Goal: Task Accomplishment & Management: Use online tool/utility

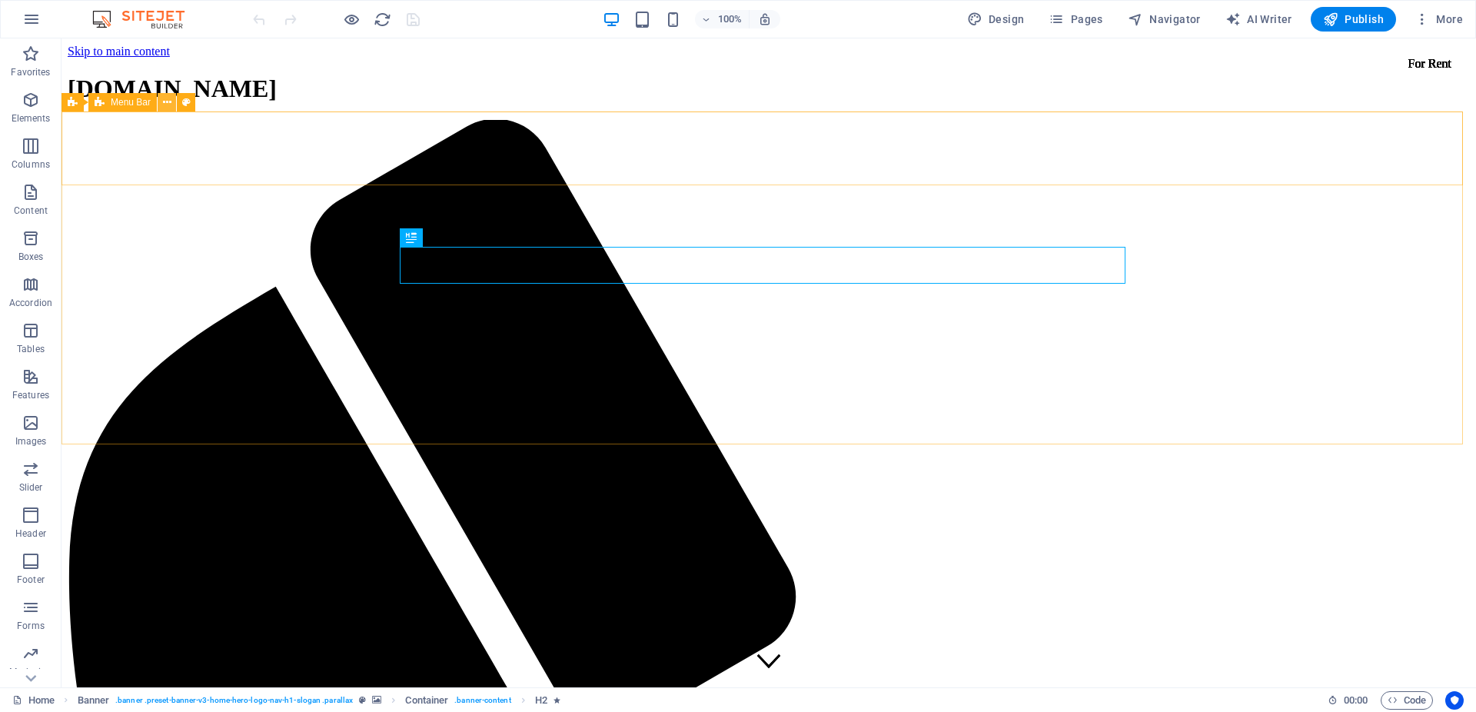
click at [168, 105] on icon at bounding box center [167, 103] width 8 height 16
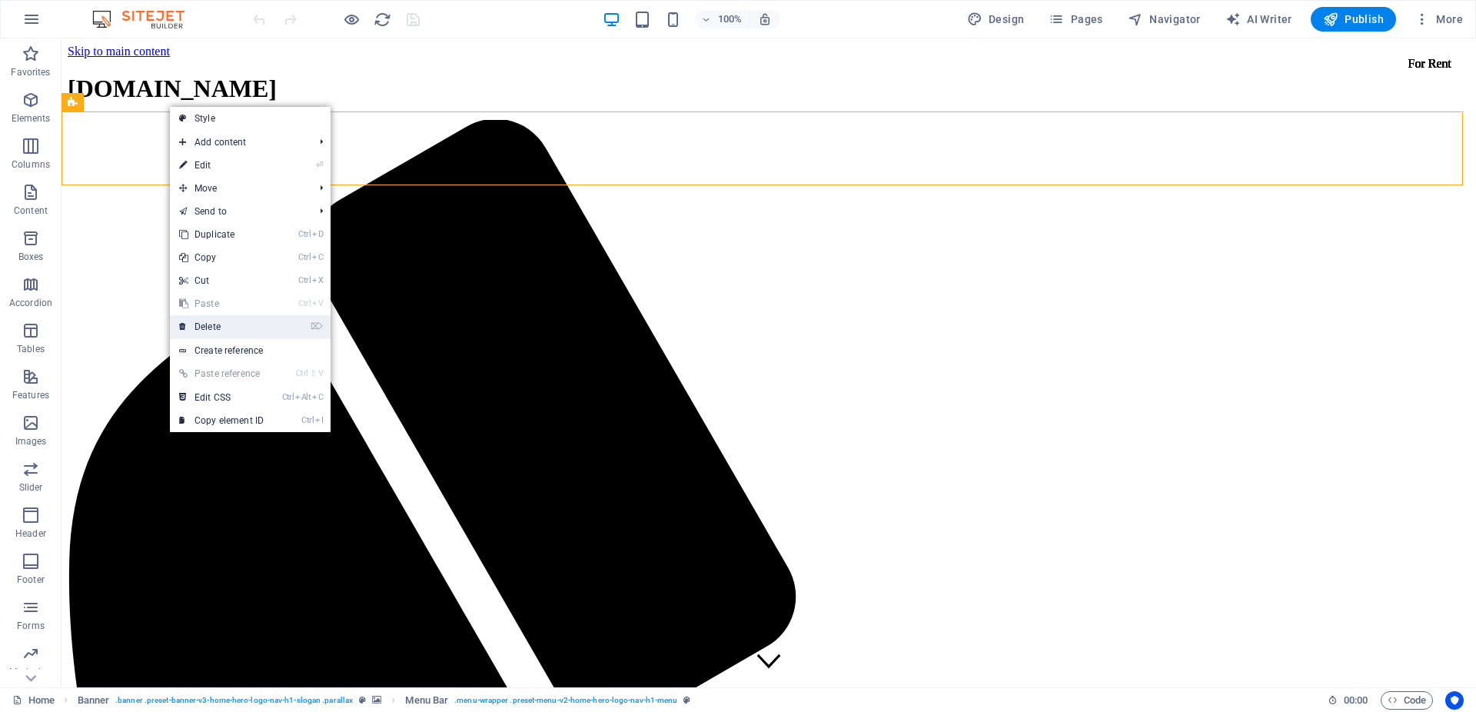
click at [261, 329] on link "⌦ Delete" at bounding box center [221, 326] width 103 height 23
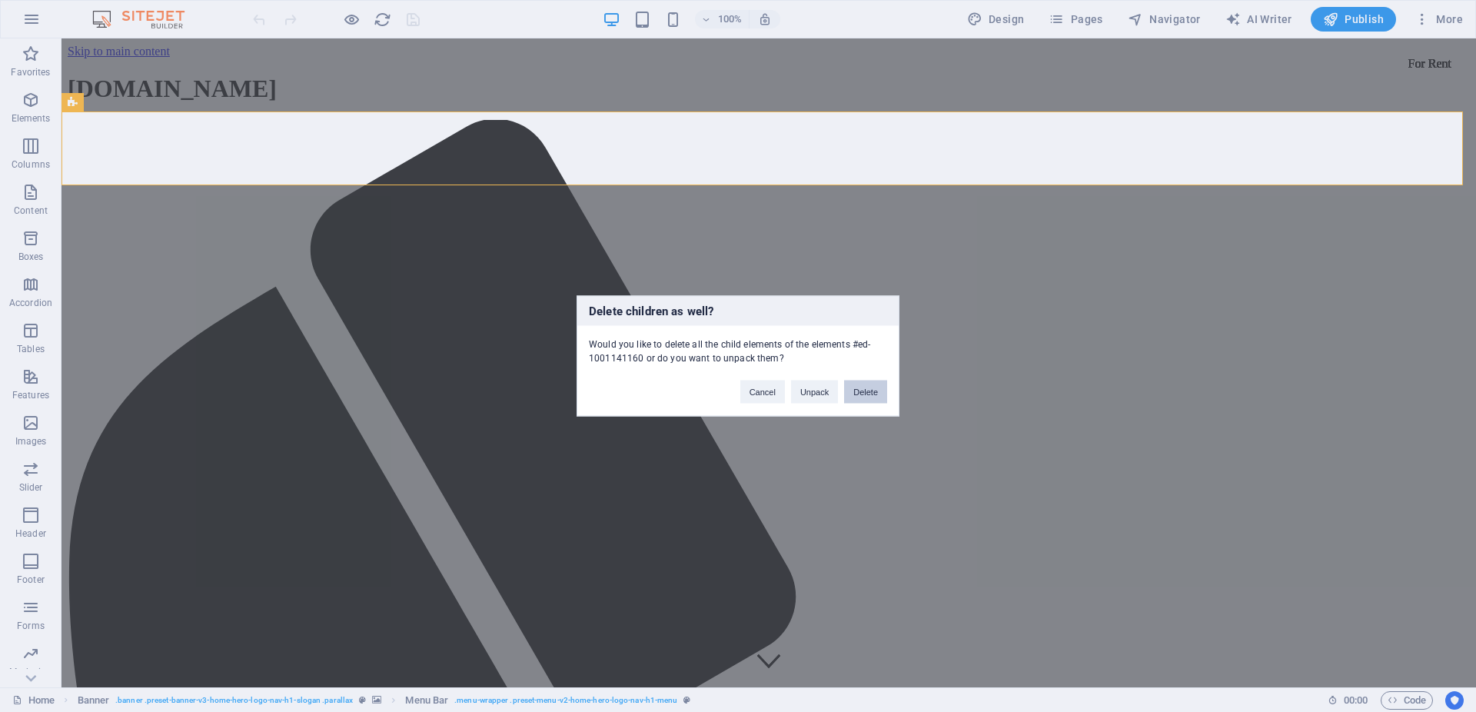
click at [882, 384] on button "Delete" at bounding box center [865, 392] width 43 height 23
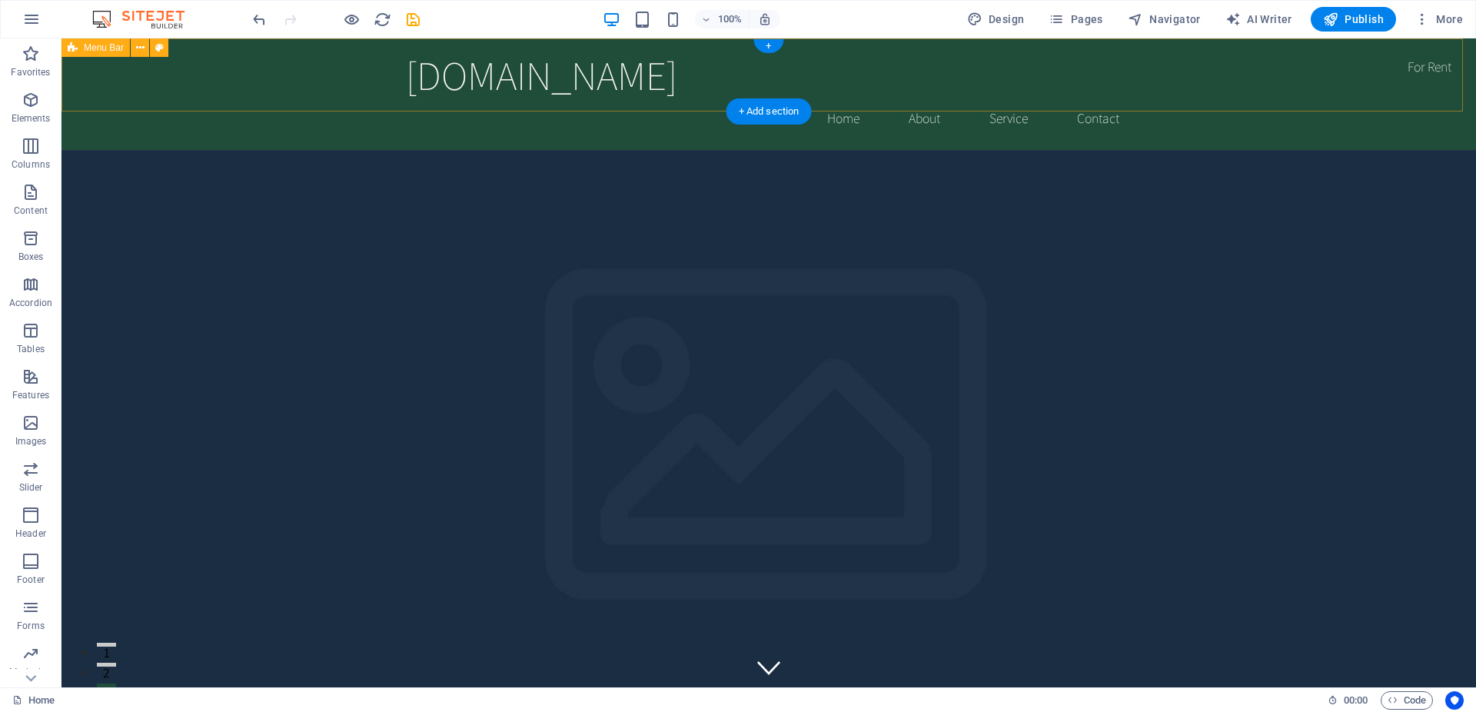
click at [250, 58] on div "[DOMAIN_NAME] Home About Service Contact" at bounding box center [768, 93] width 1414 height 111
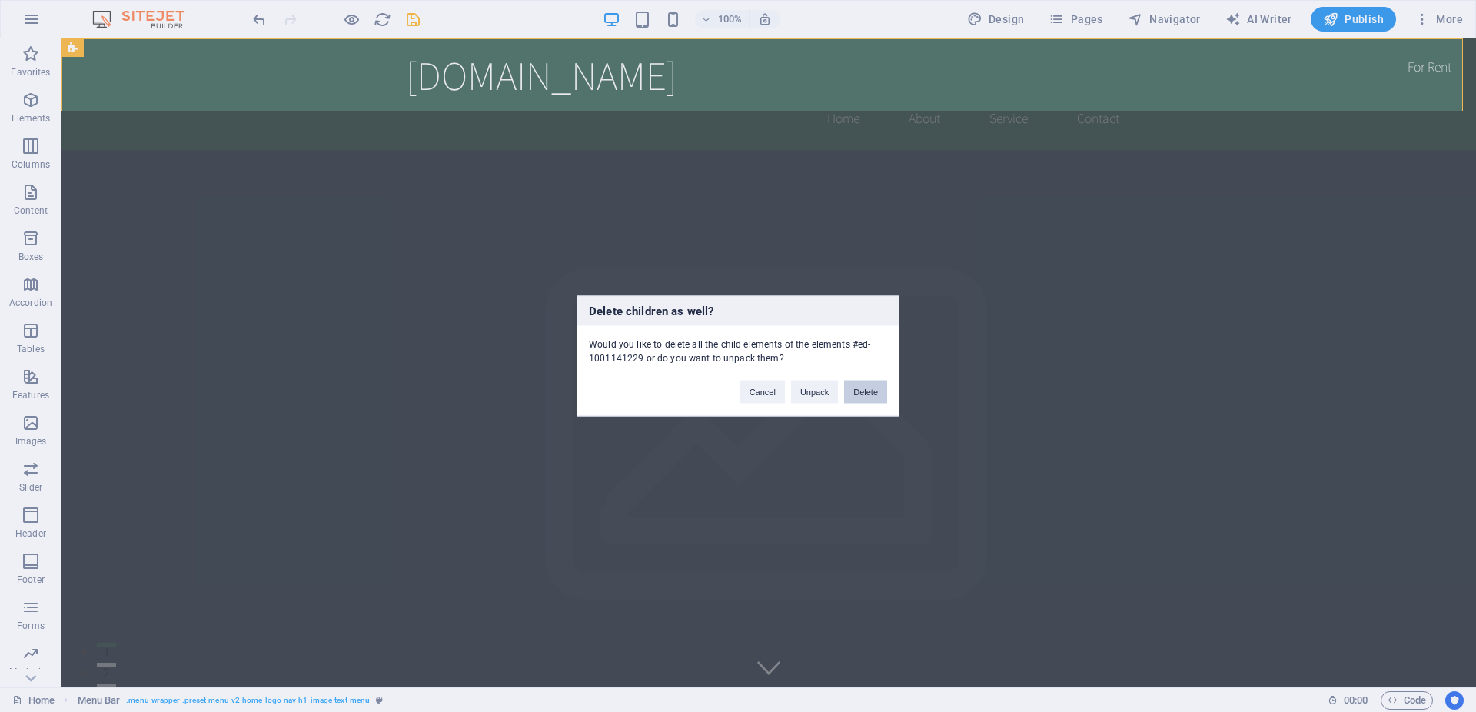
click at [871, 383] on button "Delete" at bounding box center [865, 392] width 43 height 23
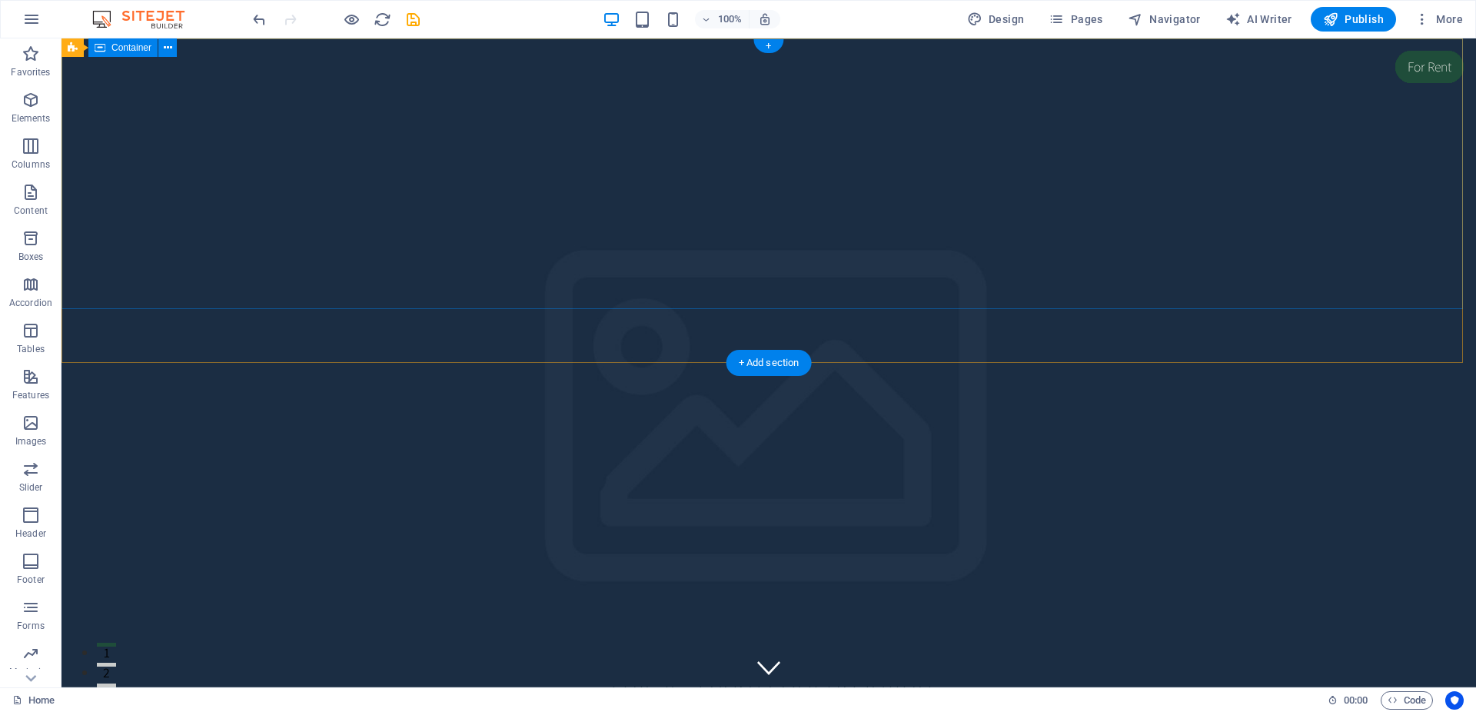
click at [1083, 607] on div "This is a very cool headline This is a very appealing slogan" at bounding box center [768, 710] width 1414 height 206
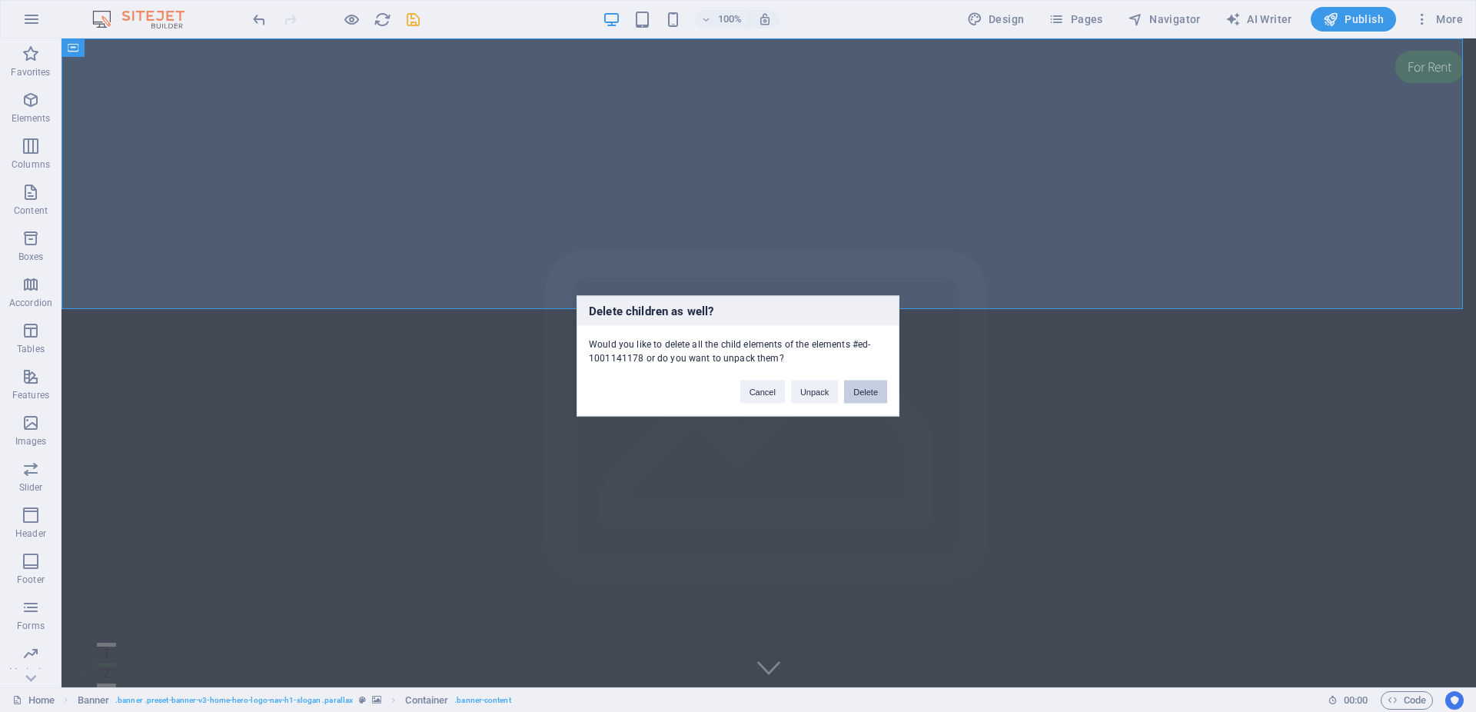
click at [876, 387] on button "Delete" at bounding box center [865, 392] width 43 height 23
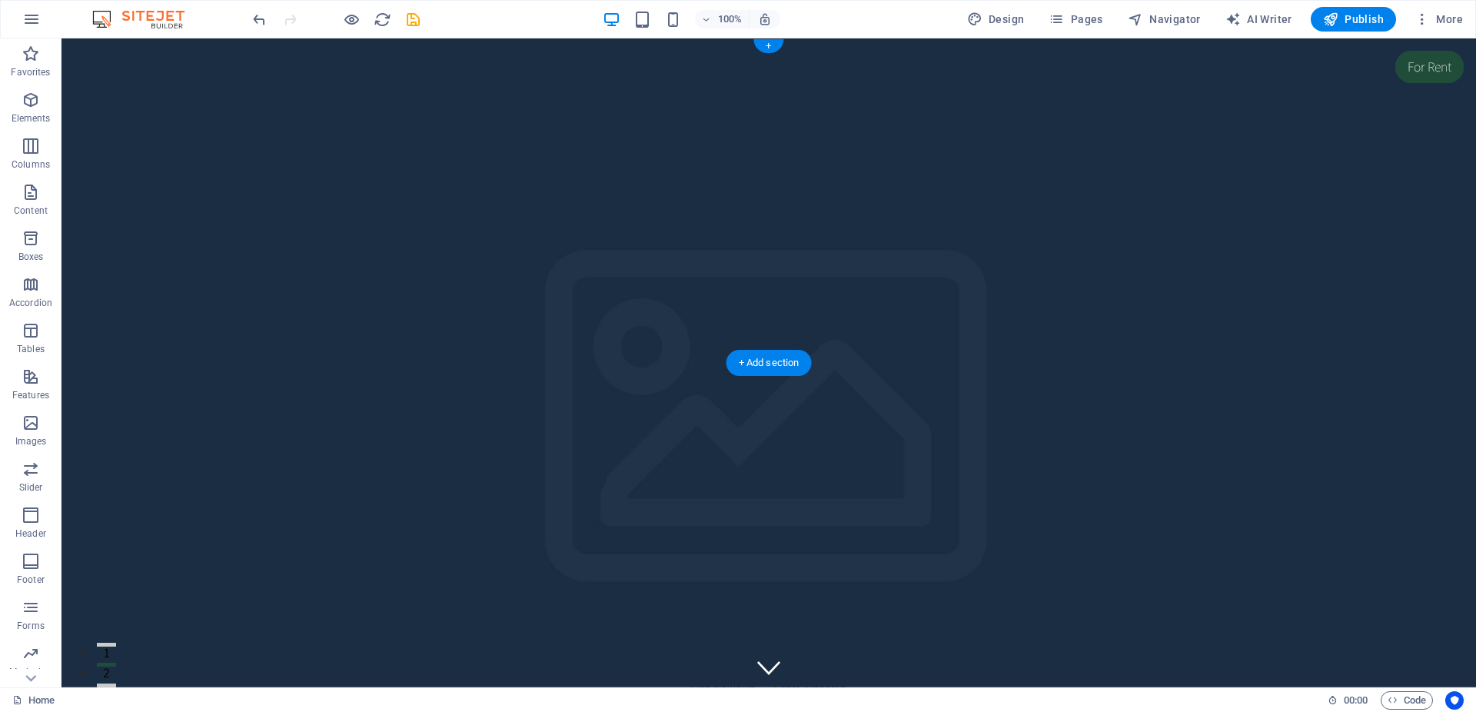
click at [941, 282] on figure at bounding box center [768, 362] width 1414 height 649
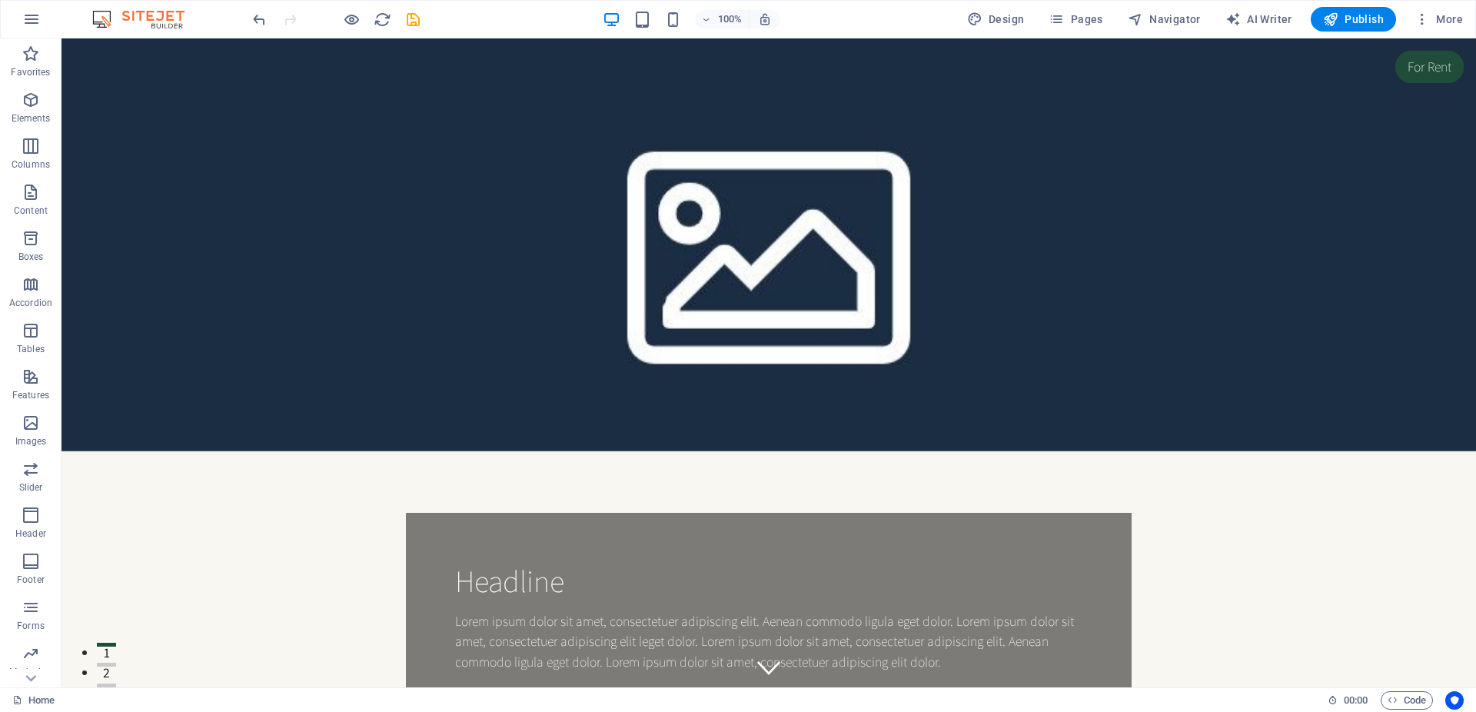
click at [1138, 251] on figure at bounding box center [768, 244] width 1414 height 413
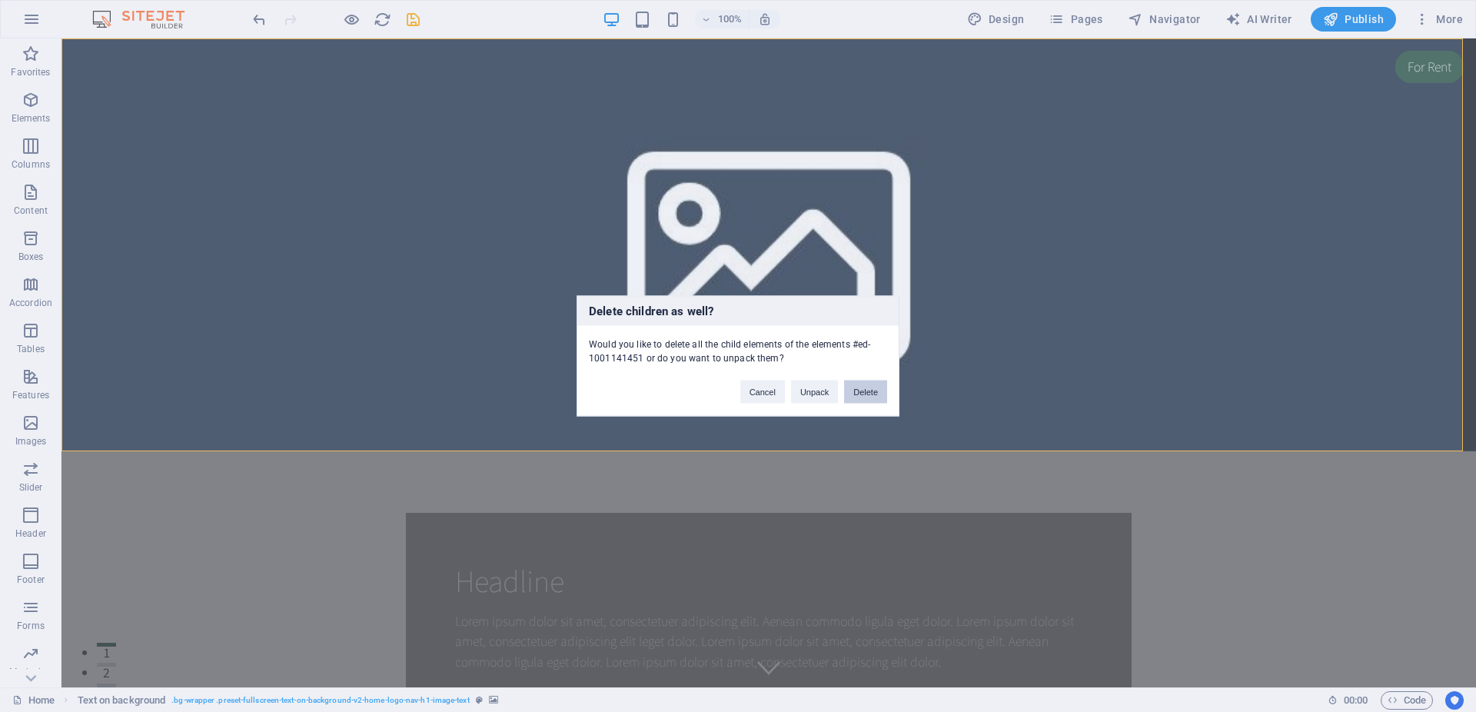
click at [871, 385] on button "Delete" at bounding box center [865, 392] width 43 height 23
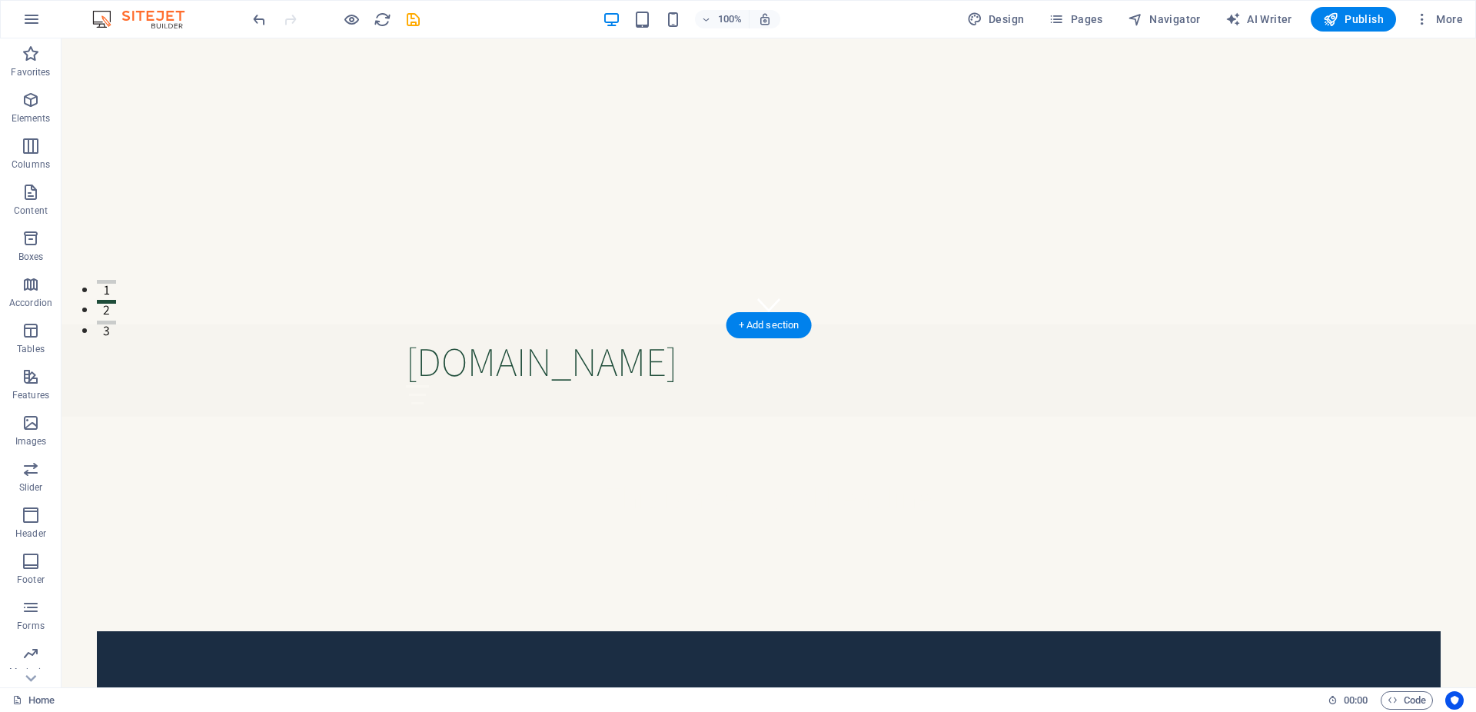
scroll to position [392, 0]
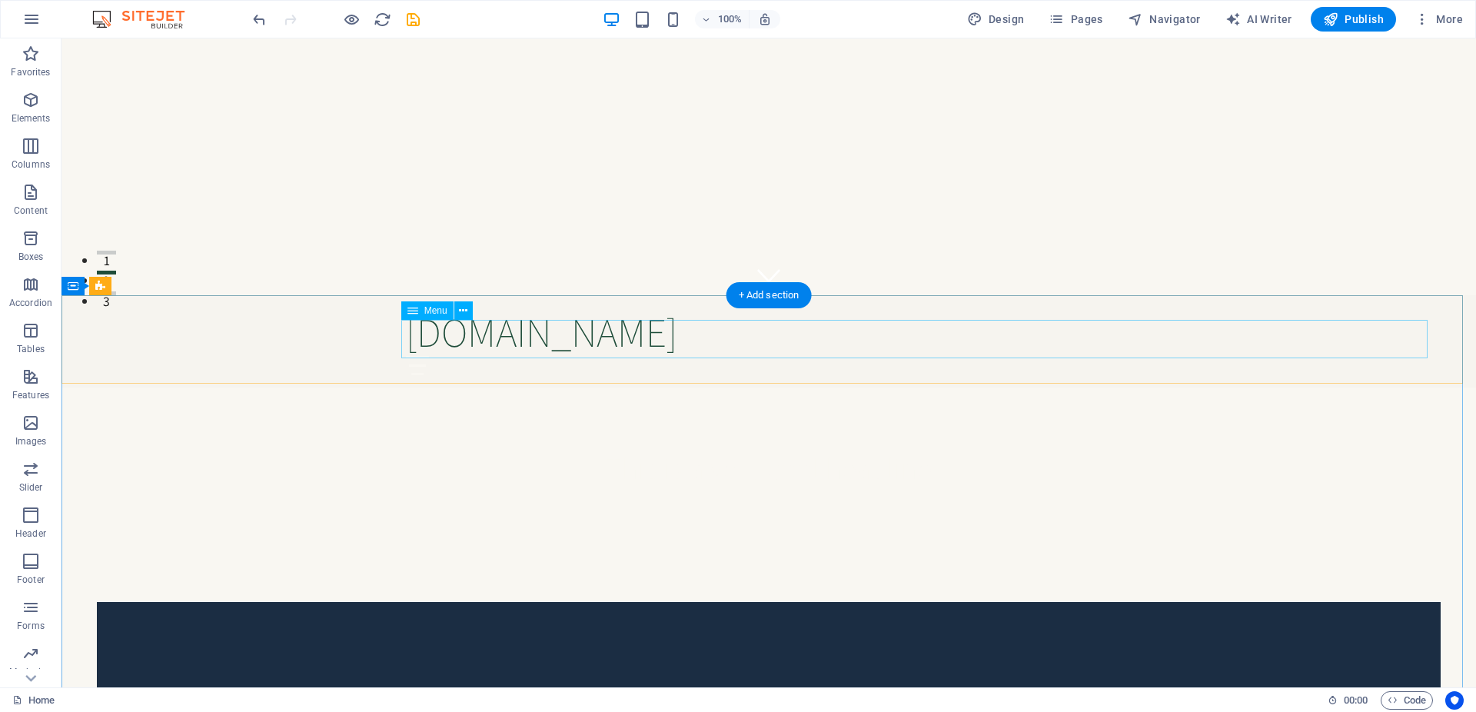
click at [728, 682] on nav "Home About Service Contact" at bounding box center [769, 701] width 1344 height 38
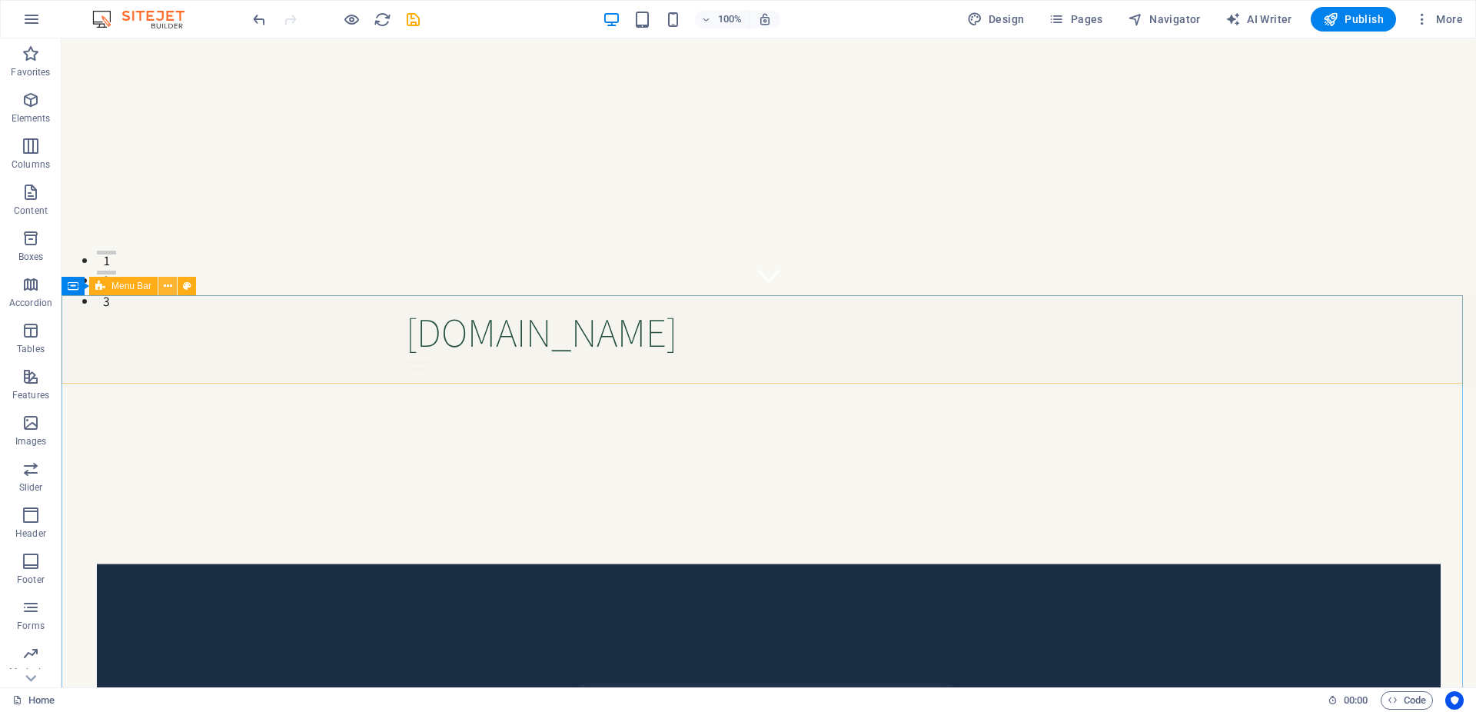
click at [169, 289] on icon at bounding box center [168, 286] width 8 height 16
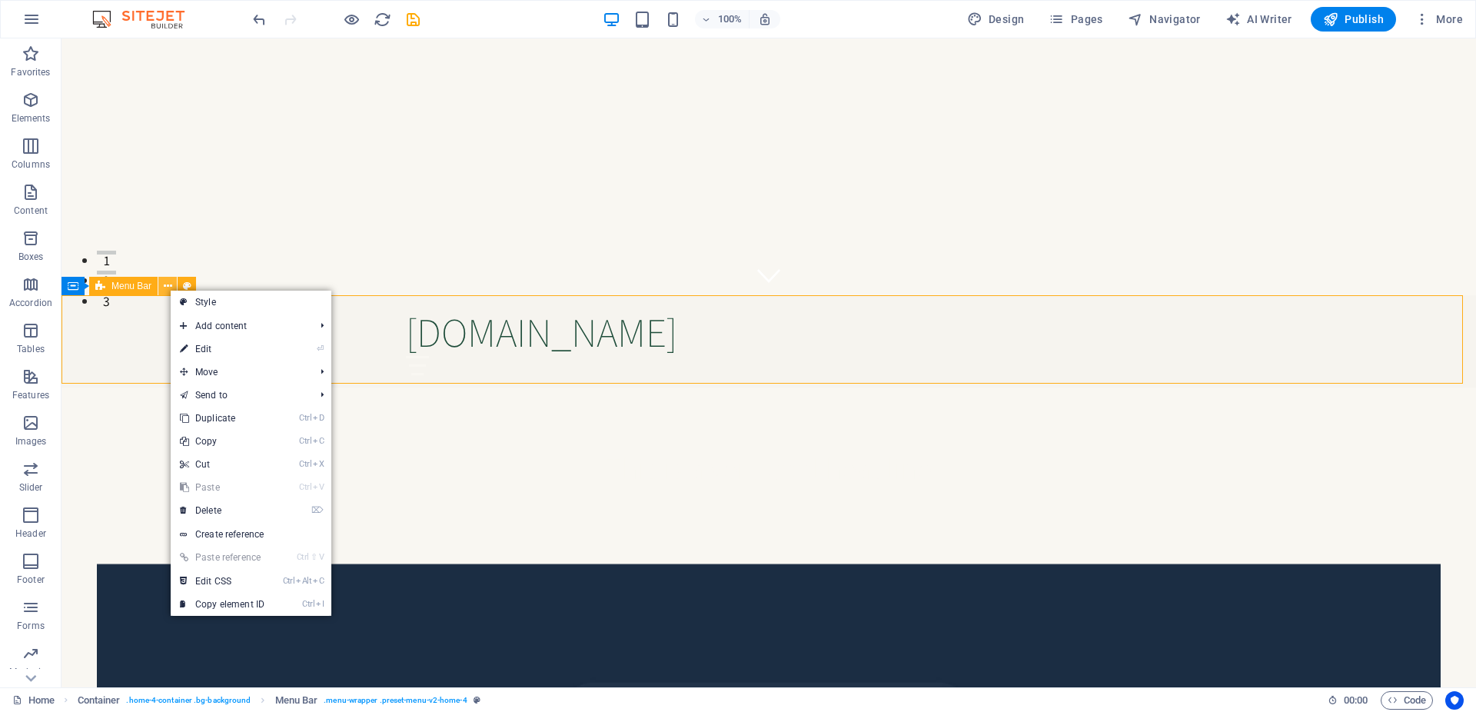
click at [169, 289] on icon at bounding box center [168, 286] width 8 height 16
click at [95, 613] on div "[DOMAIN_NAME] Menu" at bounding box center [768, 657] width 1414 height 88
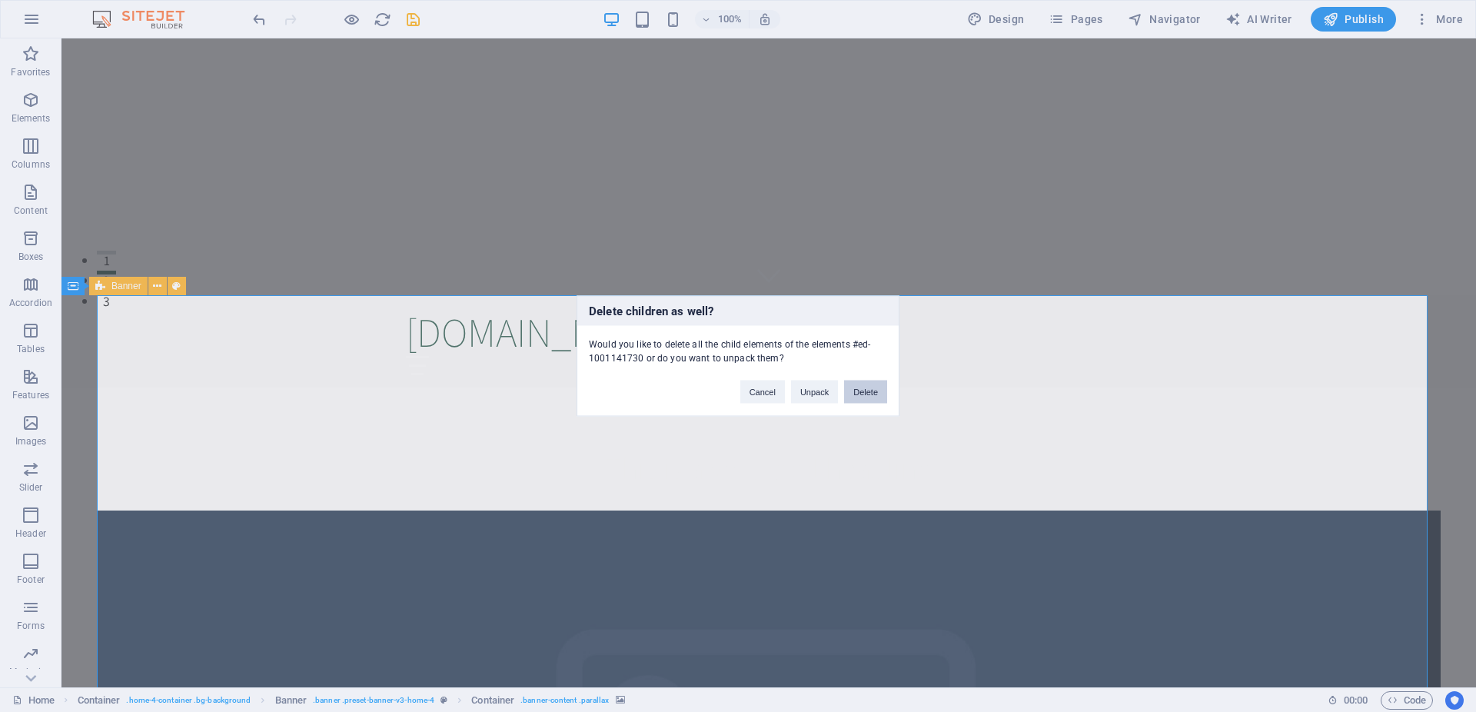
click at [857, 386] on button "Delete" at bounding box center [865, 392] width 43 height 23
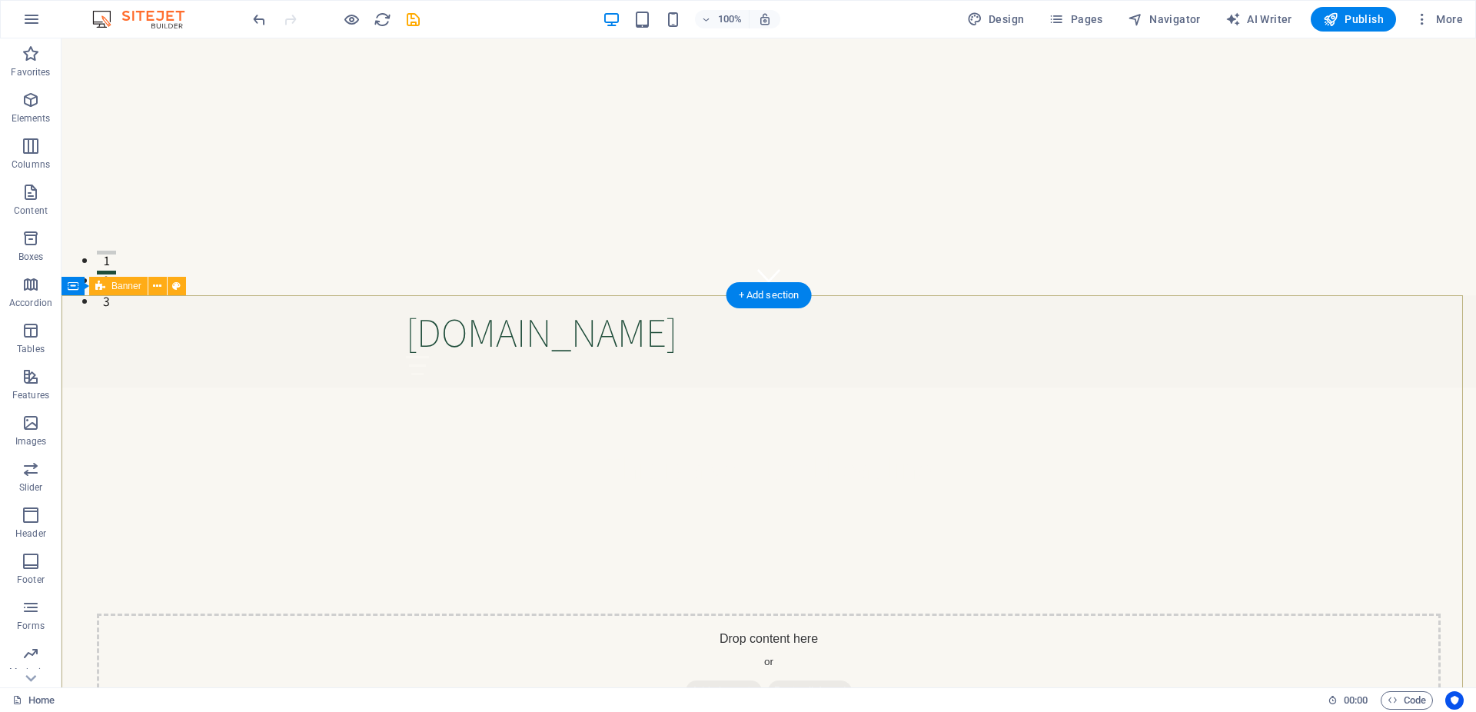
click at [584, 613] on div ", [EMAIL_ADDRESS]" at bounding box center [768, 667] width 1414 height 109
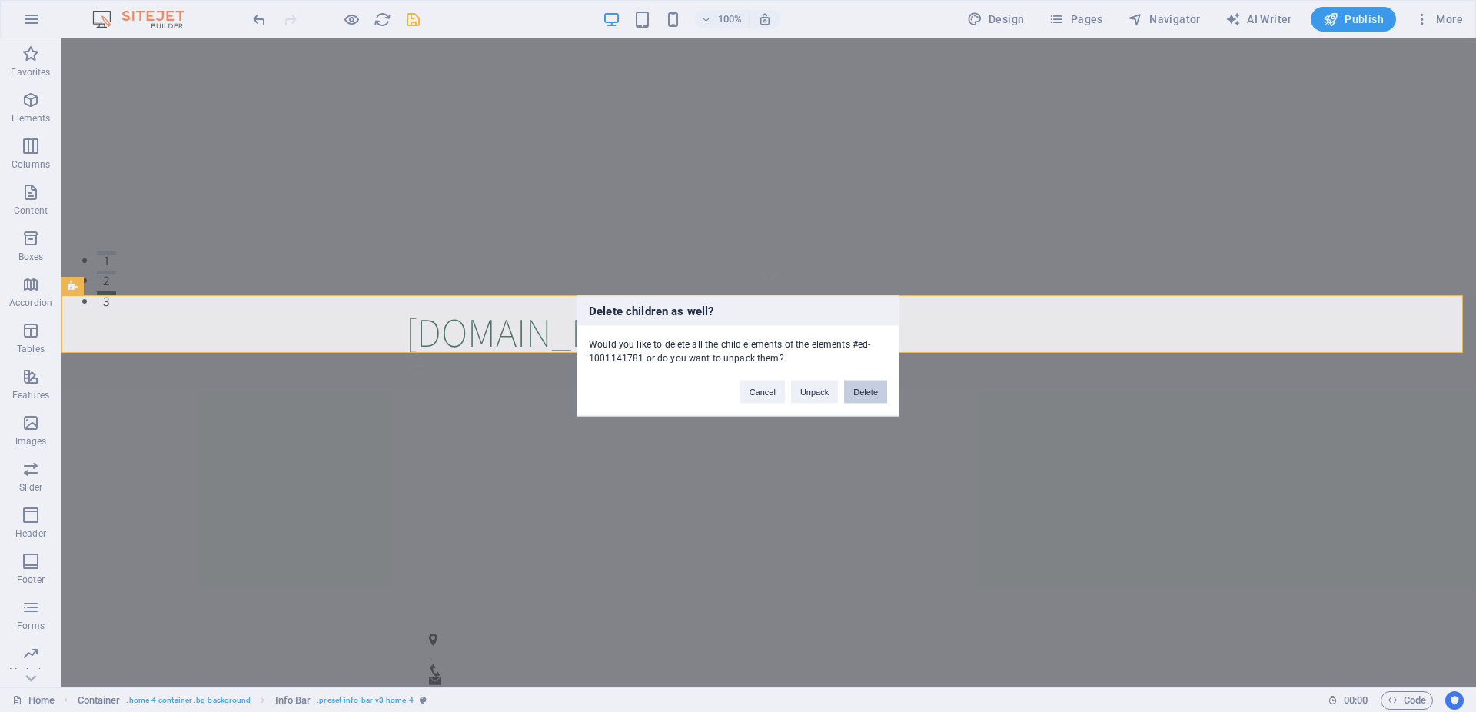
click at [862, 395] on button "Delete" at bounding box center [865, 392] width 43 height 23
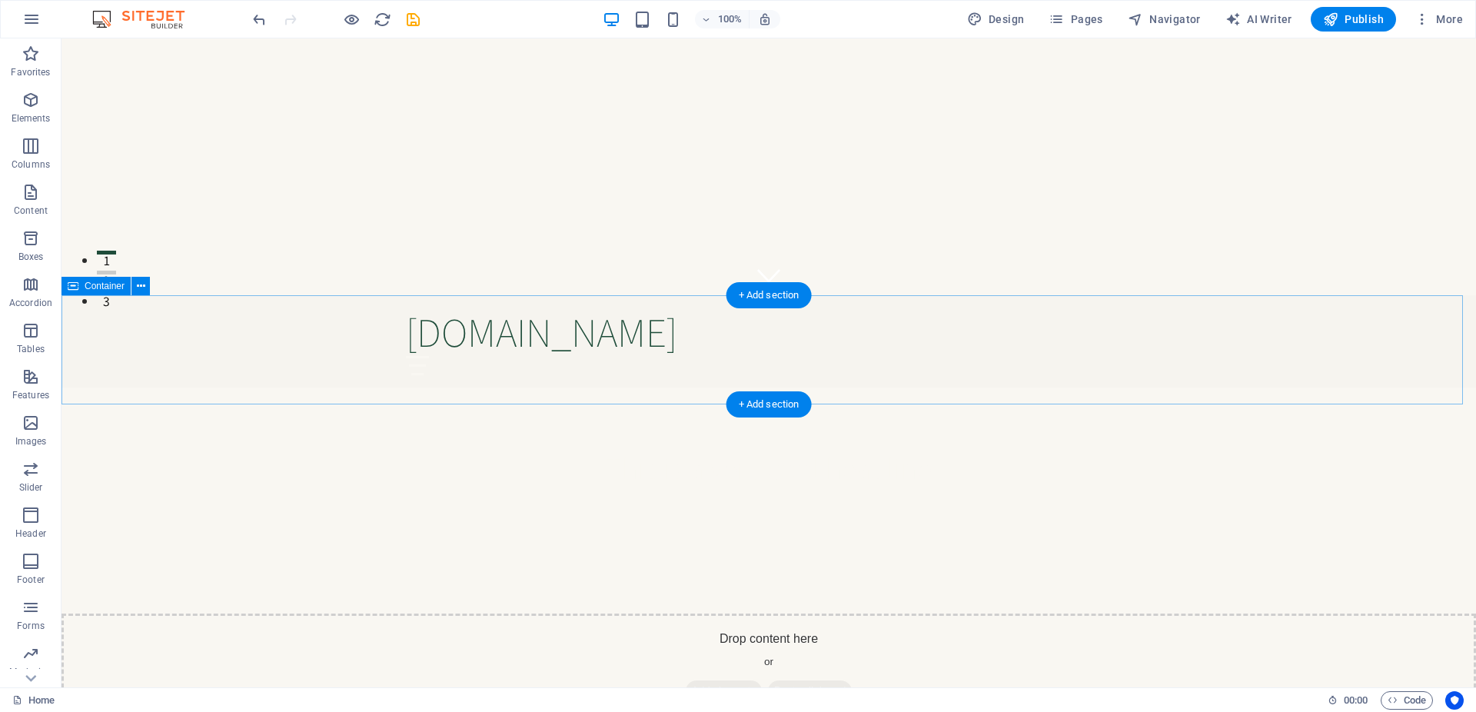
click at [218, 613] on div "Drop content here or Add elements Paste clipboard" at bounding box center [768, 667] width 1414 height 109
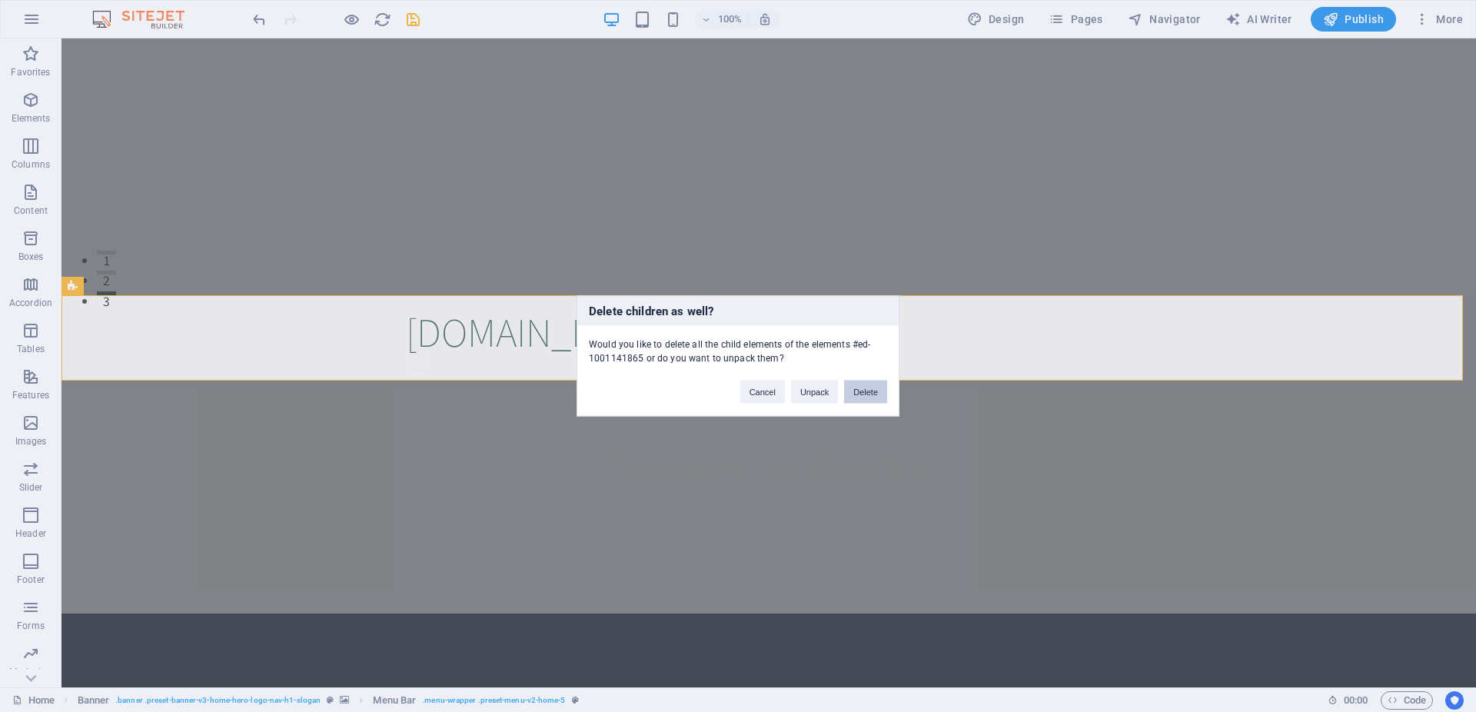
click at [867, 385] on button "Delete" at bounding box center [865, 392] width 43 height 23
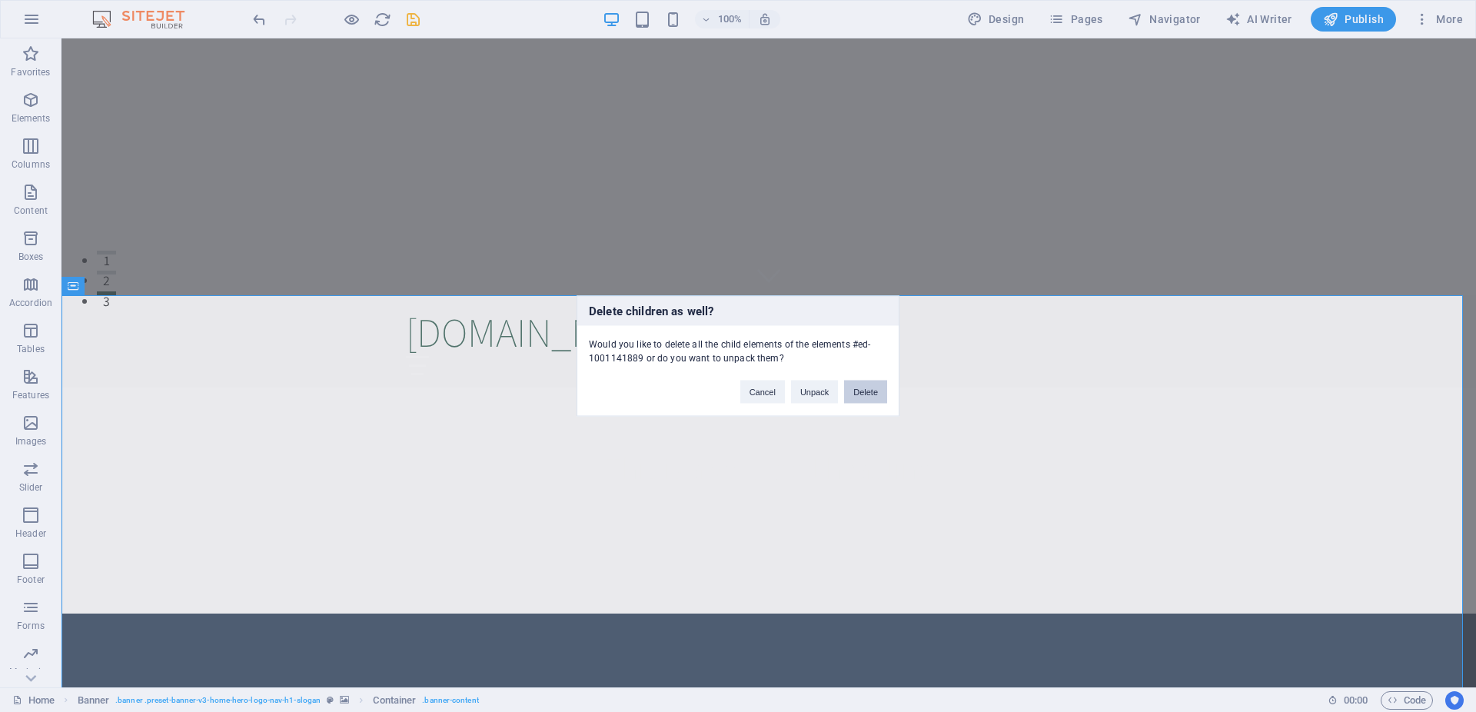
click at [881, 381] on button "Delete" at bounding box center [865, 392] width 43 height 23
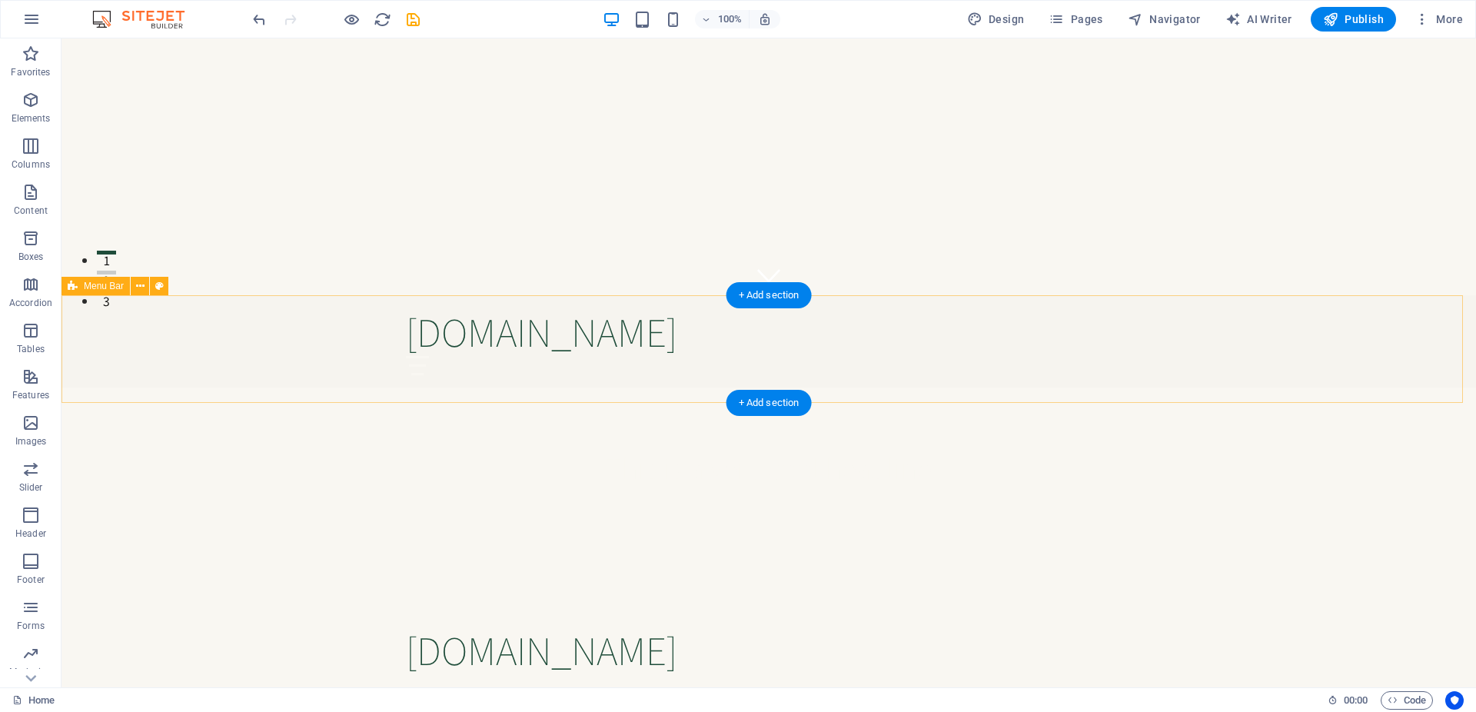
click at [296, 613] on div "[DOMAIN_NAME] Menu Home About Service Contact Button label" at bounding box center [768, 685] width 1414 height 145
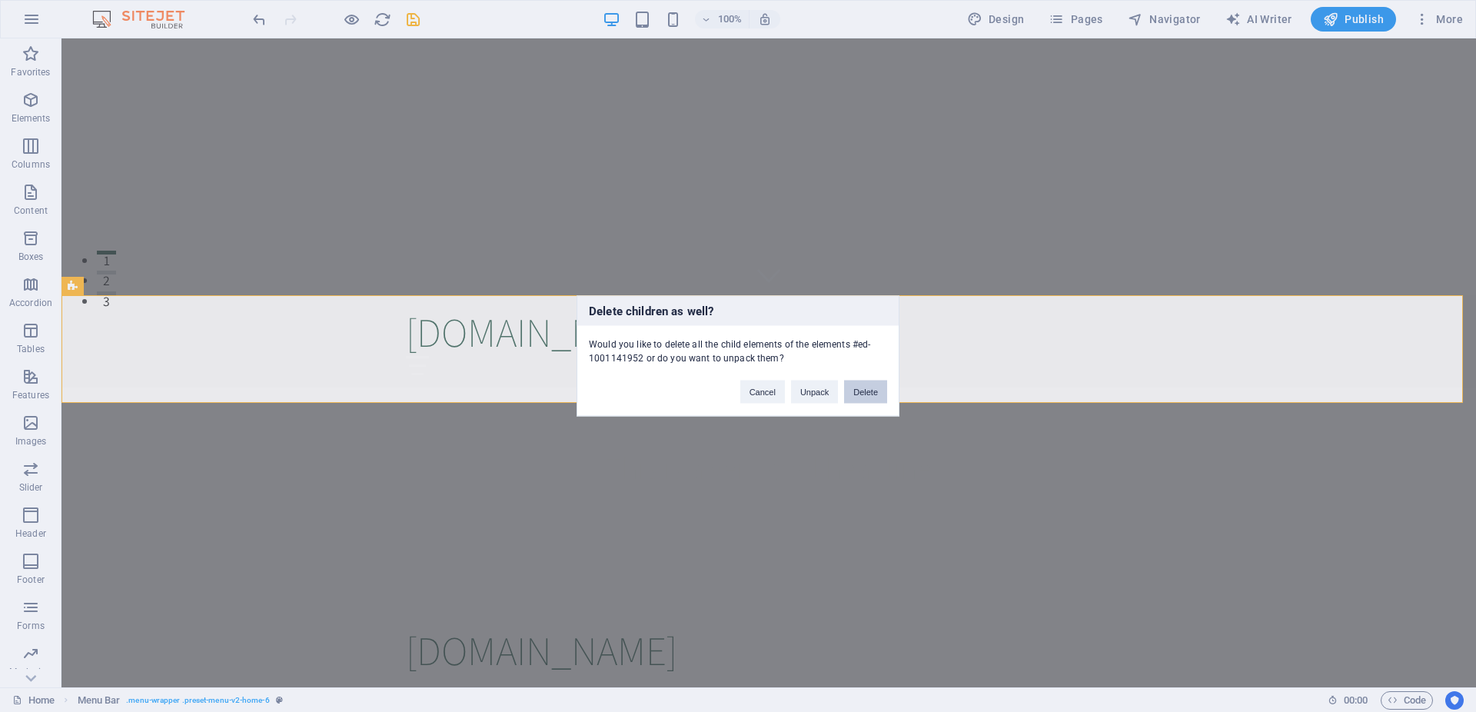
click at [879, 385] on button "Delete" at bounding box center [865, 392] width 43 height 23
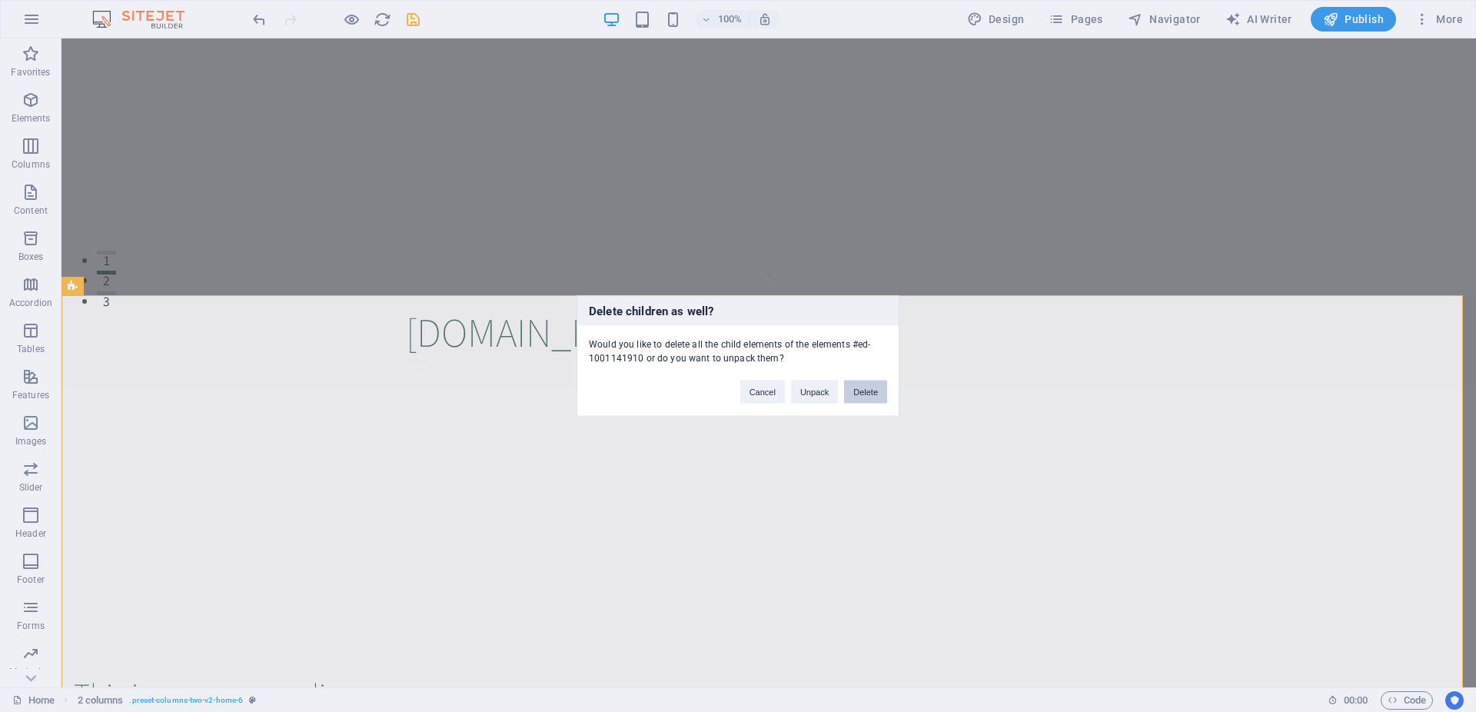
click at [876, 389] on button "Delete" at bounding box center [865, 392] width 43 height 23
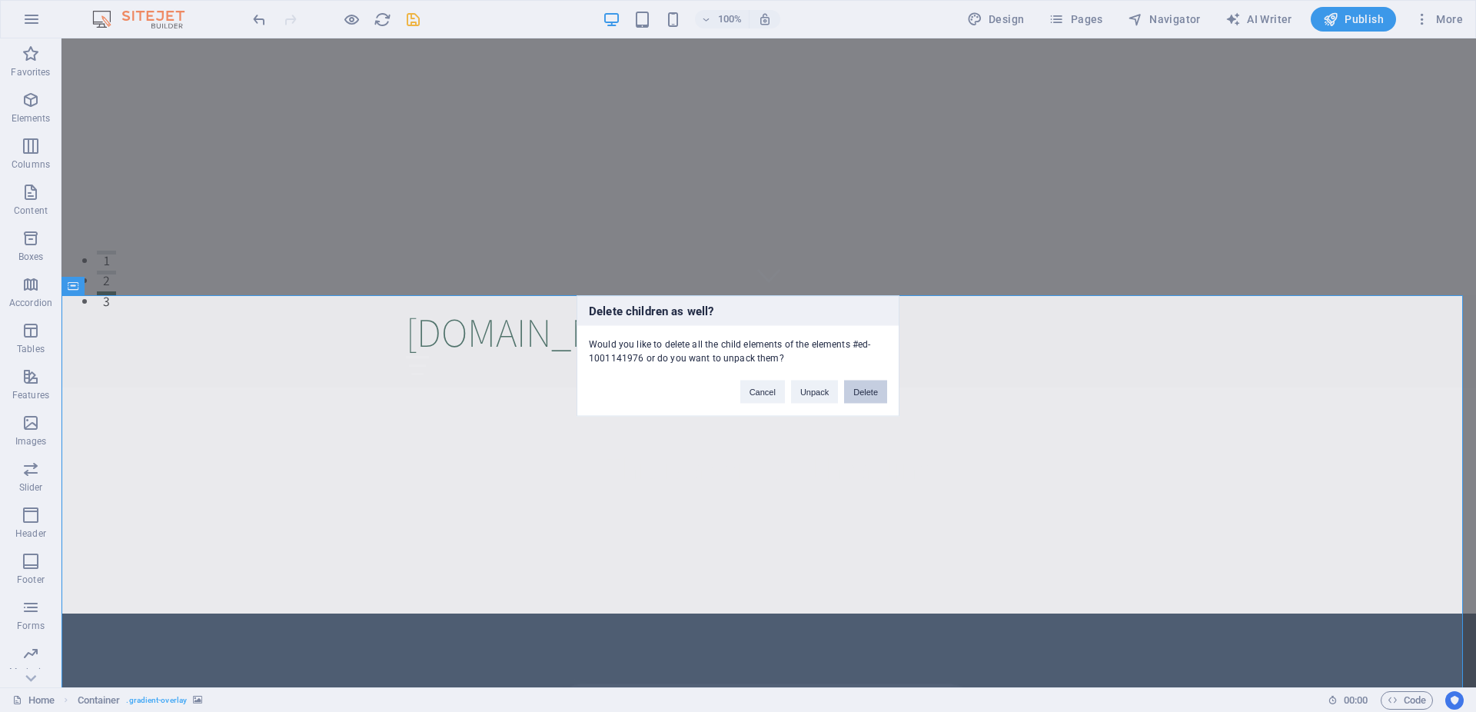
click at [879, 390] on button "Delete" at bounding box center [865, 392] width 43 height 23
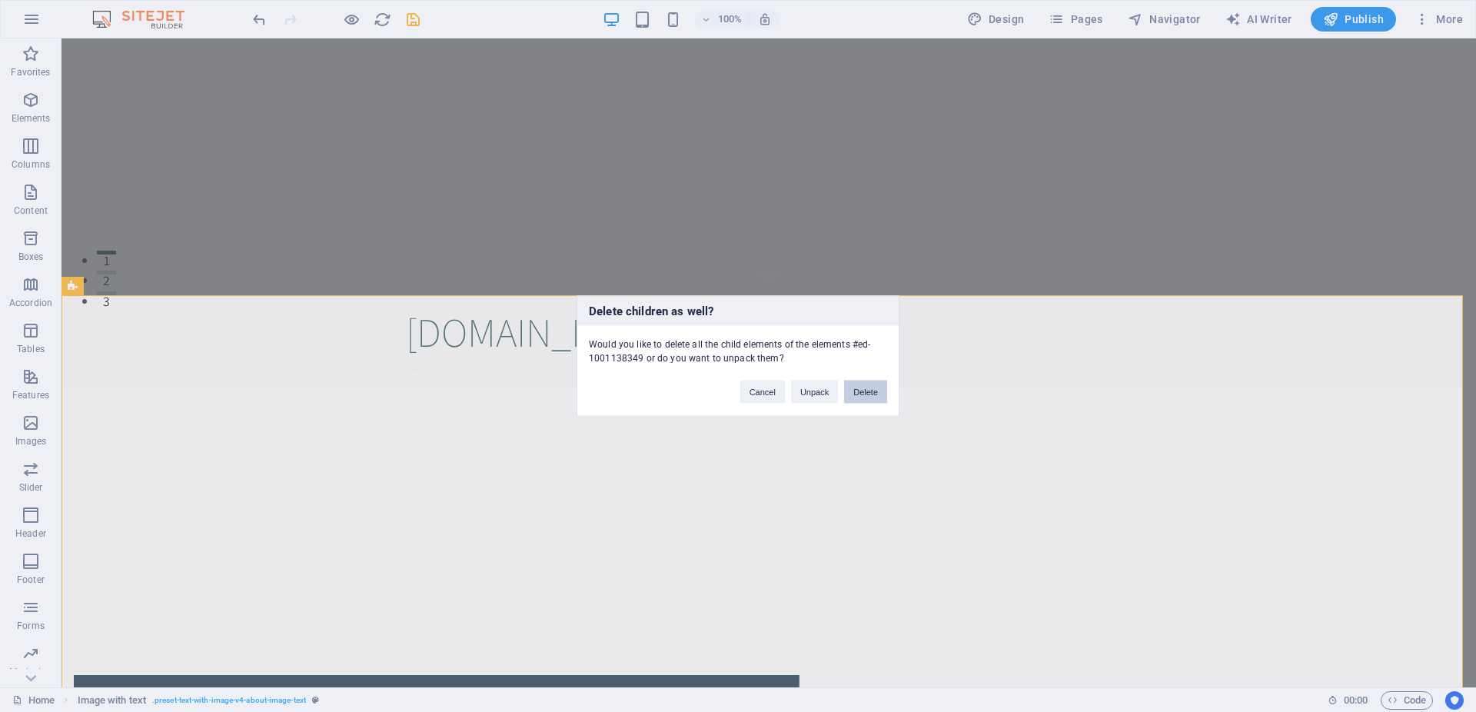
click at [863, 387] on button "Delete" at bounding box center [865, 392] width 43 height 23
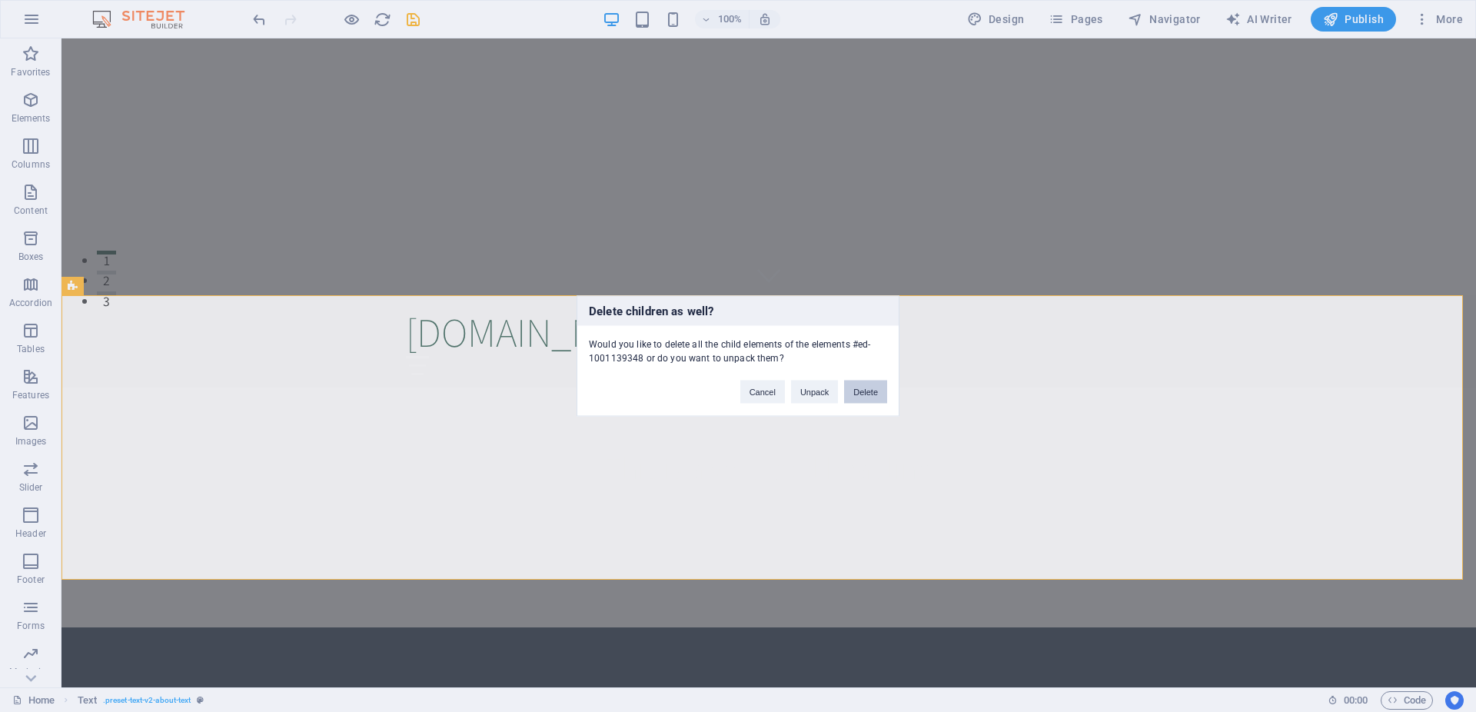
click at [880, 394] on button "Delete" at bounding box center [865, 392] width 43 height 23
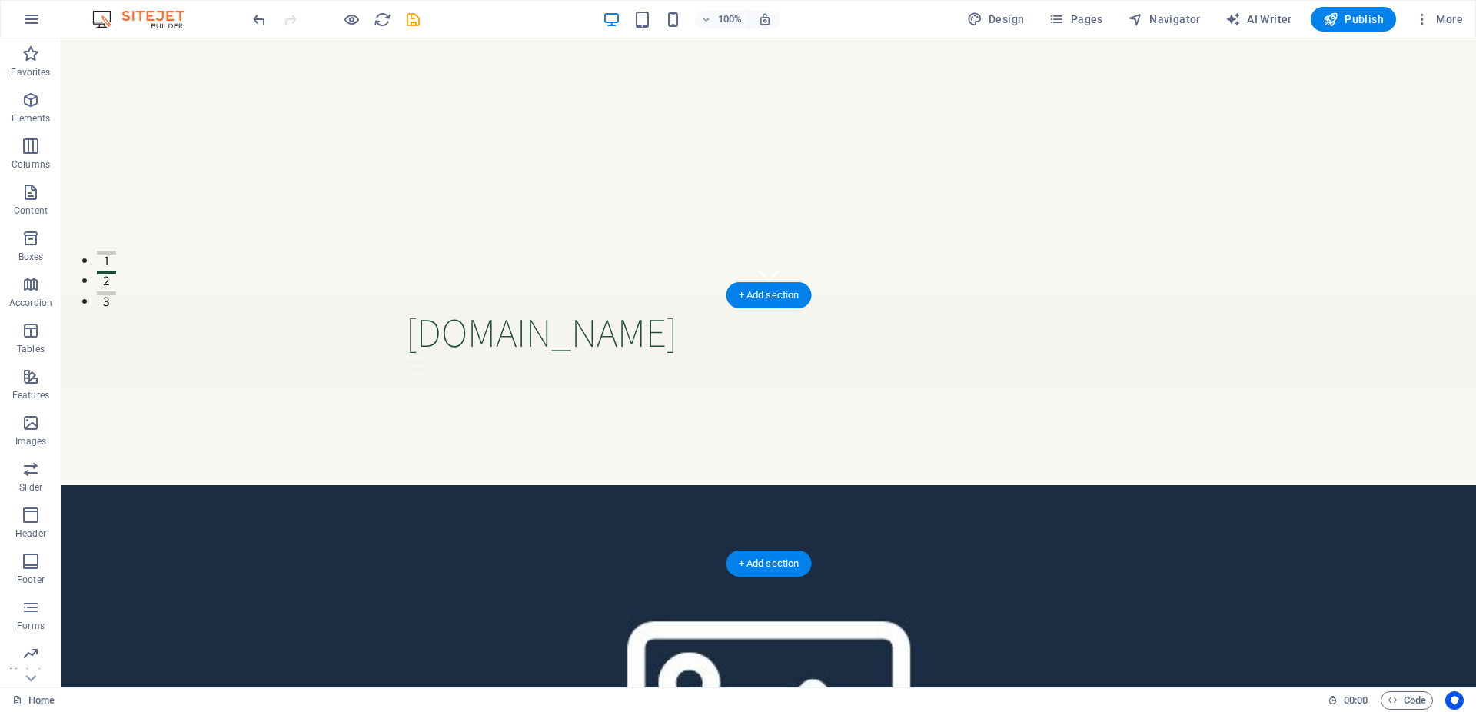
click at [1136, 485] on figure at bounding box center [768, 714] width 1414 height 459
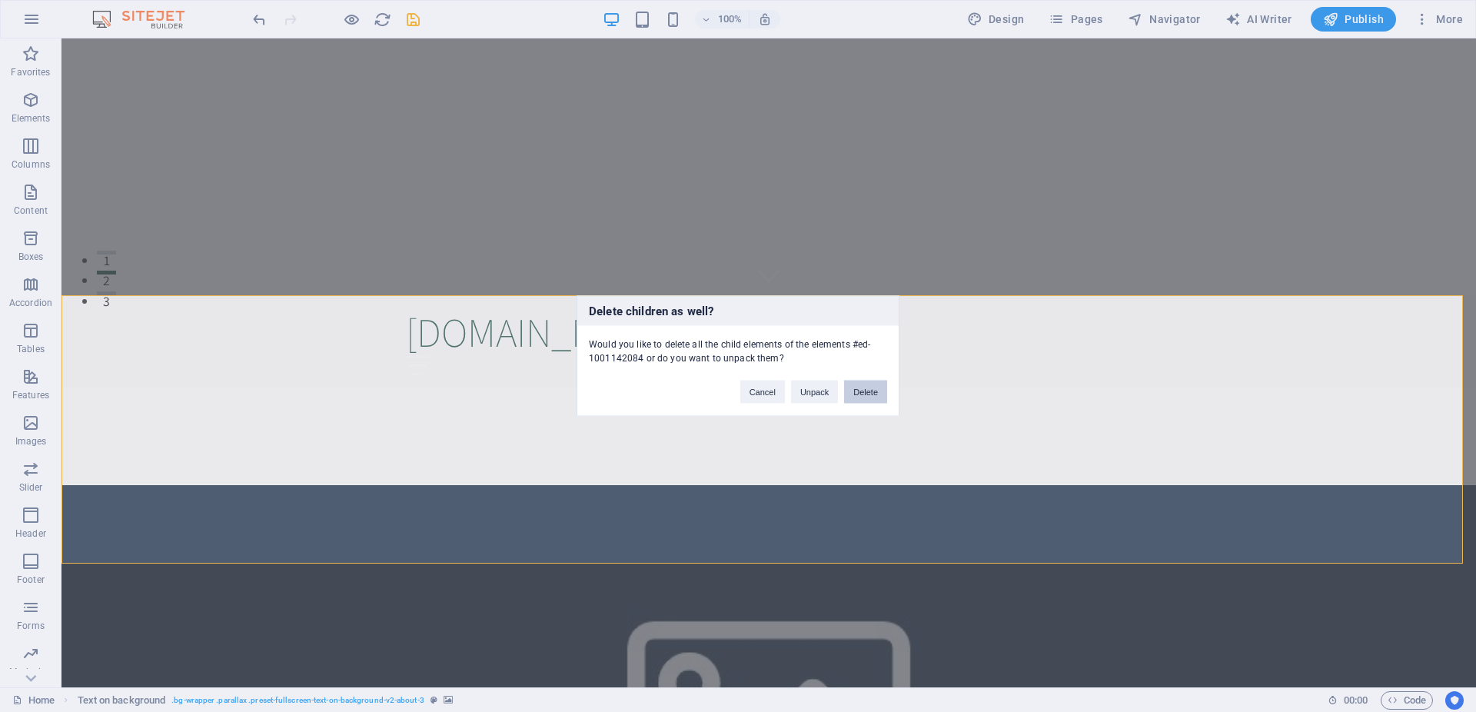
click at [876, 386] on button "Delete" at bounding box center [865, 392] width 43 height 23
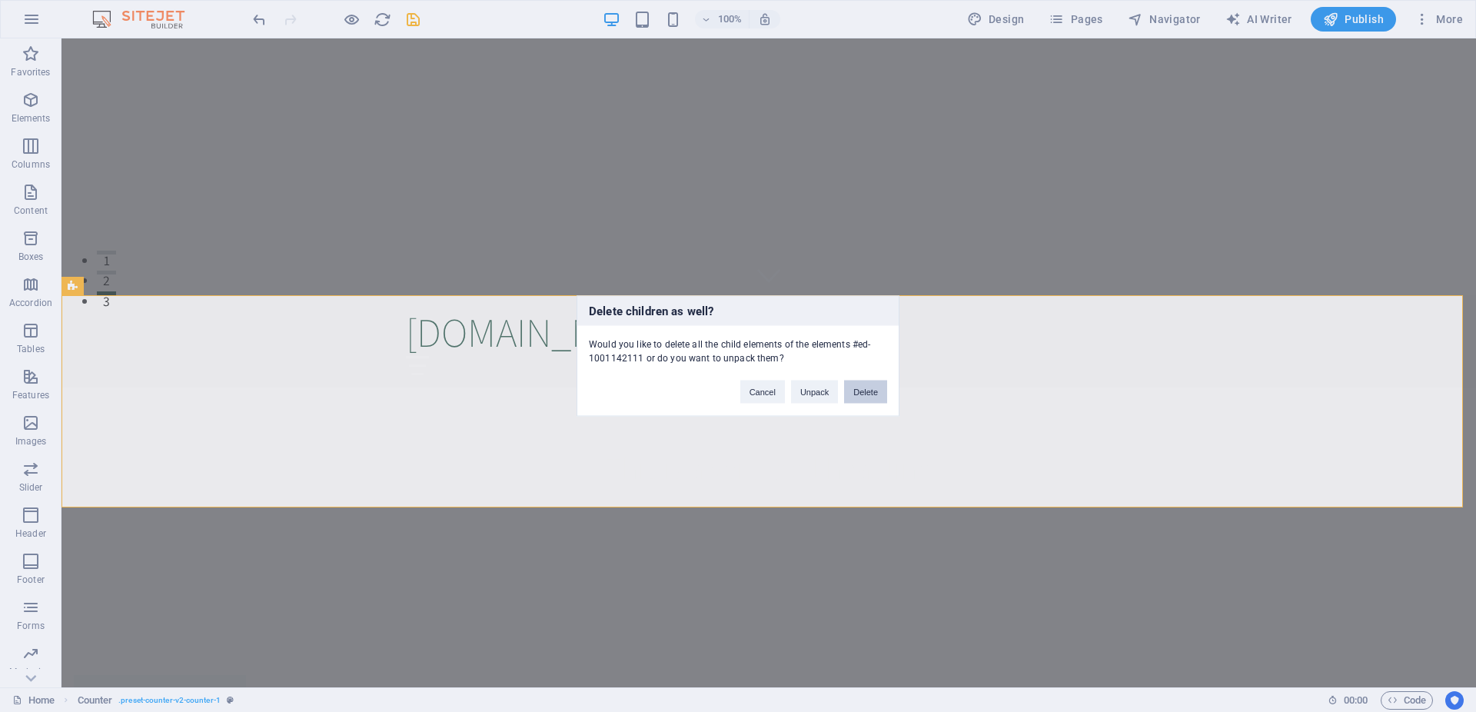
click at [869, 397] on button "Delete" at bounding box center [865, 392] width 43 height 23
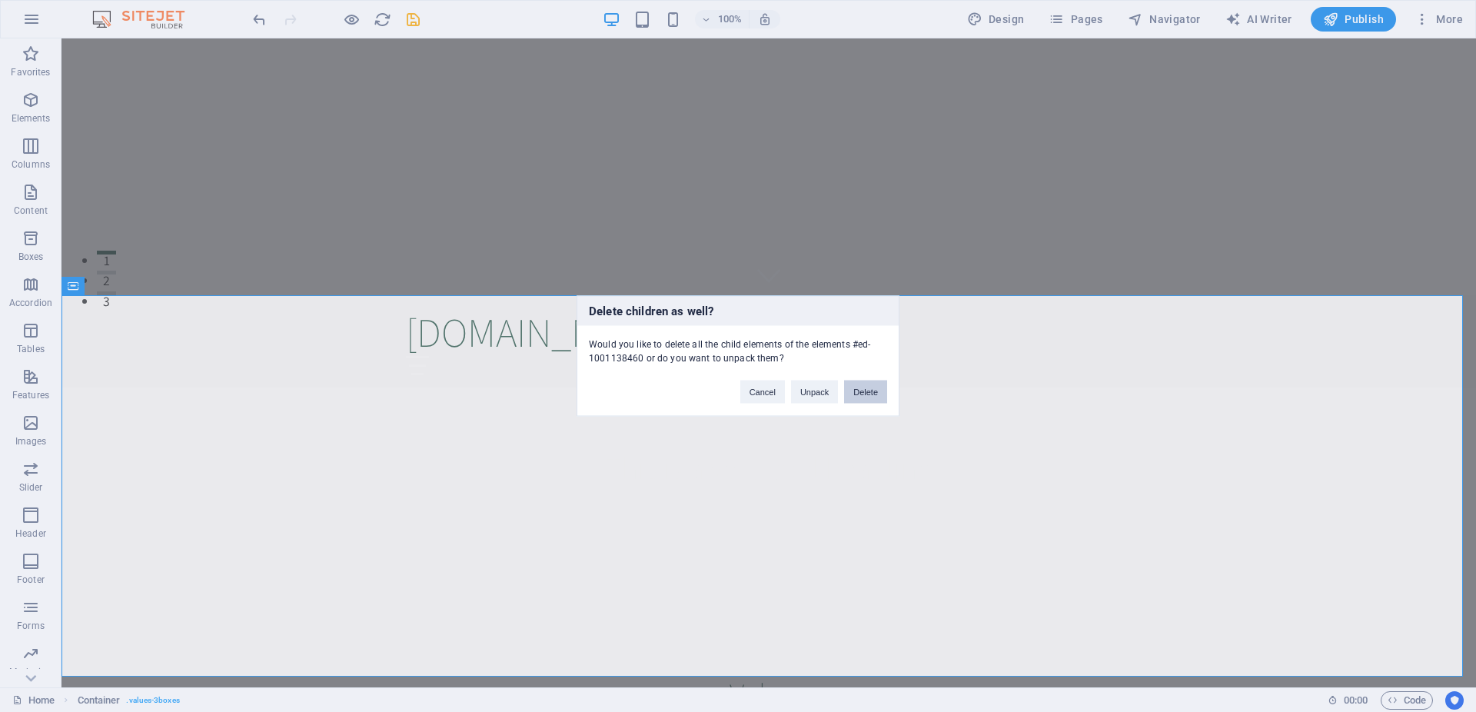
click at [865, 393] on button "Delete" at bounding box center [865, 392] width 43 height 23
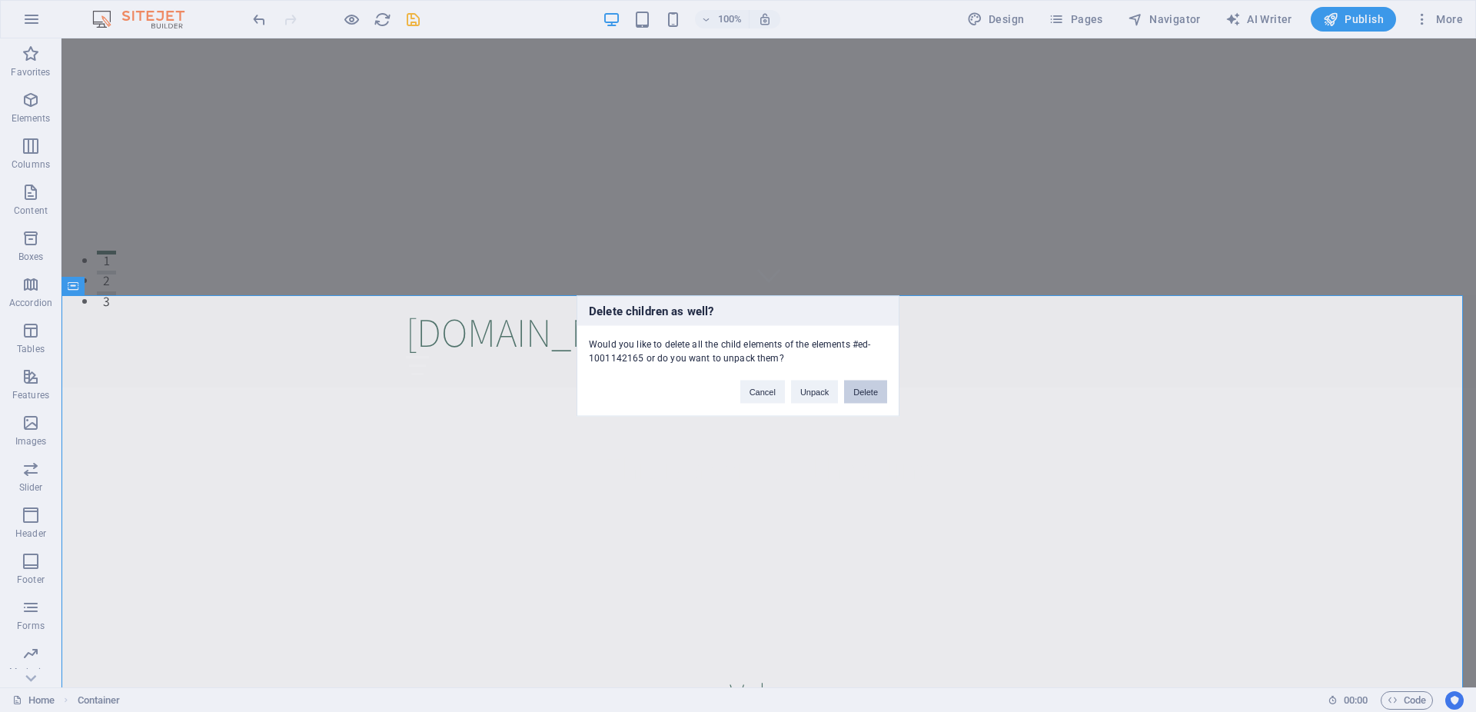
click at [878, 391] on button "Delete" at bounding box center [865, 392] width 43 height 23
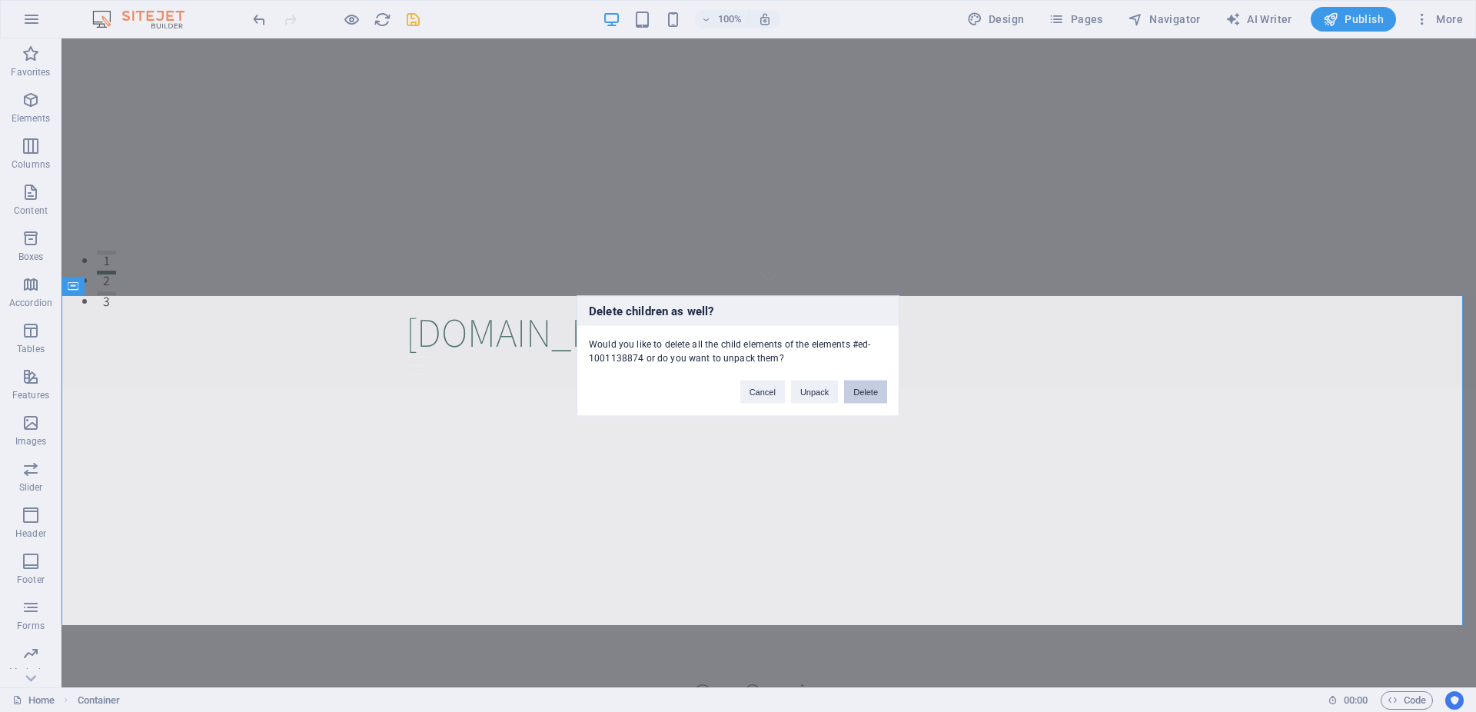
click at [862, 388] on button "Delete" at bounding box center [865, 392] width 43 height 23
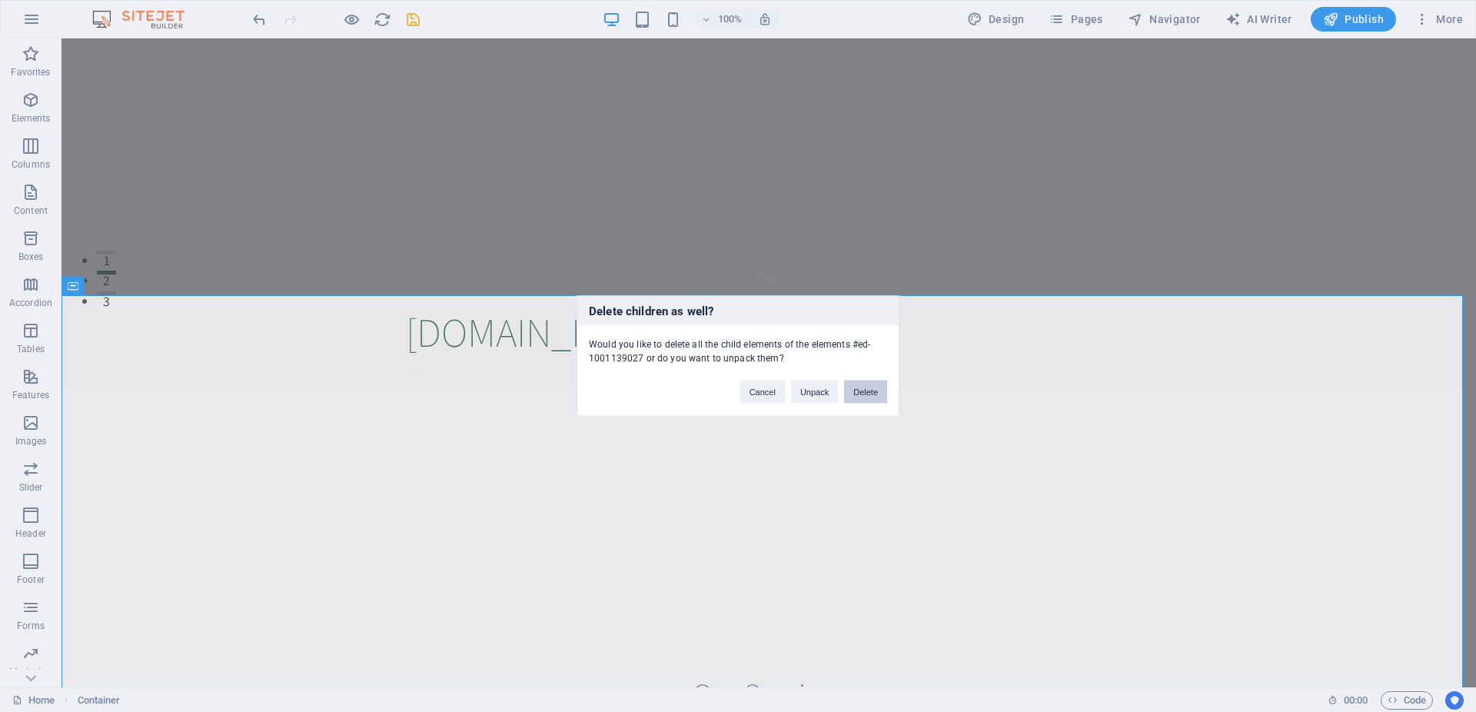
click at [869, 387] on button "Delete" at bounding box center [865, 392] width 43 height 23
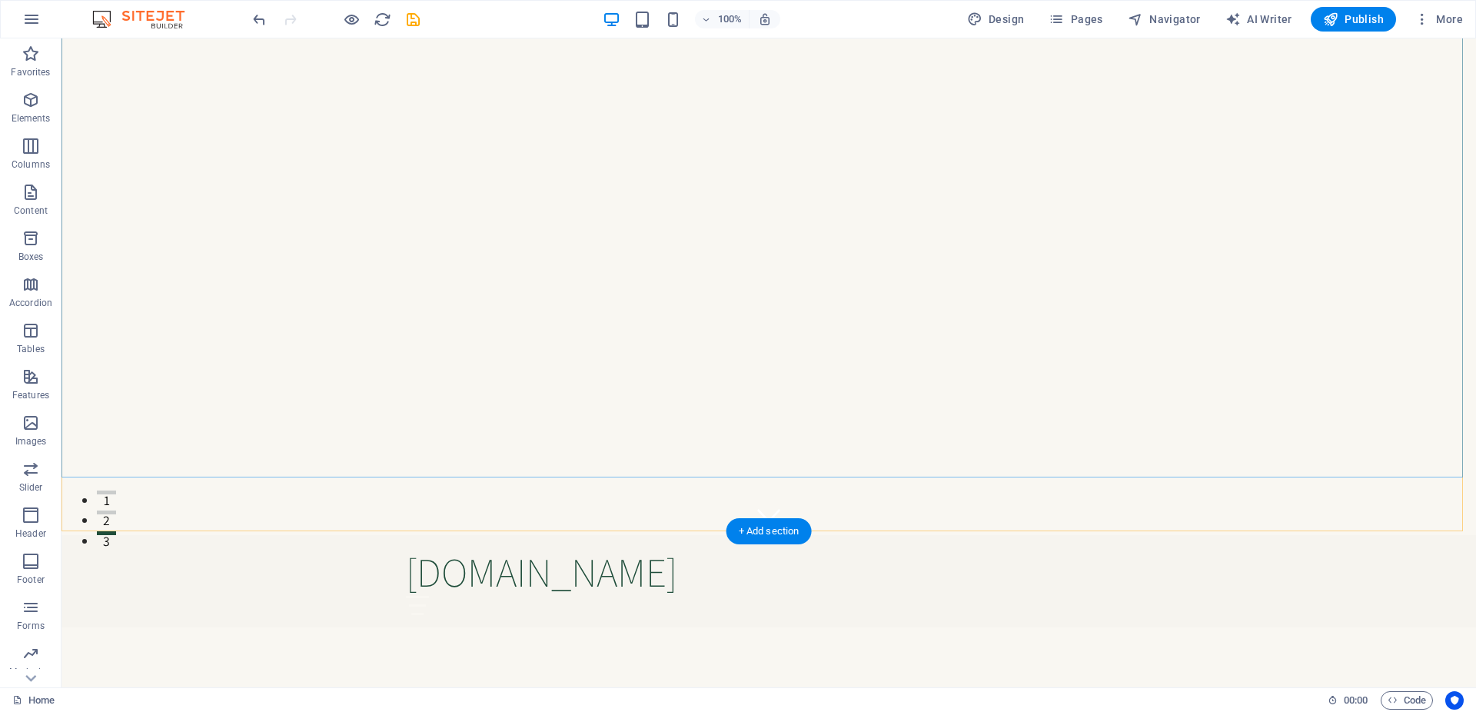
scroll to position [157, 0]
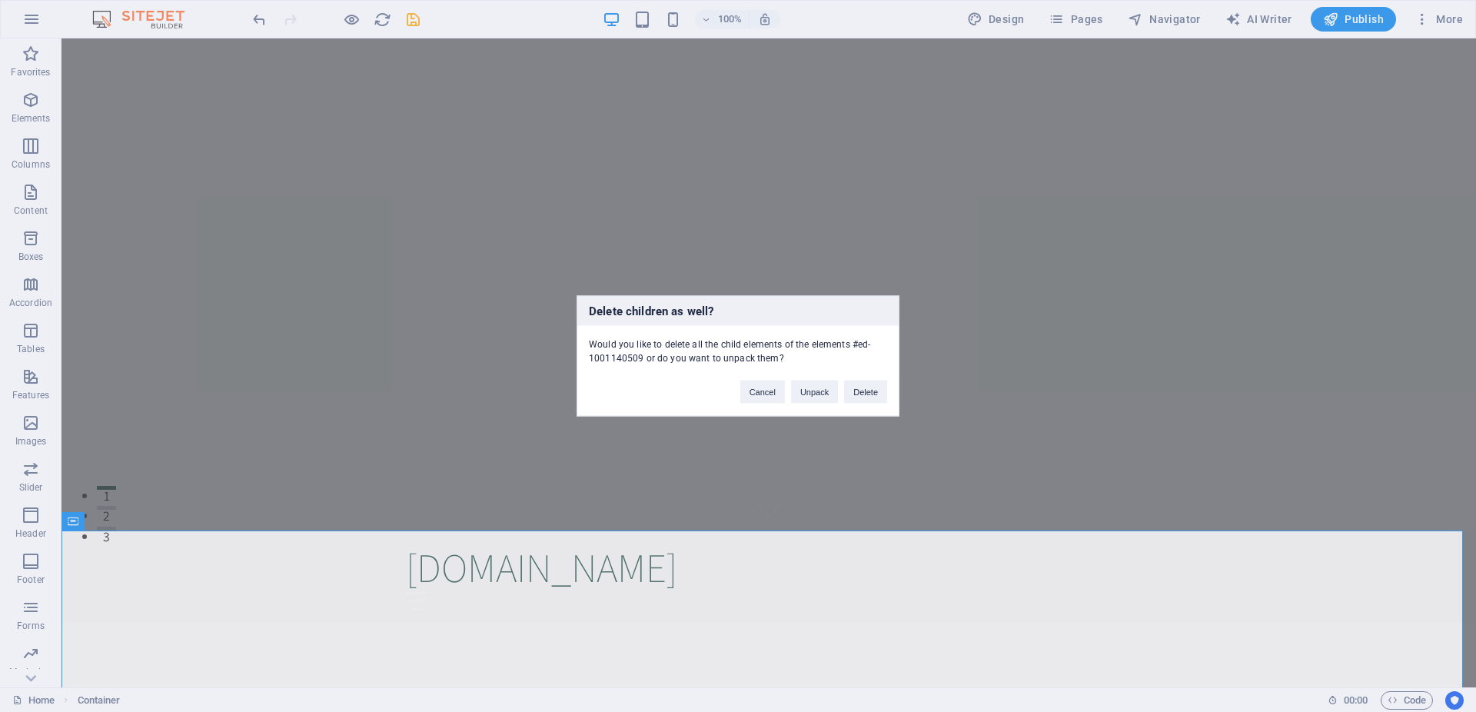
click at [870, 379] on div "Cancel Unpack Delete" at bounding box center [814, 384] width 170 height 39
click at [870, 390] on button "Delete" at bounding box center [865, 392] width 43 height 23
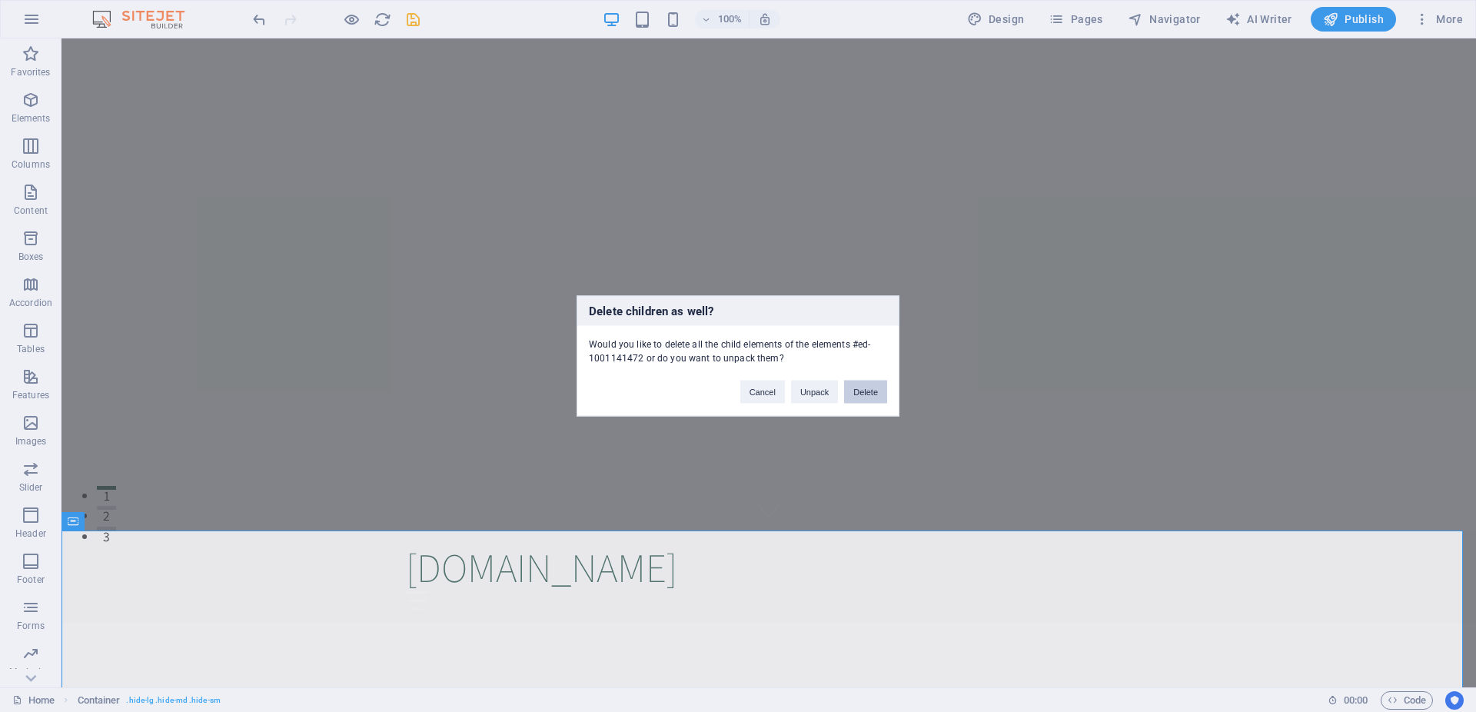
click at [874, 391] on button "Delete" at bounding box center [865, 392] width 43 height 23
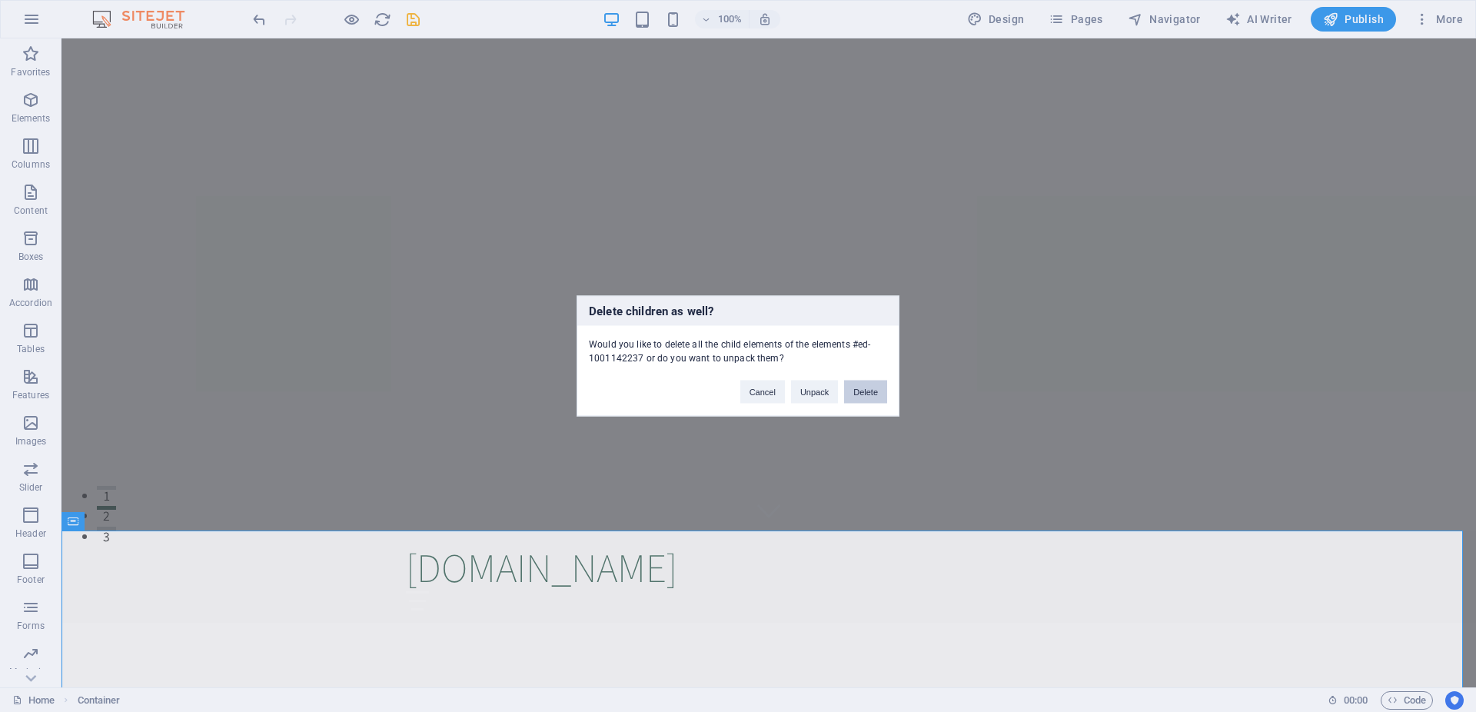
click at [875, 395] on button "Delete" at bounding box center [865, 392] width 43 height 23
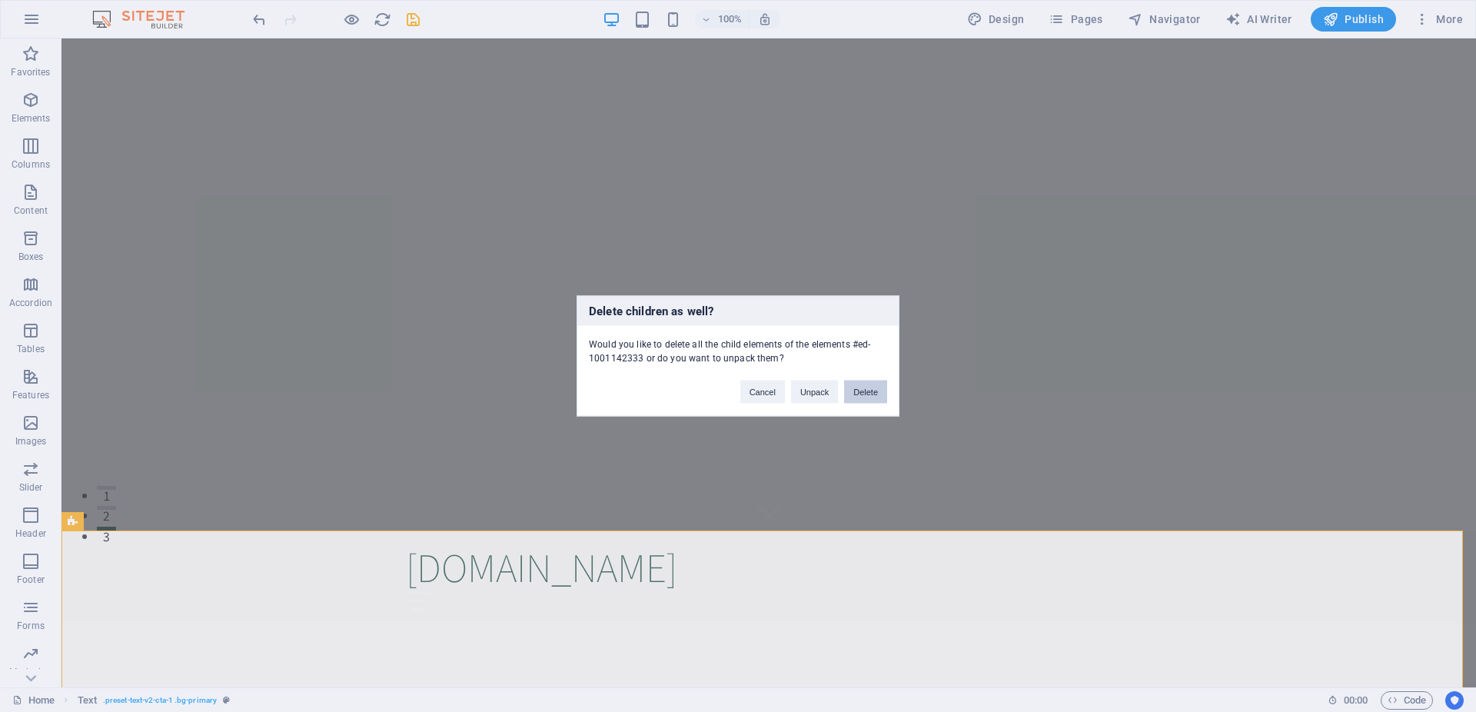
click at [860, 391] on button "Delete" at bounding box center [865, 392] width 43 height 23
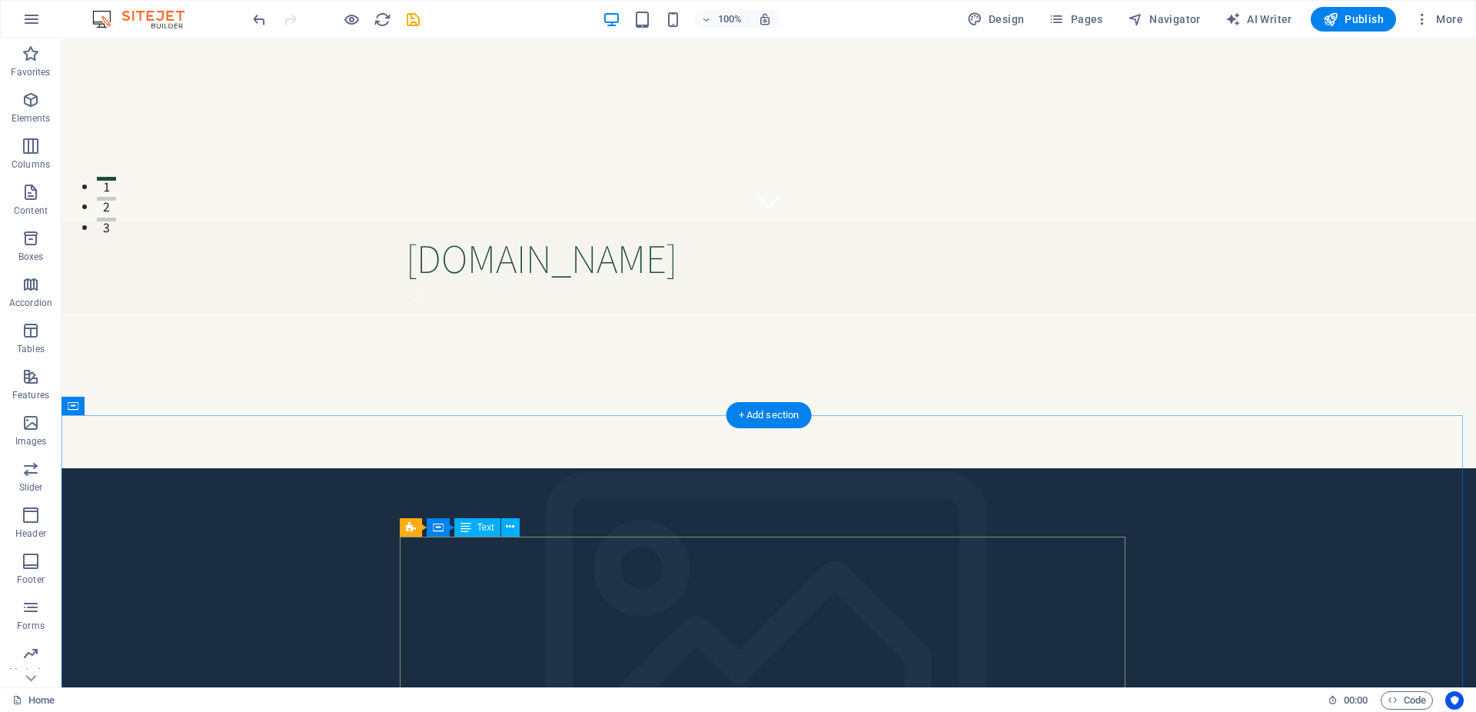
scroll to position [470, 0]
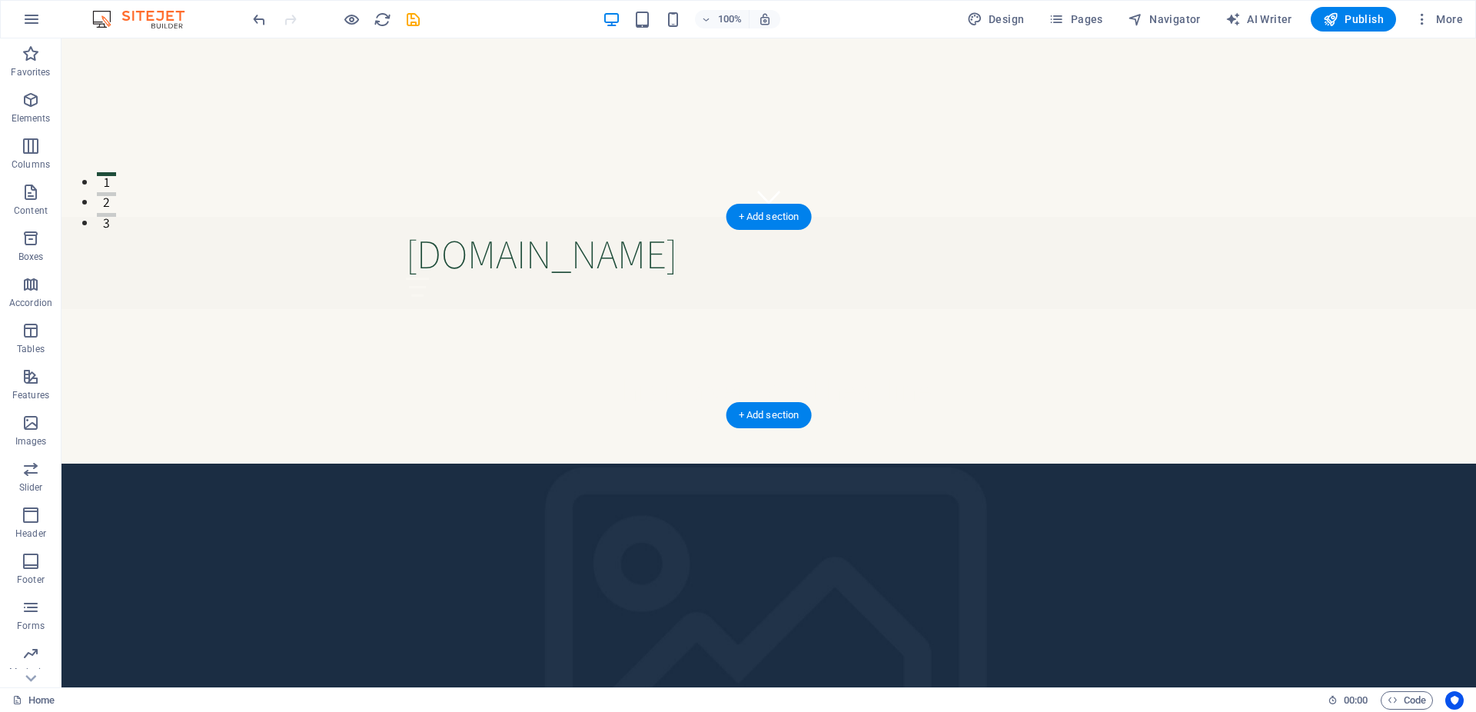
click at [306, 464] on figure at bounding box center [768, 653] width 1414 height 379
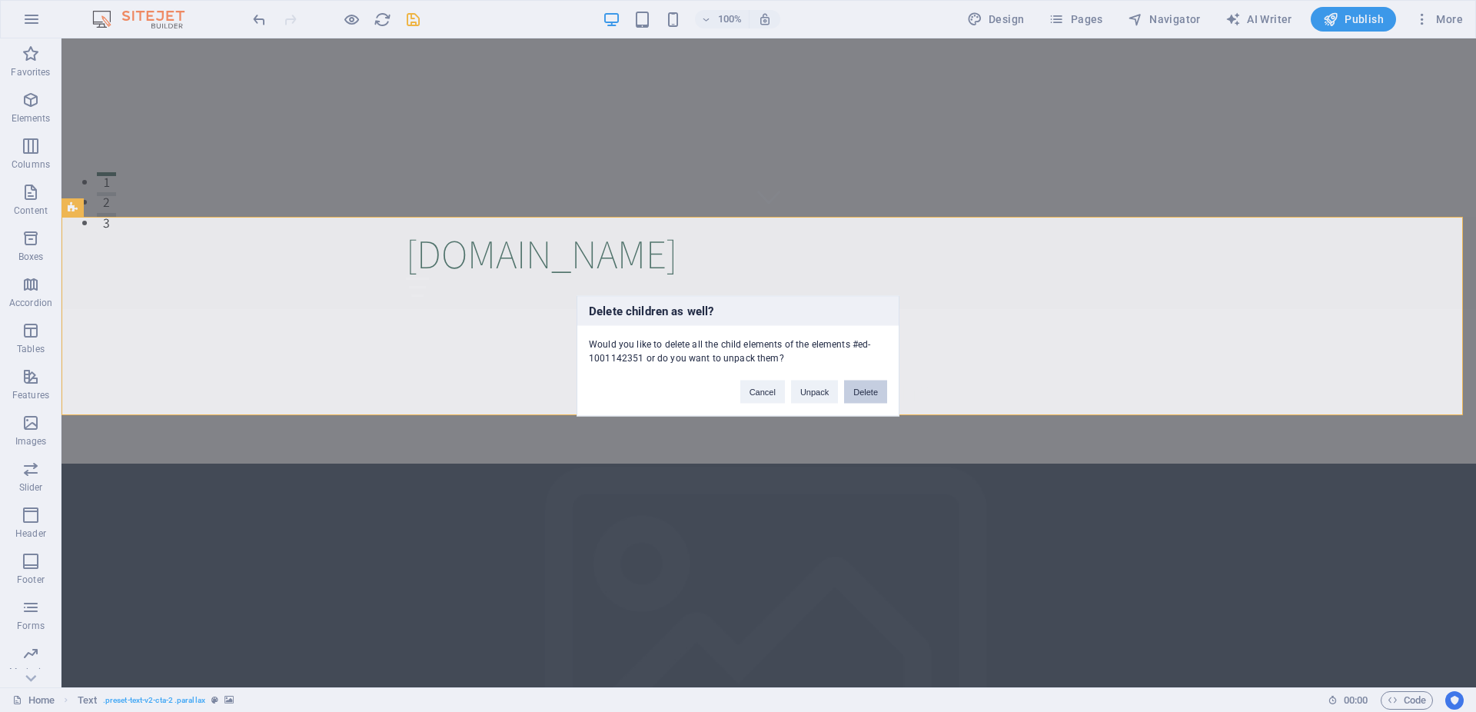
click at [872, 396] on button "Delete" at bounding box center [865, 392] width 43 height 23
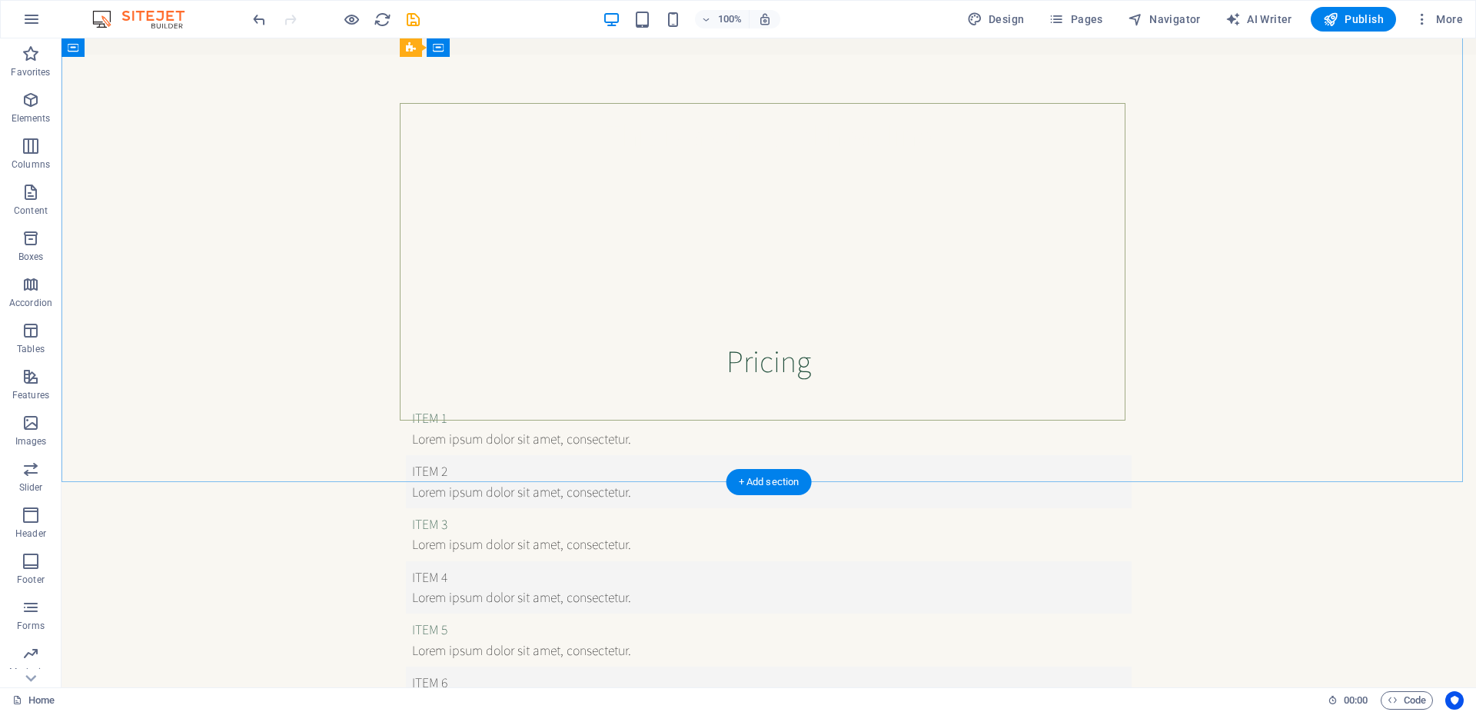
scroll to position [706, 0]
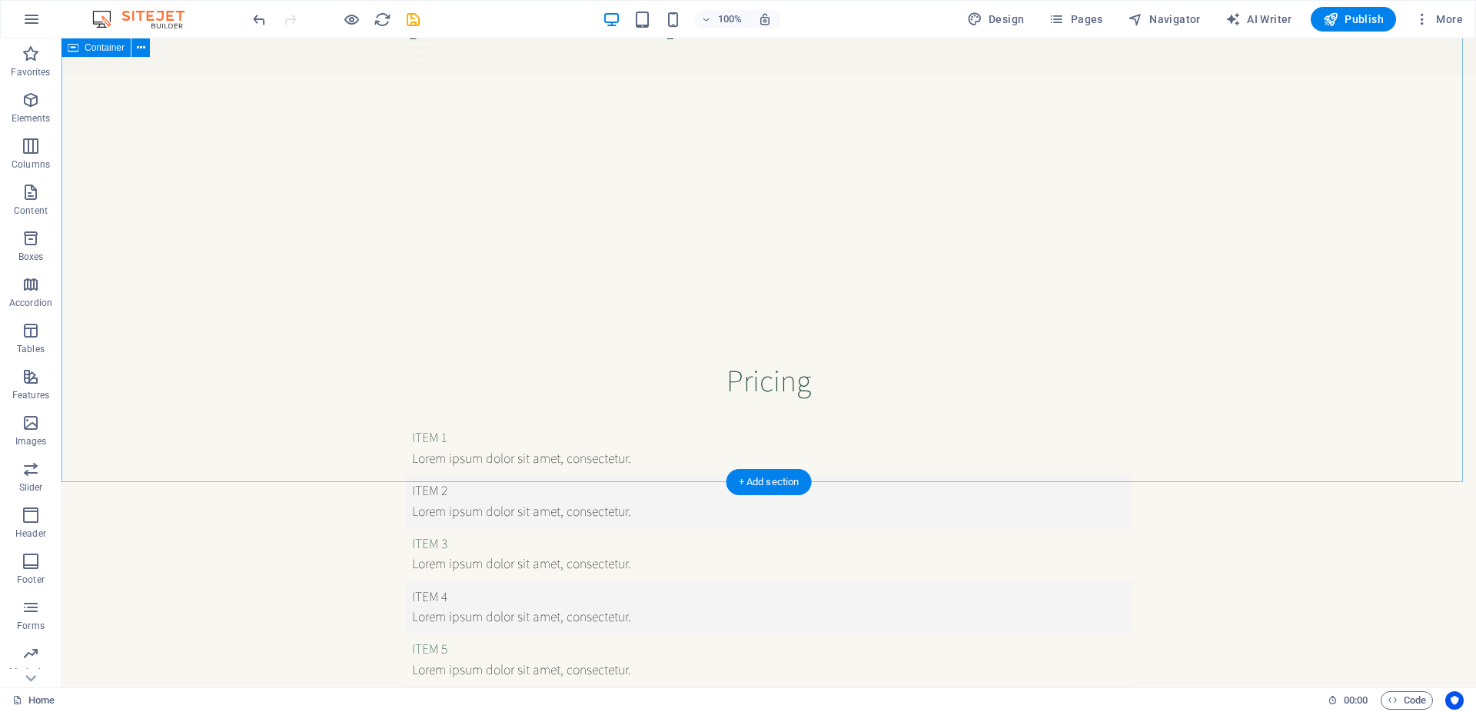
click at [230, 300] on div "Pricing Item 1 Lorem ipsum dolor sit amet, consectetur. Item 2 Lorem ipsum dolo…" at bounding box center [768, 550] width 1414 height 500
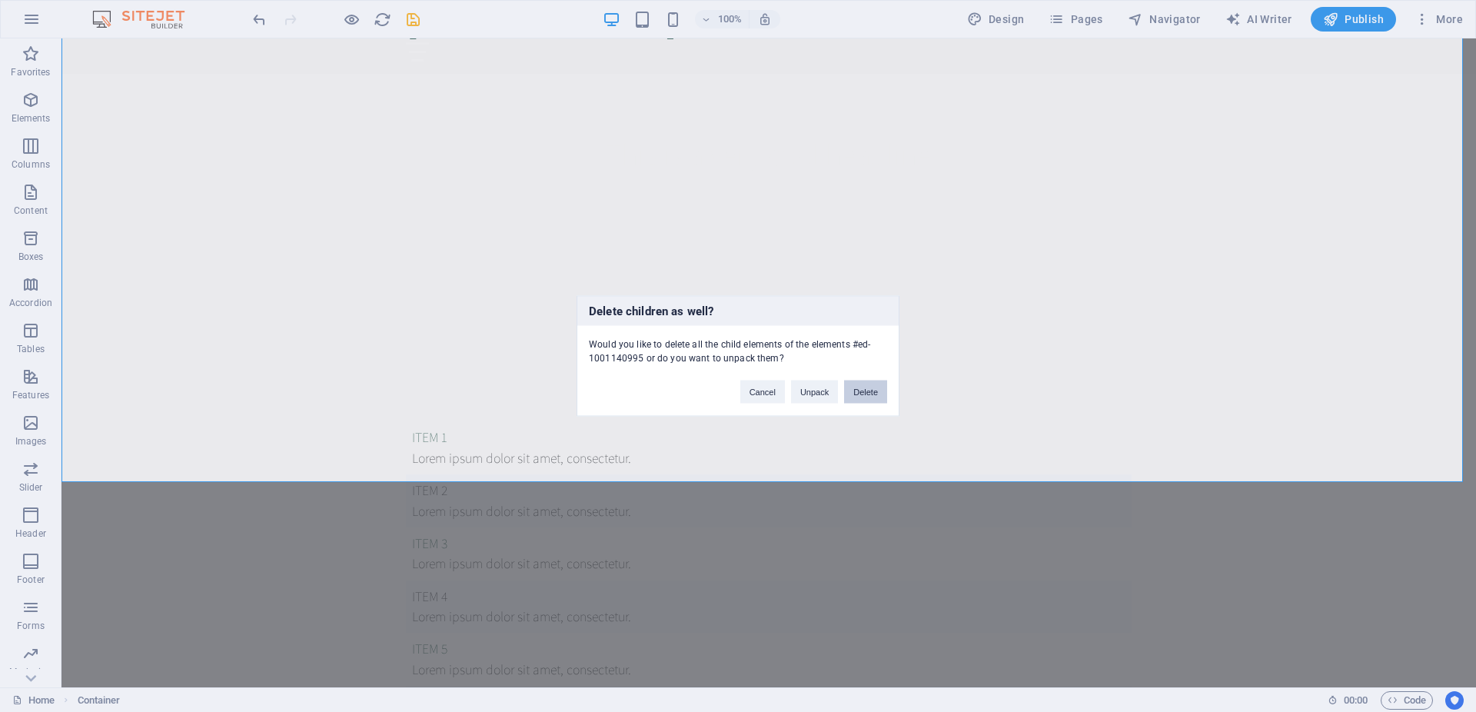
click at [858, 389] on button "Delete" at bounding box center [865, 392] width 43 height 23
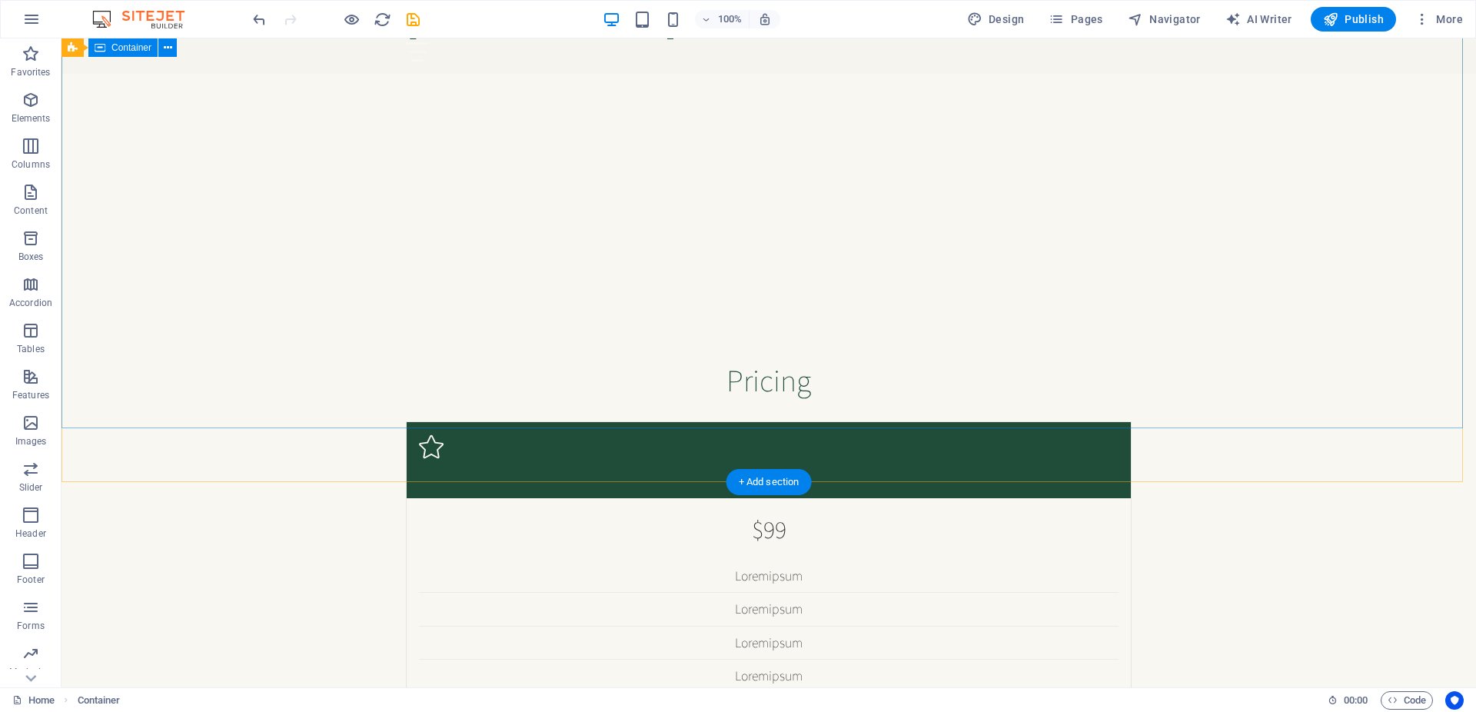
scroll to position [205, 0]
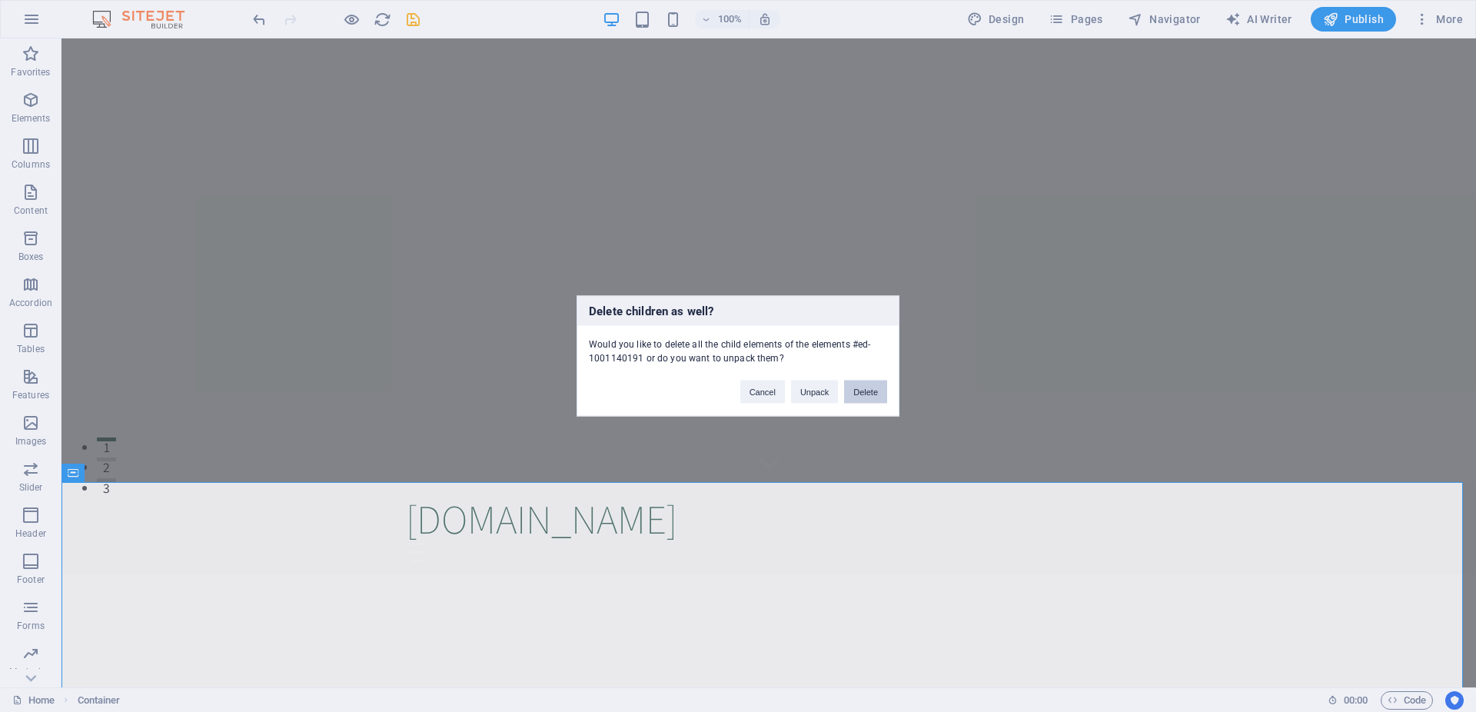
click at [862, 391] on button "Delete" at bounding box center [865, 392] width 43 height 23
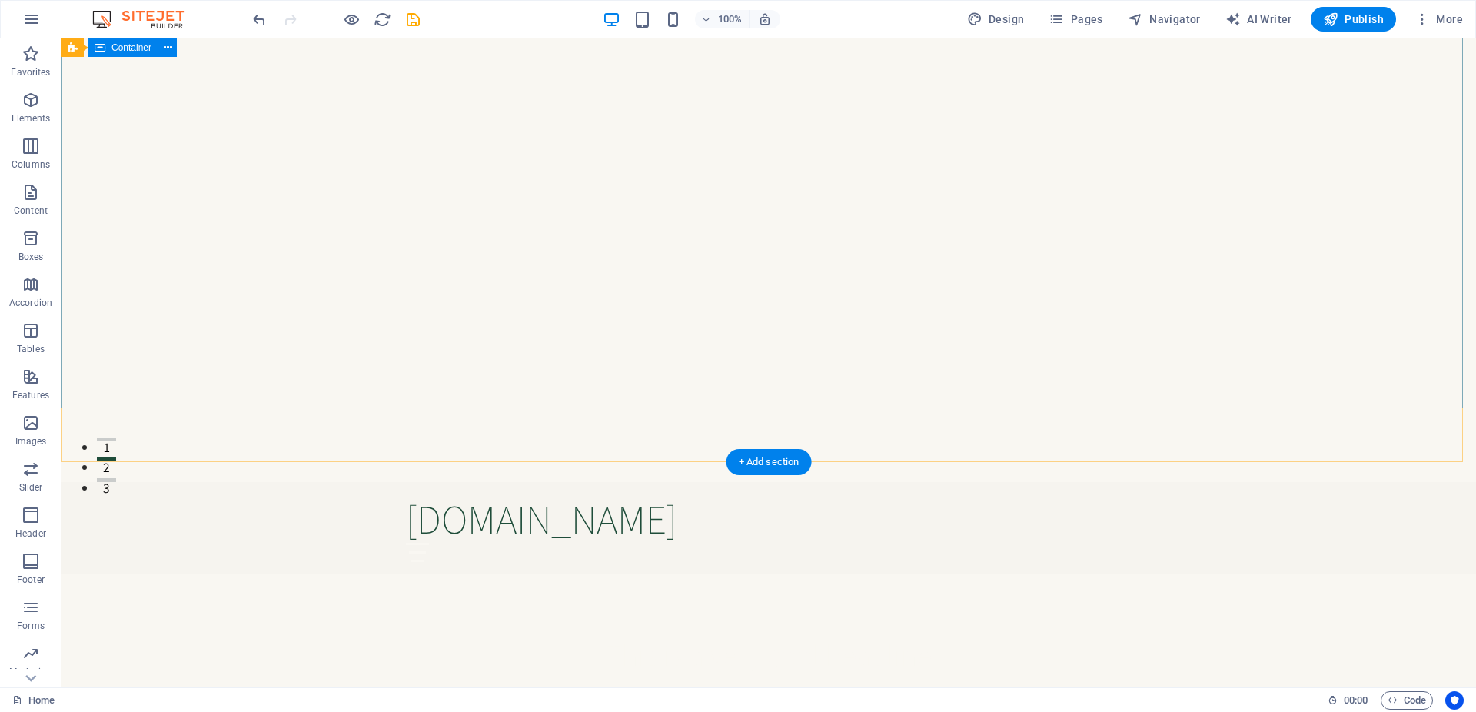
scroll to position [440, 0]
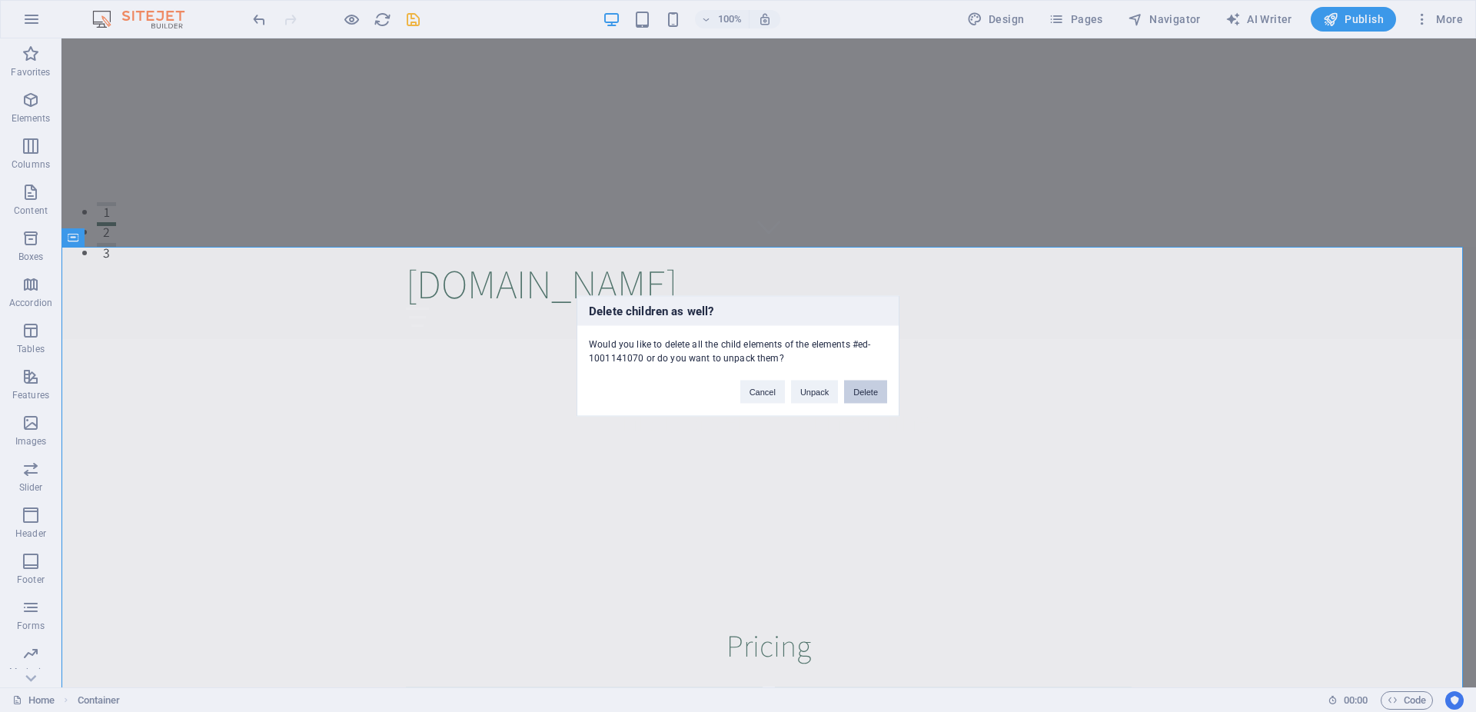
click at [872, 394] on button "Delete" at bounding box center [865, 392] width 43 height 23
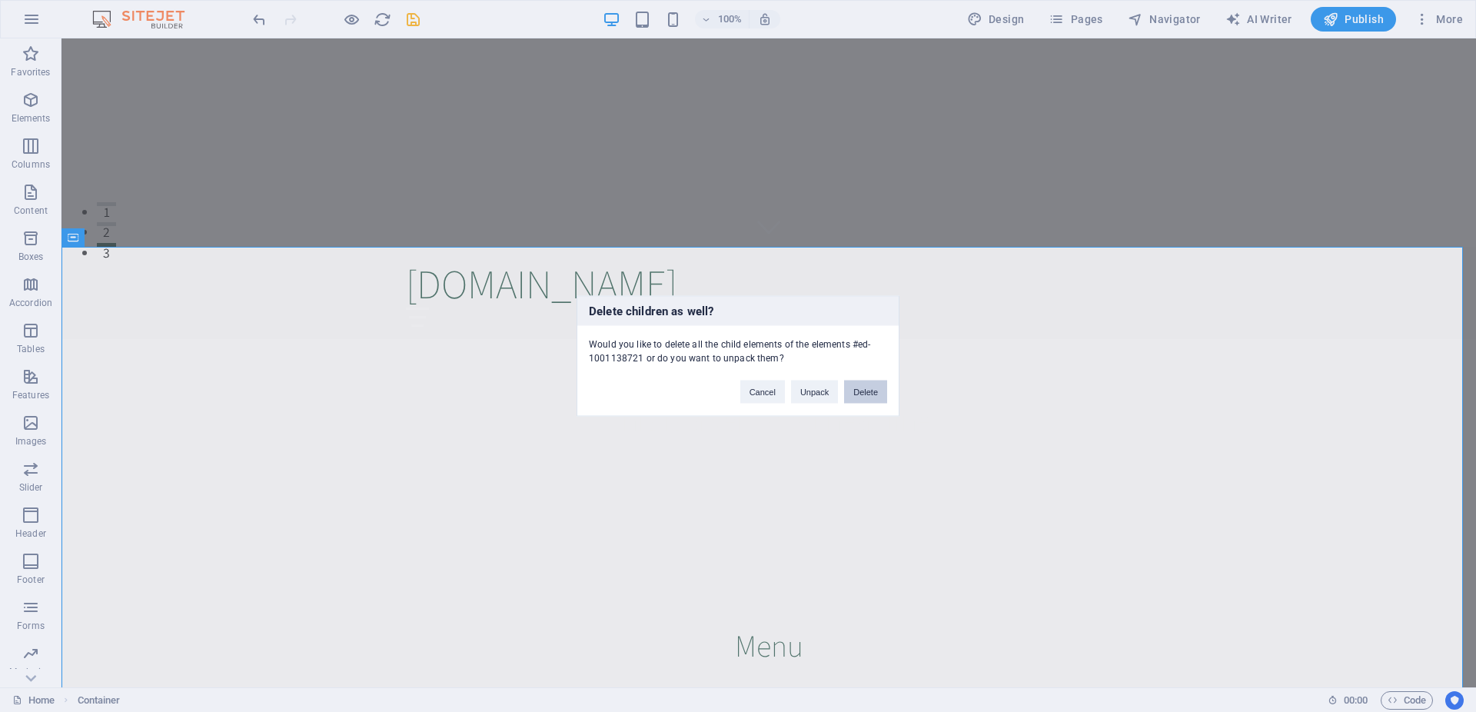
click at [867, 395] on button "Delete" at bounding box center [865, 392] width 43 height 23
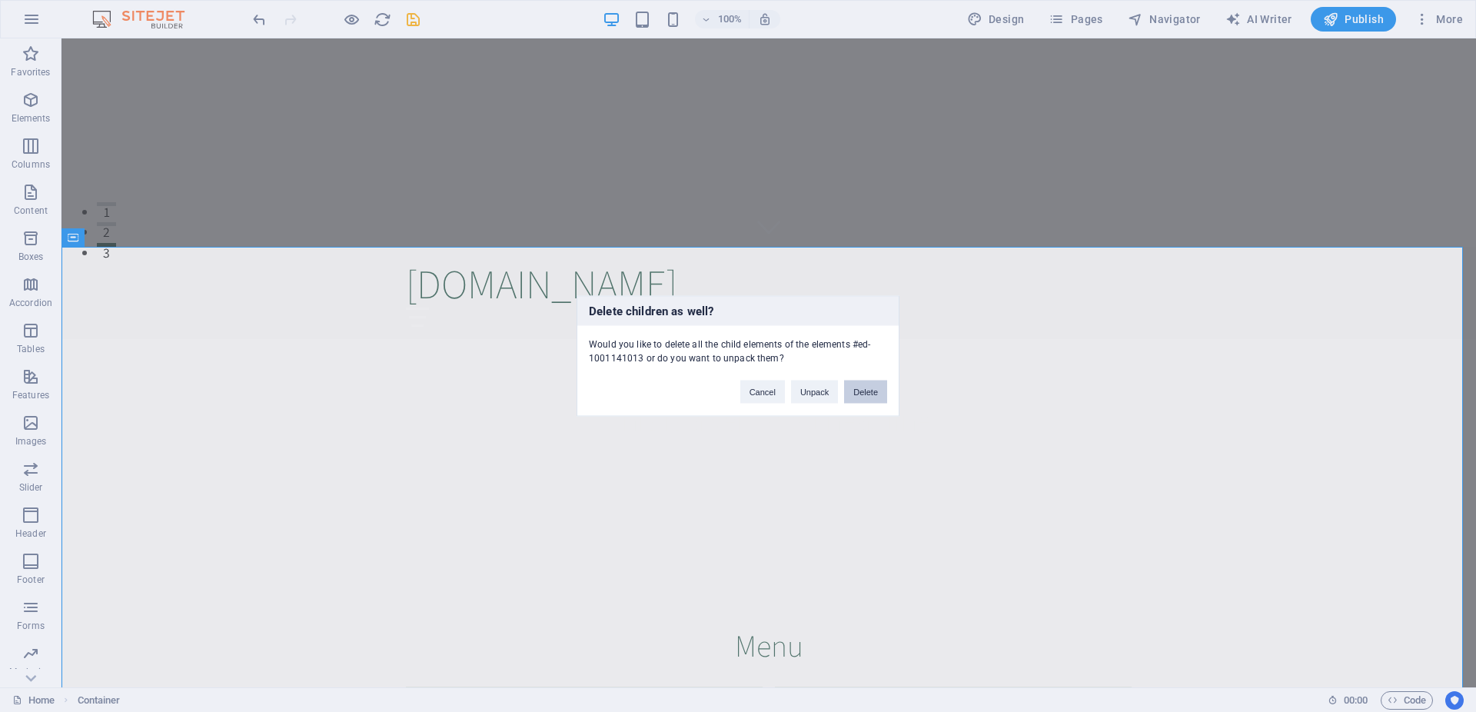
click at [880, 381] on button "Delete" at bounding box center [865, 392] width 43 height 23
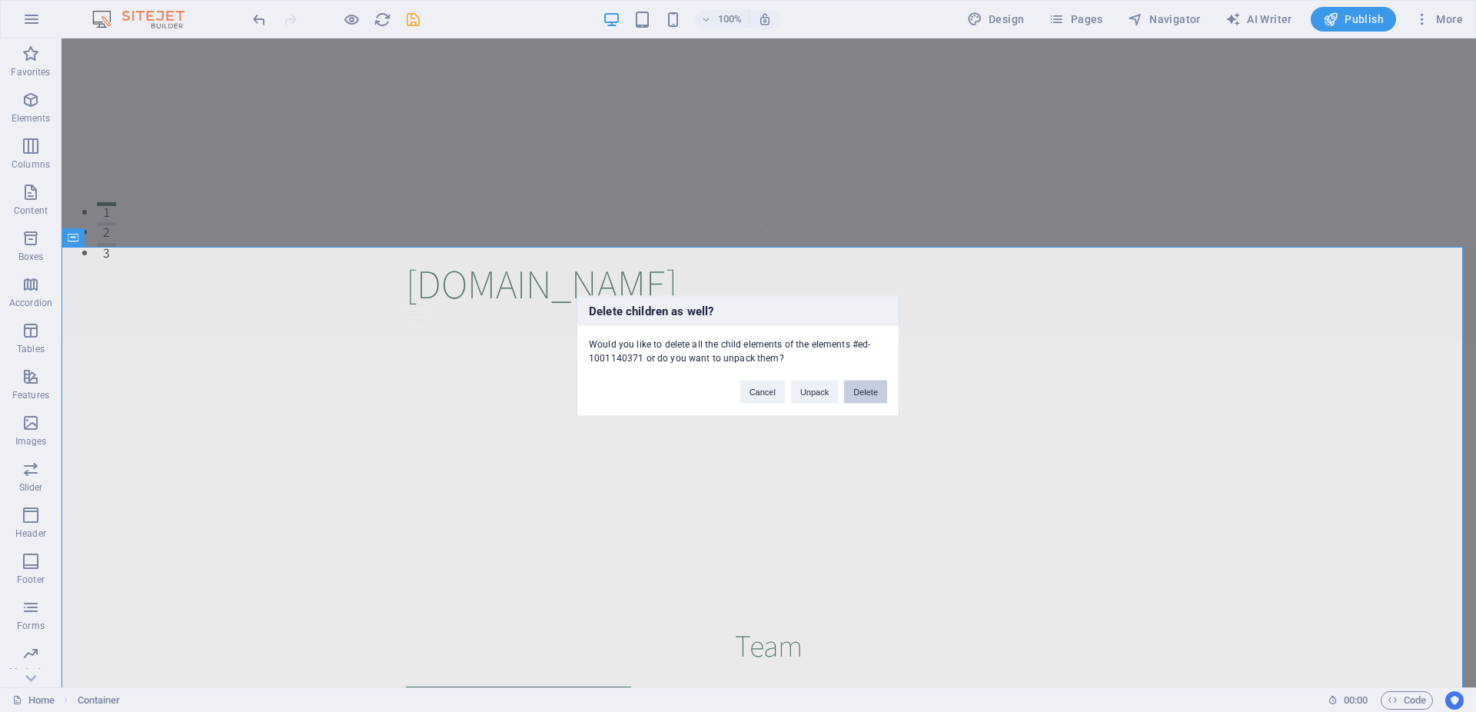
click at [868, 396] on button "Delete" at bounding box center [865, 392] width 43 height 23
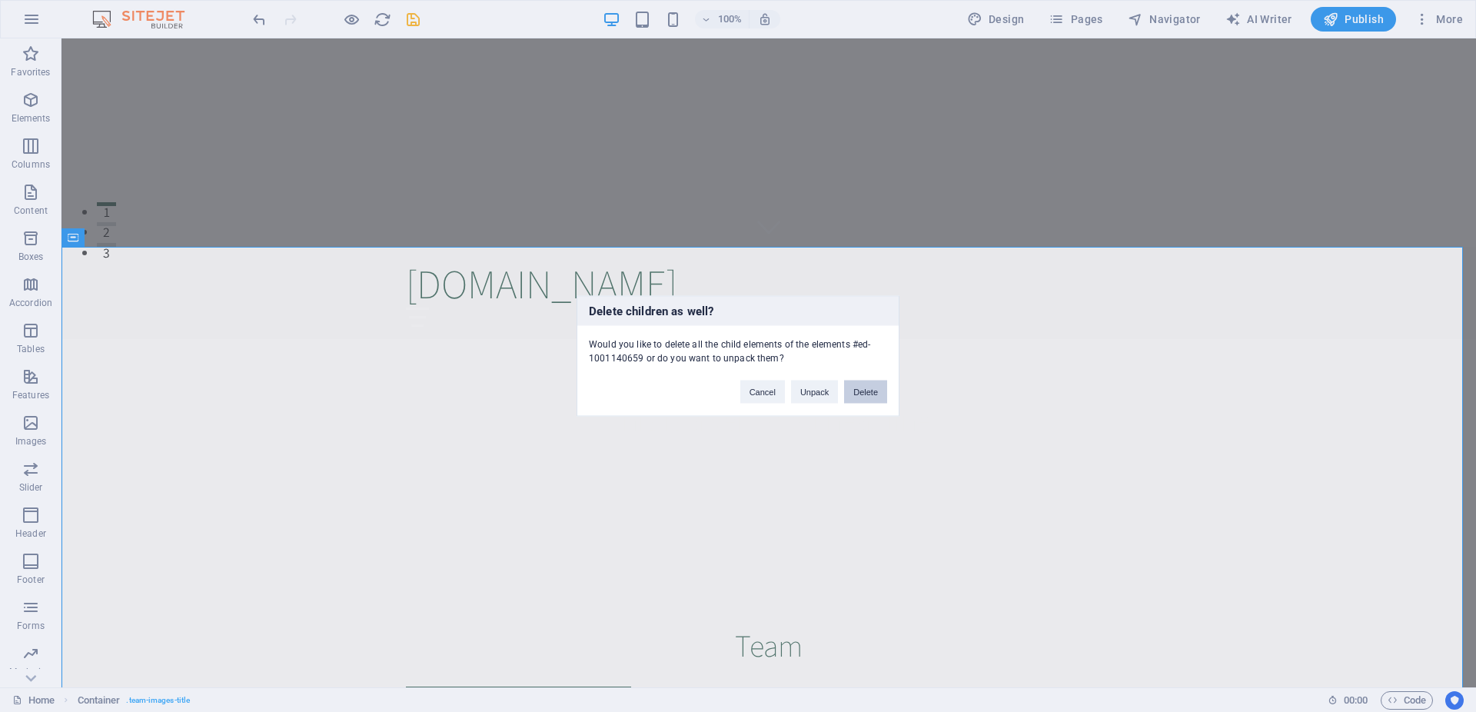
click at [872, 387] on button "Delete" at bounding box center [865, 392] width 43 height 23
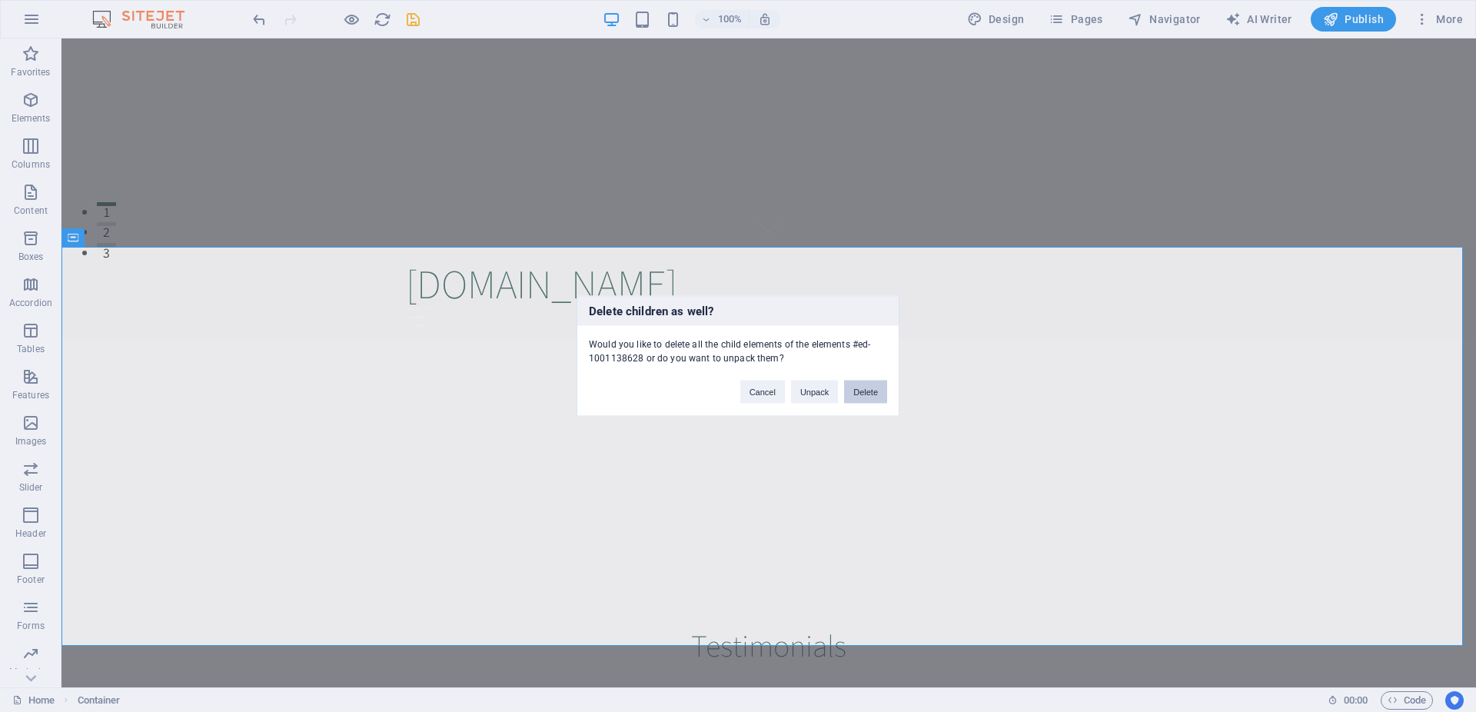
click at [866, 396] on button "Delete" at bounding box center [865, 392] width 43 height 23
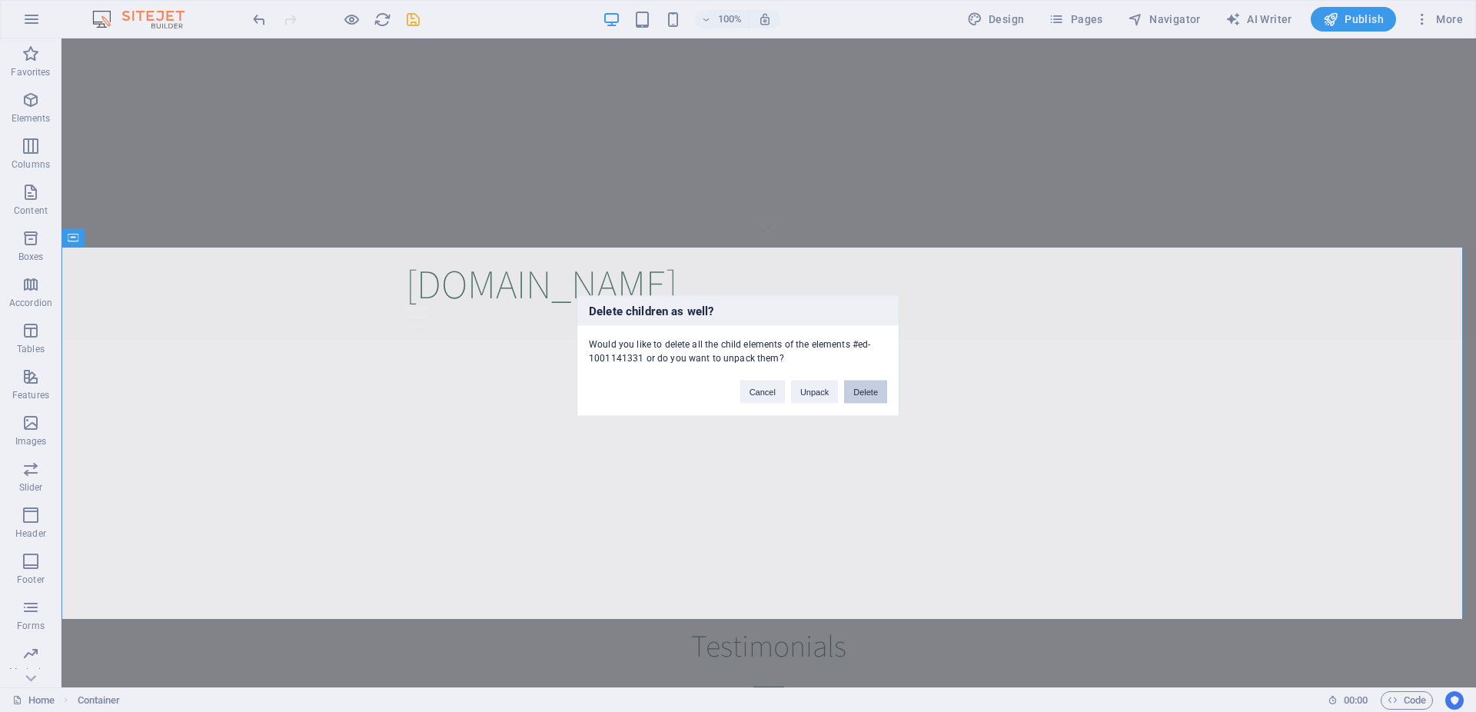
click at [873, 394] on button "Delete" at bounding box center [865, 392] width 43 height 23
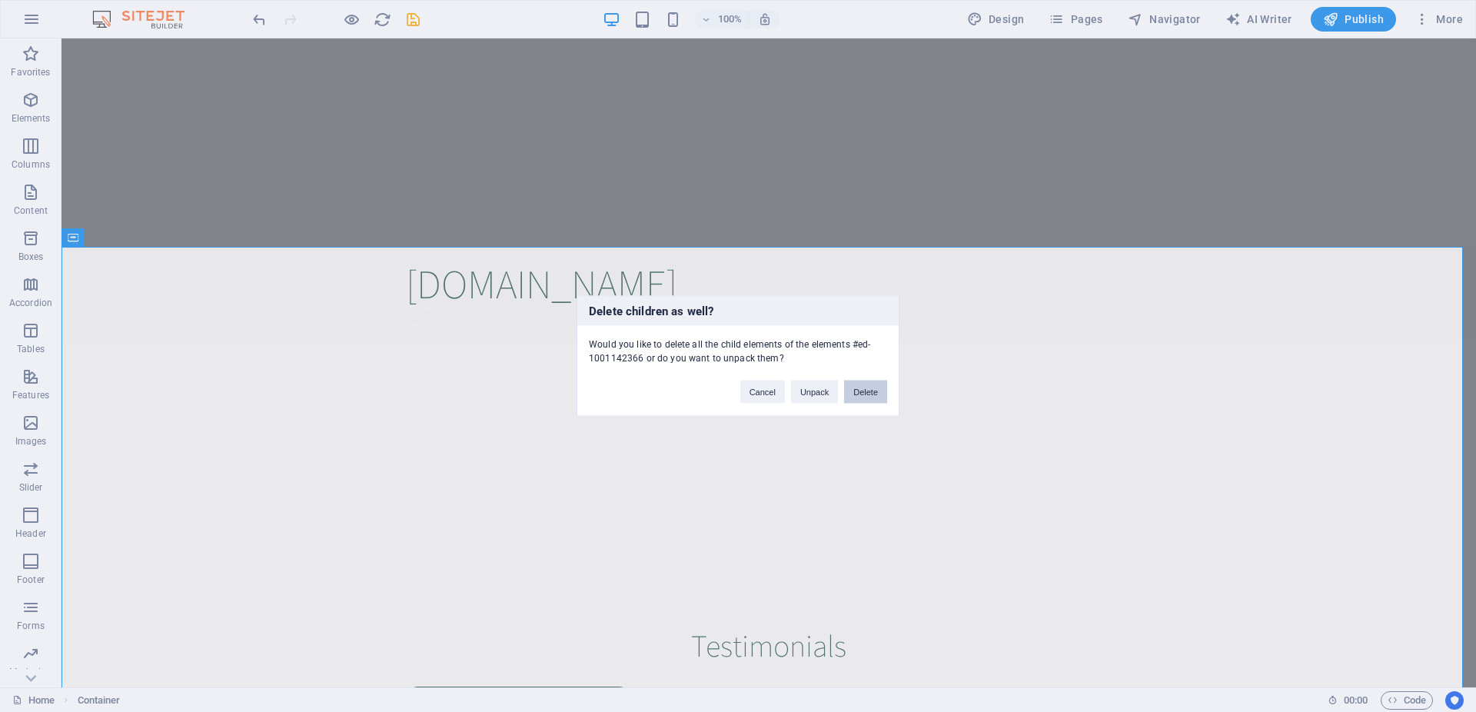
click at [859, 394] on button "Delete" at bounding box center [865, 392] width 43 height 23
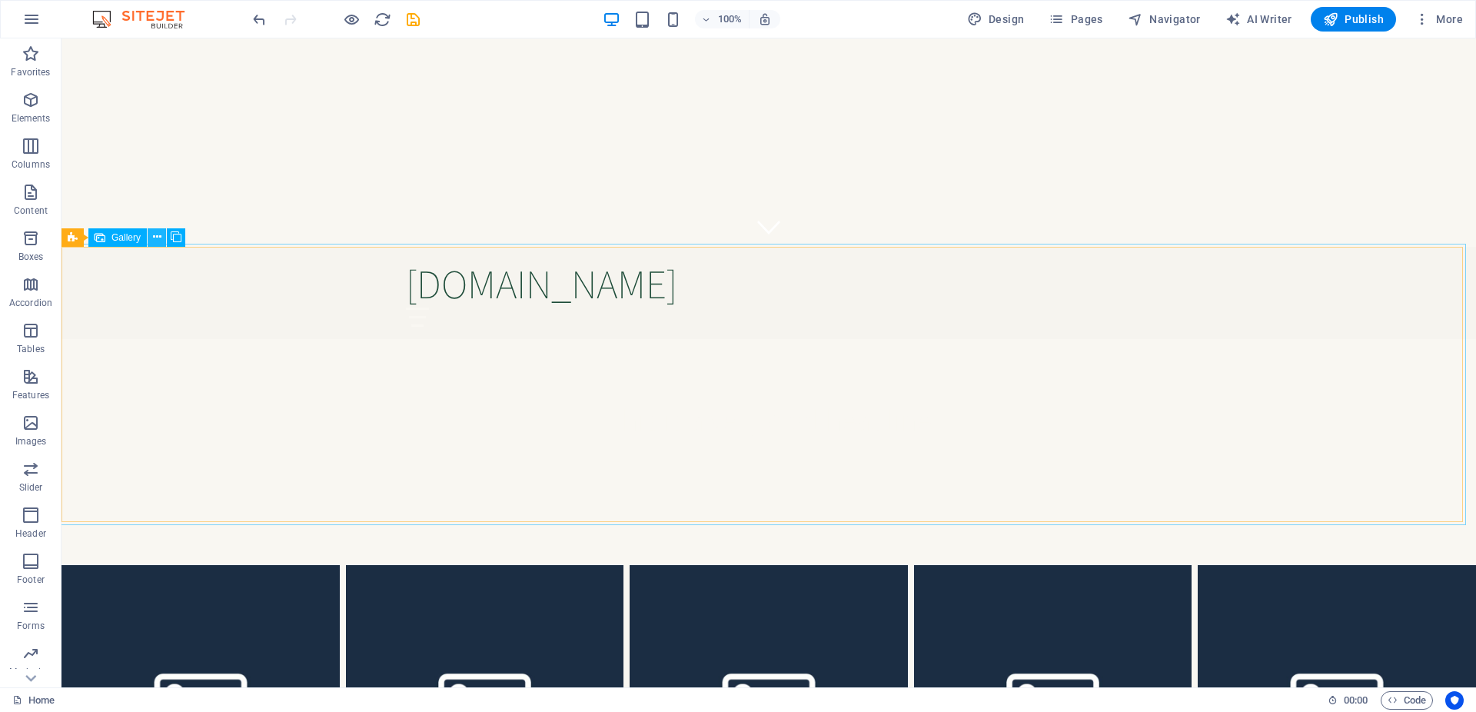
click at [158, 243] on icon at bounding box center [157, 237] width 8 height 16
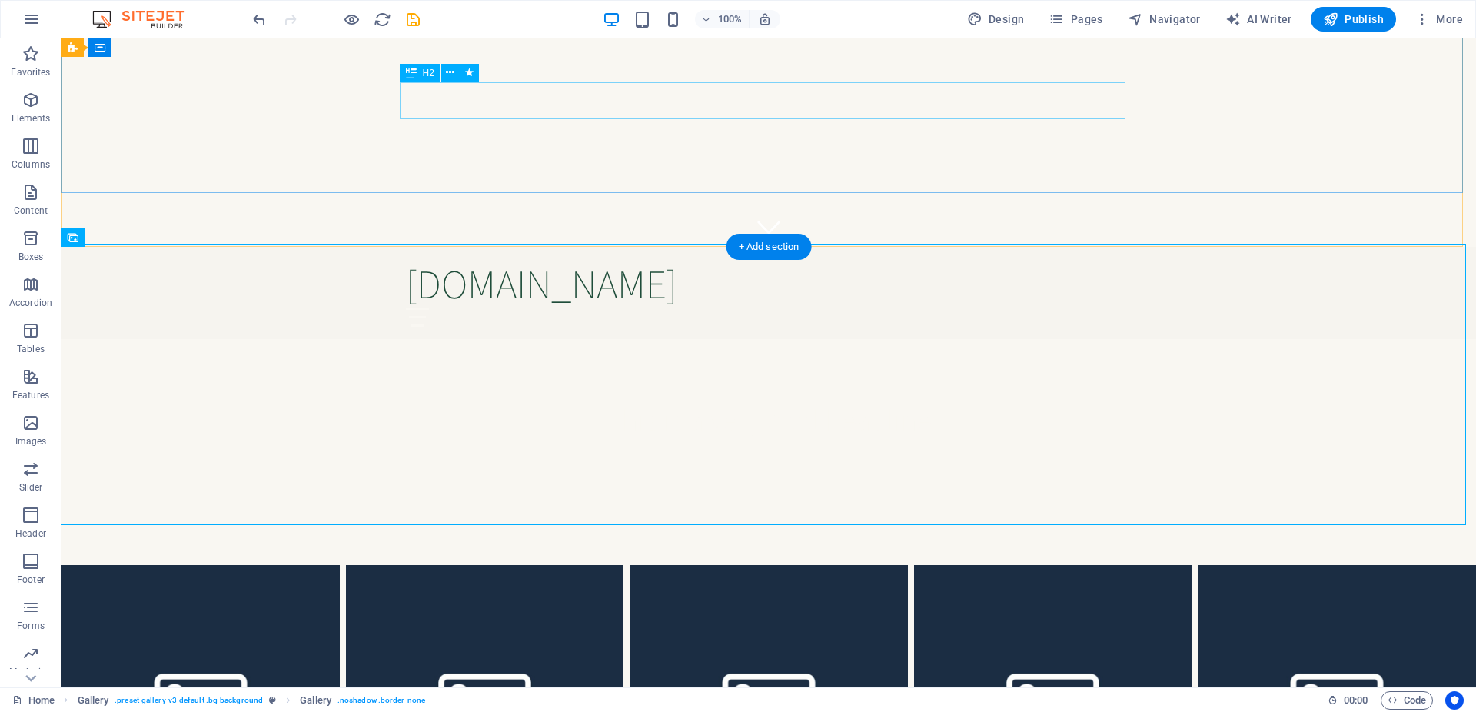
click at [541, 400] on div "This is a very cool headline" at bounding box center [769, 418] width 726 height 37
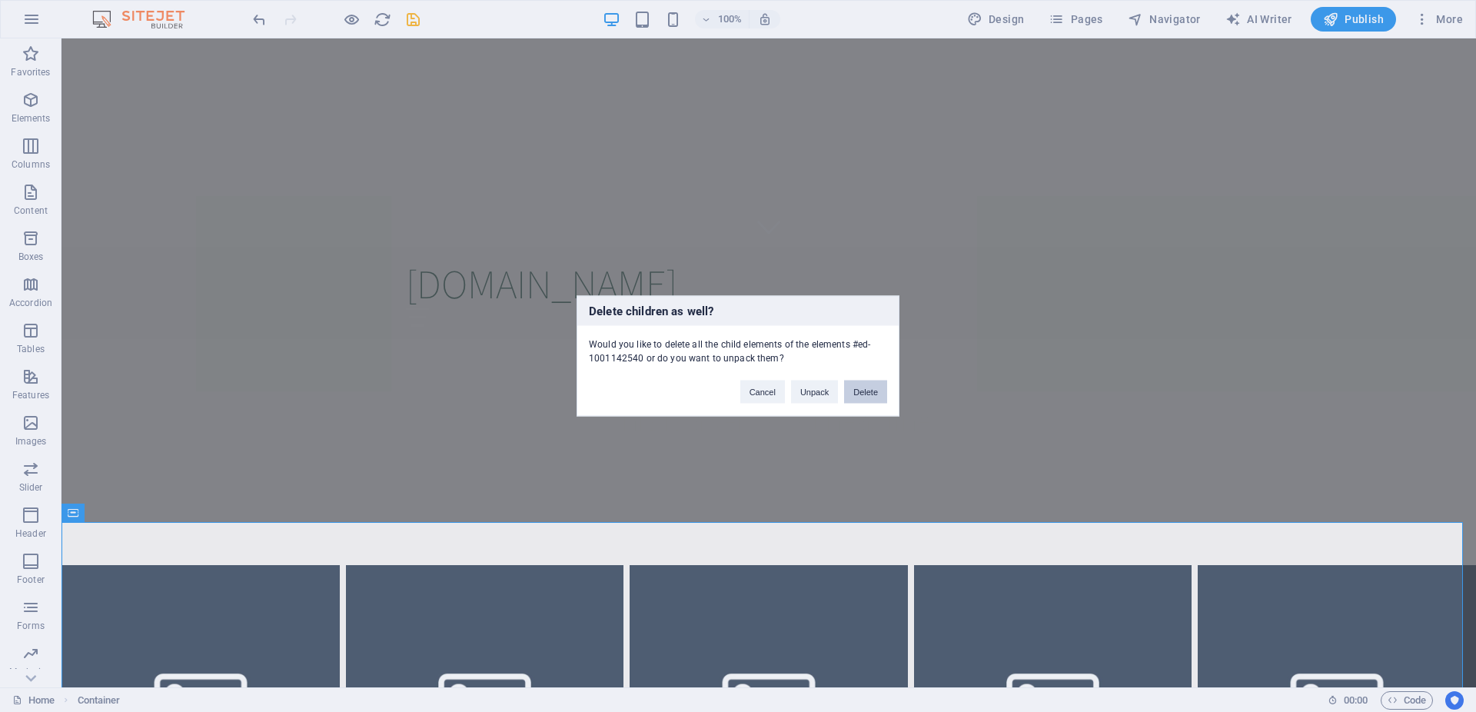
click at [874, 391] on button "Delete" at bounding box center [865, 392] width 43 height 23
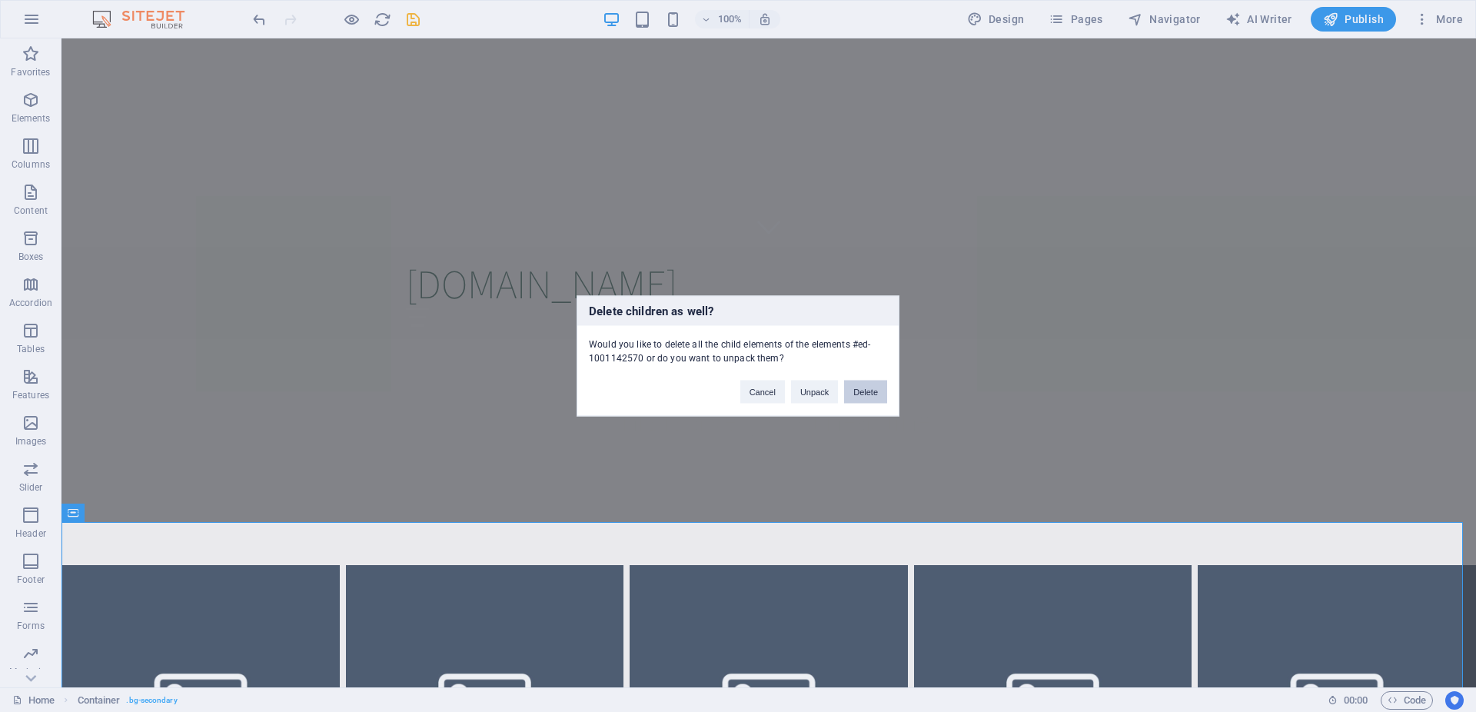
click at [869, 390] on button "Delete" at bounding box center [865, 392] width 43 height 23
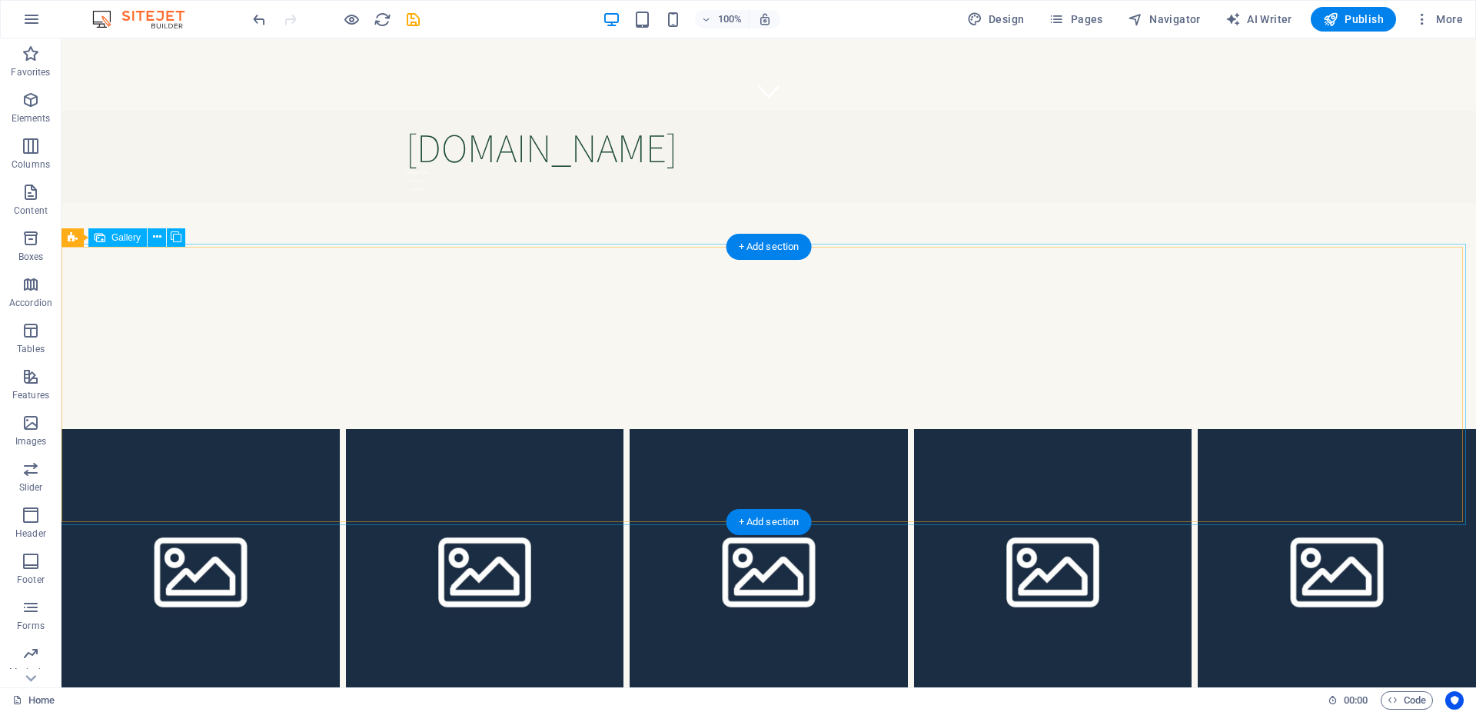
scroll to position [597, 0]
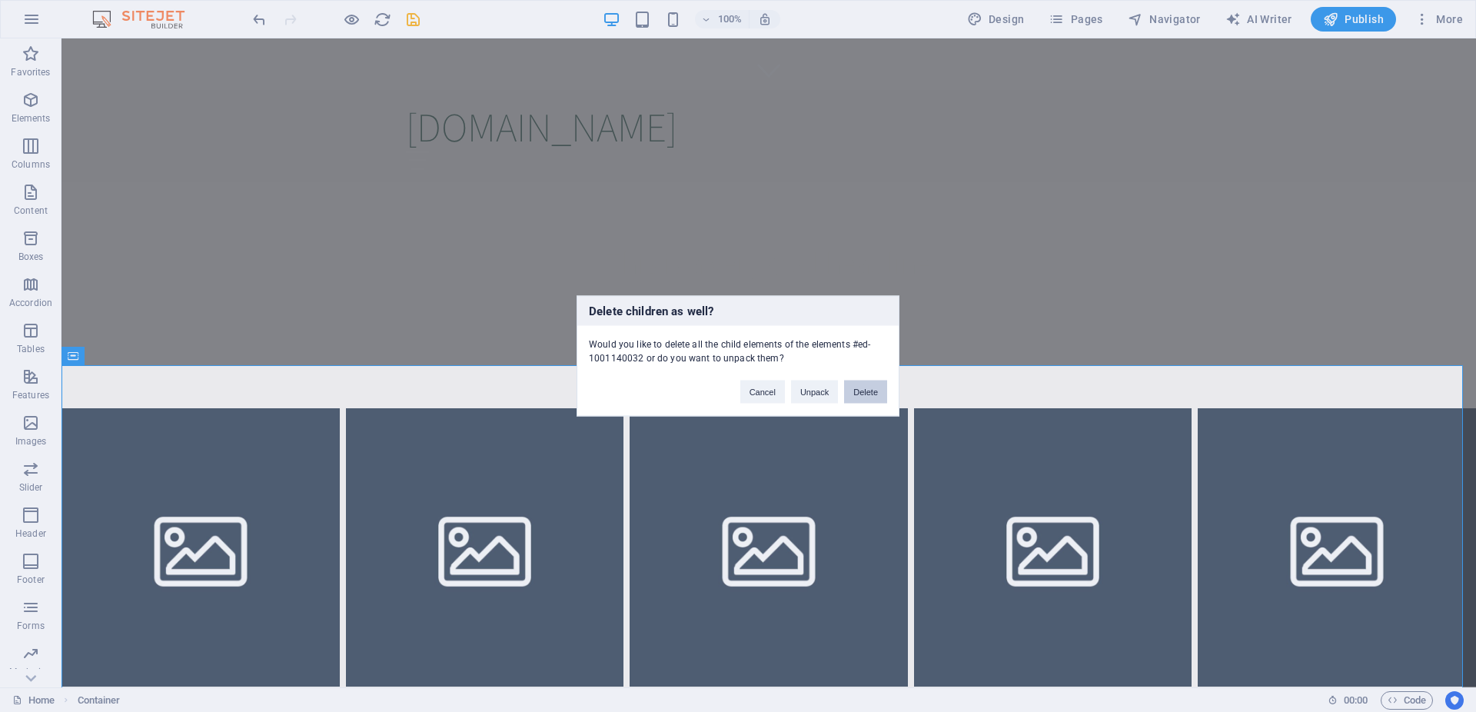
click at [879, 387] on button "Delete" at bounding box center [865, 392] width 43 height 23
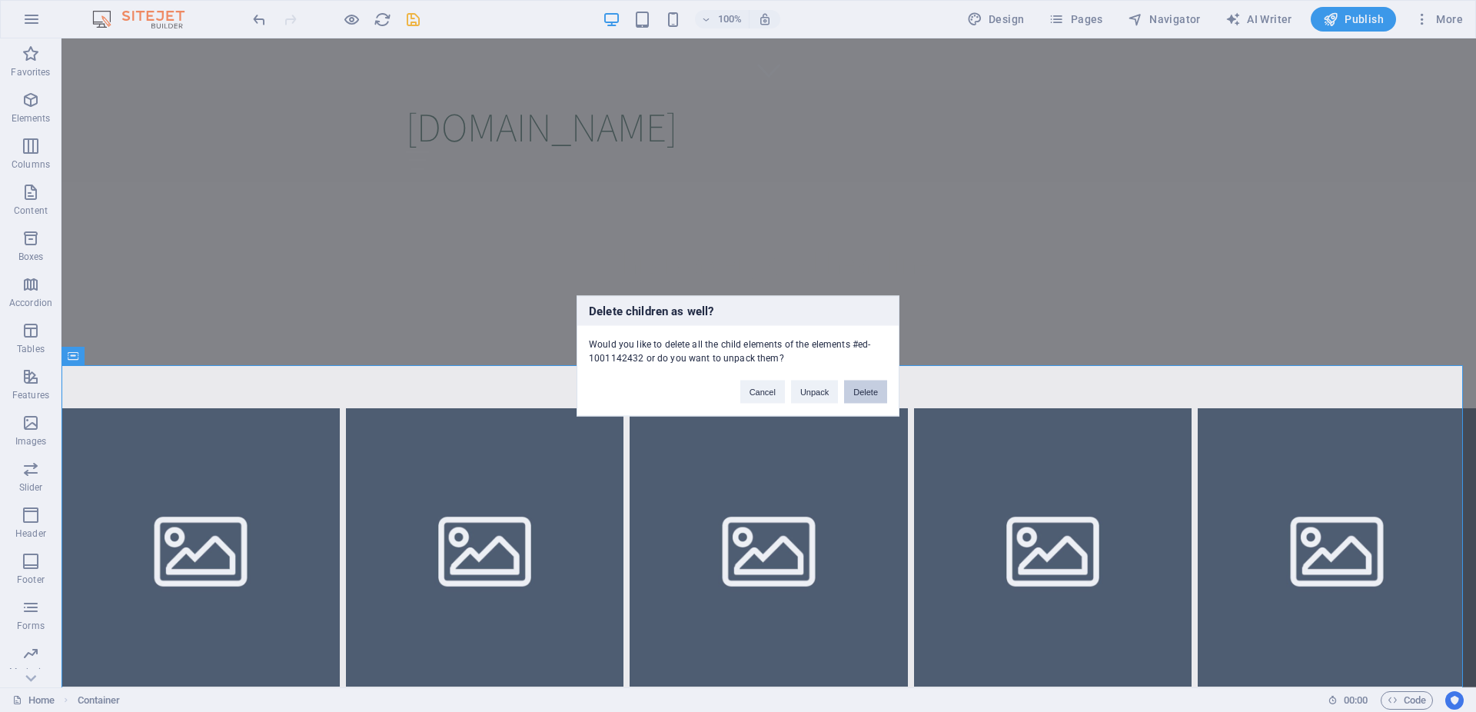
click at [880, 382] on button "Delete" at bounding box center [865, 392] width 43 height 23
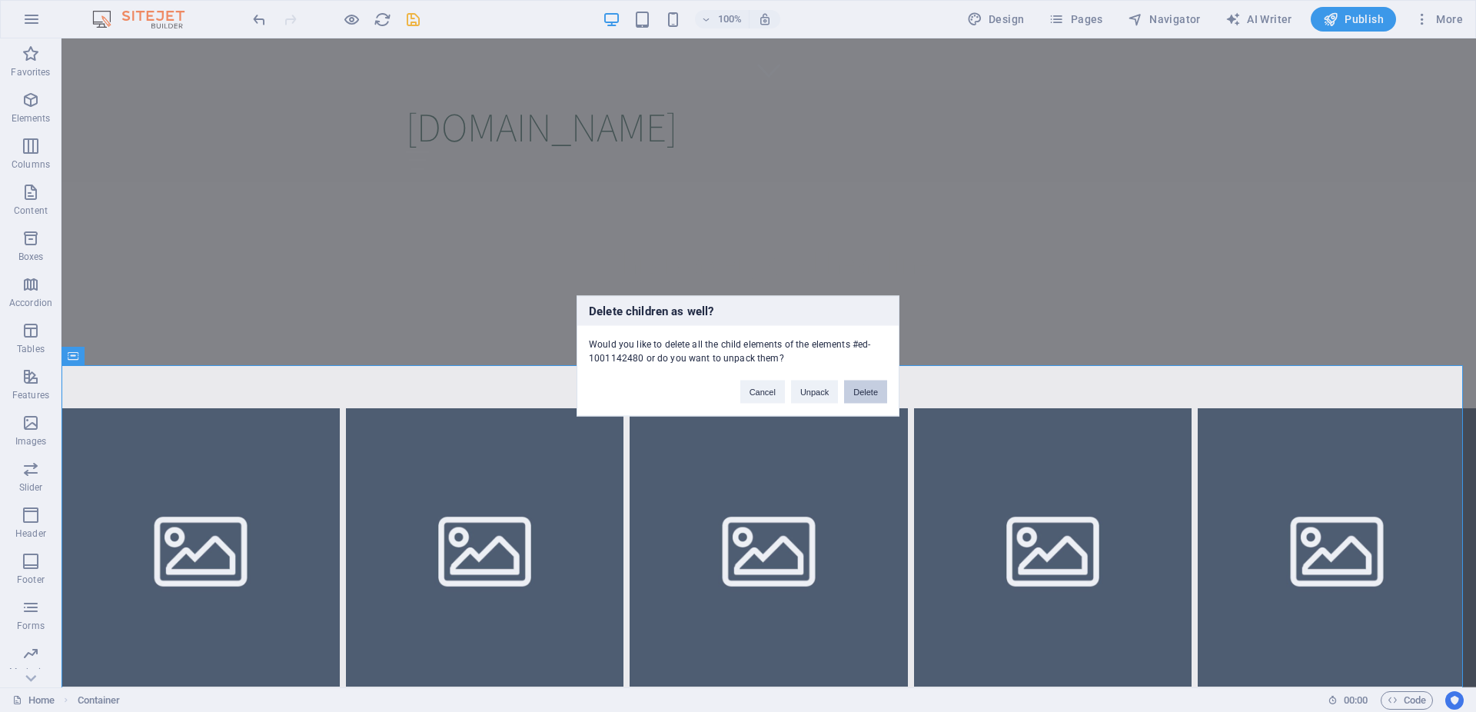
click at [882, 390] on button "Delete" at bounding box center [865, 392] width 43 height 23
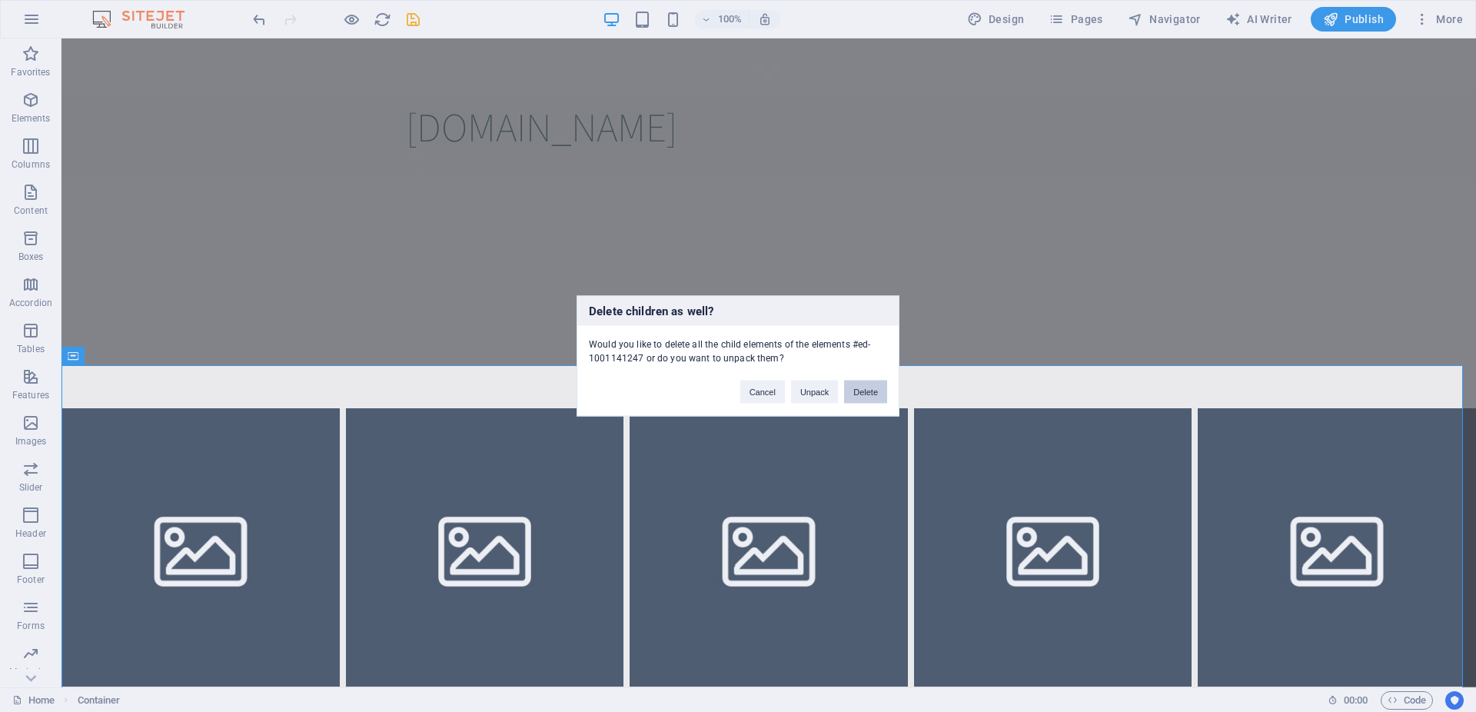
click at [863, 383] on button "Delete" at bounding box center [865, 392] width 43 height 23
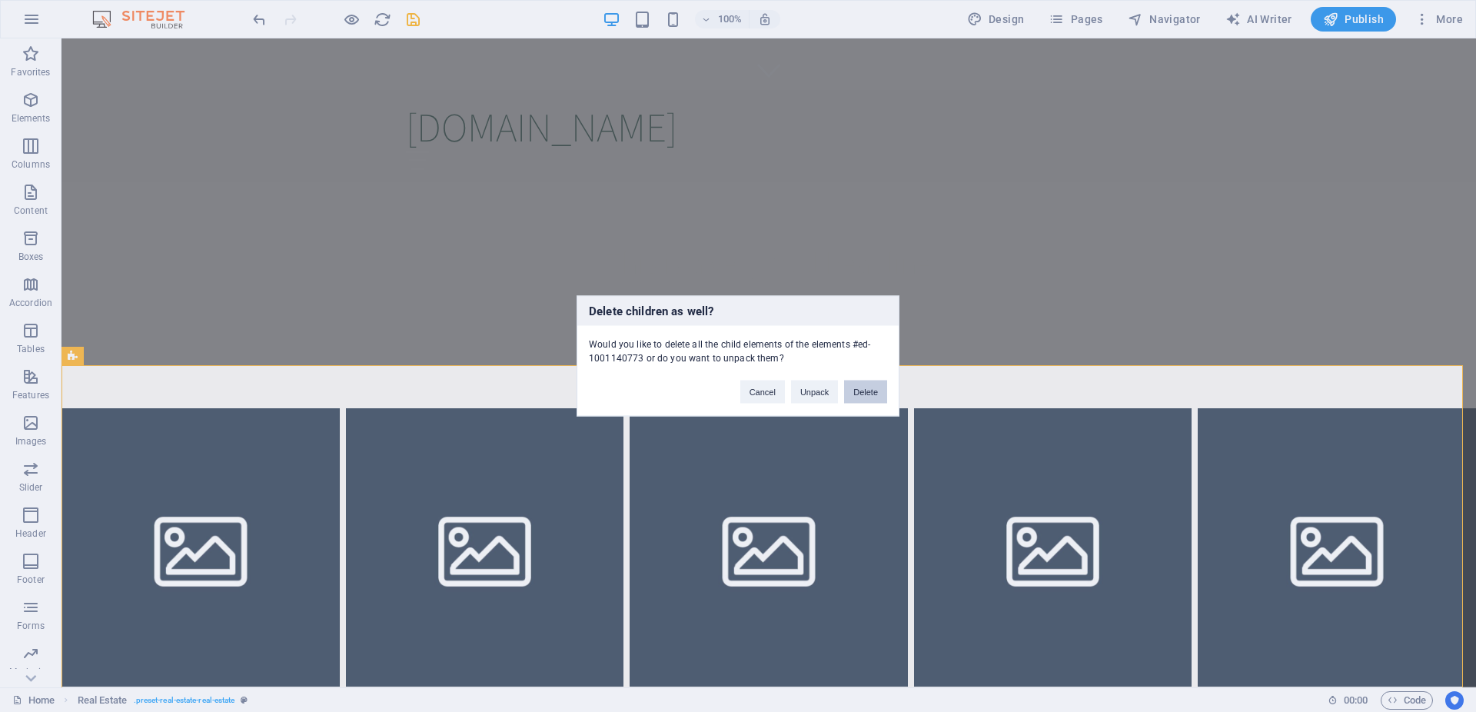
click at [873, 393] on button "Delete" at bounding box center [865, 392] width 43 height 23
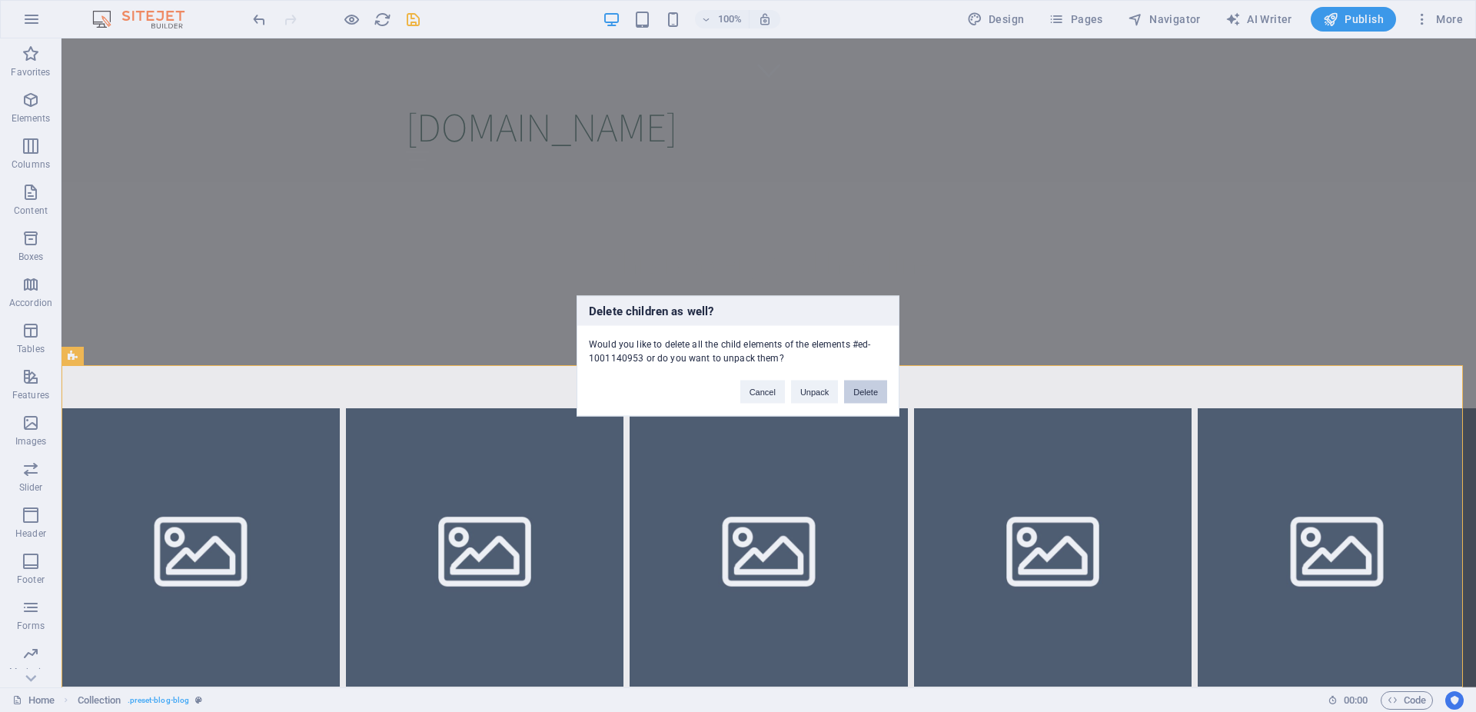
click at [862, 394] on button "Delete" at bounding box center [865, 392] width 43 height 23
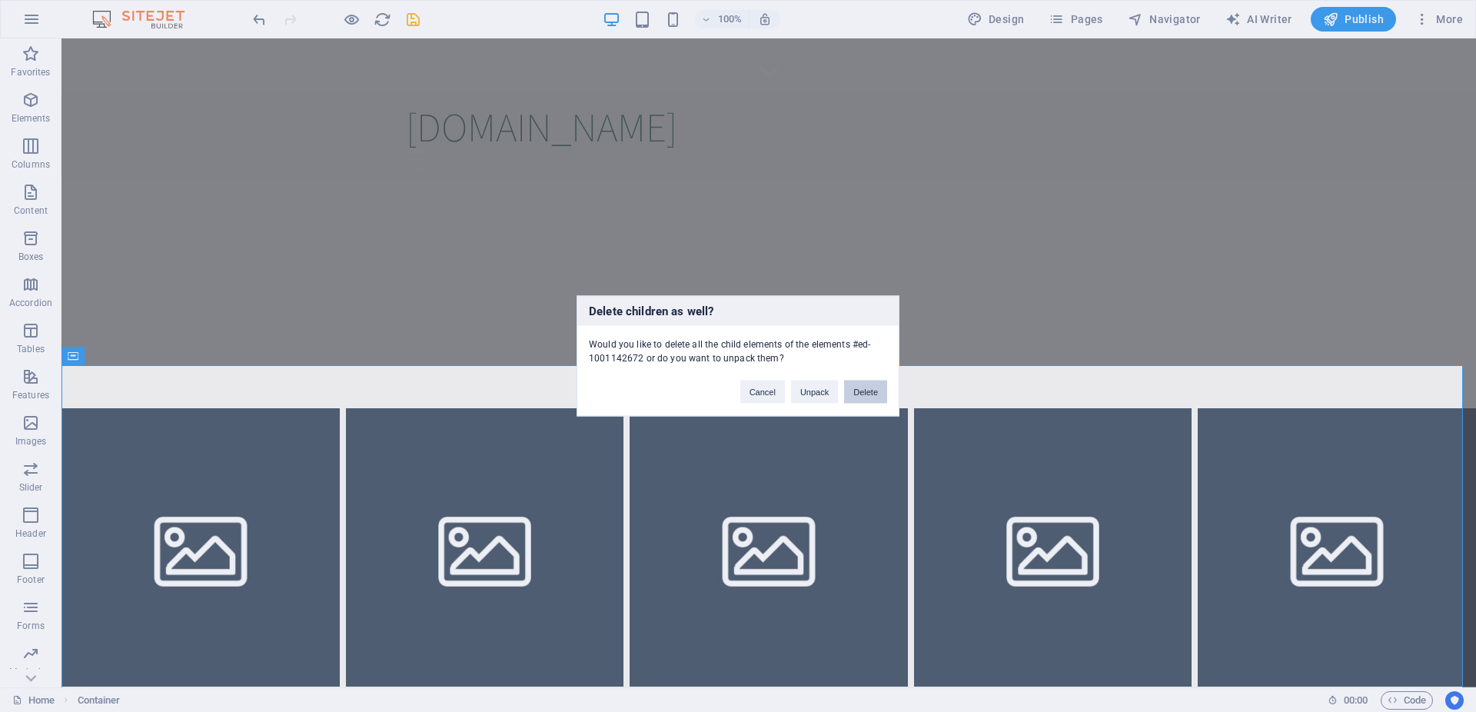
click at [866, 400] on button "Delete" at bounding box center [865, 392] width 43 height 23
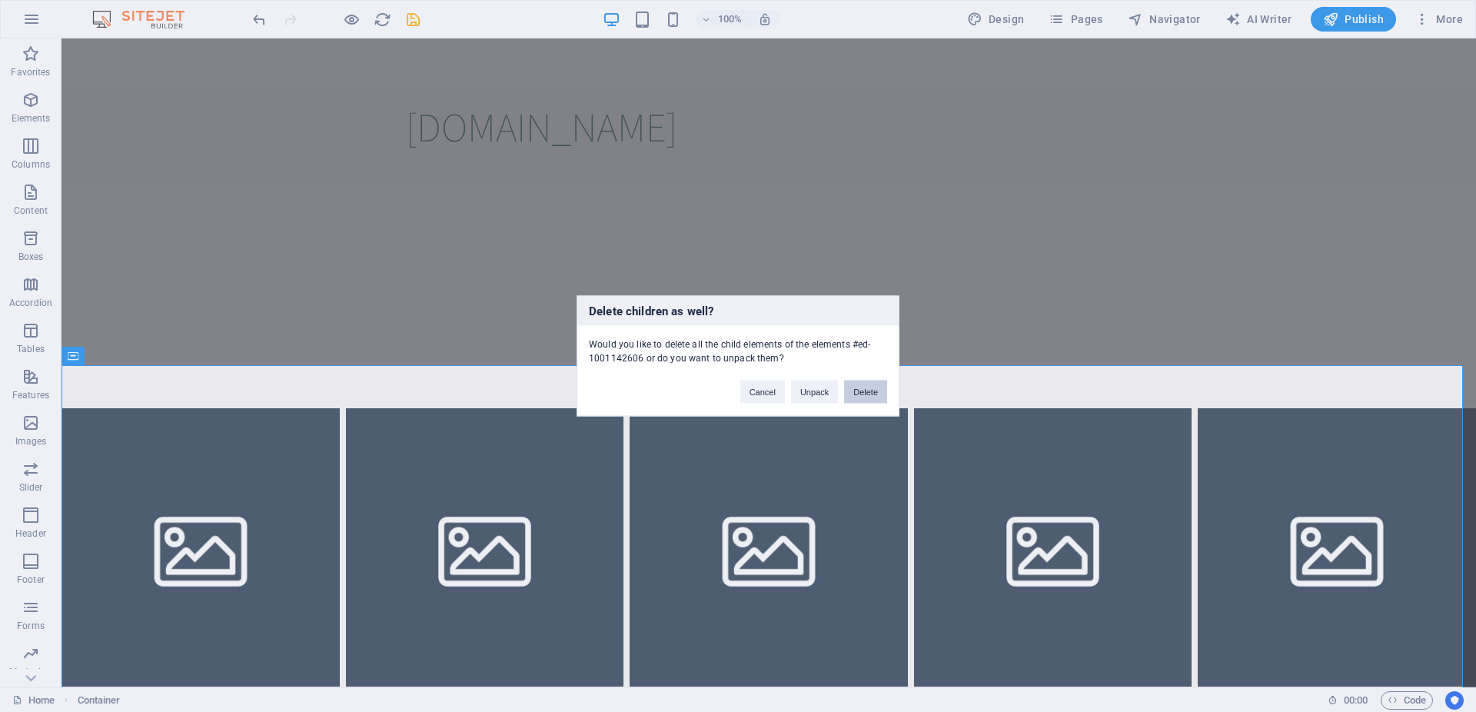
click at [869, 390] on button "Delete" at bounding box center [865, 392] width 43 height 23
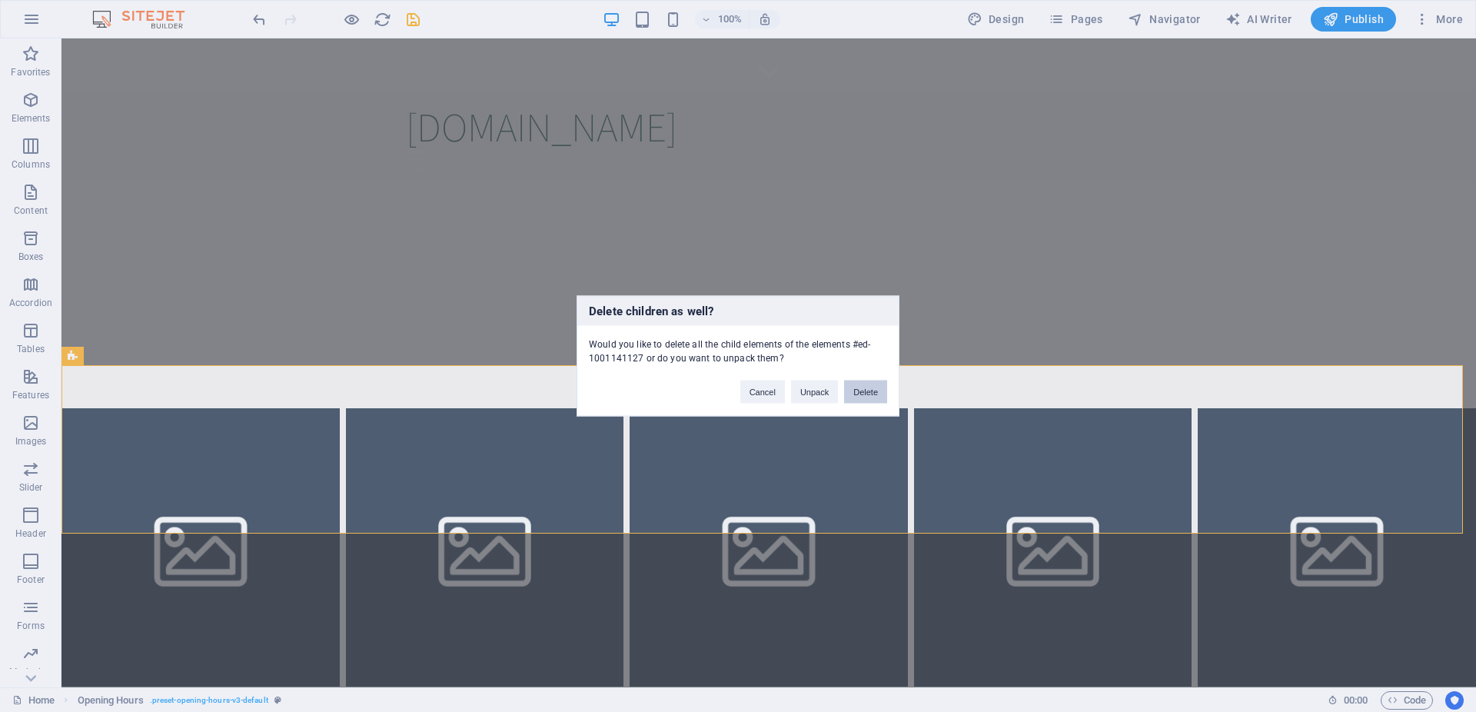
click at [868, 402] on button "Delete" at bounding box center [865, 392] width 43 height 23
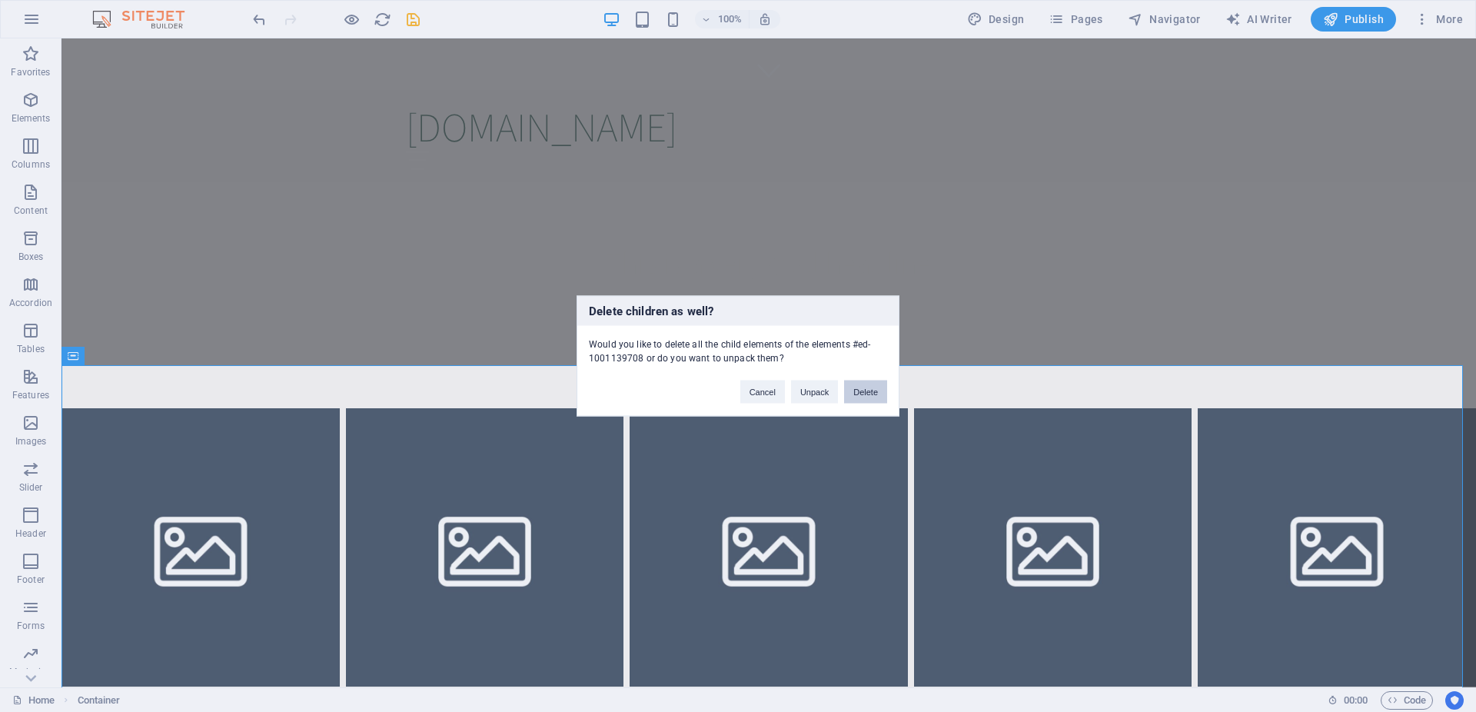
click at [862, 392] on button "Delete" at bounding box center [865, 392] width 43 height 23
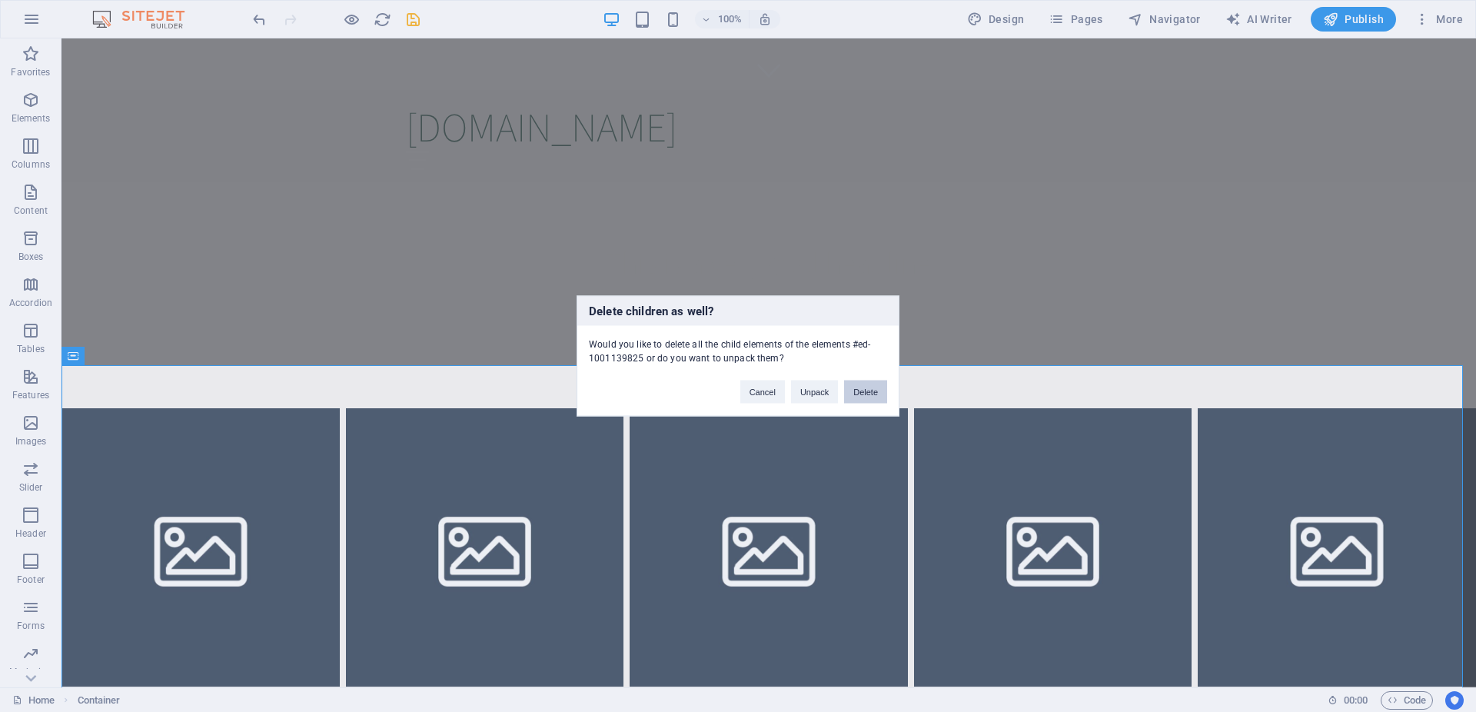
click at [869, 395] on button "Delete" at bounding box center [865, 392] width 43 height 23
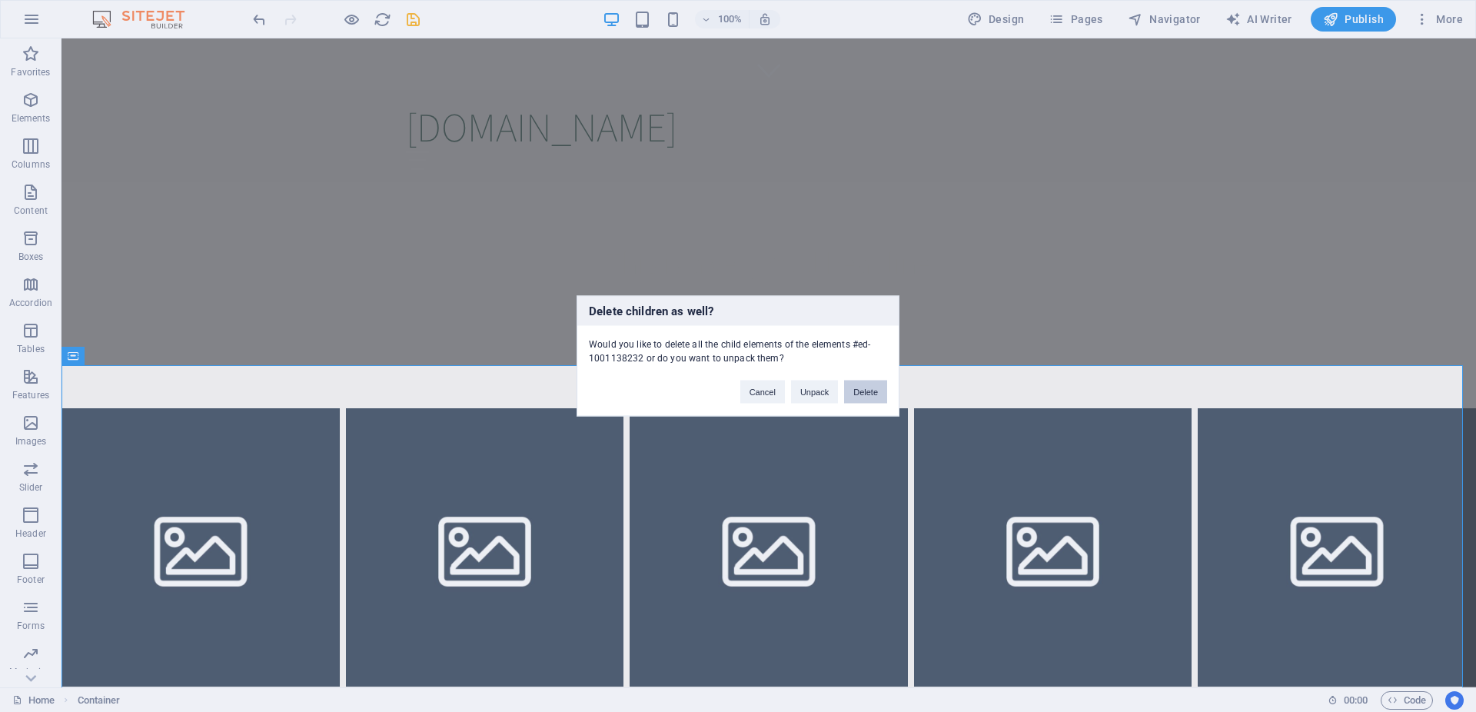
click at [858, 384] on button "Delete" at bounding box center [865, 392] width 43 height 23
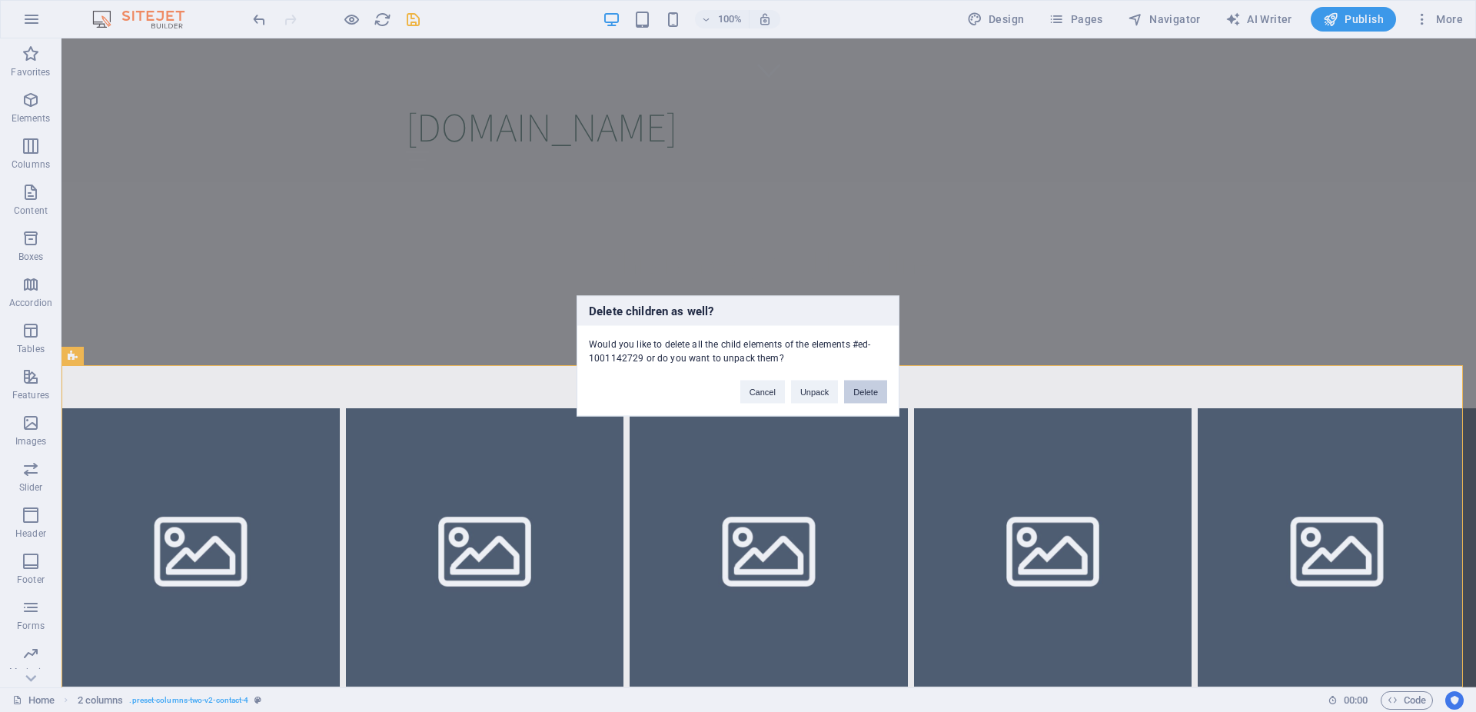
click at [864, 386] on button "Delete" at bounding box center [865, 392] width 43 height 23
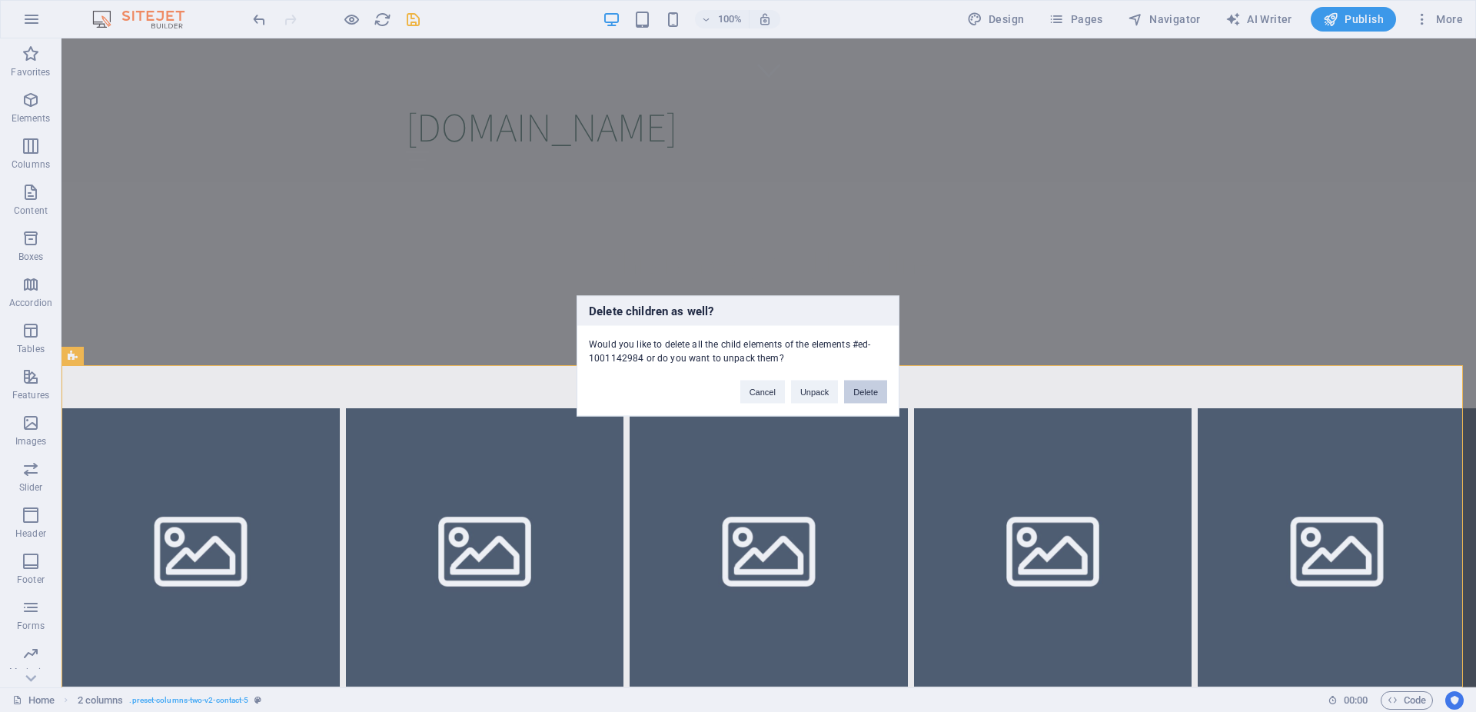
click at [865, 391] on button "Delete" at bounding box center [865, 392] width 43 height 23
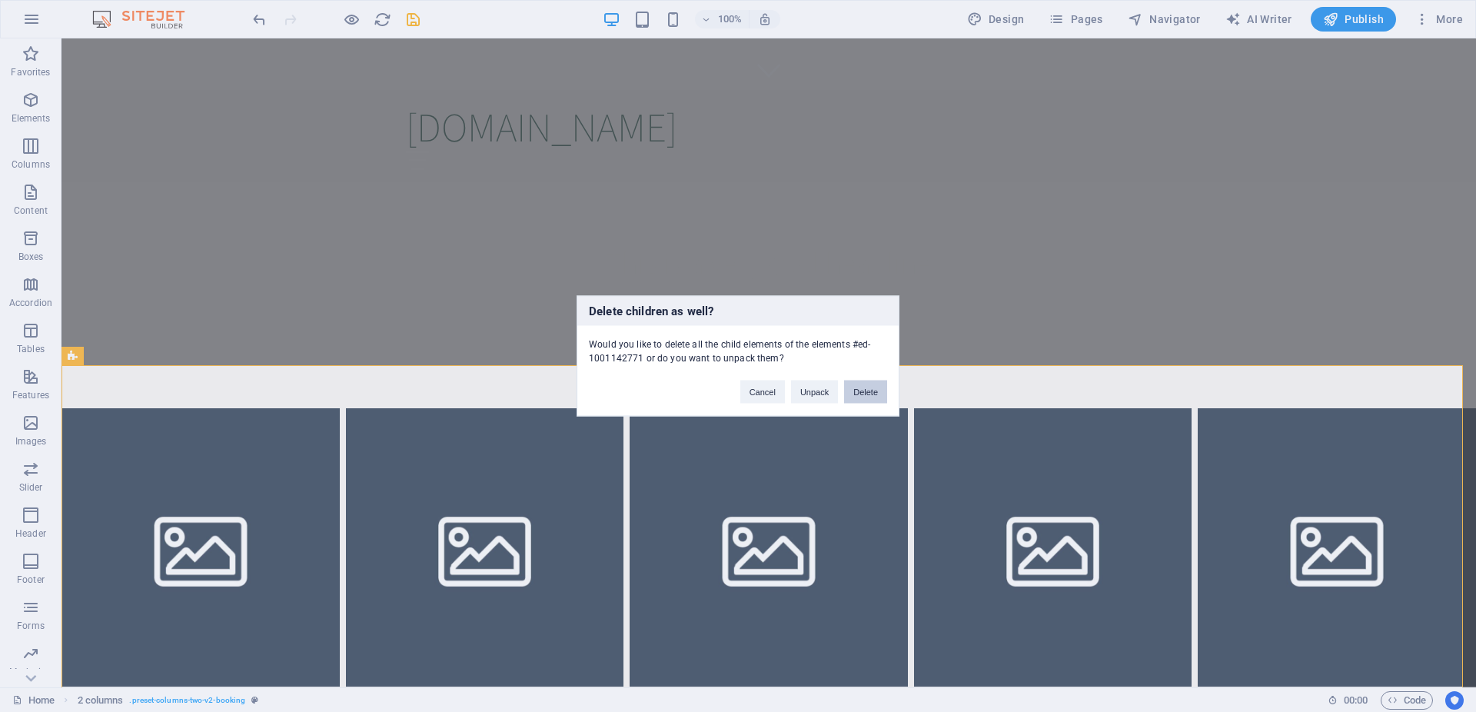
drag, startPoint x: 878, startPoint y: 390, endPoint x: 809, endPoint y: 353, distance: 78.4
click at [878, 390] on button "Delete" at bounding box center [865, 392] width 43 height 23
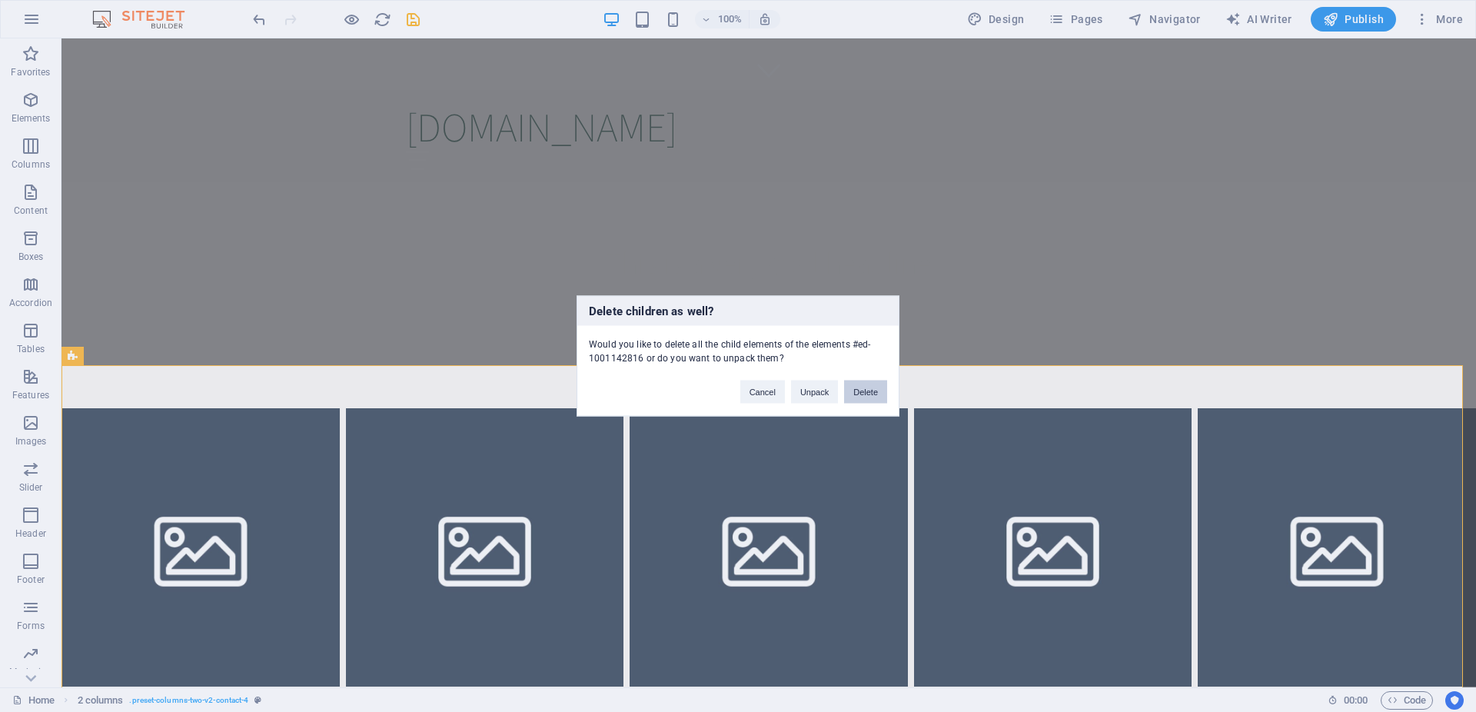
click at [874, 399] on button "Delete" at bounding box center [865, 392] width 43 height 23
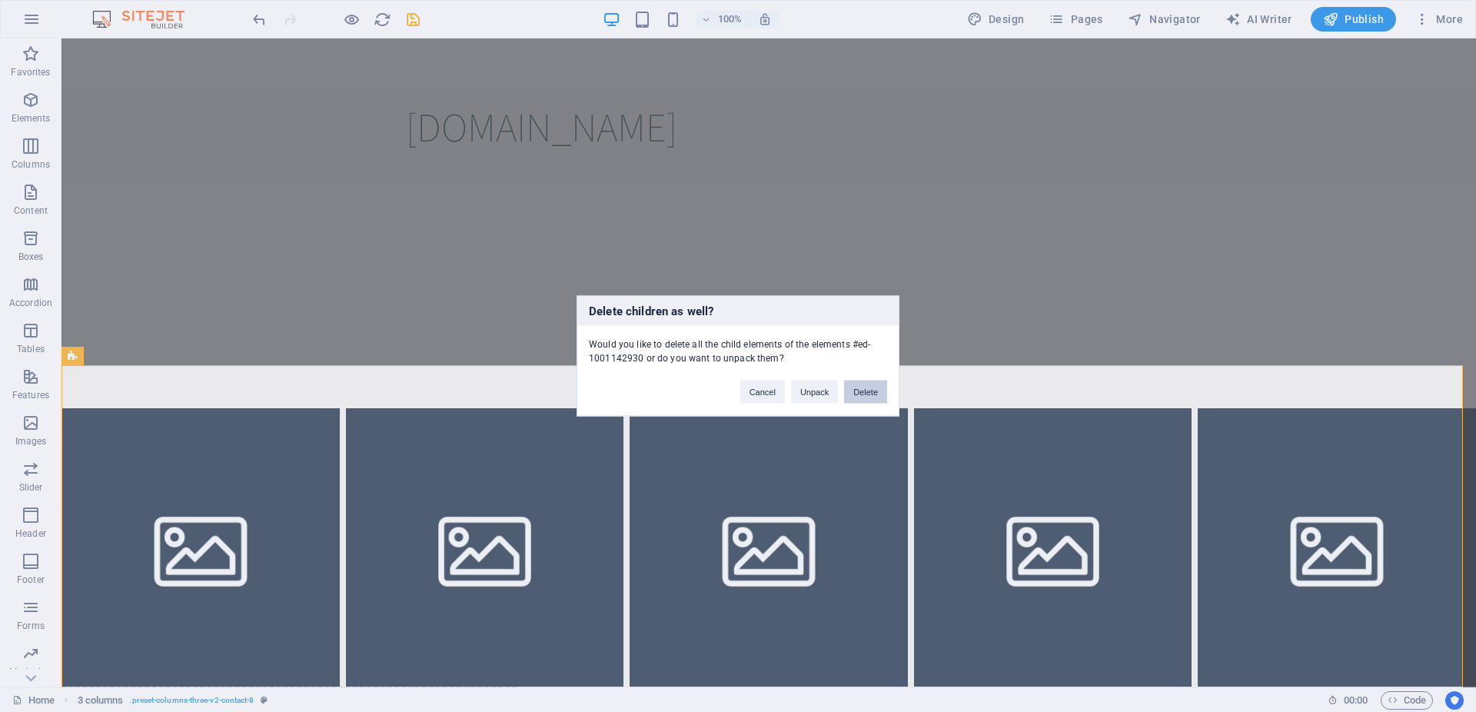
click at [861, 394] on button "Delete" at bounding box center [865, 392] width 43 height 23
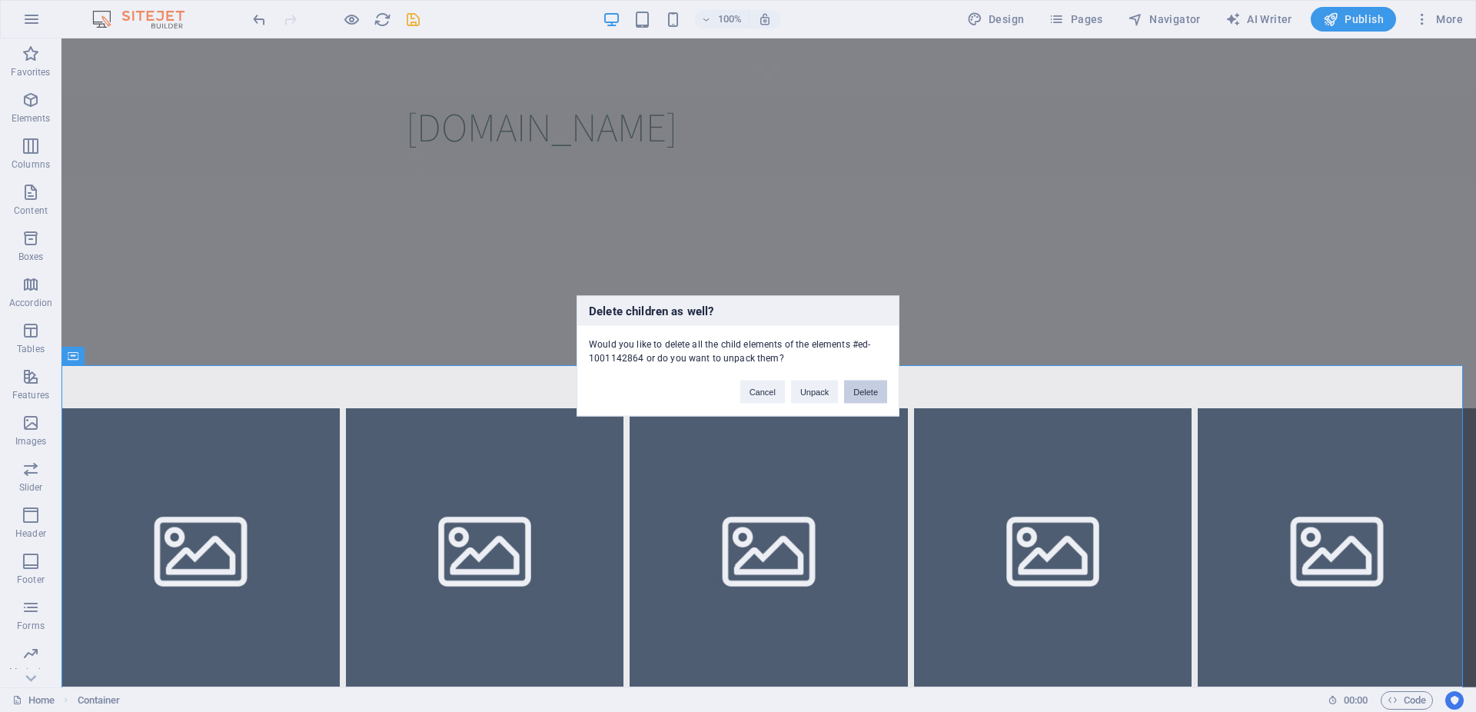
click at [886, 397] on button "Delete" at bounding box center [865, 392] width 43 height 23
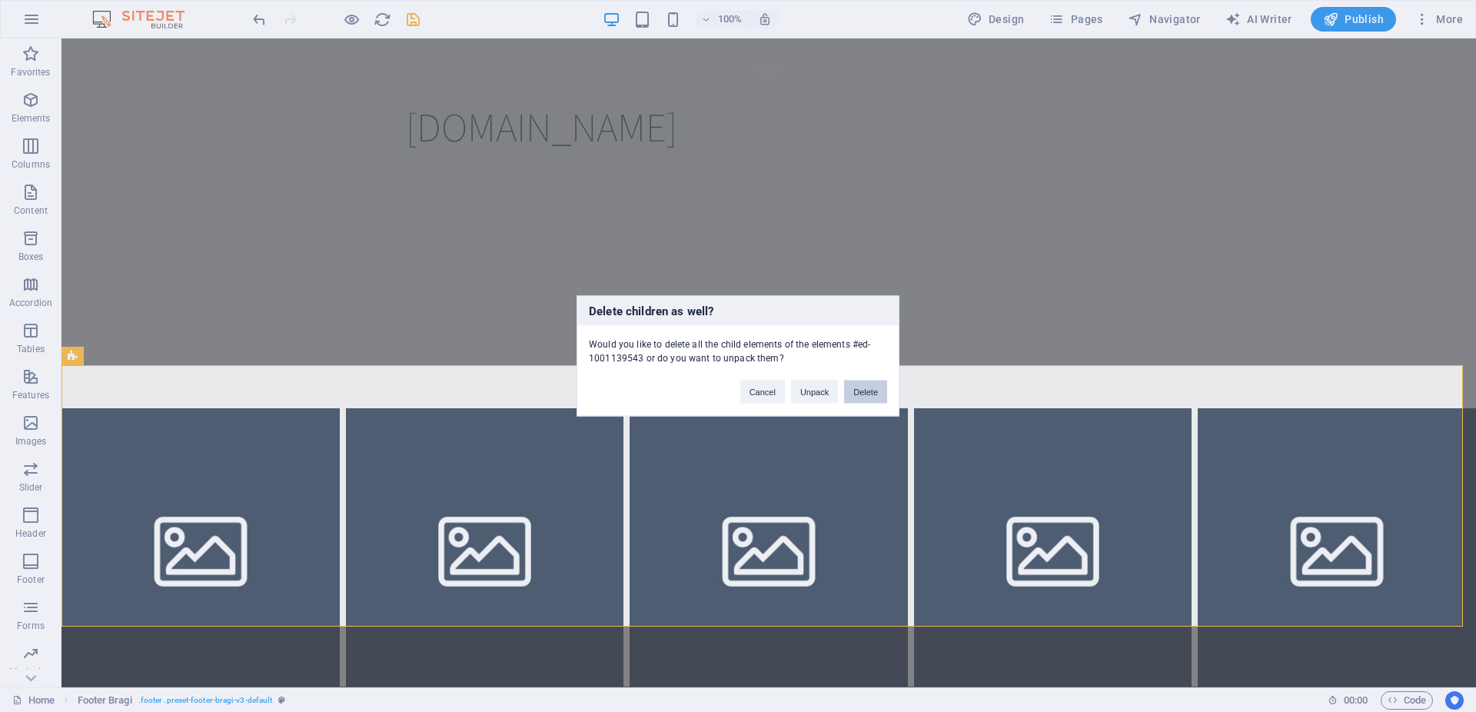
click at [879, 393] on button "Delete" at bounding box center [865, 392] width 43 height 23
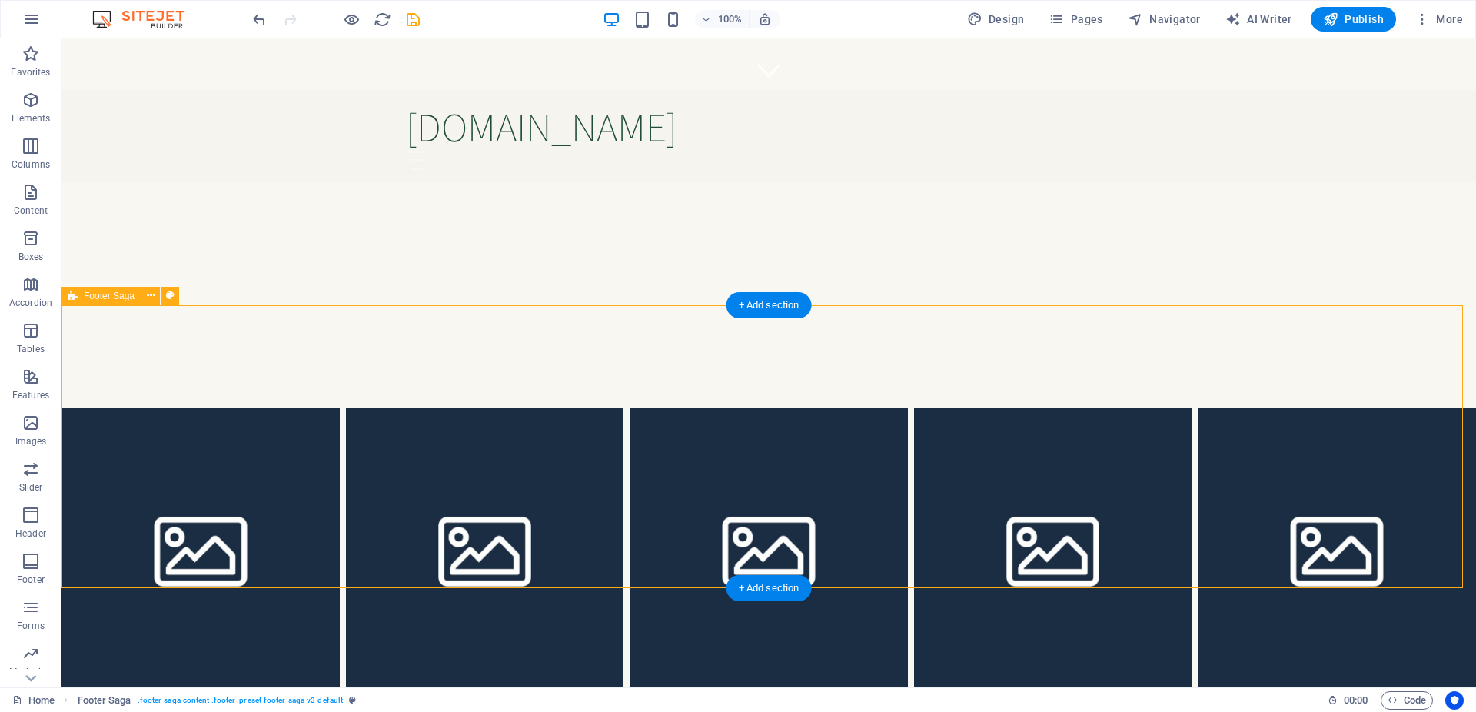
scroll to position [669, 0]
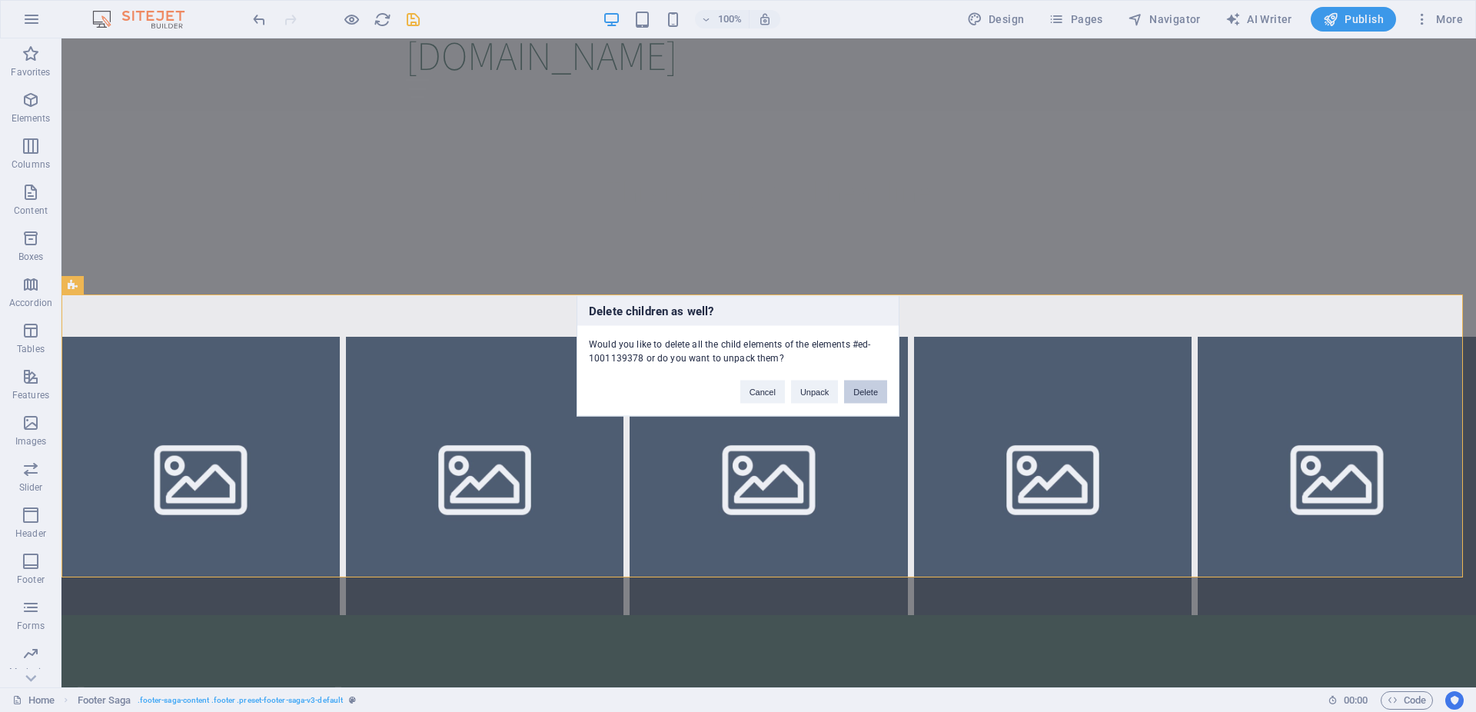
click at [868, 384] on button "Delete" at bounding box center [865, 392] width 43 height 23
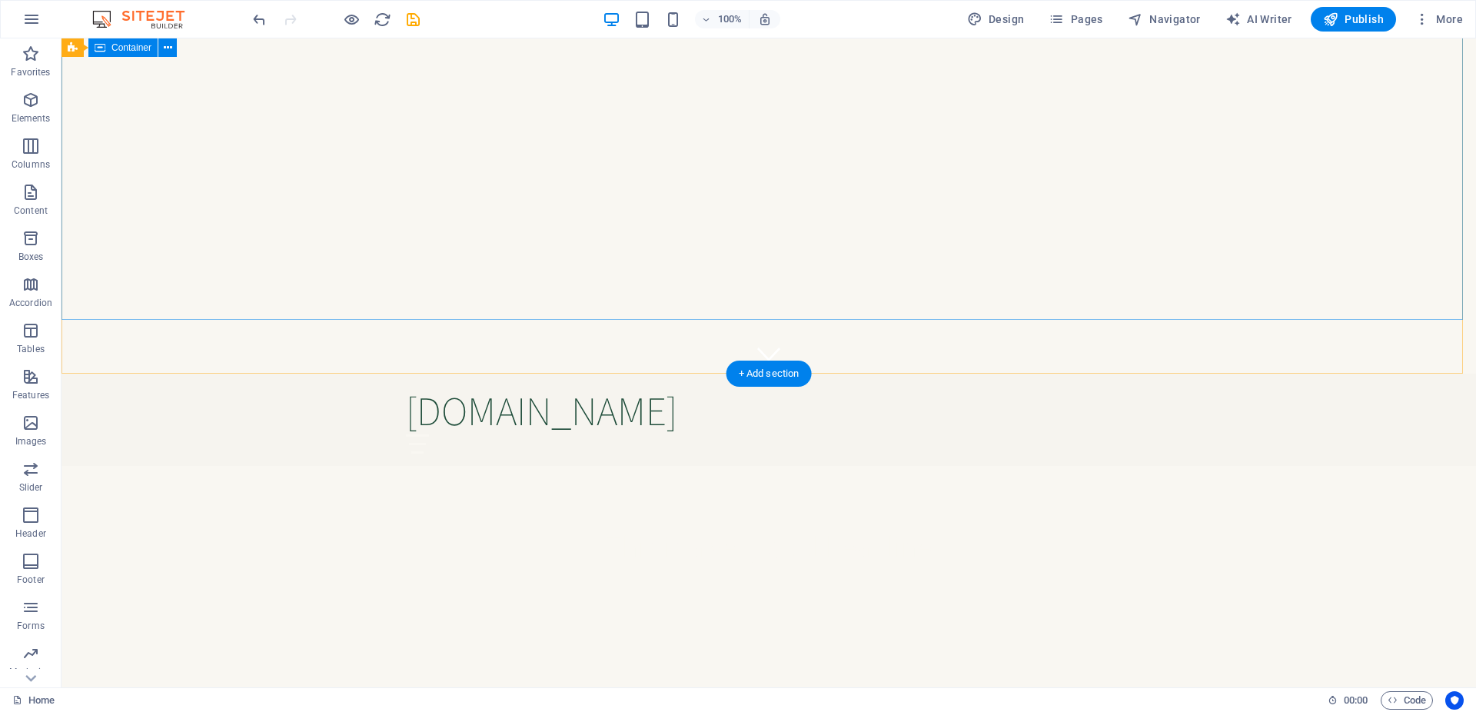
scroll to position [0, 0]
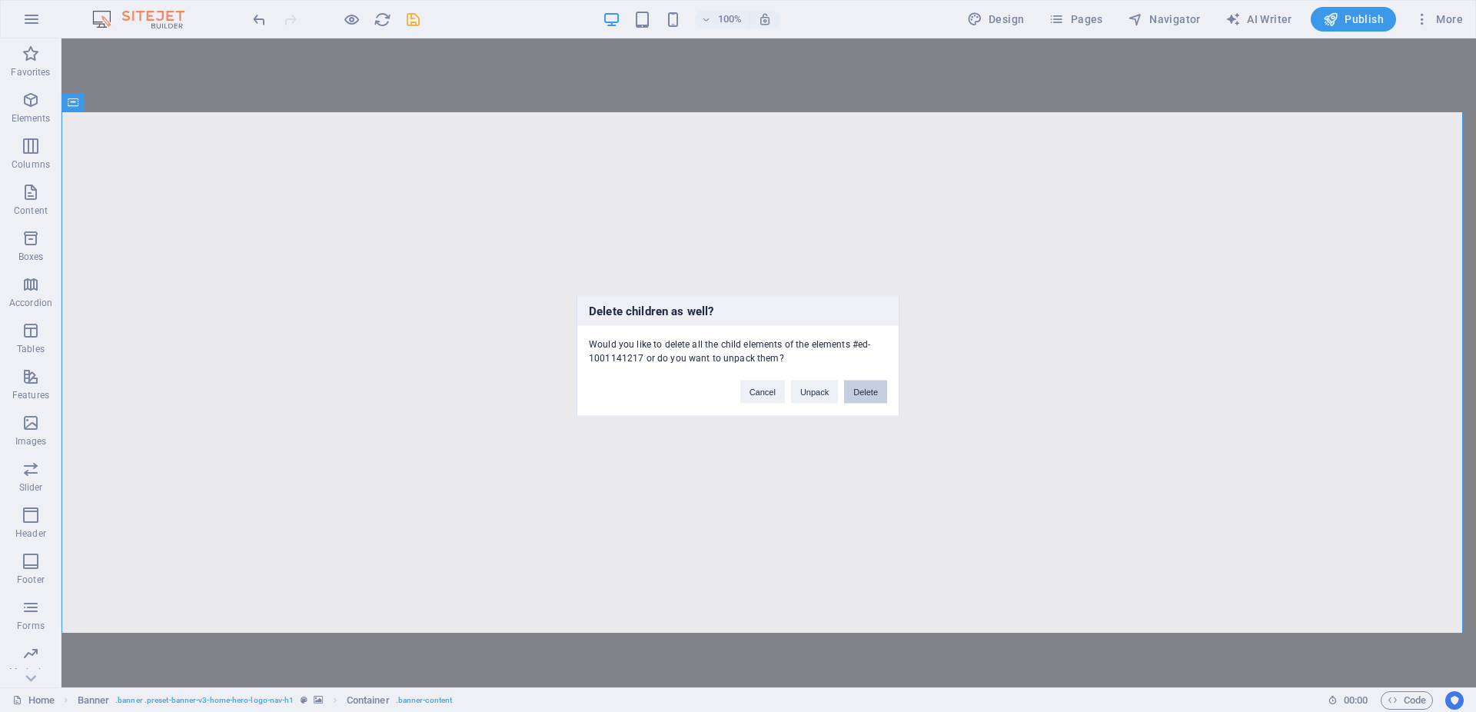
click at [879, 387] on button "Delete" at bounding box center [865, 392] width 43 height 23
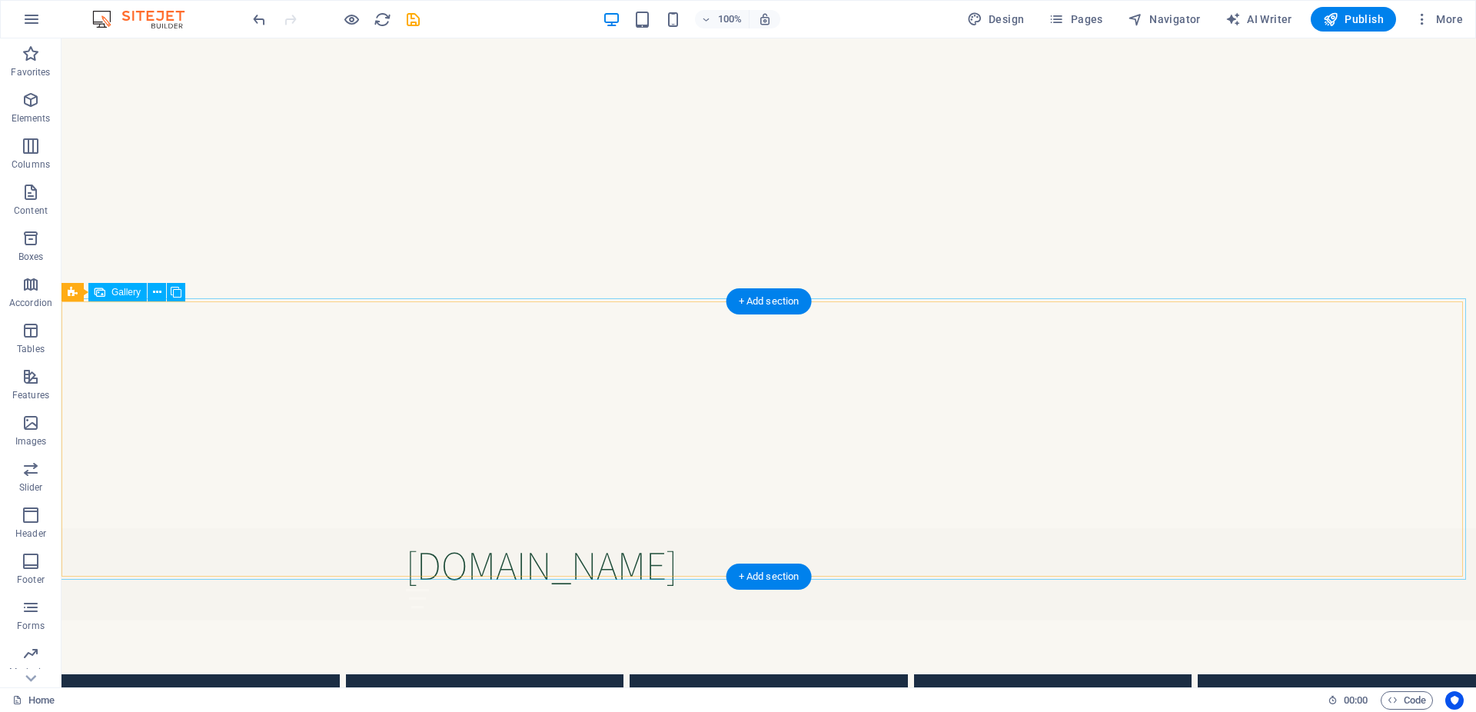
scroll to position [151, 0]
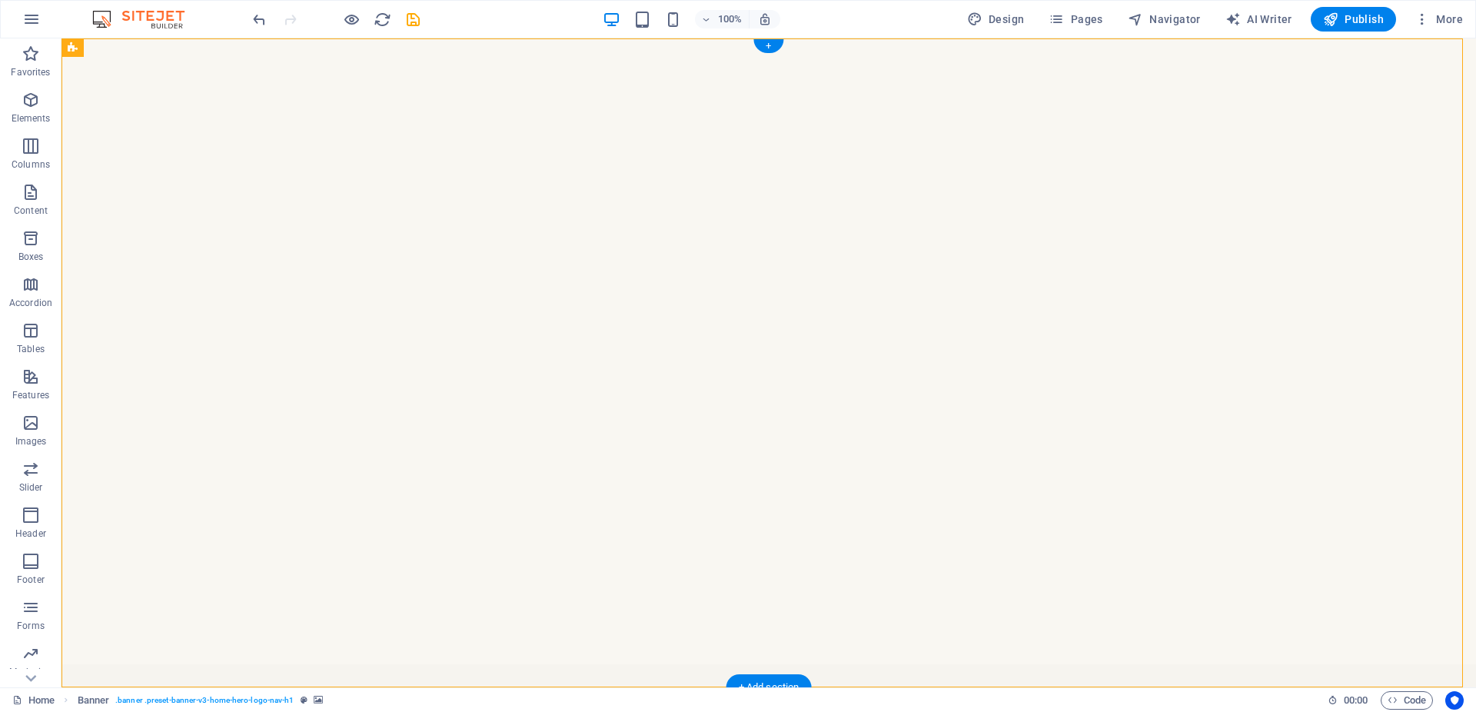
scroll to position [0, 0]
click at [989, 25] on span "Design" at bounding box center [996, 19] width 58 height 15
select select "rem"
select select "200"
select select "px"
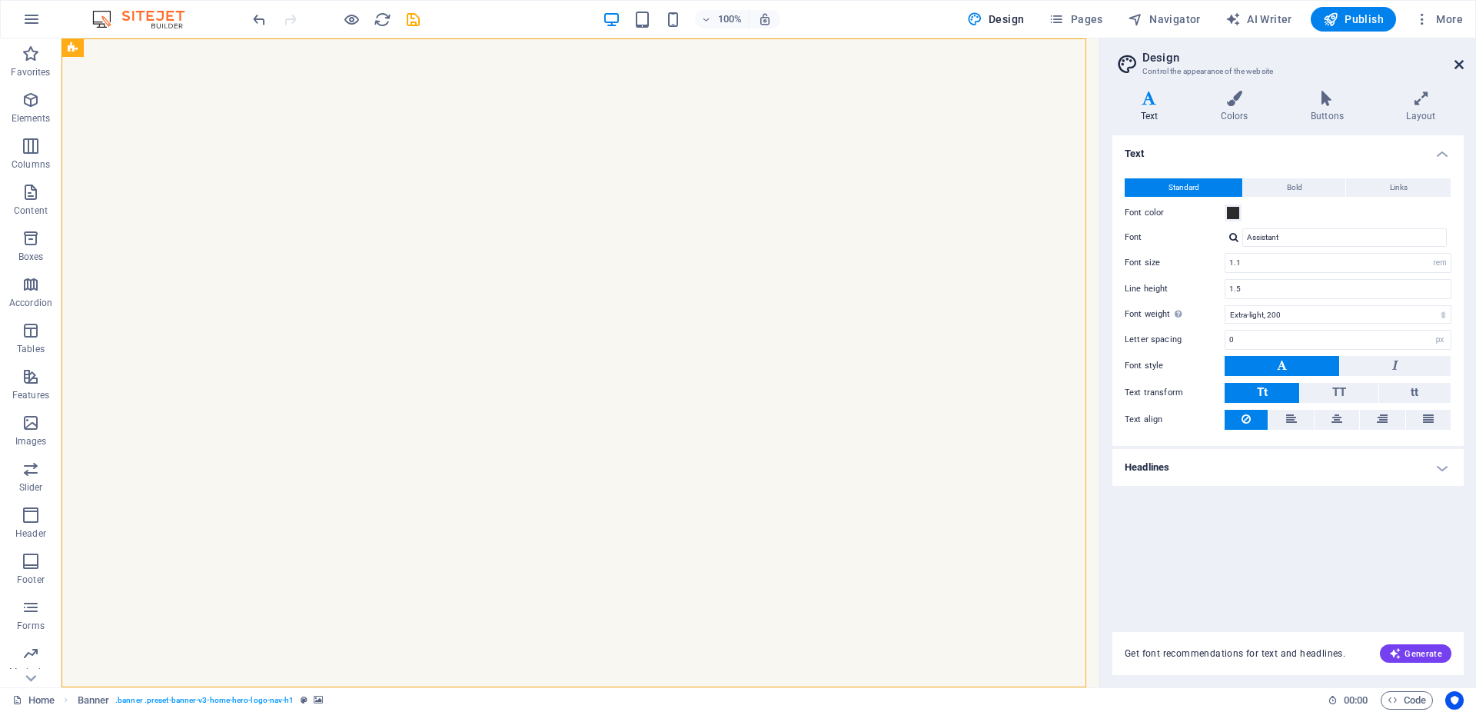
click at [1461, 62] on icon at bounding box center [1458, 64] width 9 height 12
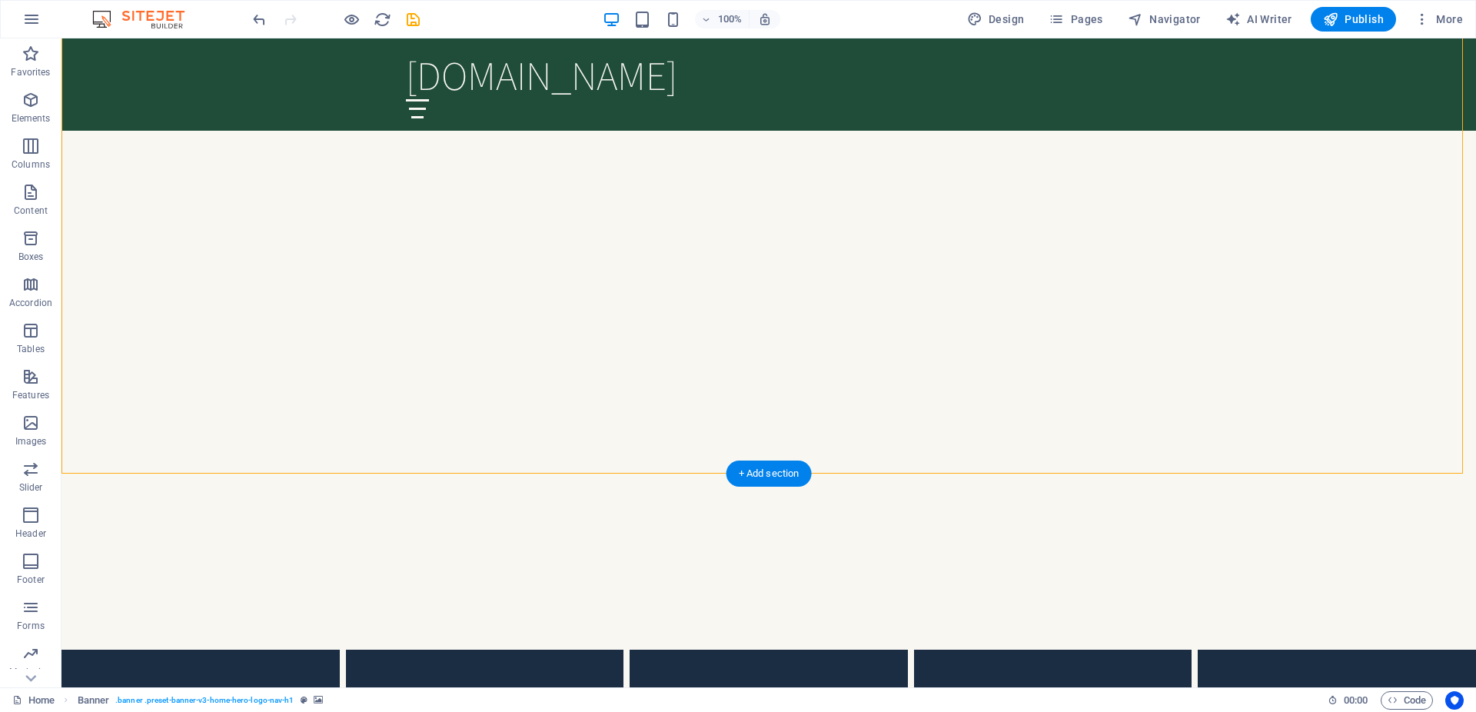
scroll to position [235, 0]
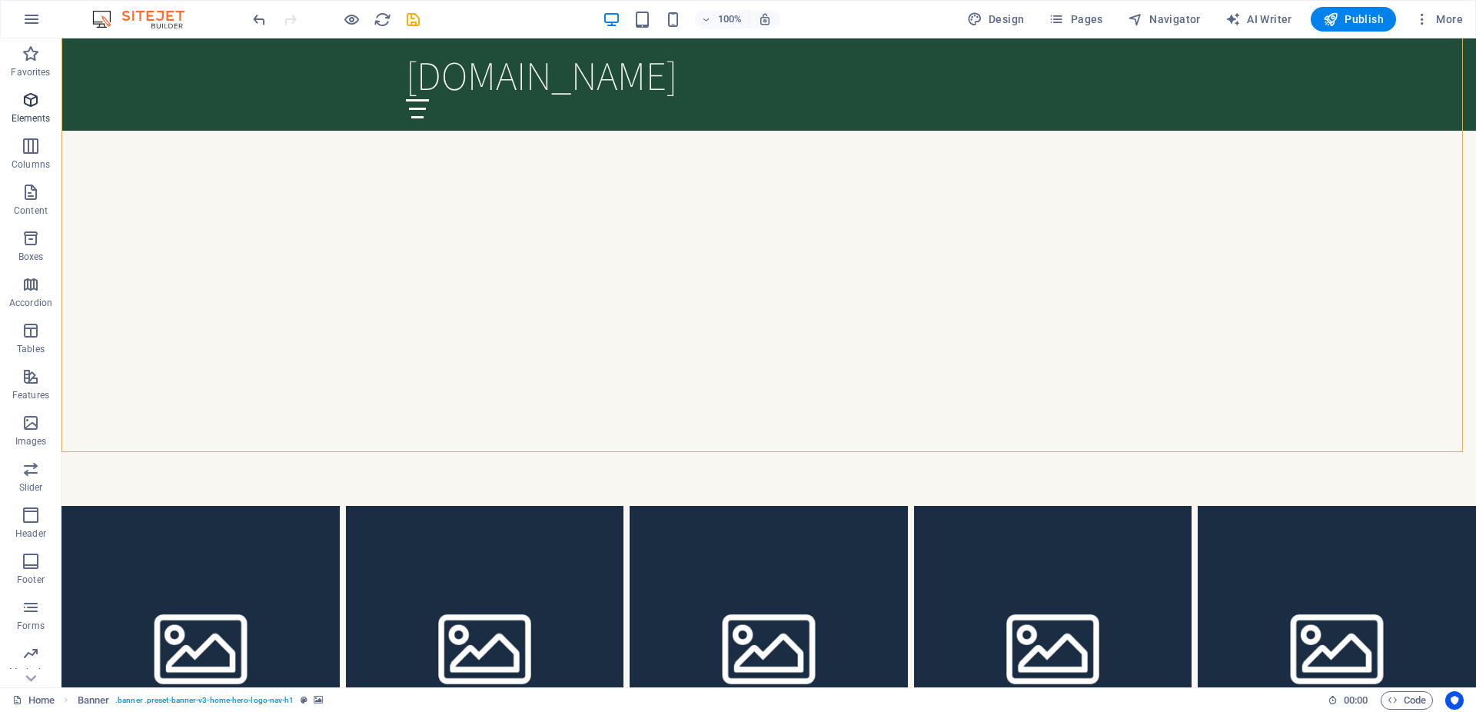
click at [39, 85] on button "Elements" at bounding box center [30, 108] width 61 height 46
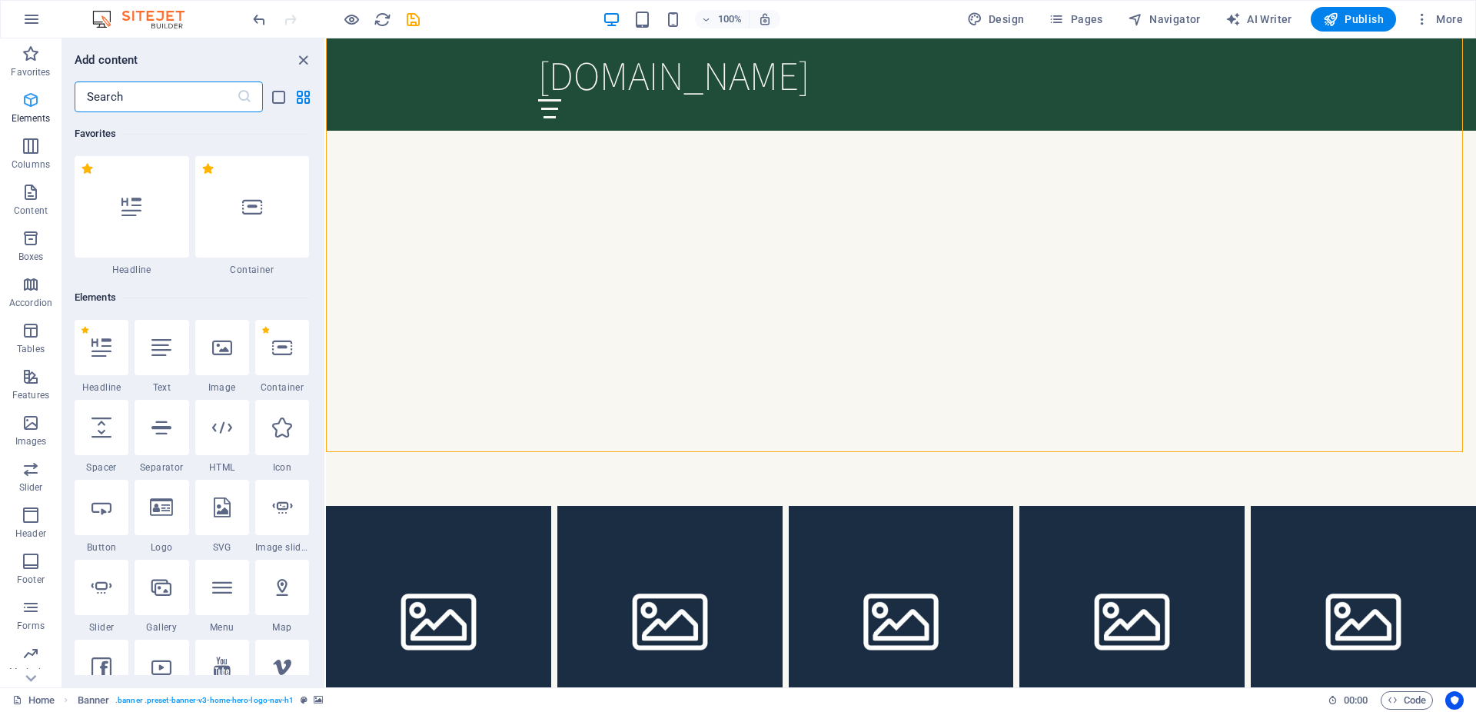
scroll to position [164, 0]
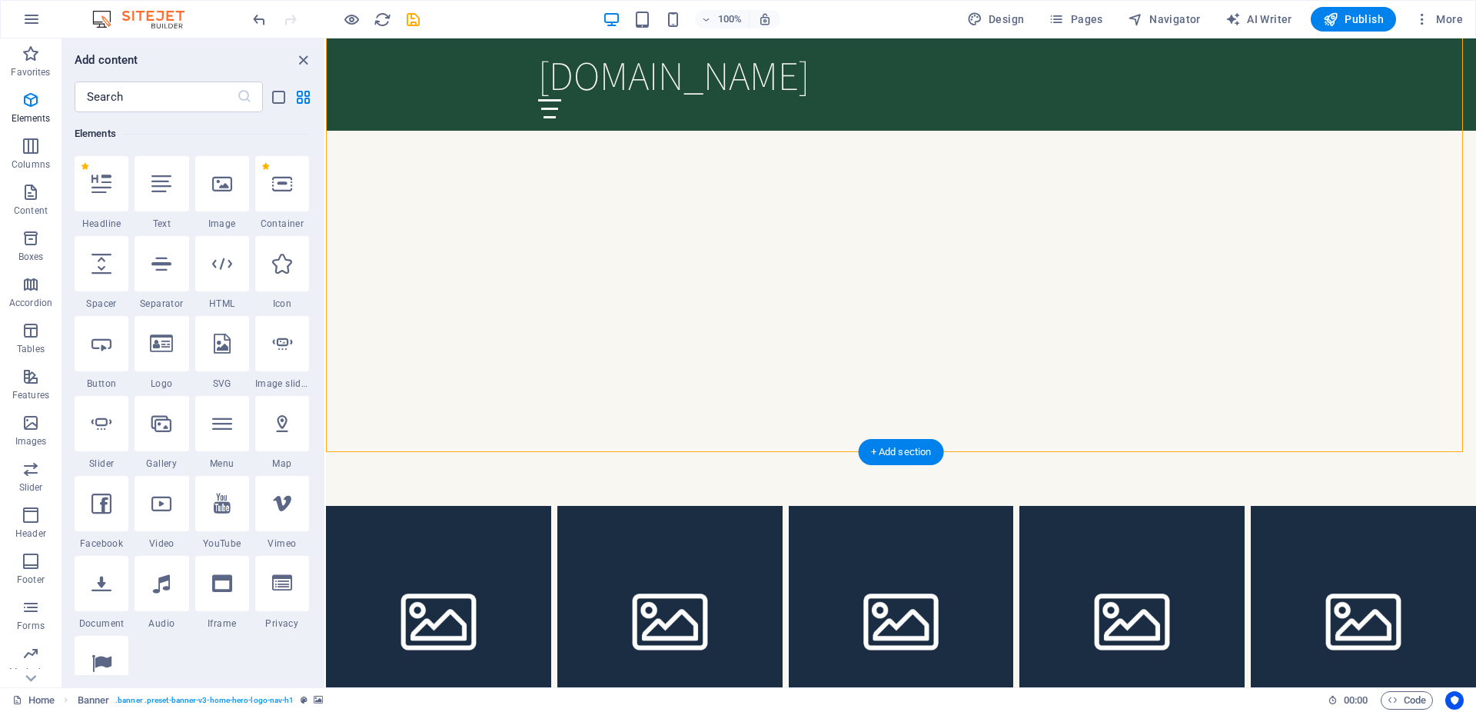
click at [42, 199] on span "Content" at bounding box center [30, 201] width 61 height 37
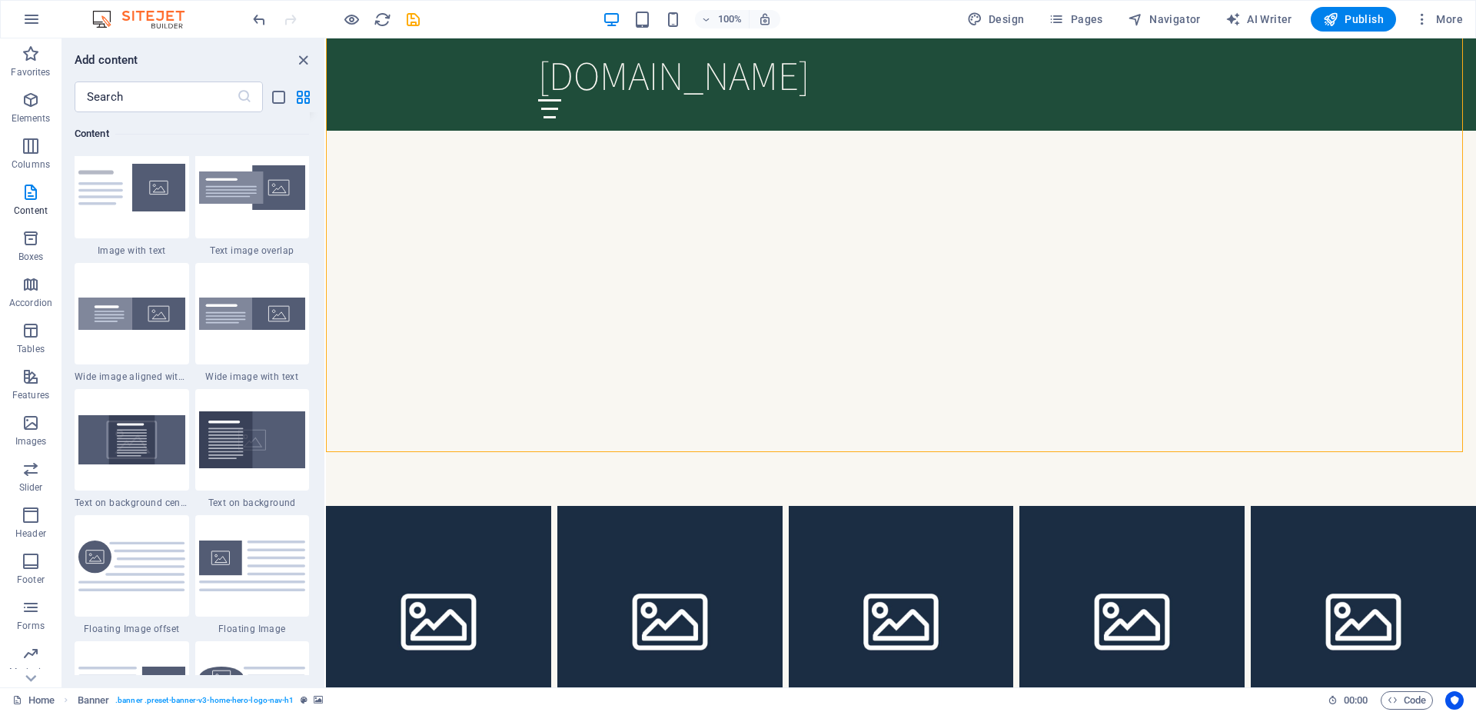
scroll to position [2966, 0]
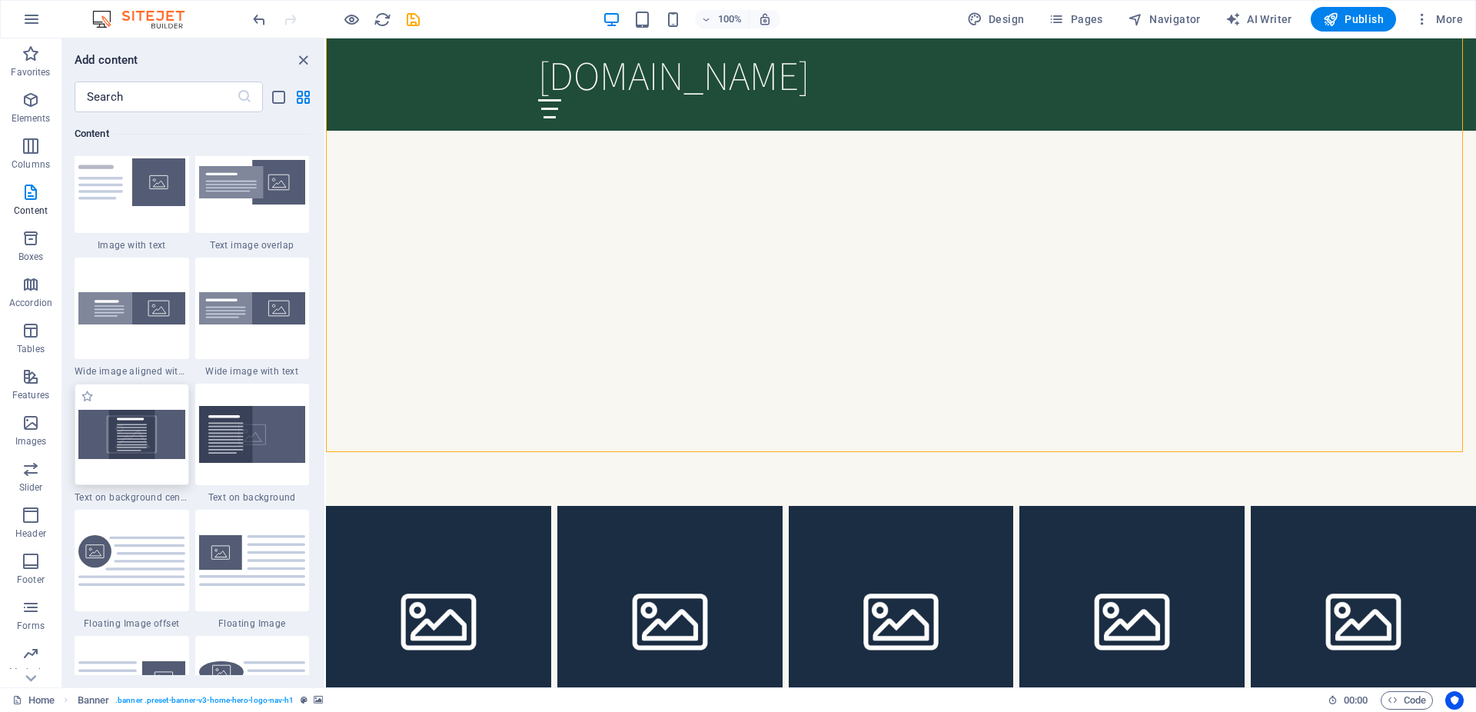
click at [143, 424] on img at bounding box center [131, 434] width 107 height 48
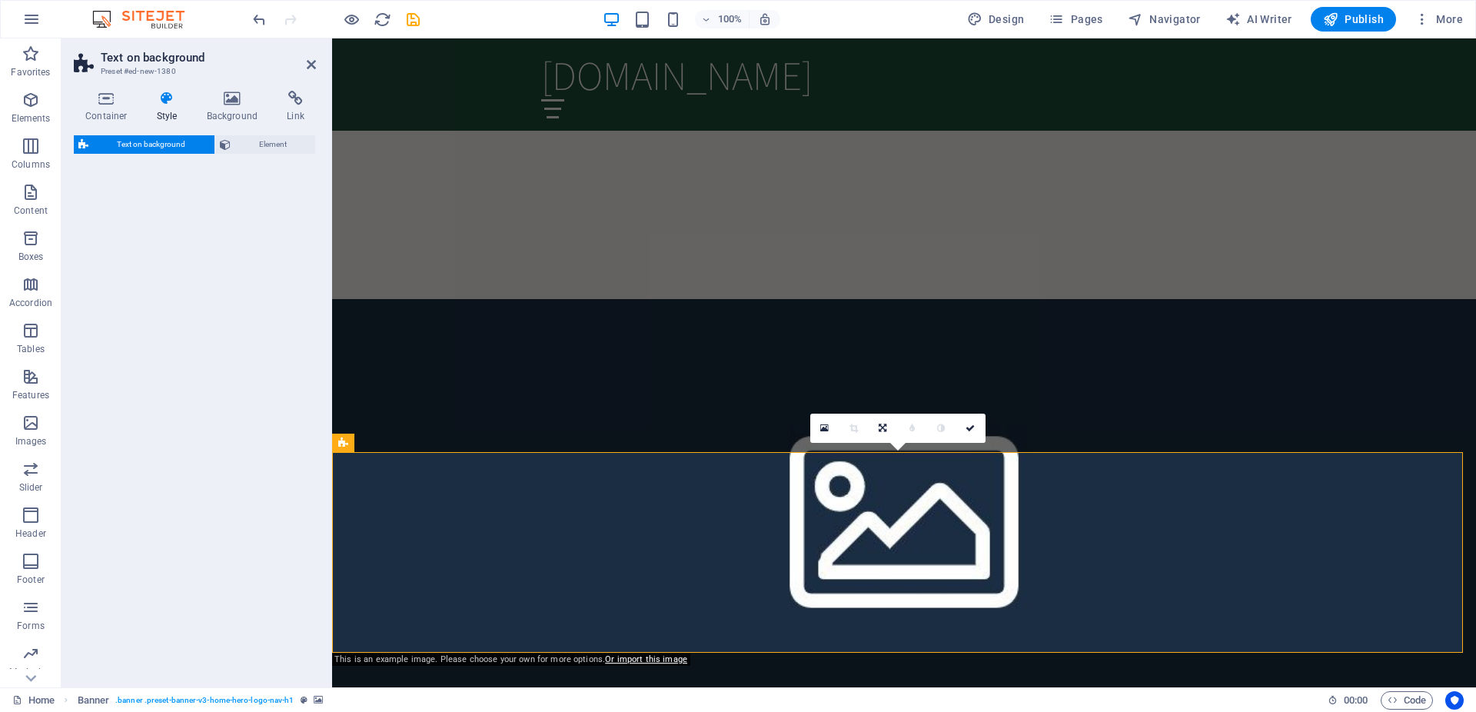
select select "%"
select select "rem"
select select "px"
select select "preset-fullscreen-text-on-background-v2-centered"
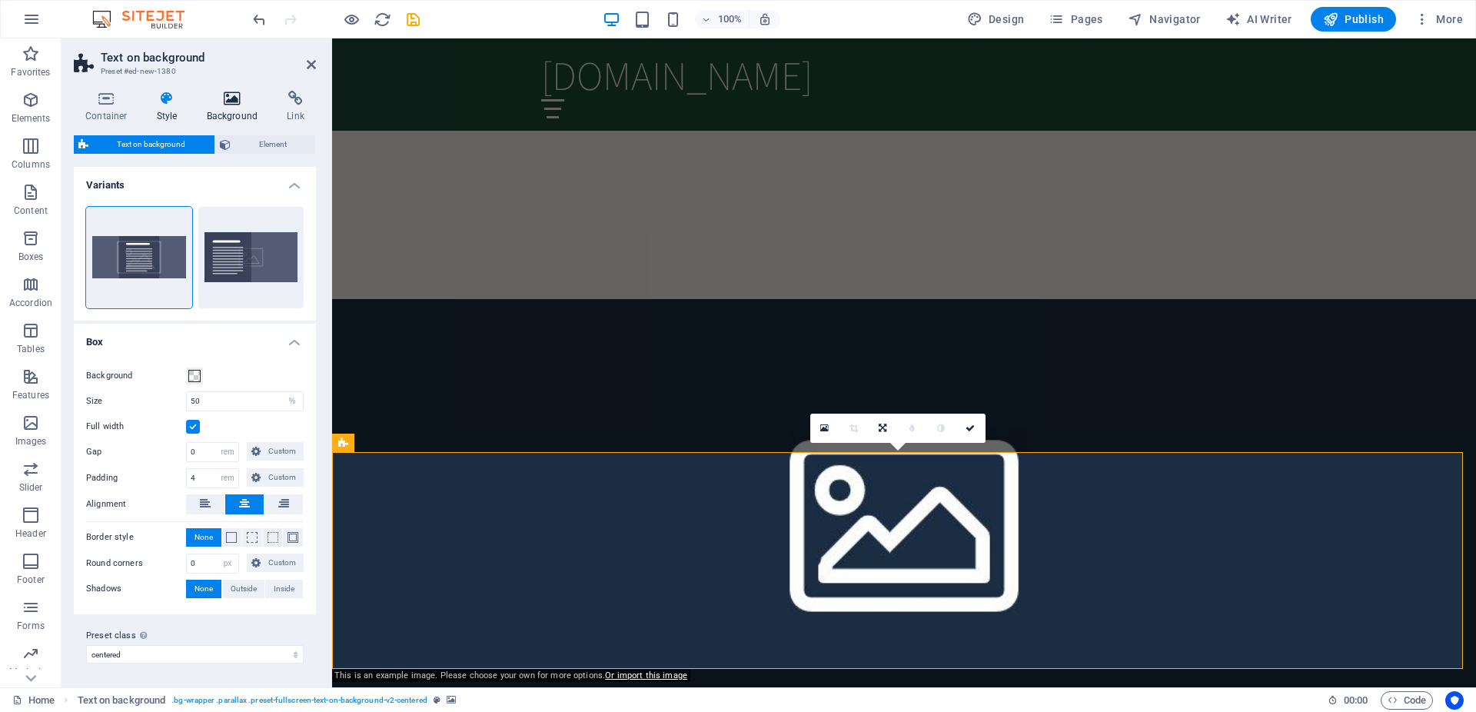
click at [236, 98] on icon at bounding box center [232, 98] width 75 height 15
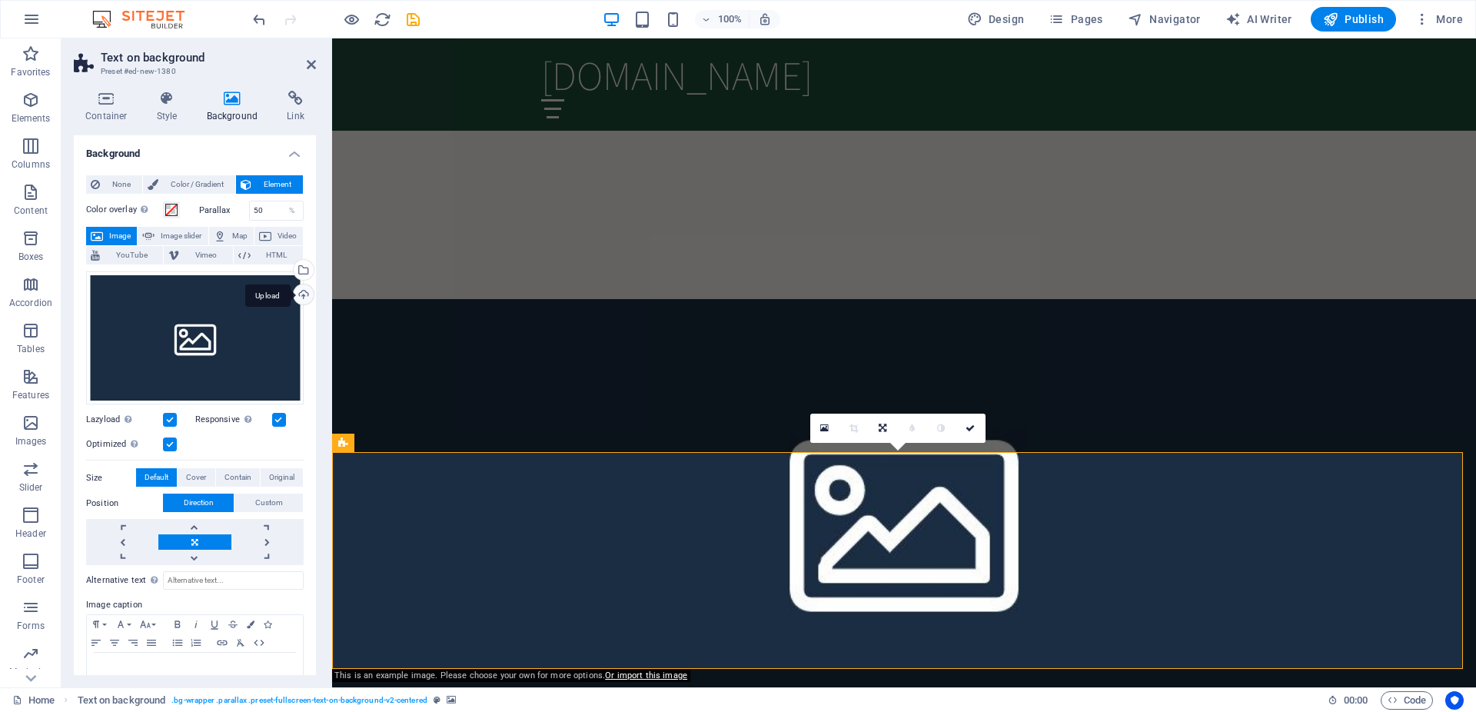
click at [291, 295] on div "Upload" at bounding box center [302, 295] width 23 height 23
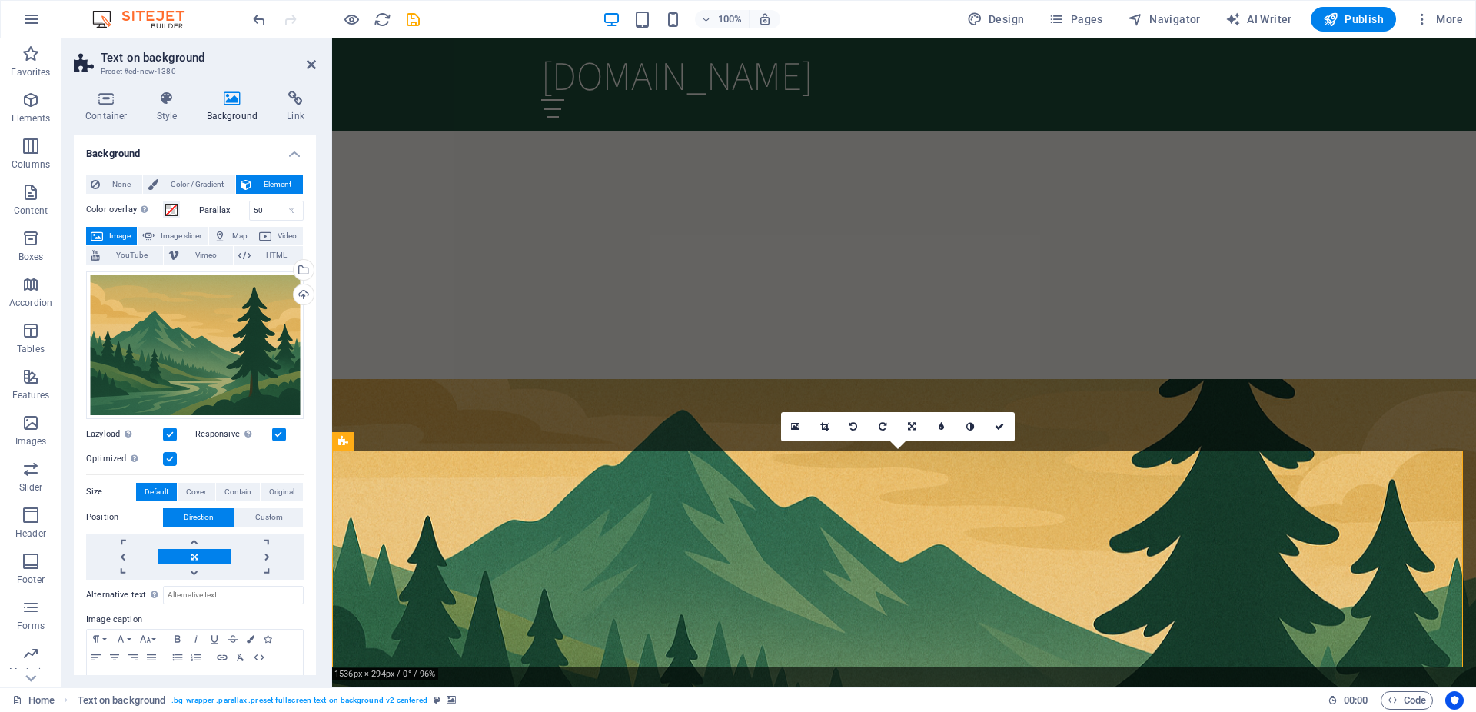
scroll to position [470, 0]
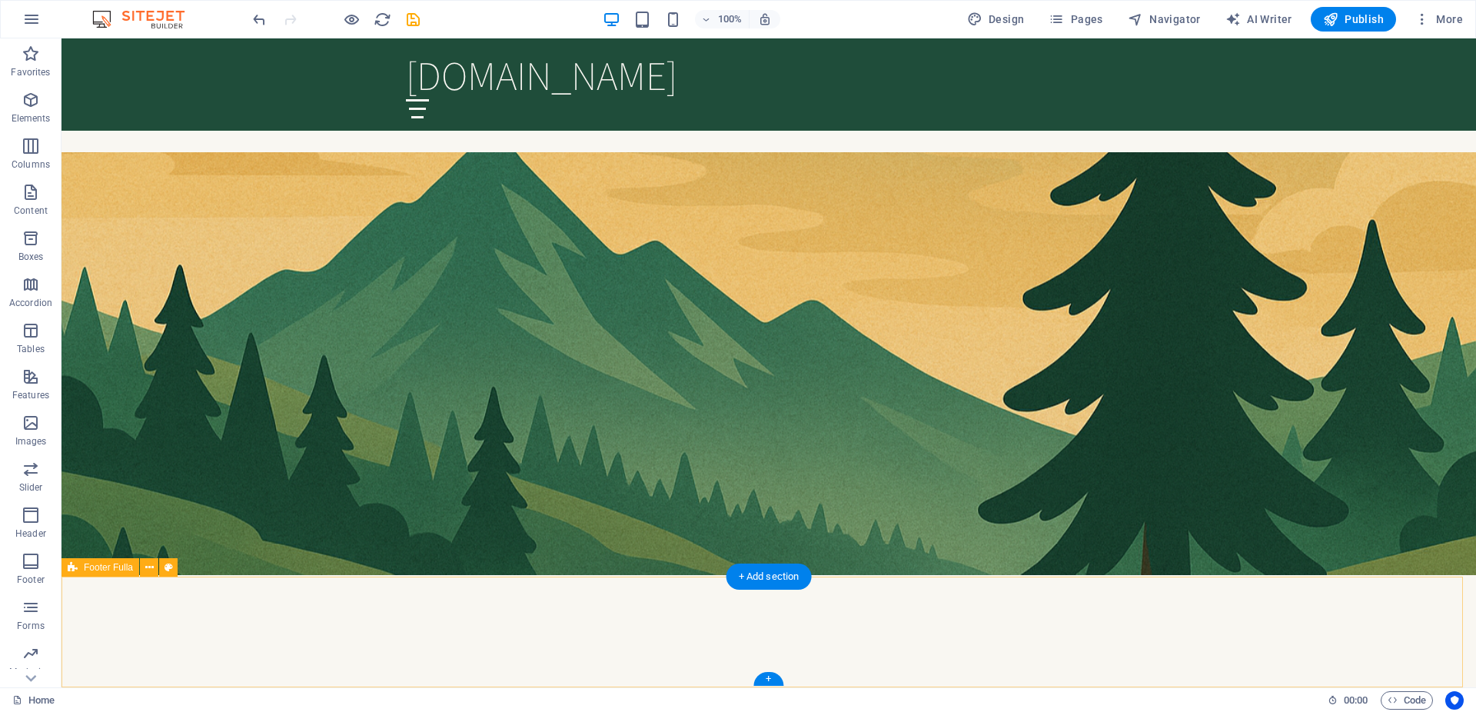
scroll to position [410, 0]
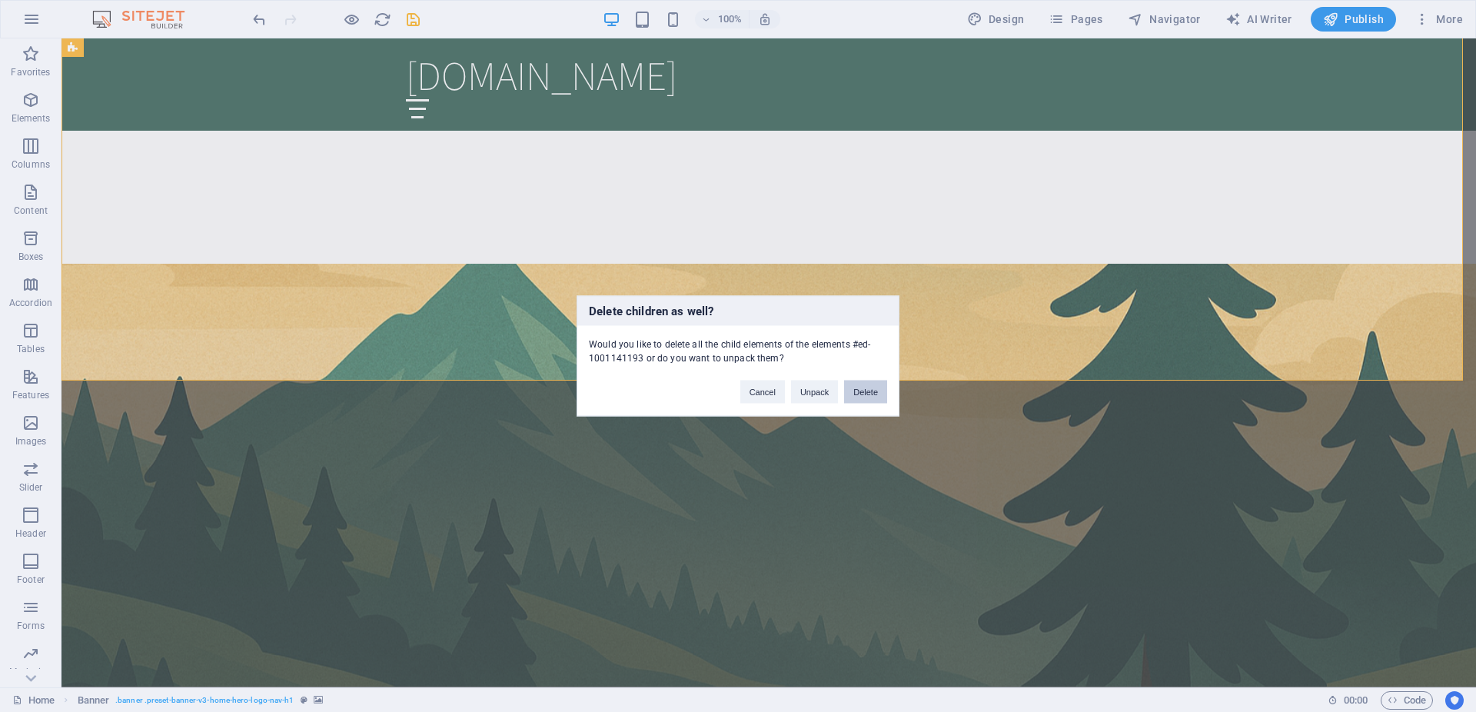
click at [859, 389] on button "Delete" at bounding box center [865, 392] width 43 height 23
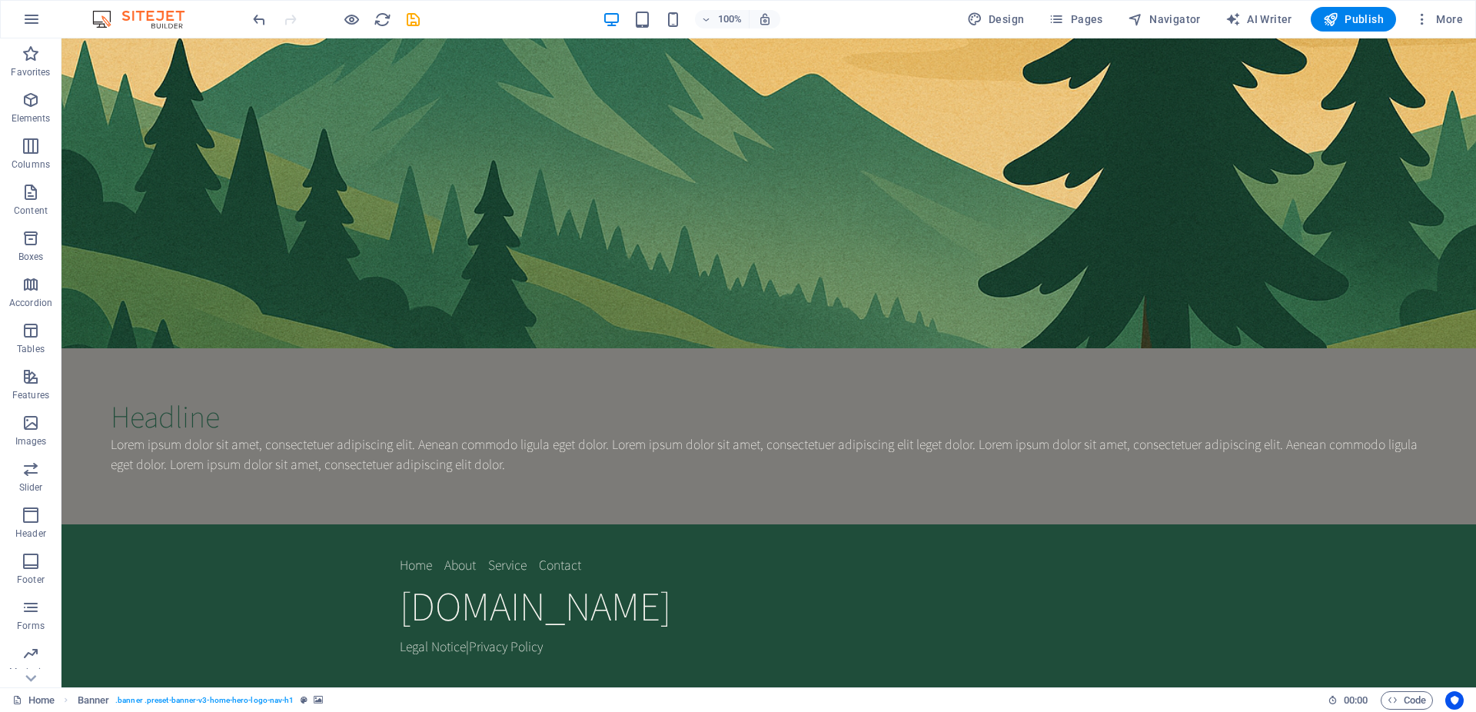
scroll to position [0, 0]
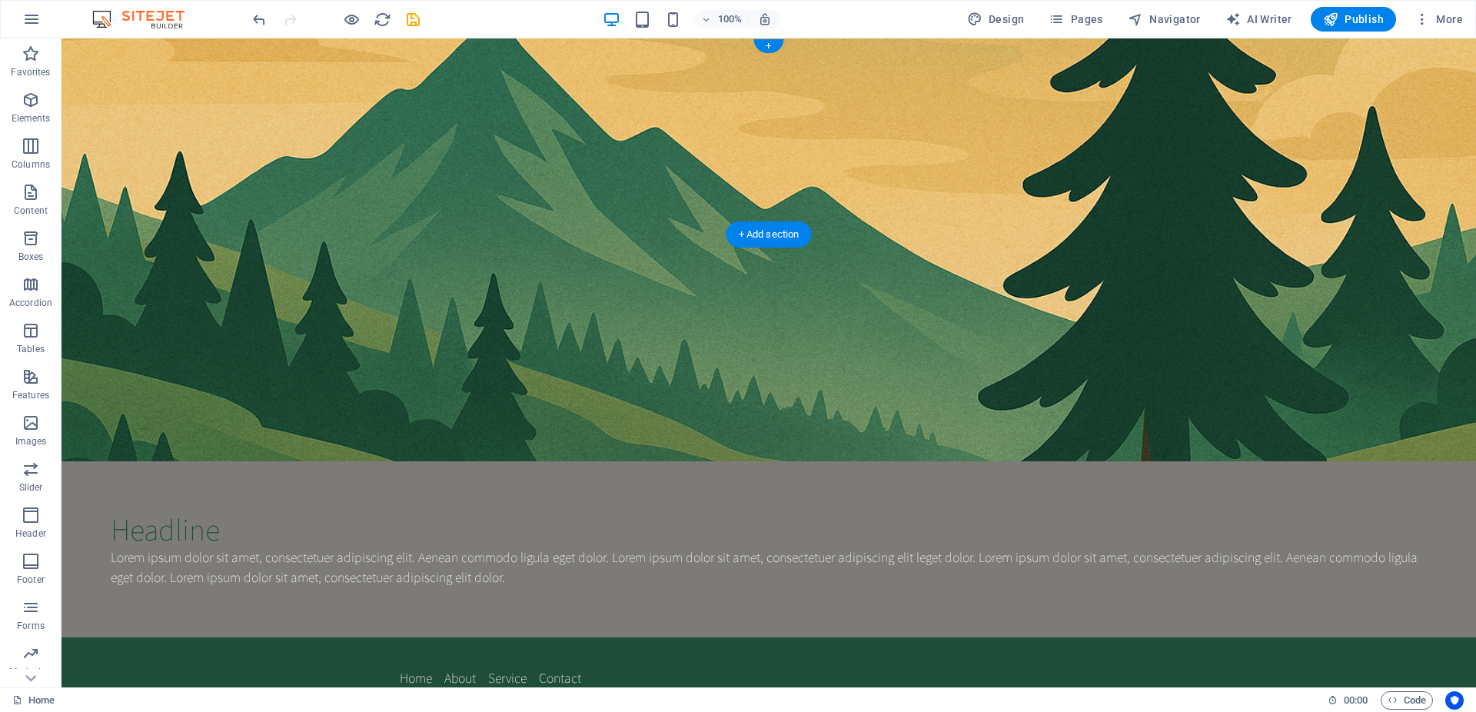
click at [249, 155] on figure at bounding box center [768, 249] width 1414 height 423
click at [309, 136] on figure at bounding box center [768, 249] width 1414 height 423
click at [646, 510] on div "Headline" at bounding box center [769, 528] width 1316 height 37
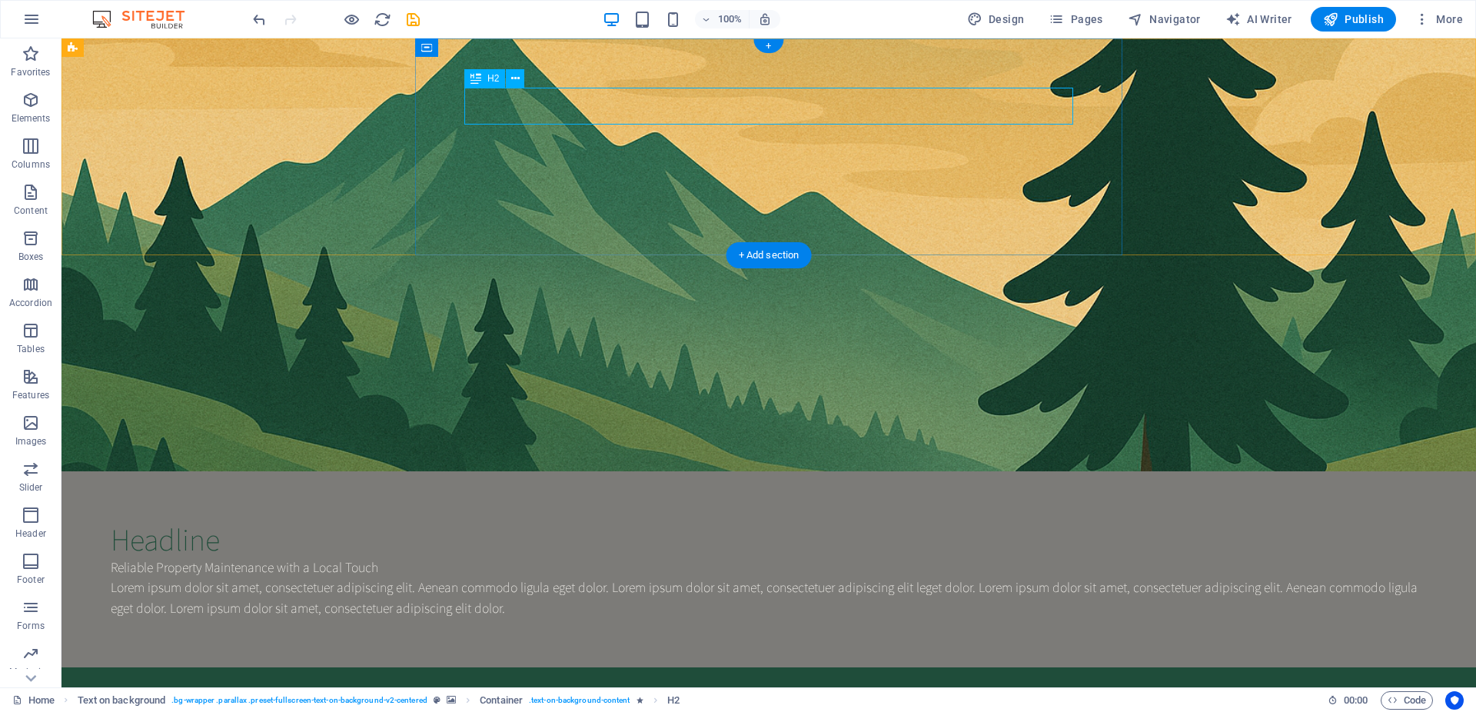
click at [518, 520] on div "Headline" at bounding box center [769, 538] width 1316 height 37
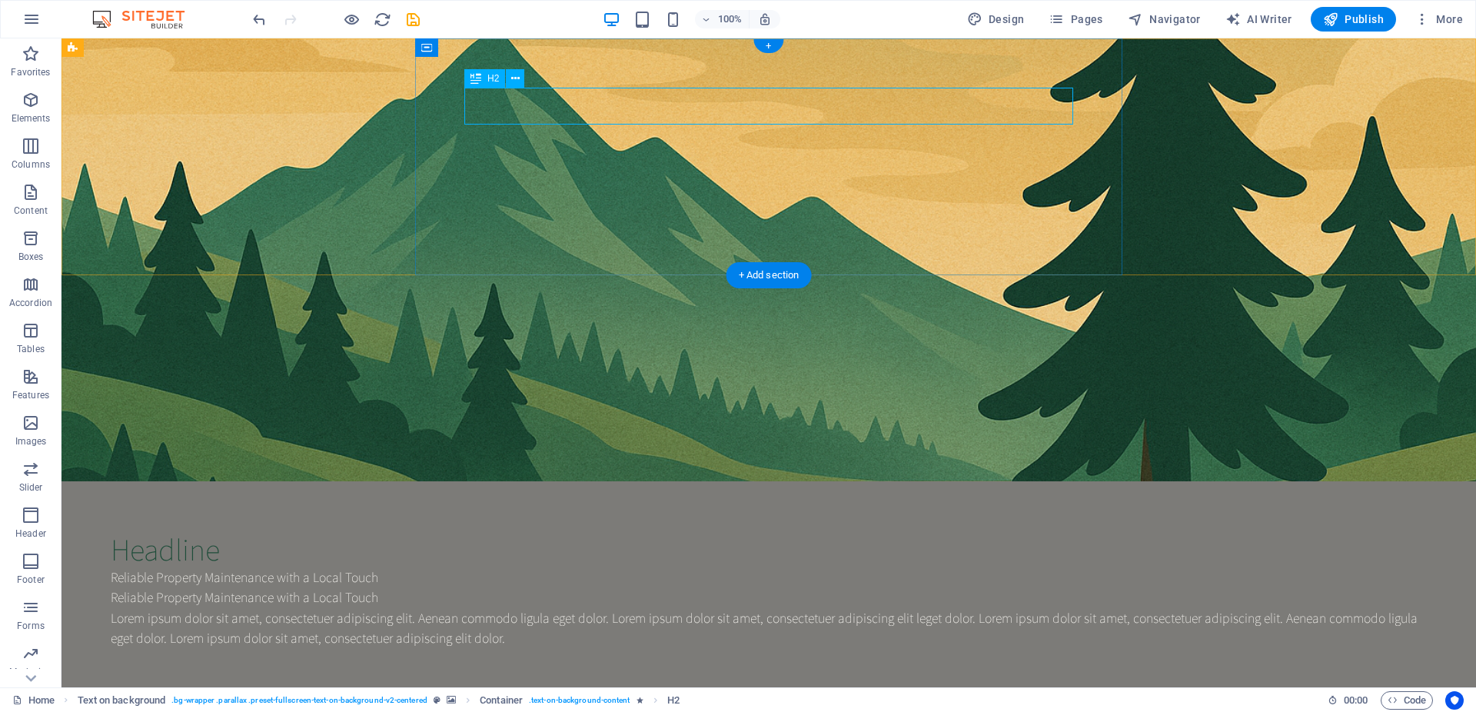
click at [870, 530] on div "Headline" at bounding box center [769, 548] width 1316 height 37
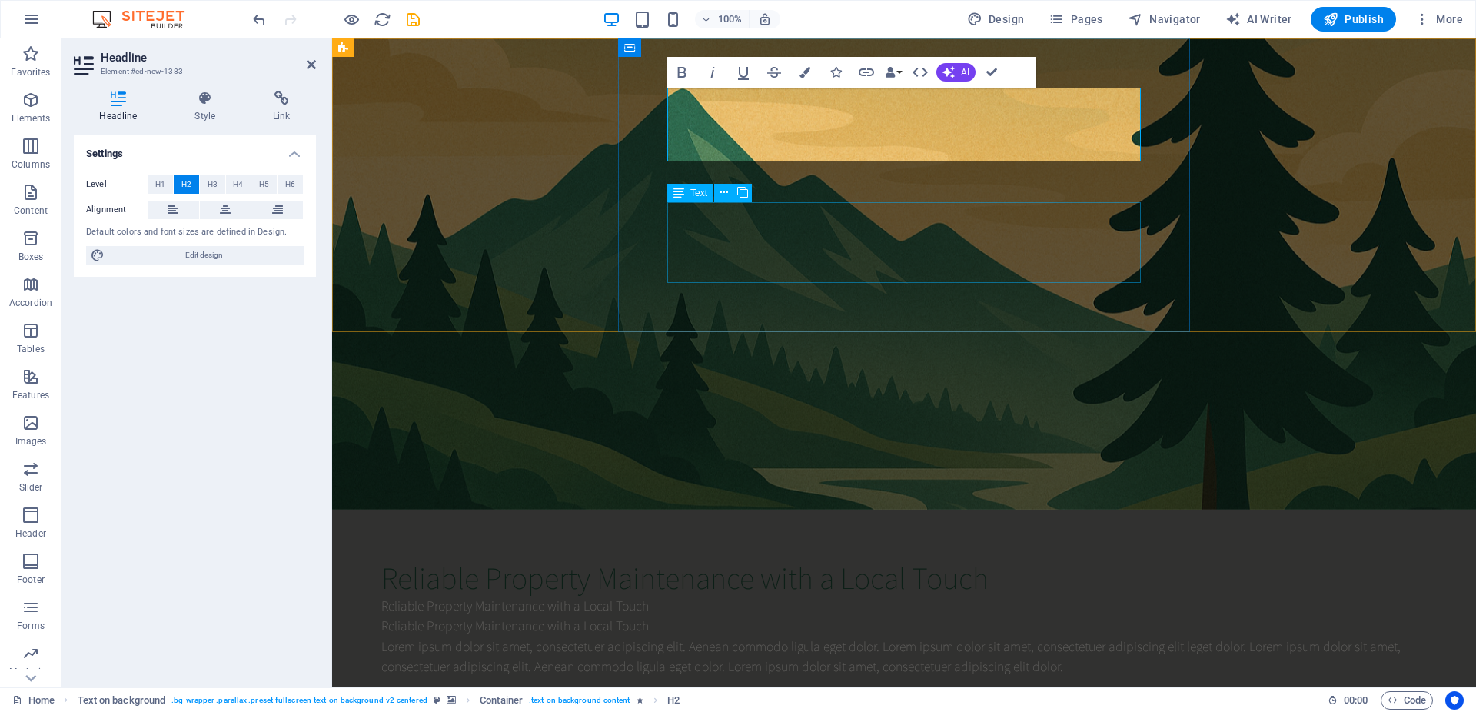
click at [973, 636] on div "Lorem ipsum dolor sit amet, consectetuer adipiscing elit. Aenean commodo ligula…" at bounding box center [903, 656] width 1045 height 41
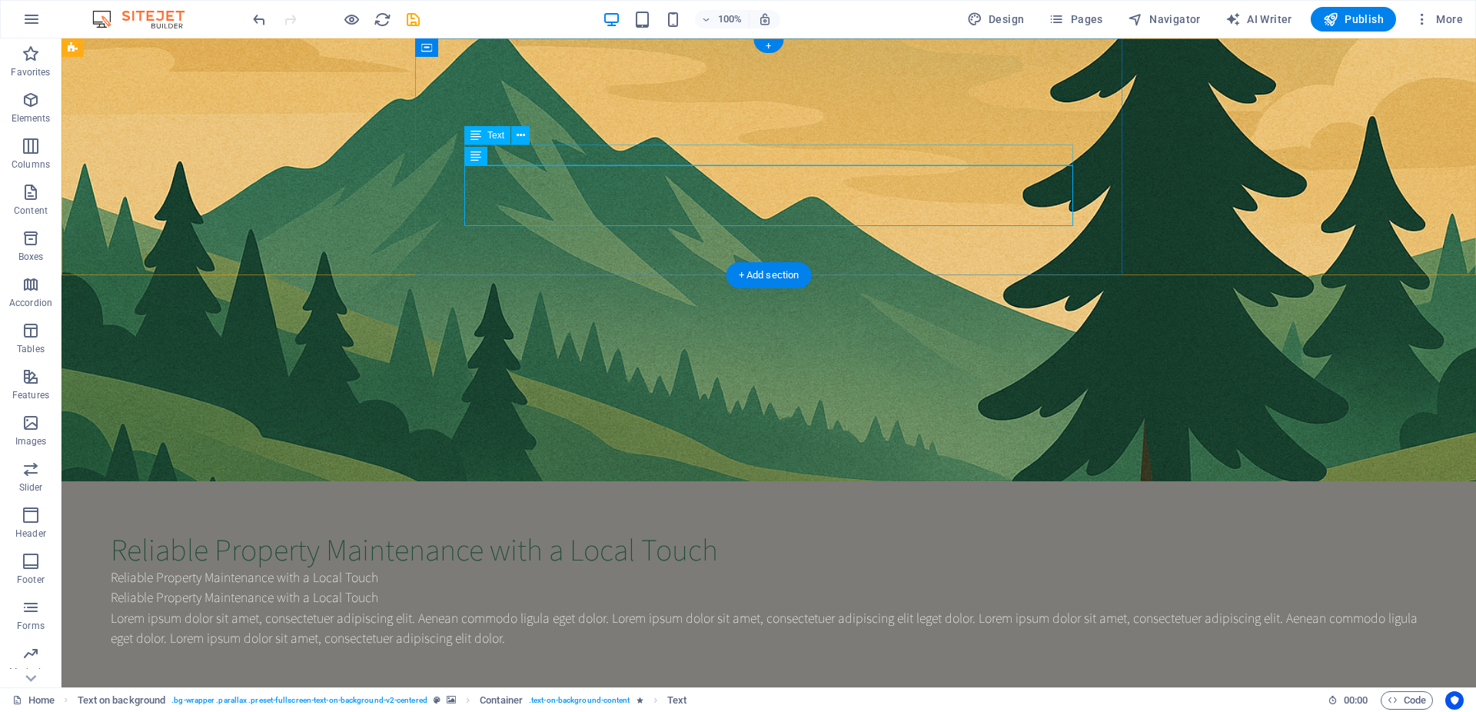
click at [706, 587] on div "Reliable Property Maintenance with a Local Touch" at bounding box center [769, 597] width 1316 height 20
click at [522, 116] on icon at bounding box center [521, 116] width 8 height 16
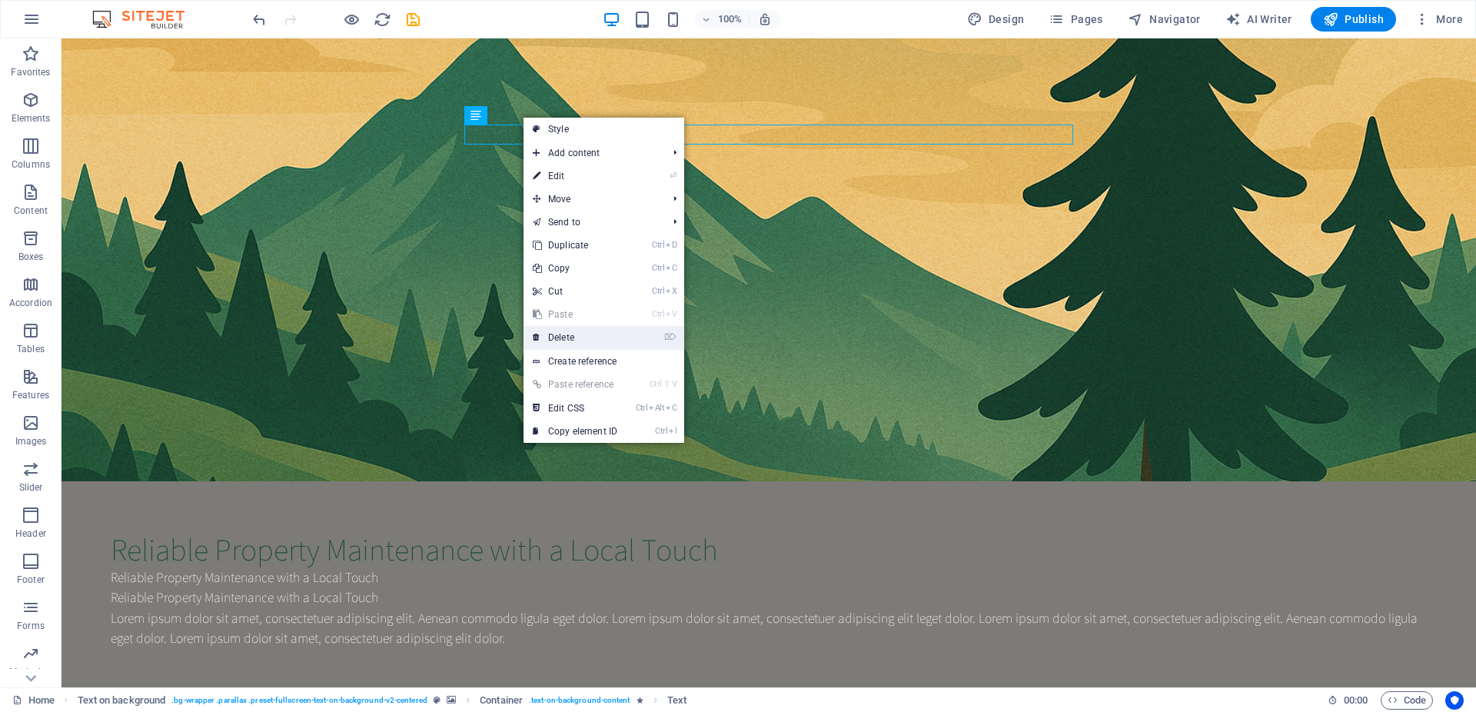
click at [615, 327] on link "⌦ Delete" at bounding box center [574, 337] width 103 height 23
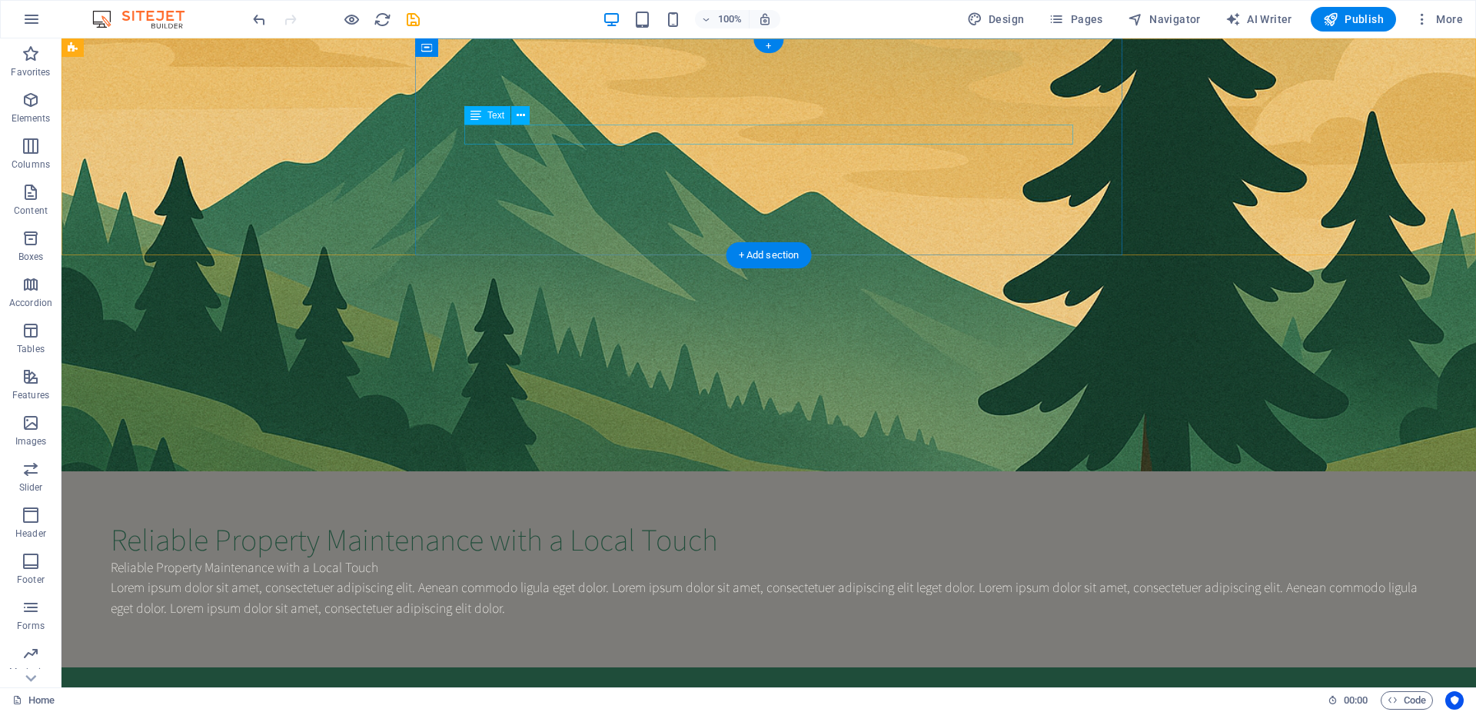
click at [756, 557] on div "Reliable Property Maintenance with a Local Touch" at bounding box center [769, 567] width 1316 height 20
click at [523, 116] on icon at bounding box center [521, 116] width 8 height 16
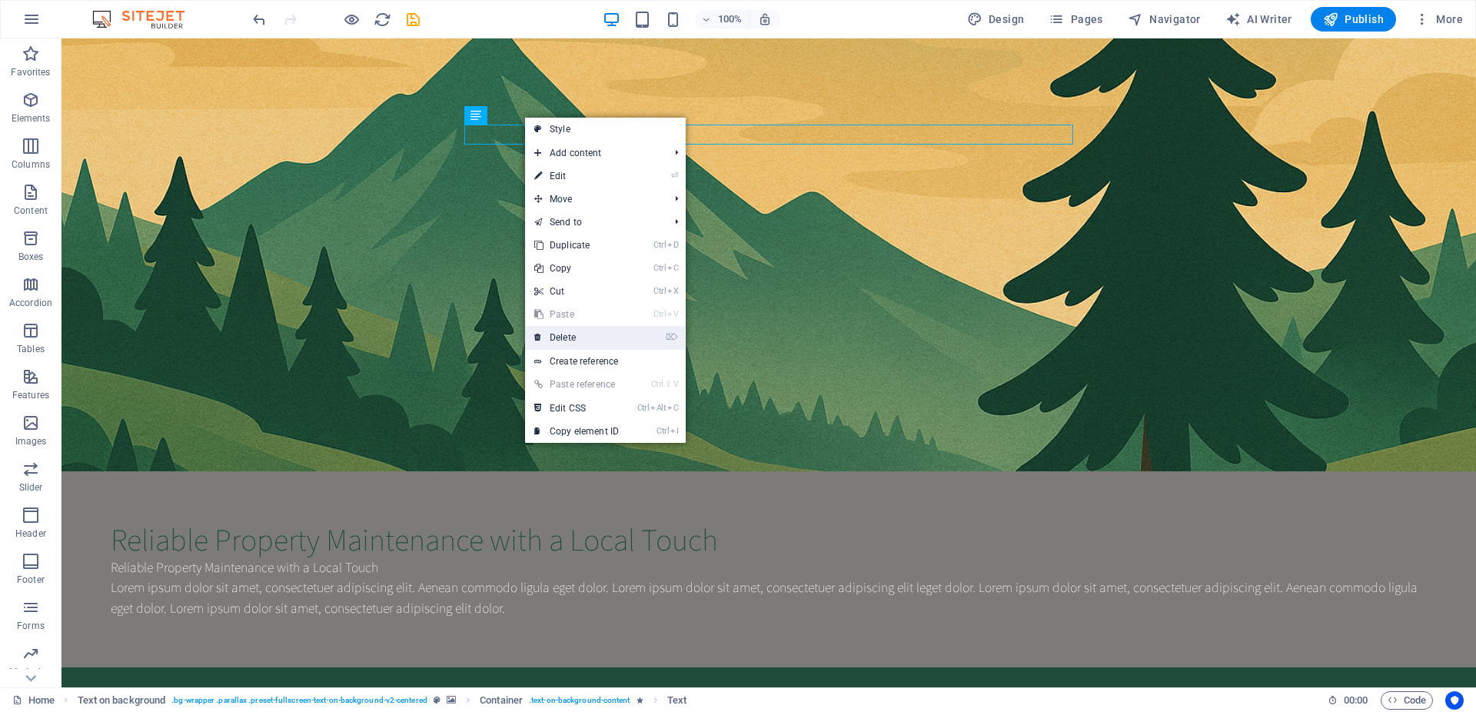
click at [635, 344] on li "⌦ Delete" at bounding box center [605, 338] width 161 height 24
click at [587, 341] on link "⌦ Delete" at bounding box center [576, 337] width 103 height 23
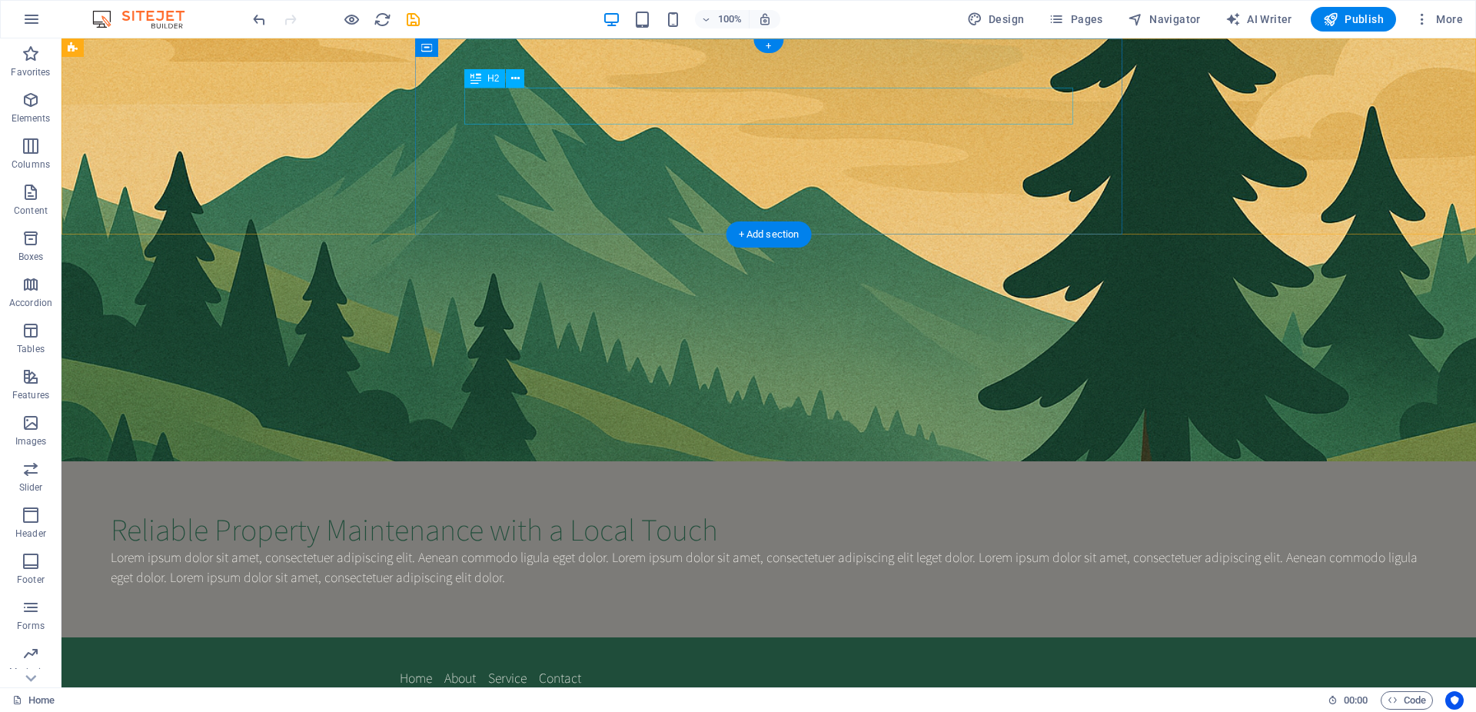
click at [916, 510] on div "Reliable Property Maintenance with a Local Touch" at bounding box center [769, 528] width 1316 height 37
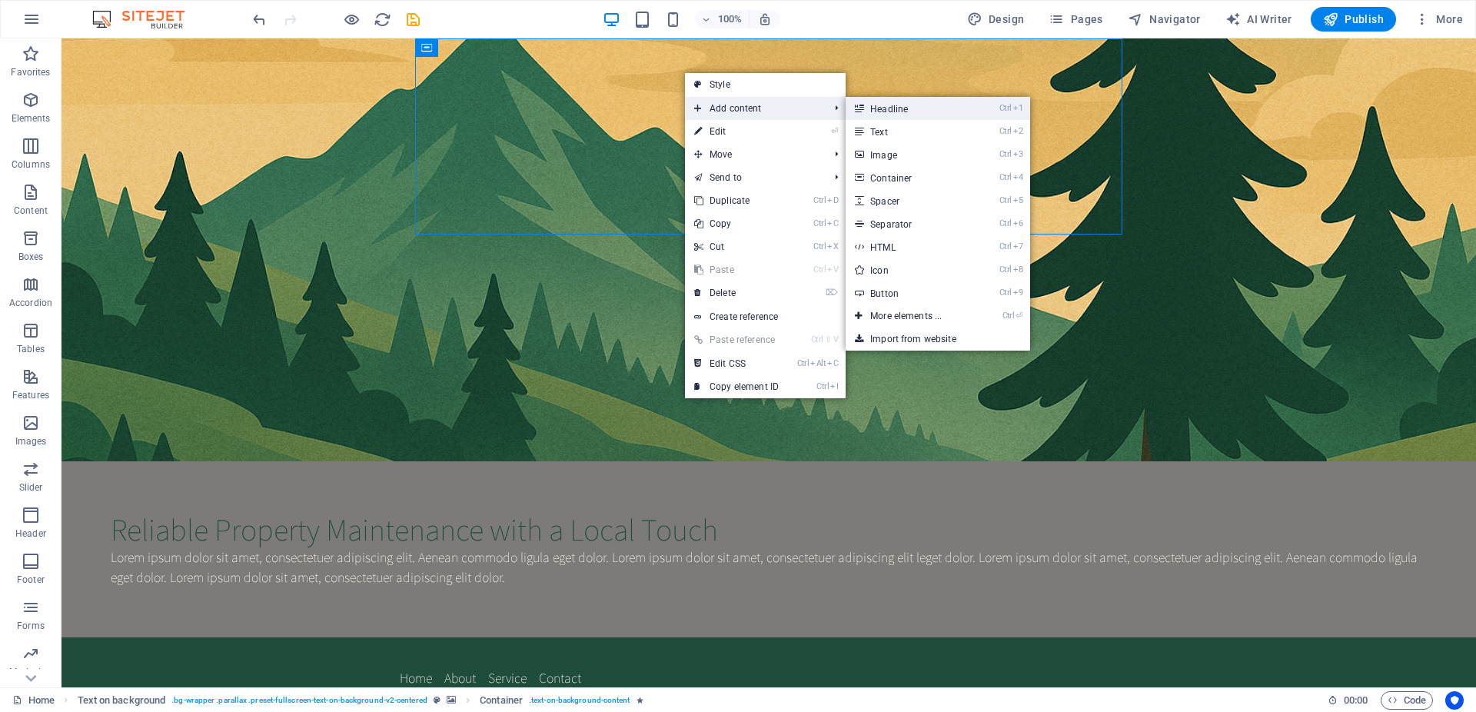
click at [867, 111] on link "Ctrl 1 Headline" at bounding box center [909, 108] width 127 height 23
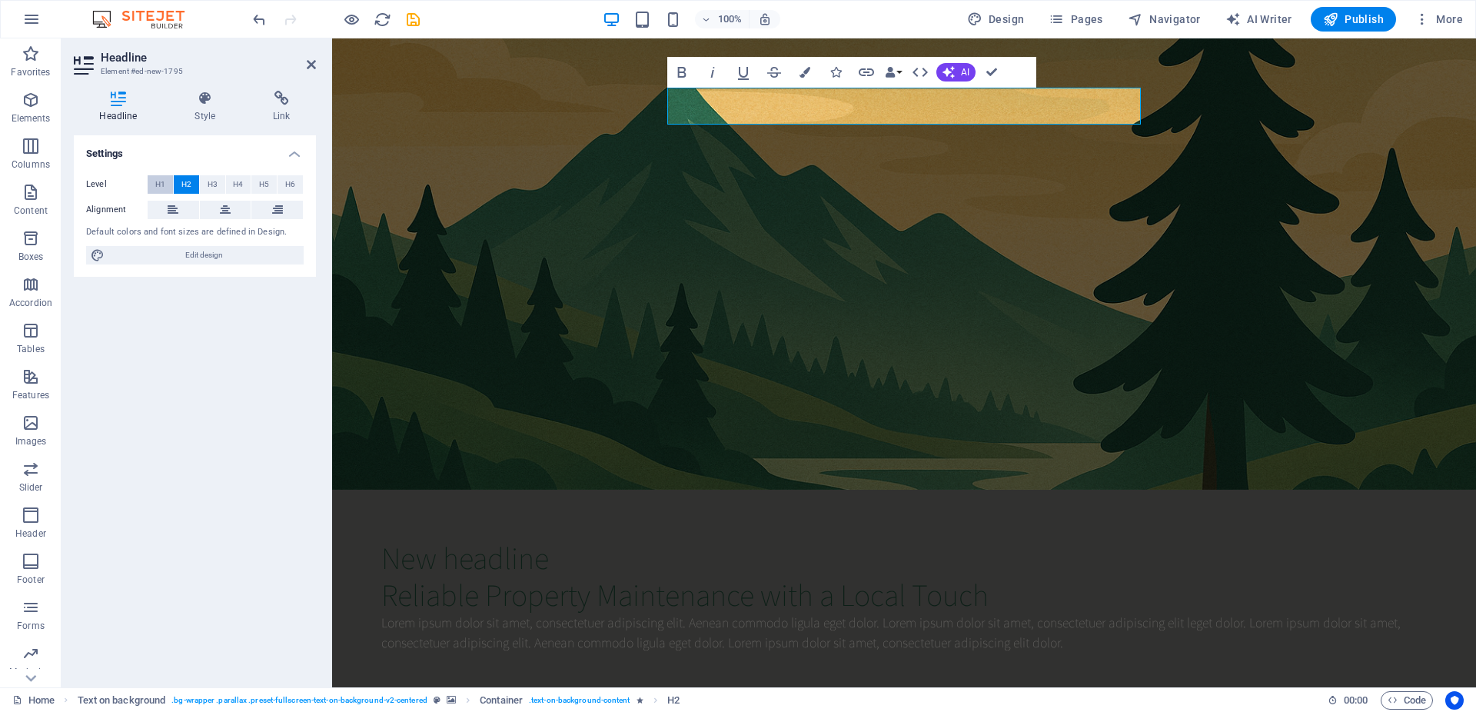
click at [155, 184] on button "H1" at bounding box center [160, 184] width 25 height 18
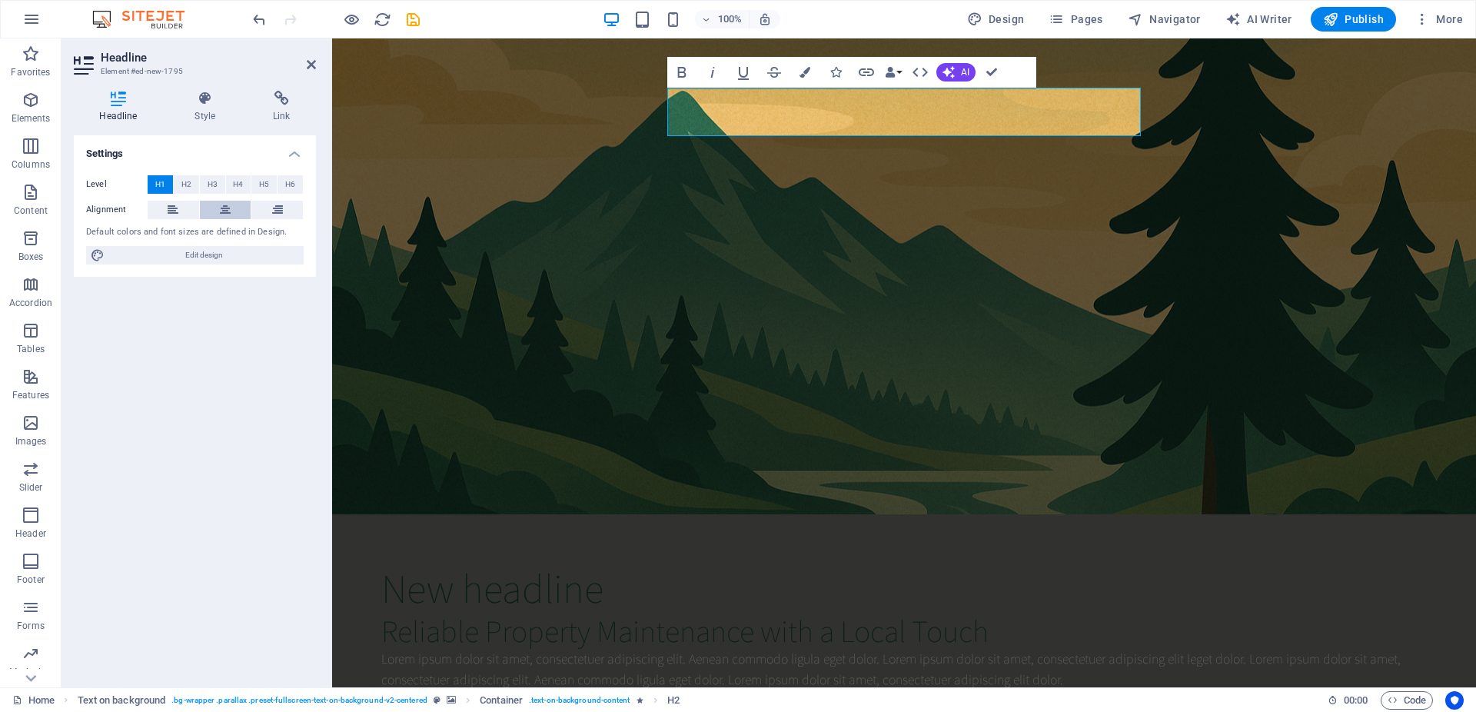
click at [216, 208] on button at bounding box center [226, 210] width 52 height 18
click at [867, 563] on h1 "New headline" at bounding box center [903, 587] width 1045 height 48
click at [947, 612] on div "Reliable Property Maintenance with a Local Touch" at bounding box center [903, 630] width 1045 height 37
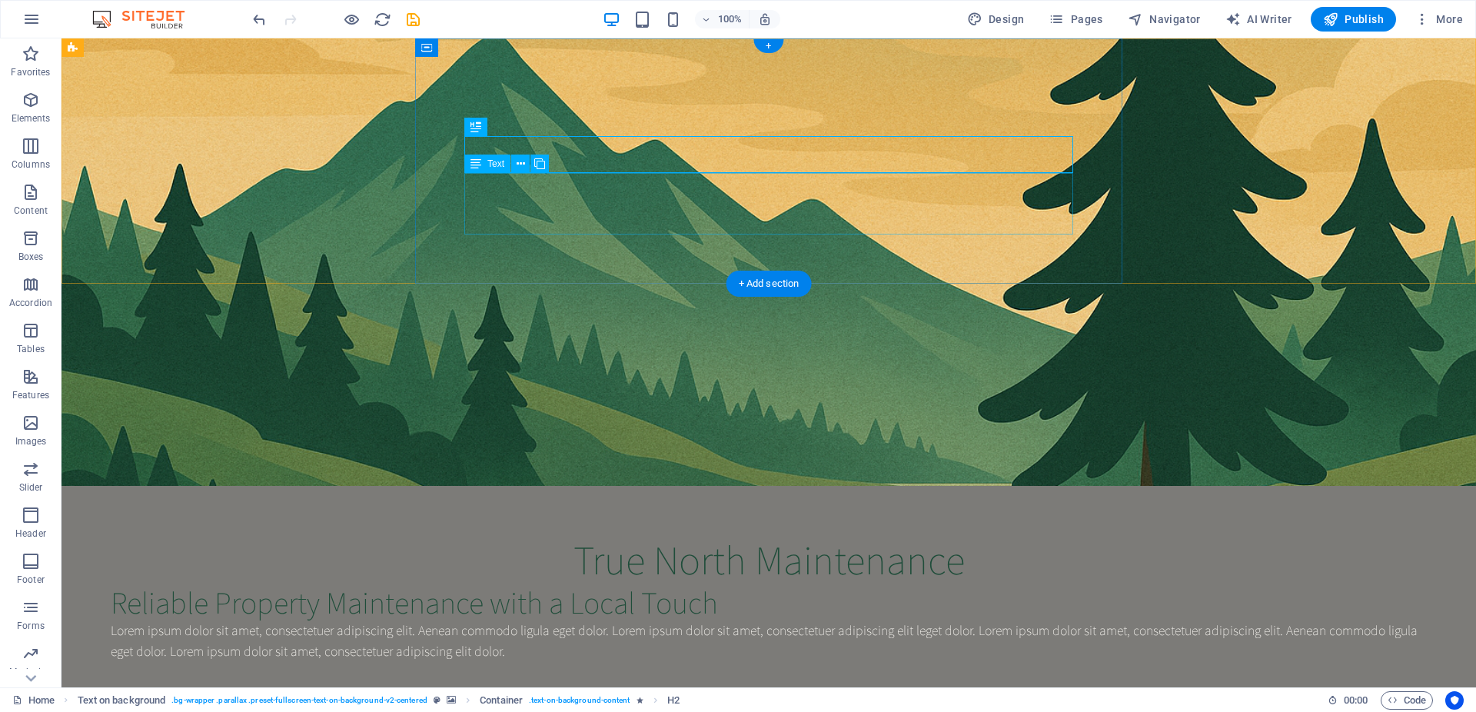
click at [833, 620] on div "Lorem ipsum dolor sit amet, consectetuer adipiscing elit. Aenean commodo ligula…" at bounding box center [769, 640] width 1316 height 41
click at [863, 620] on div "Lorem ipsum dolor sit amet, consectetuer adipiscing elit. Aenean commodo ligula…" at bounding box center [769, 640] width 1316 height 41
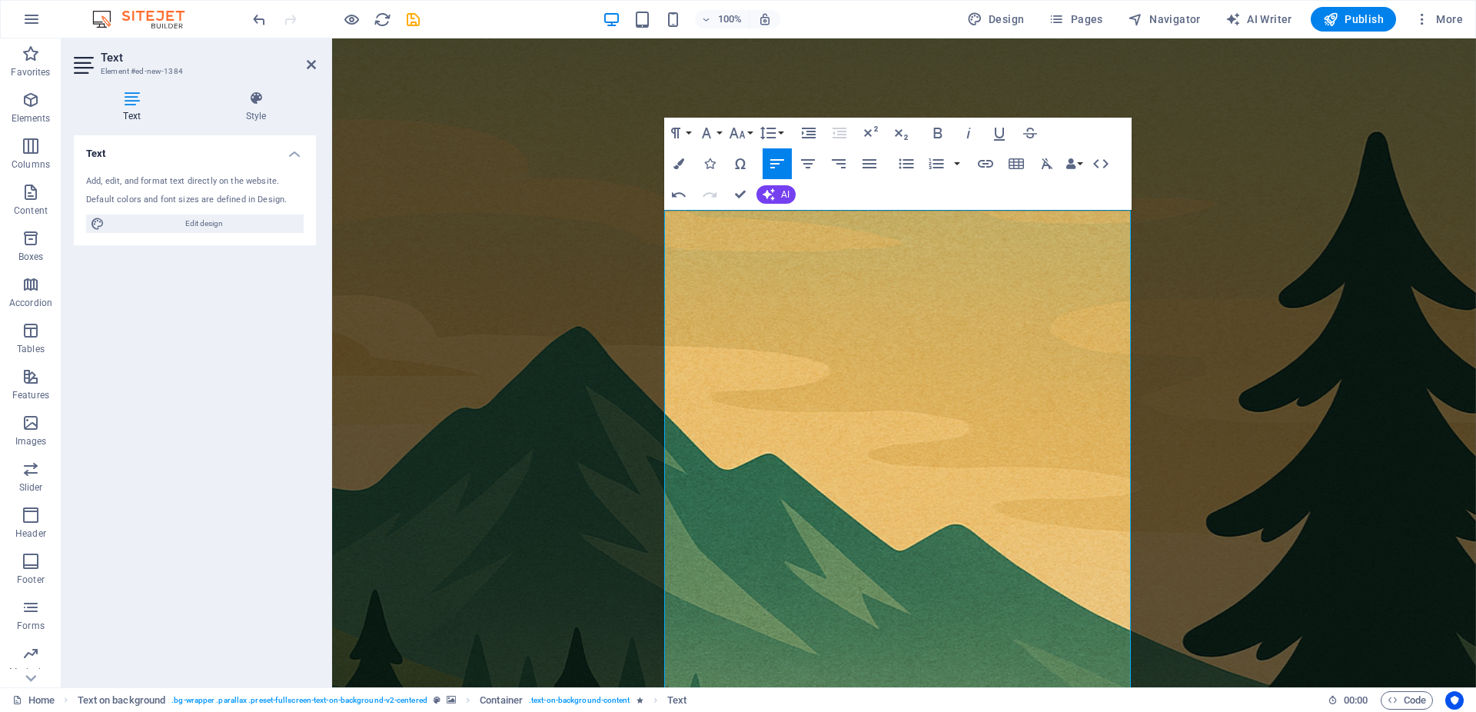
click at [1194, 432] on figure at bounding box center [904, 599] width 1144 height 1122
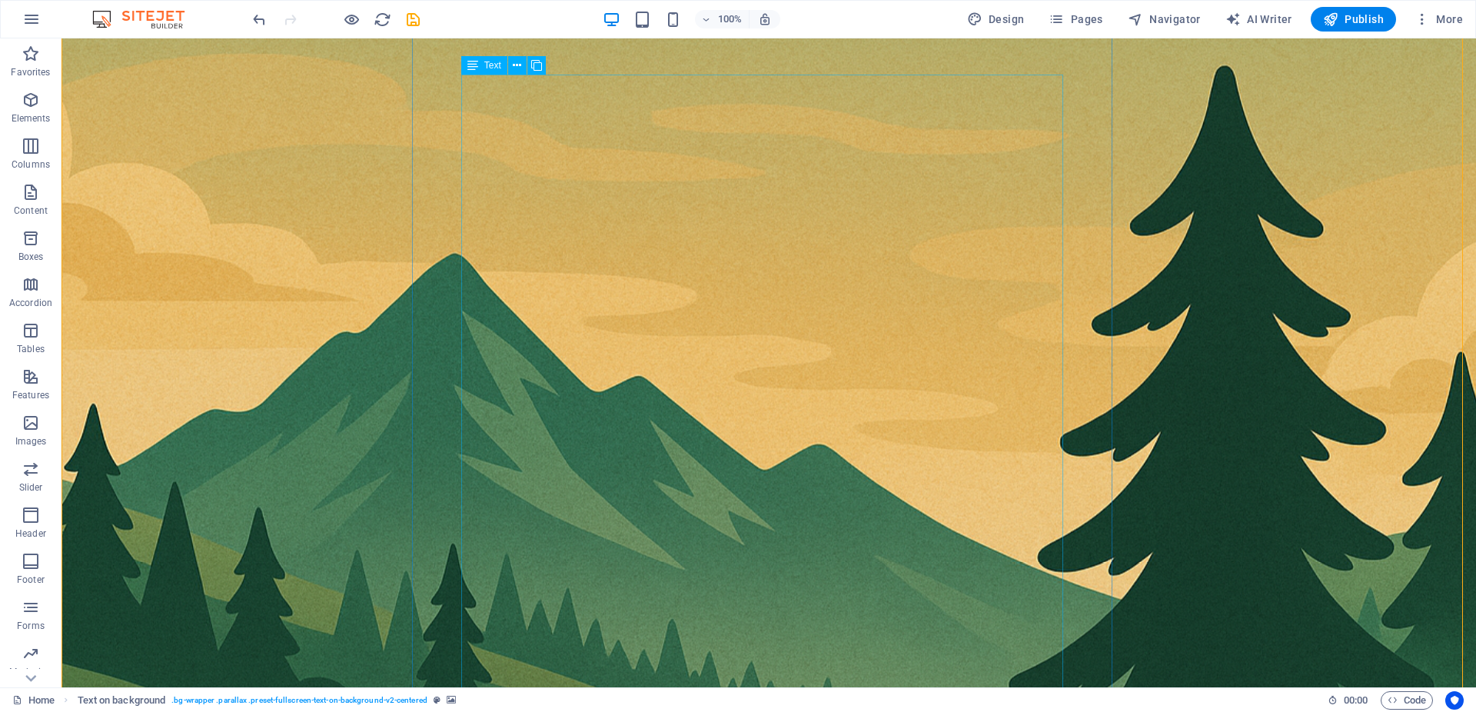
scroll to position [235, 0]
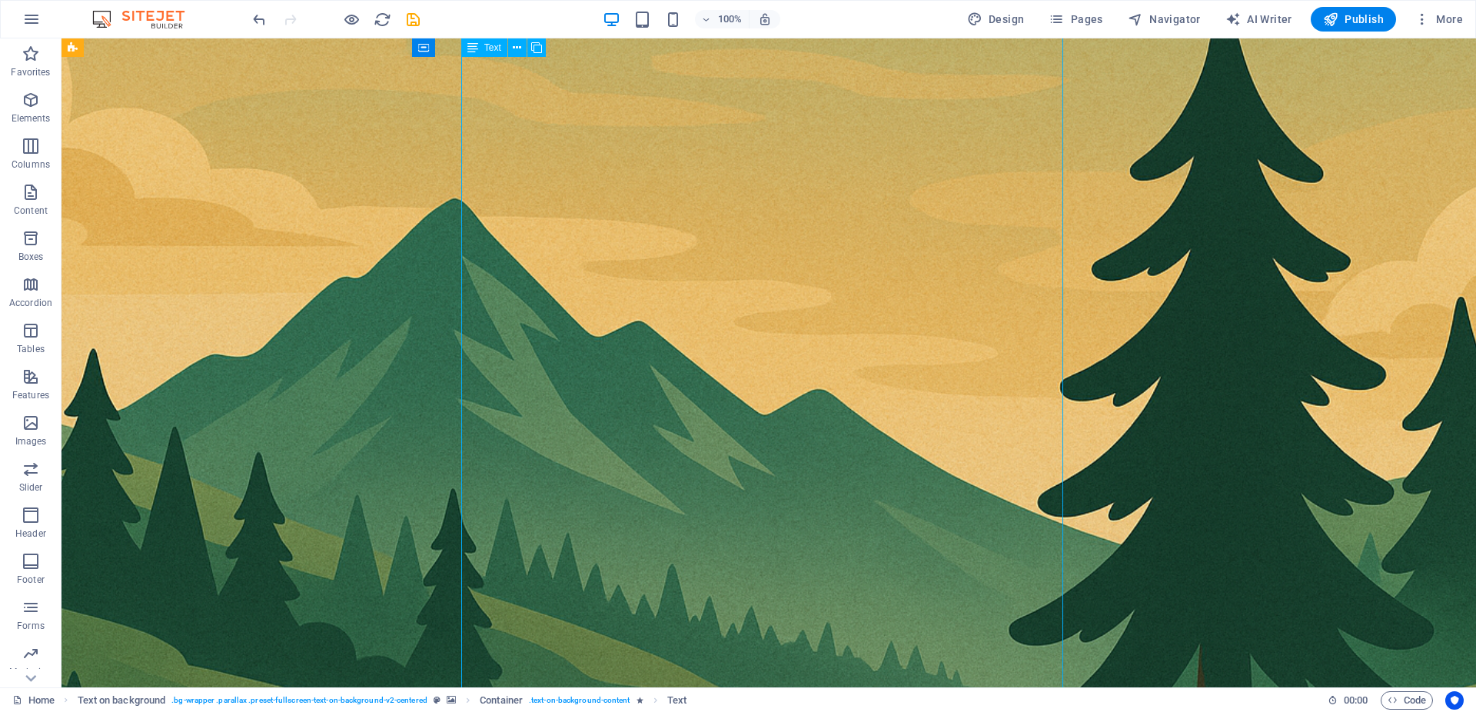
drag, startPoint x: 594, startPoint y: 387, endPoint x: 527, endPoint y: 211, distance: 188.6
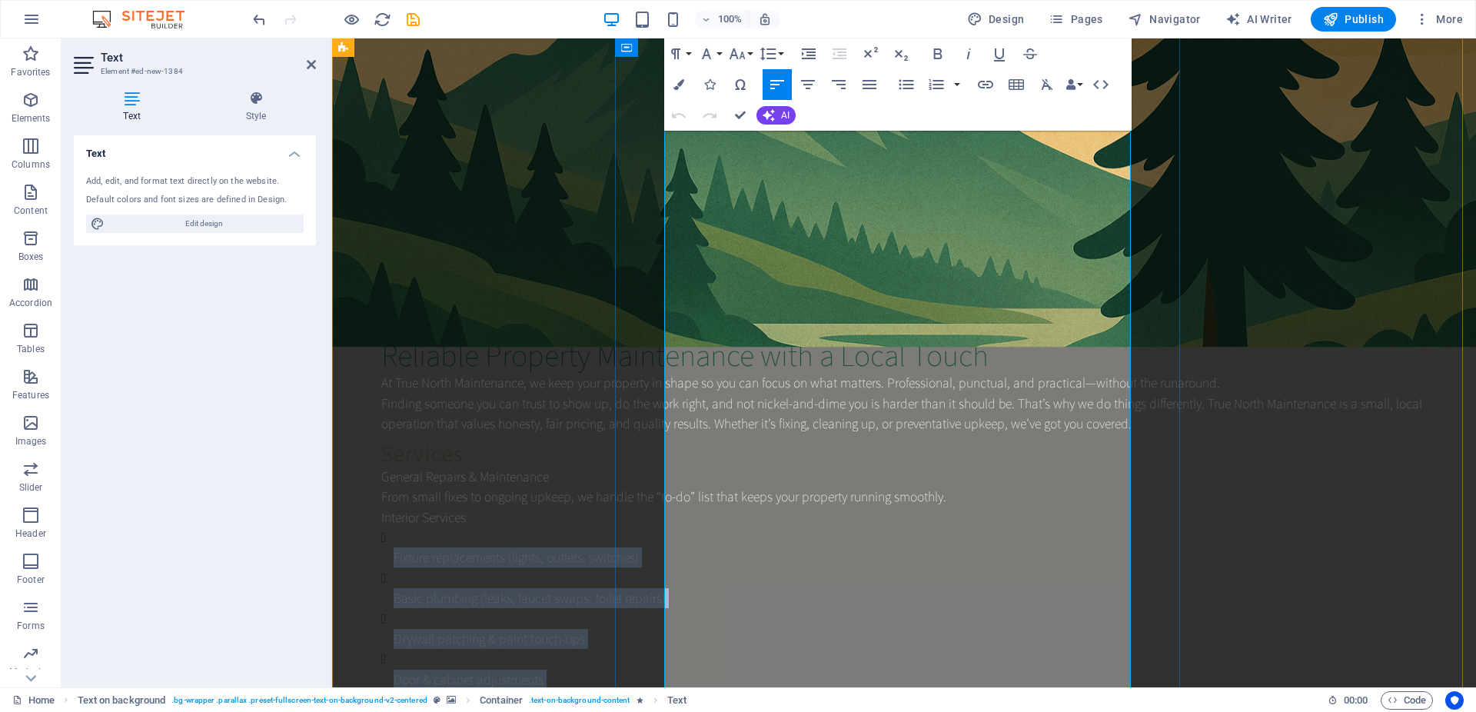
drag, startPoint x: 777, startPoint y: 407, endPoint x: 678, endPoint y: 245, distance: 190.1
click at [678, 527] on ul "Fixture replacements (lights, outlets, switches) Basic plumbing (leaks, faucet …" at bounding box center [903, 628] width 1045 height 203
click at [908, 92] on icon "button" at bounding box center [906, 84] width 18 height 18
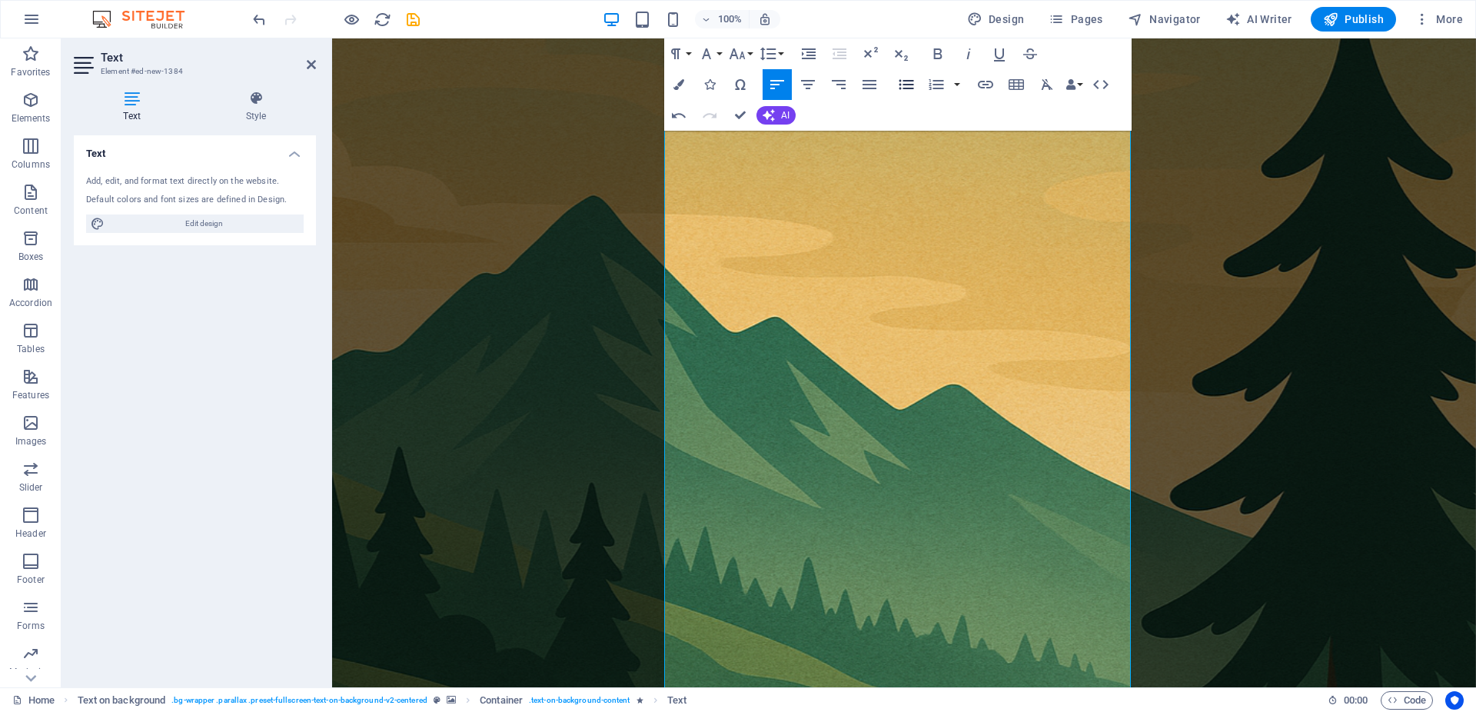
click at [908, 92] on icon "button" at bounding box center [906, 84] width 18 height 18
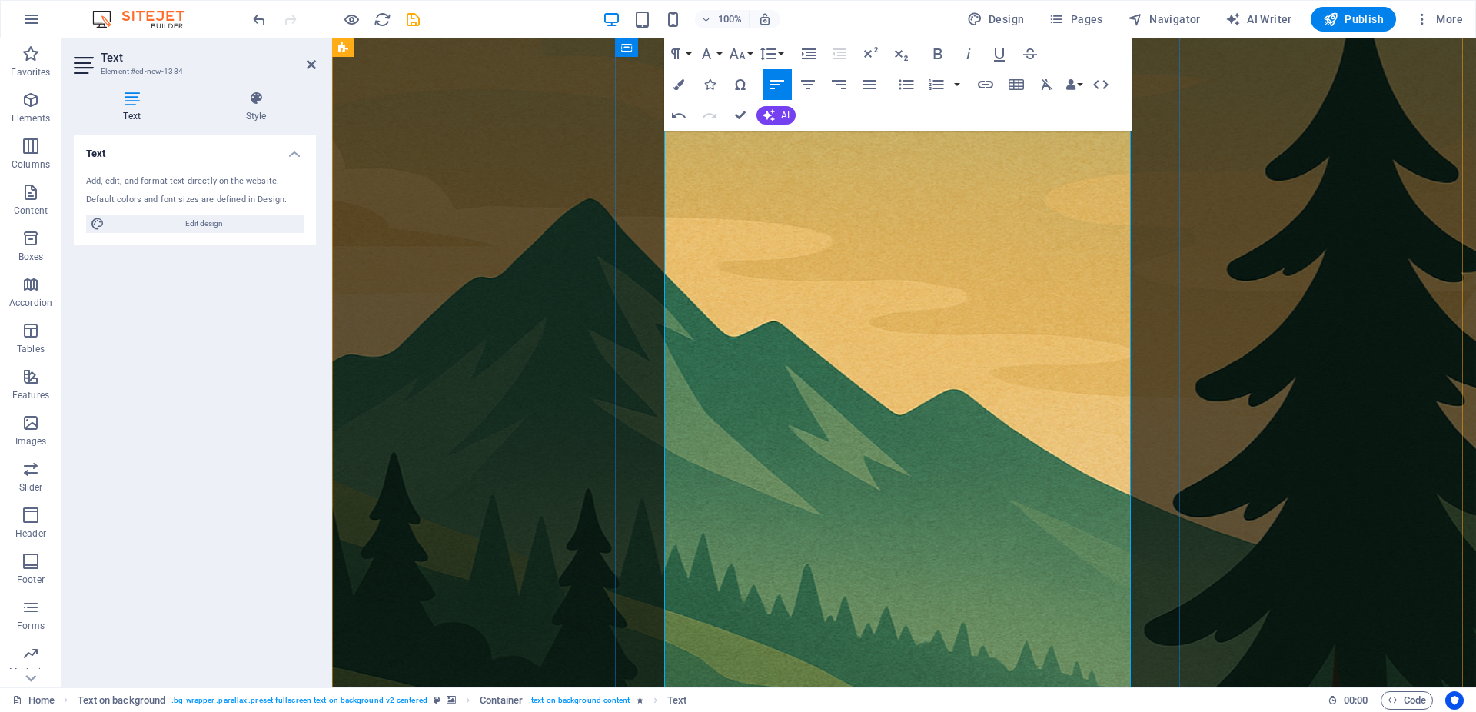
drag, startPoint x: 750, startPoint y: 226, endPoint x: 664, endPoint y: 216, distance: 86.7
click at [736, 52] on icon "button" at bounding box center [737, 54] width 18 height 18
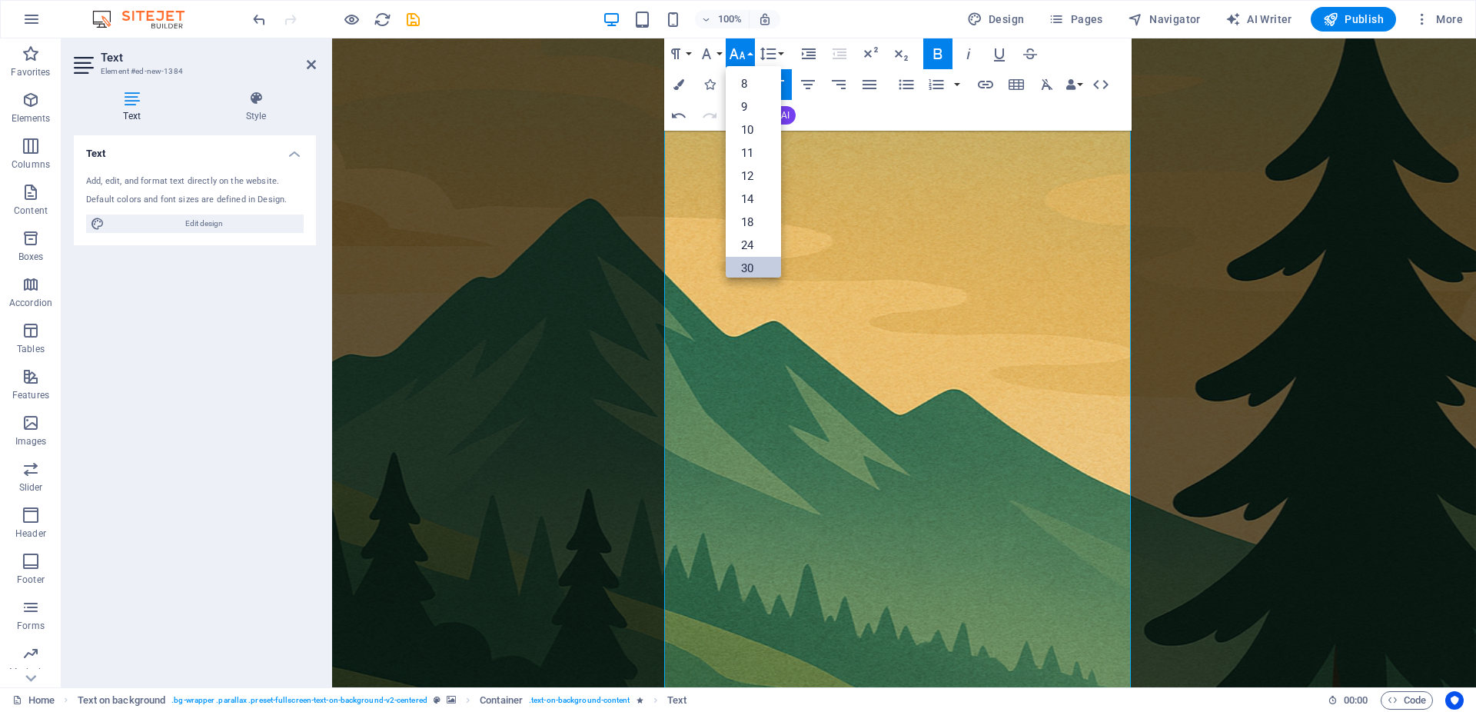
click at [762, 259] on link "30" at bounding box center [753, 268] width 55 height 23
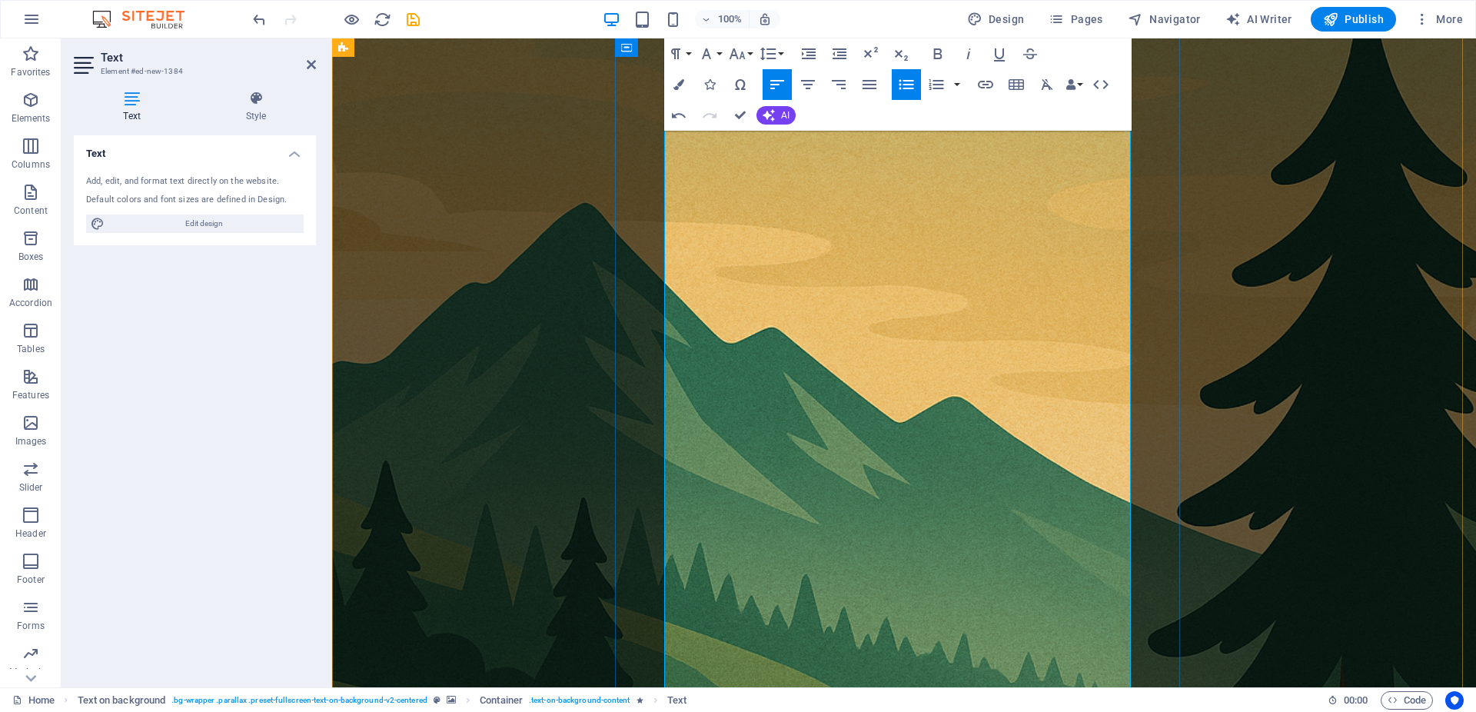
drag, startPoint x: 763, startPoint y: 381, endPoint x: 667, endPoint y: 373, distance: 95.7
click at [746, 55] on icon "button" at bounding box center [737, 54] width 18 height 18
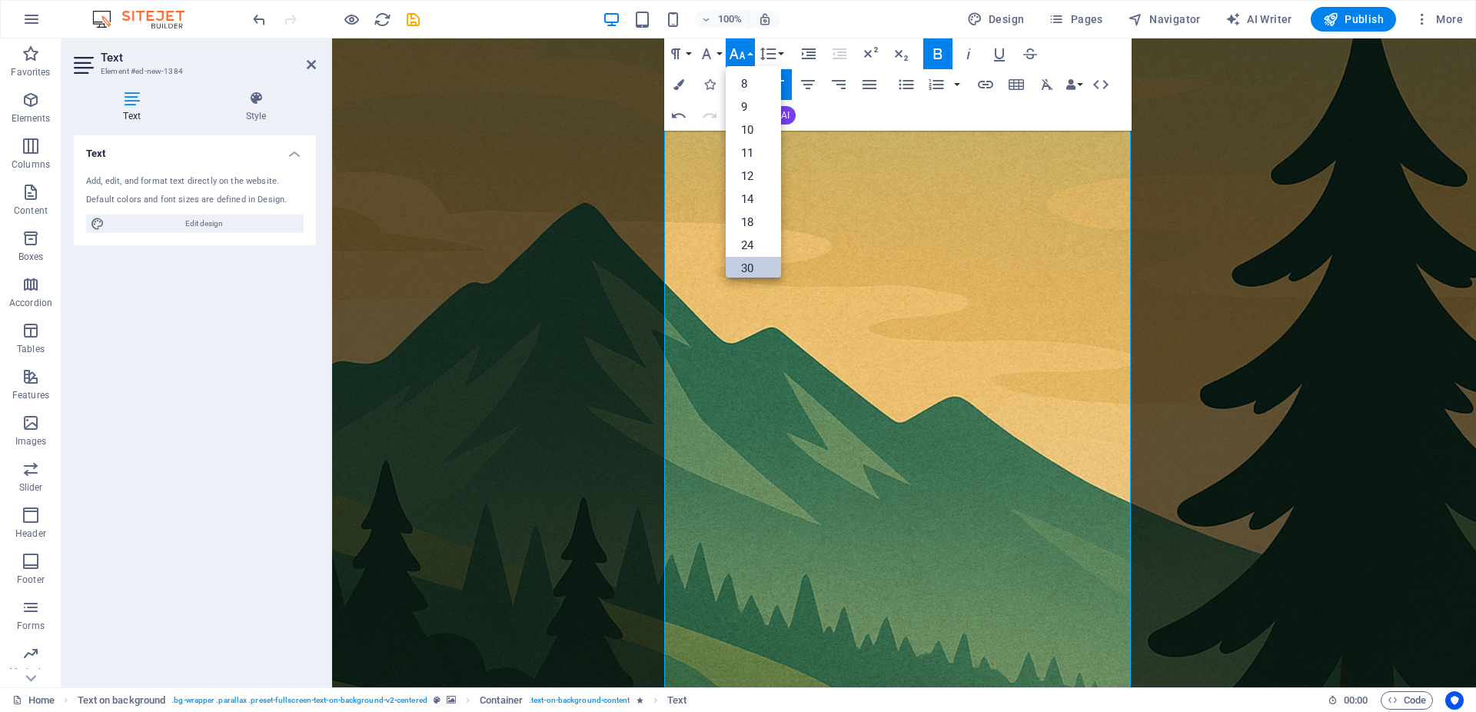
click at [751, 259] on link "30" at bounding box center [753, 268] width 55 height 23
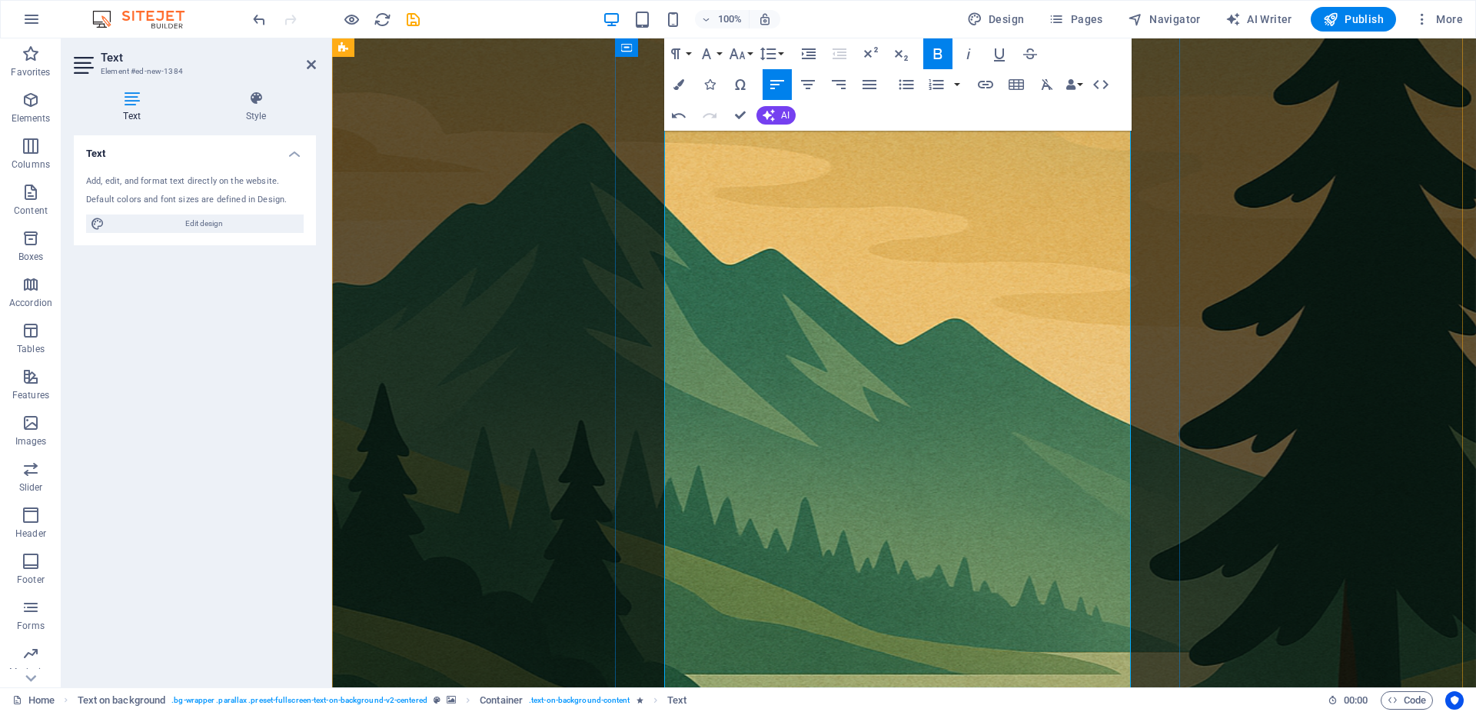
scroll to position [392, 0]
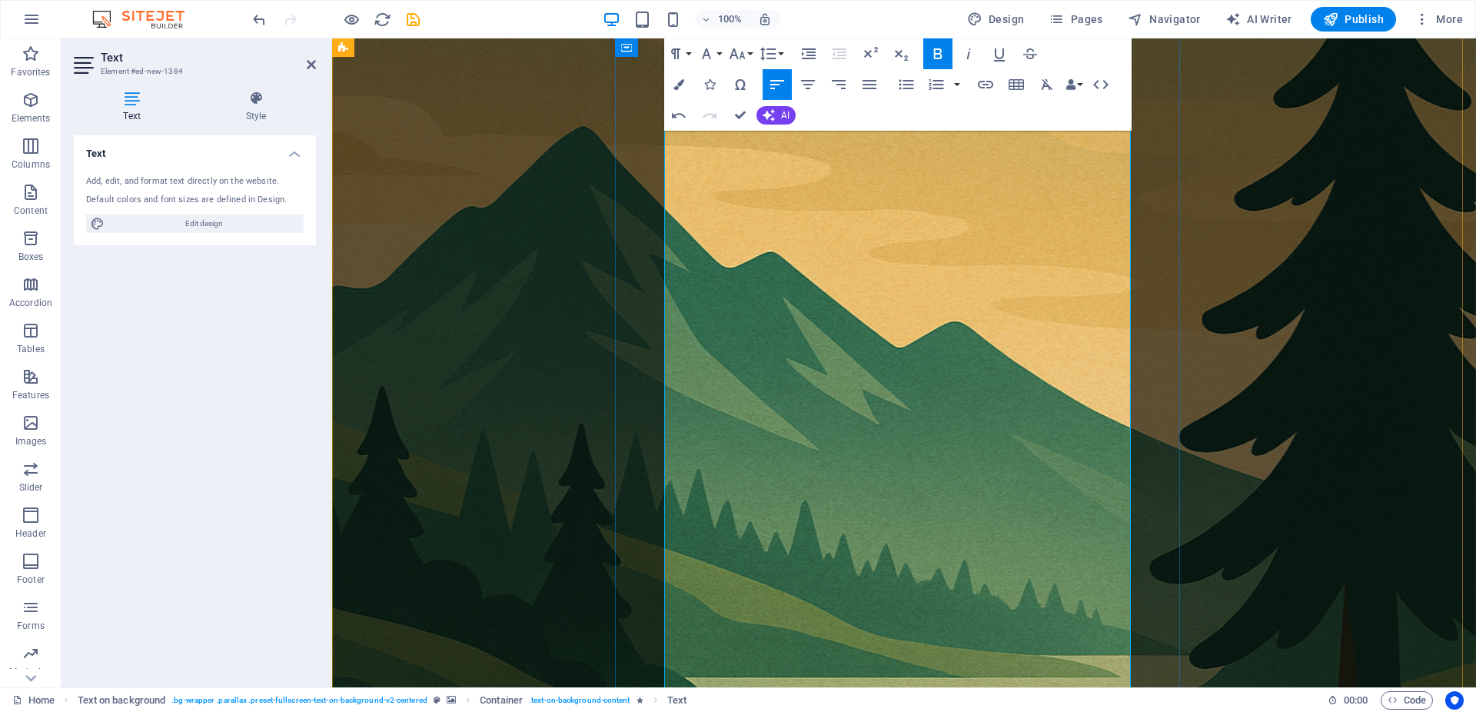
drag, startPoint x: 964, startPoint y: 396, endPoint x: 677, endPoint y: 271, distance: 312.9
click at [906, 80] on icon "button" at bounding box center [906, 85] width 15 height 10
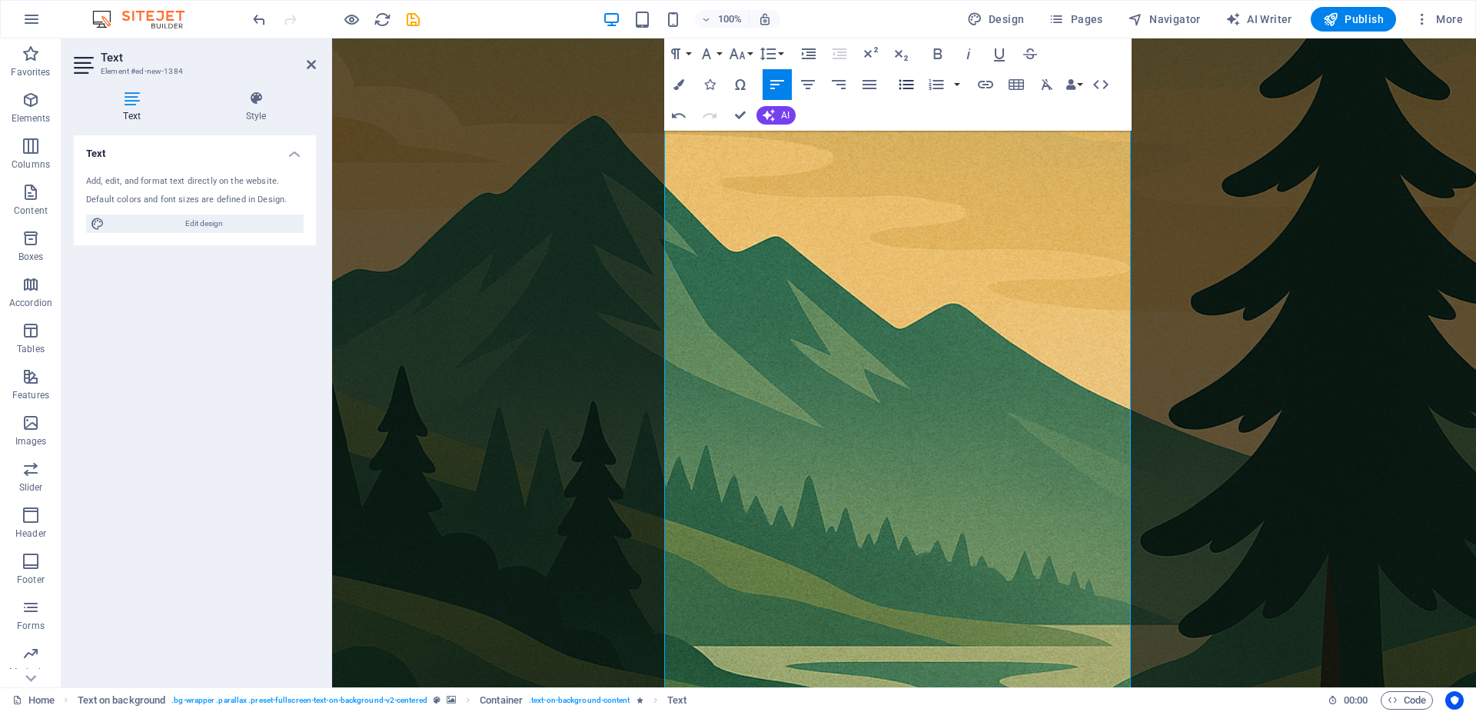
click at [906, 80] on icon "button" at bounding box center [906, 85] width 15 height 10
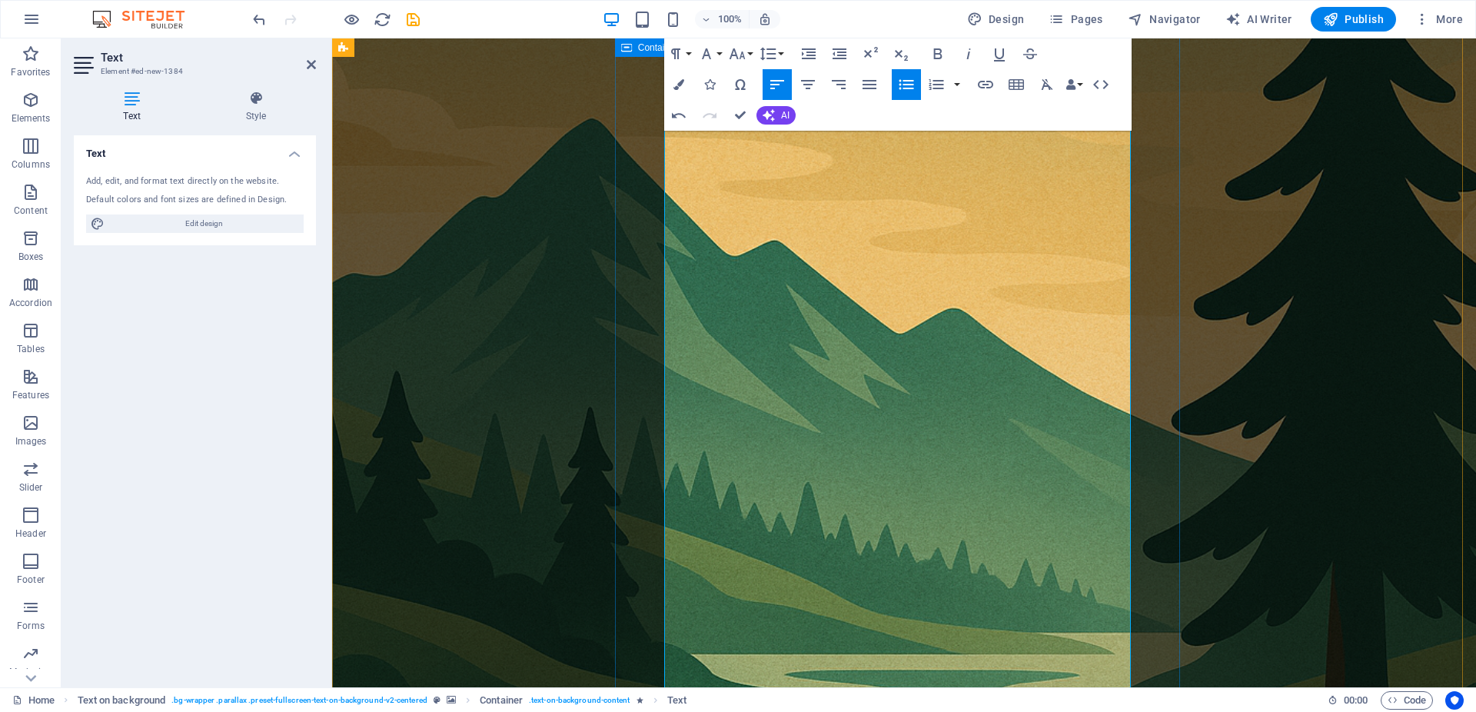
drag, startPoint x: 832, startPoint y: 363, endPoint x: 657, endPoint y: 361, distance: 175.3
click at [746, 50] on button "Font Size" at bounding box center [740, 53] width 29 height 31
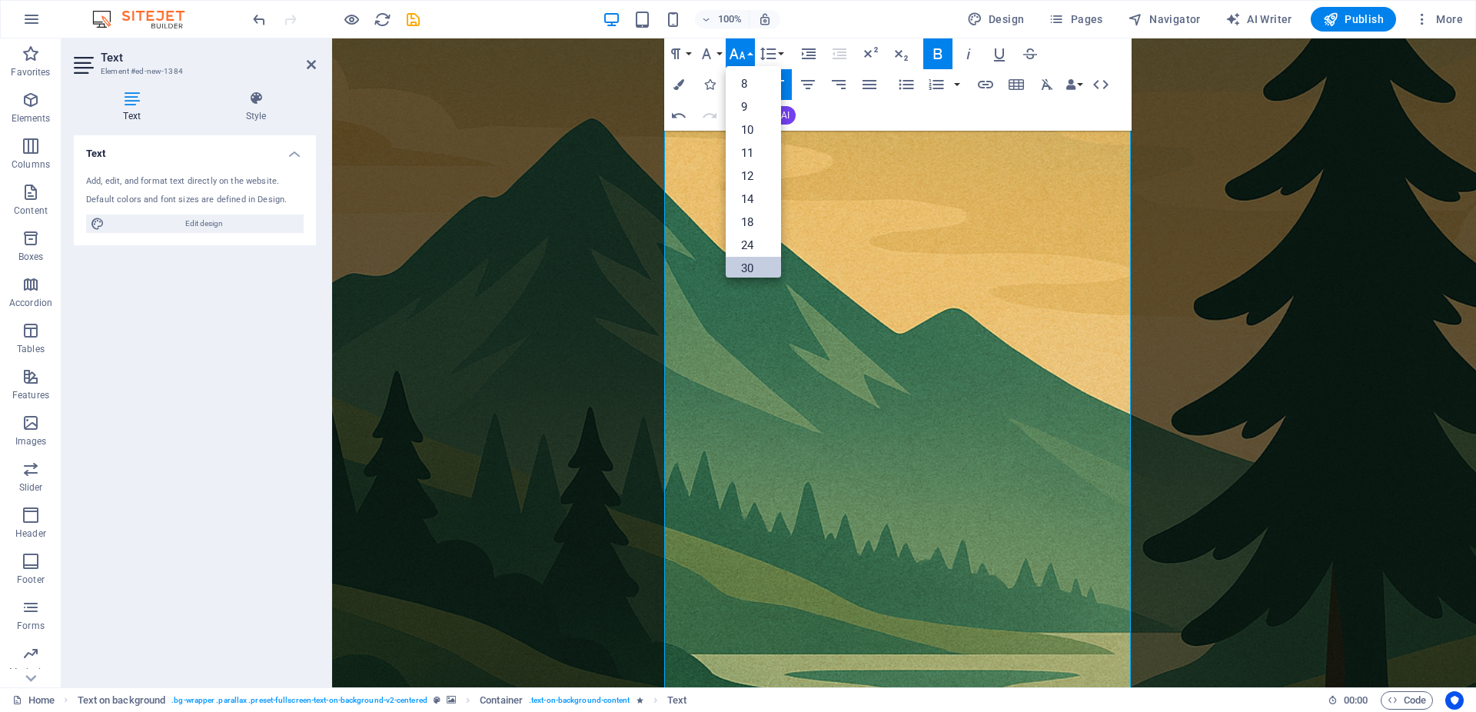
click at [755, 262] on link "30" at bounding box center [753, 268] width 55 height 23
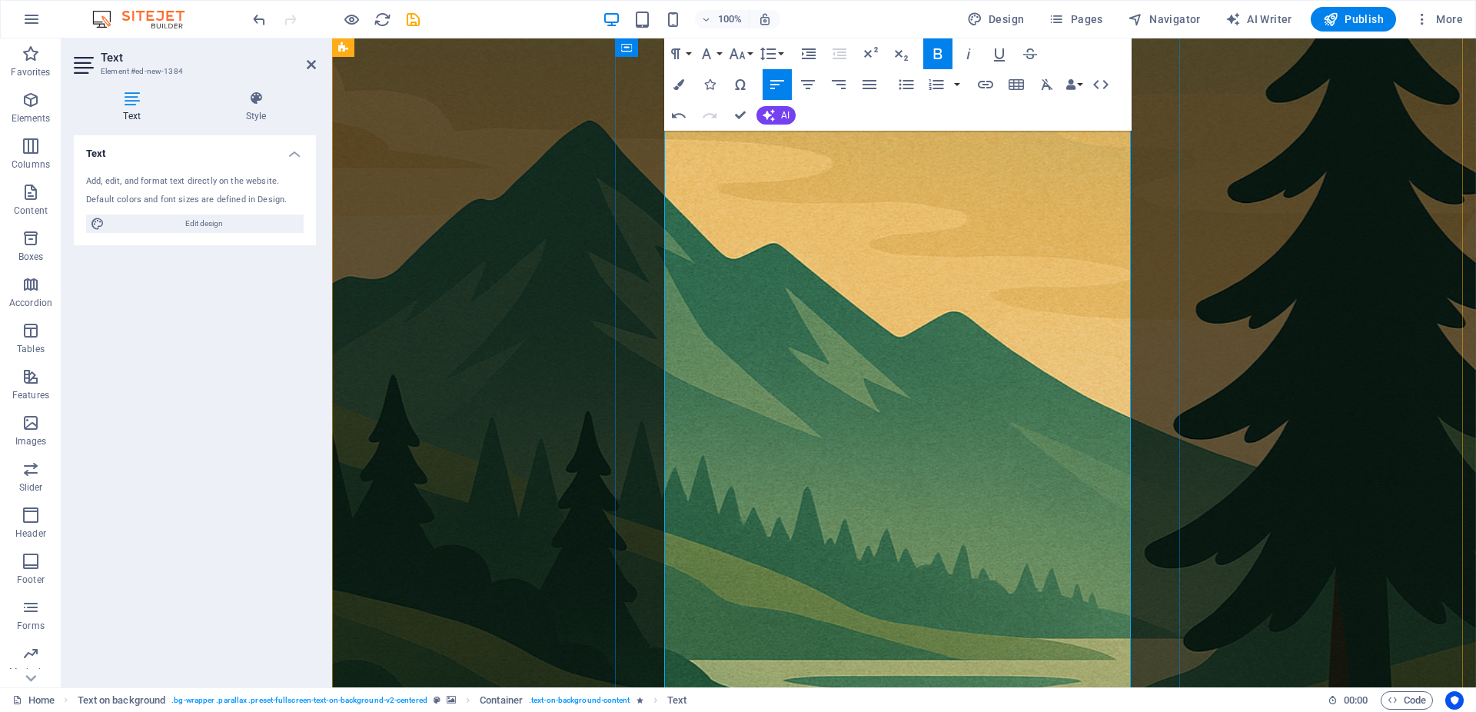
drag, startPoint x: 1022, startPoint y: 539, endPoint x: 671, endPoint y: 414, distance: 372.7
click at [912, 87] on icon "button" at bounding box center [906, 84] width 18 height 18
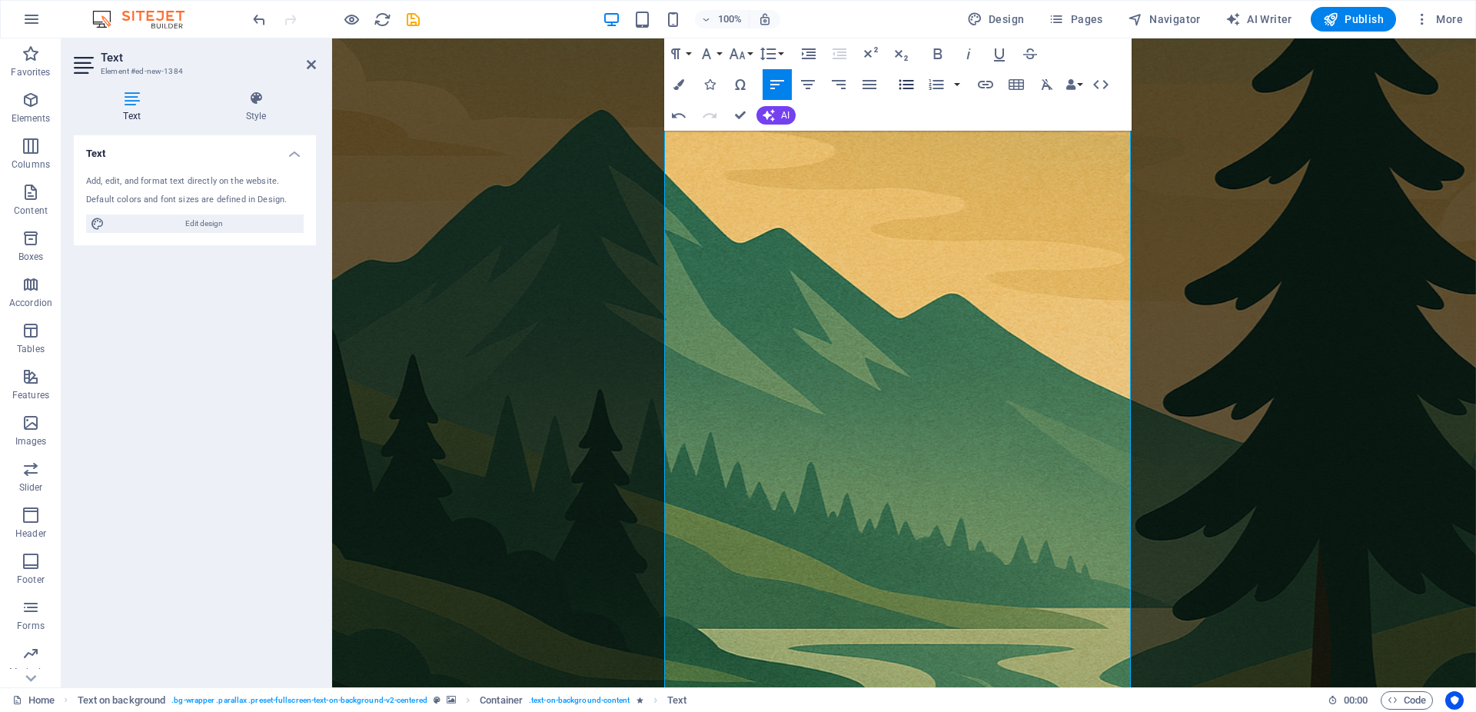
click at [912, 87] on icon "button" at bounding box center [906, 84] width 18 height 18
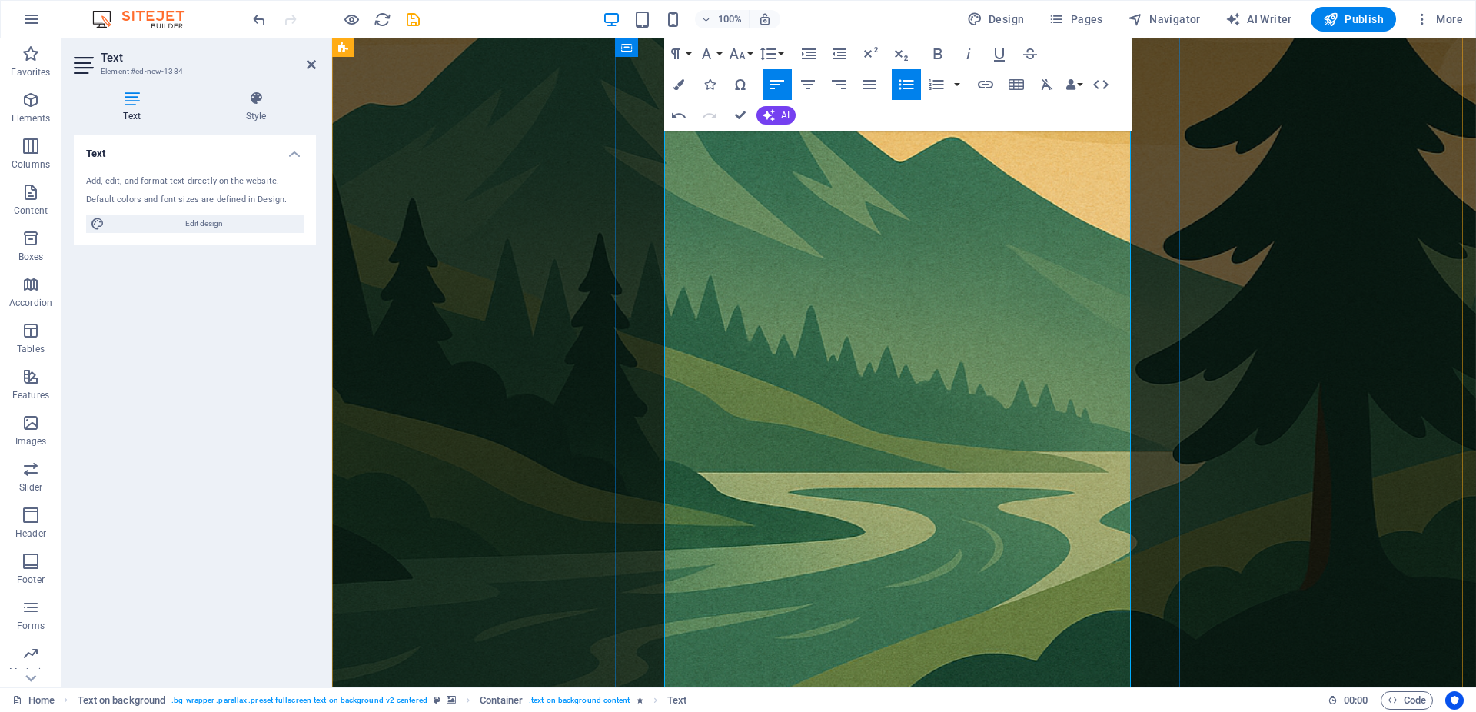
scroll to position [706, 0]
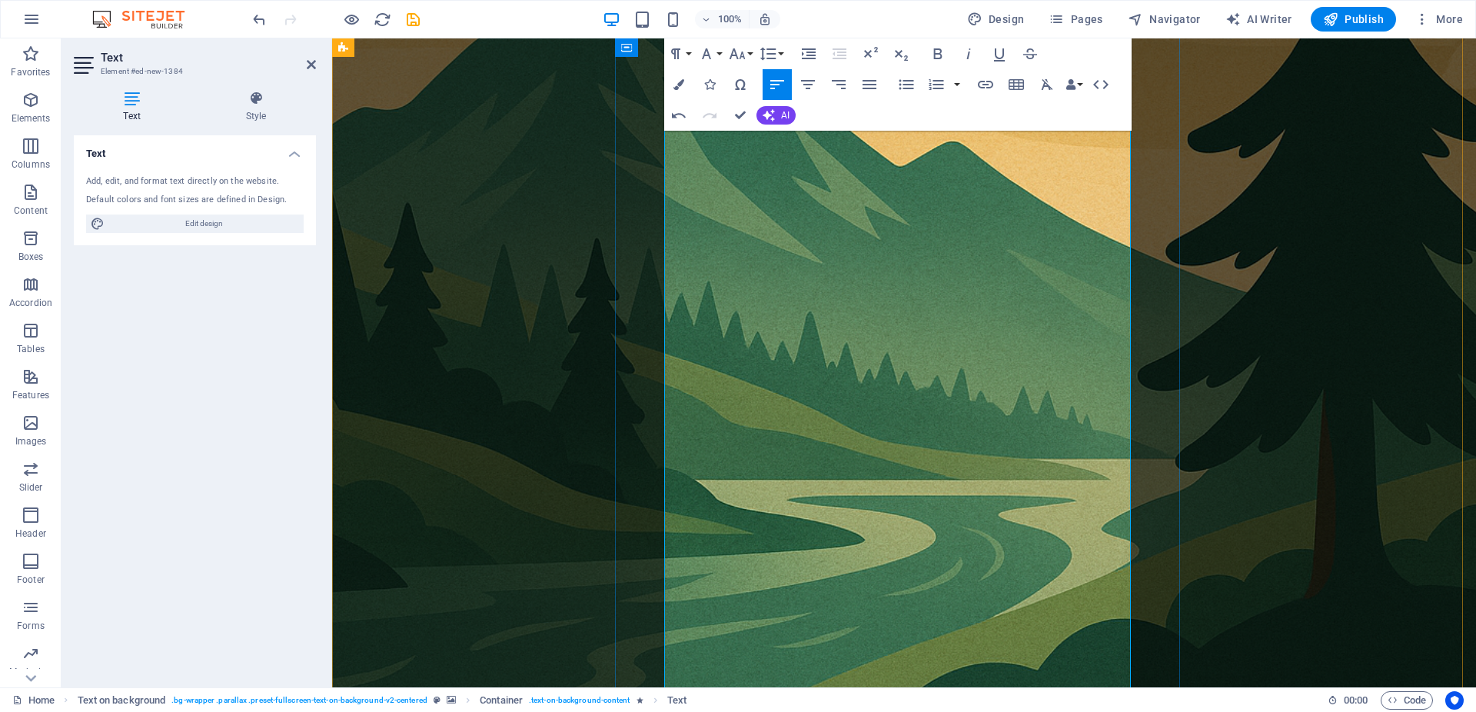
drag, startPoint x: 965, startPoint y: 356, endPoint x: 667, endPoint y: 234, distance: 321.6
click at [911, 81] on icon "button" at bounding box center [906, 85] width 15 height 10
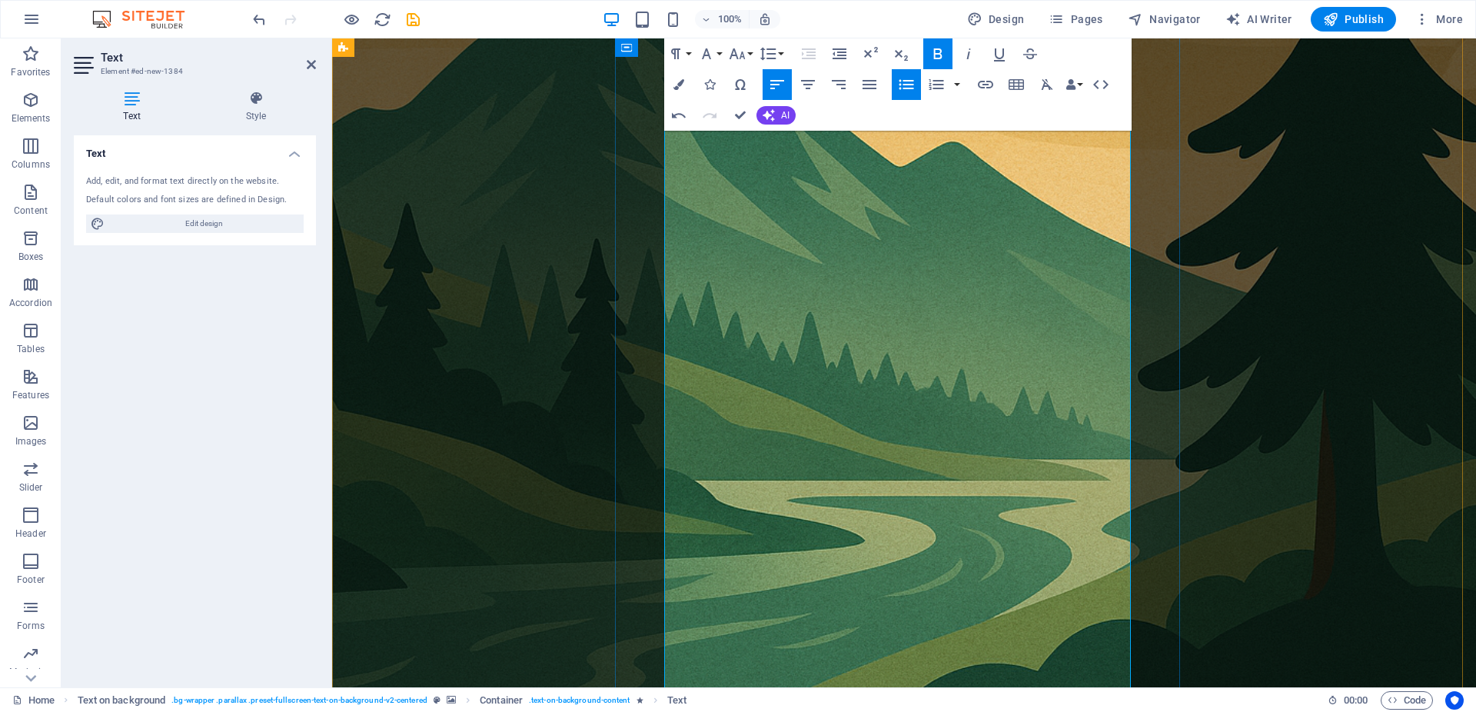
drag, startPoint x: 742, startPoint y: 174, endPoint x: 668, endPoint y: 168, distance: 74.1
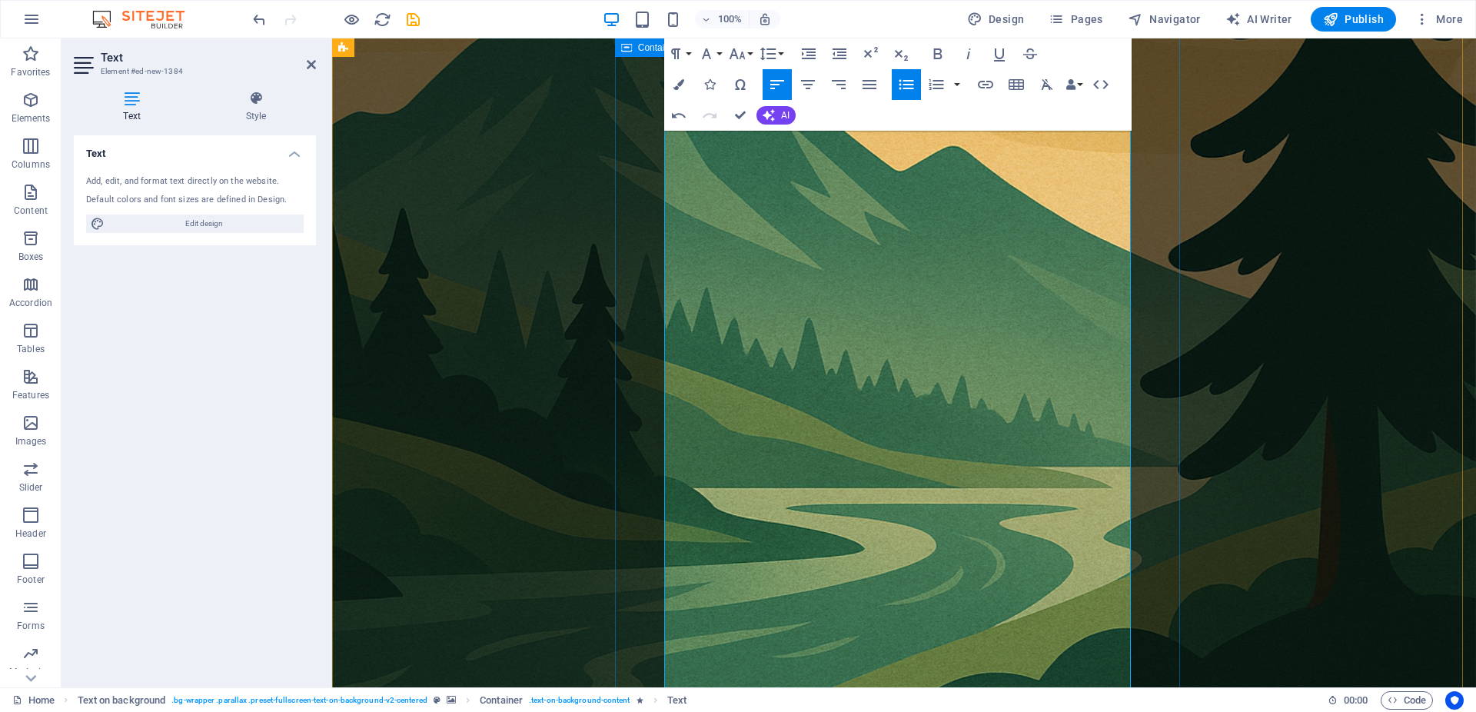
drag, startPoint x: 726, startPoint y: 401, endPoint x: 642, endPoint y: 390, distance: 84.6
drag, startPoint x: 715, startPoint y: 401, endPoint x: 660, endPoint y: 391, distance: 55.5
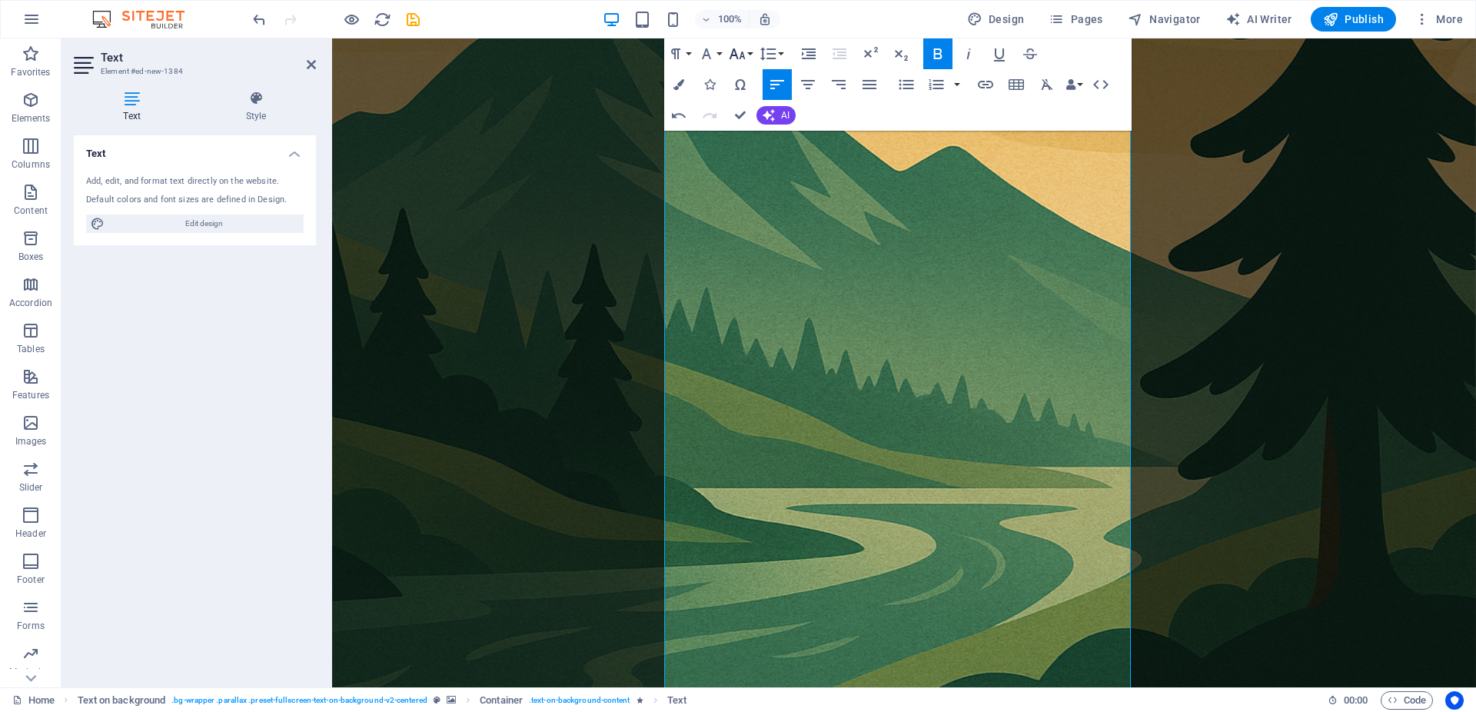
click at [735, 56] on icon "button" at bounding box center [737, 53] width 16 height 11
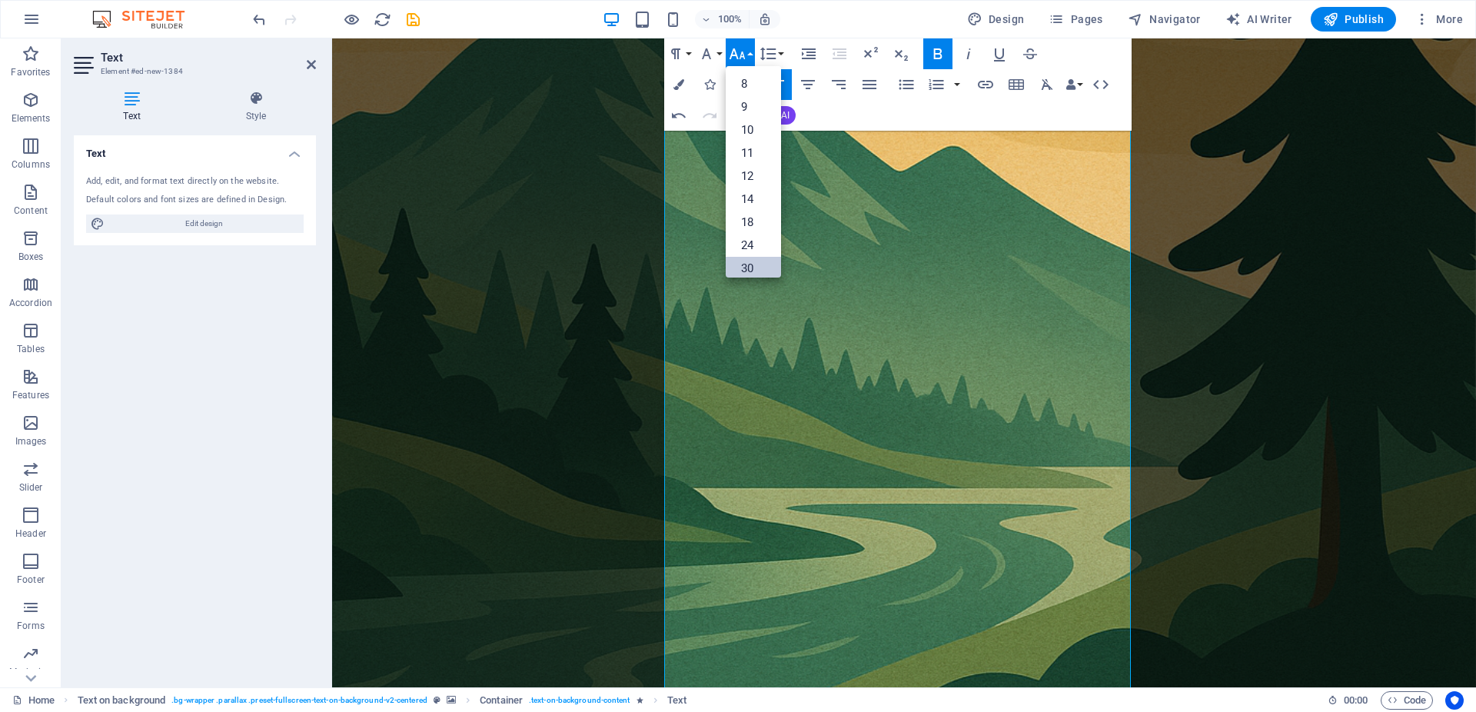
click at [742, 259] on link "30" at bounding box center [753, 268] width 55 height 23
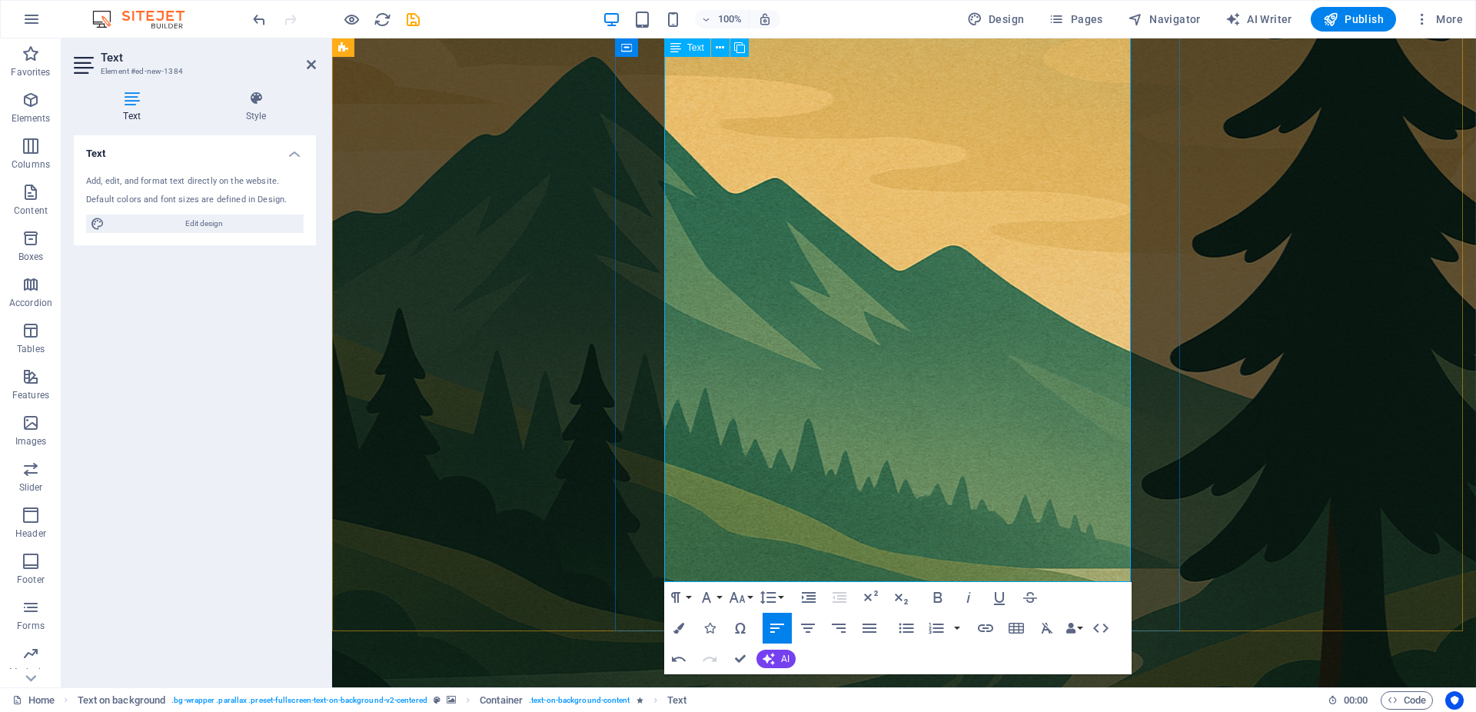
scroll to position [953, 0]
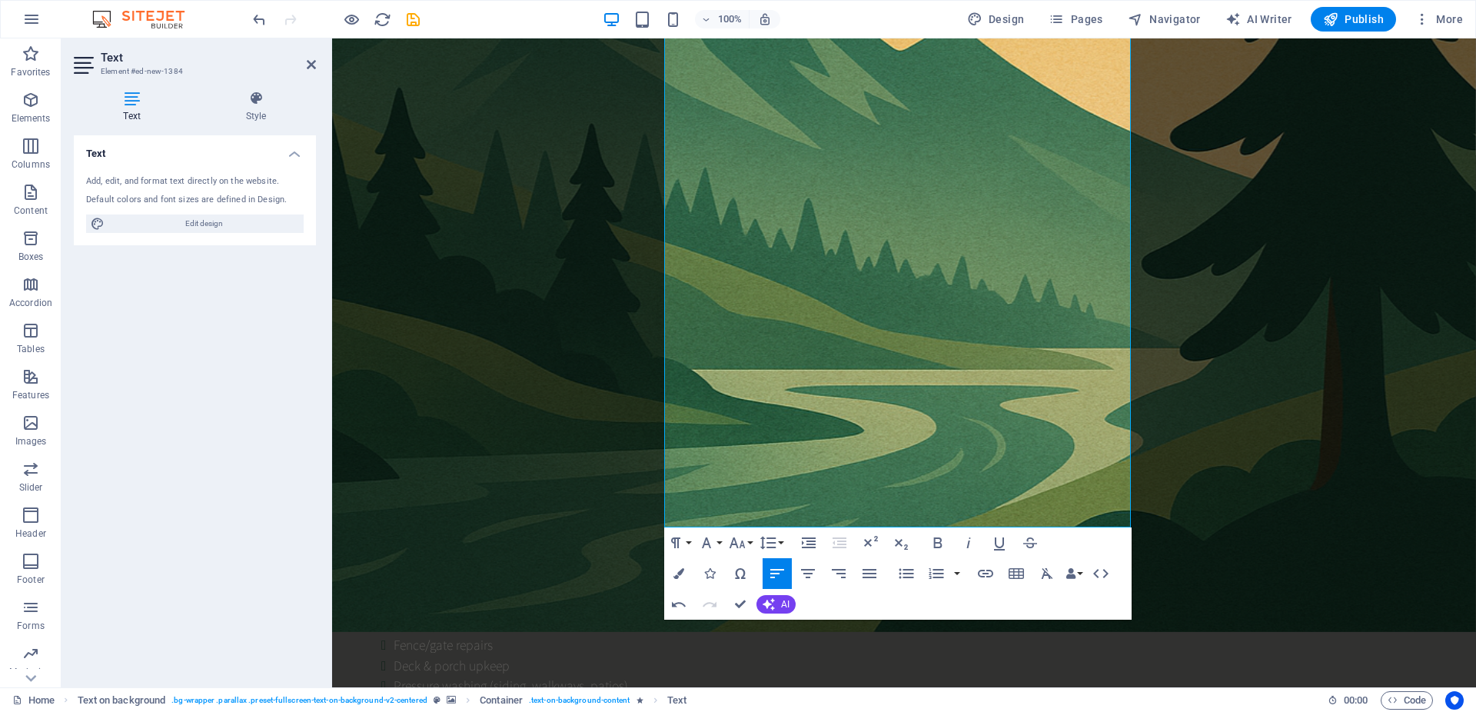
click at [1266, 289] on figure at bounding box center [904, 97] width 1144 height 1070
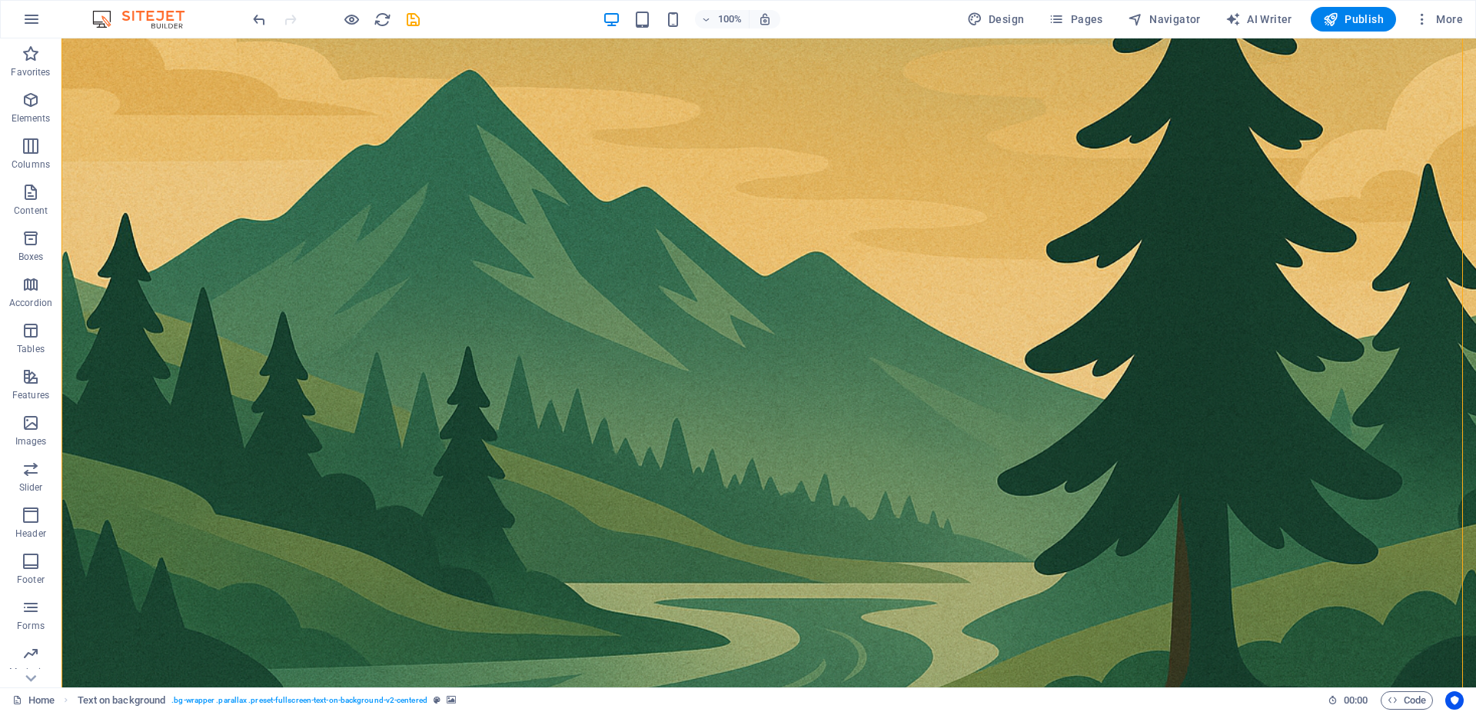
scroll to position [470, 0]
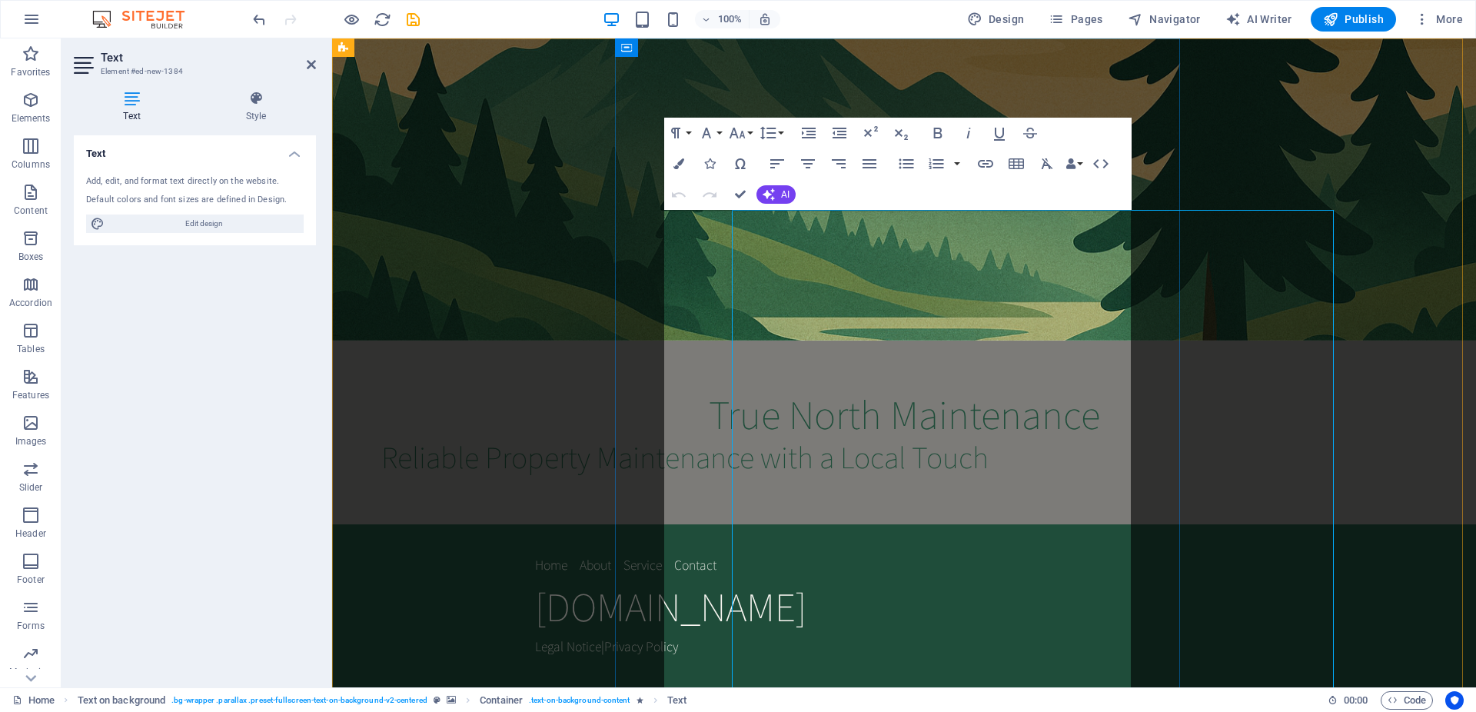
scroll to position [0, 0]
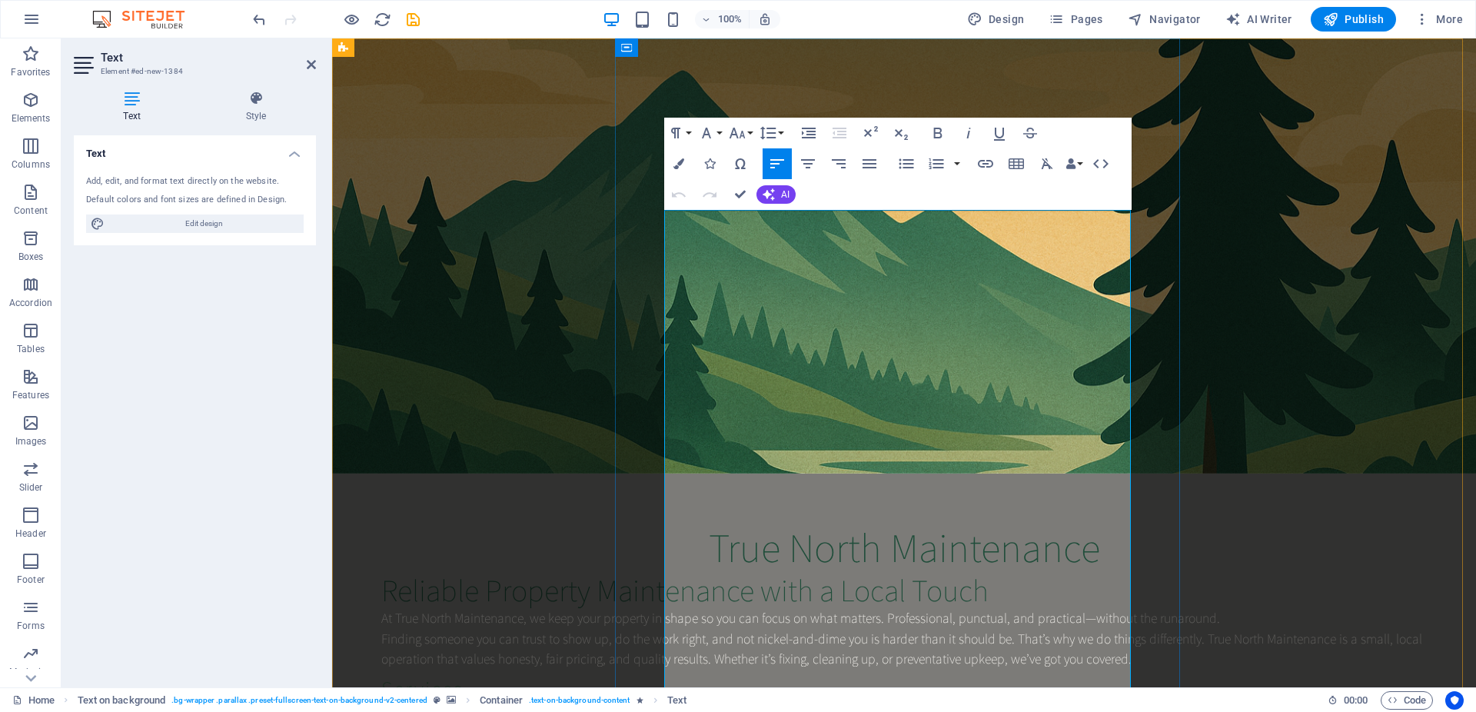
click at [726, 676] on h3 "Services" at bounding box center [903, 689] width 1045 height 26
click at [733, 139] on icon "button" at bounding box center [737, 133] width 18 height 18
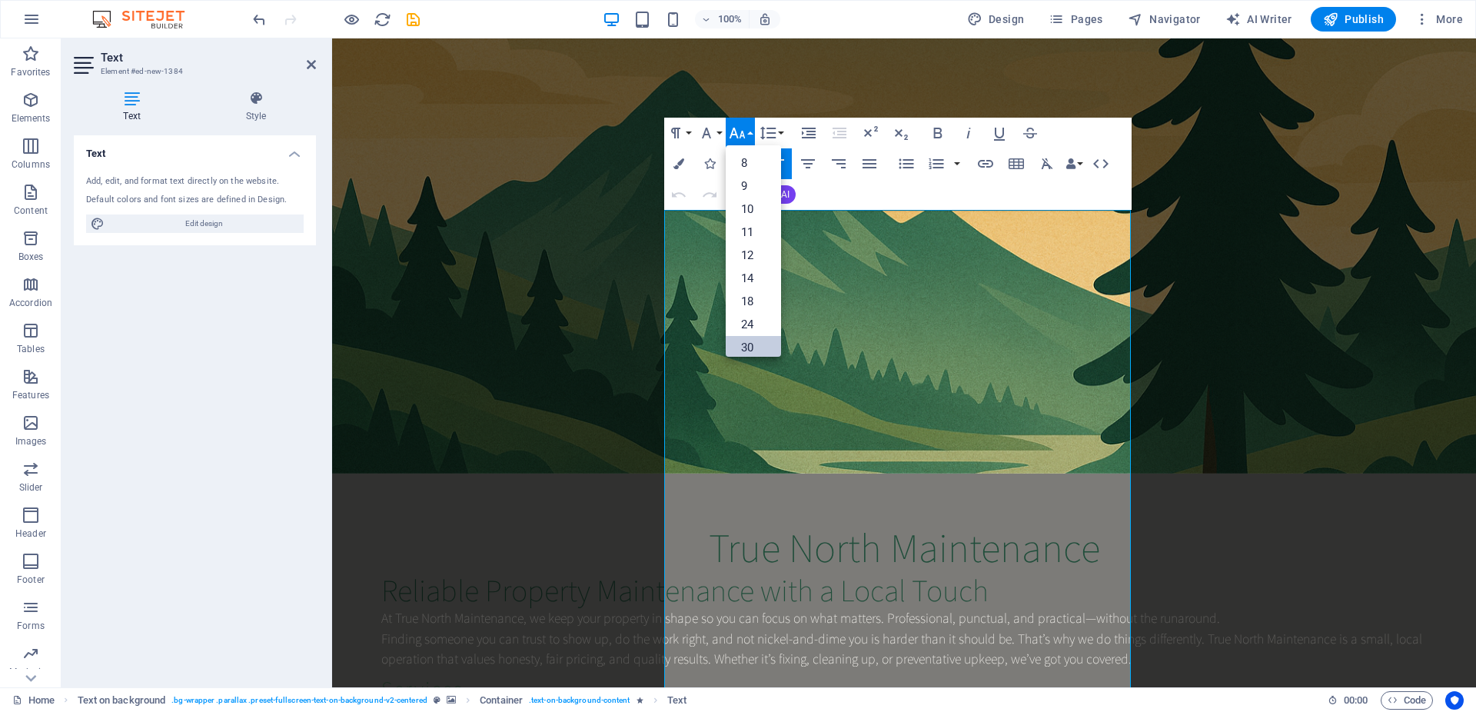
click at [751, 344] on link "30" at bounding box center [753, 347] width 55 height 23
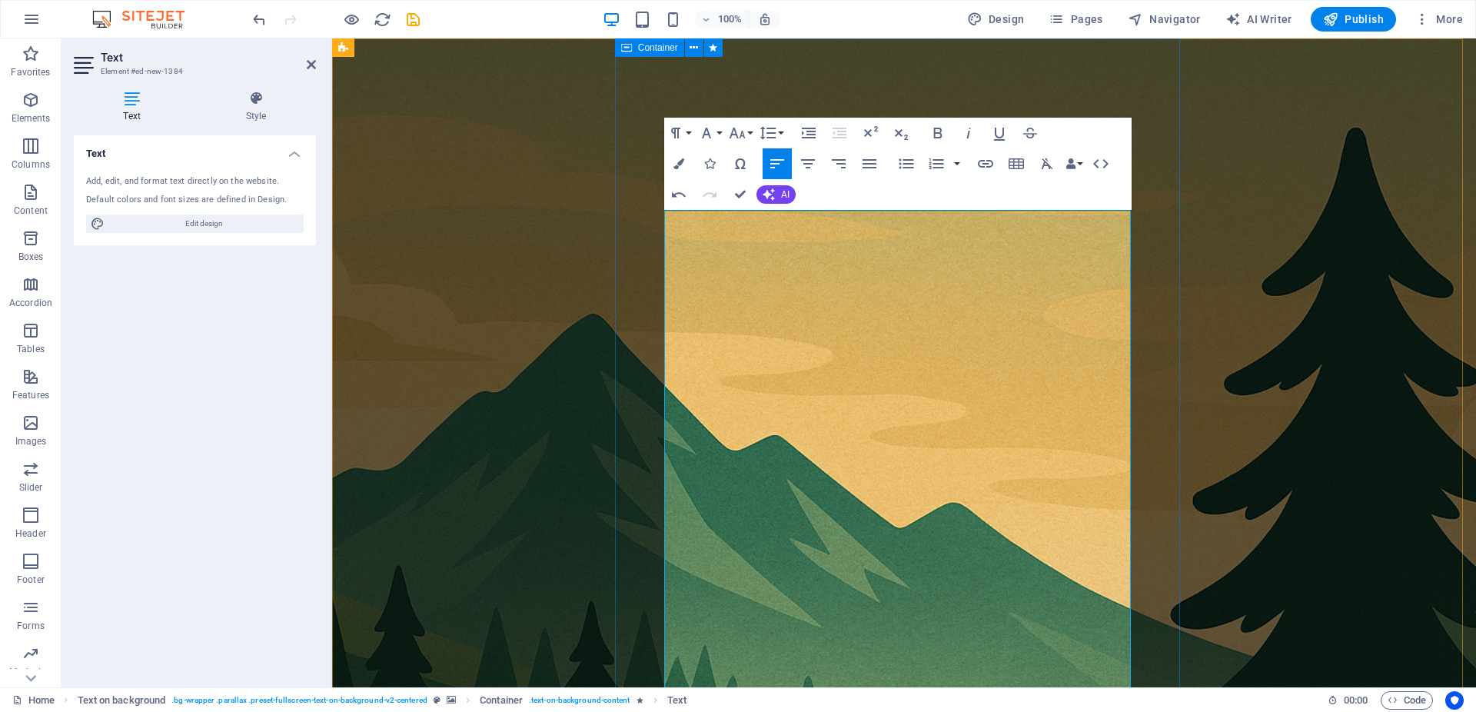
drag, startPoint x: 760, startPoint y: 355, endPoint x: 663, endPoint y: 349, distance: 97.8
click at [1235, 383] on figure at bounding box center [904, 574] width 1144 height 1072
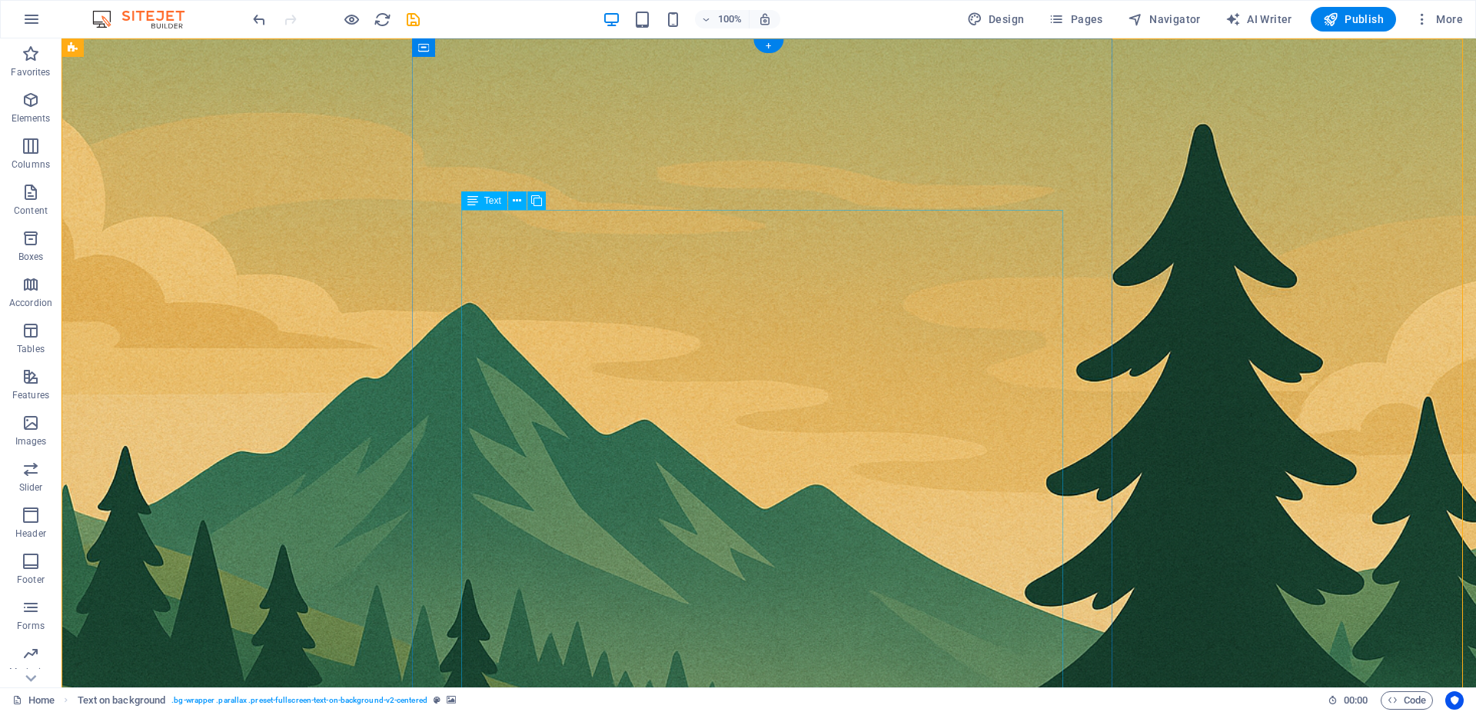
click at [1020, 15] on span "Design" at bounding box center [996, 19] width 58 height 15
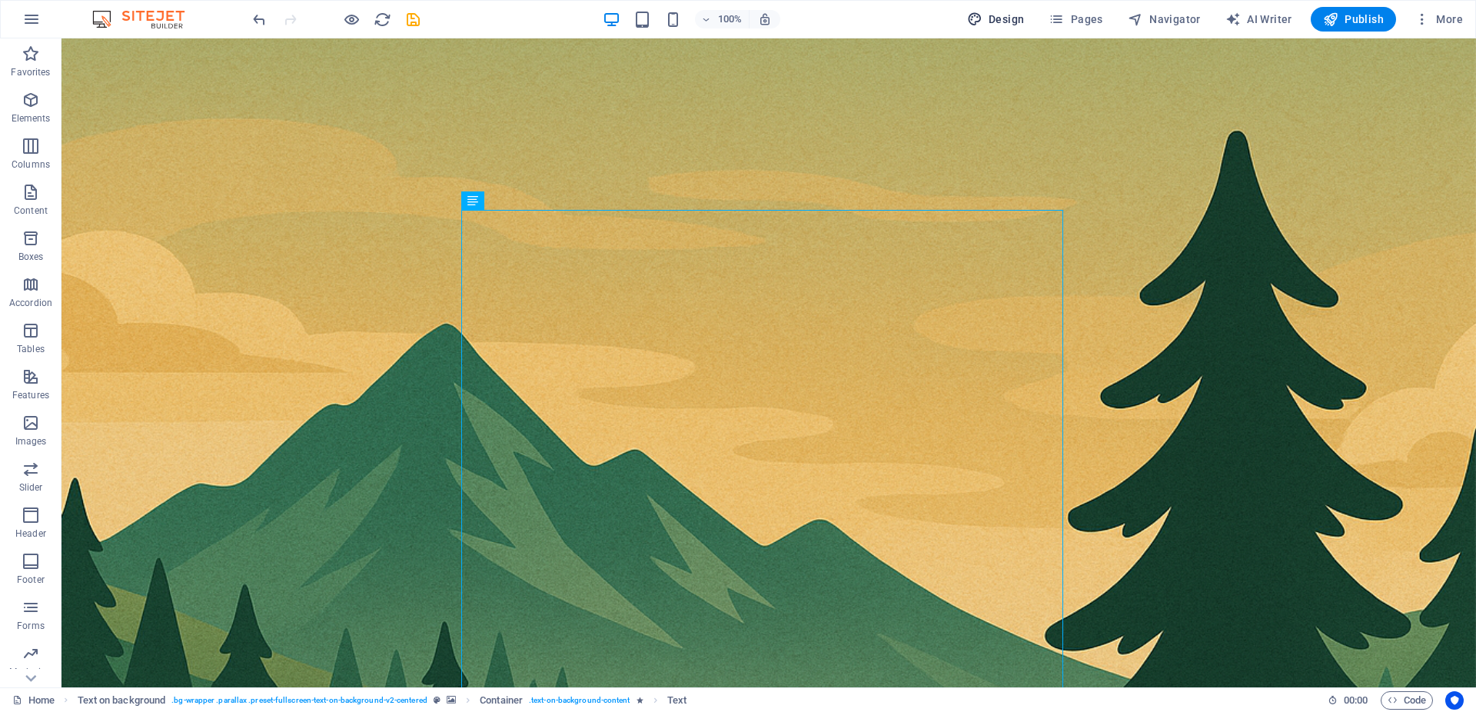
select select "rem"
select select "200"
select select "px"
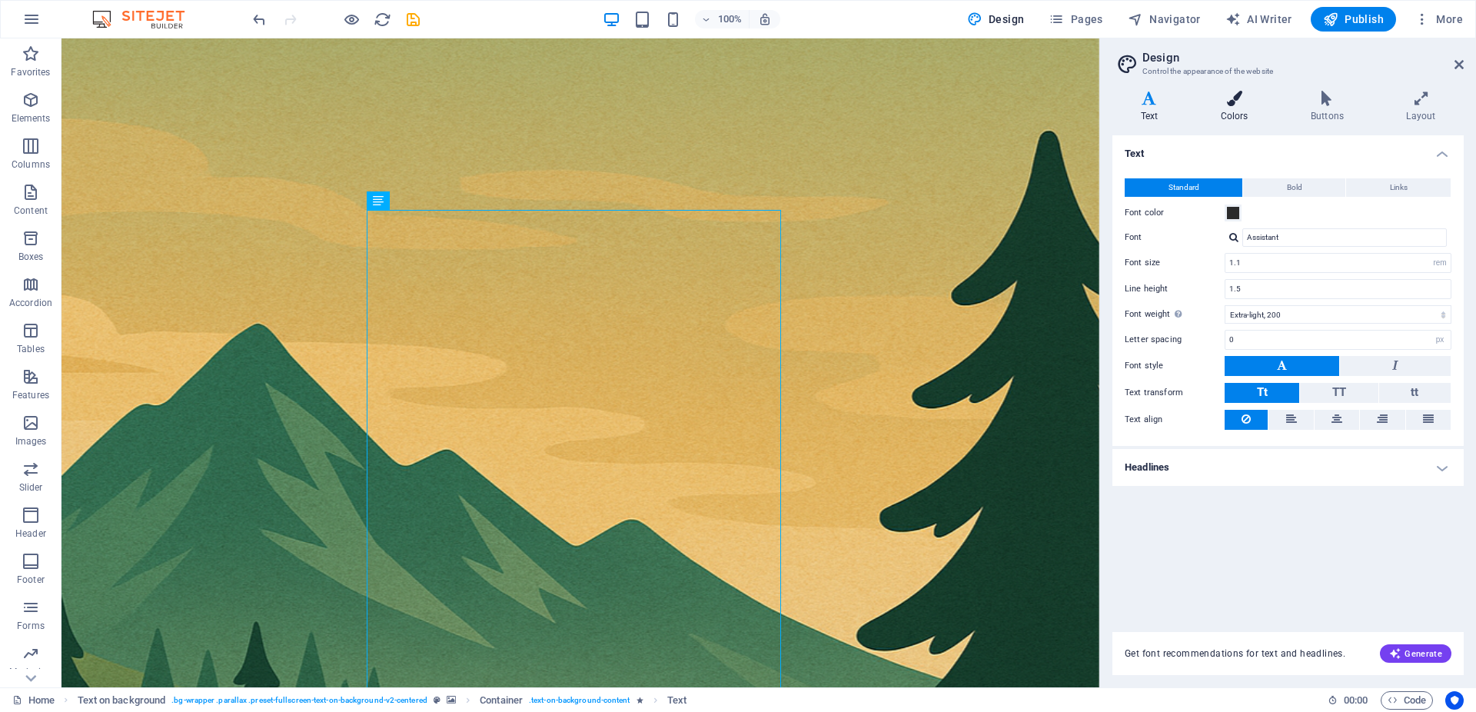
click at [1233, 102] on icon at bounding box center [1234, 98] width 84 height 15
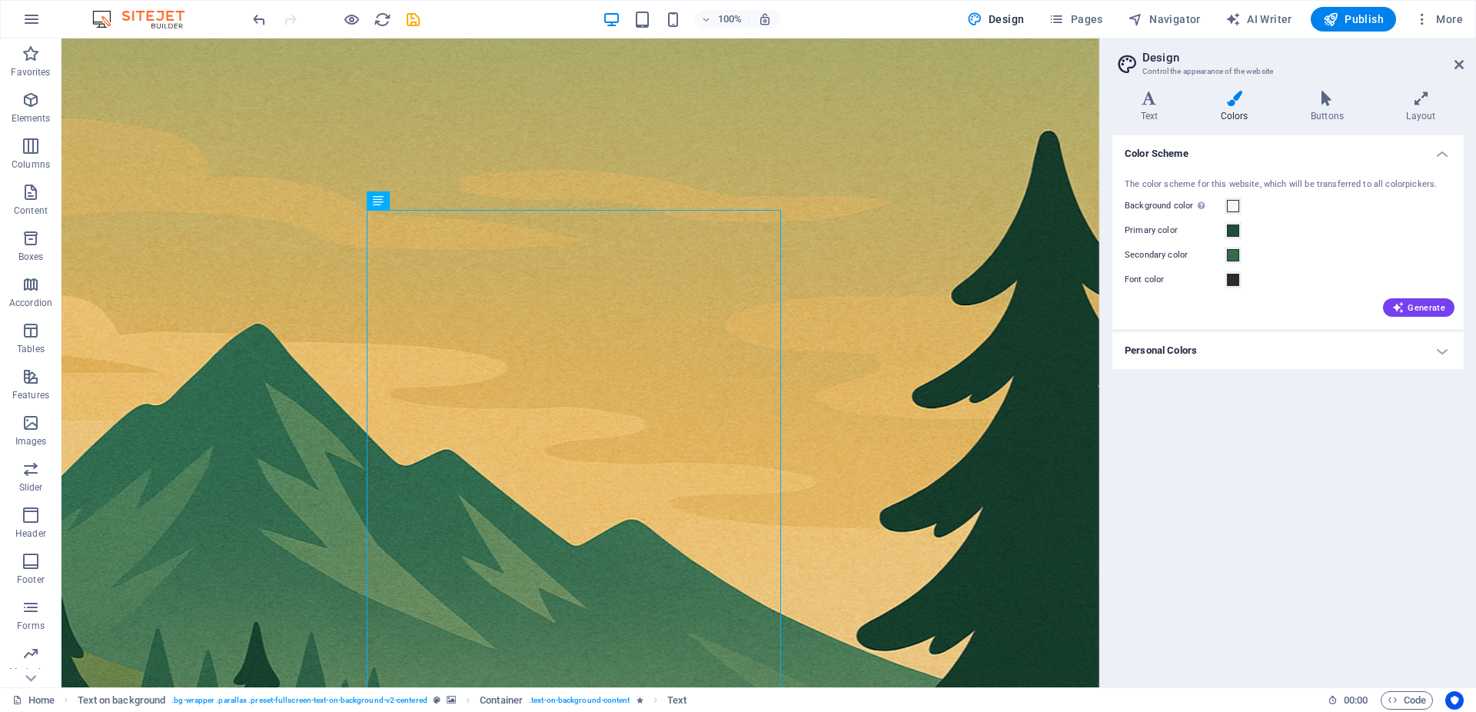
click at [1271, 355] on h4 "Personal Colors" at bounding box center [1287, 350] width 351 height 37
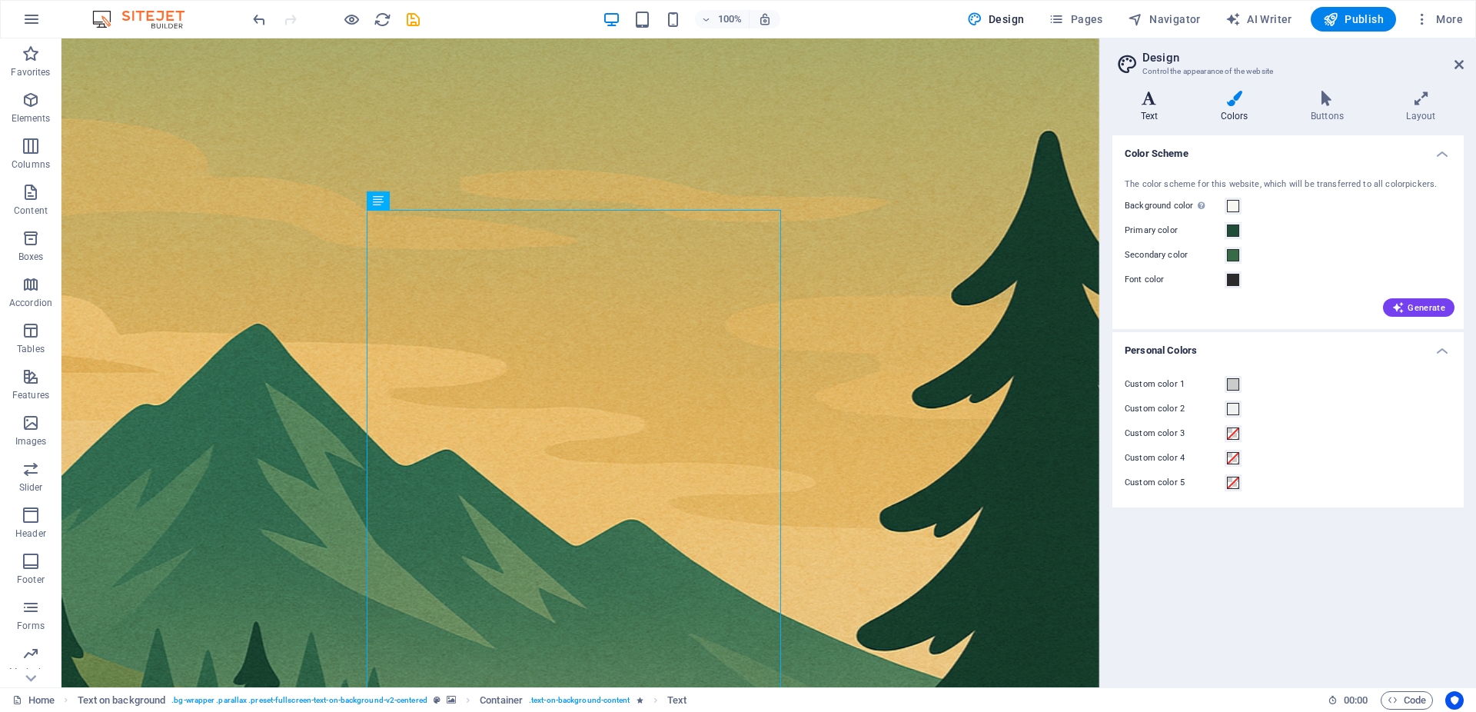
click at [1147, 116] on h4 "Text" at bounding box center [1152, 107] width 80 height 32
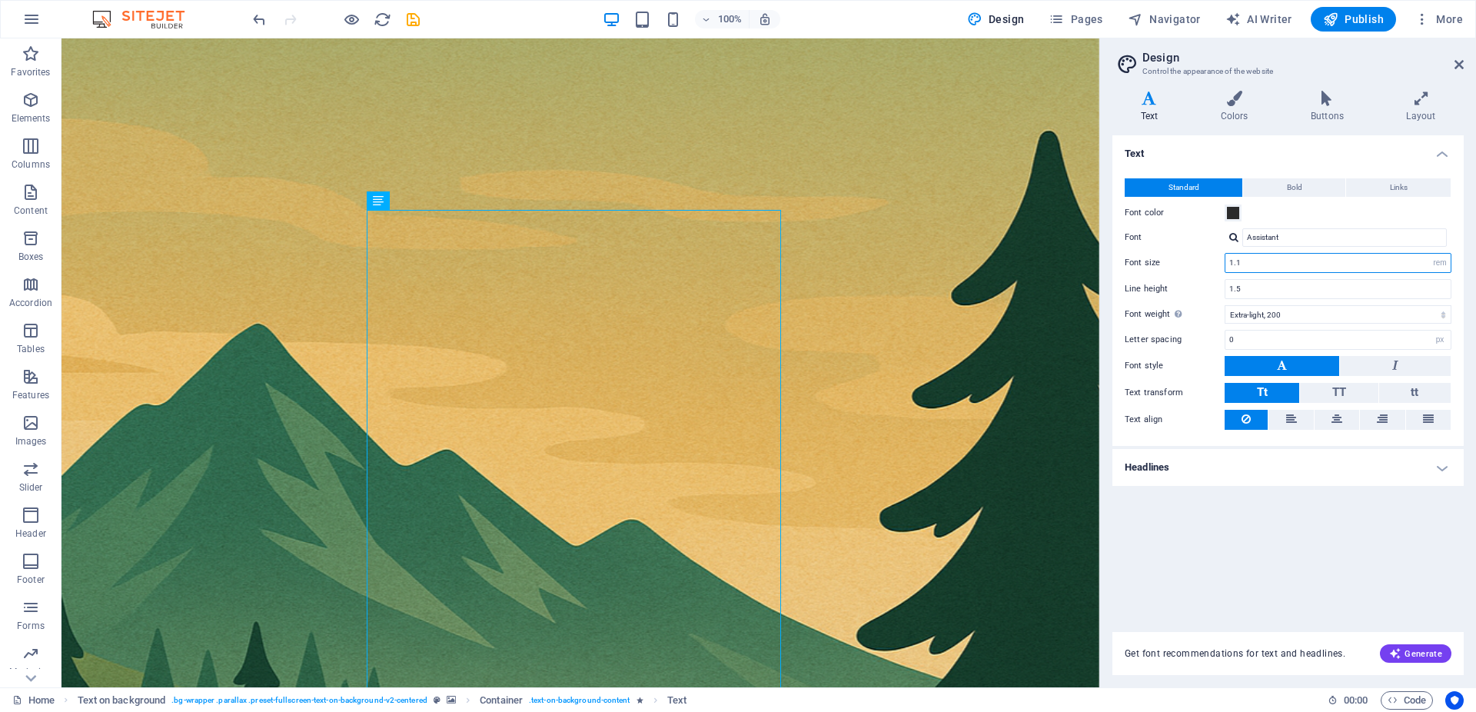
click at [1362, 263] on input "1.1" at bounding box center [1337, 263] width 225 height 18
type input "1.5"
click at [1252, 467] on h4 "Headlines" at bounding box center [1287, 467] width 351 height 37
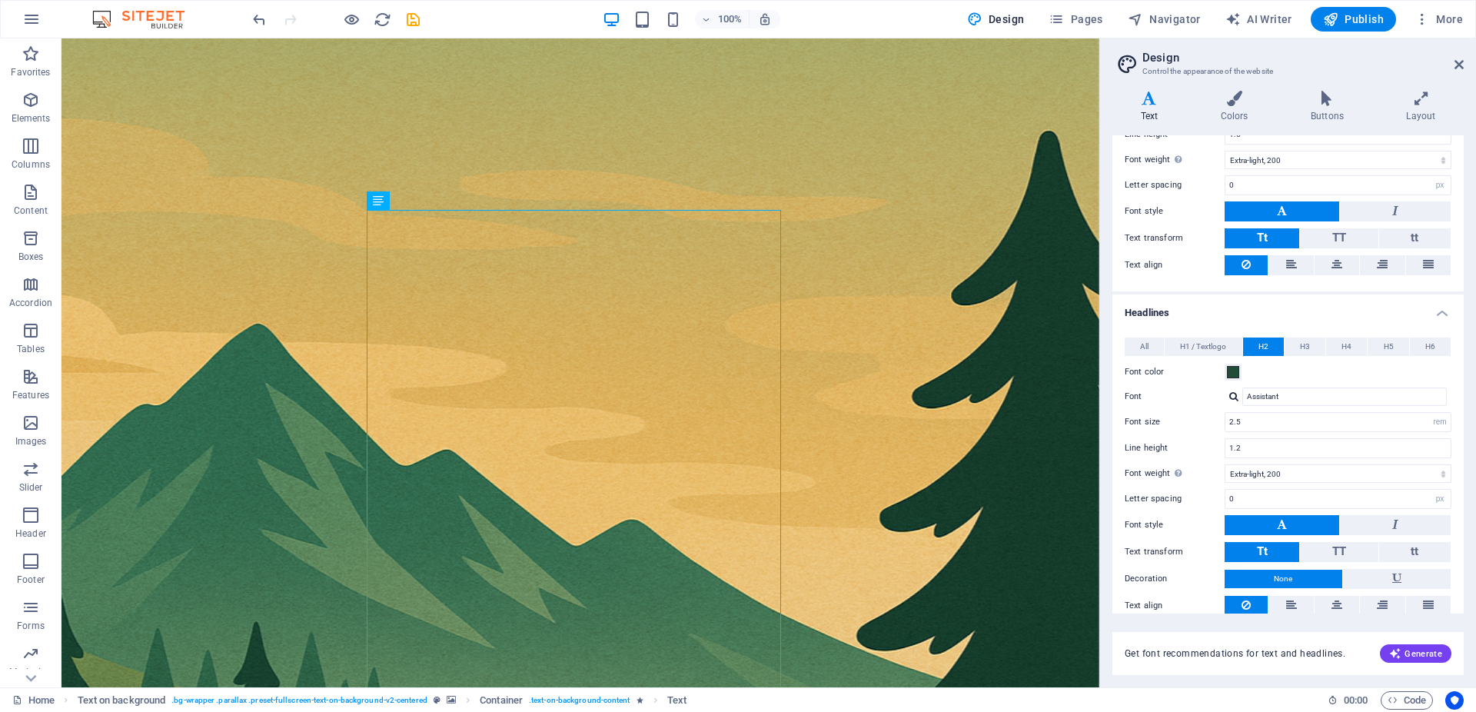
scroll to position [196, 0]
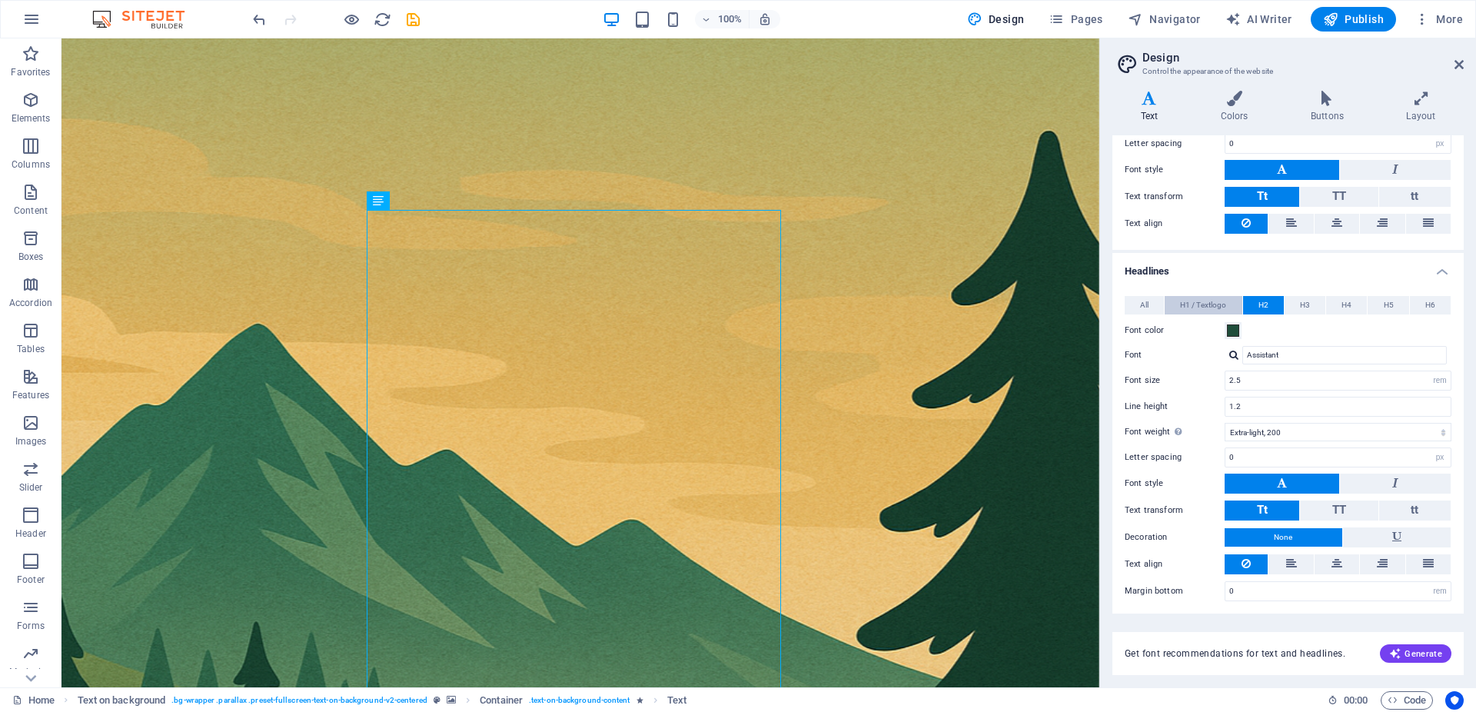
click at [1189, 304] on span "H1 / Textlogo" at bounding box center [1203, 305] width 46 height 18
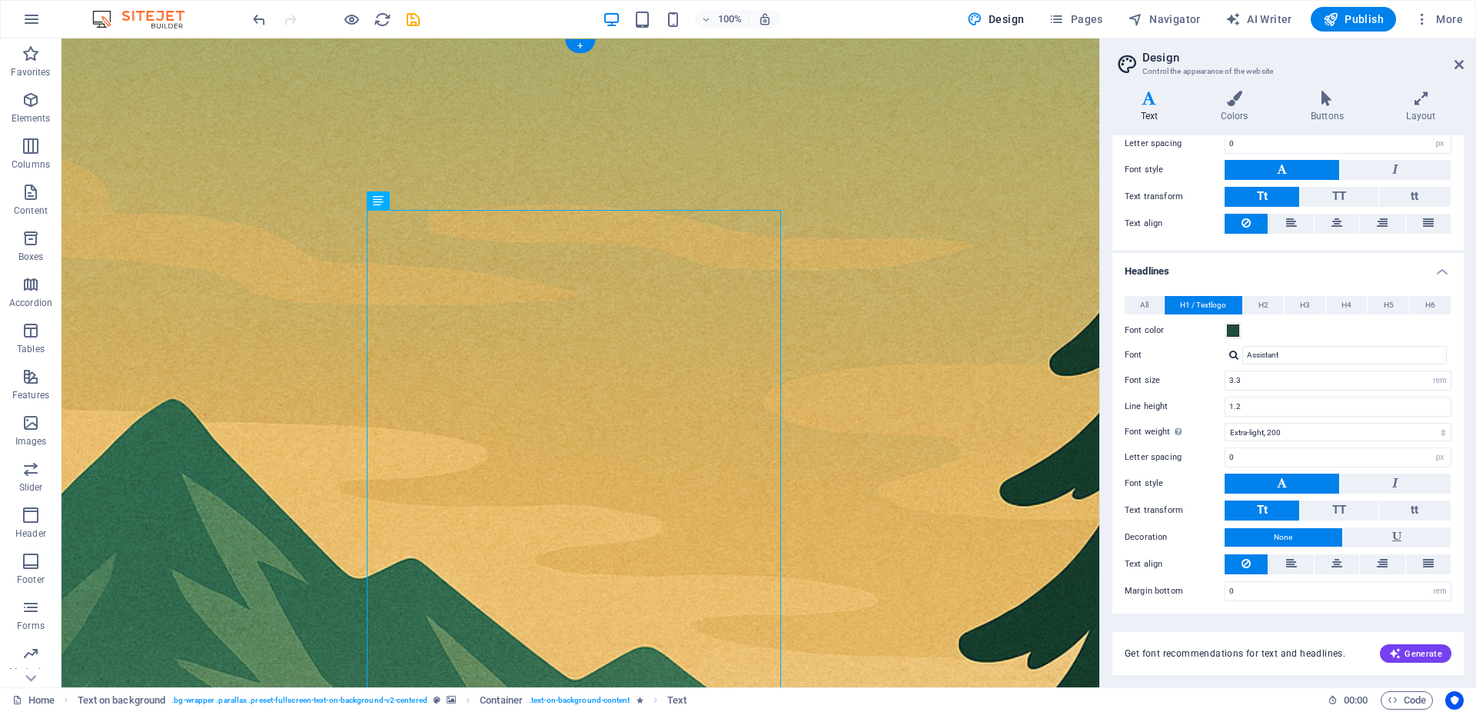
click at [1459, 60] on icon at bounding box center [1458, 64] width 9 height 12
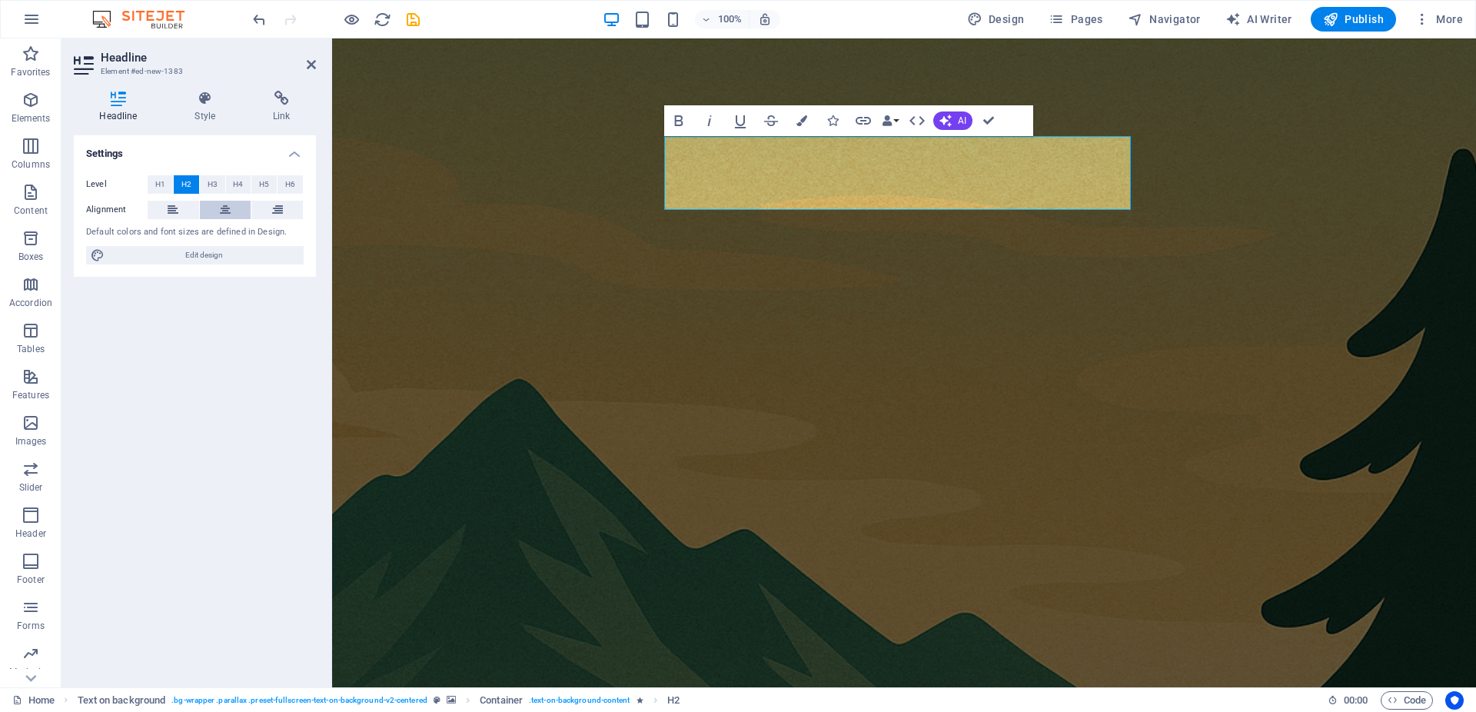
click at [221, 204] on icon at bounding box center [225, 210] width 11 height 18
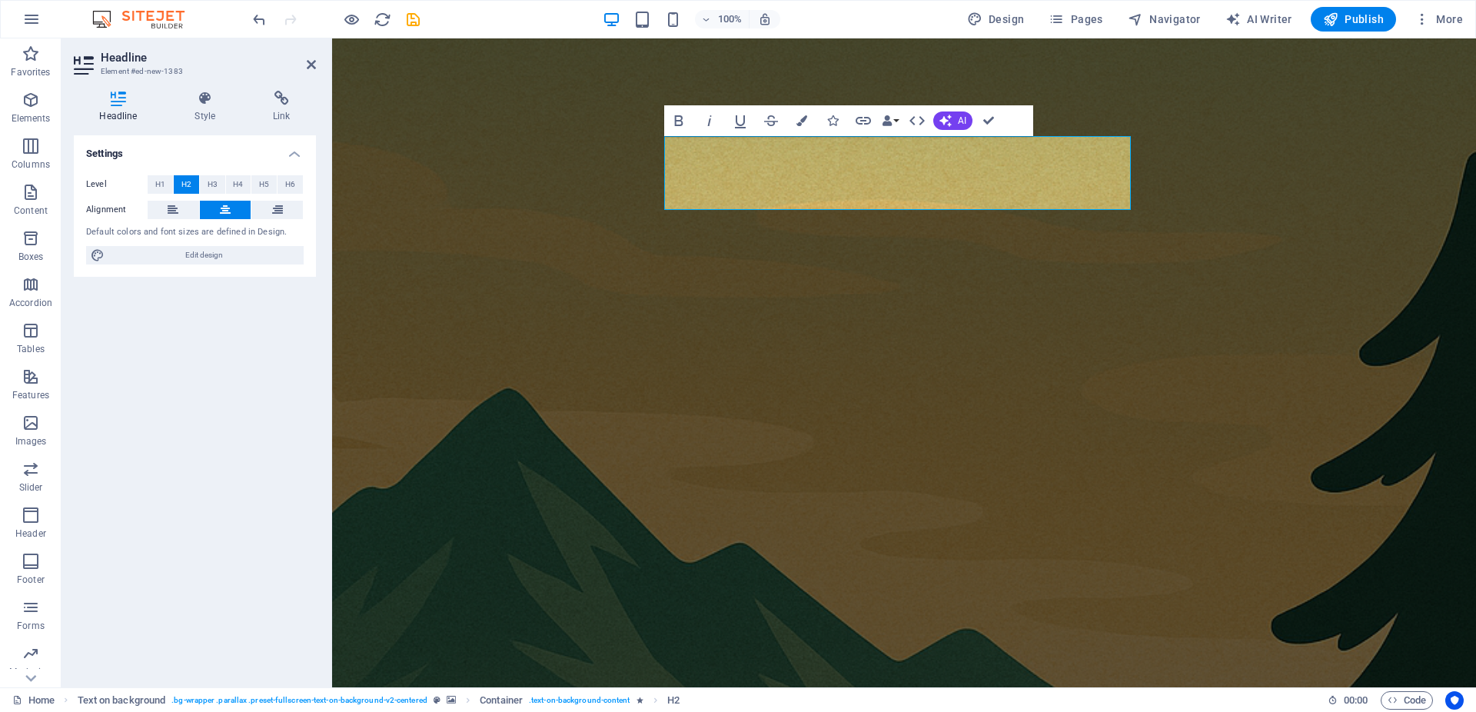
click at [1225, 214] on figure at bounding box center [904, 719] width 1144 height 1363
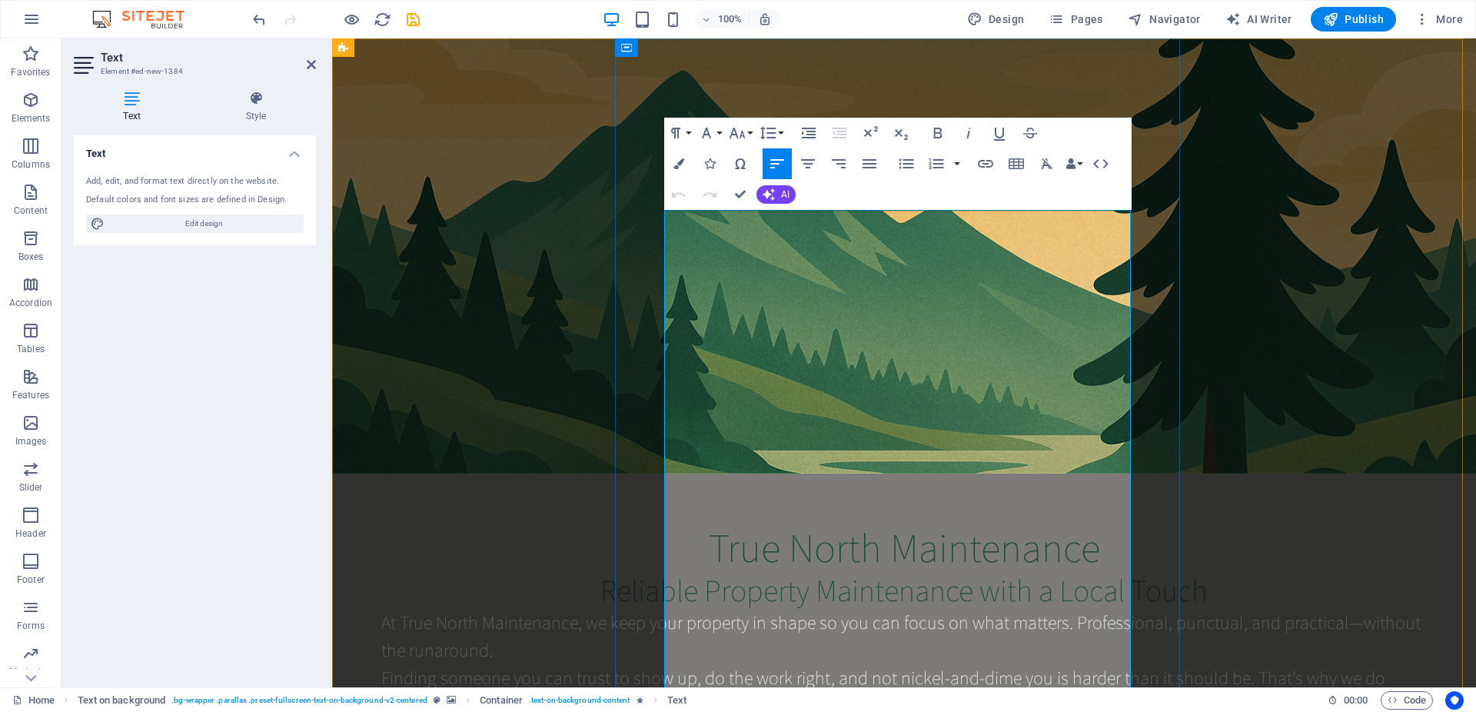
drag, startPoint x: 753, startPoint y: 481, endPoint x: 664, endPoint y: 473, distance: 89.6
click at [186, 230] on span "Edit design" at bounding box center [204, 223] width 190 height 18
select select "rem"
select select "200"
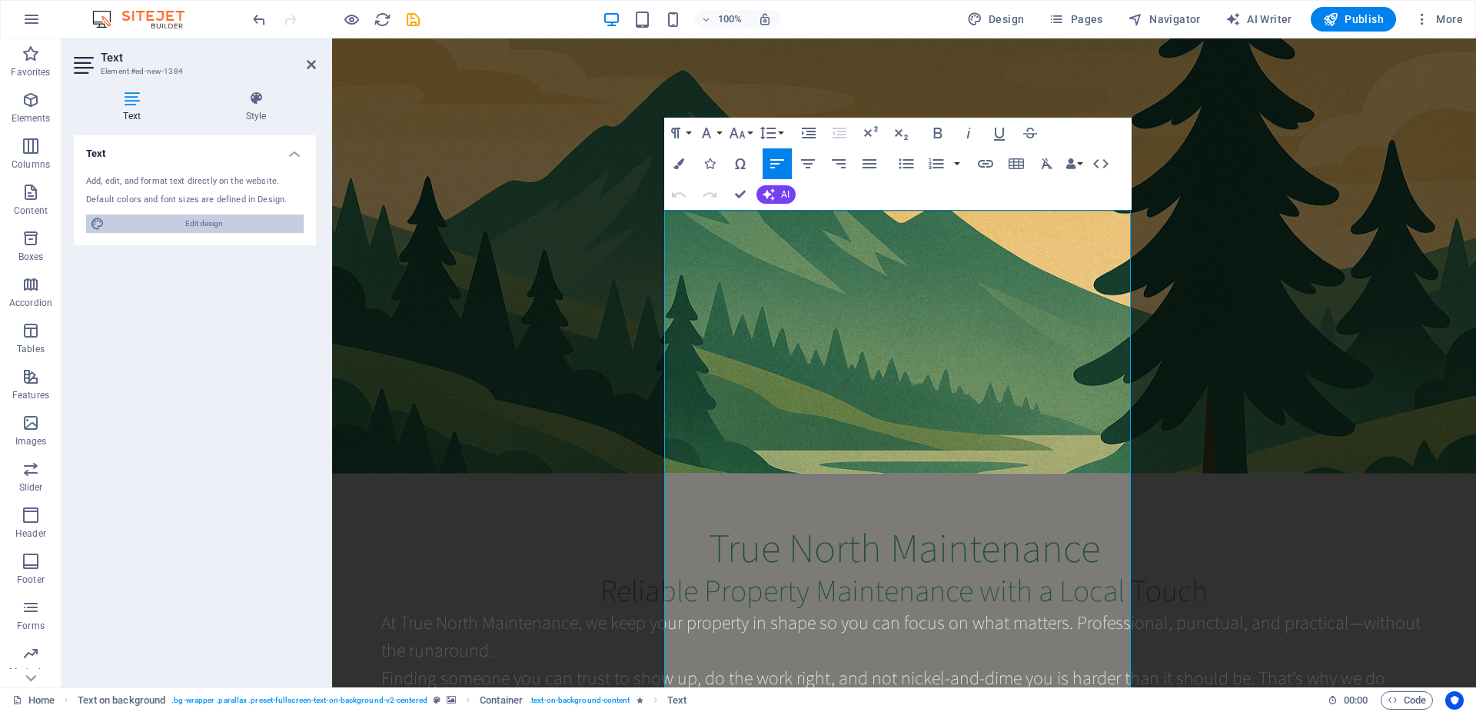
select select "px"
select select "rem"
select select "200"
select select "px"
select select "rem"
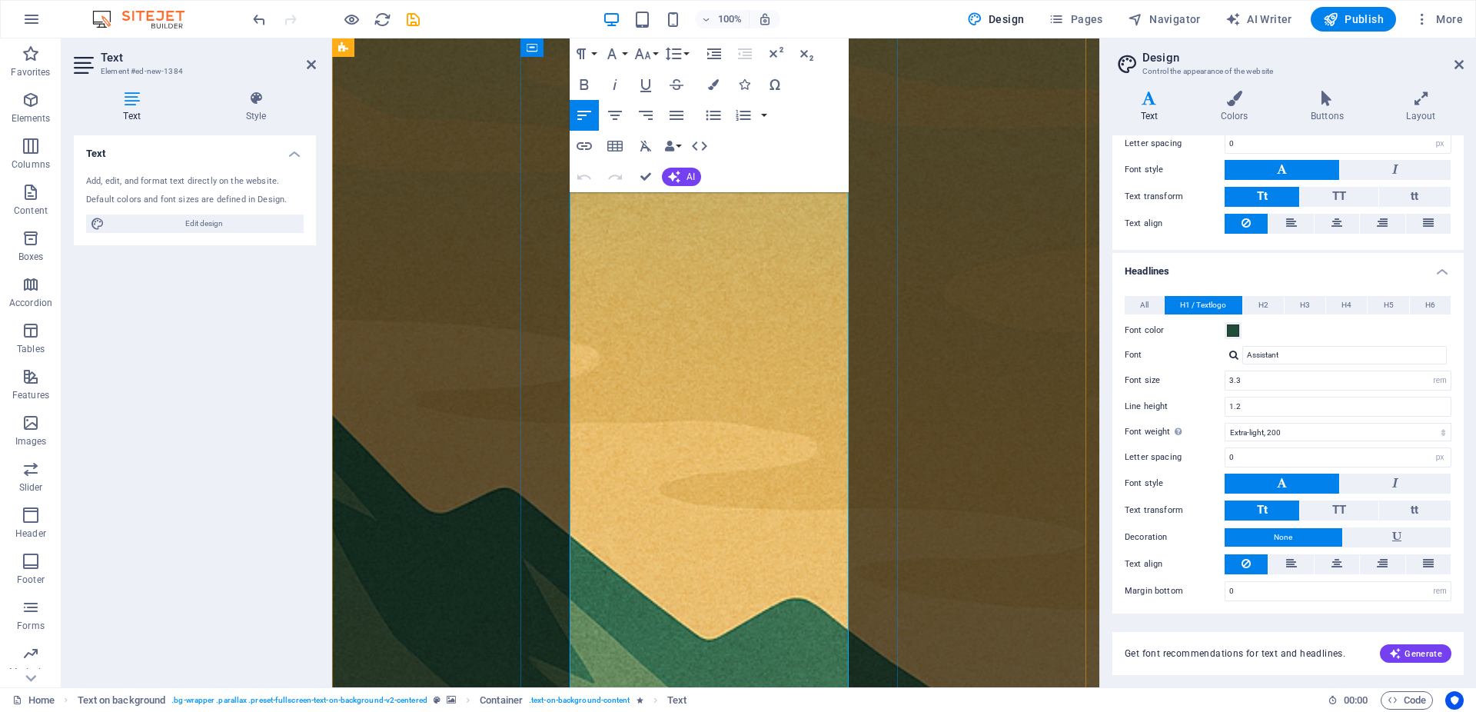
scroll to position [314, 0]
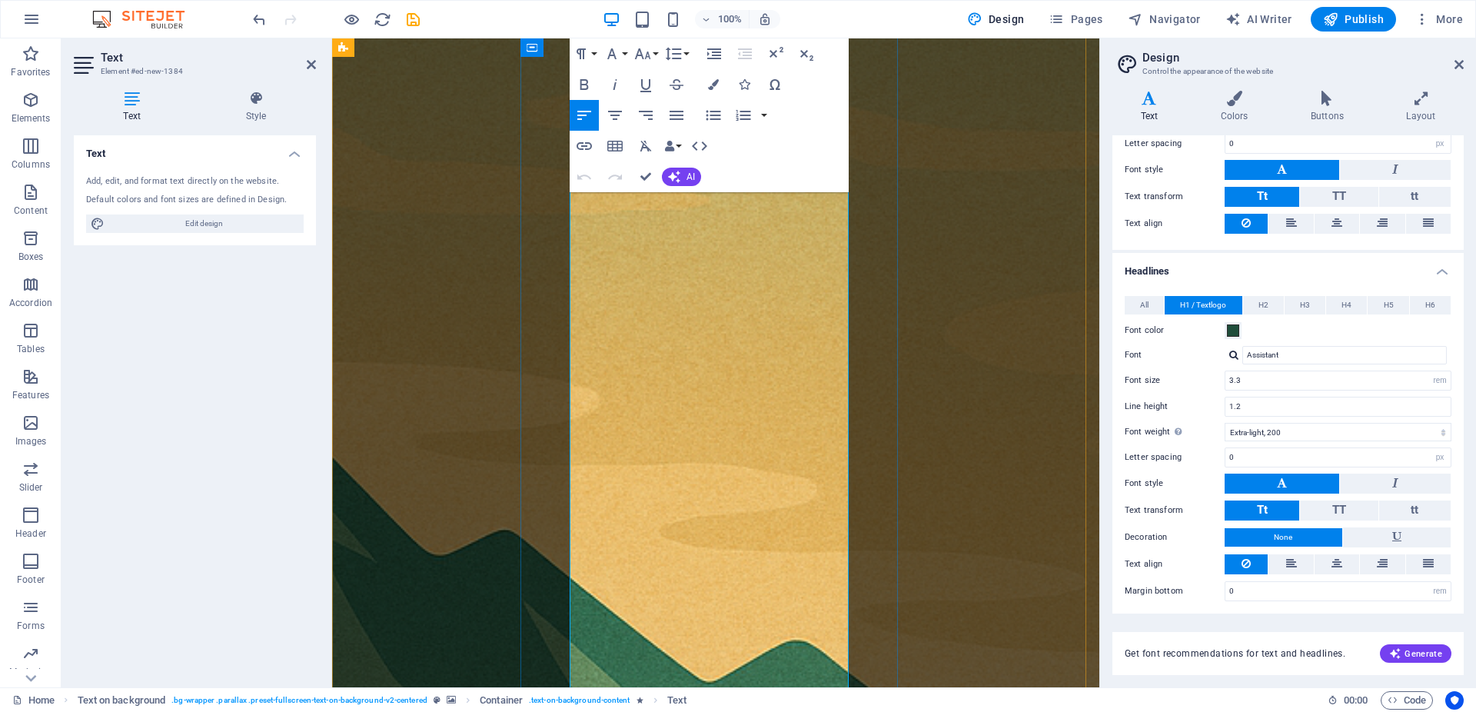
drag, startPoint x: 806, startPoint y: 468, endPoint x: 572, endPoint y: 480, distance: 234.8
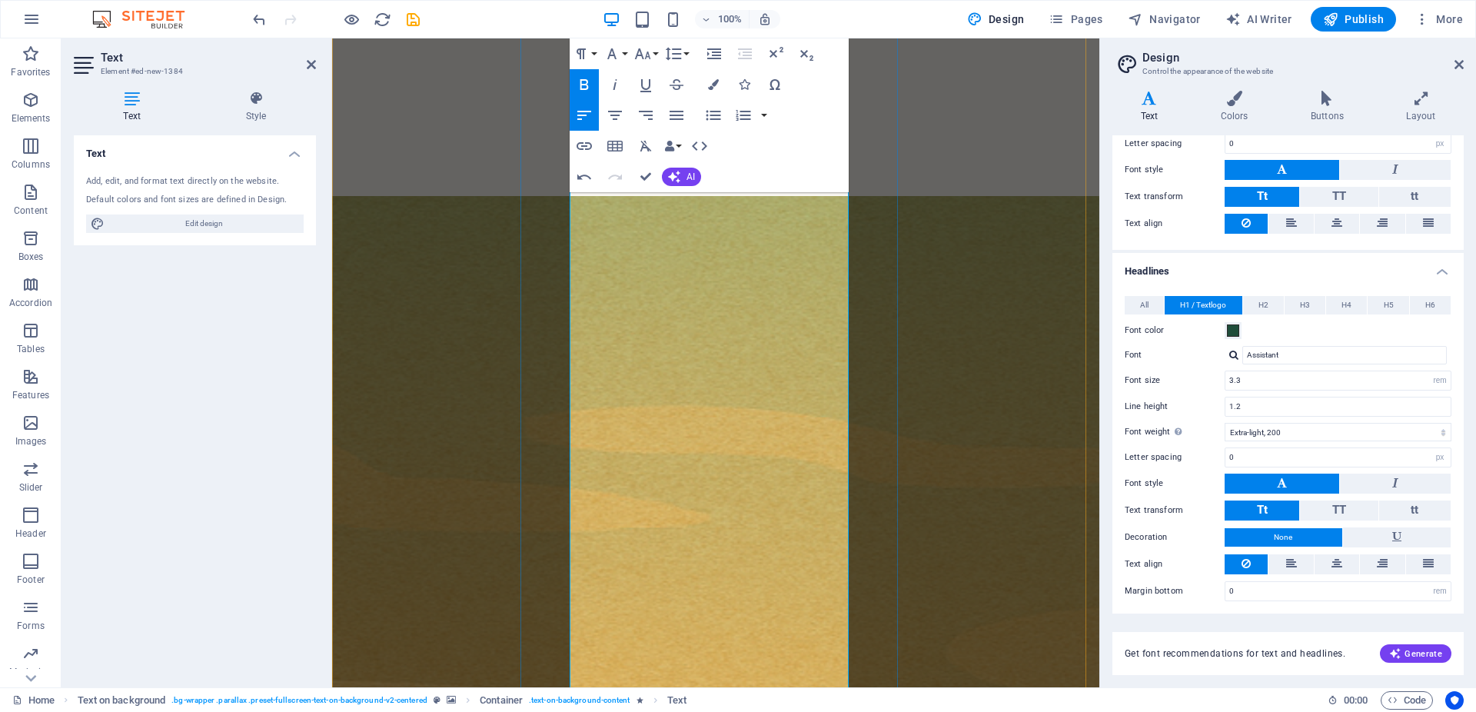
scroll to position [392, 0]
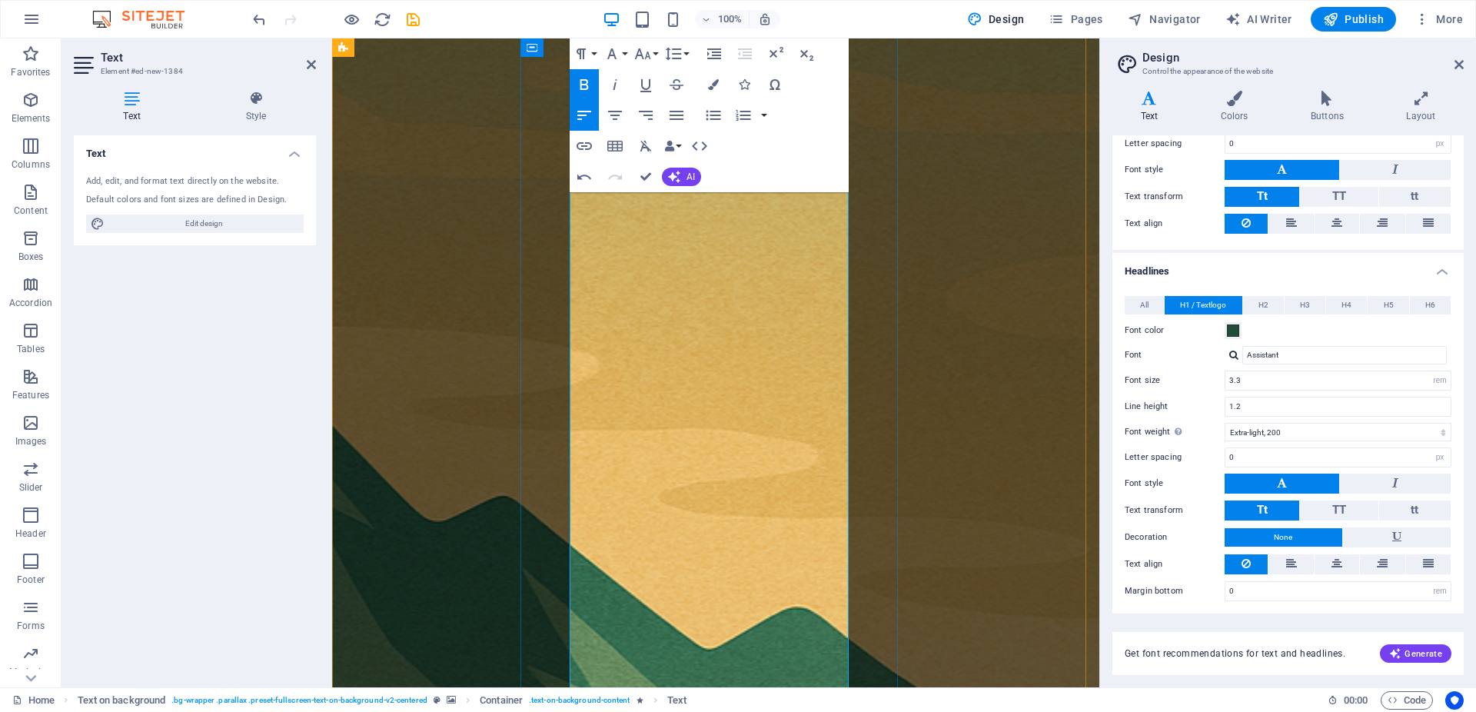
drag, startPoint x: 811, startPoint y: 396, endPoint x: 565, endPoint y: 400, distance: 246.0
click at [650, 56] on icon "button" at bounding box center [643, 53] width 16 height 11
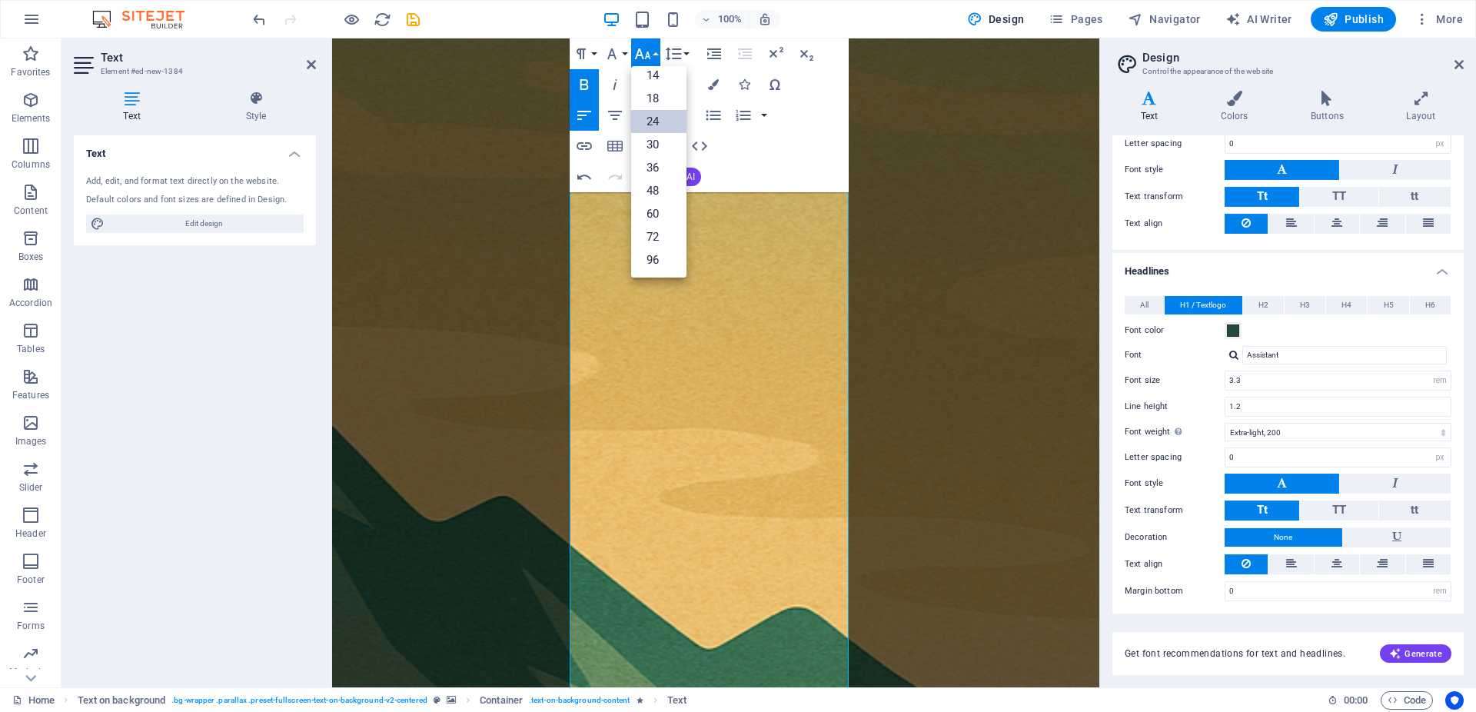
scroll to position [124, 0]
click at [665, 142] on link "30" at bounding box center [658, 144] width 55 height 23
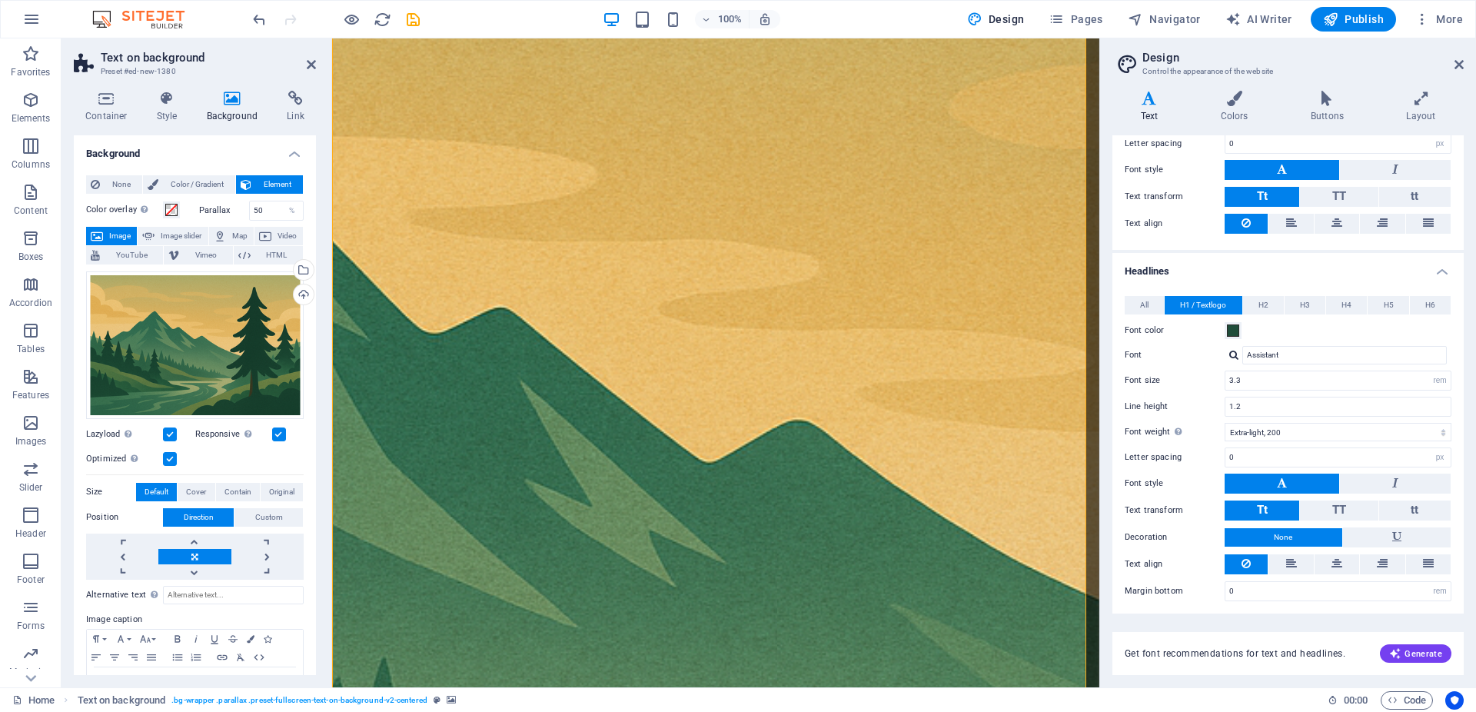
scroll to position [1098, 0]
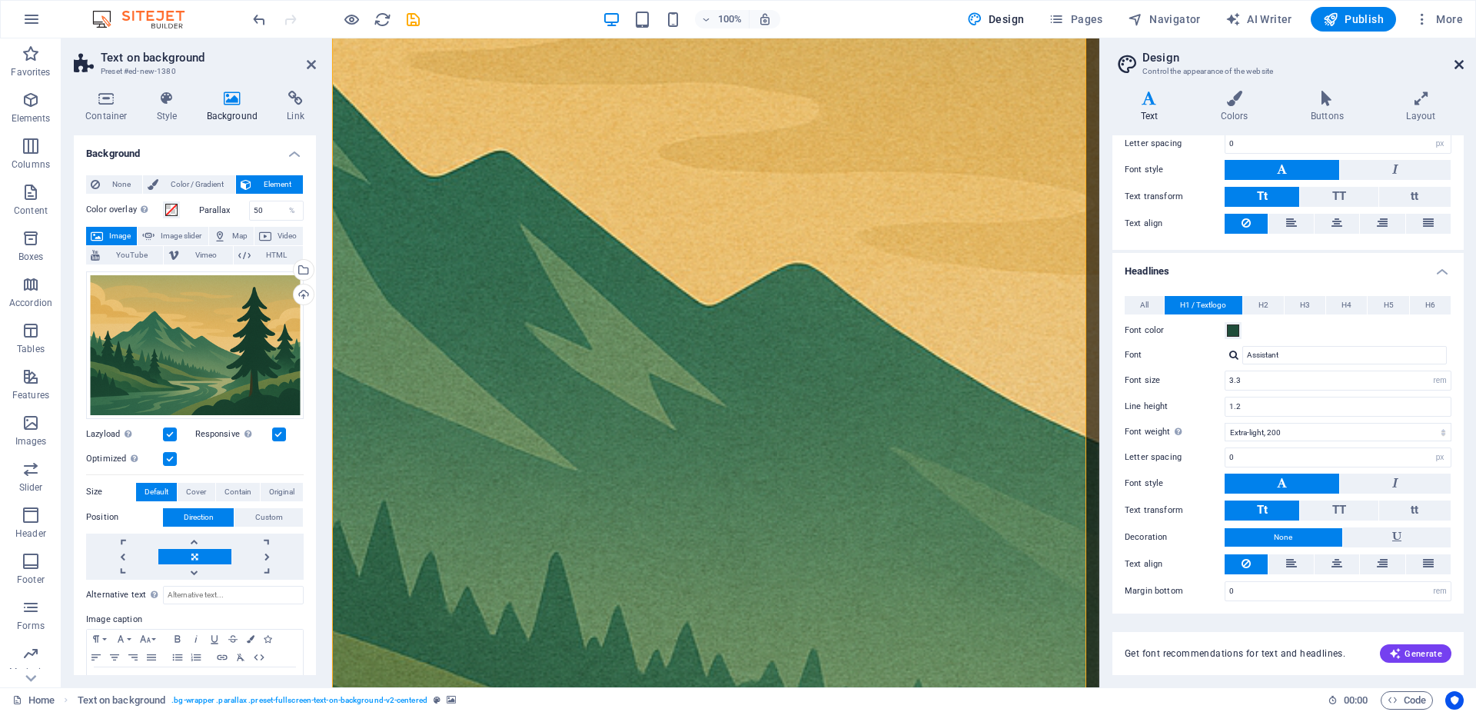
click at [1460, 65] on icon at bounding box center [1458, 64] width 9 height 12
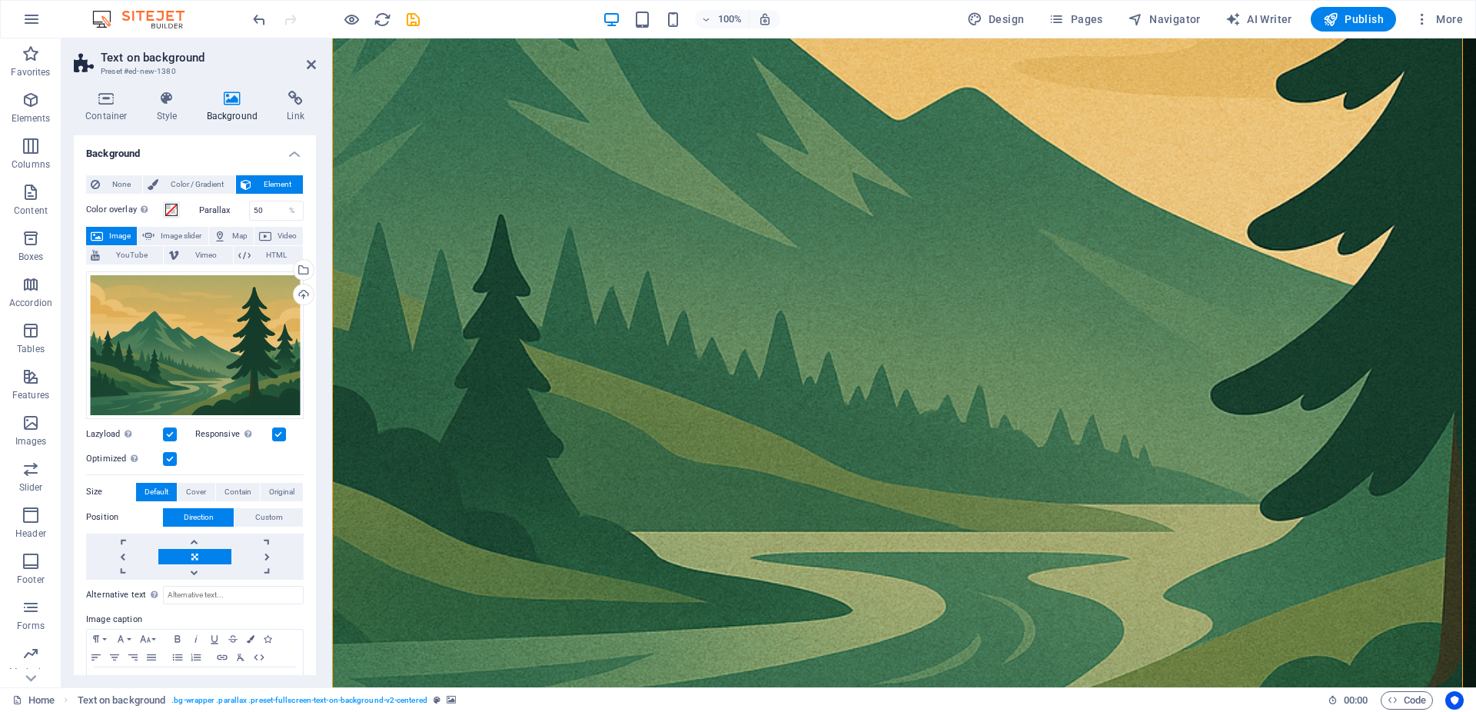
click at [1391, 321] on figure at bounding box center [904, 180] width 1144 height 1381
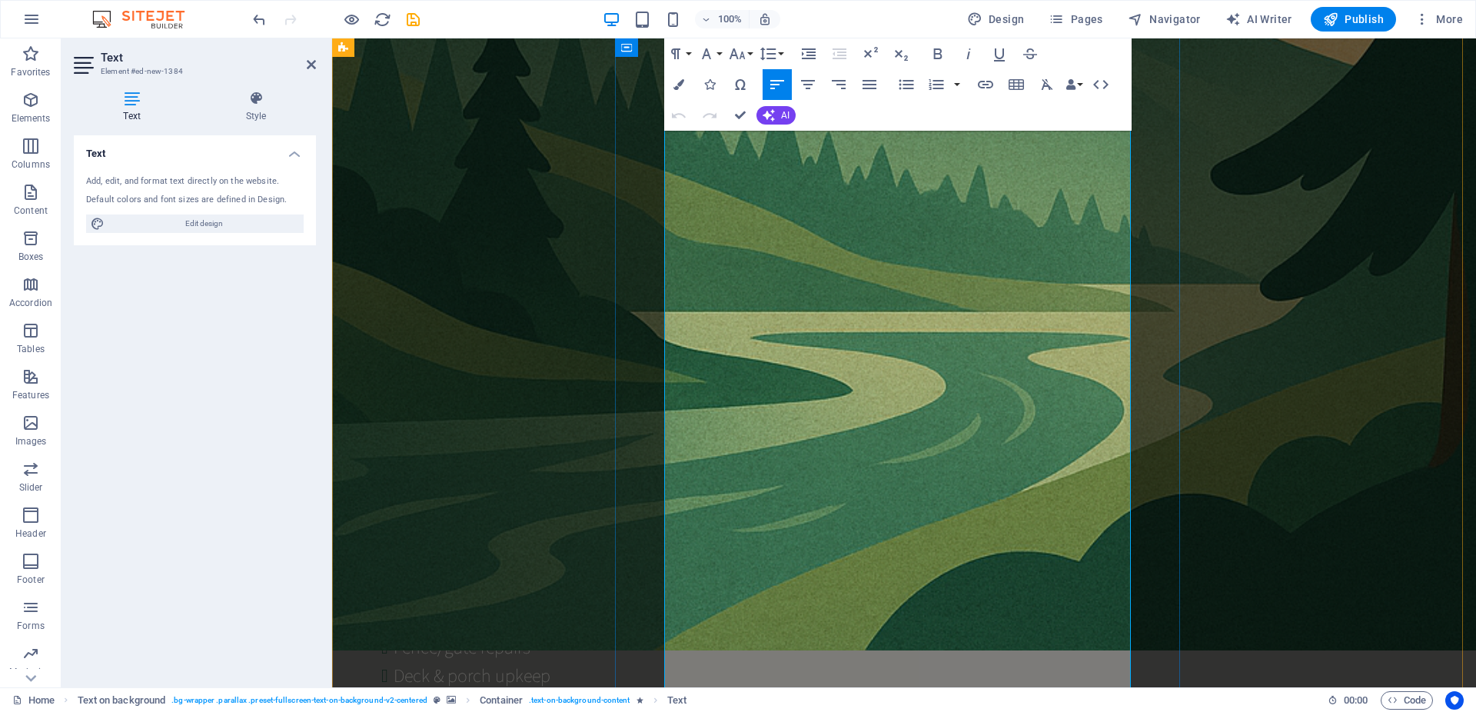
scroll to position [1490, 0]
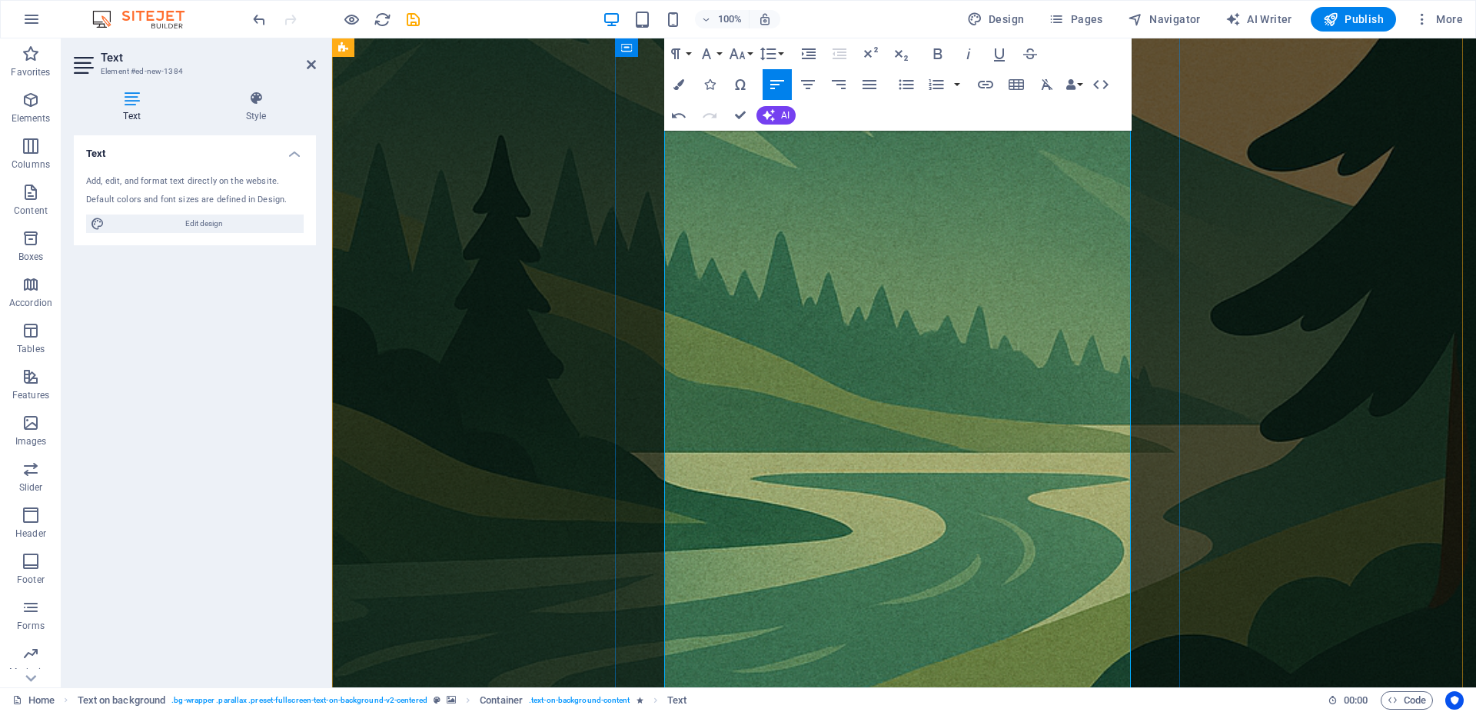
scroll to position [1255, 0]
drag, startPoint x: 768, startPoint y: 390, endPoint x: 672, endPoint y: 377, distance: 97.0
click at [707, 58] on icon "button" at bounding box center [706, 54] width 18 height 18
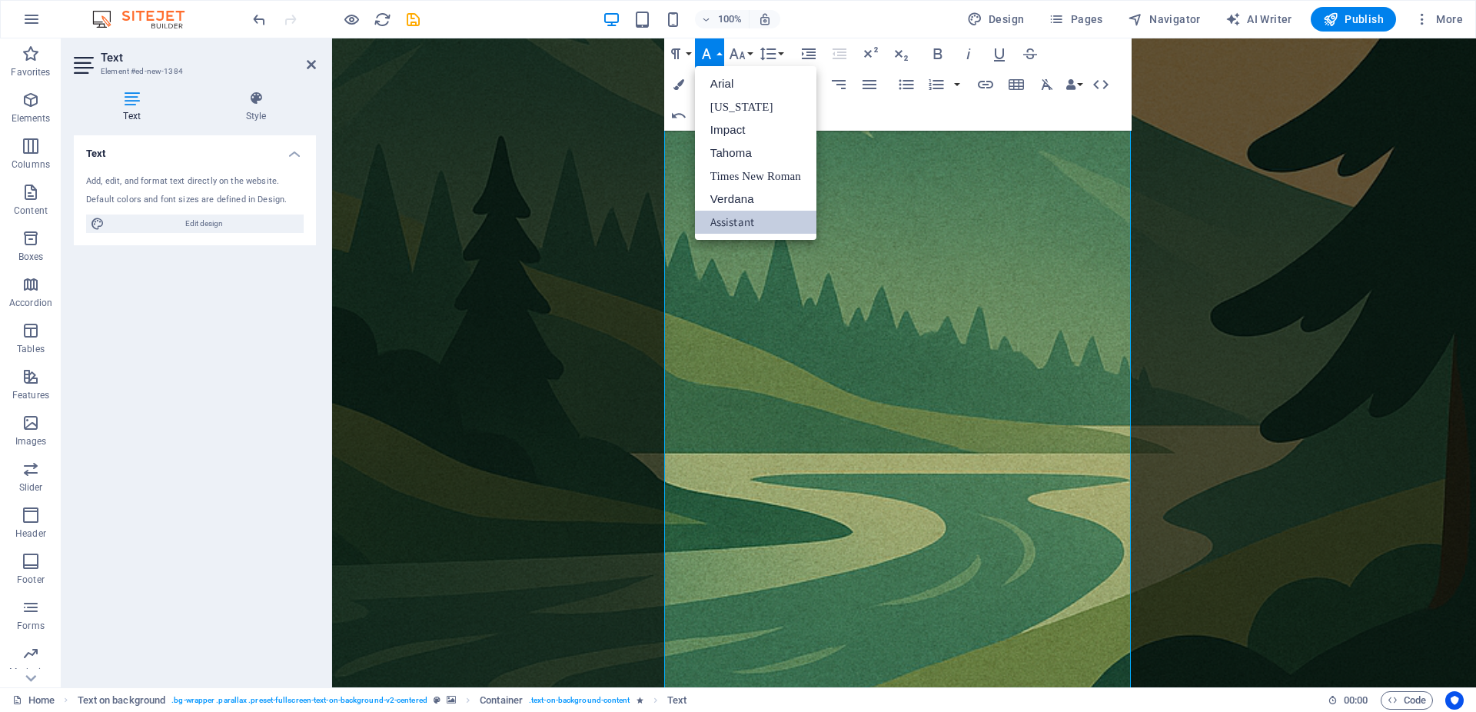
scroll to position [0, 0]
click at [707, 58] on icon "button" at bounding box center [706, 54] width 18 height 18
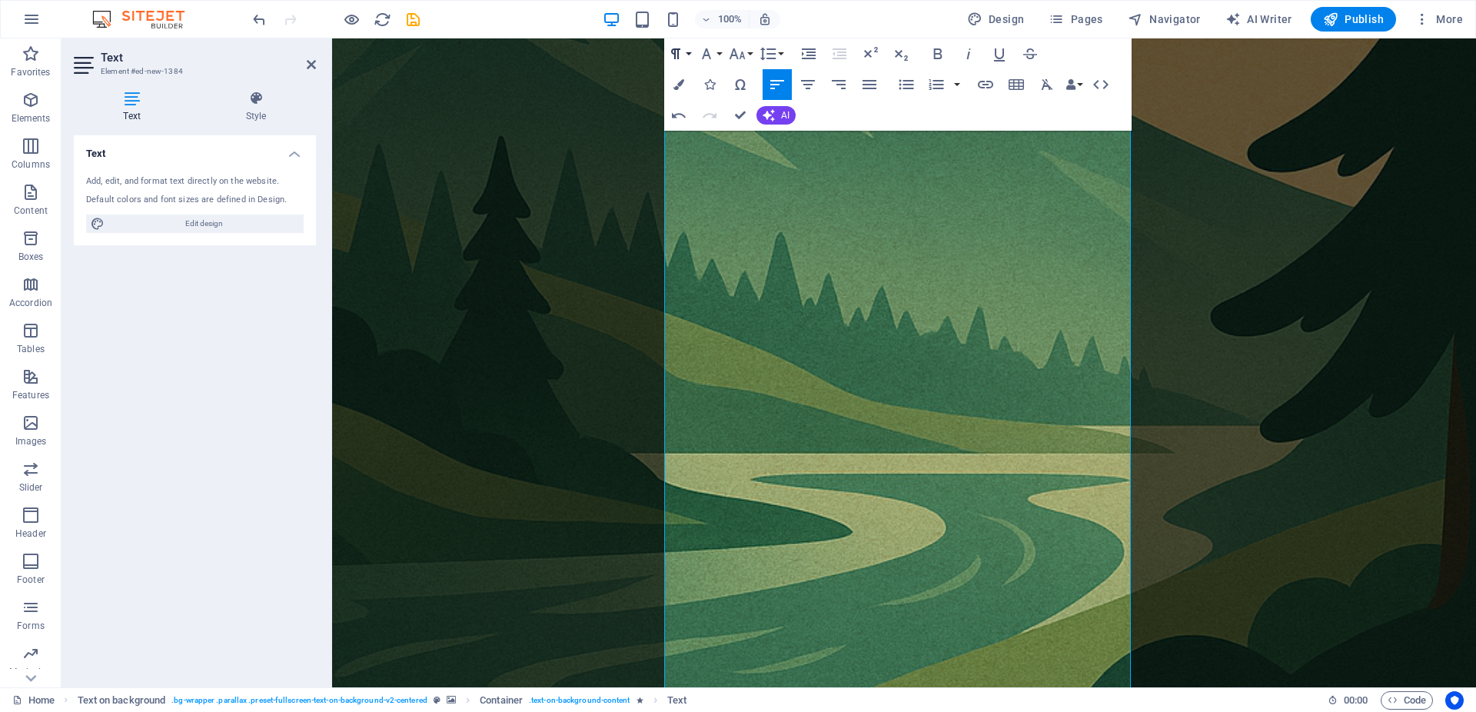
click at [677, 55] on icon "button" at bounding box center [675, 53] width 9 height 11
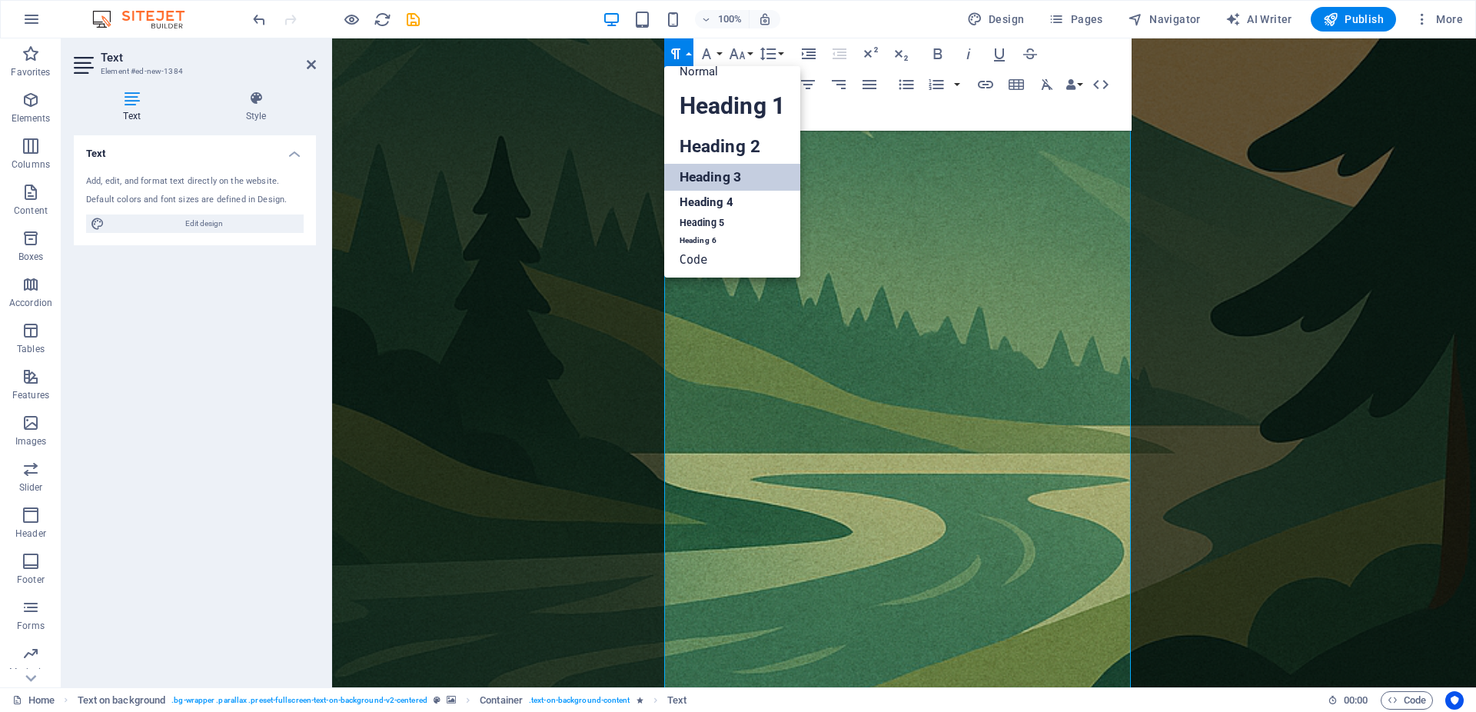
scroll to position [12, 0]
click at [686, 57] on button "Paragraph Format" at bounding box center [678, 53] width 29 height 31
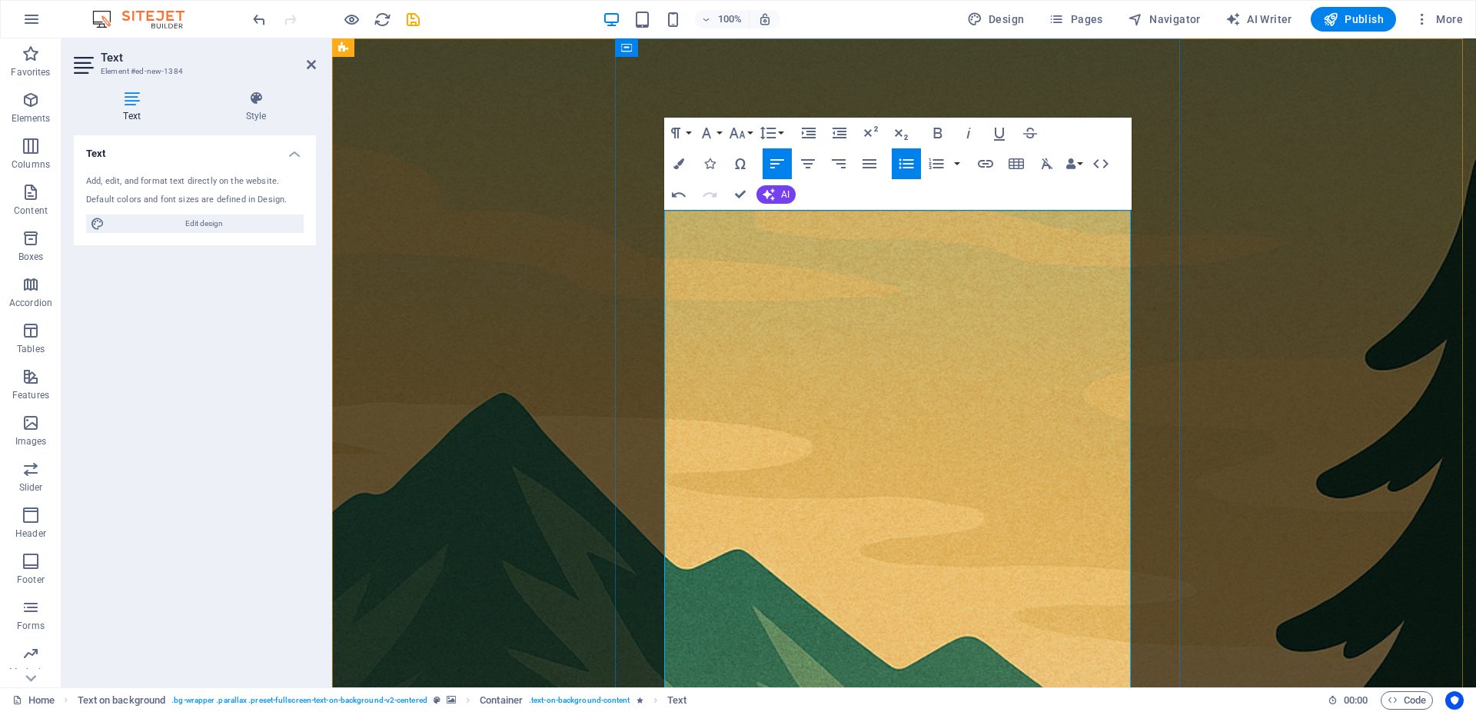
drag, startPoint x: 760, startPoint y: 486, endPoint x: 663, endPoint y: 485, distance: 96.9
click at [685, 129] on button "Paragraph Format" at bounding box center [678, 133] width 29 height 31
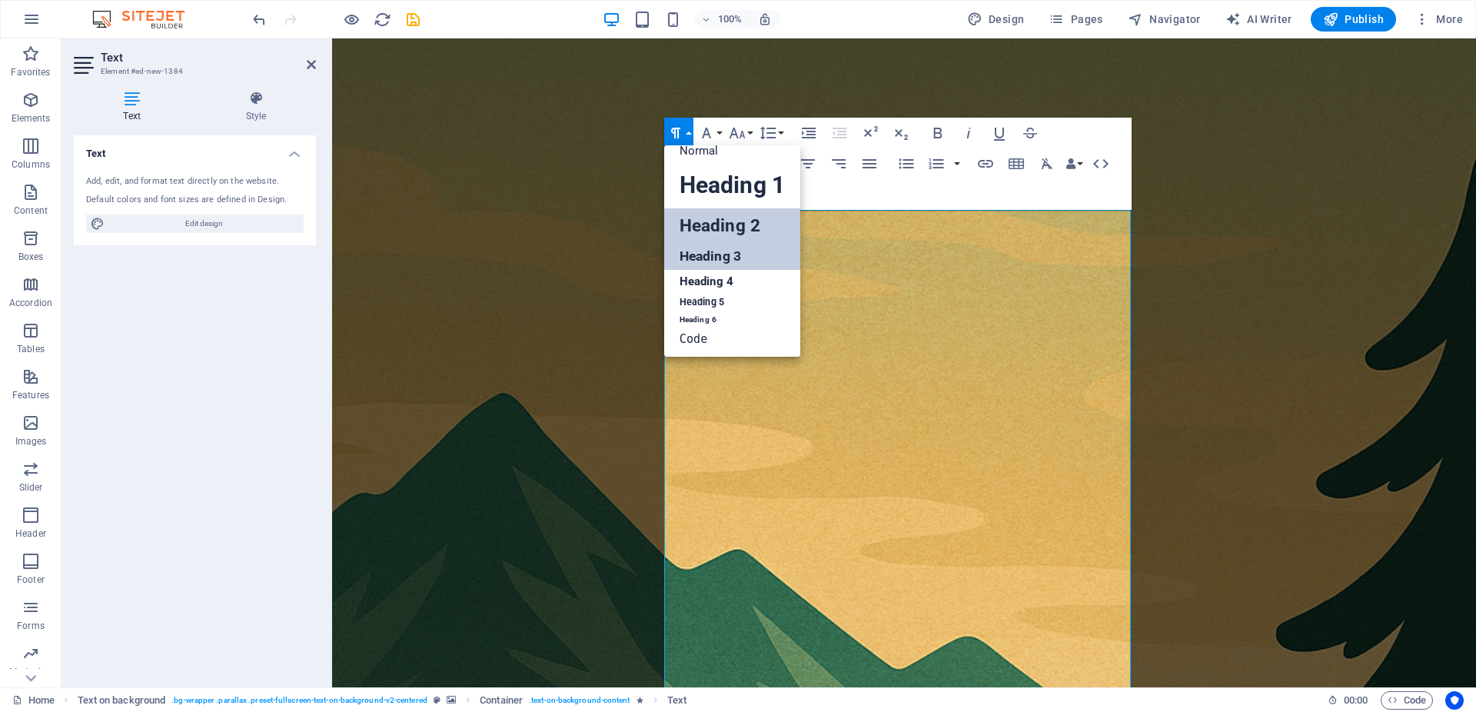
click at [730, 222] on link "Heading 2" at bounding box center [732, 225] width 136 height 35
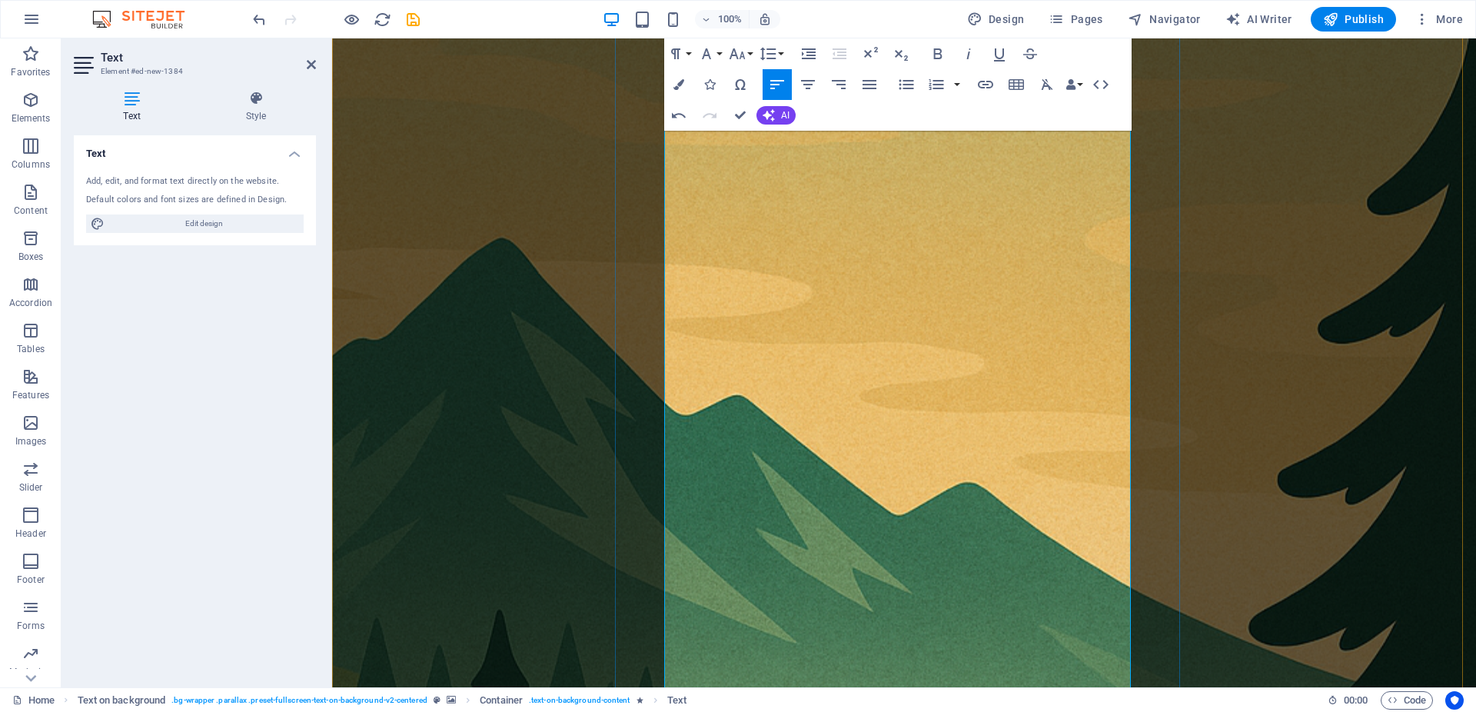
scroll to position [314, 0]
drag, startPoint x: 960, startPoint y: 232, endPoint x: 666, endPoint y: 243, distance: 293.8
click at [684, 52] on icon "button" at bounding box center [675, 54] width 18 height 18
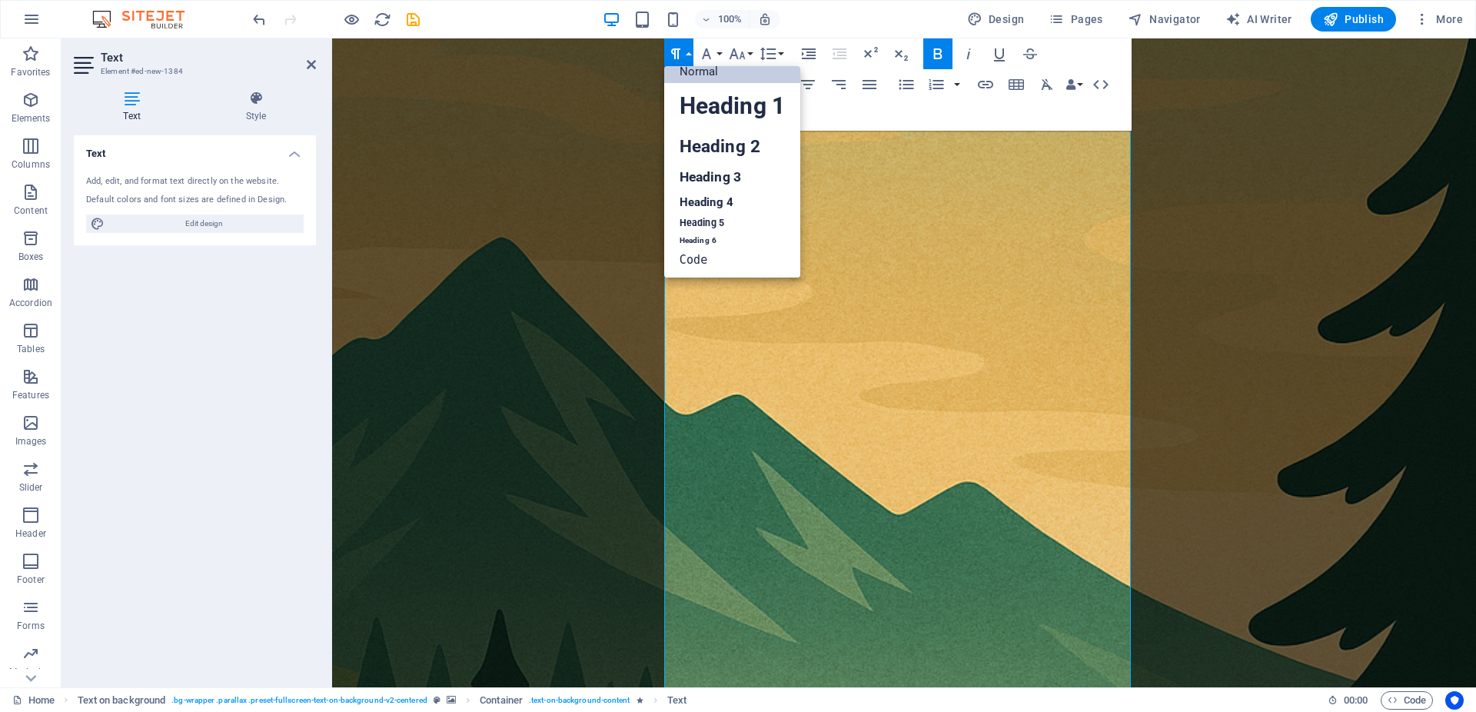
scroll to position [12, 0]
click at [730, 171] on link "Heading 3" at bounding box center [732, 177] width 136 height 27
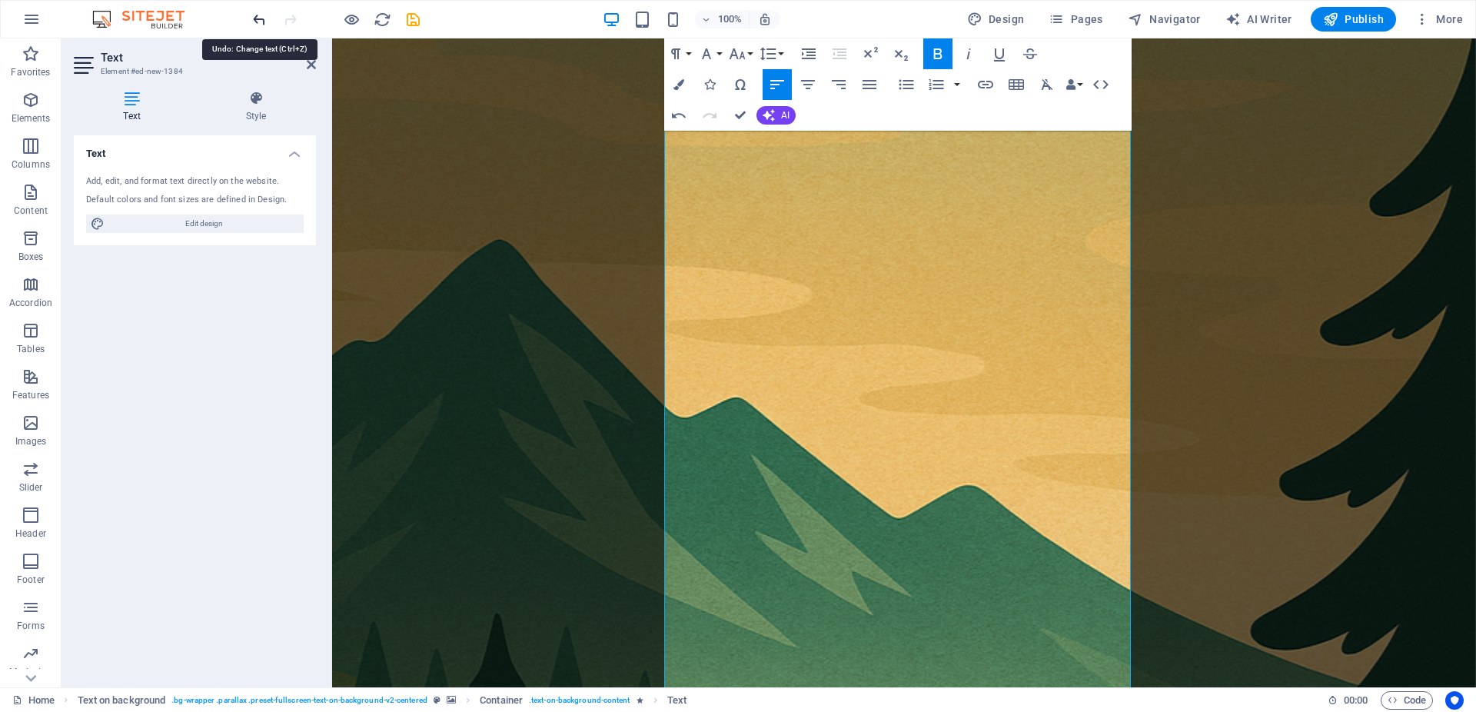
click at [265, 24] on icon "undo" at bounding box center [260, 20] width 18 height 18
drag, startPoint x: 948, startPoint y: 311, endPoint x: 636, endPoint y: 234, distance: 321.4
click at [679, 45] on icon "button" at bounding box center [675, 54] width 18 height 18
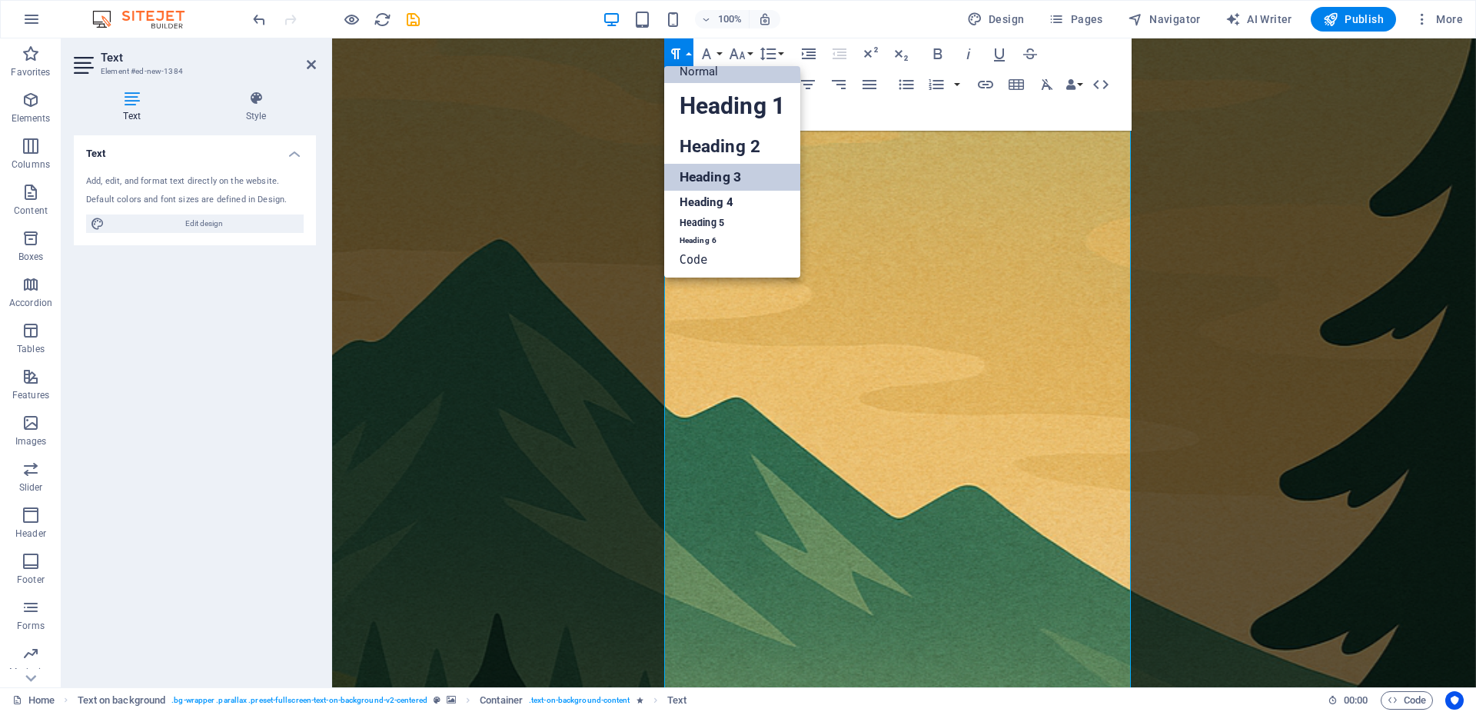
click at [697, 77] on link "Normal" at bounding box center [732, 71] width 136 height 23
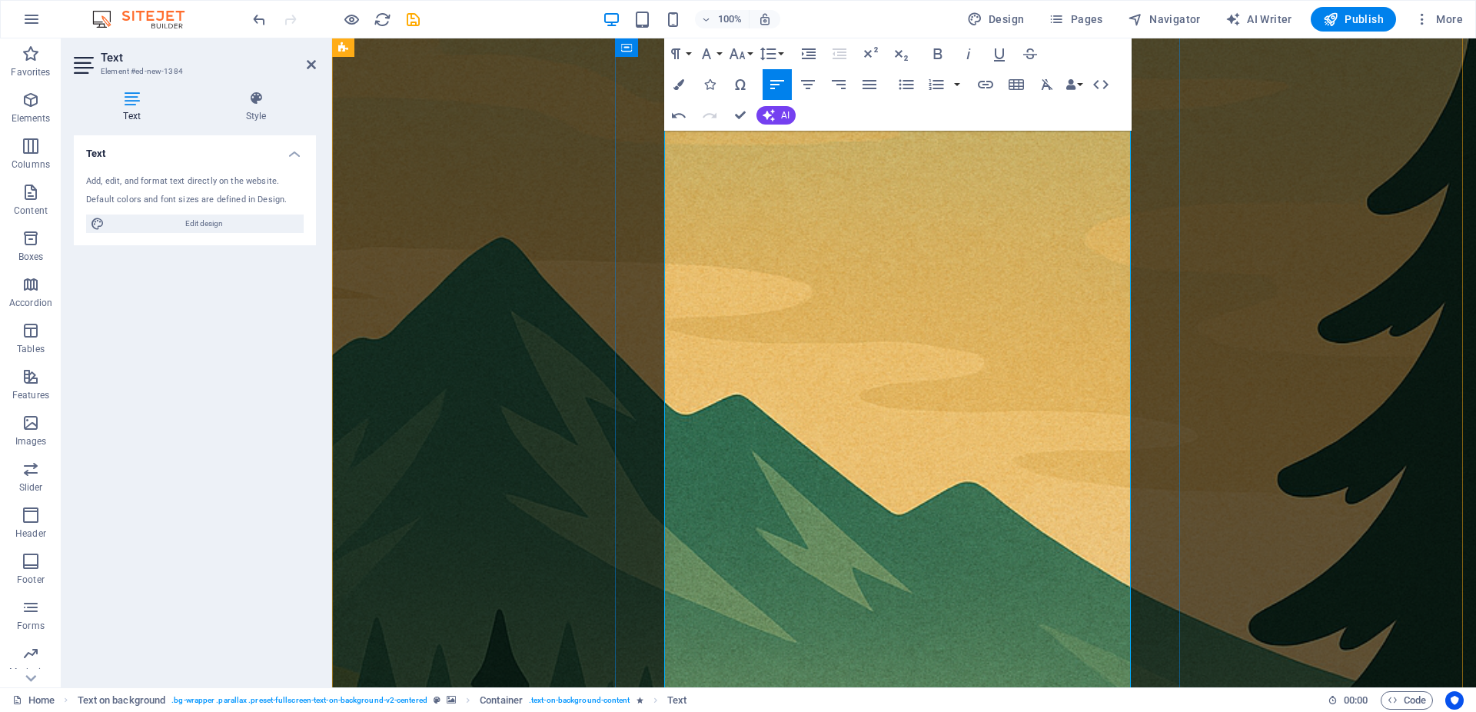
drag, startPoint x: 956, startPoint y: 231, endPoint x: 666, endPoint y: 225, distance: 290.6
click at [689, 48] on button "Paragraph Format" at bounding box center [678, 53] width 29 height 31
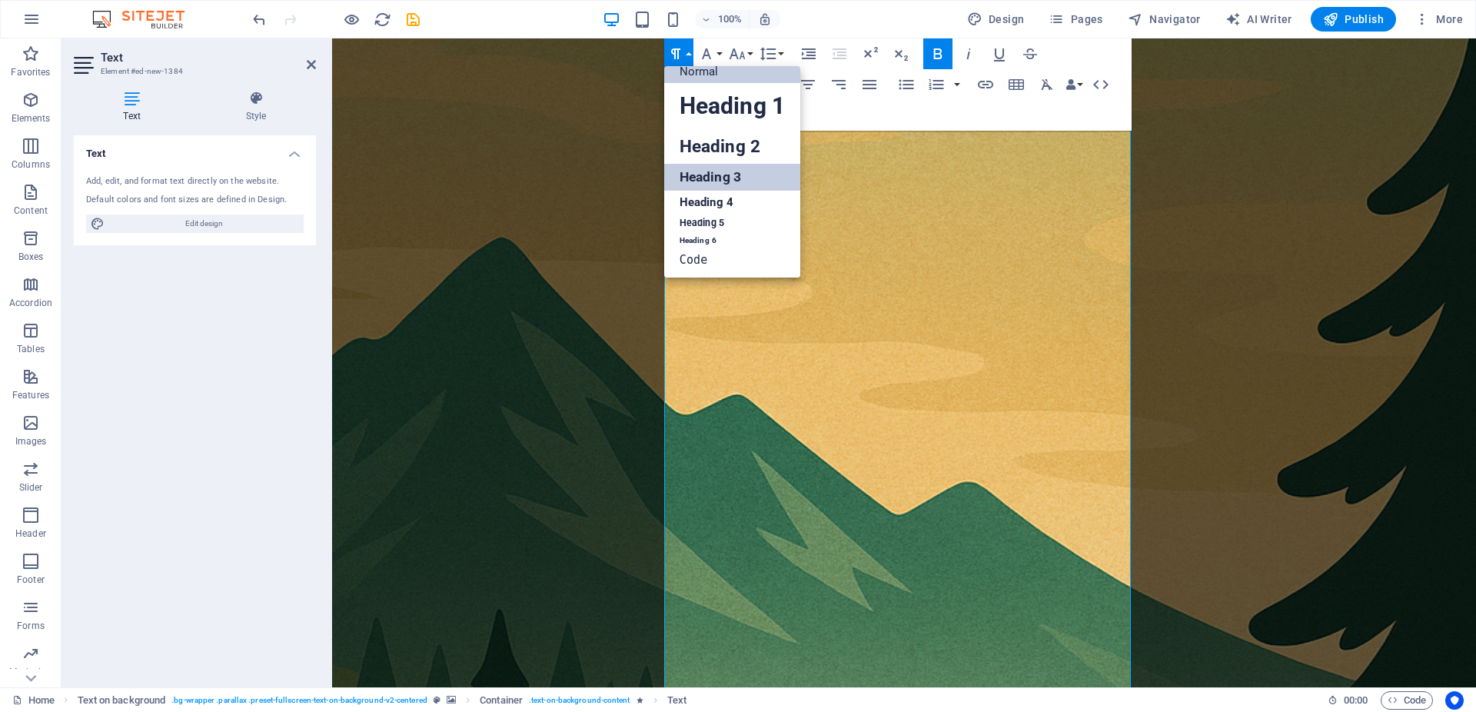
click at [731, 185] on link "Heading 3" at bounding box center [732, 177] width 136 height 27
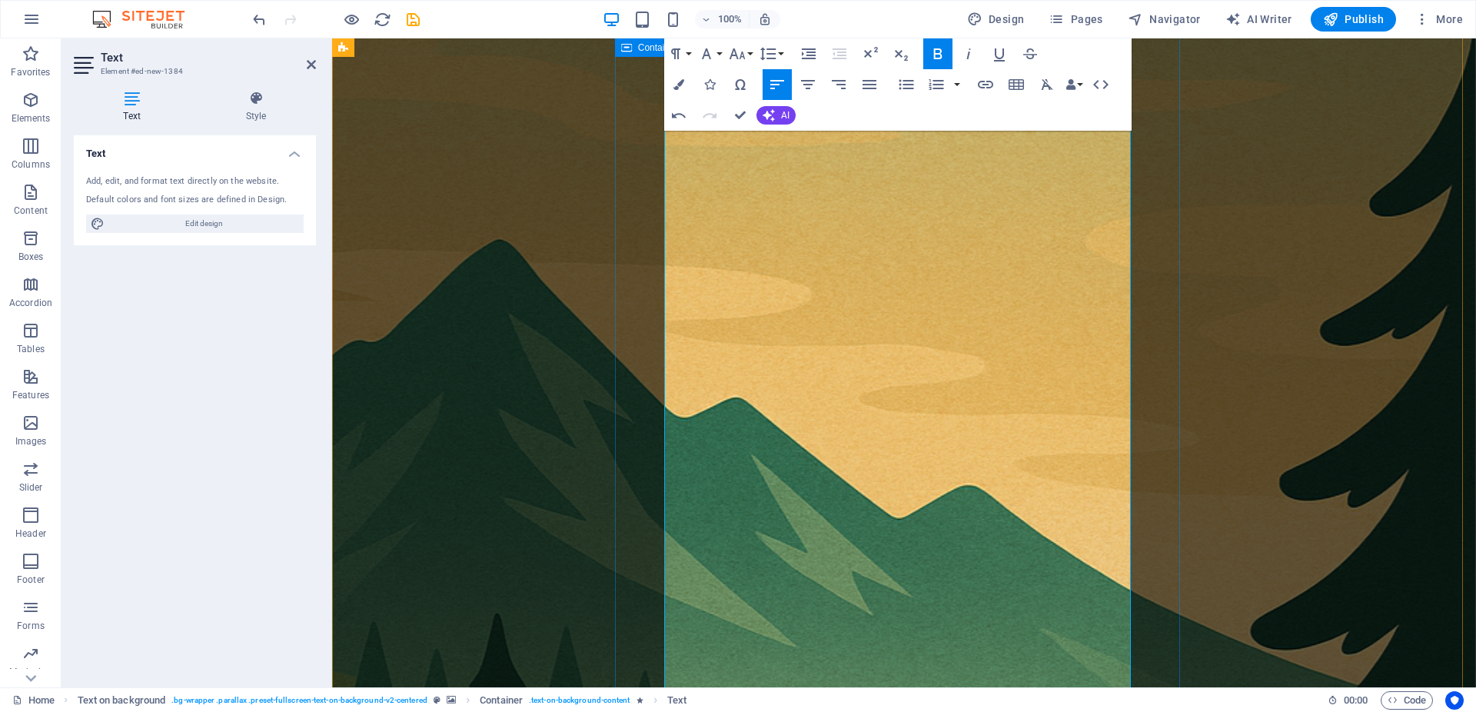
drag, startPoint x: 963, startPoint y: 323, endPoint x: 659, endPoint y: 252, distance: 312.5
click at [684, 51] on icon "button" at bounding box center [675, 54] width 18 height 18
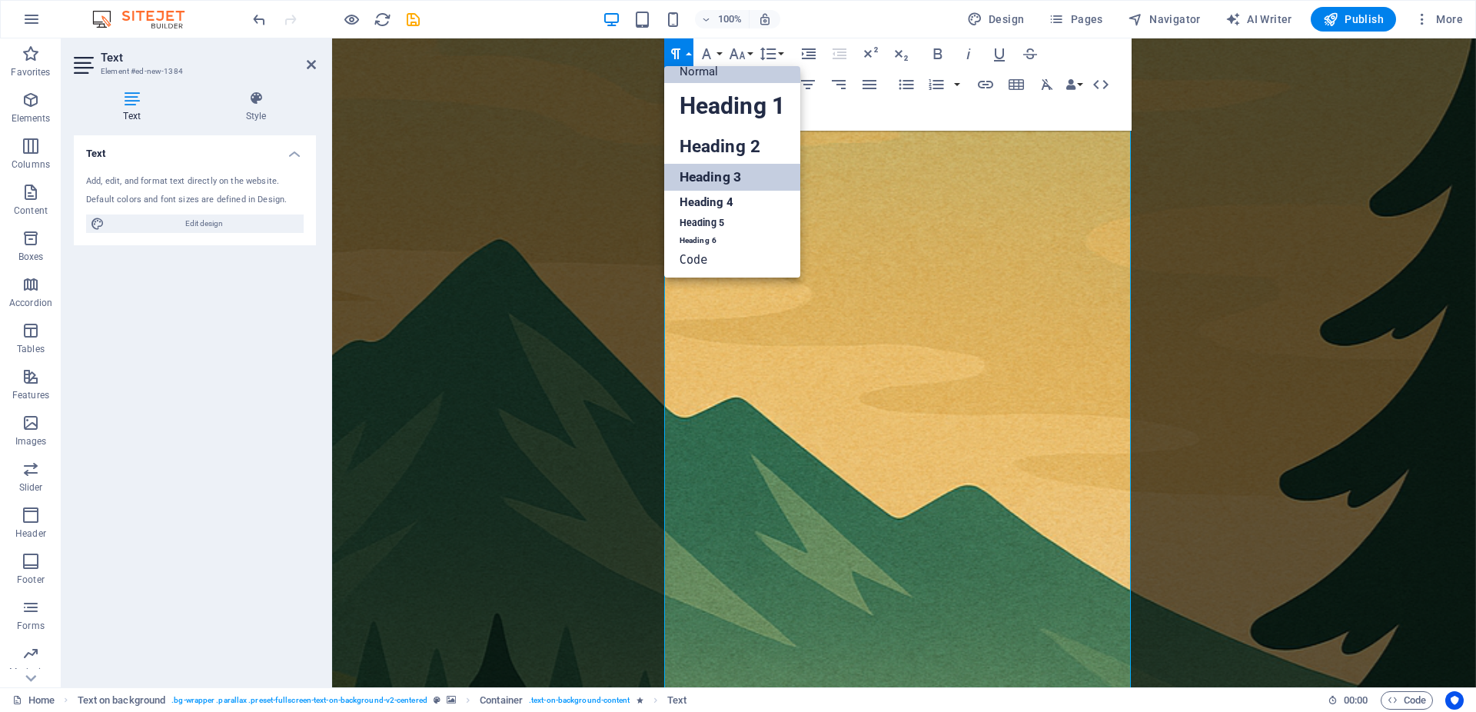
click at [700, 75] on link "Normal" at bounding box center [732, 71] width 136 height 23
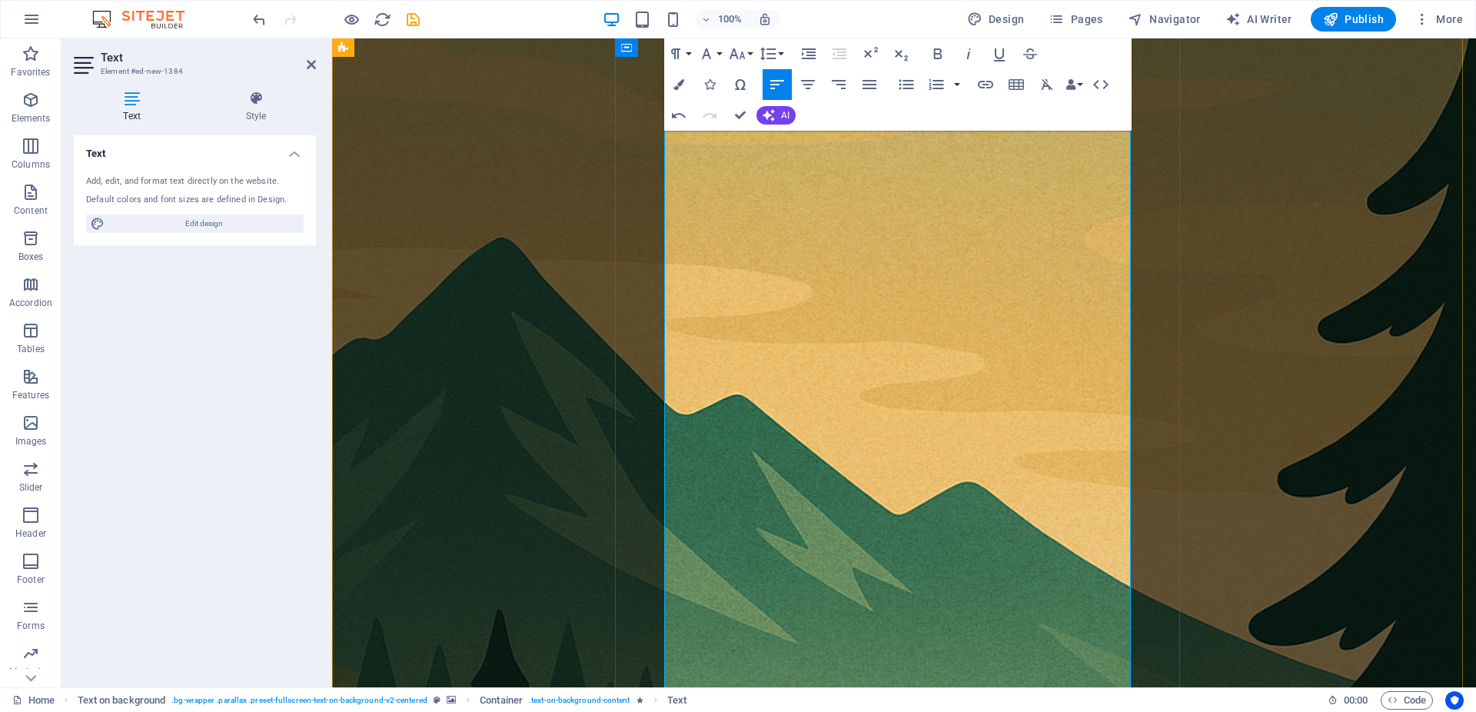
drag, startPoint x: 823, startPoint y: 348, endPoint x: 665, endPoint y: 350, distance: 157.6
click at [679, 52] on icon "button" at bounding box center [675, 53] width 9 height 11
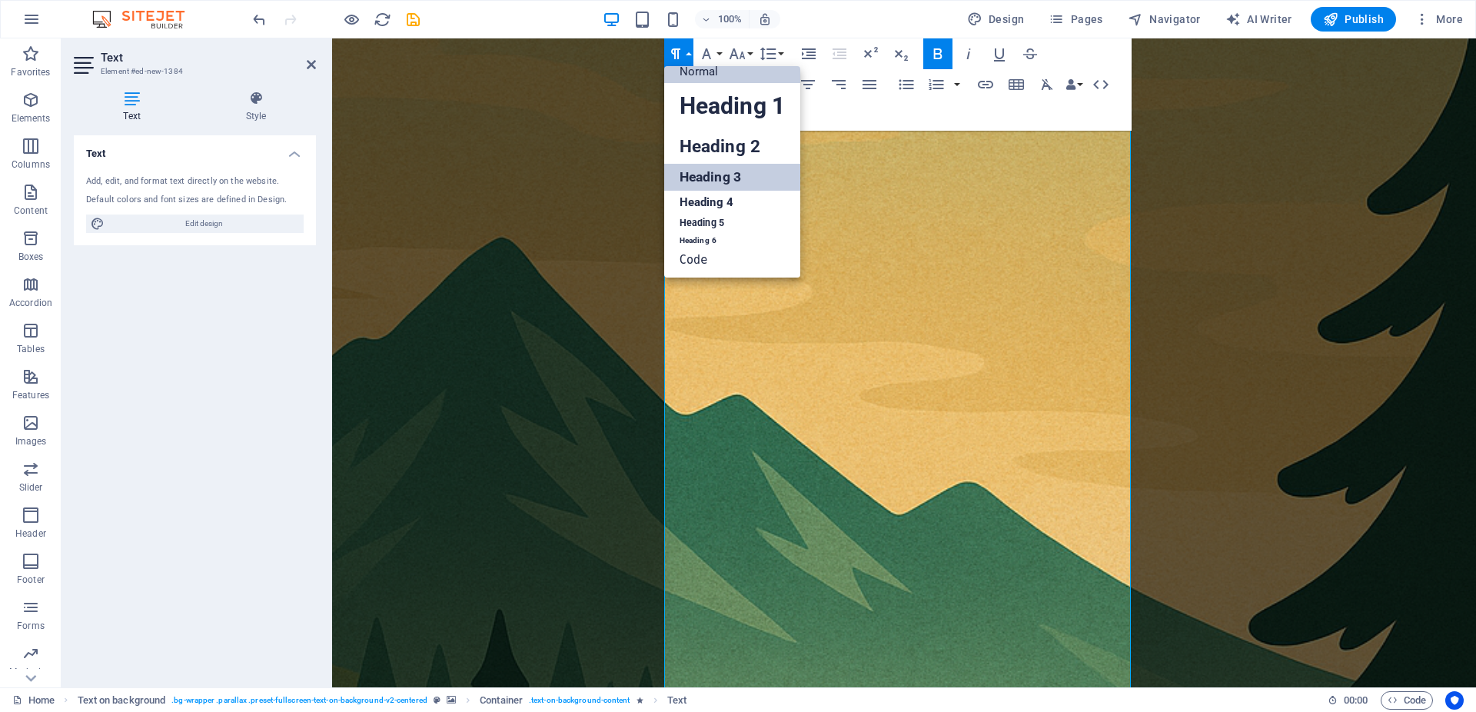
click at [714, 171] on link "Heading 3" at bounding box center [732, 177] width 136 height 27
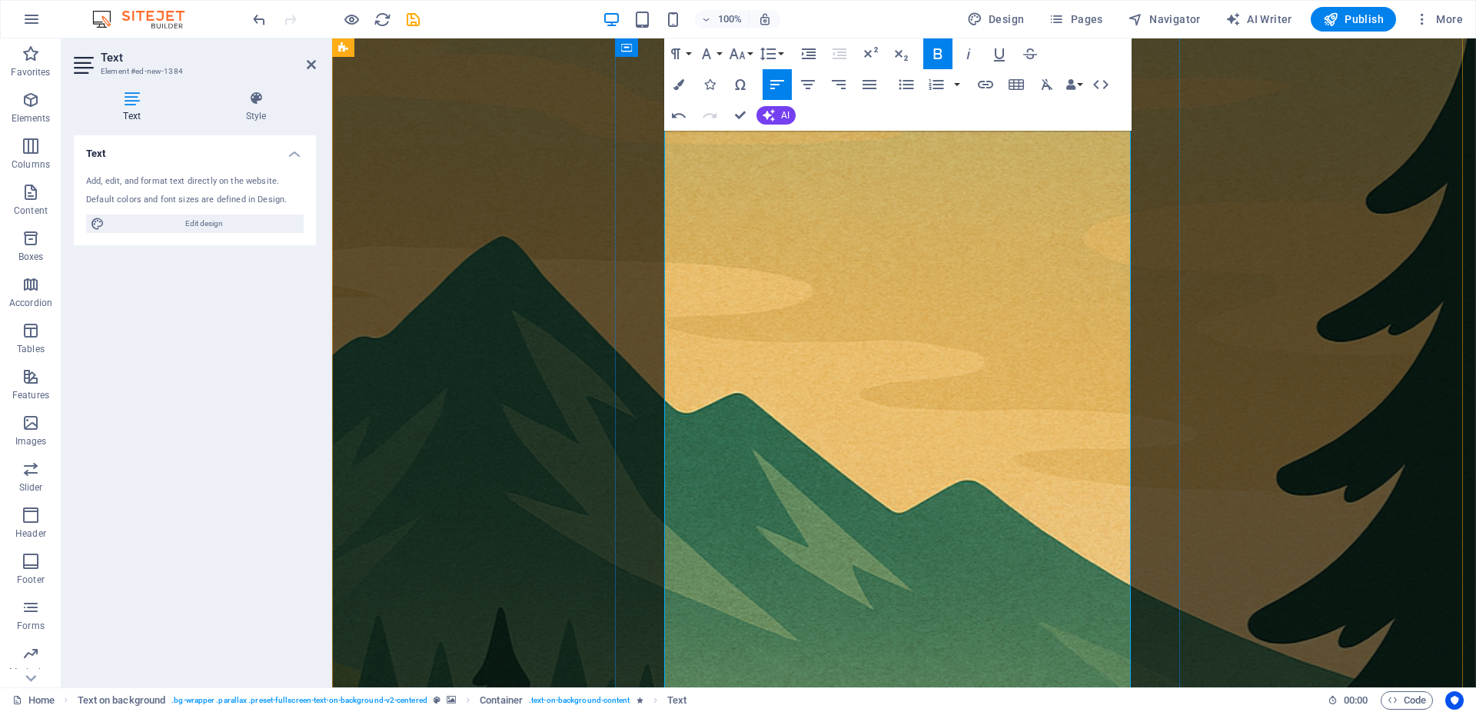
drag, startPoint x: 816, startPoint y: 543, endPoint x: 667, endPoint y: 537, distance: 149.3
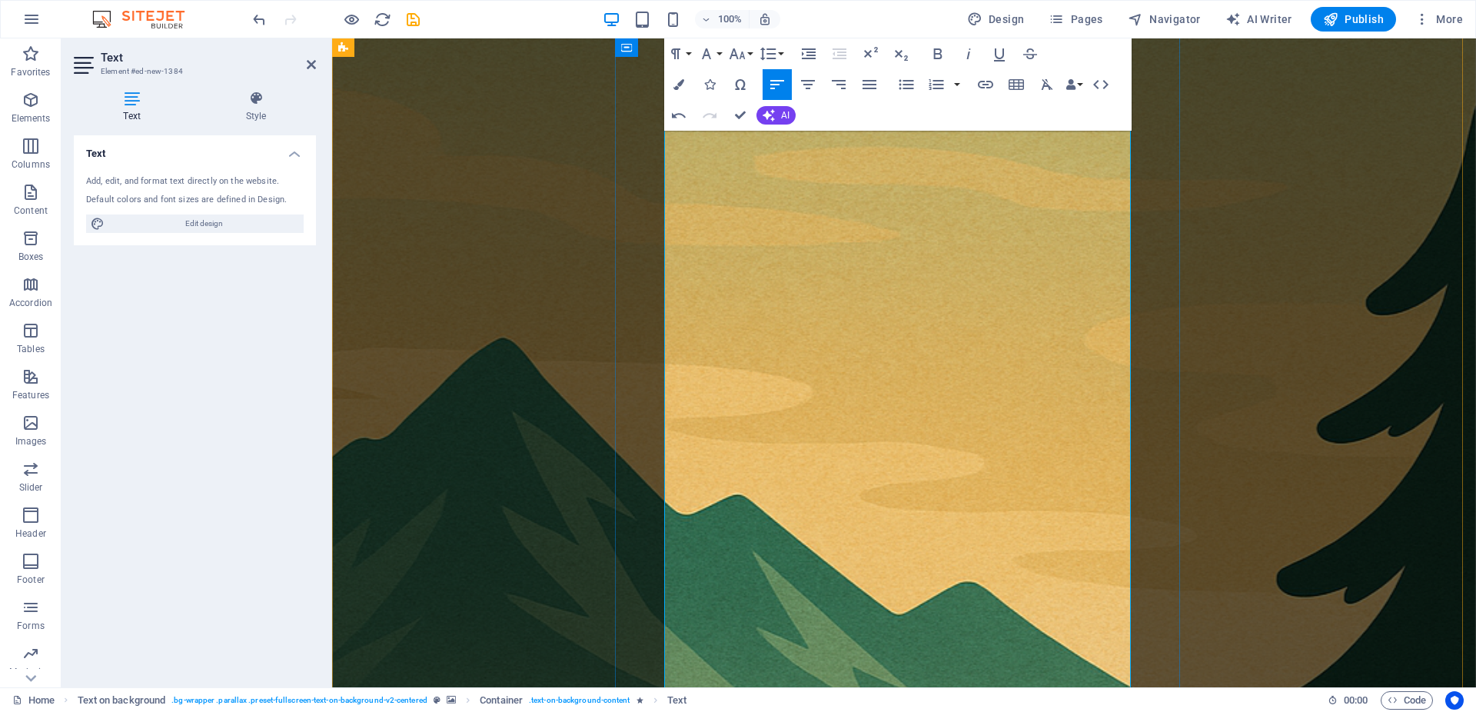
scroll to position [157, 0]
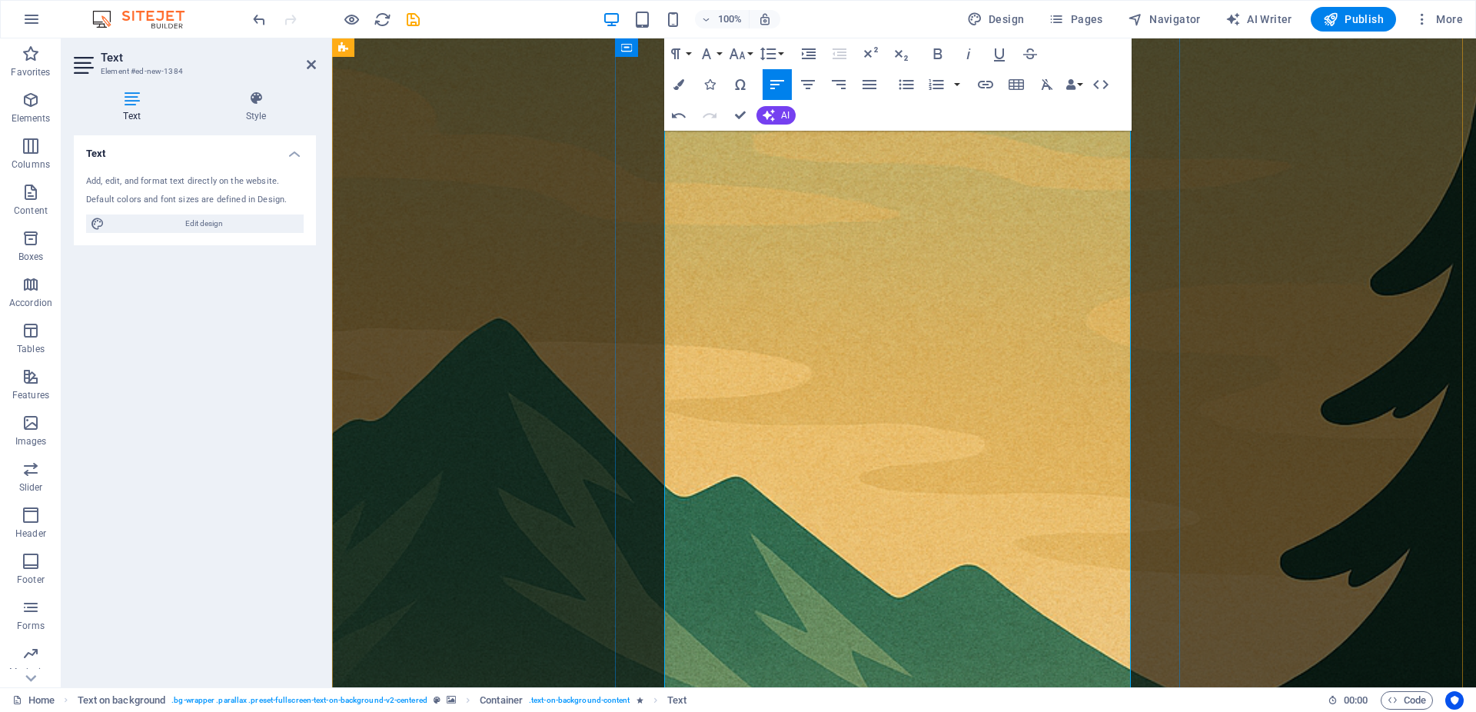
drag, startPoint x: 770, startPoint y: 359, endPoint x: 667, endPoint y: 348, distance: 103.6
click at [938, 57] on icon "button" at bounding box center [938, 54] width 18 height 18
drag, startPoint x: 761, startPoint y: 354, endPoint x: 633, endPoint y: 371, distance: 128.8
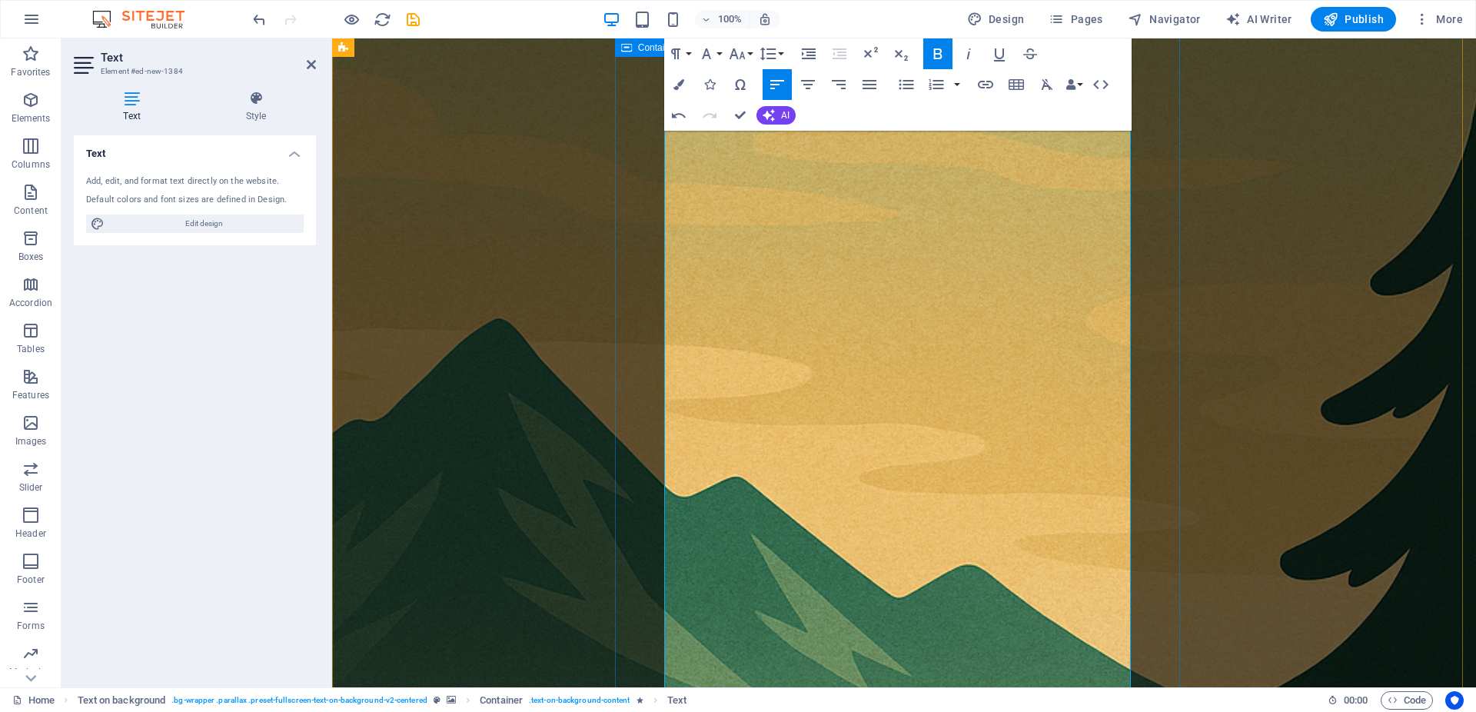
drag, startPoint x: 960, startPoint y: 428, endPoint x: 718, endPoint y: 447, distance: 242.9
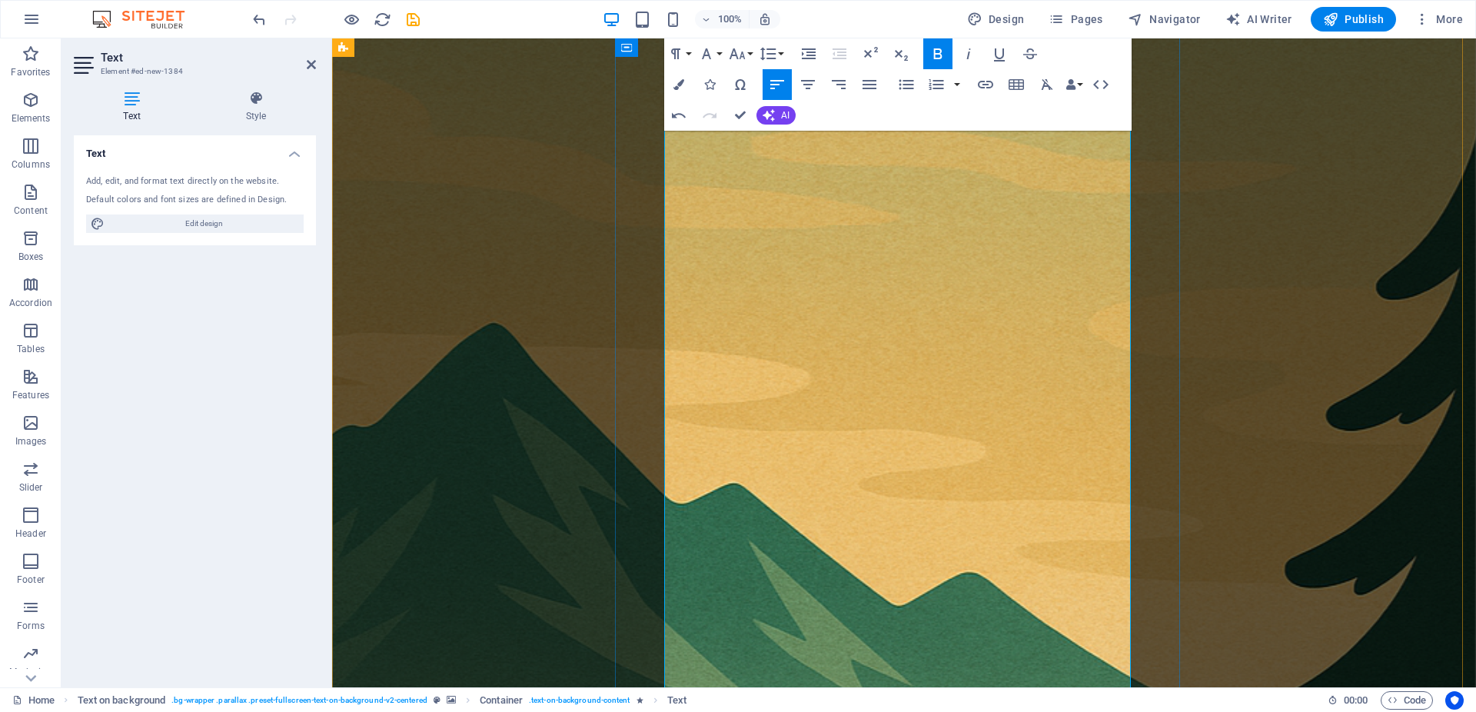
drag, startPoint x: 982, startPoint y: 426, endPoint x: 669, endPoint y: 434, distance: 313.7
click at [677, 46] on icon "button" at bounding box center [675, 54] width 18 height 18
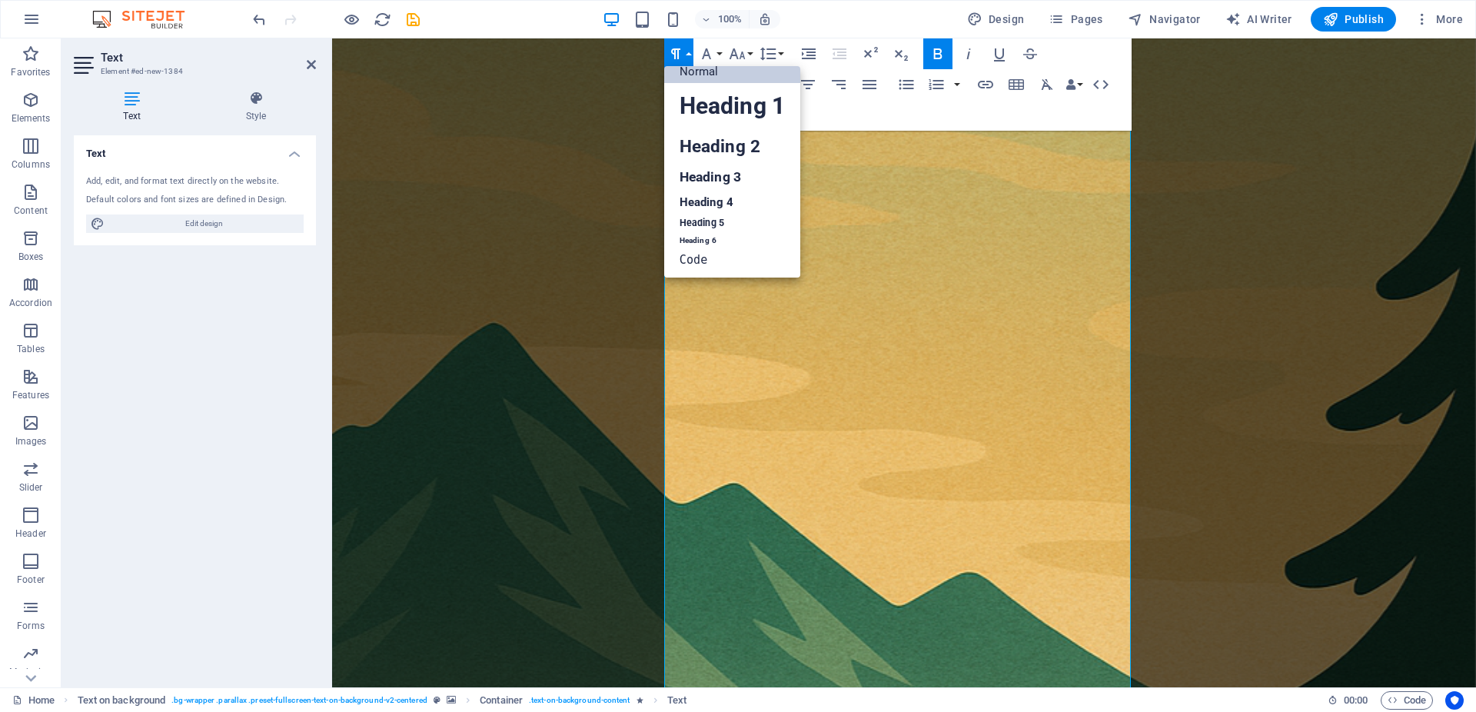
scroll to position [12, 0]
click at [729, 167] on link "Heading 3" at bounding box center [732, 177] width 136 height 27
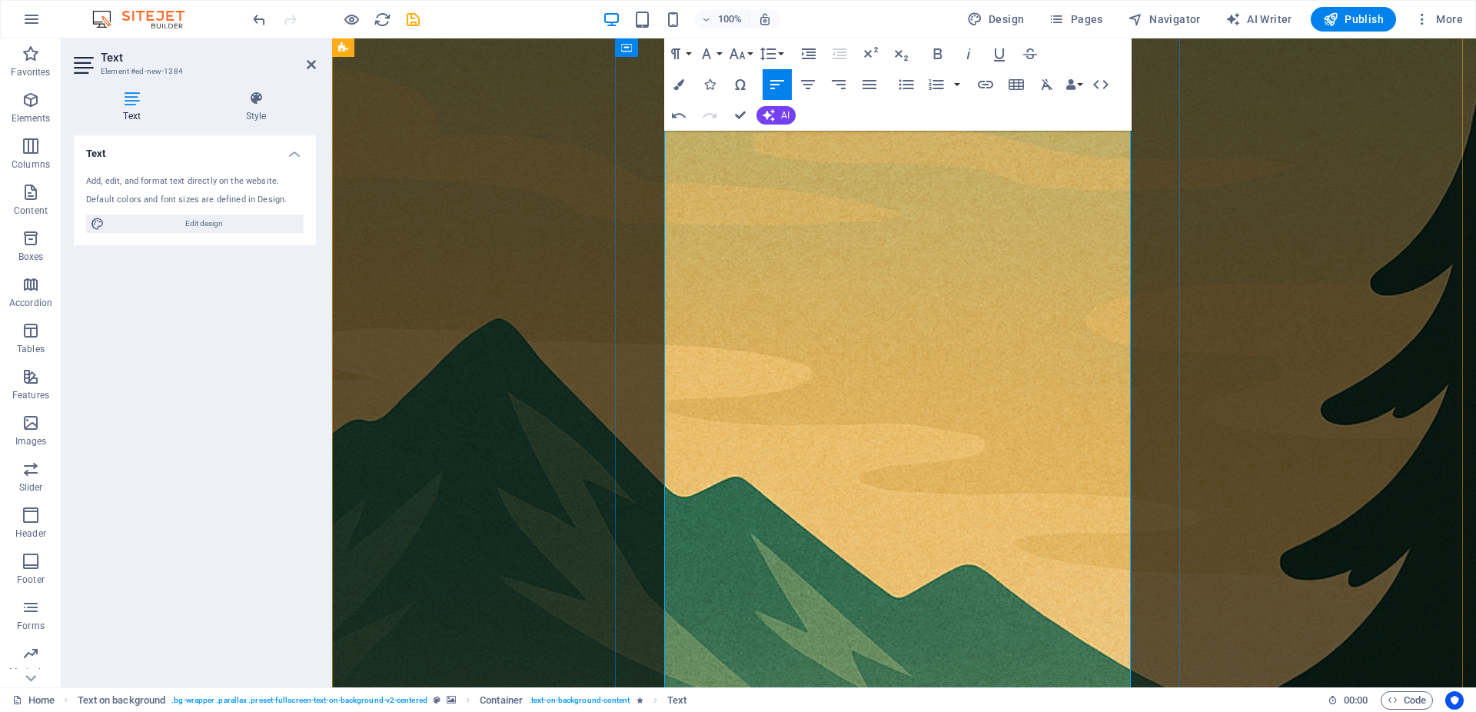
drag, startPoint x: 848, startPoint y: 539, endPoint x: 663, endPoint y: 537, distance: 184.5
click at [673, 47] on icon "button" at bounding box center [675, 54] width 18 height 18
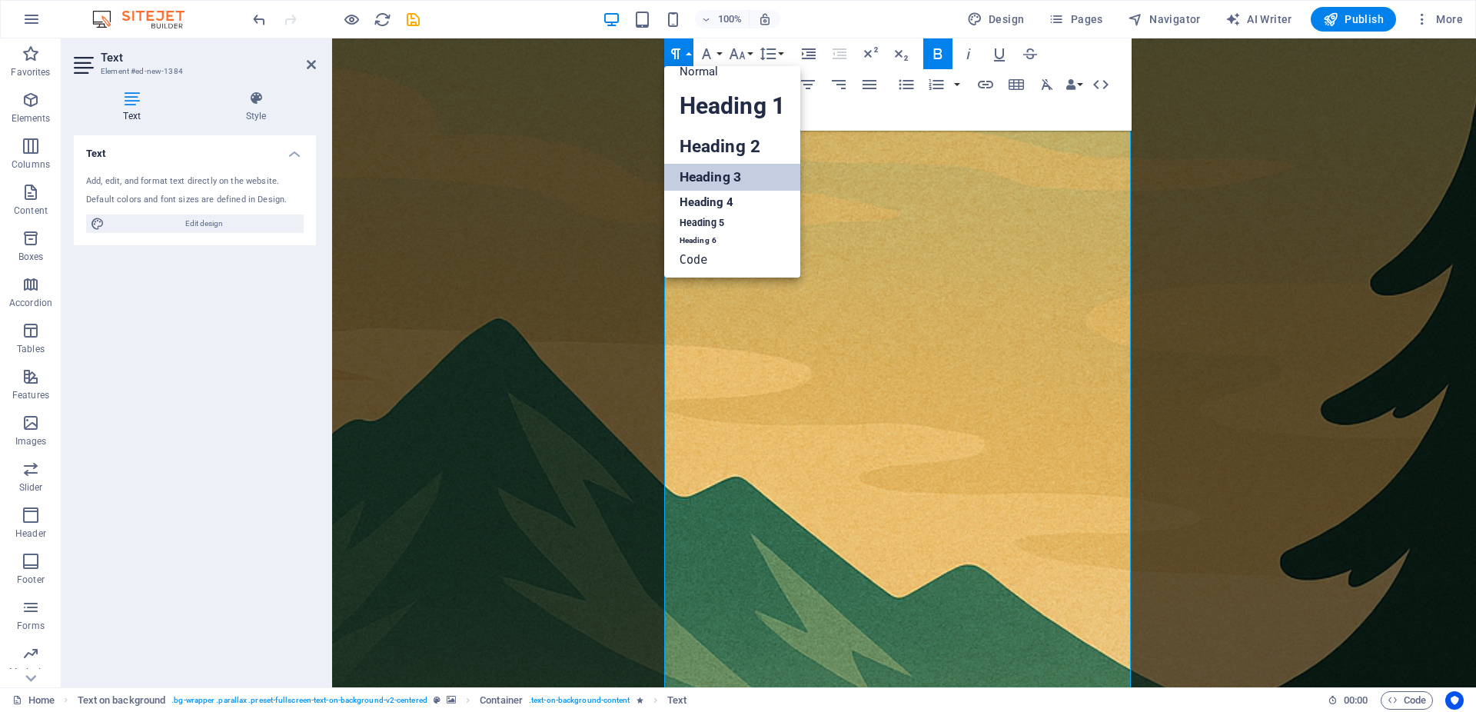
click at [727, 185] on link "Heading 3" at bounding box center [732, 177] width 136 height 27
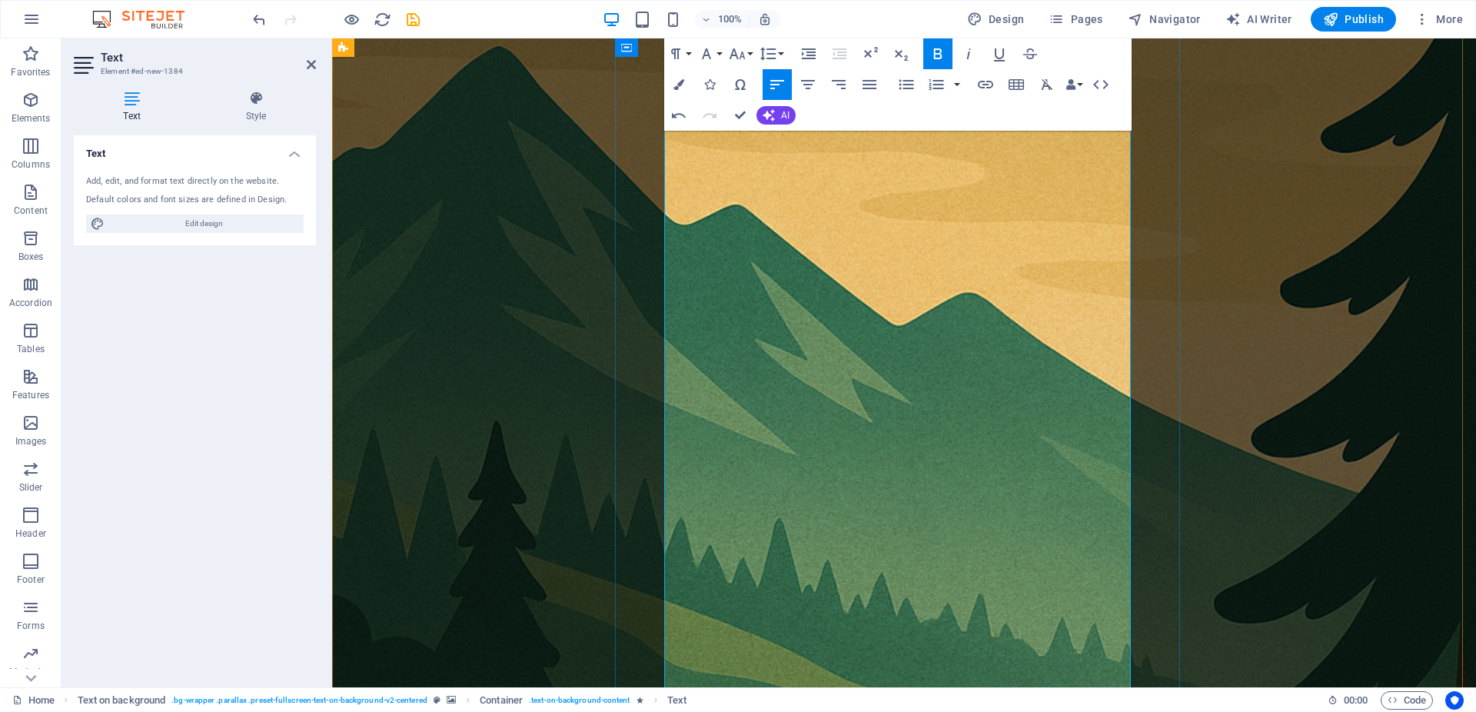
scroll to position [549, 0]
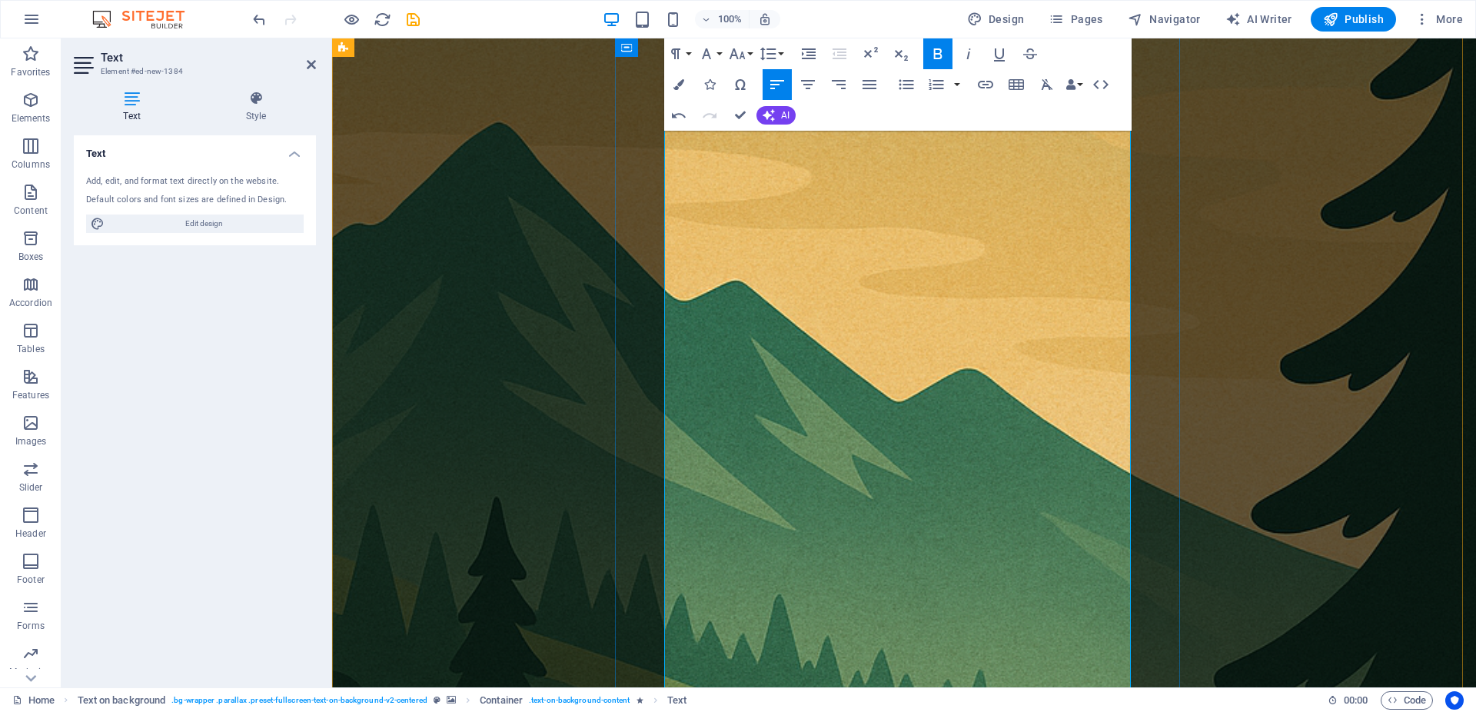
drag, startPoint x: 816, startPoint y: 341, endPoint x: 667, endPoint y: 347, distance: 148.5
click at [680, 55] on icon "button" at bounding box center [675, 54] width 18 height 18
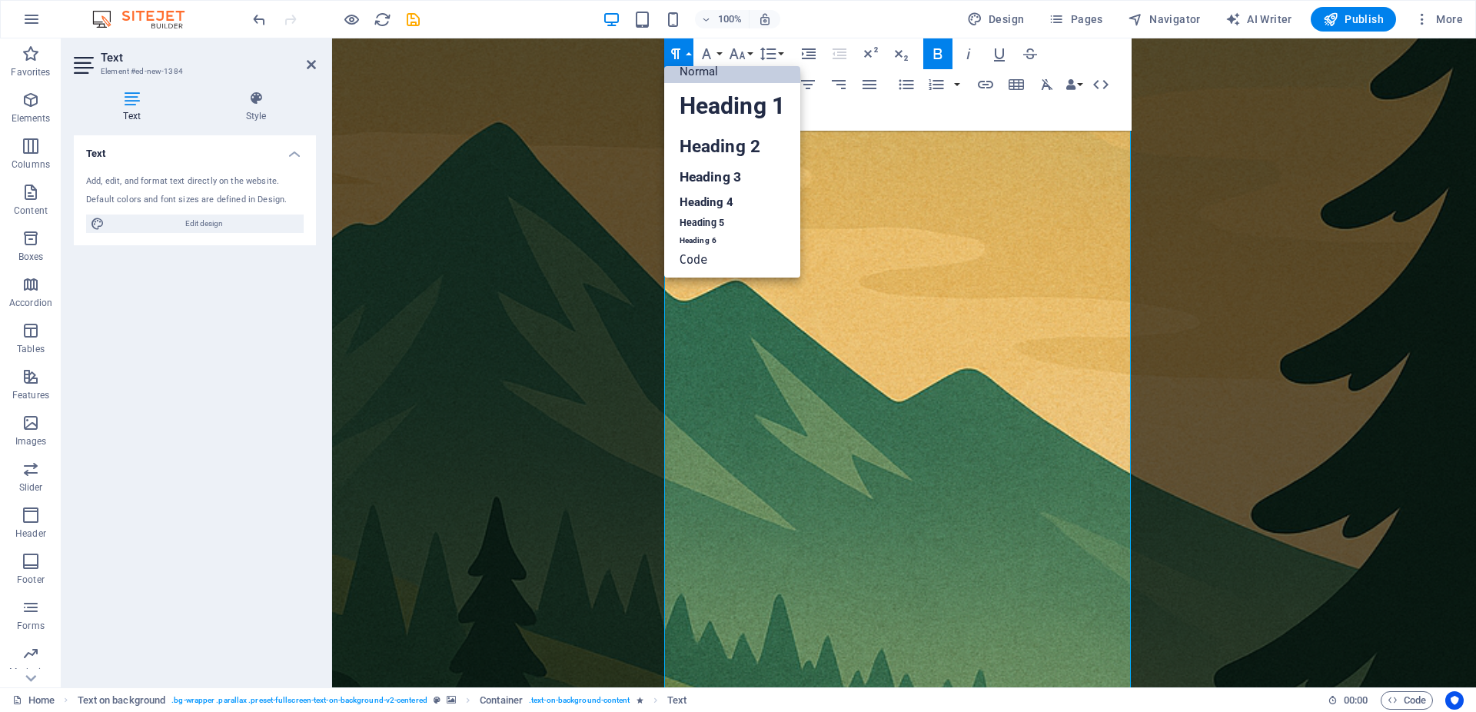
scroll to position [12, 0]
click at [714, 172] on link "Heading 3" at bounding box center [732, 177] width 136 height 27
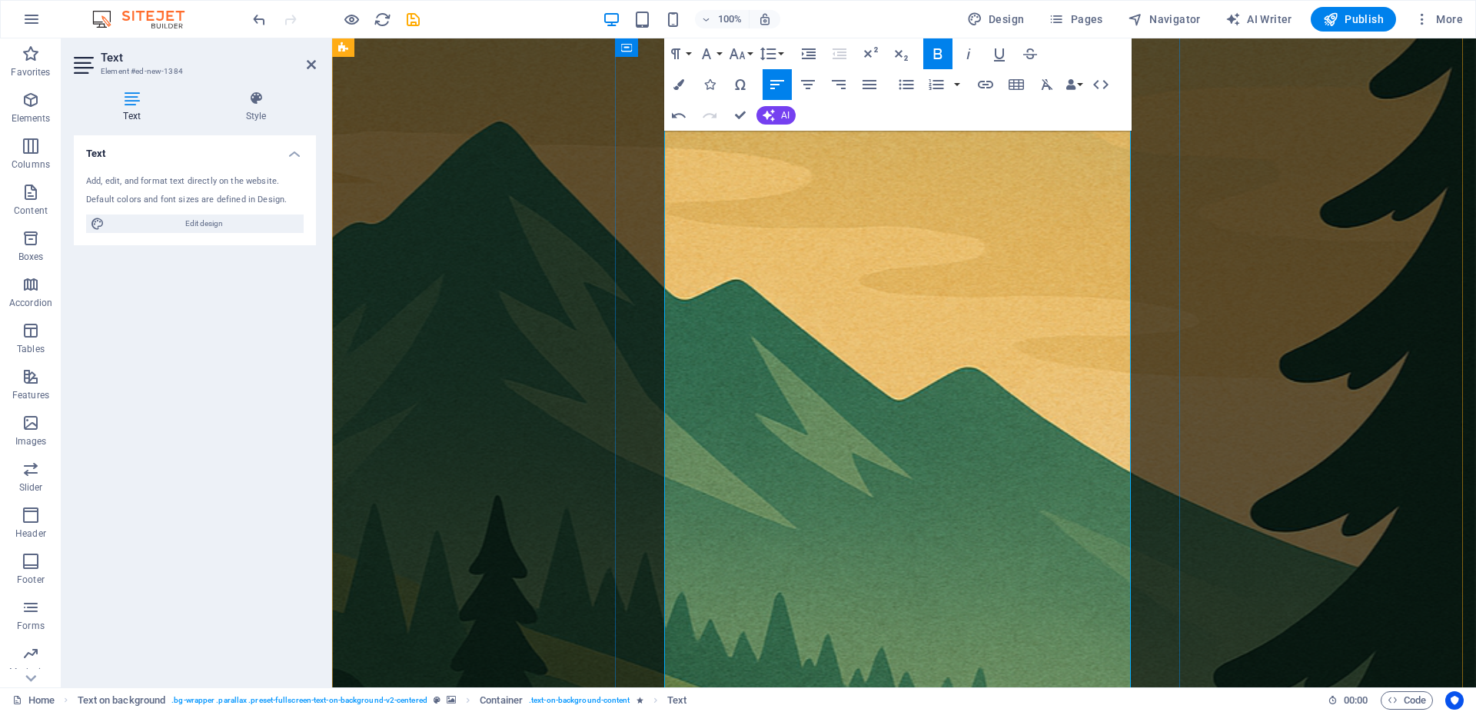
drag, startPoint x: 936, startPoint y: 513, endPoint x: 668, endPoint y: 517, distance: 267.5
click at [684, 60] on icon "button" at bounding box center [675, 54] width 18 height 18
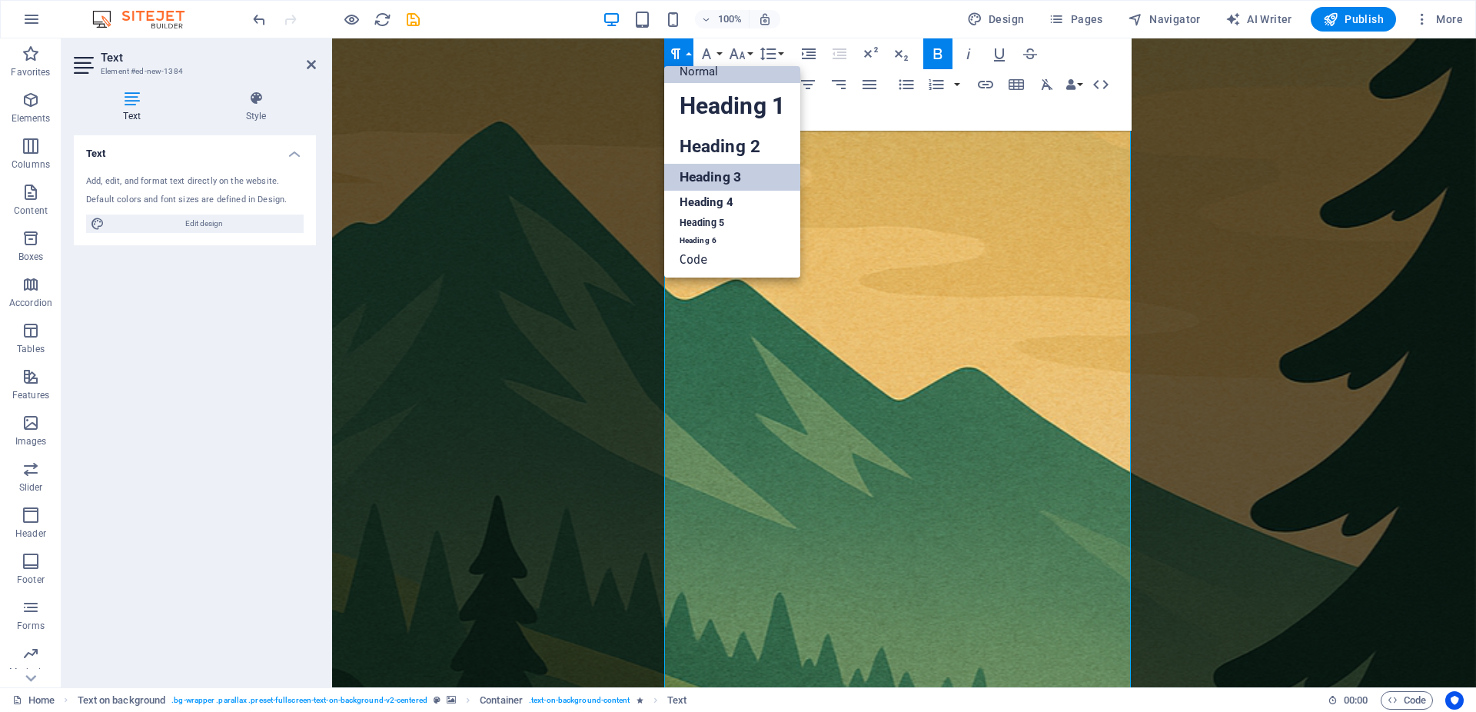
click at [736, 178] on link "Heading 3" at bounding box center [732, 177] width 136 height 27
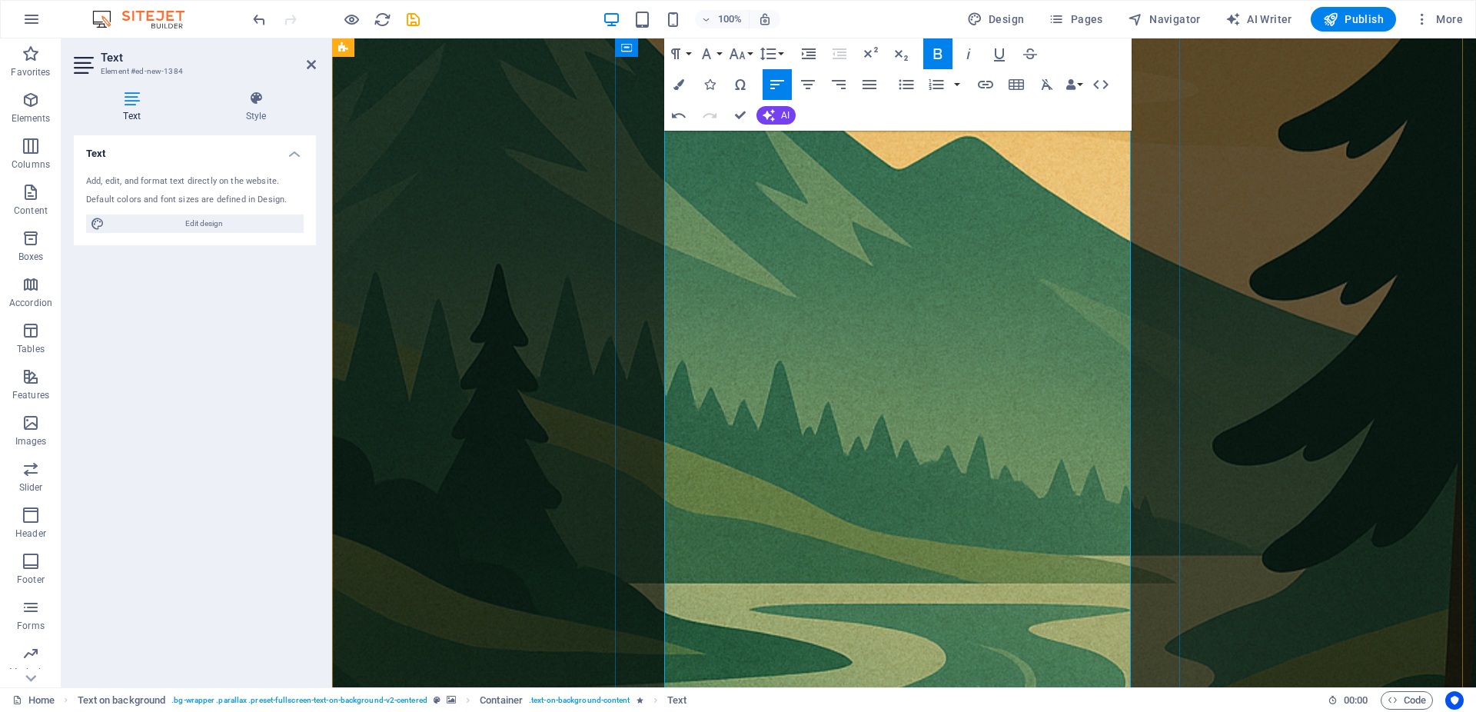
scroll to position [862, 0]
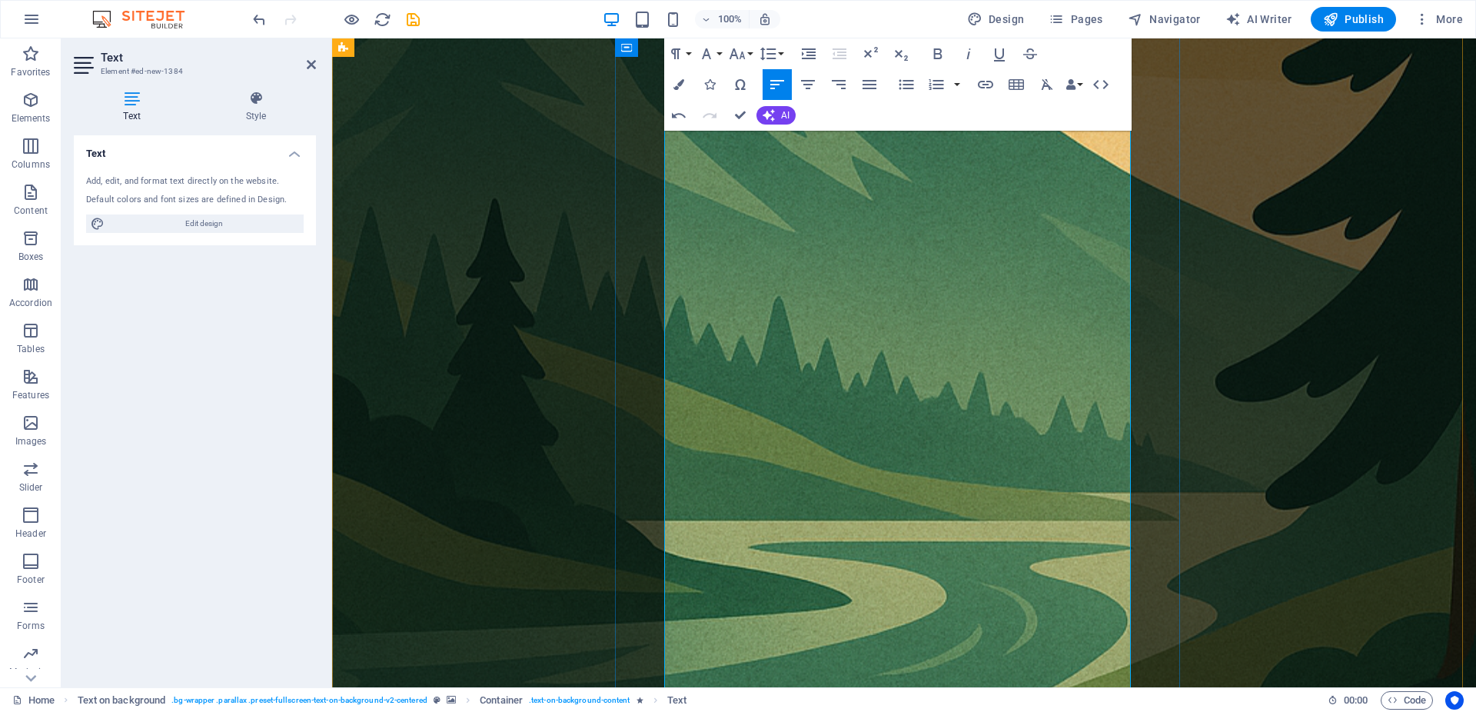
scroll to position [1098, 0]
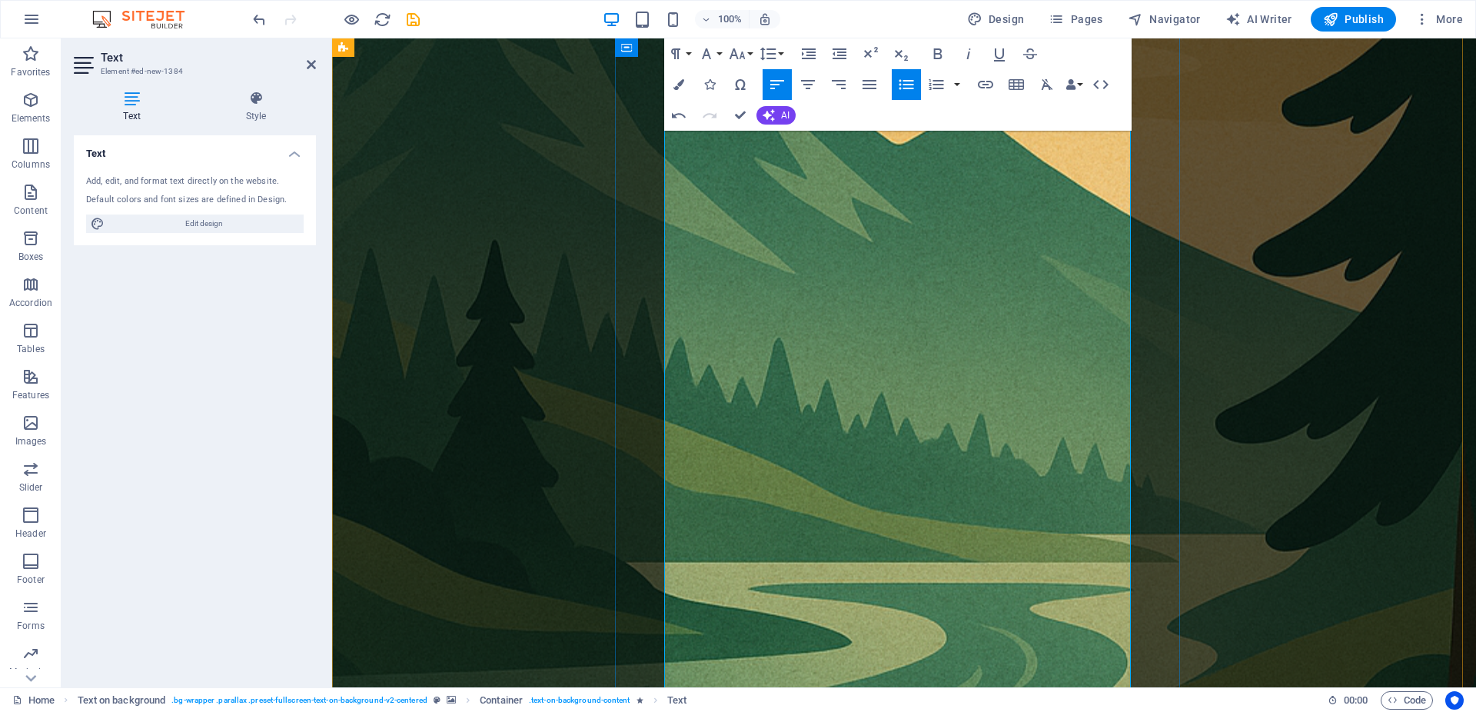
scroll to position [941, 0]
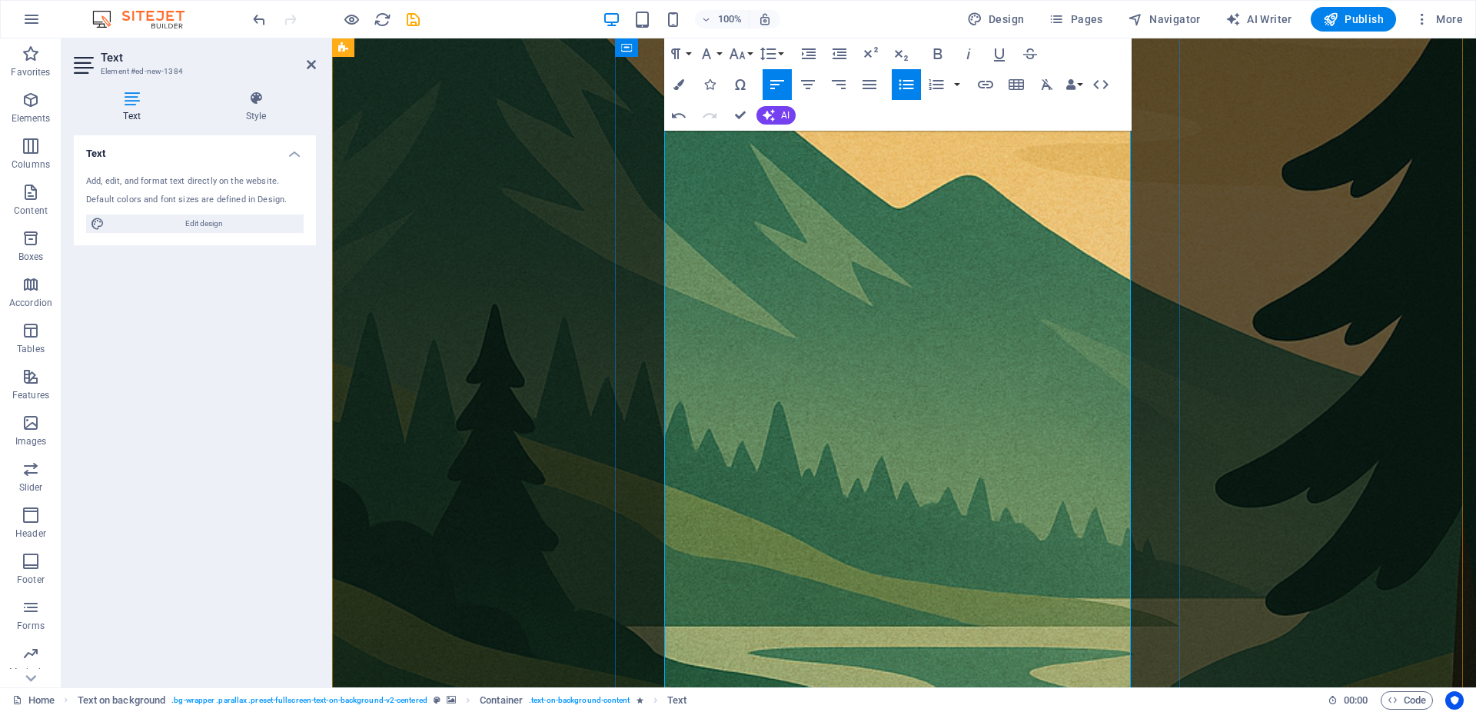
drag, startPoint x: 840, startPoint y: 340, endPoint x: 671, endPoint y: 341, distance: 169.1
drag, startPoint x: 836, startPoint y: 583, endPoint x: 675, endPoint y: 359, distance: 276.0
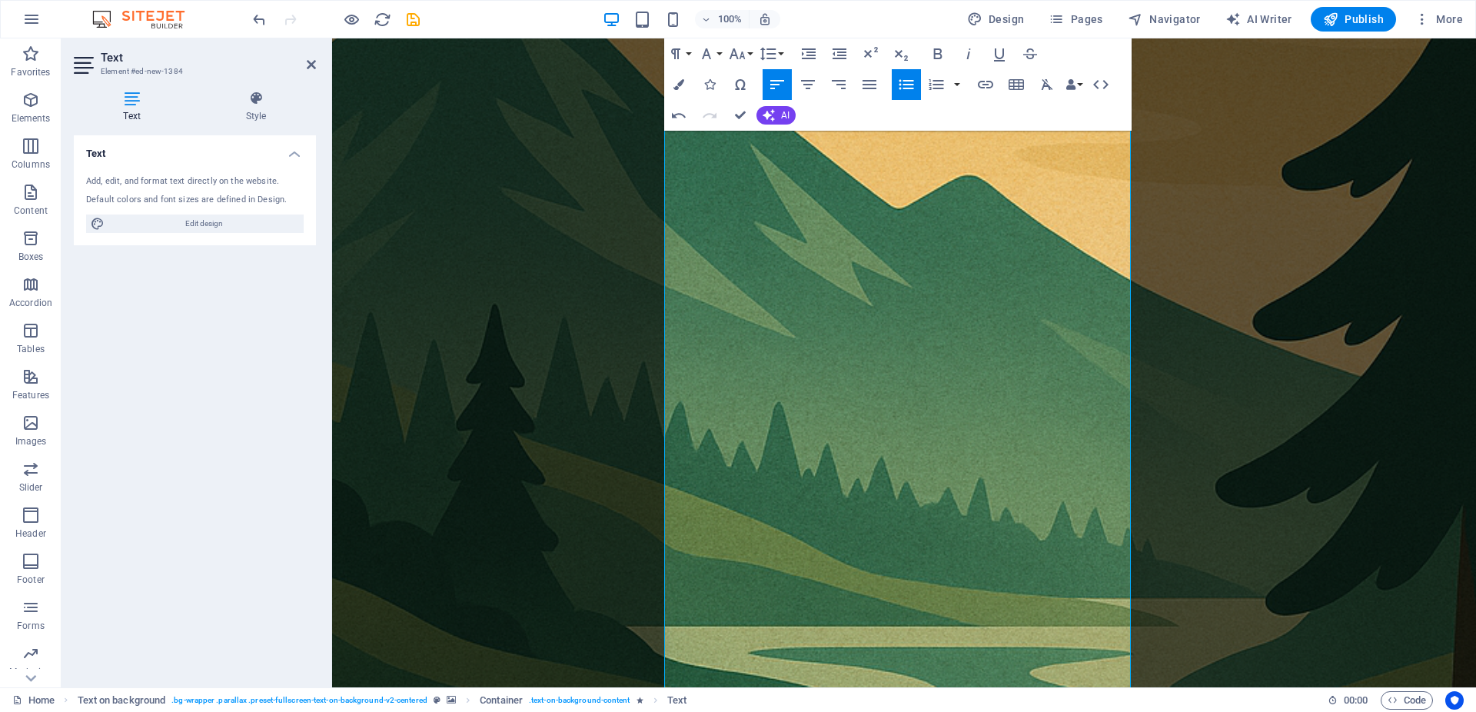
click at [906, 86] on icon "button" at bounding box center [906, 84] width 18 height 18
drag, startPoint x: 827, startPoint y: 338, endPoint x: 666, endPoint y: 336, distance: 160.7
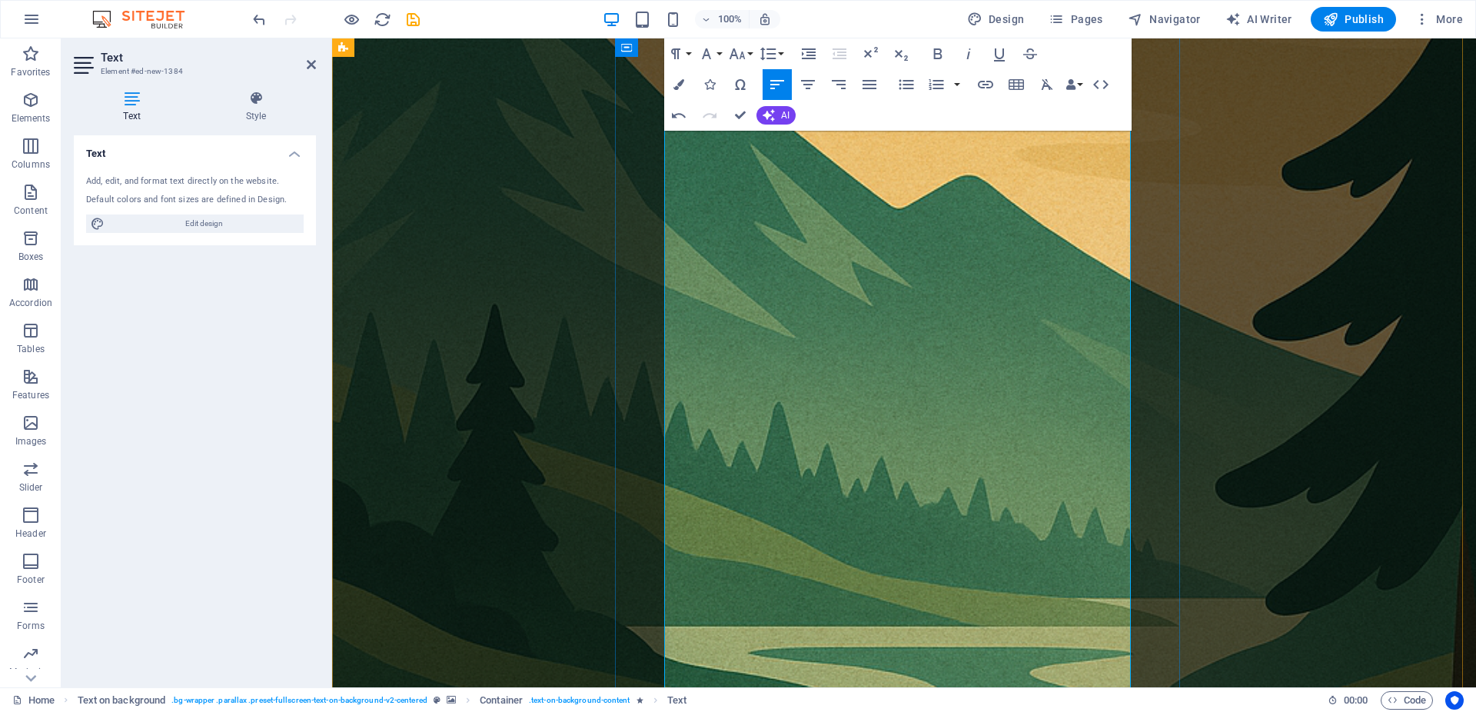
click at [682, 56] on icon "button" at bounding box center [675, 54] width 18 height 18
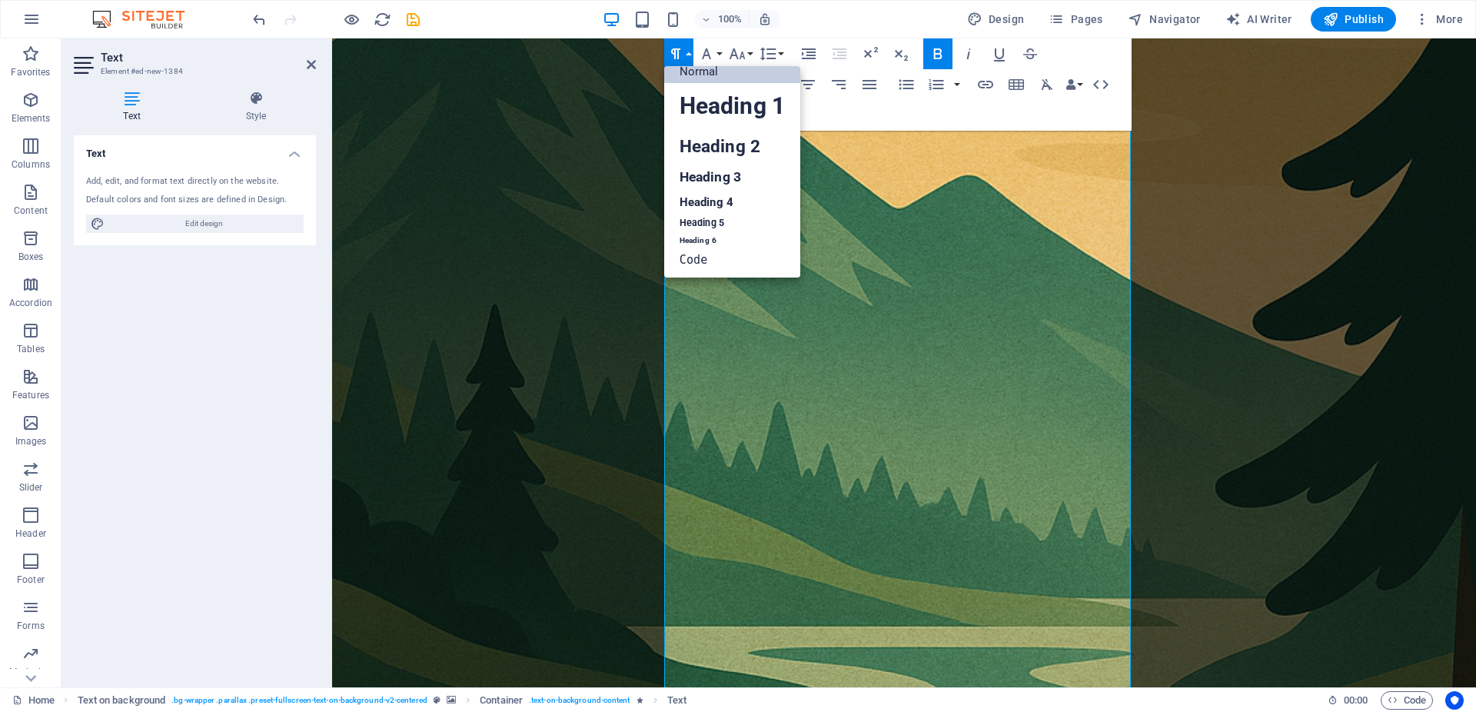
scroll to position [12, 0]
click at [737, 181] on link "Heading 3" at bounding box center [732, 177] width 136 height 27
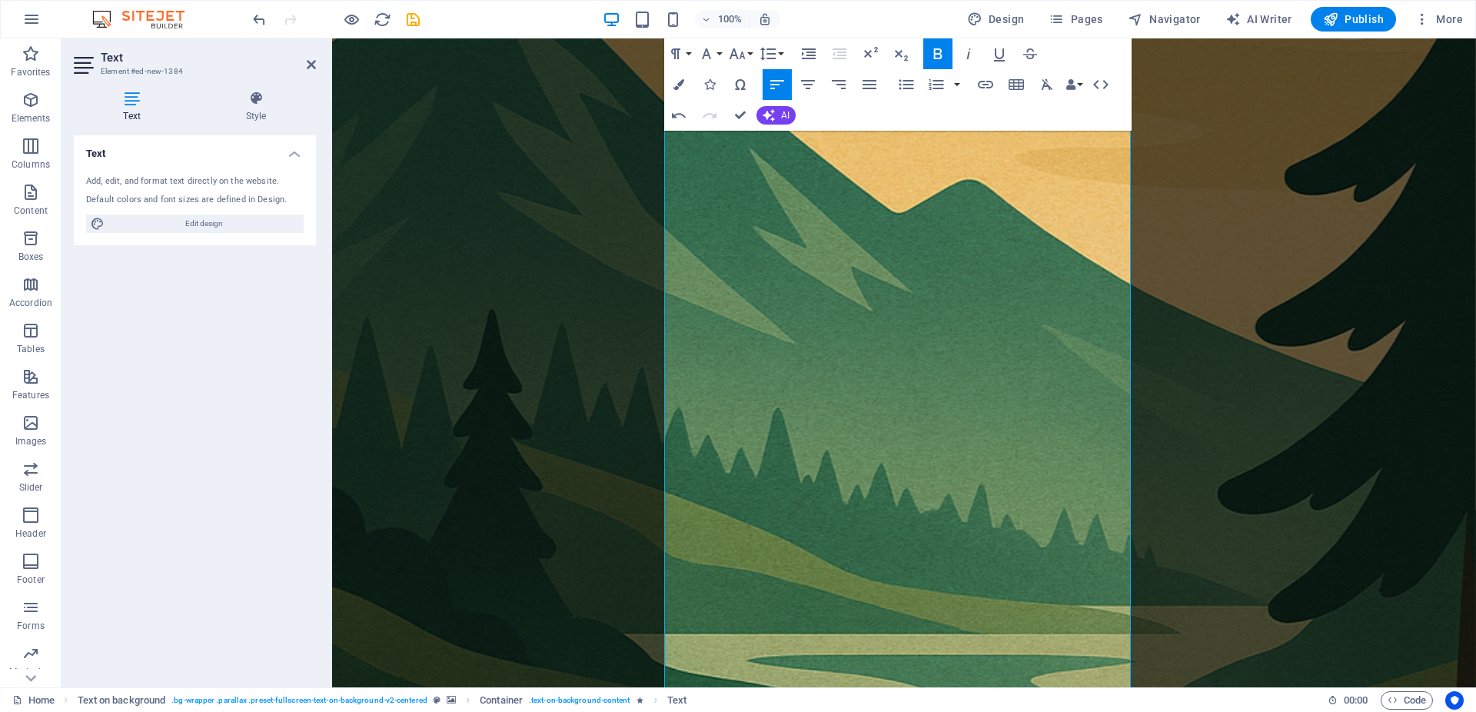
click at [248, 23] on div "100% Design Pages Navigator AI Writer Publish More" at bounding box center [738, 19] width 1474 height 37
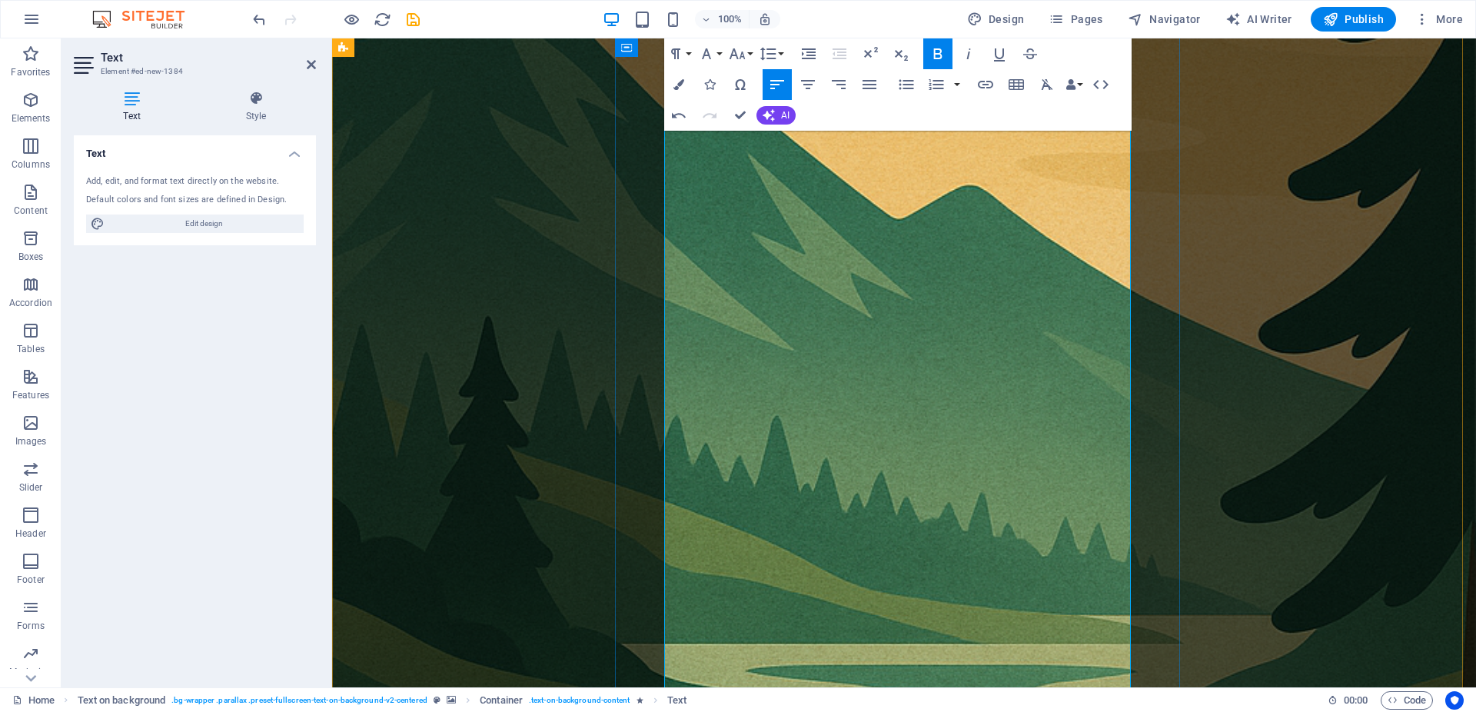
drag, startPoint x: 902, startPoint y: 330, endPoint x: 666, endPoint y: 337, distance: 236.1
click at [683, 57] on icon "button" at bounding box center [675, 54] width 18 height 18
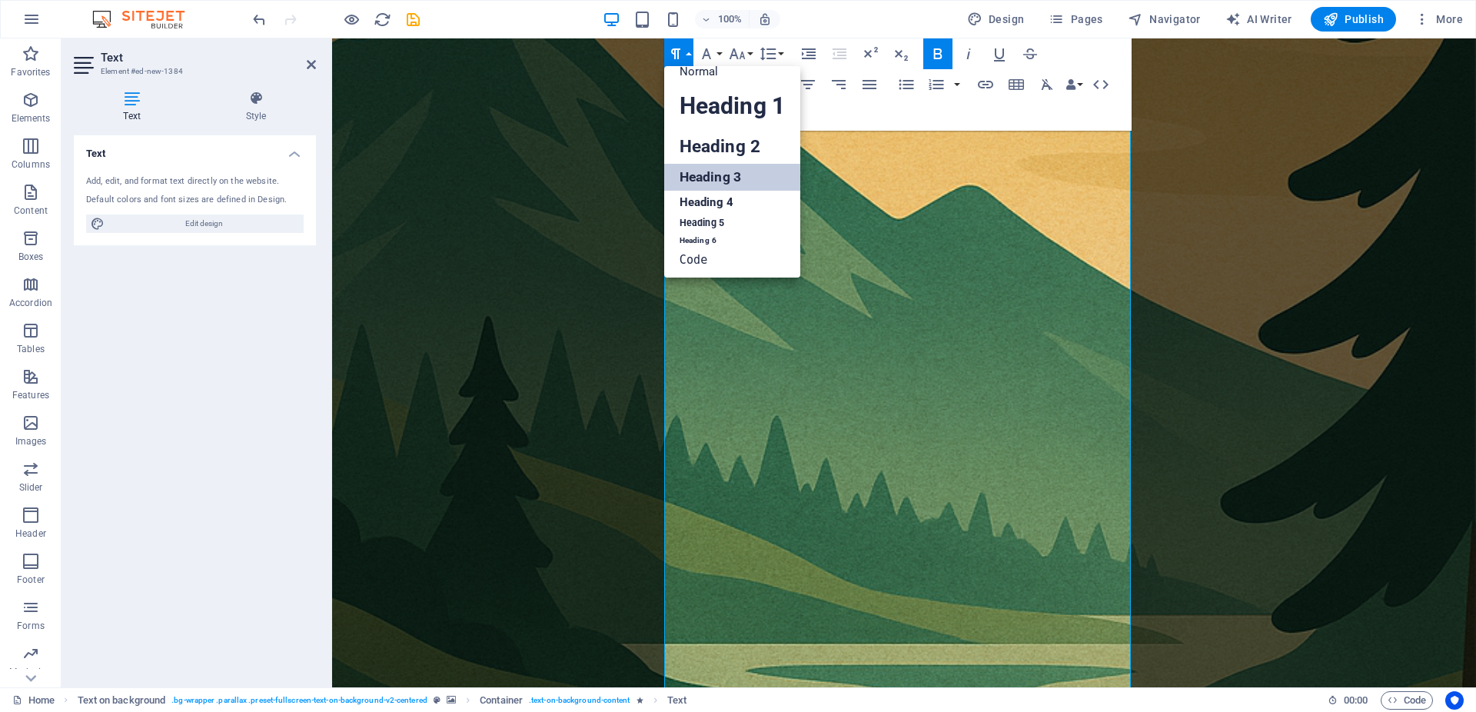
click at [747, 178] on link "Heading 3" at bounding box center [732, 177] width 136 height 27
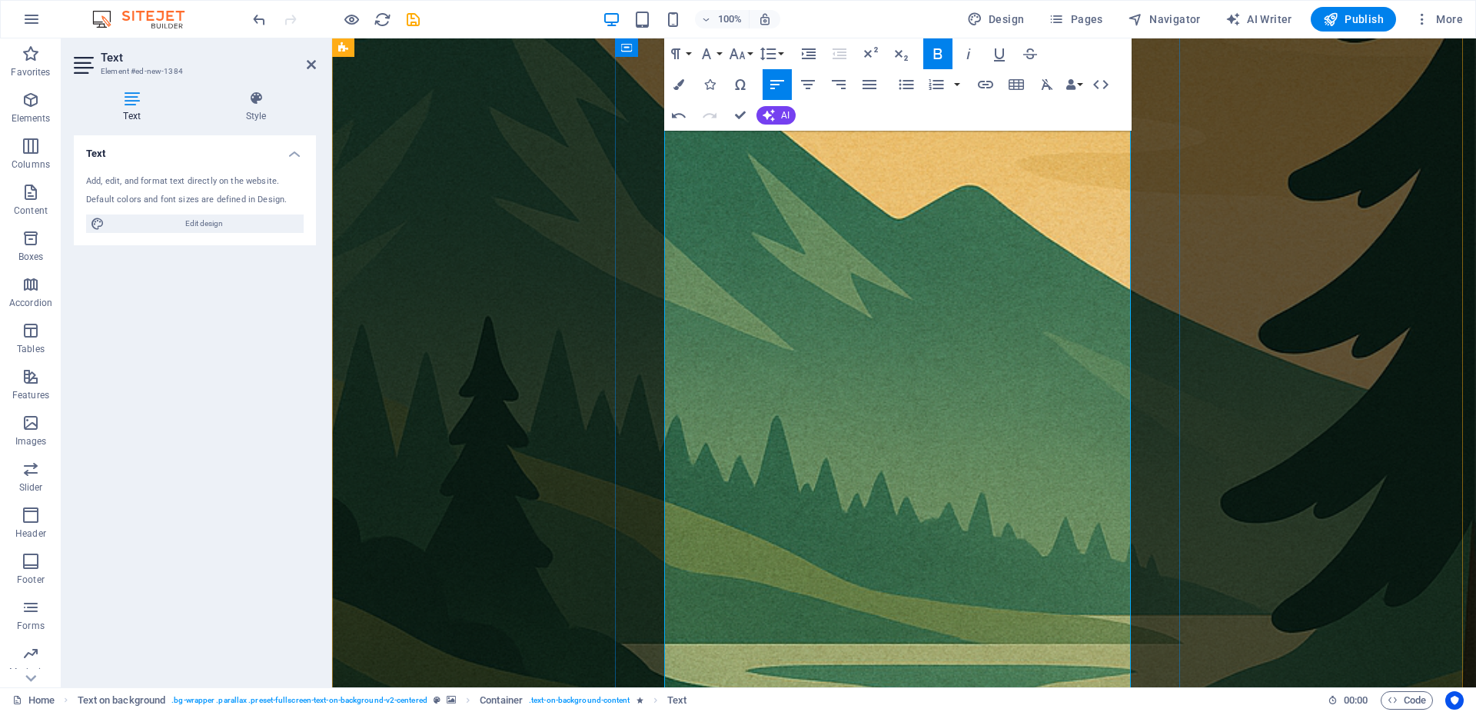
drag, startPoint x: 740, startPoint y: 282, endPoint x: 665, endPoint y: 275, distance: 75.6
click at [689, 46] on button "Paragraph Format" at bounding box center [678, 53] width 29 height 31
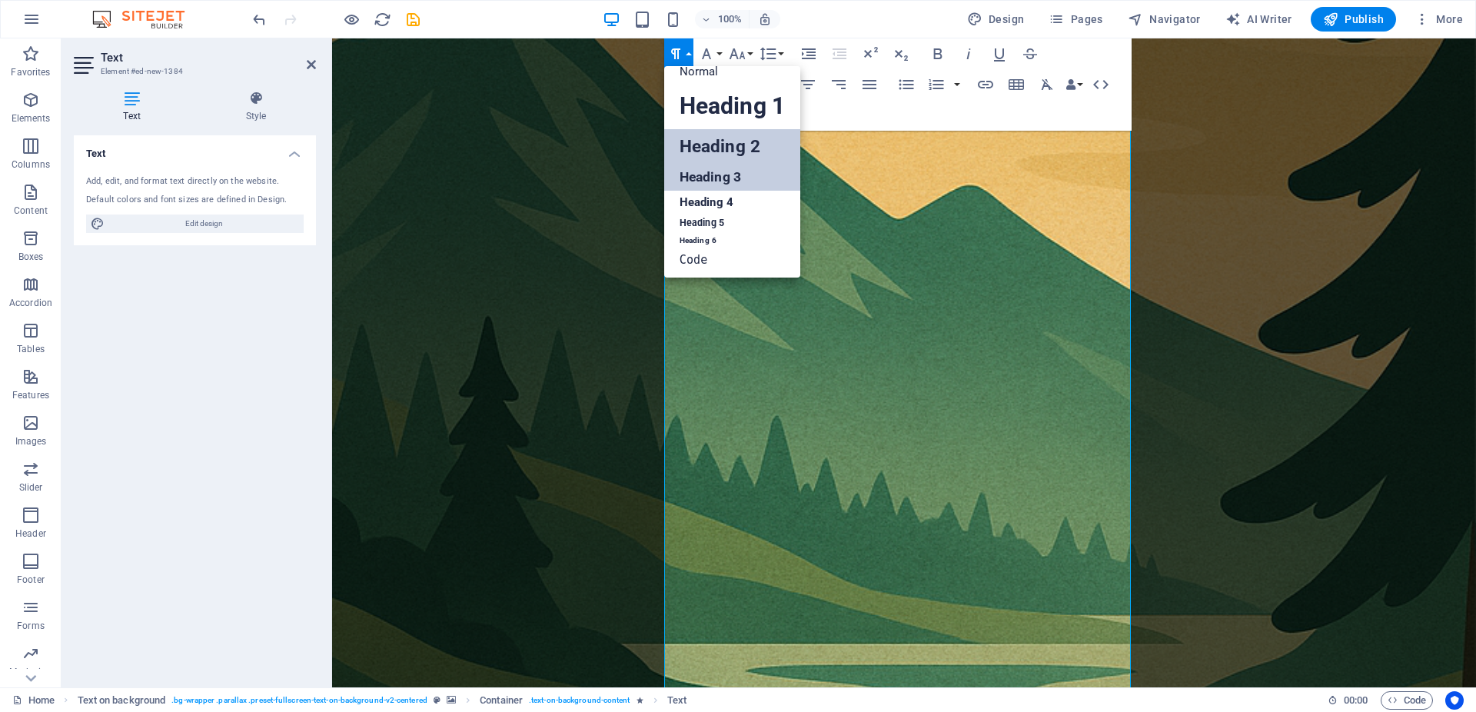
click at [716, 151] on link "Heading 2" at bounding box center [732, 146] width 136 height 35
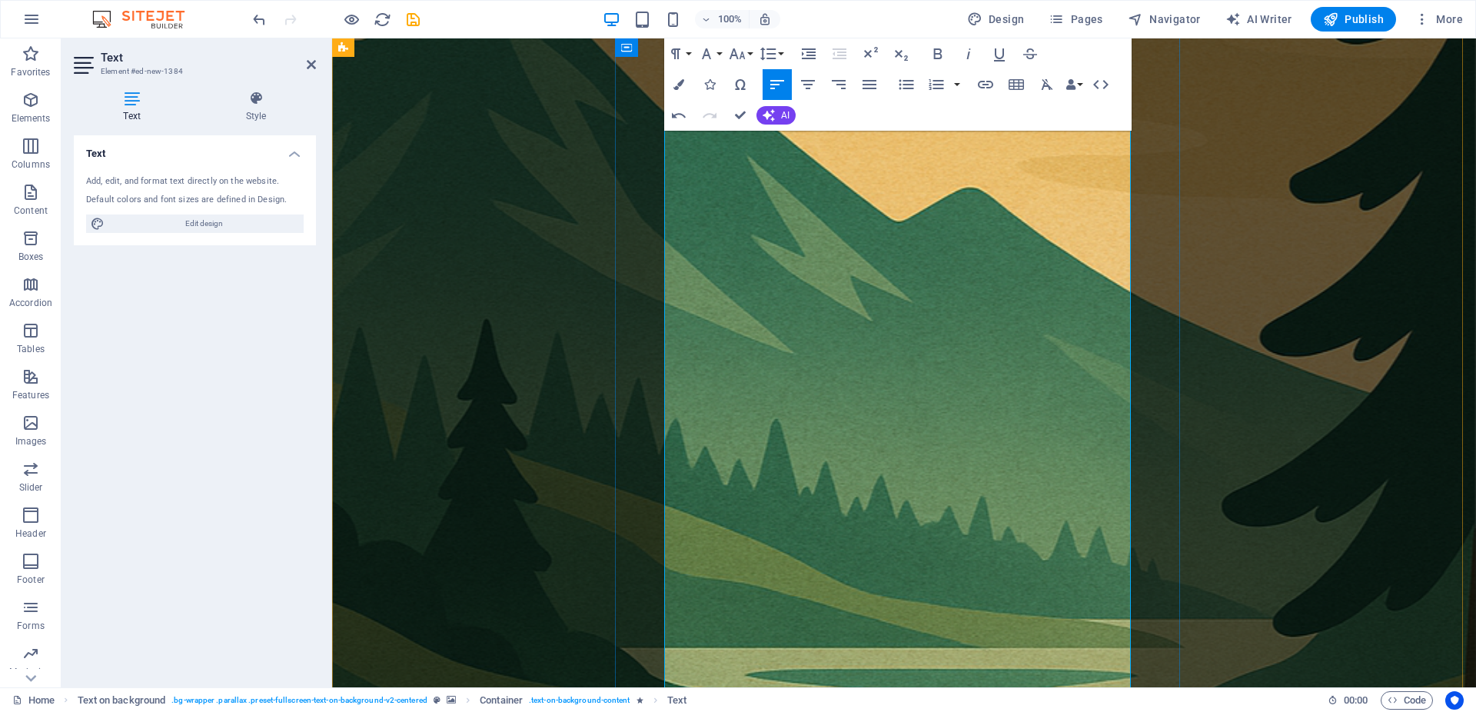
drag, startPoint x: 796, startPoint y: 453, endPoint x: 670, endPoint y: 384, distance: 143.8
click at [687, 58] on button "Paragraph Format" at bounding box center [678, 53] width 29 height 31
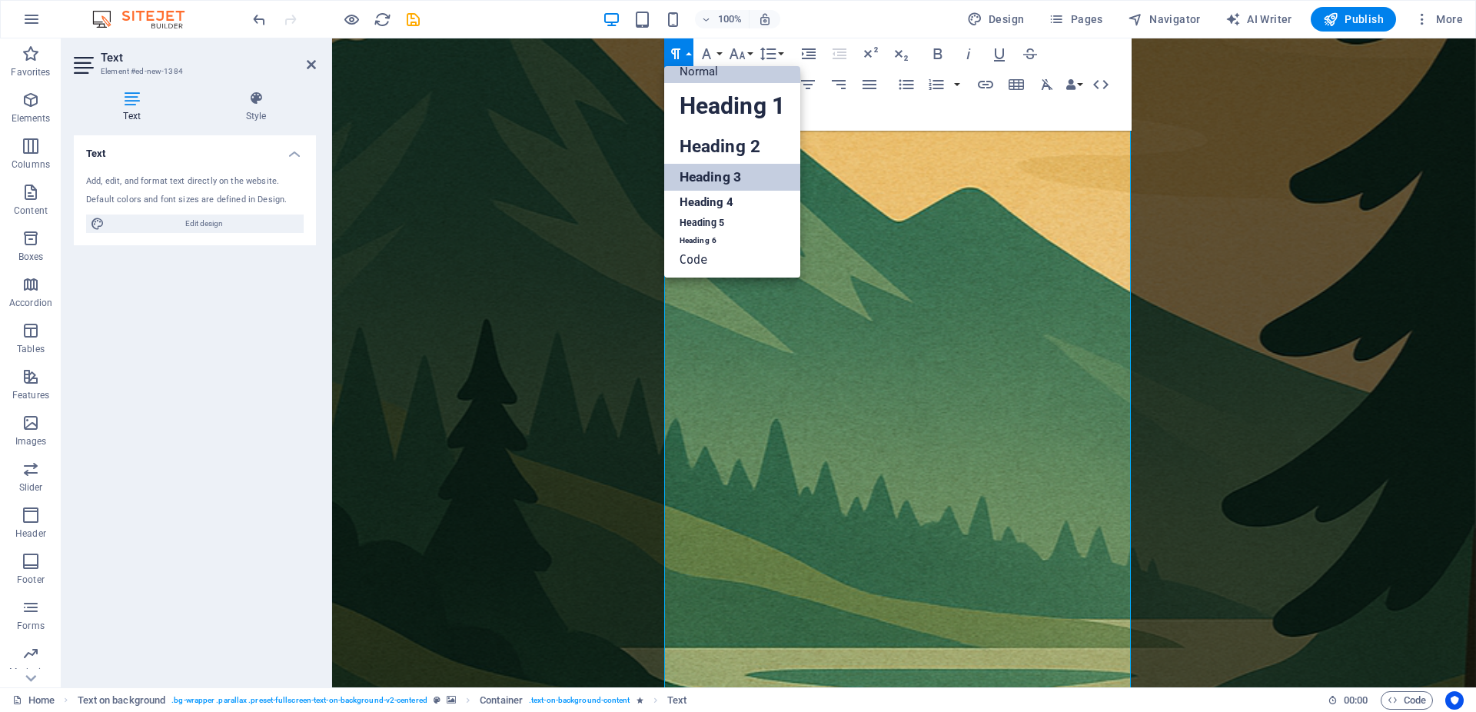
click at [696, 70] on link "Normal" at bounding box center [732, 71] width 136 height 23
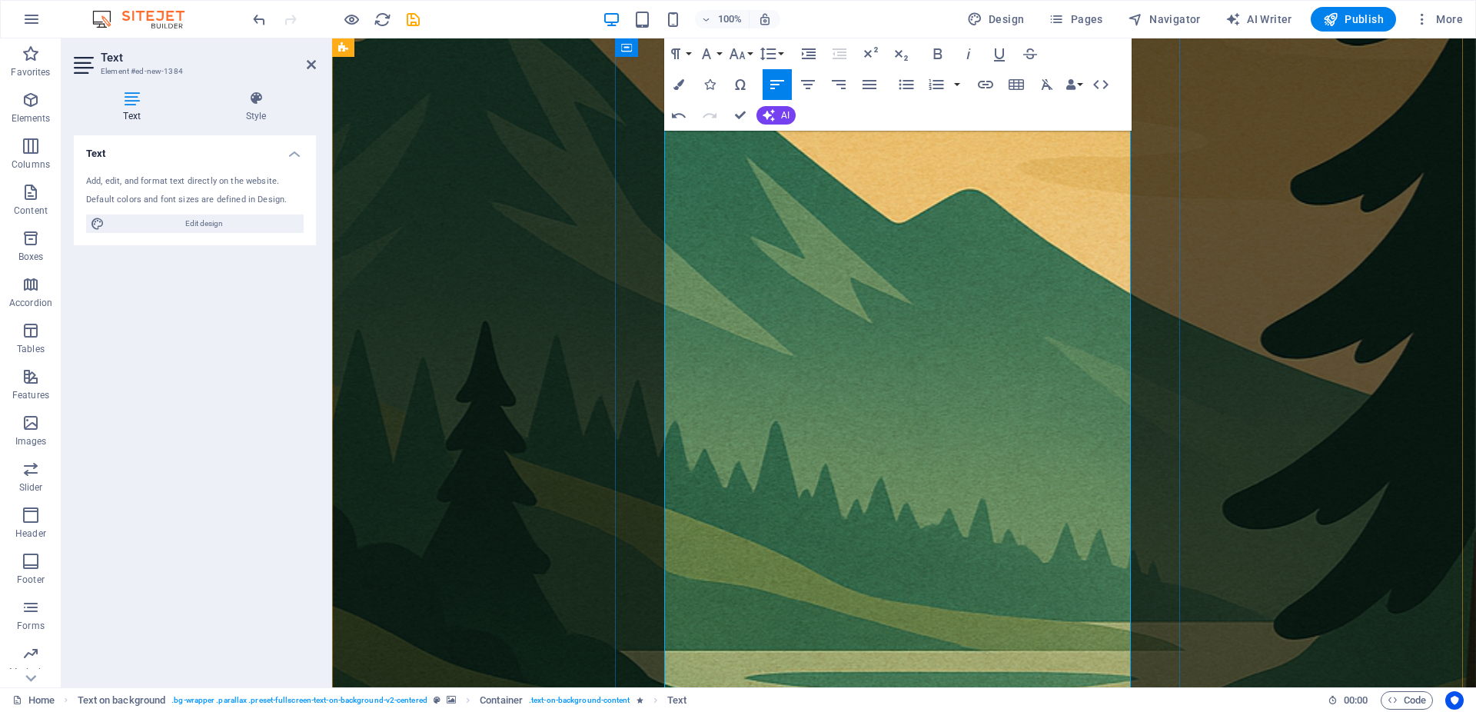
drag, startPoint x: 829, startPoint y: 570, endPoint x: 665, endPoint y: 566, distance: 164.5
click at [742, 61] on icon "button" at bounding box center [737, 54] width 18 height 18
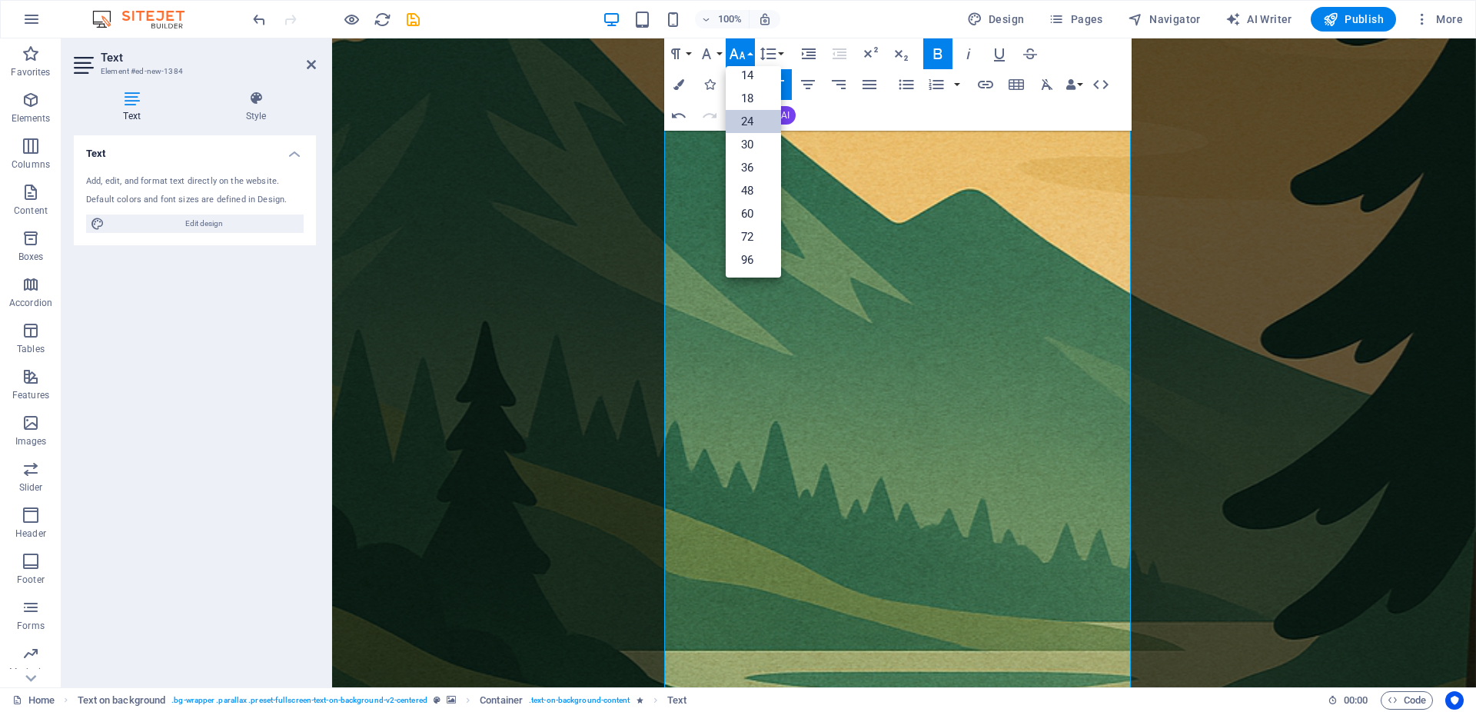
scroll to position [124, 0]
drag, startPoint x: 843, startPoint y: 569, endPoint x: 667, endPoint y: 560, distance: 176.3
click at [680, 66] on button "Paragraph Format" at bounding box center [678, 53] width 29 height 31
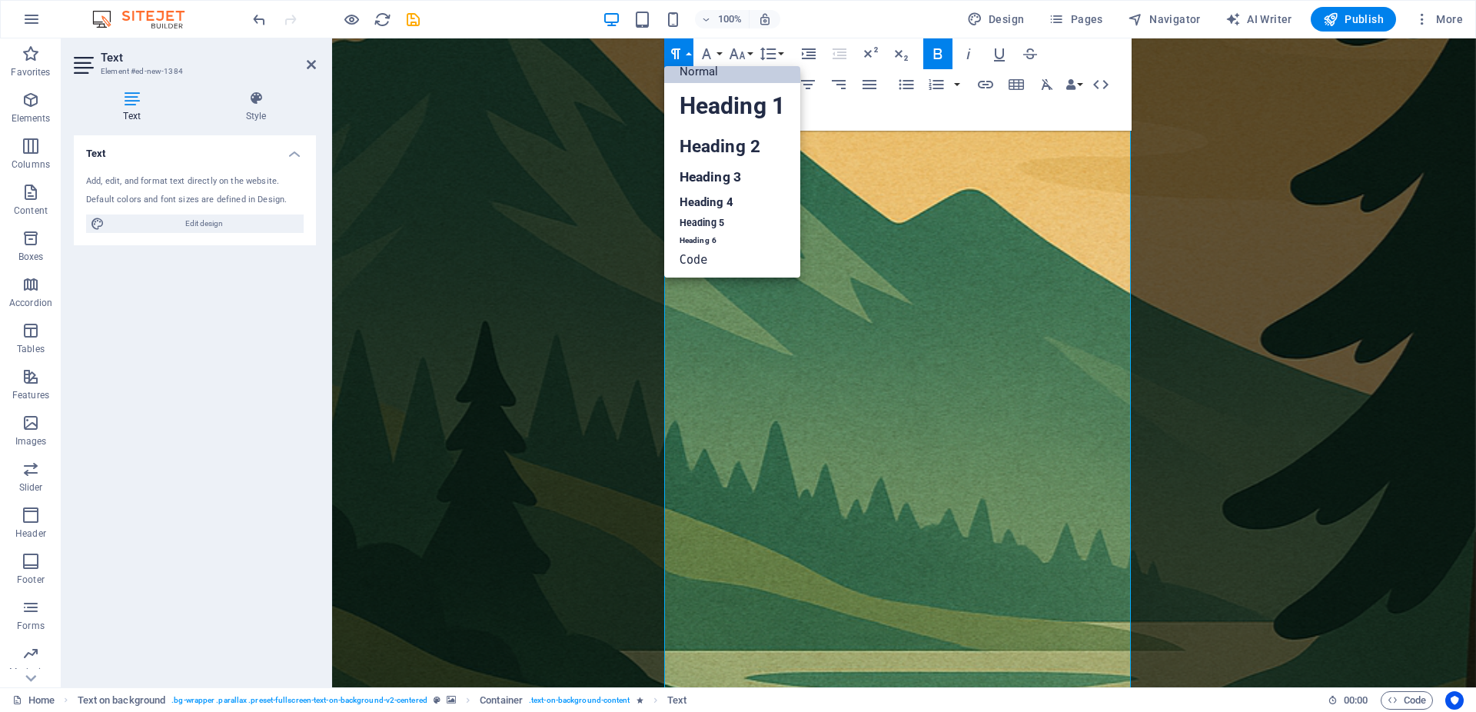
scroll to position [12, 0]
click at [720, 169] on link "Heading 3" at bounding box center [732, 177] width 136 height 27
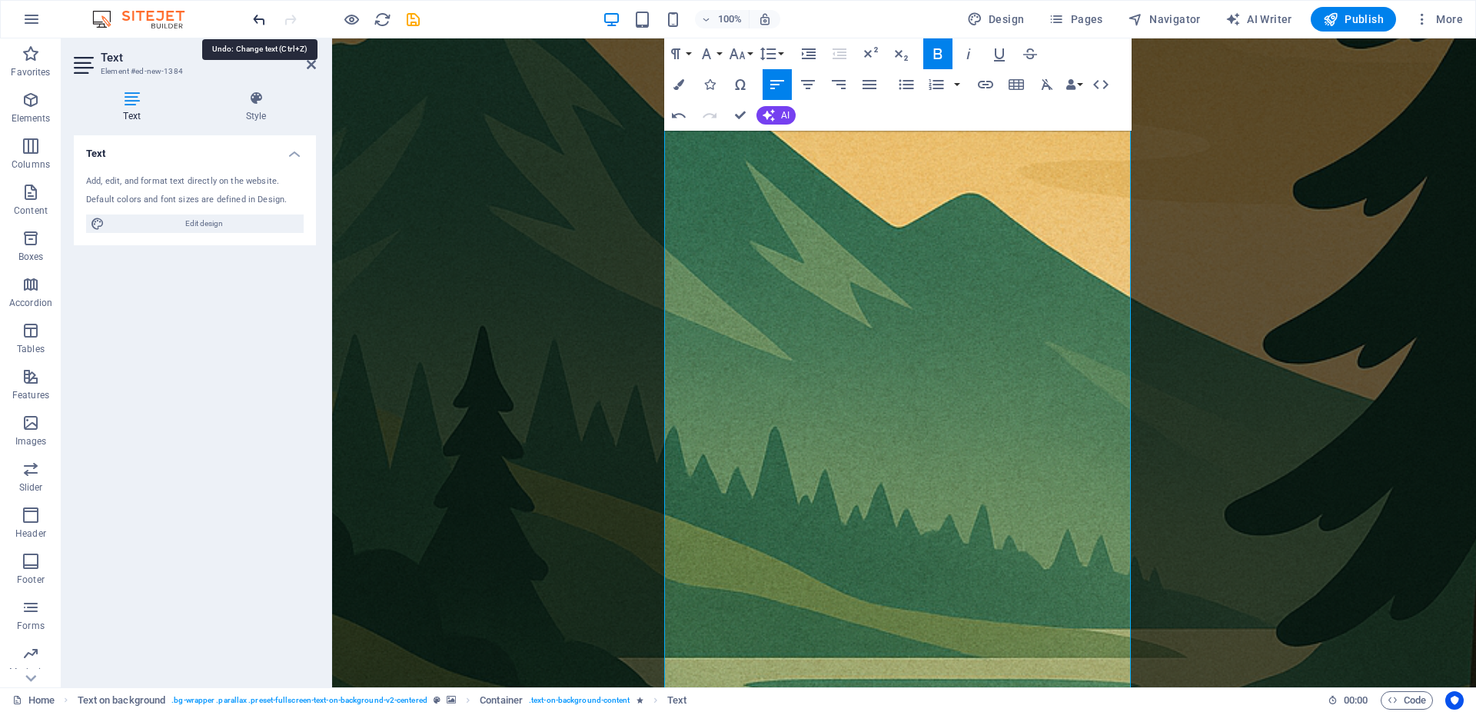
click at [251, 19] on icon "undo" at bounding box center [260, 20] width 18 height 18
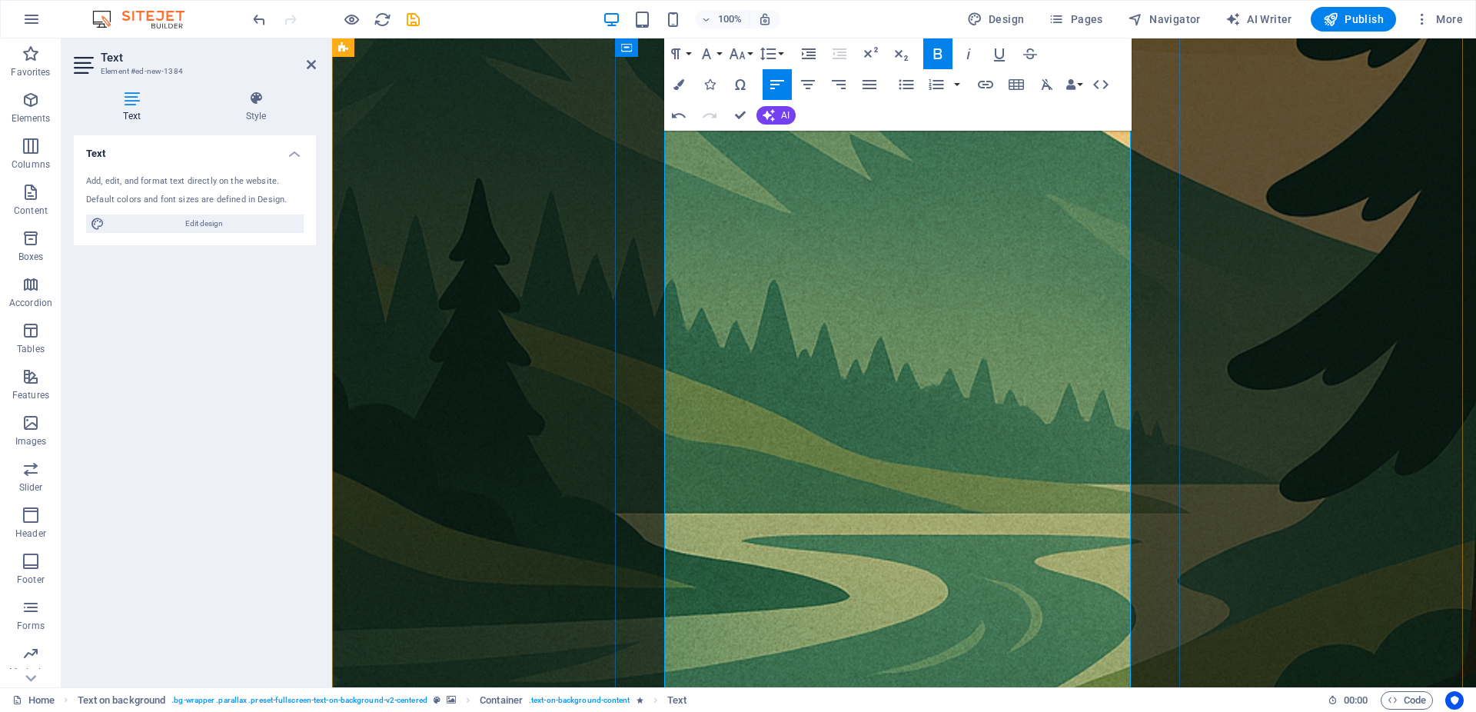
scroll to position [1333, 0]
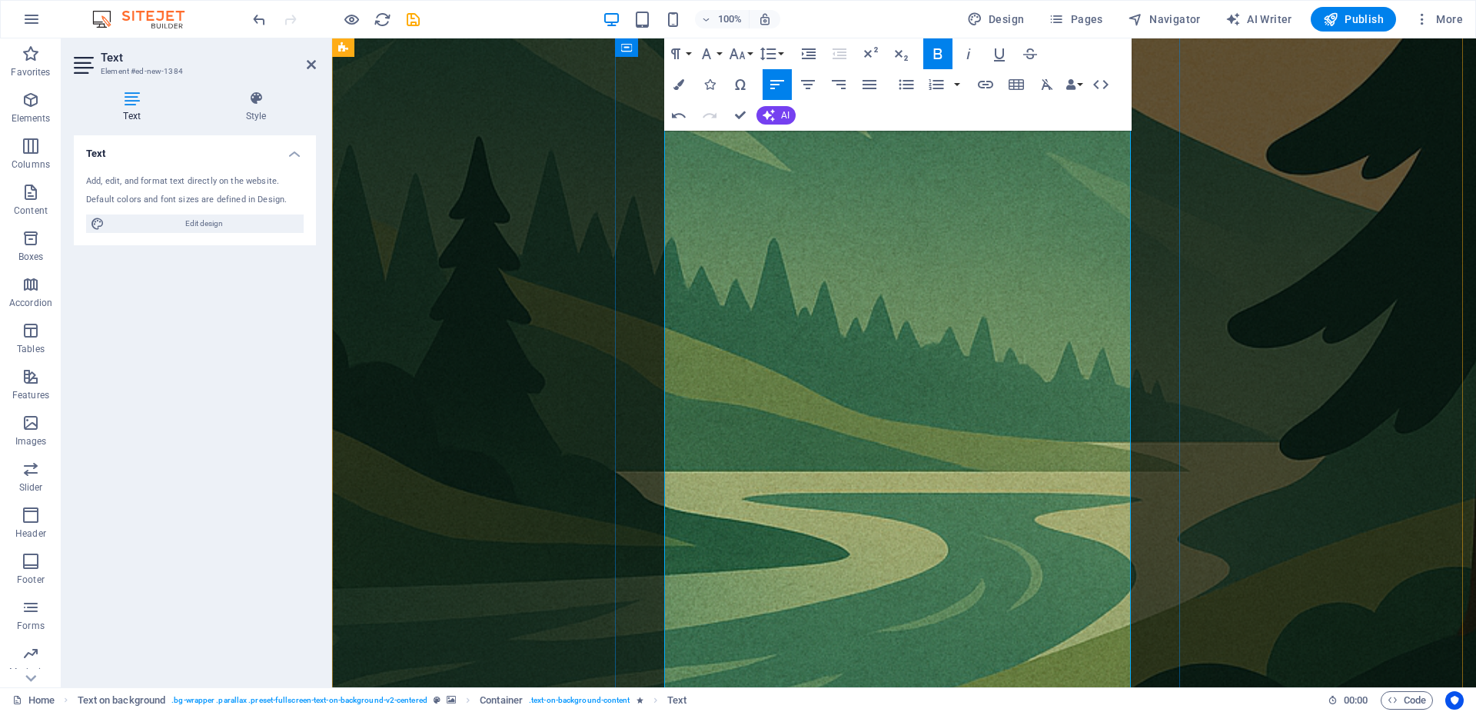
drag, startPoint x: 869, startPoint y: 180, endPoint x: 666, endPoint y: 177, distance: 203.0
drag, startPoint x: 791, startPoint y: 304, endPoint x: 664, endPoint y: 224, distance: 149.5
click at [683, 53] on icon "button" at bounding box center [675, 54] width 18 height 18
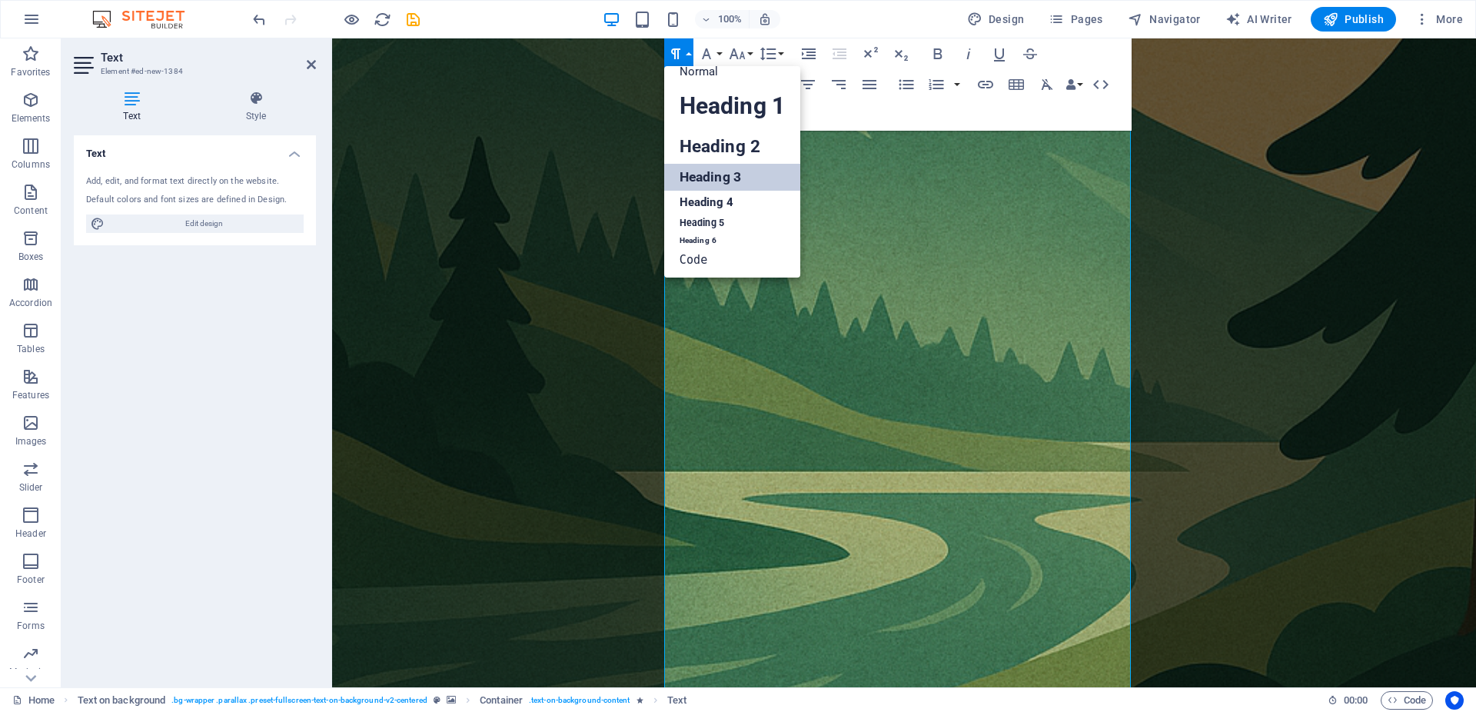
scroll to position [12, 0]
click at [715, 75] on link "Normal" at bounding box center [732, 71] width 136 height 23
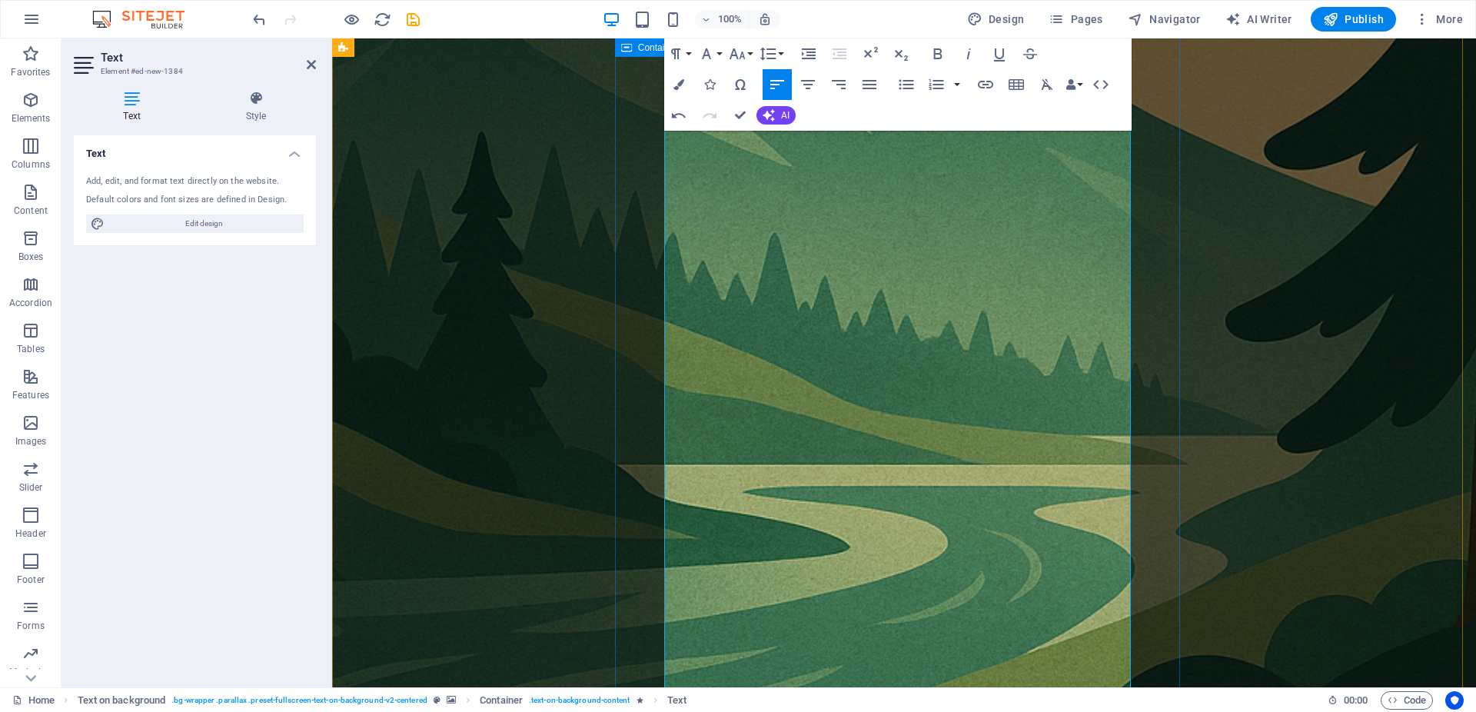
drag, startPoint x: 743, startPoint y: 345, endPoint x: 660, endPoint y: 345, distance: 83.0
click at [678, 57] on icon "button" at bounding box center [675, 53] width 9 height 11
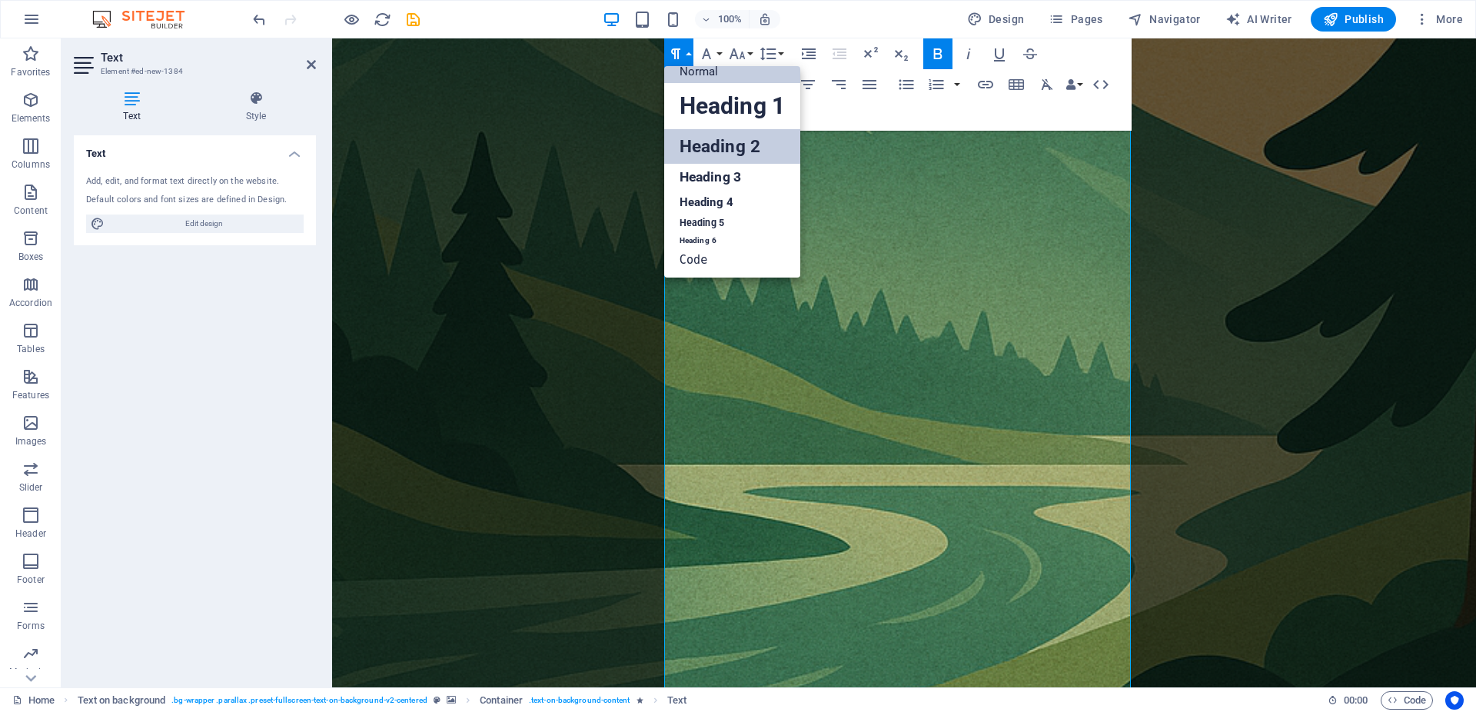
click at [739, 136] on link "Heading 2" at bounding box center [732, 146] width 136 height 35
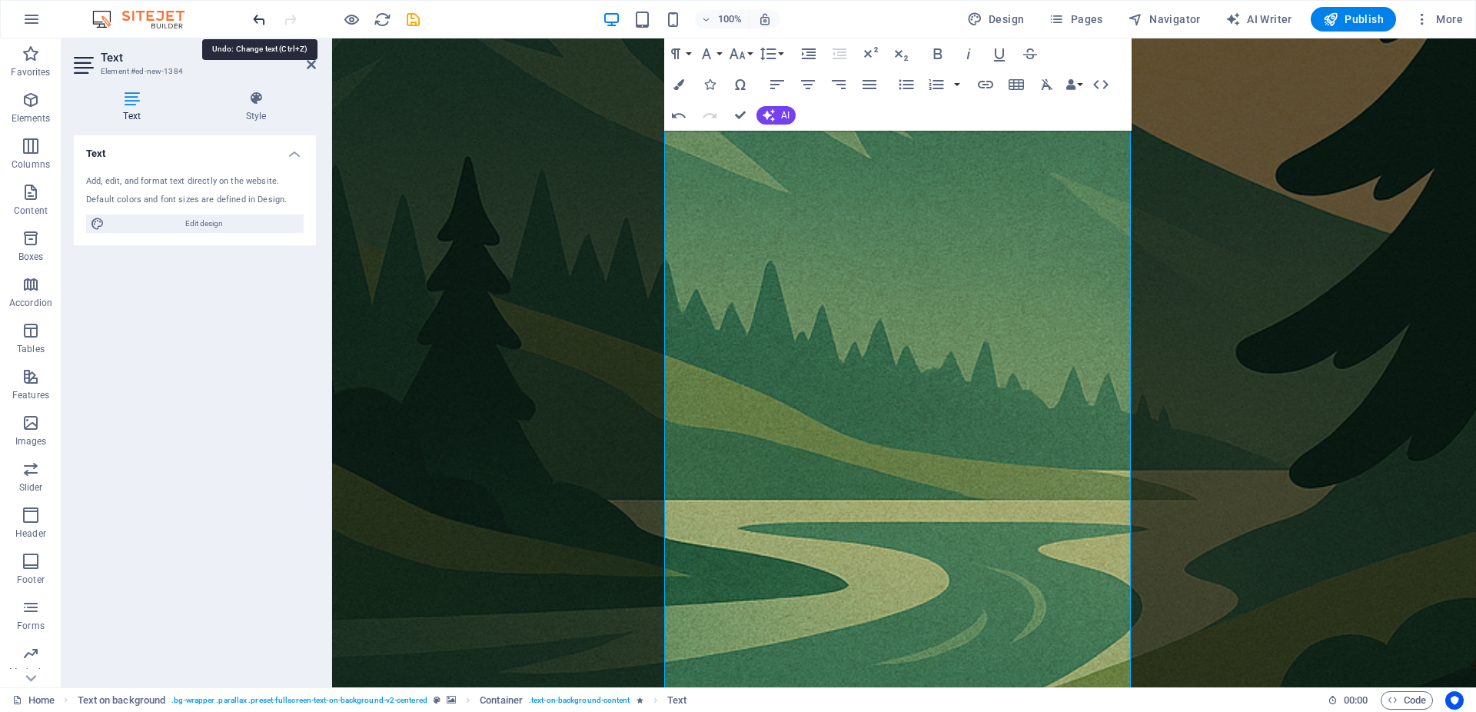
click at [251, 12] on icon "undo" at bounding box center [260, 20] width 18 height 18
click at [261, 23] on icon "undo" at bounding box center [260, 20] width 18 height 18
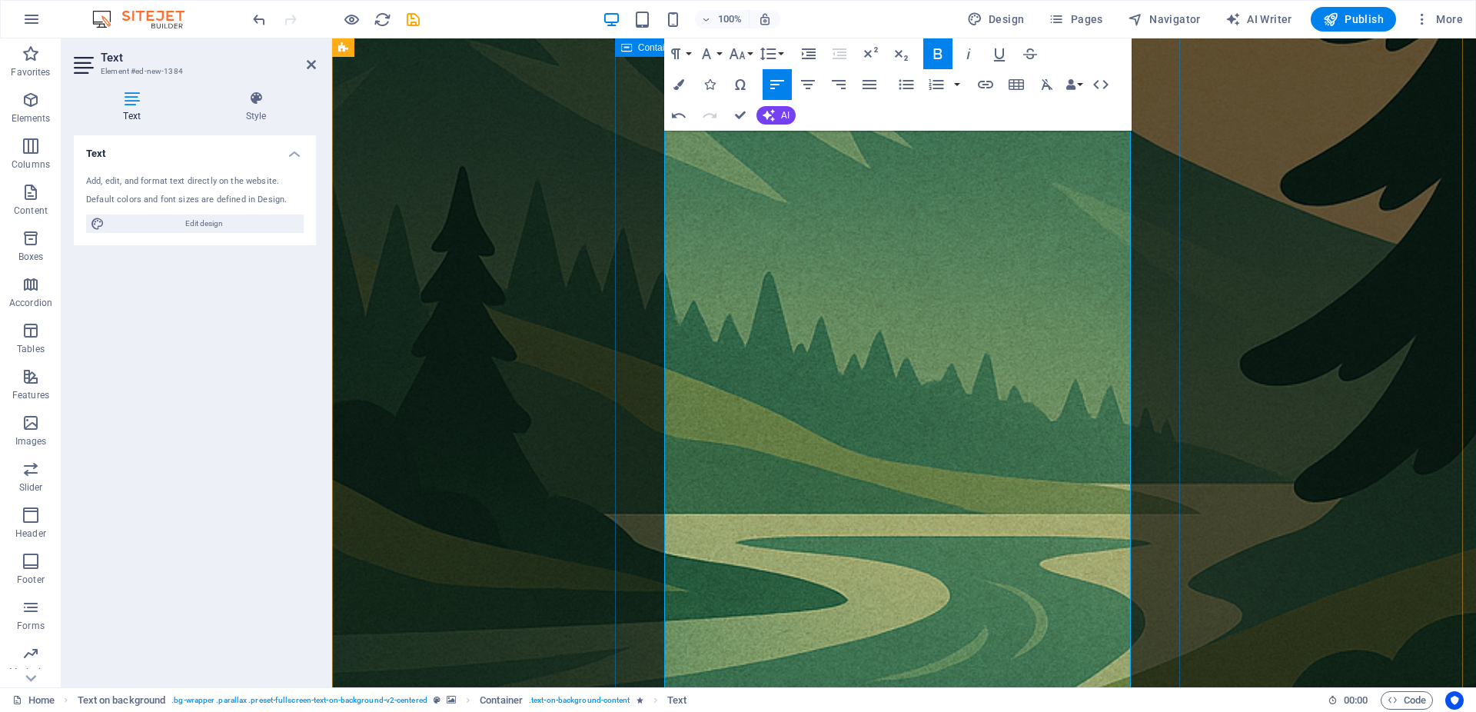
drag, startPoint x: 770, startPoint y: 347, endPoint x: 651, endPoint y: 351, distance: 119.2
click at [687, 48] on button "Paragraph Format" at bounding box center [678, 53] width 29 height 31
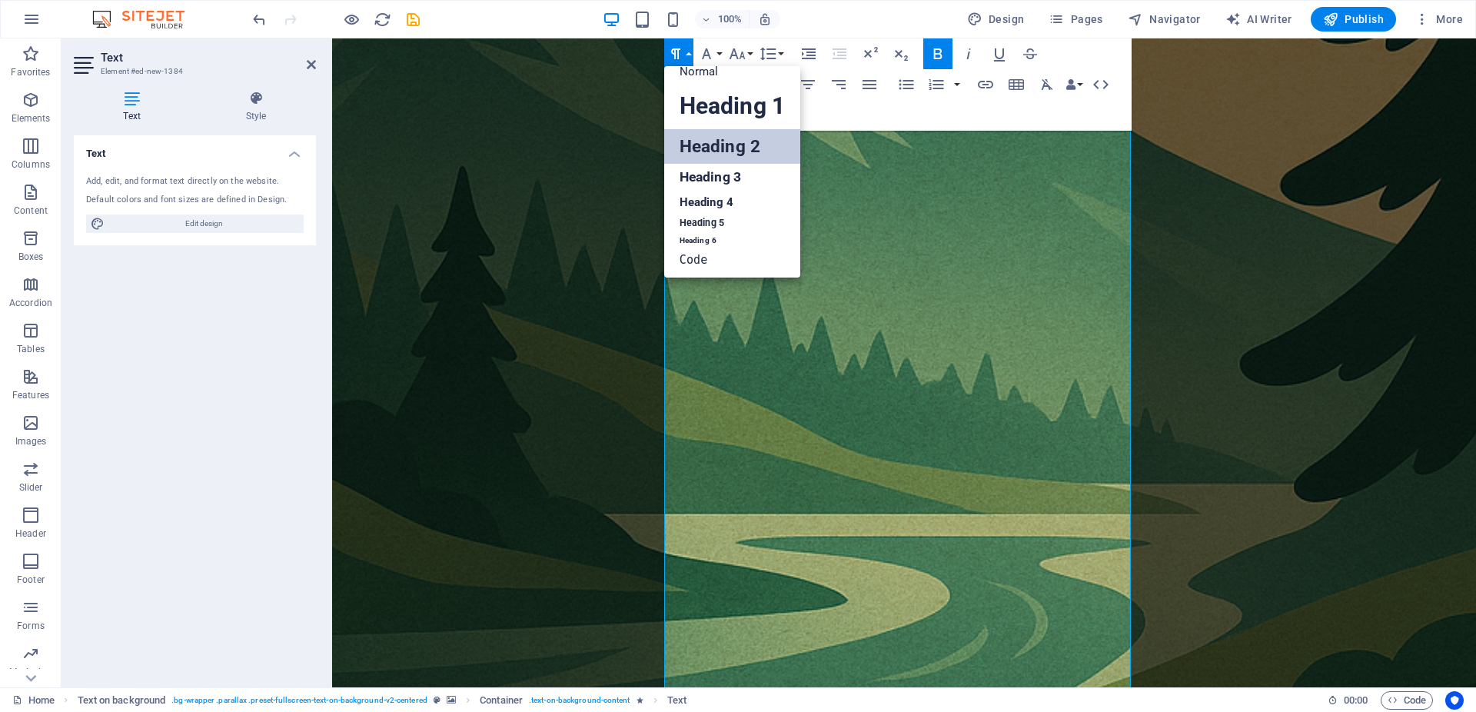
click at [750, 135] on link "Heading 2" at bounding box center [732, 146] width 136 height 35
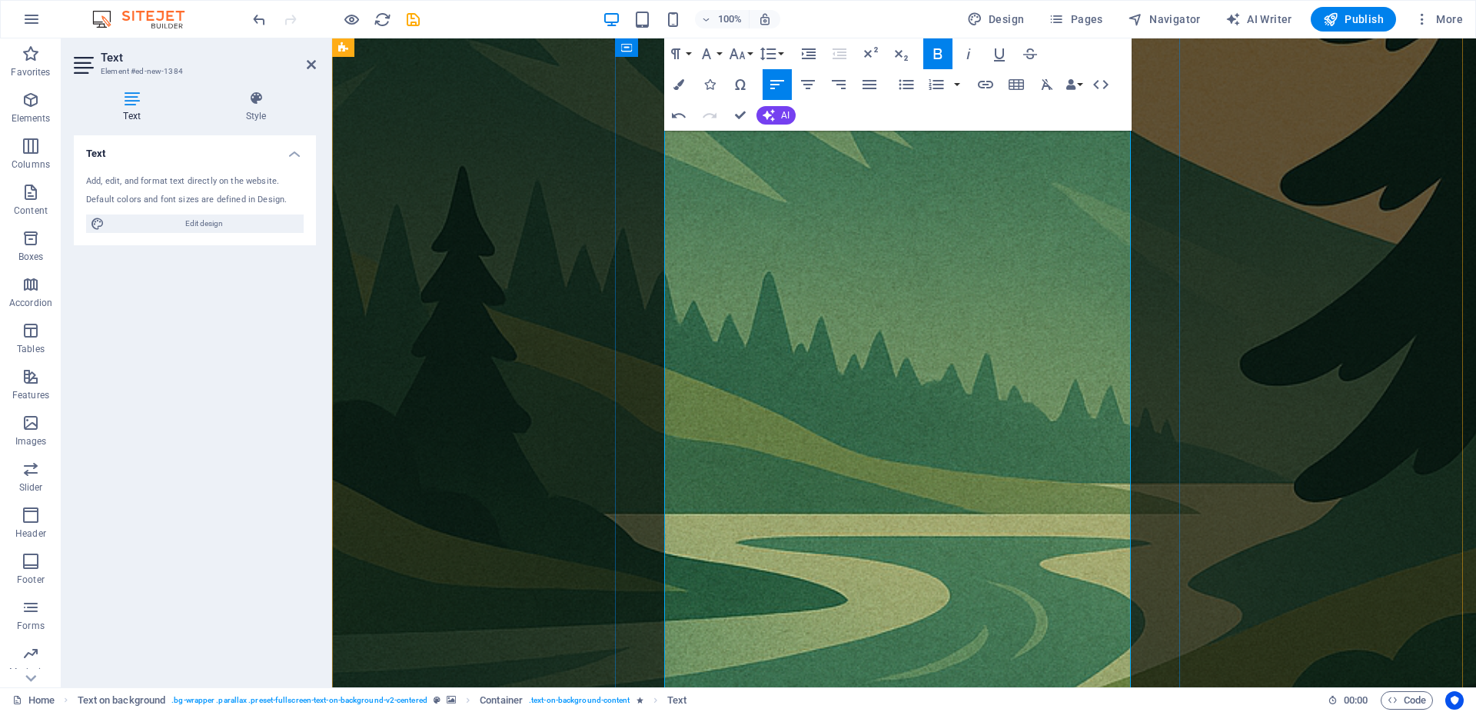
drag, startPoint x: 759, startPoint y: 564, endPoint x: 670, endPoint y: 419, distance: 170.9
click at [743, 55] on icon "button" at bounding box center [737, 54] width 18 height 18
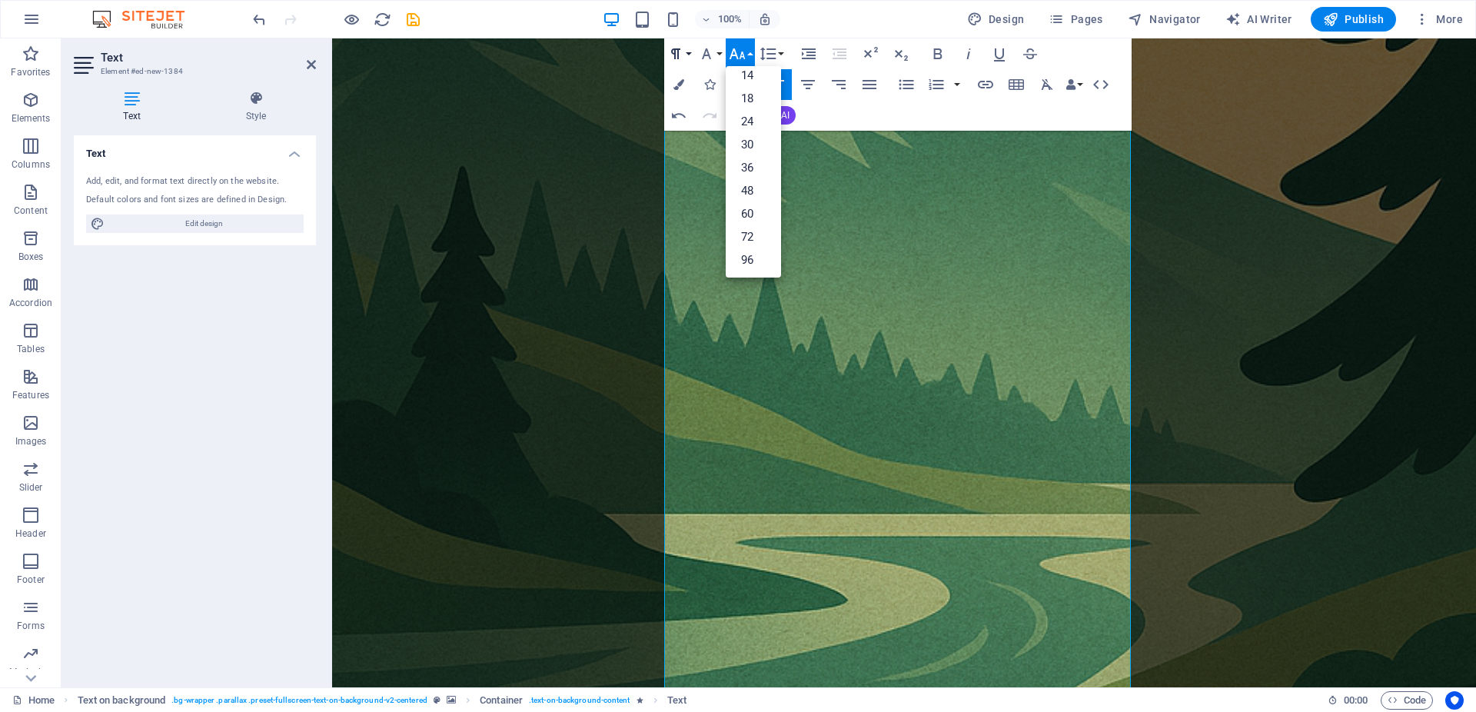
click at [672, 58] on icon "button" at bounding box center [675, 54] width 18 height 18
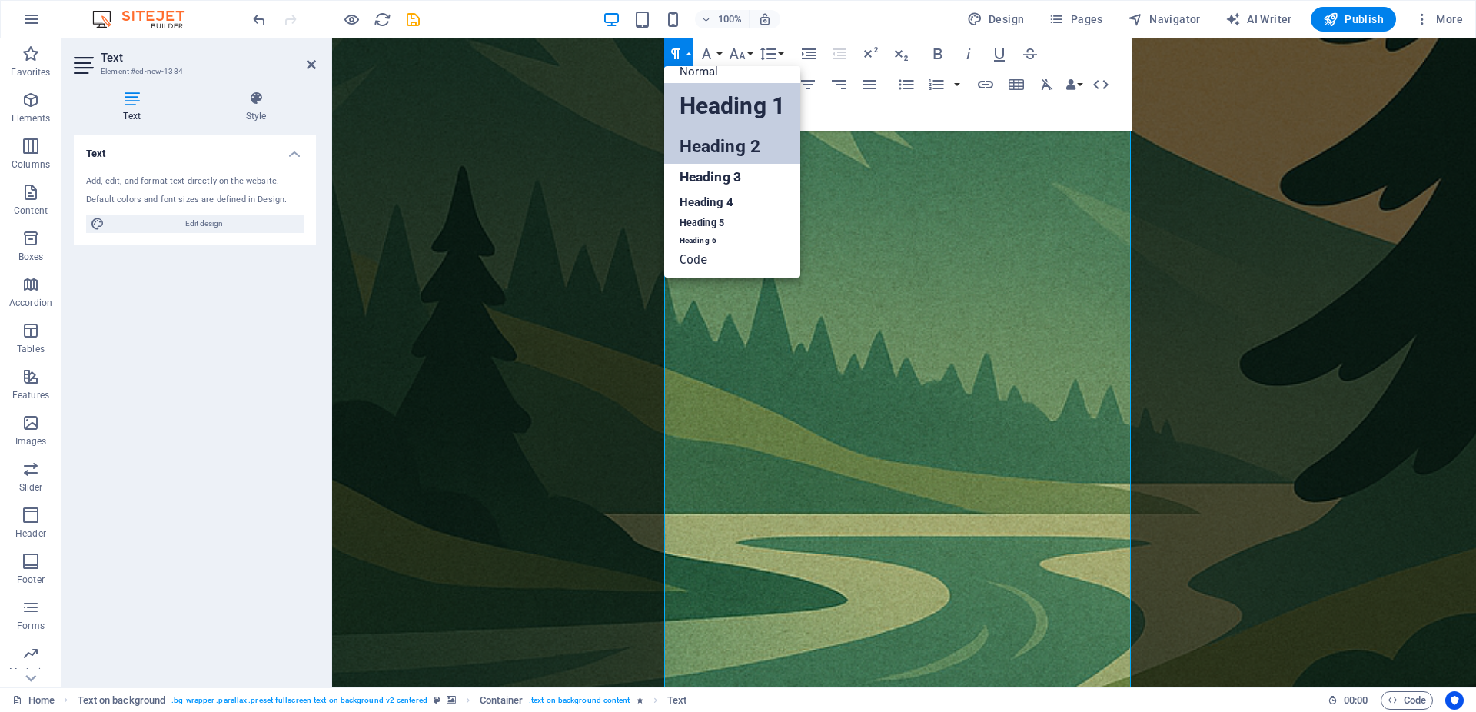
click at [690, 85] on link "Heading 1" at bounding box center [732, 106] width 136 height 46
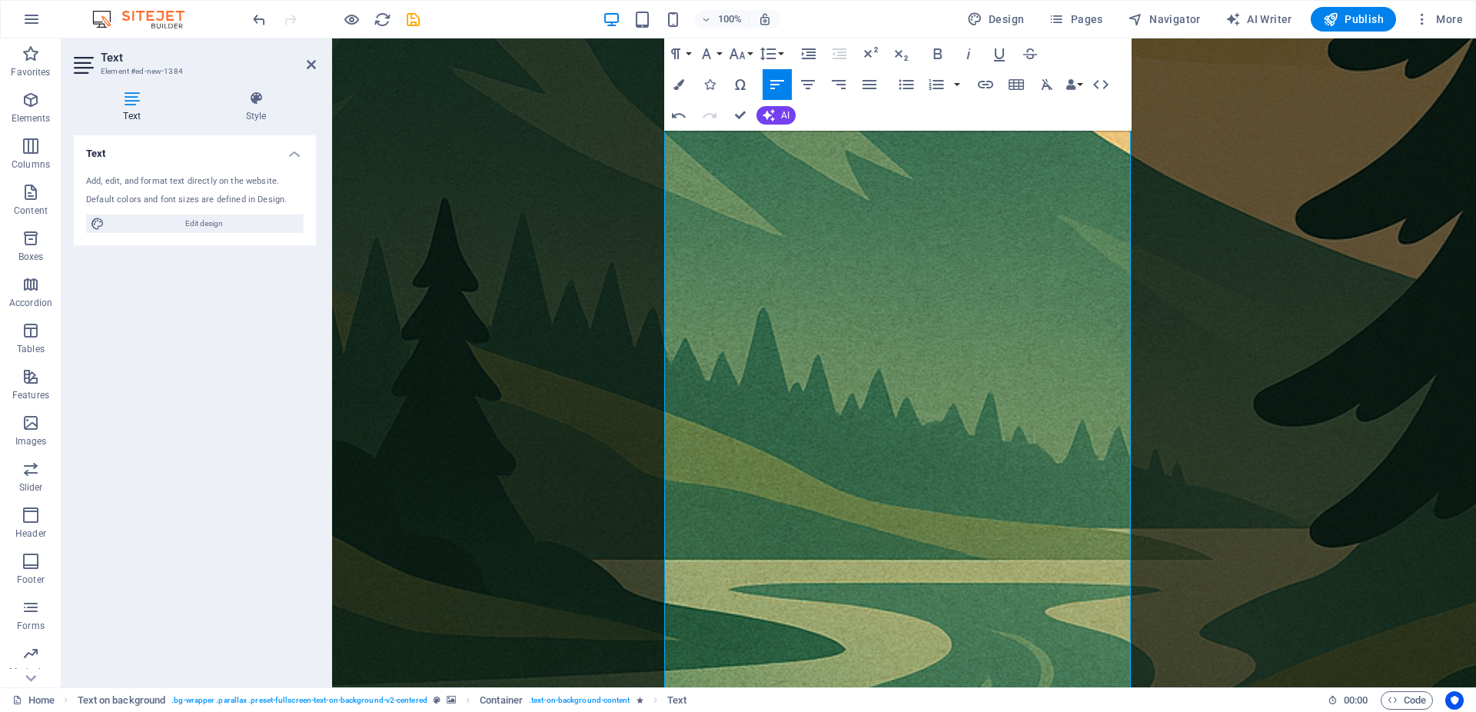
click at [690, 85] on div "Paragraph Format Normal Heading 1 Heading 2 Heading 3 Heading 4 Heading 5 Headi…" at bounding box center [897, 84] width 467 height 92
click at [685, 61] on button "Paragraph Format" at bounding box center [678, 53] width 29 height 31
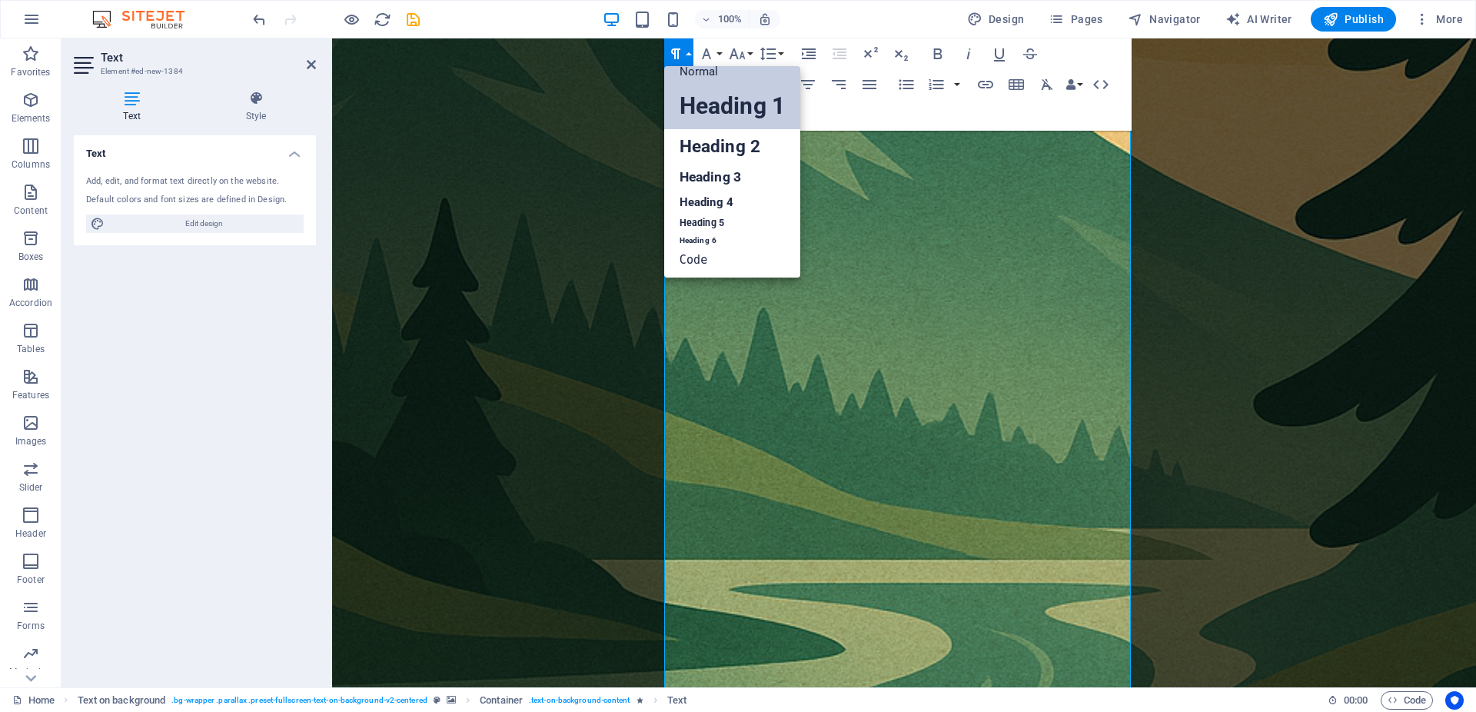
click at [714, 75] on link "Normal" at bounding box center [732, 71] width 136 height 23
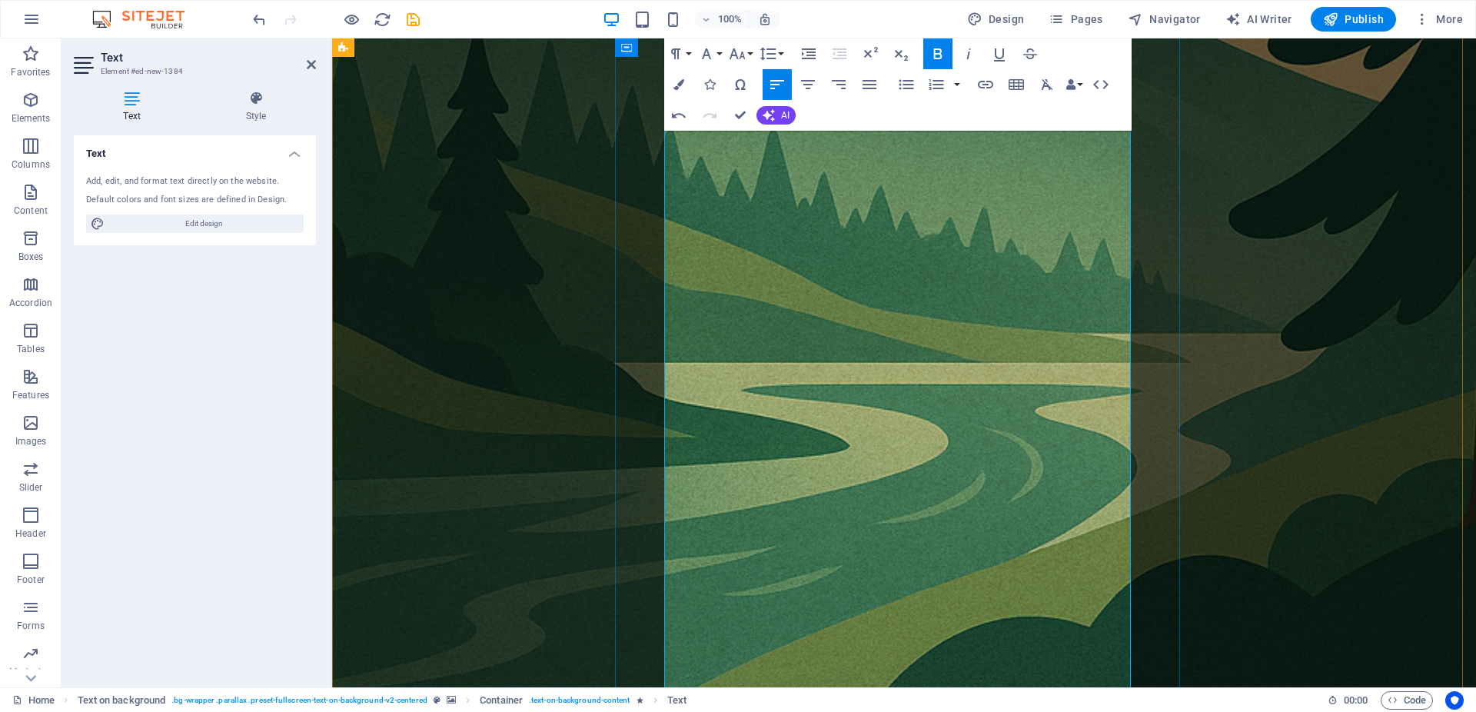
scroll to position [1568, 0]
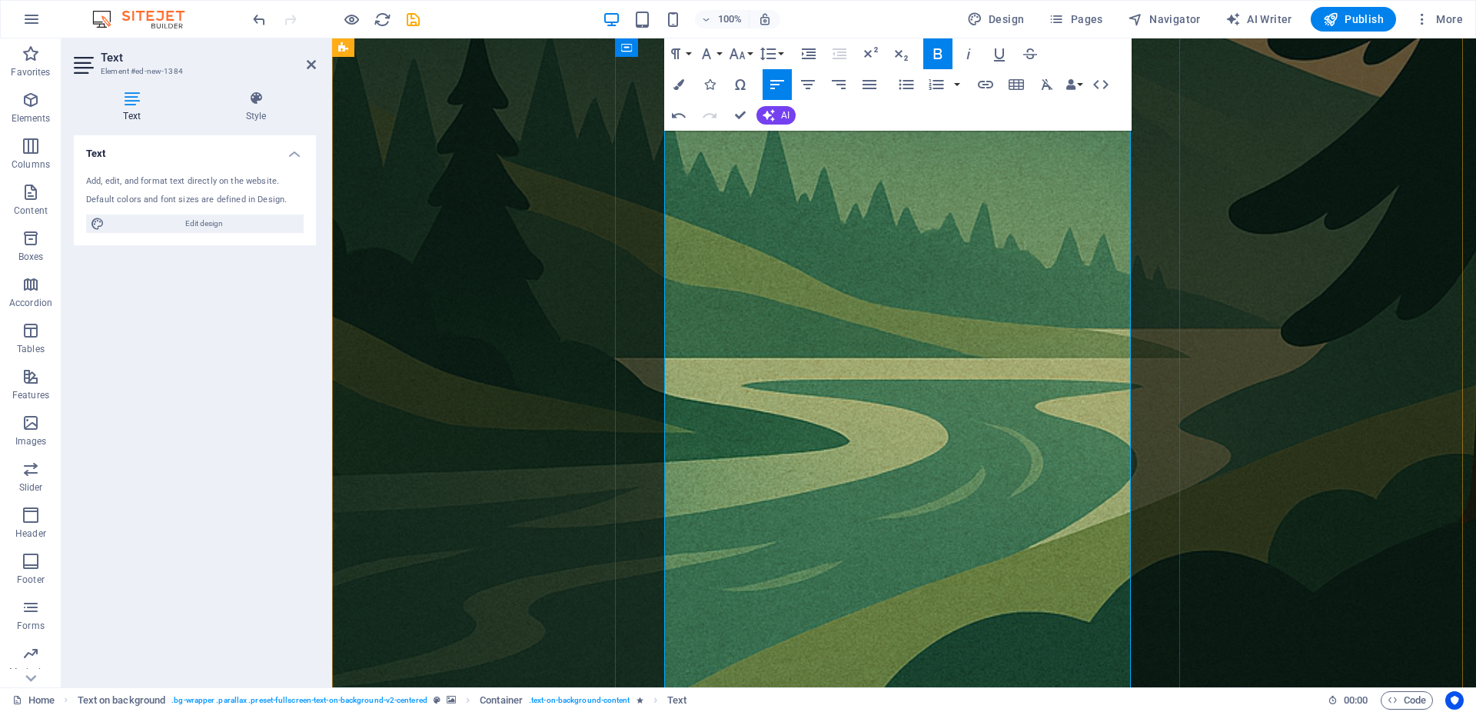
drag, startPoint x: 812, startPoint y: 285, endPoint x: 667, endPoint y: 273, distance: 145.0
click at [681, 58] on icon "button" at bounding box center [675, 54] width 18 height 18
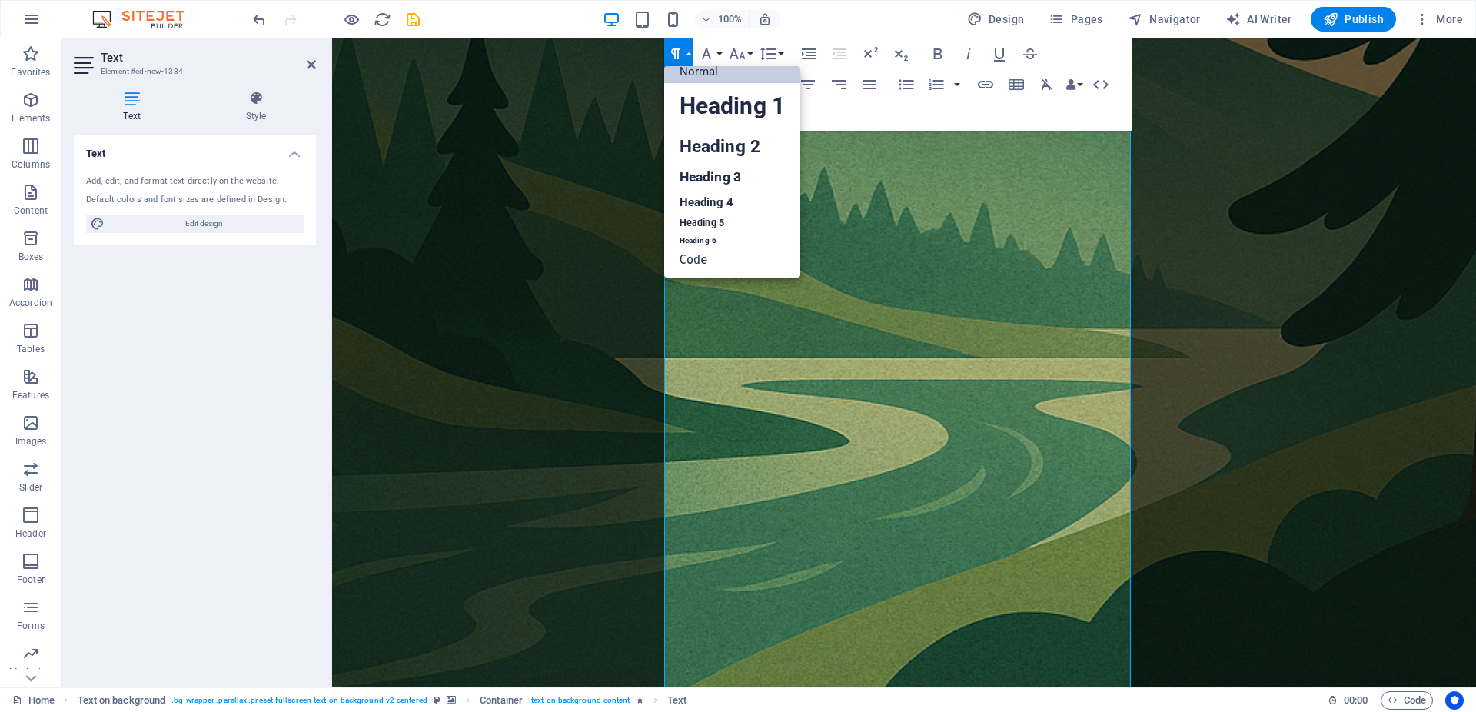
scroll to position [12, 0]
click at [709, 145] on link "Heading 2" at bounding box center [732, 146] width 136 height 35
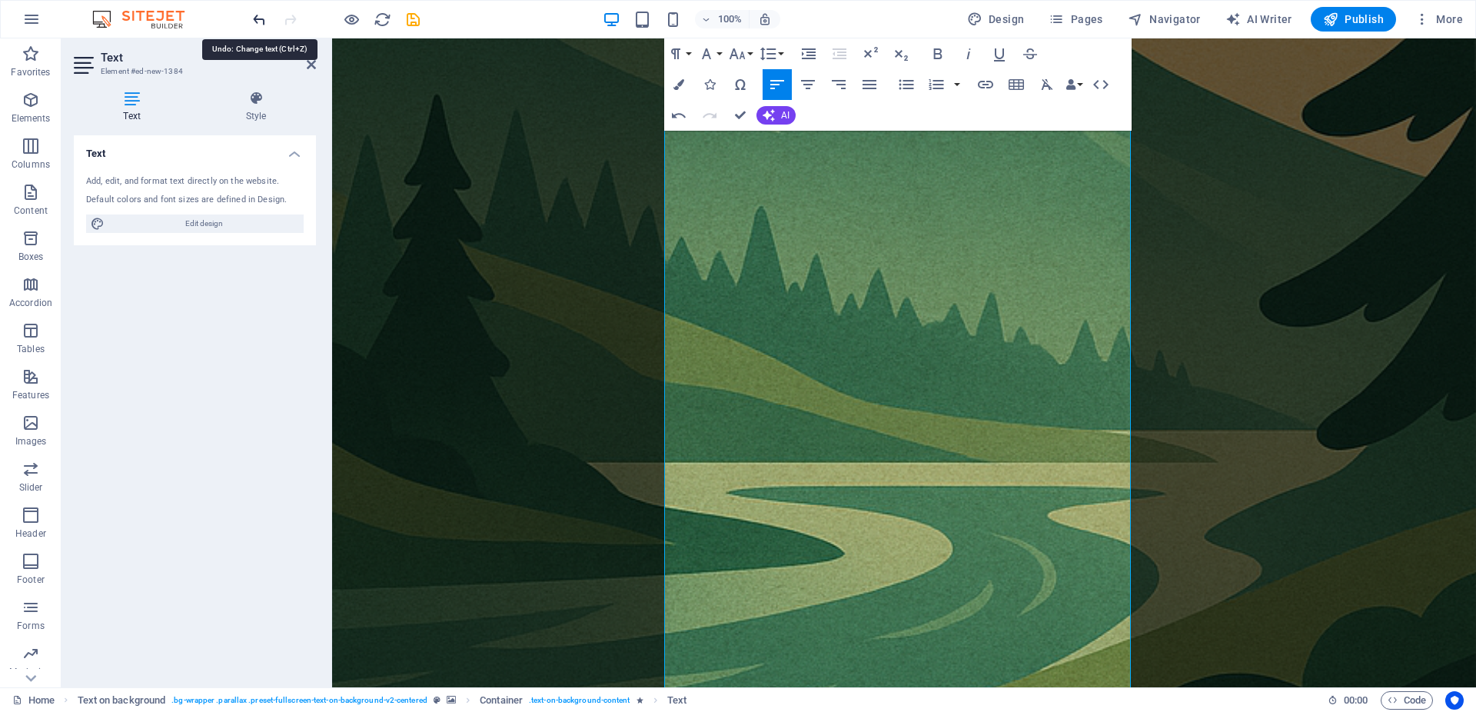
click at [259, 27] on icon "undo" at bounding box center [260, 20] width 18 height 18
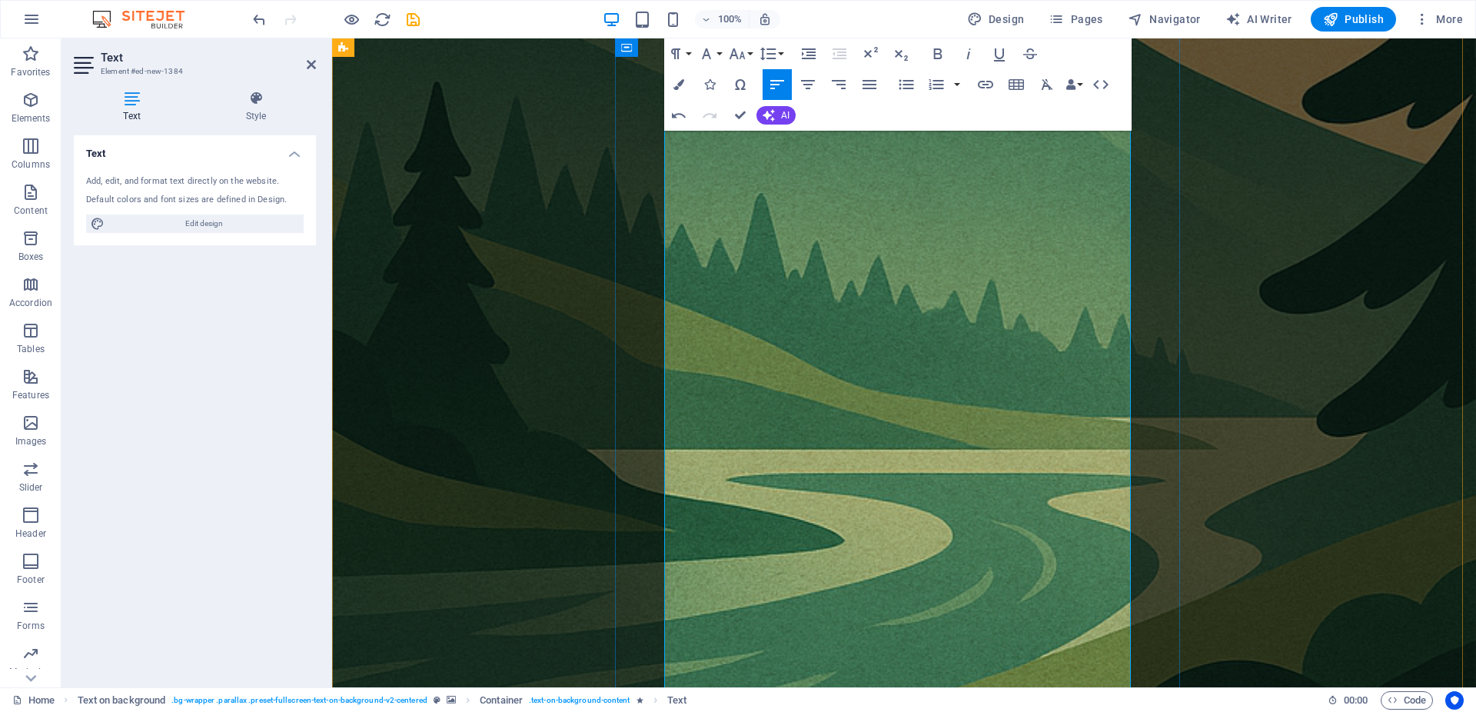
scroll to position [1568, 0]
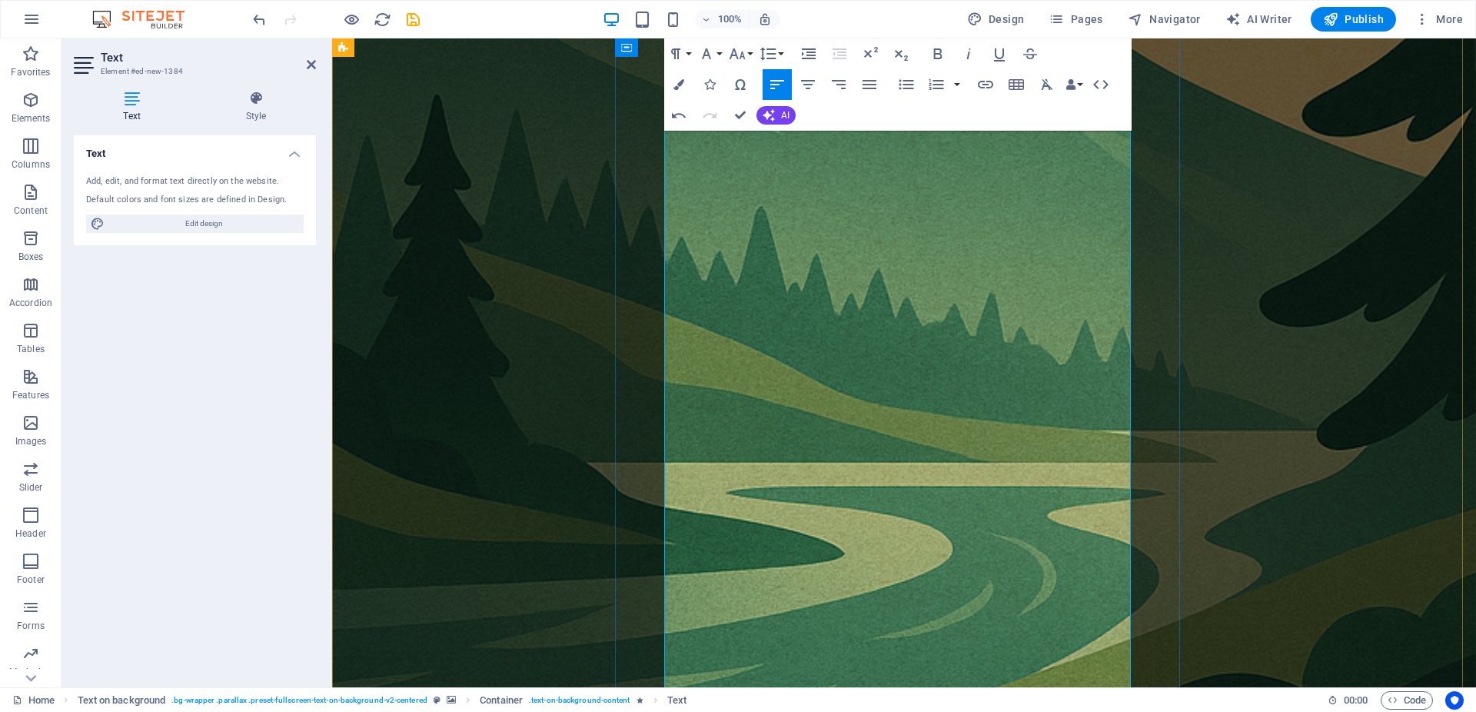
drag, startPoint x: 800, startPoint y: 546, endPoint x: 666, endPoint y: 158, distance: 410.6
drag, startPoint x: 732, startPoint y: 172, endPoint x: 668, endPoint y: 400, distance: 236.3
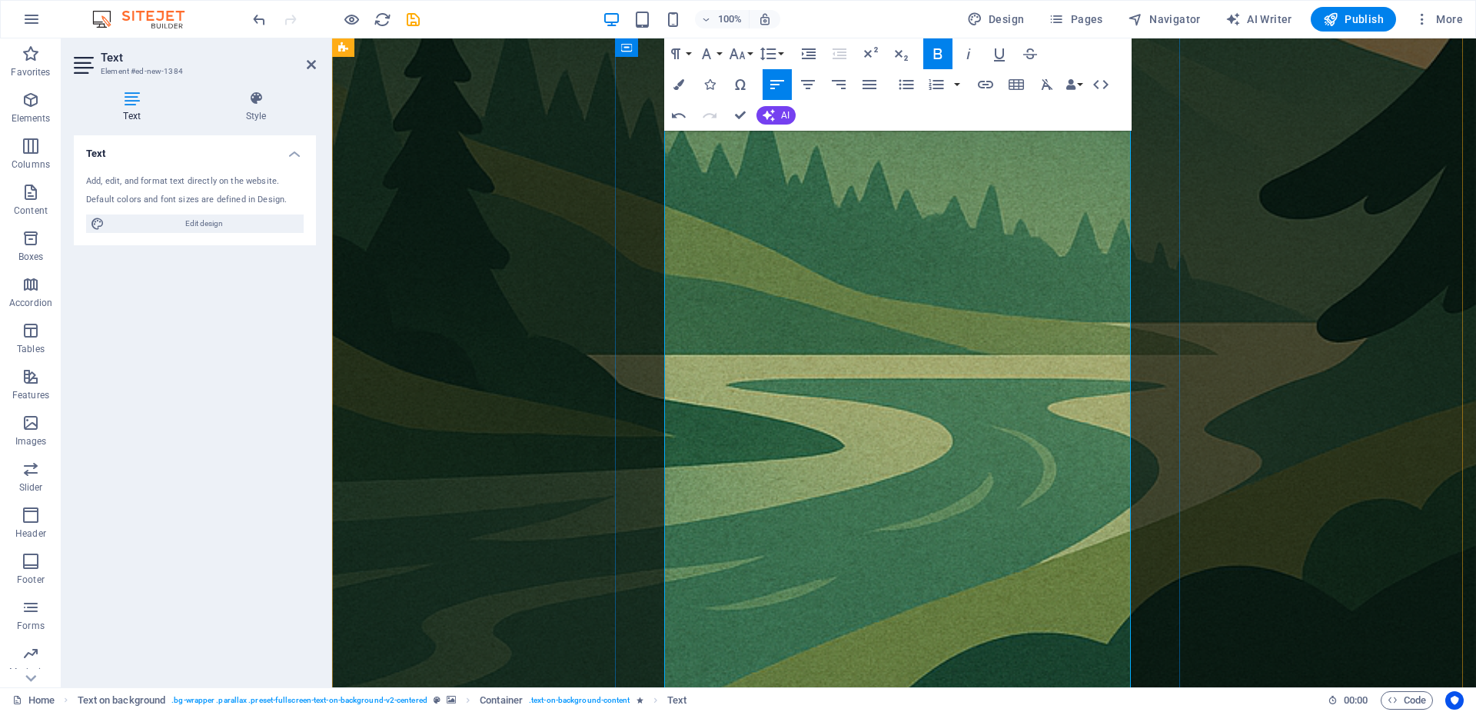
scroll to position [1882, 0]
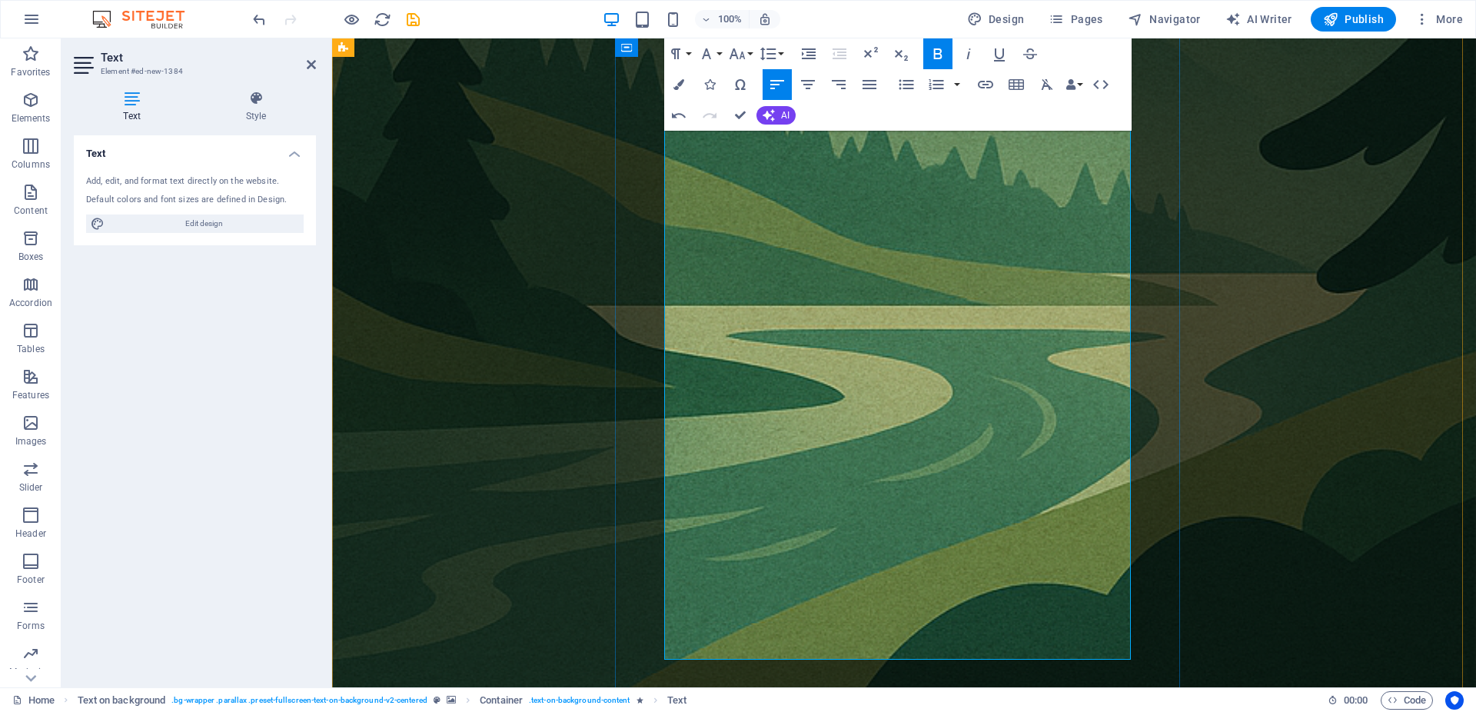
drag, startPoint x: 665, startPoint y: 340, endPoint x: 875, endPoint y: 464, distance: 243.6
click at [681, 54] on icon "button" at bounding box center [675, 54] width 18 height 18
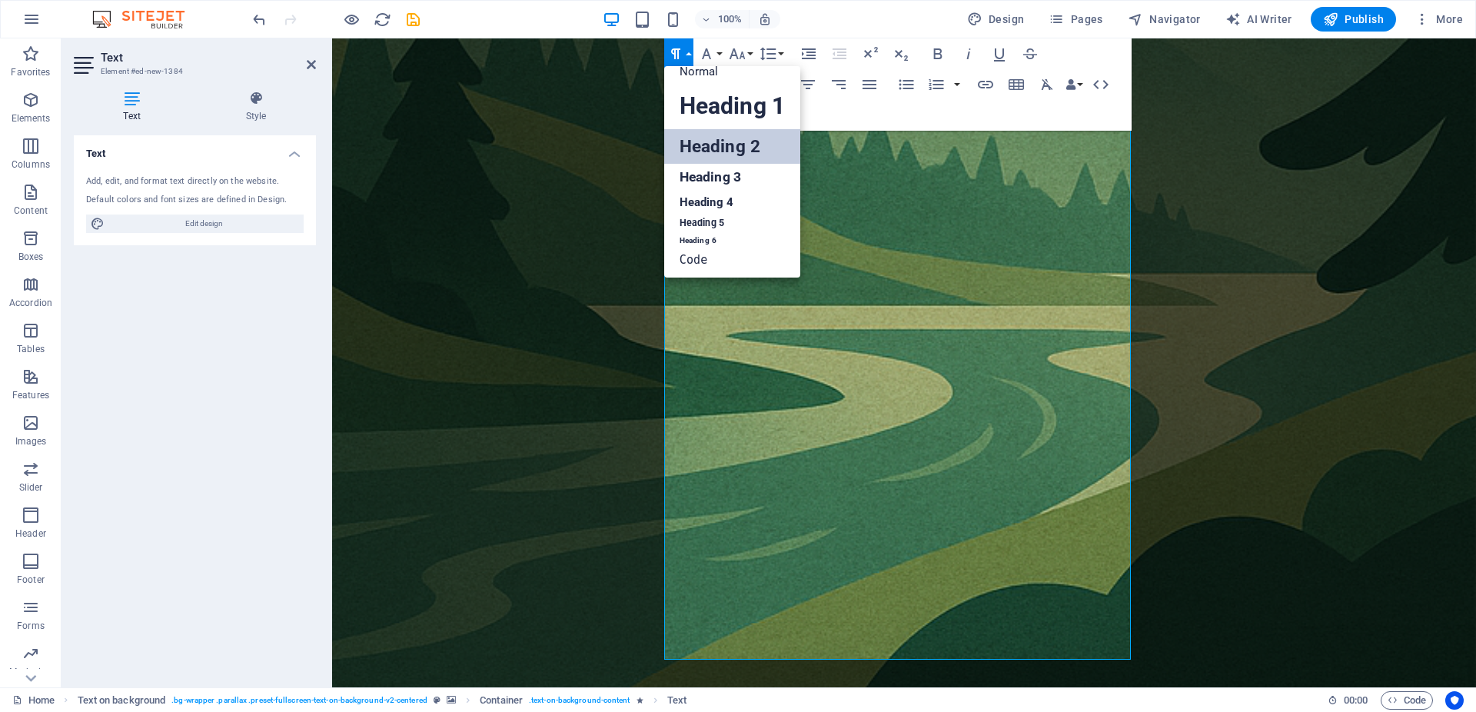
scroll to position [12, 0]
click at [739, 67] on link "Normal" at bounding box center [732, 71] width 136 height 23
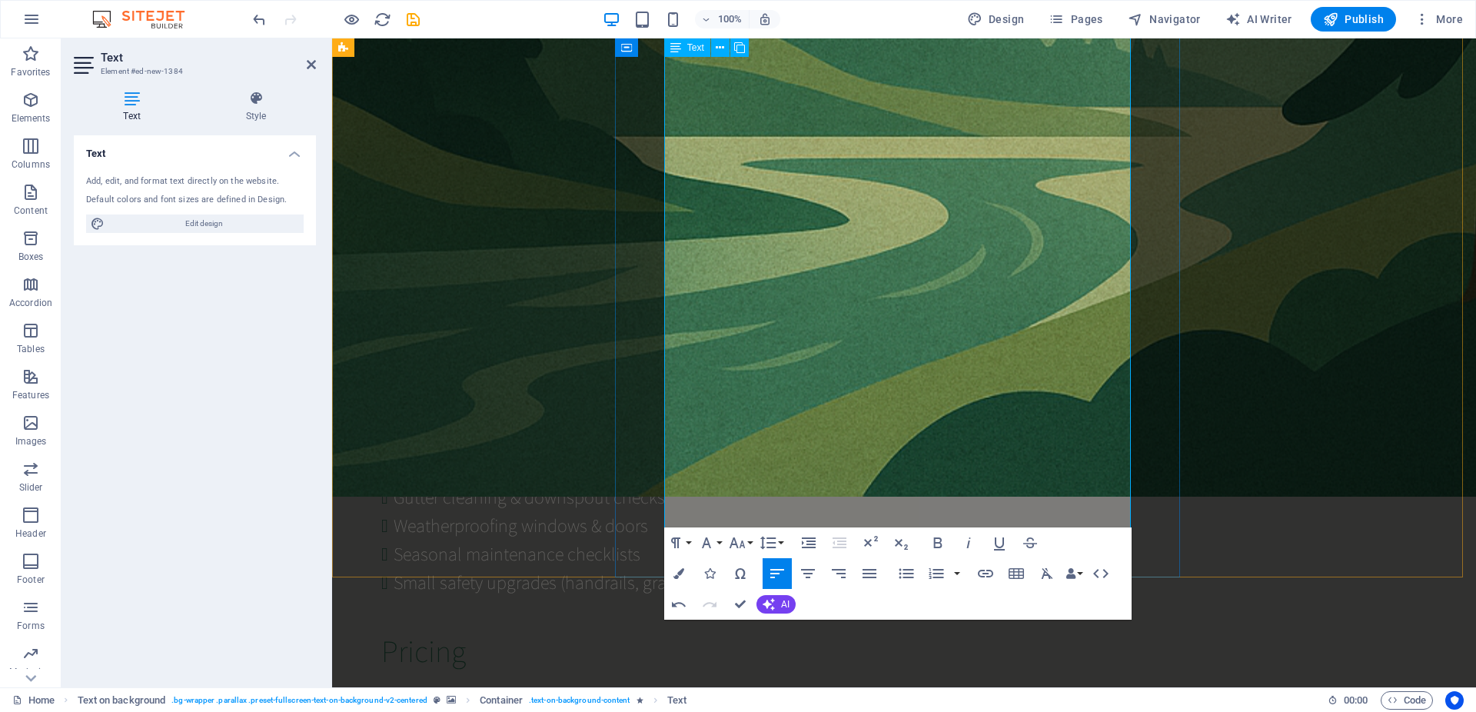
scroll to position [1746, 0]
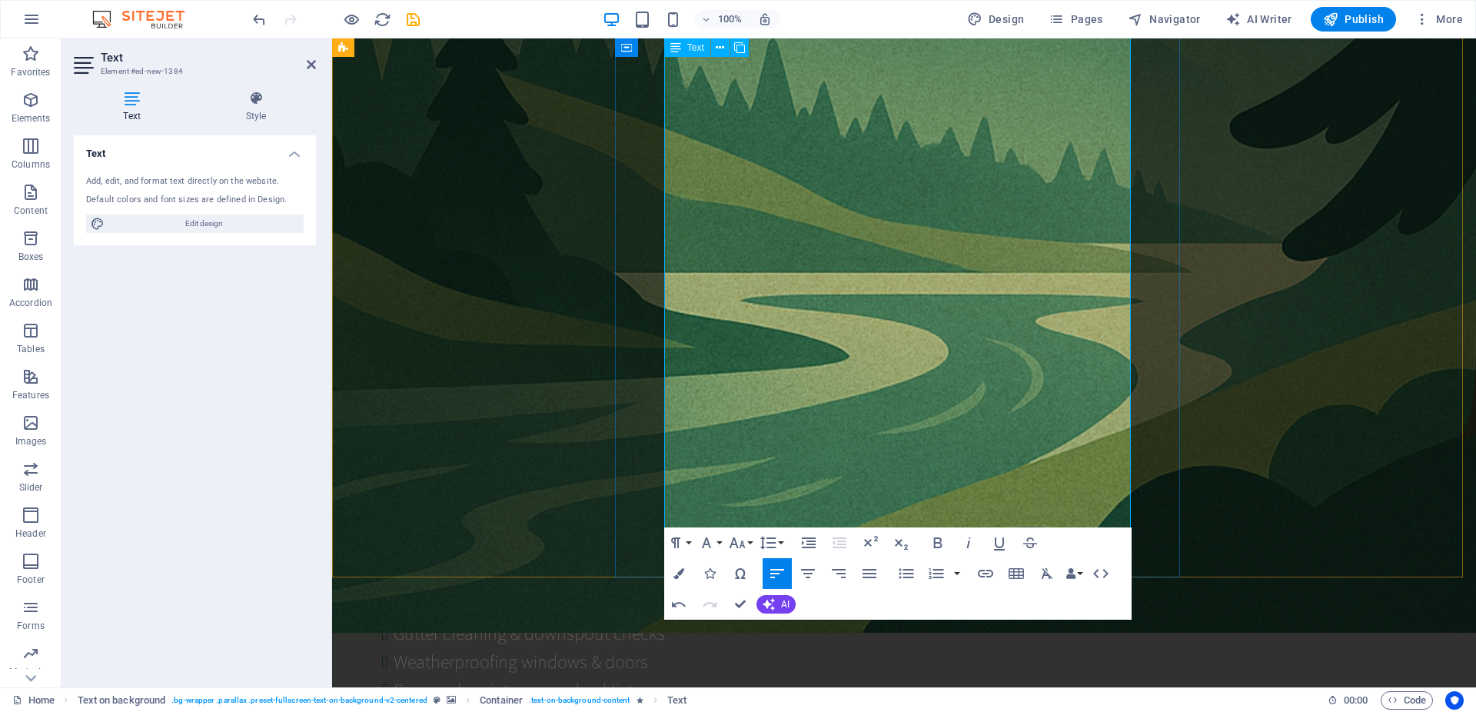
drag, startPoint x: 749, startPoint y: 383, endPoint x: 671, endPoint y: 381, distance: 77.7
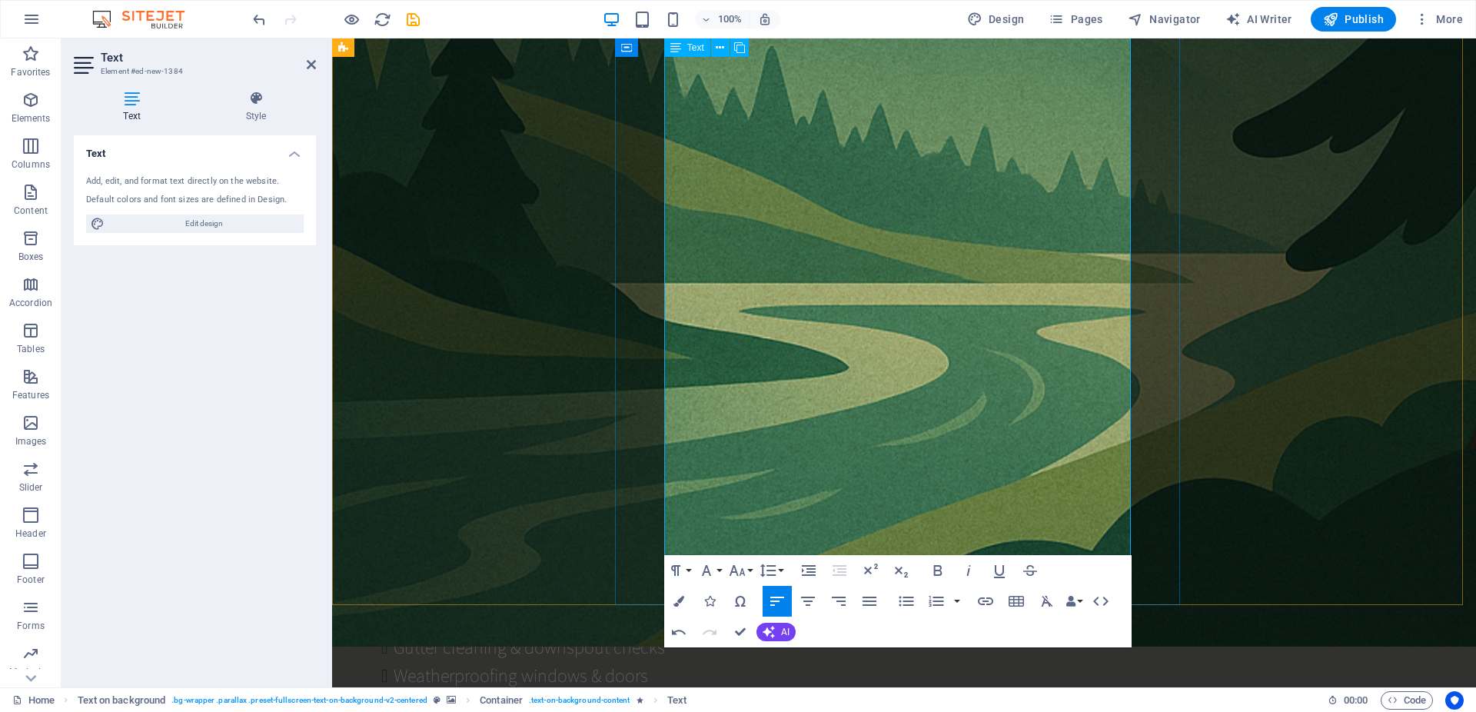
drag, startPoint x: 757, startPoint y: 373, endPoint x: 669, endPoint y: 377, distance: 88.5
click at [688, 573] on button "Paragraph Format" at bounding box center [678, 570] width 29 height 31
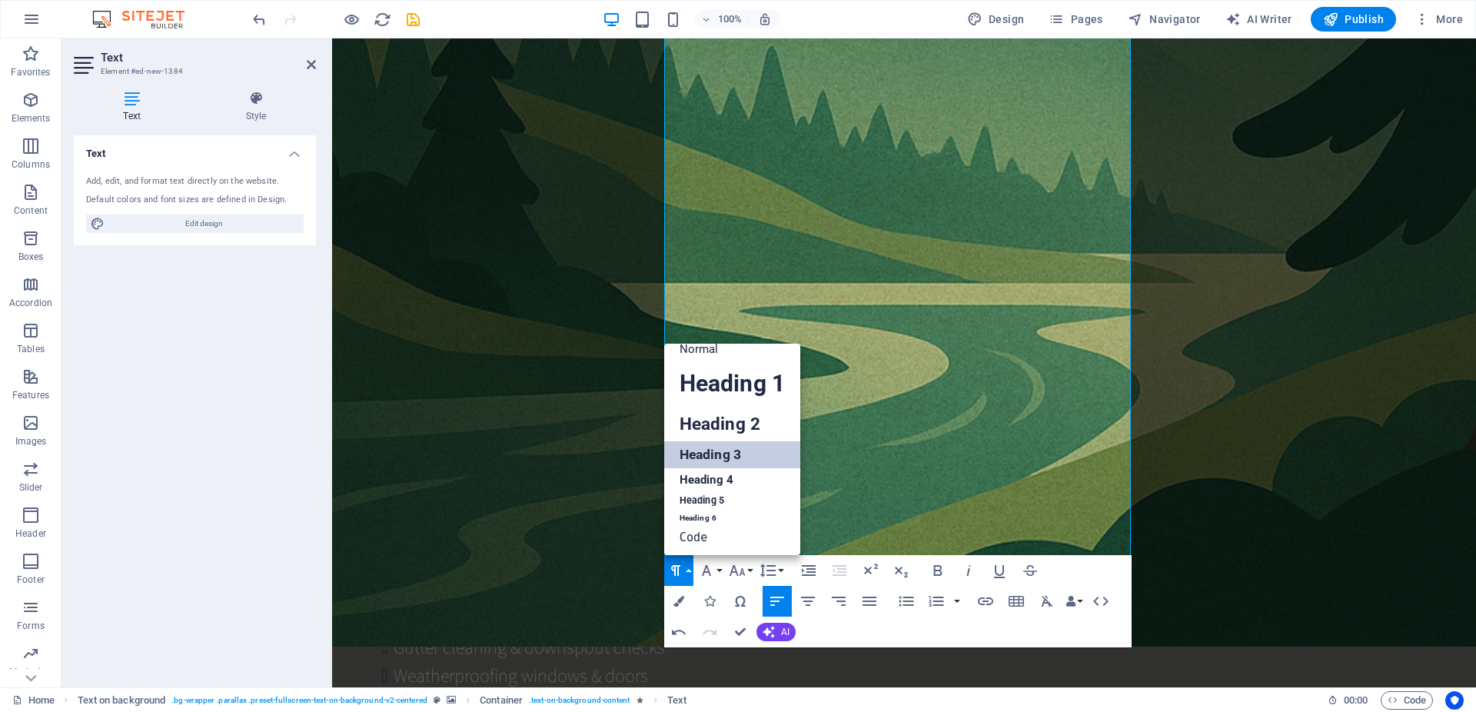
scroll to position [12, 0]
click at [738, 418] on link "Heading 2" at bounding box center [732, 424] width 136 height 35
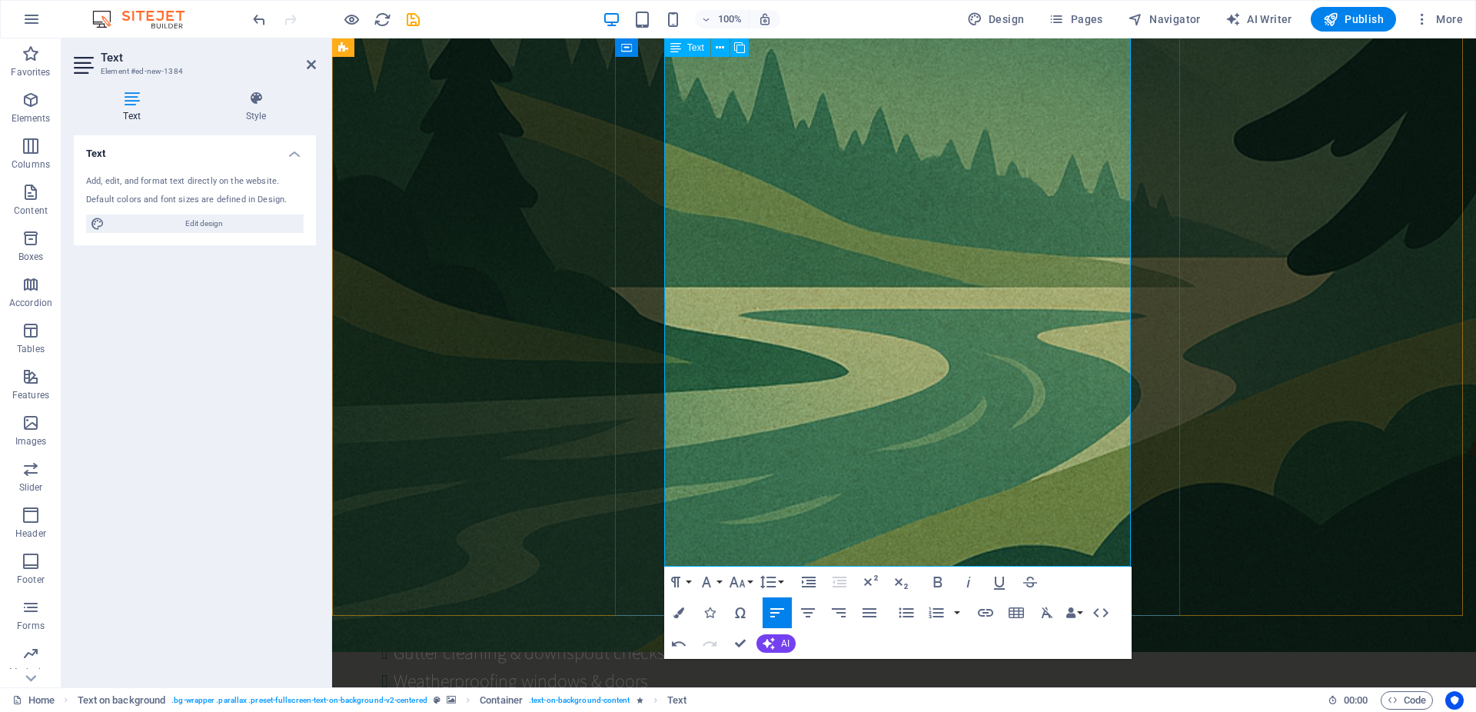
drag, startPoint x: 796, startPoint y: 445, endPoint x: 664, endPoint y: 439, distance: 132.4
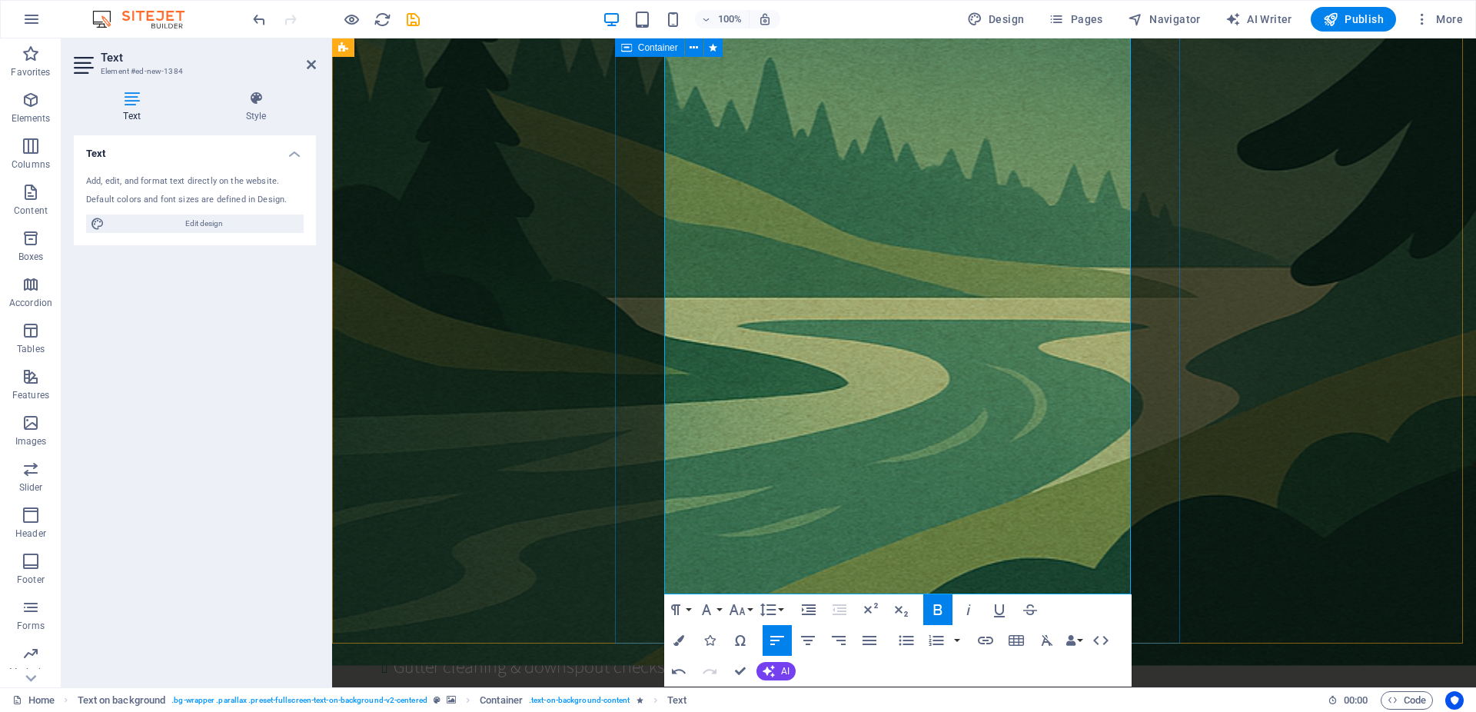
drag, startPoint x: 798, startPoint y: 441, endPoint x: 663, endPoint y: 427, distance: 135.2
click at [681, 610] on icon "button" at bounding box center [675, 609] width 18 height 18
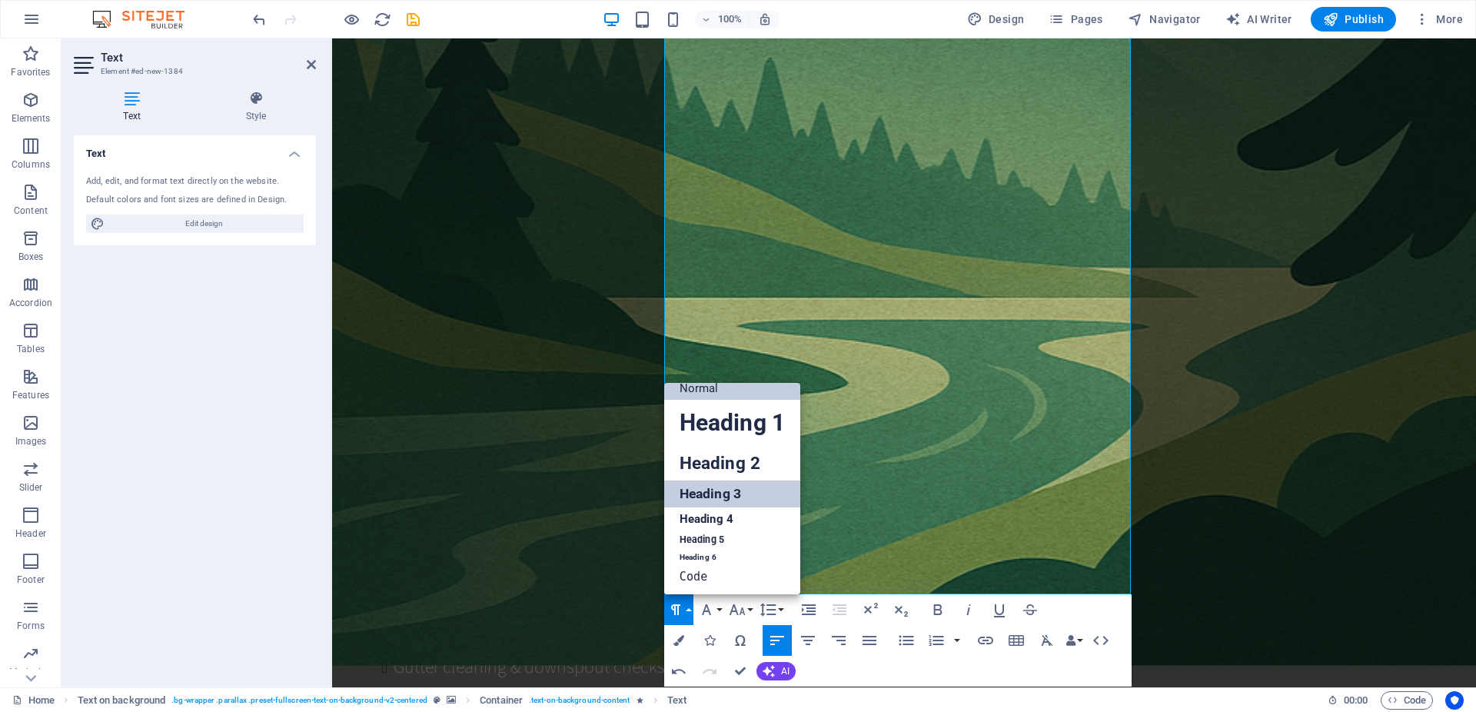
click at [729, 494] on link "Heading 3" at bounding box center [732, 493] width 136 height 27
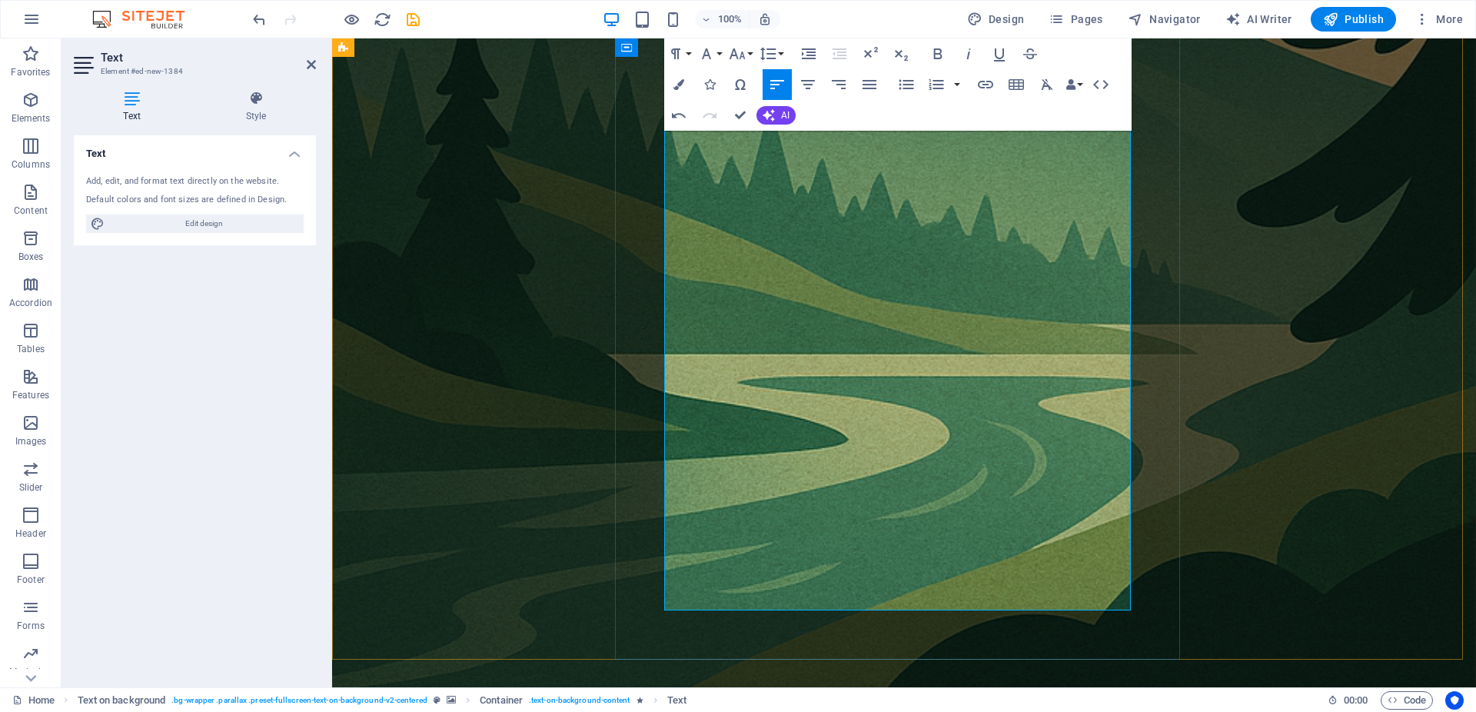
scroll to position [124, 0]
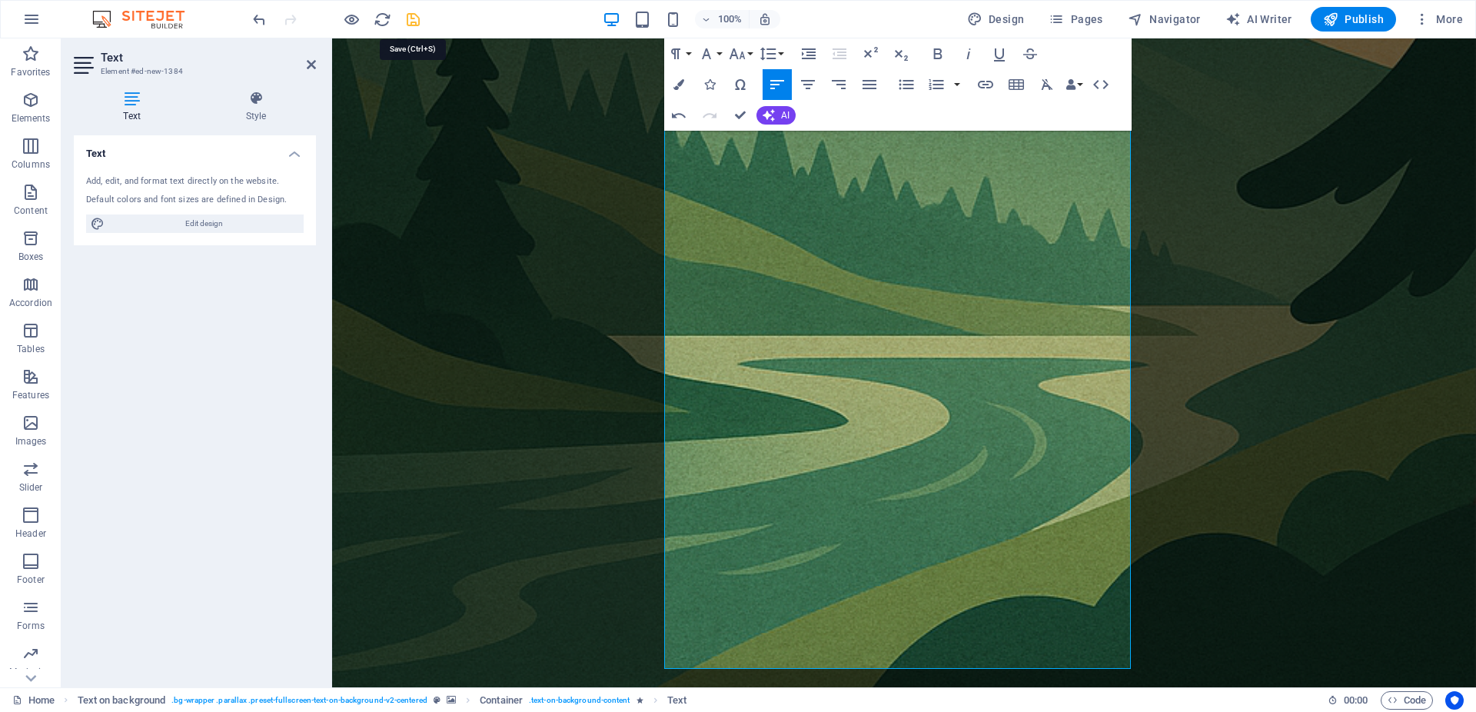
click at [410, 21] on icon "save" at bounding box center [413, 20] width 18 height 18
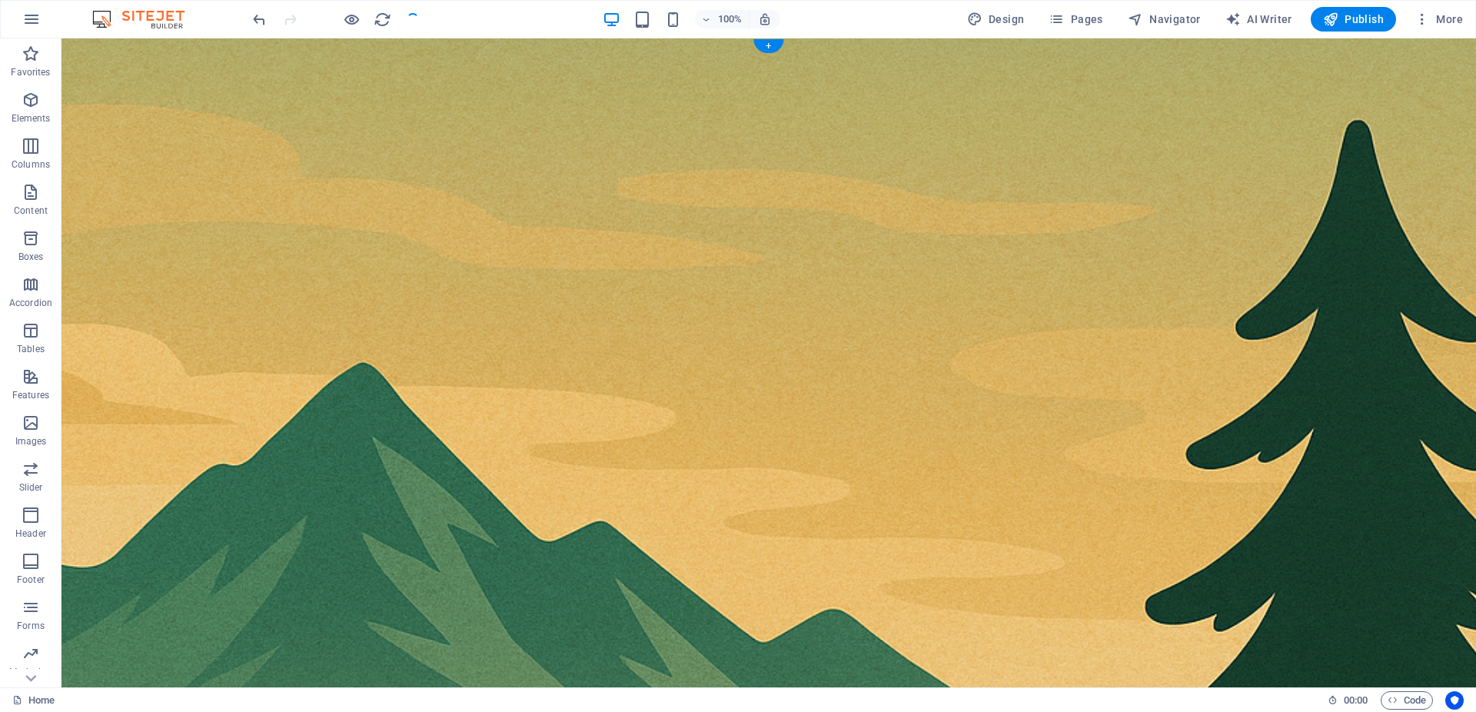
scroll to position [0, 0]
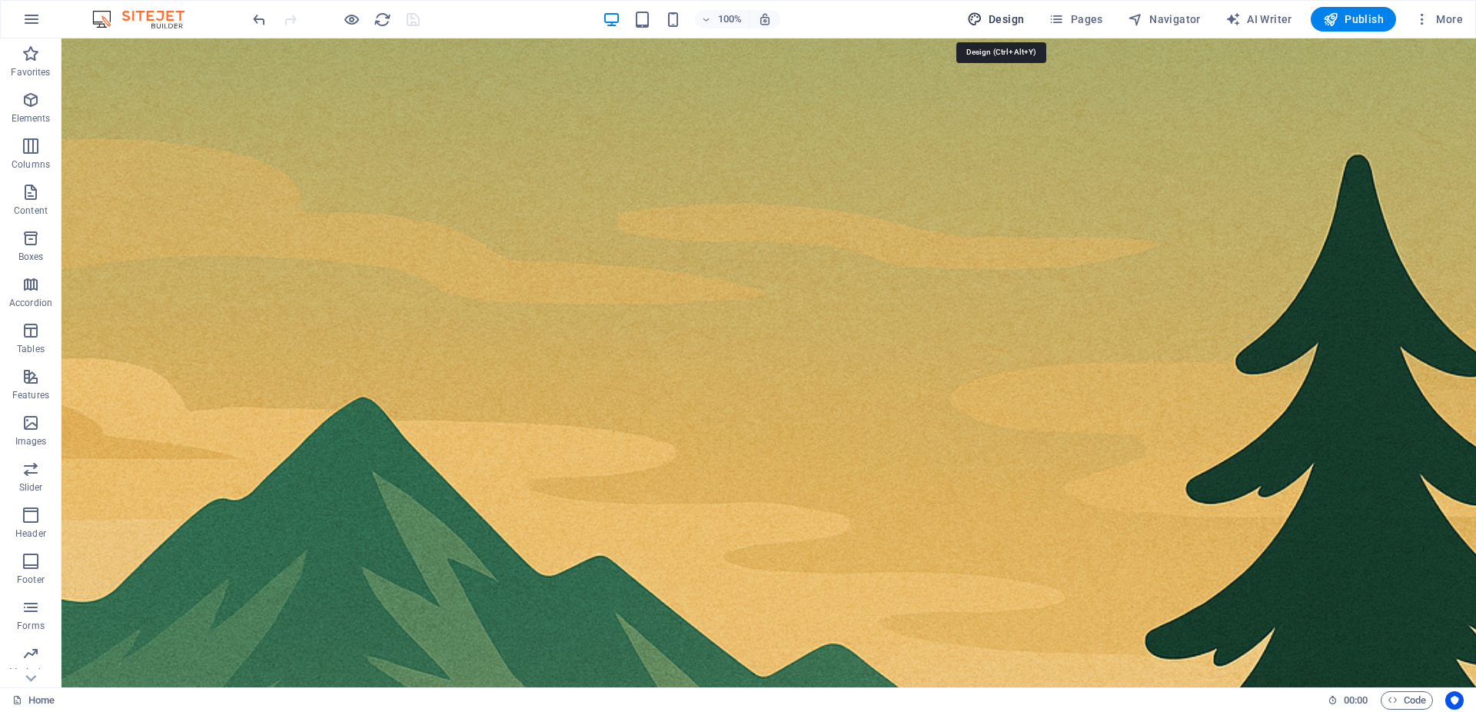
click at [995, 17] on span "Design" at bounding box center [996, 19] width 58 height 15
select select "rem"
select select "200"
select select "px"
select select "rem"
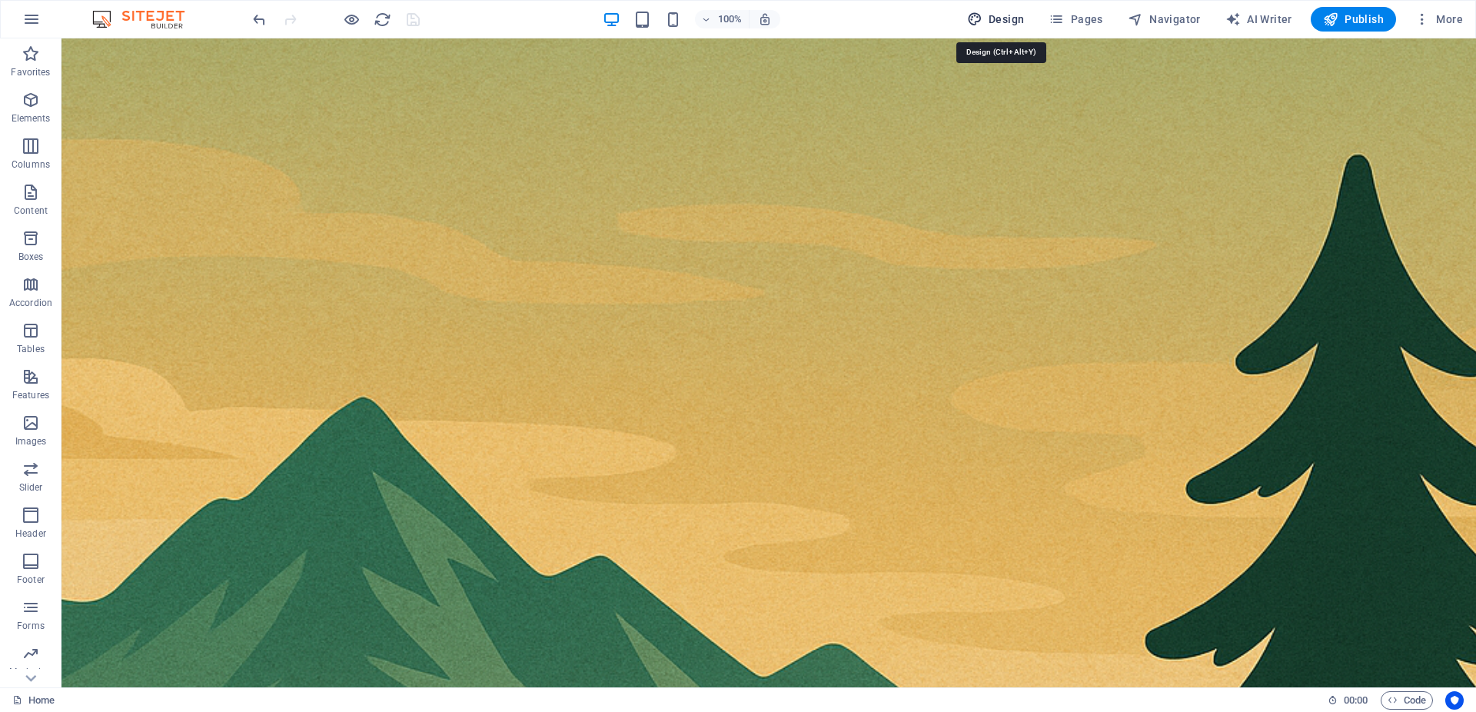
select select "200"
select select "px"
select select "rem"
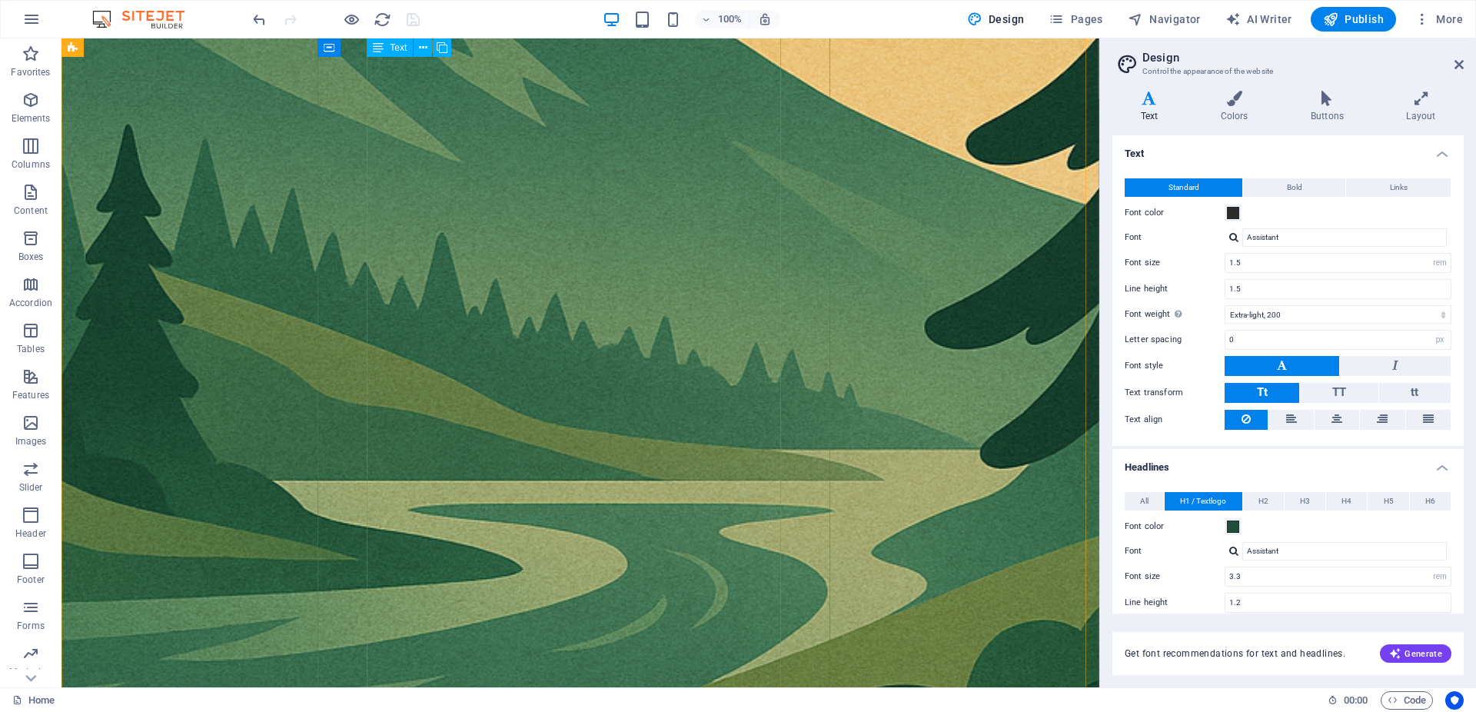
scroll to position [1725, 0]
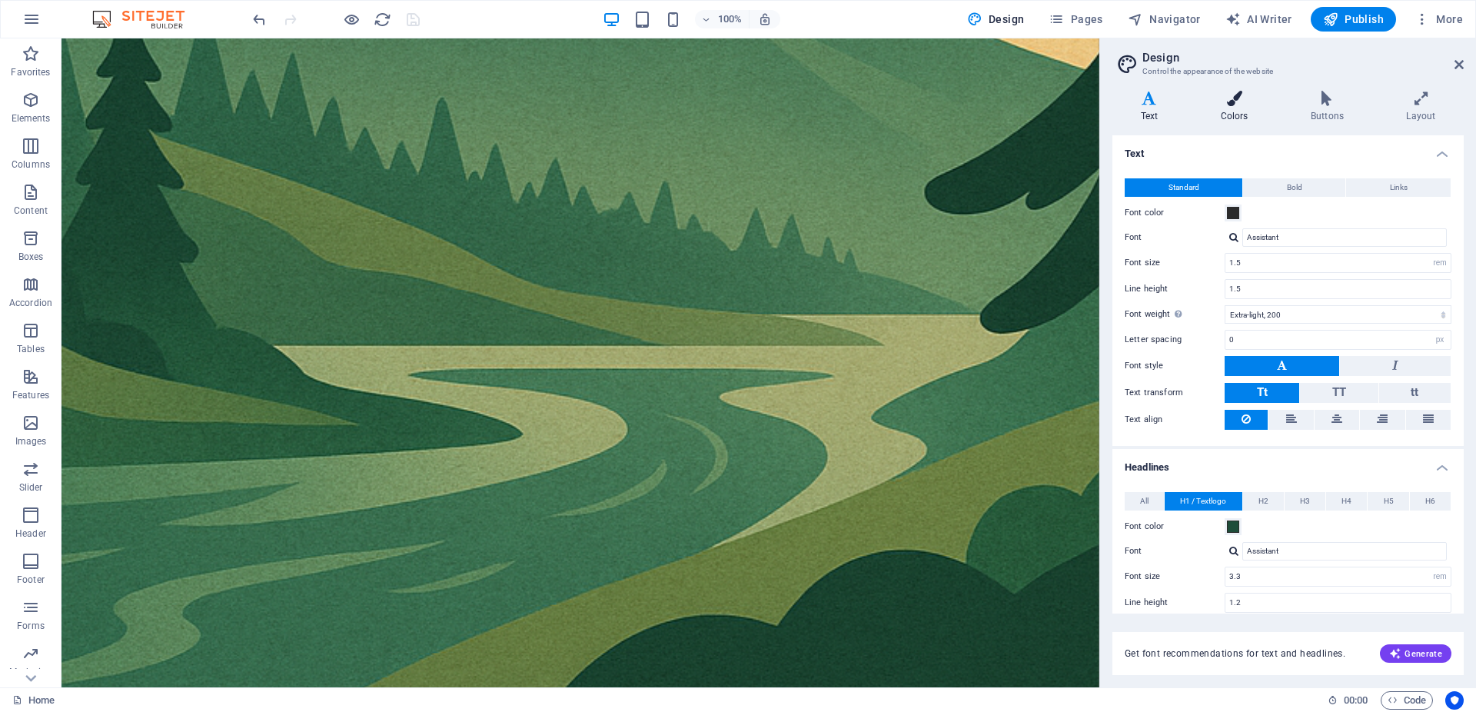
click at [1225, 108] on h4 "Colors" at bounding box center [1237, 107] width 90 height 32
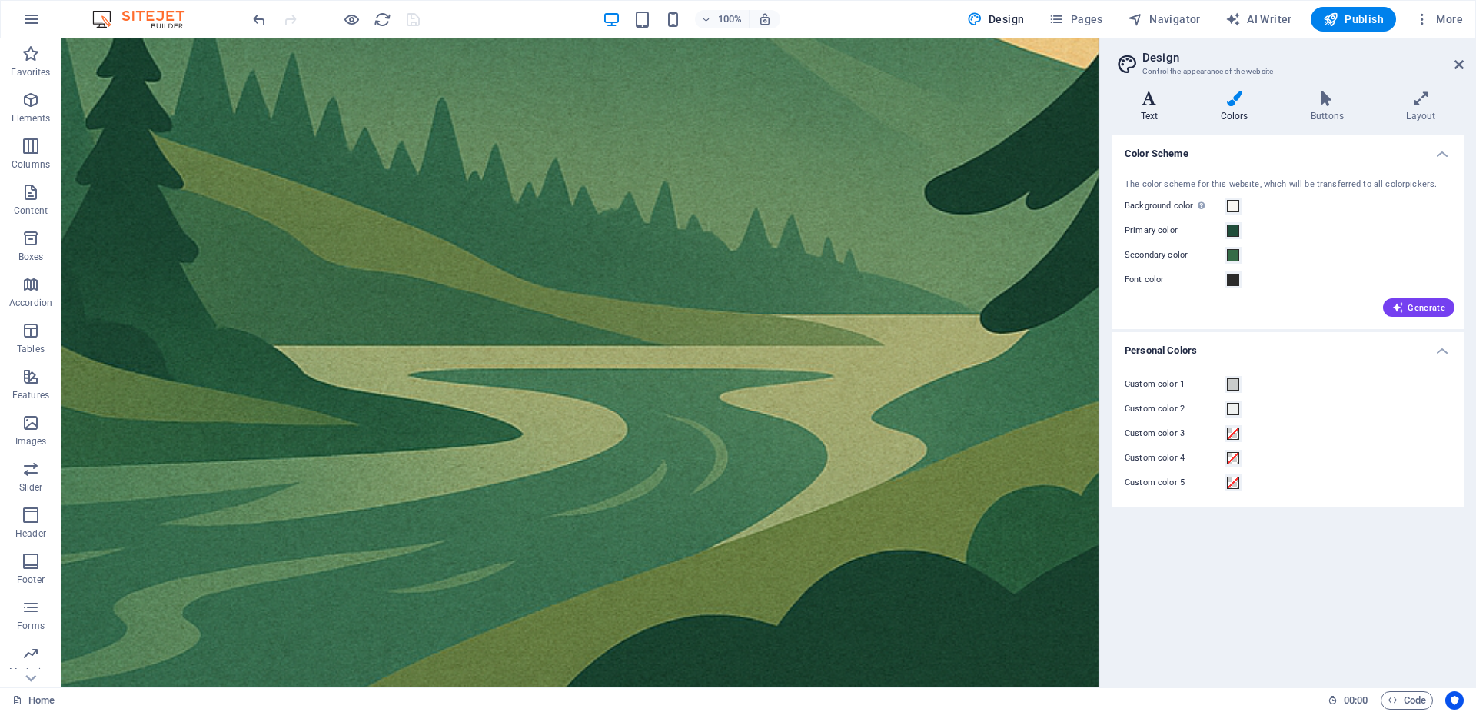
click at [1150, 107] on h4 "Text" at bounding box center [1152, 107] width 80 height 32
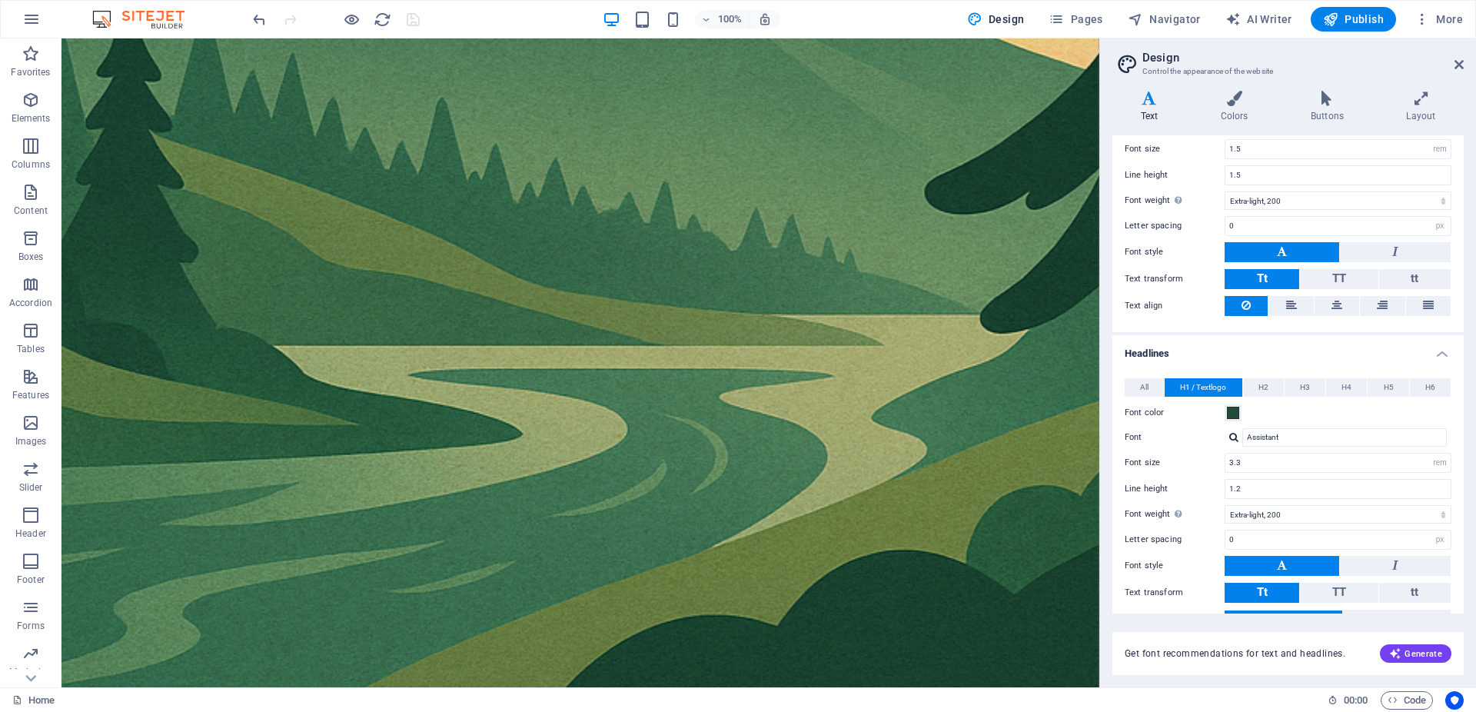
scroll to position [196, 0]
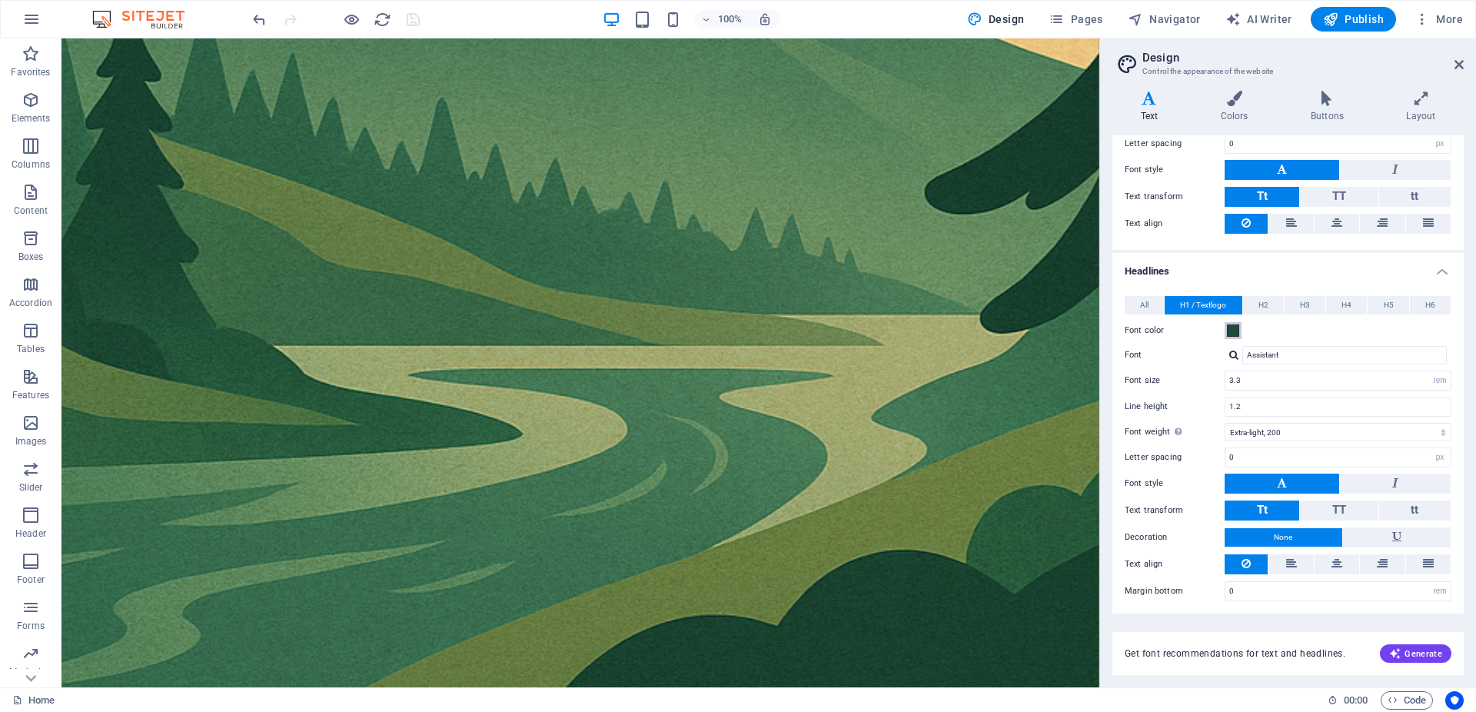
click at [1235, 332] on span at bounding box center [1233, 330] width 12 height 12
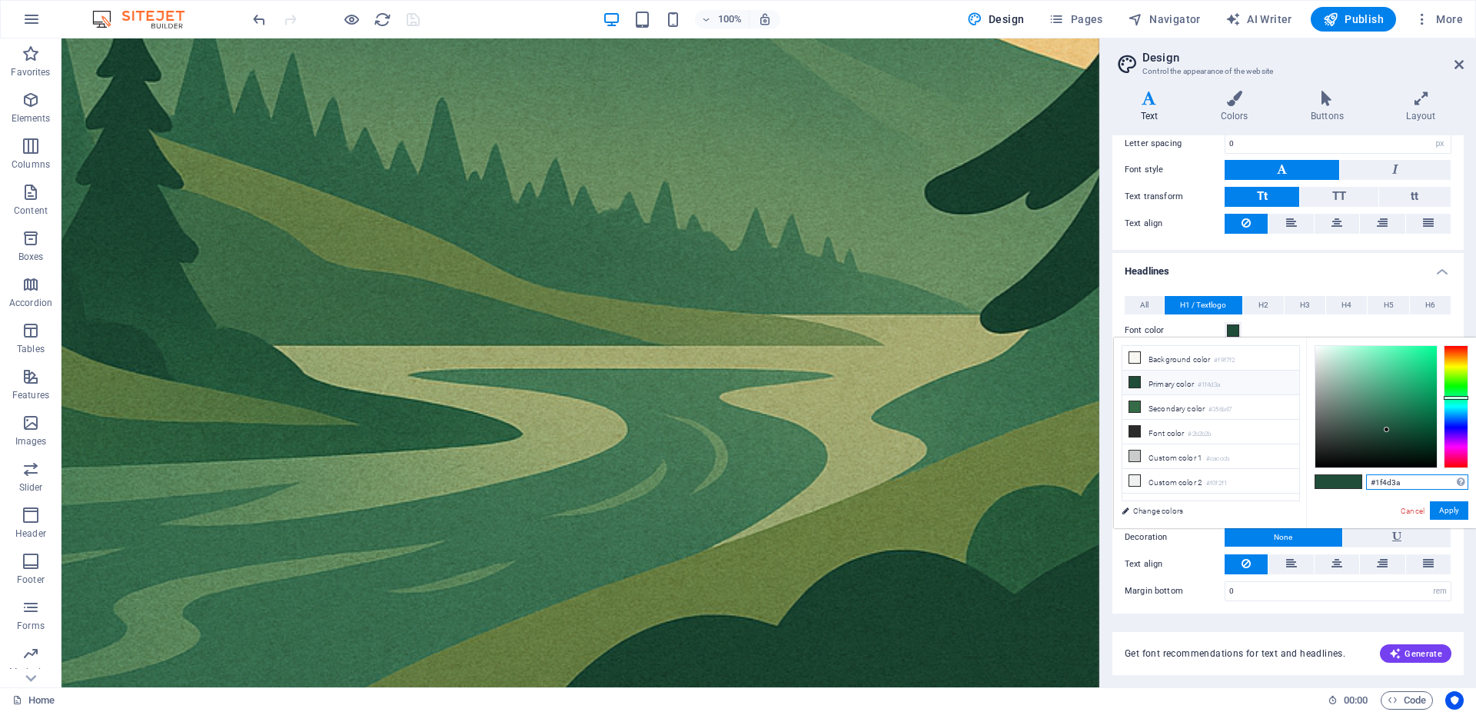
click at [1416, 487] on input "#1f4d3a" at bounding box center [1417, 481] width 102 height 15
paste input "d98e2e"
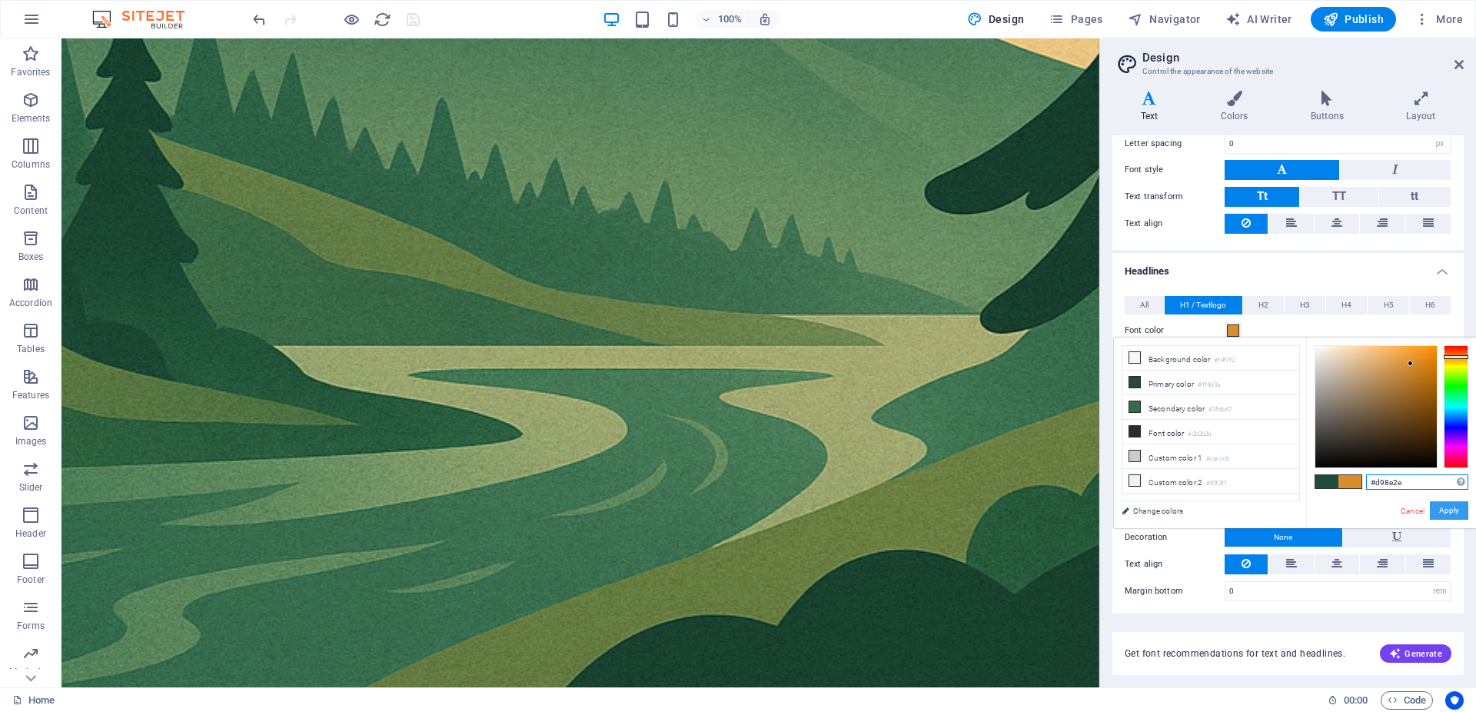
type input "#d98e2e"
click at [1454, 515] on button "Apply" at bounding box center [1449, 510] width 38 height 18
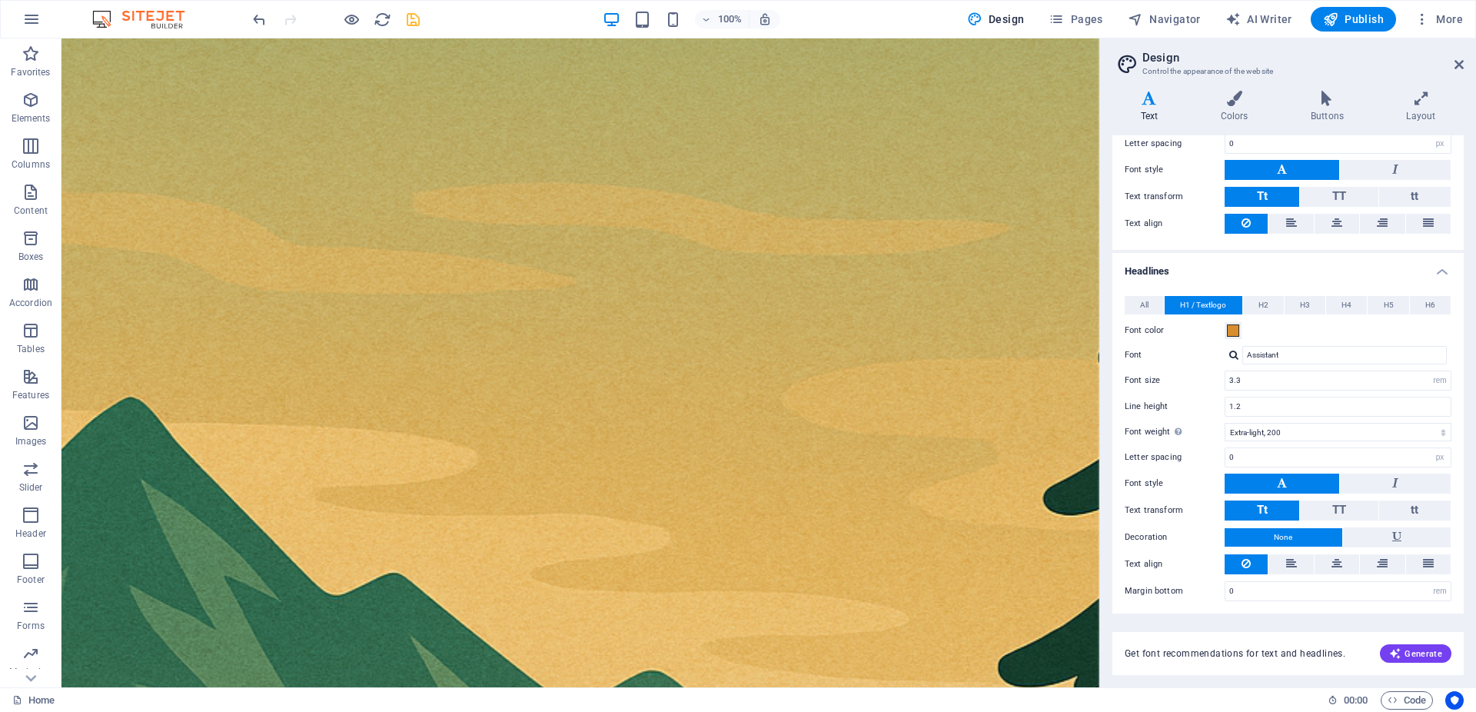
scroll to position [0, 0]
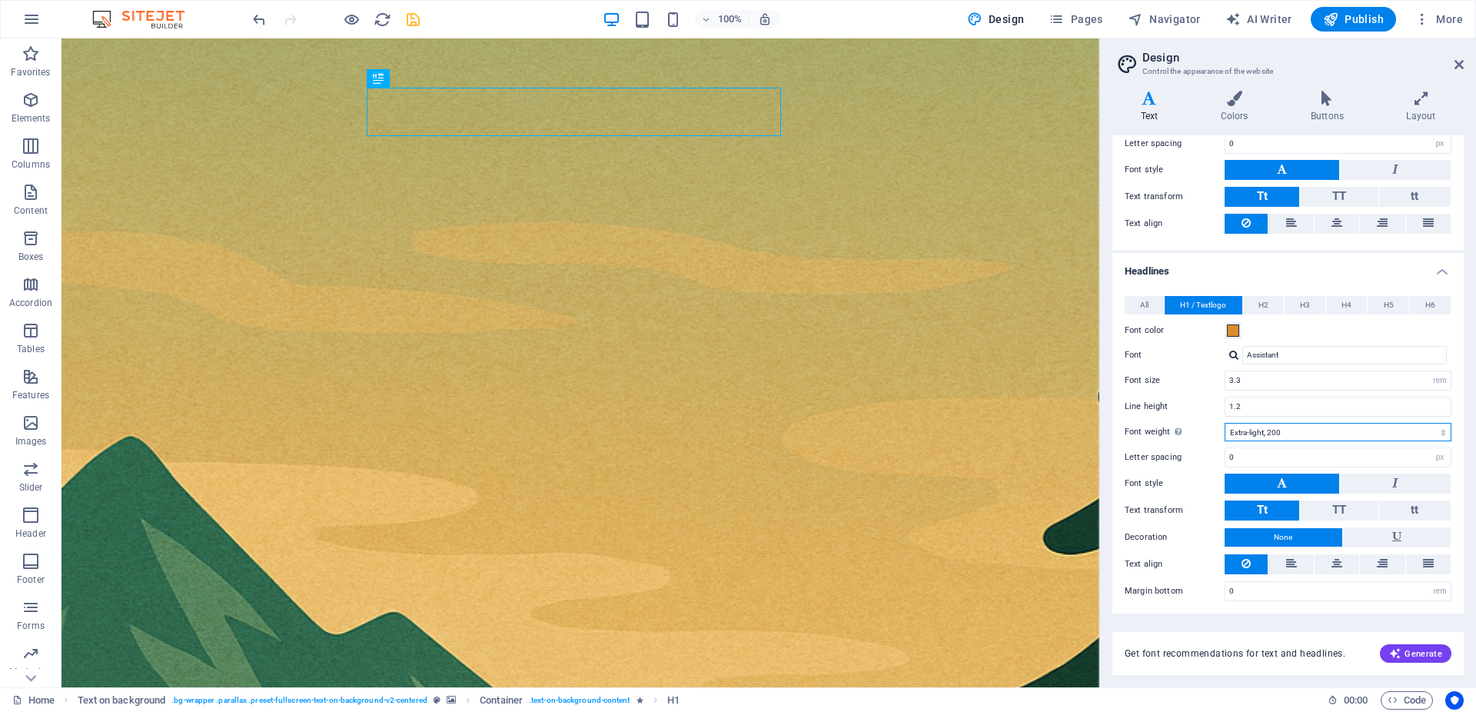
select select "700"
click option "Bold, 700" at bounding box center [0, 0] width 0 height 0
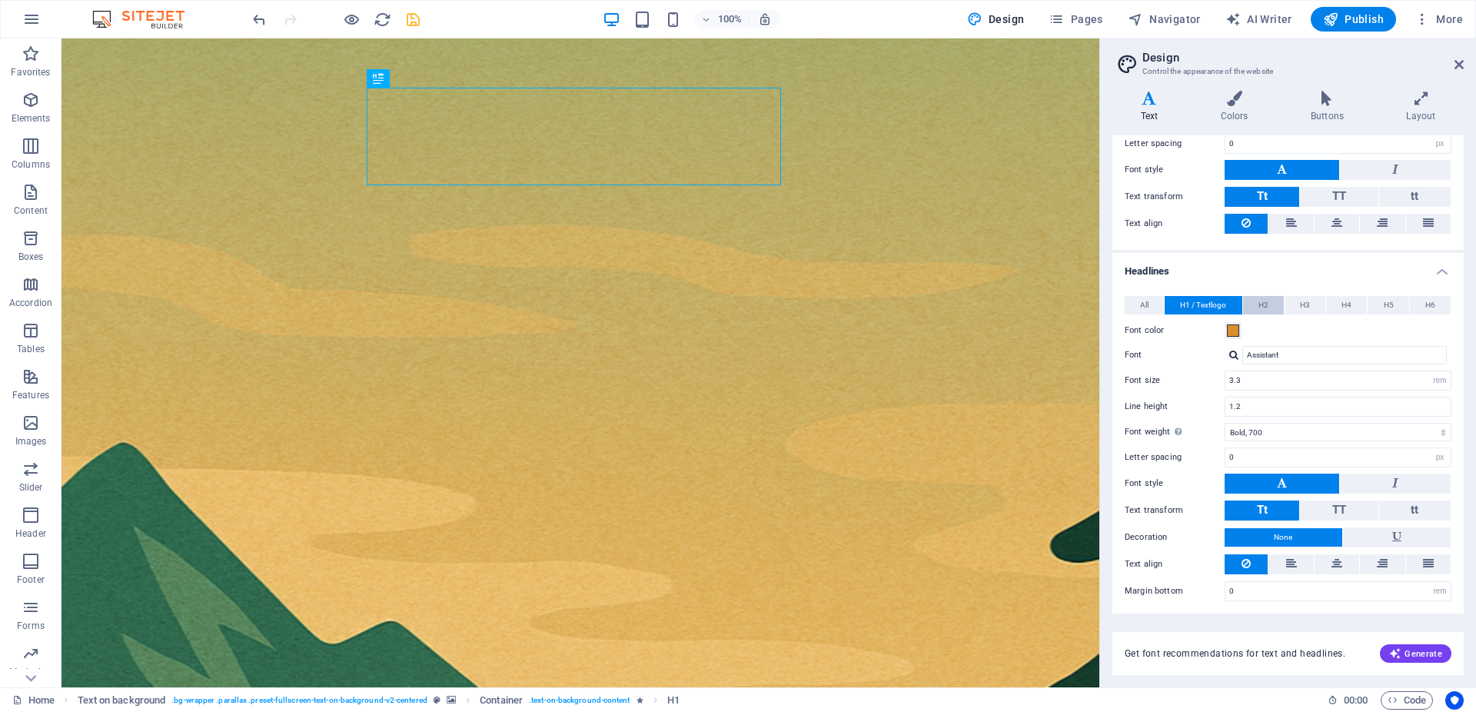
click at [1268, 309] on button "H2" at bounding box center [1263, 305] width 41 height 18
click at [1231, 331] on span at bounding box center [1233, 330] width 12 height 12
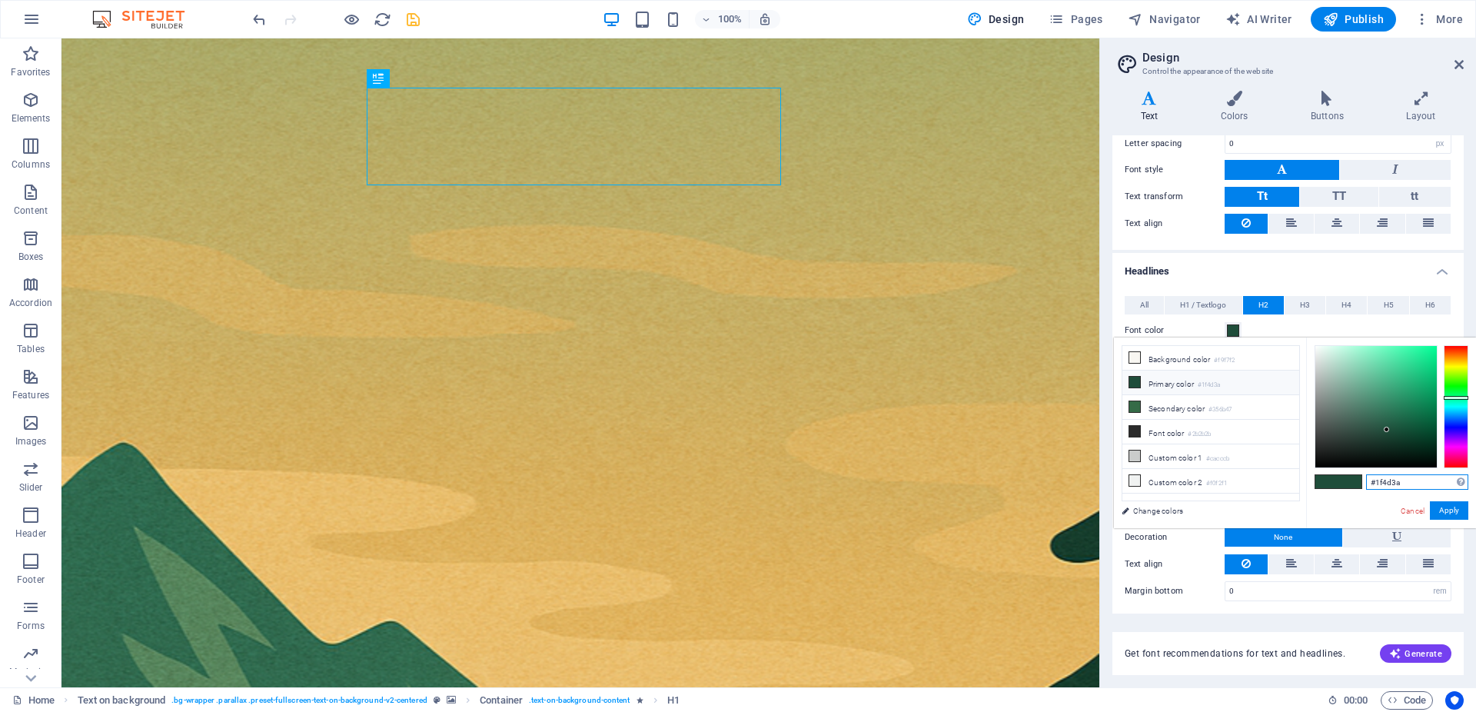
click at [1386, 481] on input "#1f4d3a" at bounding box center [1417, 481] width 102 height 15
paste input "2b2b2b"
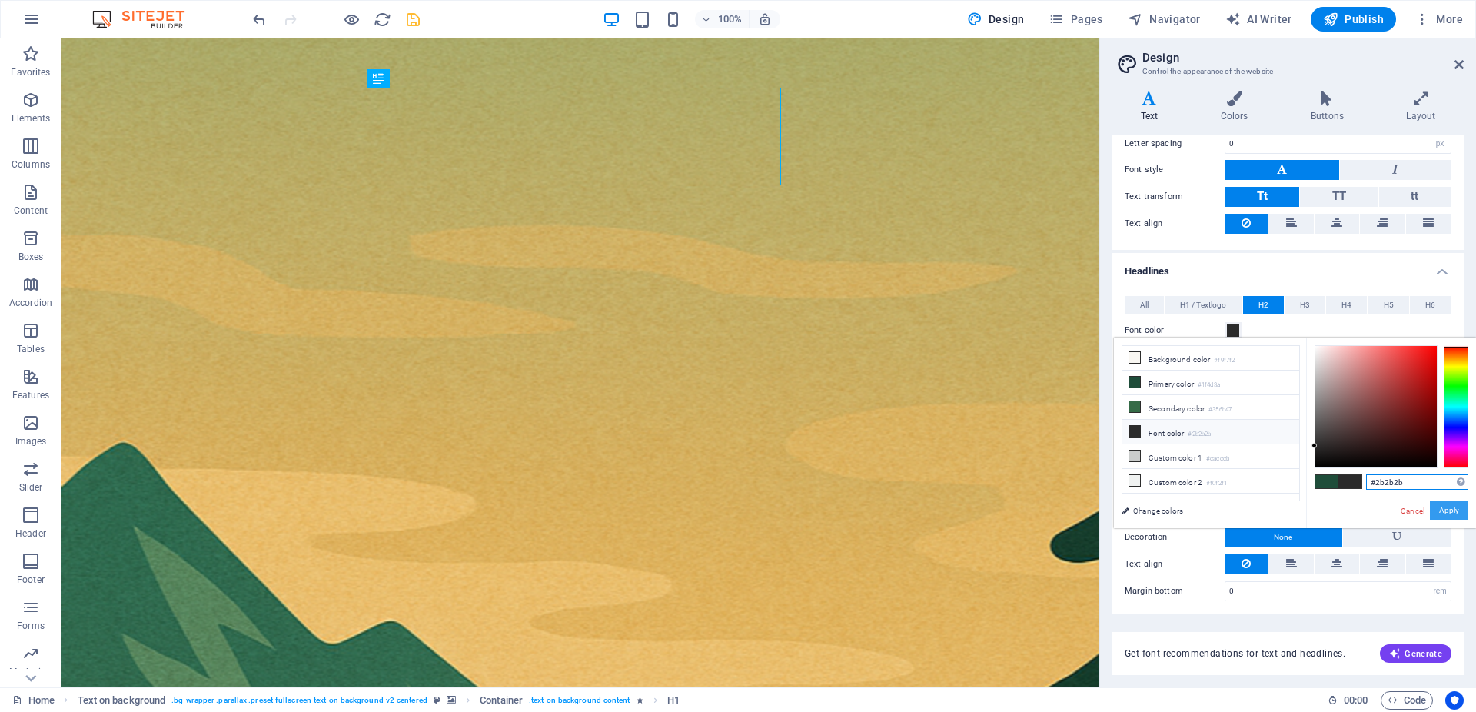
type input "#2b2b2b"
click at [1444, 515] on button "Apply" at bounding box center [1449, 510] width 38 height 18
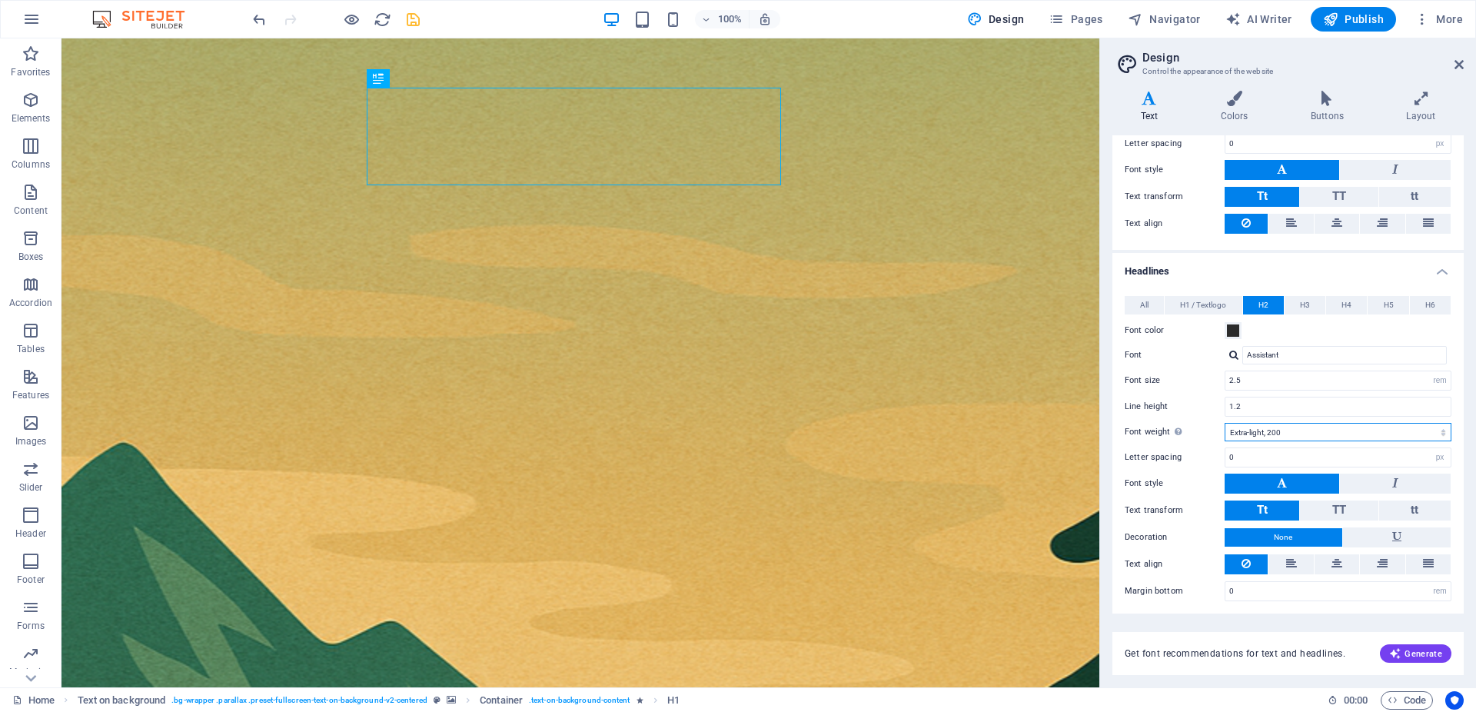
click at [1225, 423] on select "Thin, 100 Extra-light, 200 Light, 300 Regular, 400 Medium, 500 Semi-bold, 600 B…" at bounding box center [1338, 432] width 227 height 18
select select "600"
click option "Semi-bold, 600" at bounding box center [0, 0] width 0 height 0
click at [1304, 299] on button "H3" at bounding box center [1304, 305] width 41 height 18
click at [1238, 333] on span at bounding box center [1233, 330] width 12 height 12
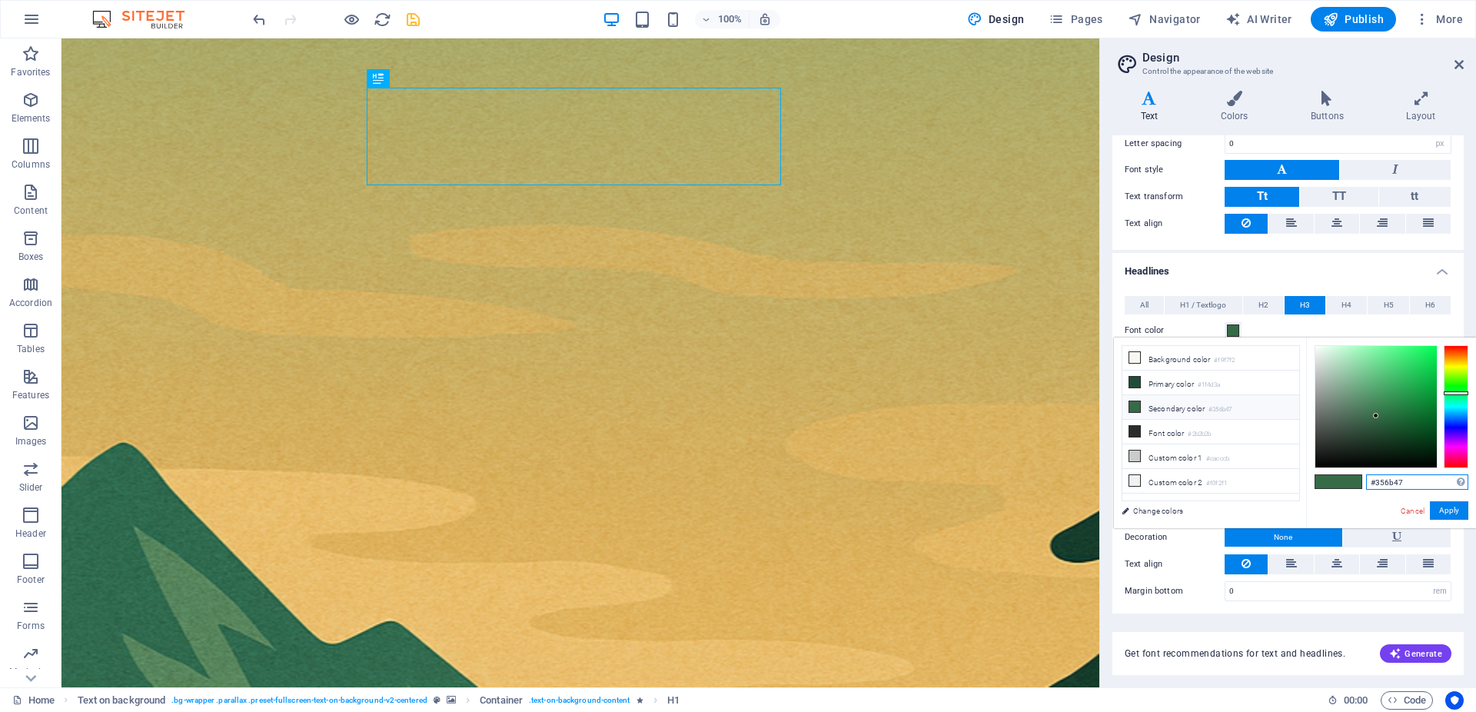
click at [1410, 483] on input "#356b47" at bounding box center [1417, 481] width 102 height 15
paste input "text"
type input "#356b47"
click at [1438, 510] on button "Apply" at bounding box center [1449, 510] width 38 height 18
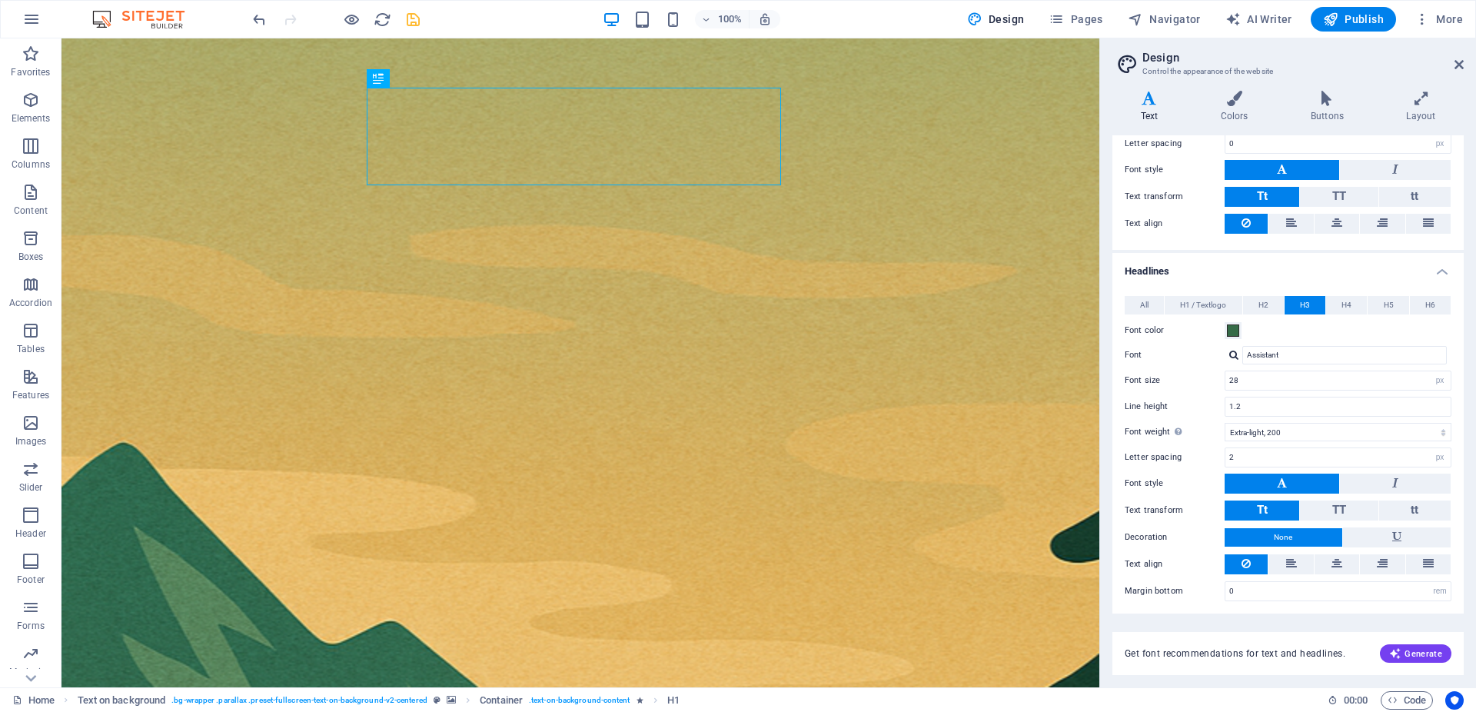
scroll to position [58, 0]
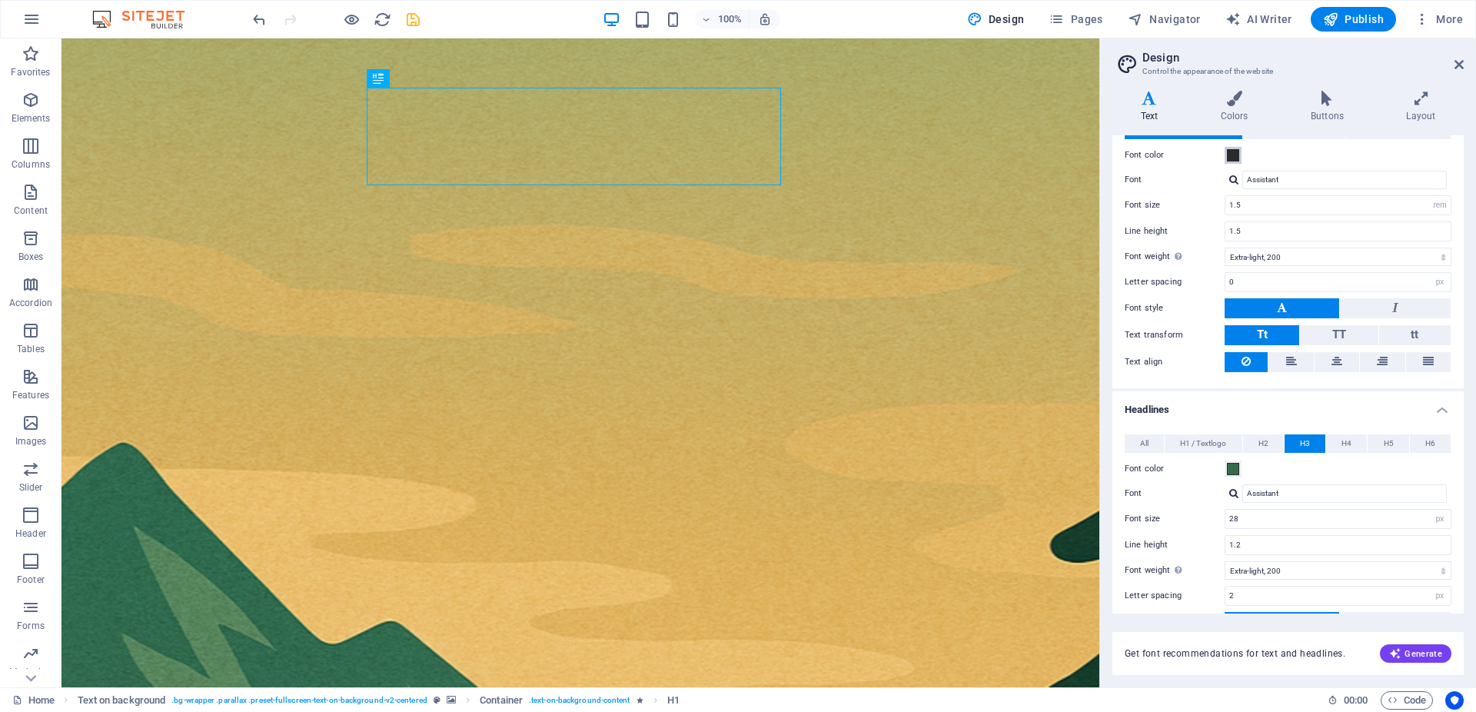
click at [1235, 150] on span at bounding box center [1233, 155] width 12 height 12
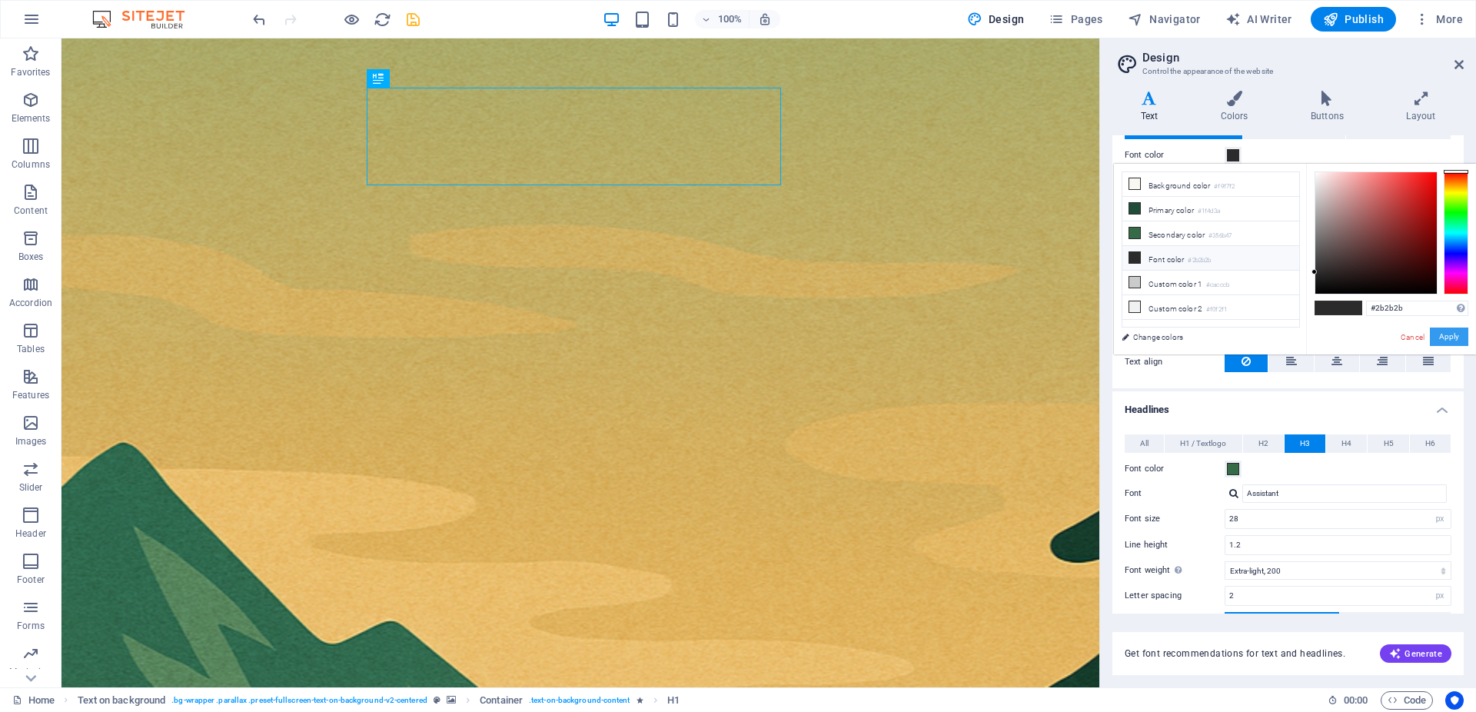
click at [1457, 345] on button "Apply" at bounding box center [1449, 336] width 38 height 18
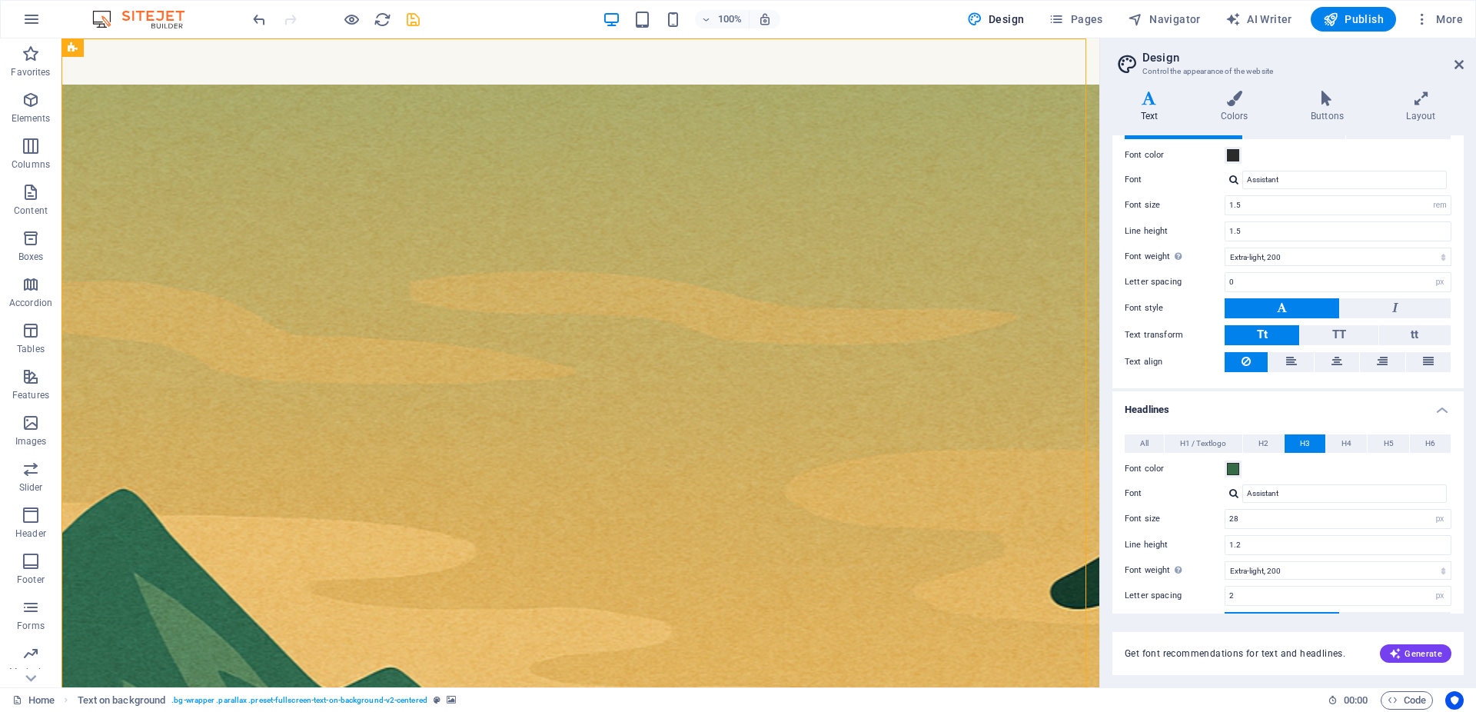
scroll to position [314, 0]
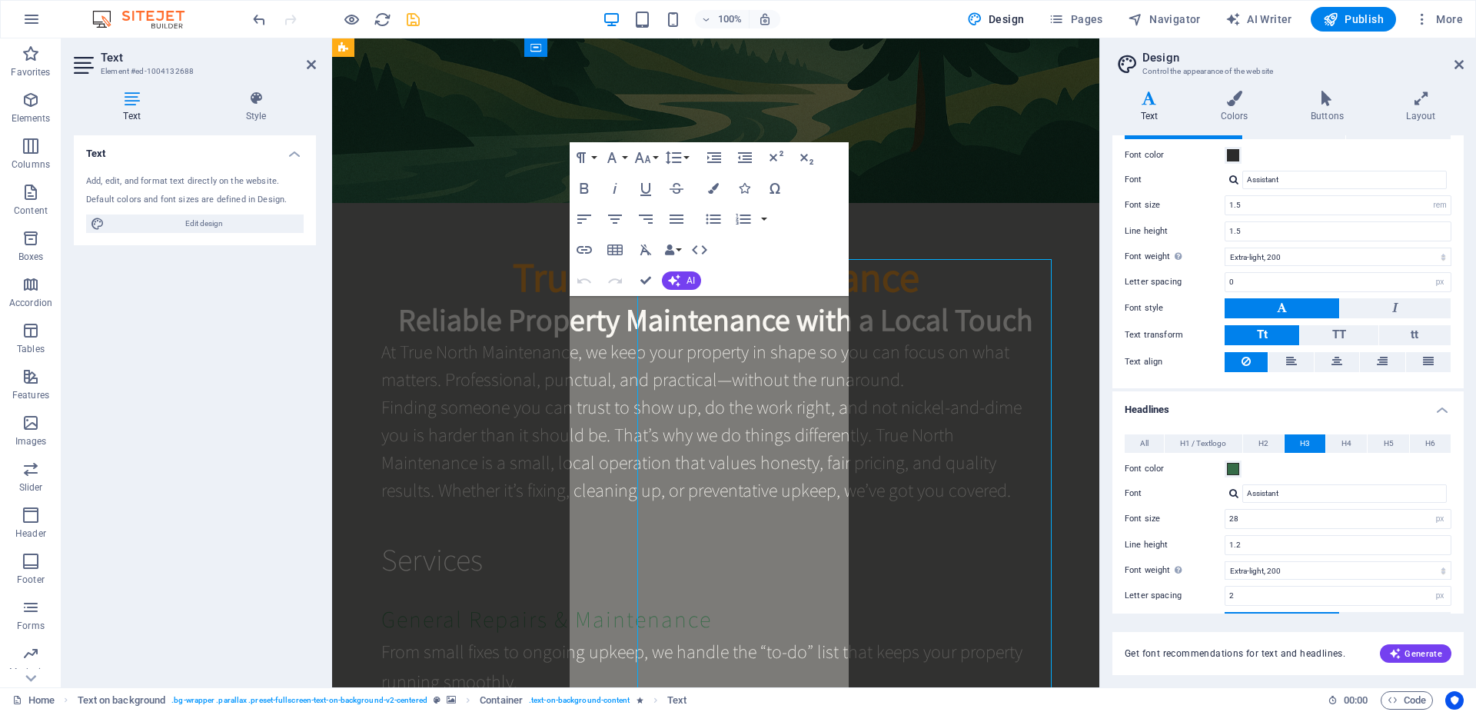
scroll to position [0, 0]
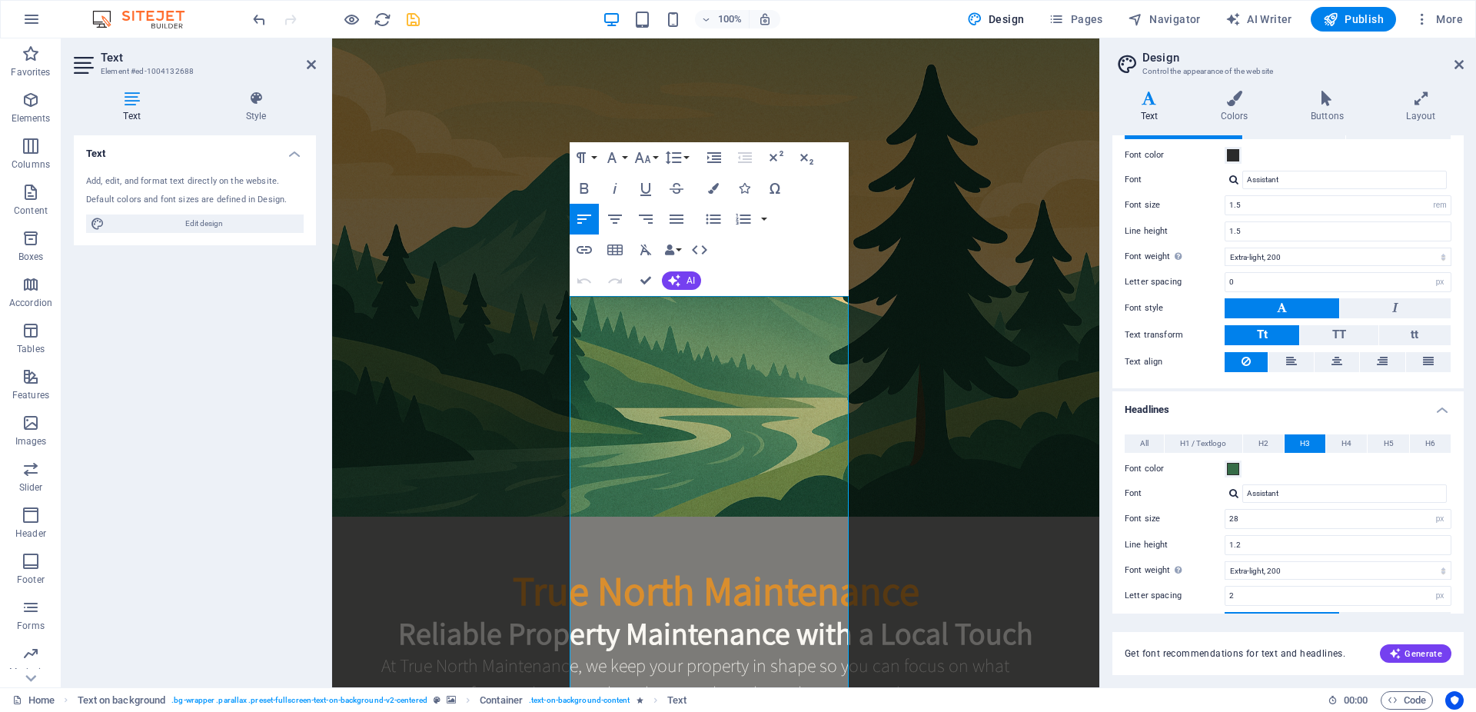
click at [1003, 333] on figure at bounding box center [715, 277] width 767 height 478
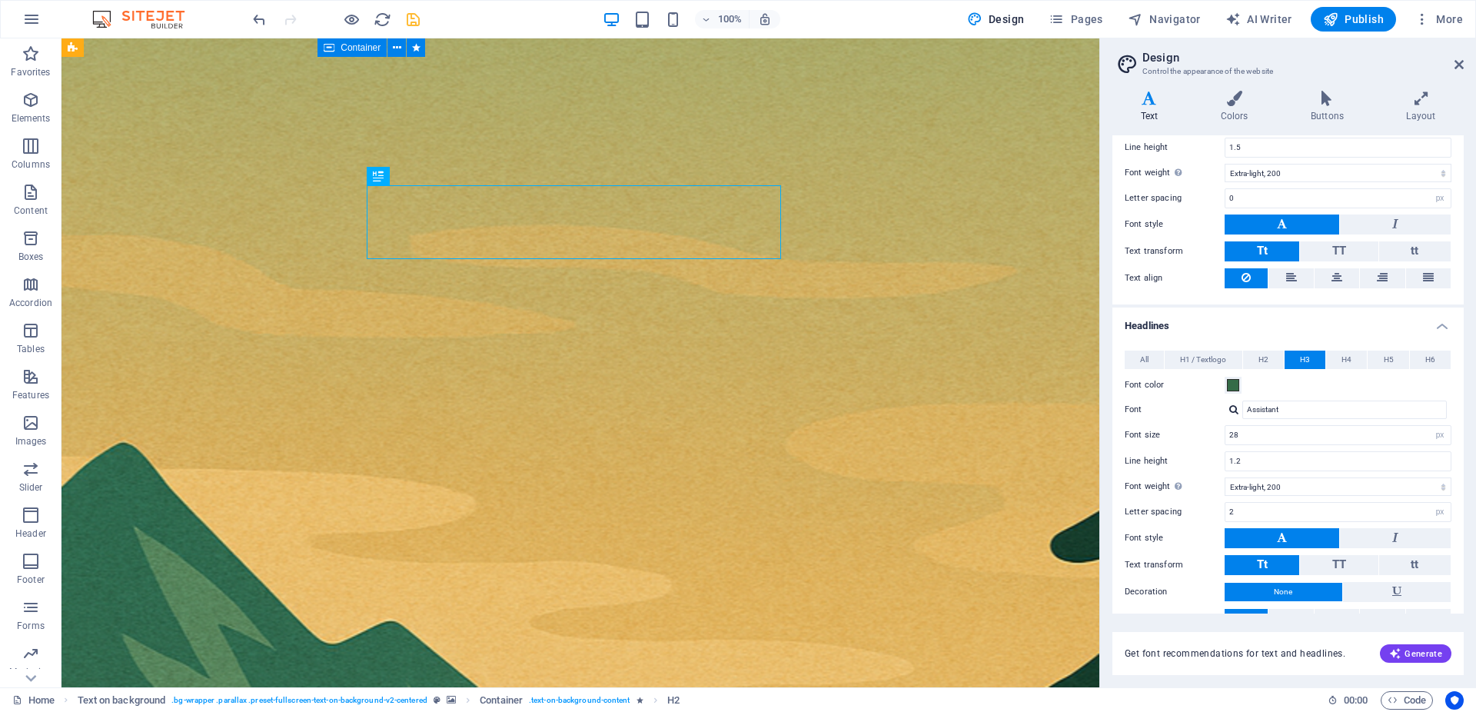
scroll to position [196, 0]
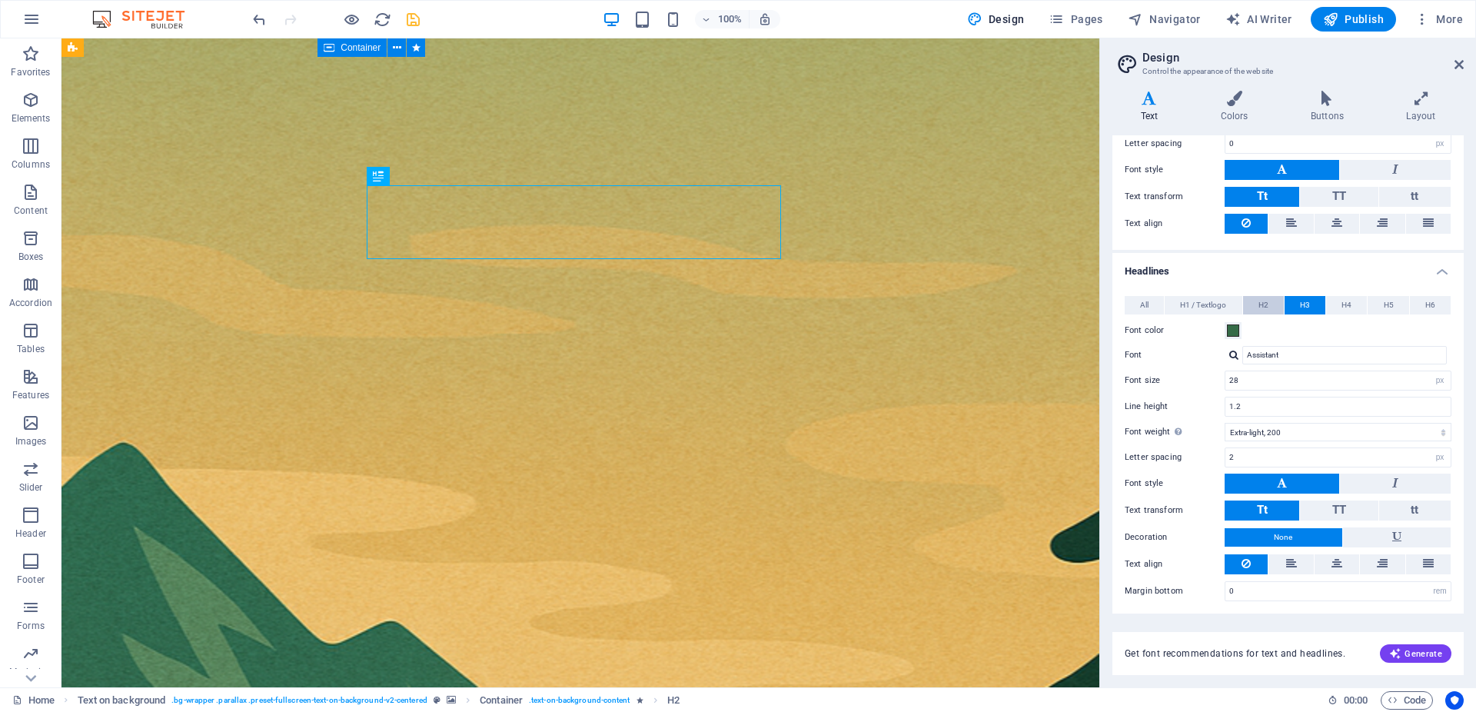
click at [1258, 307] on span "H2" at bounding box center [1263, 305] width 10 height 18
click at [1224, 98] on icon at bounding box center [1234, 98] width 84 height 15
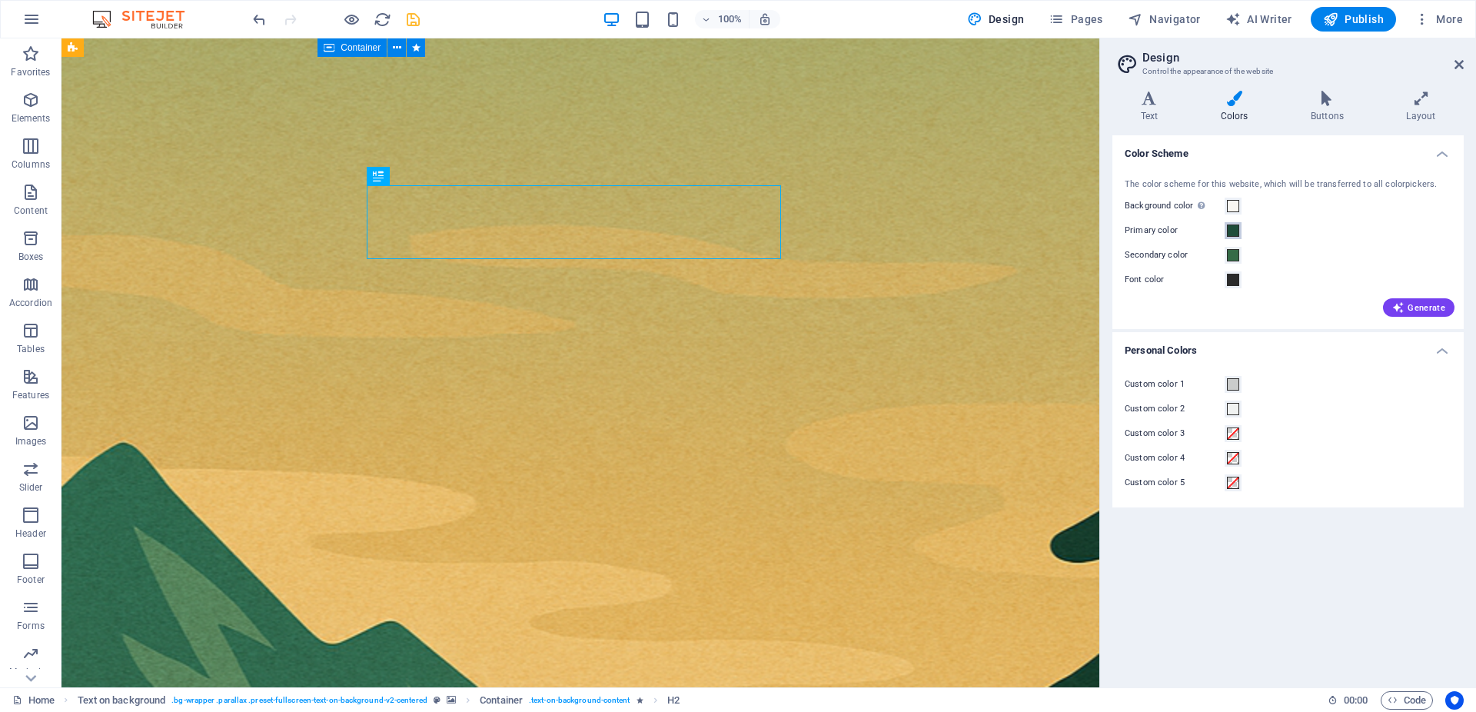
click at [1238, 228] on span at bounding box center [1233, 230] width 12 height 12
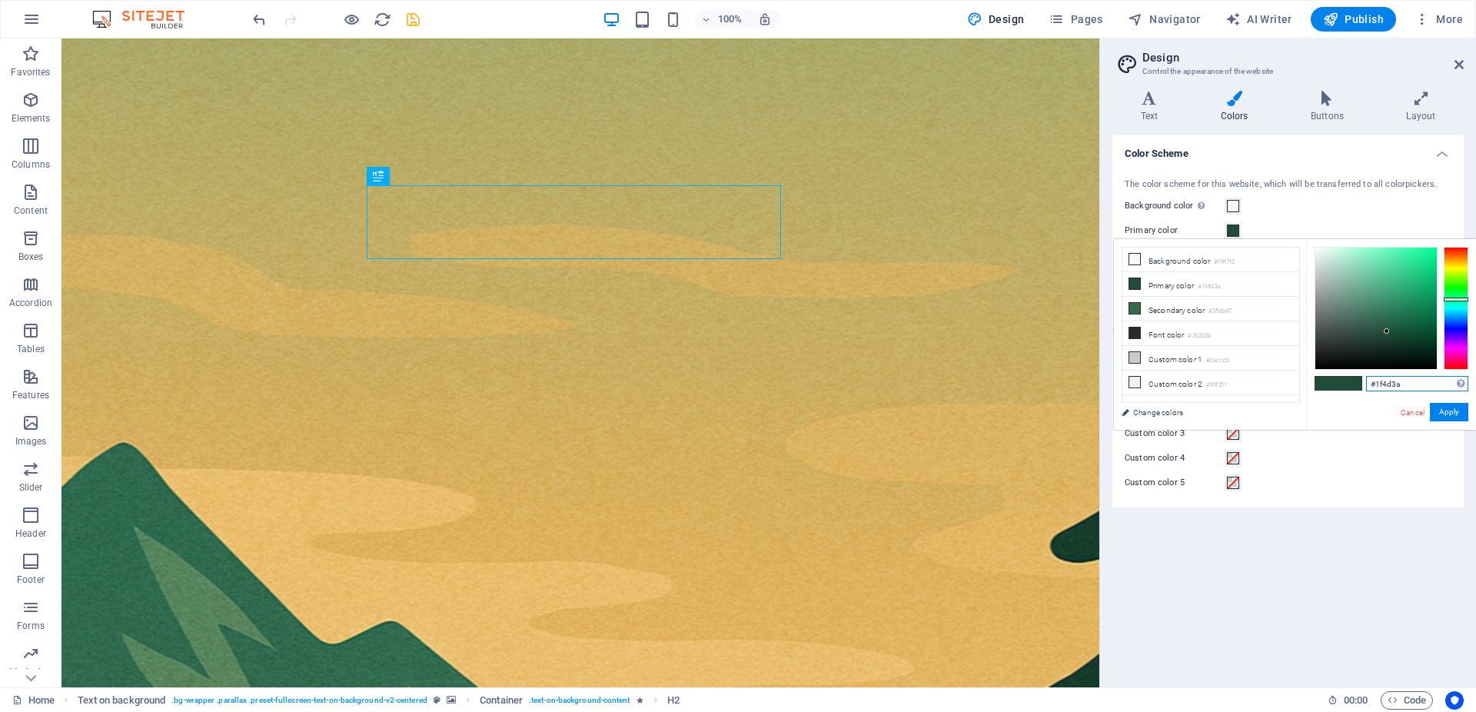
click at [1414, 383] on input "#1f4d3a" at bounding box center [1417, 383] width 102 height 15
paste input "2b2b2b"
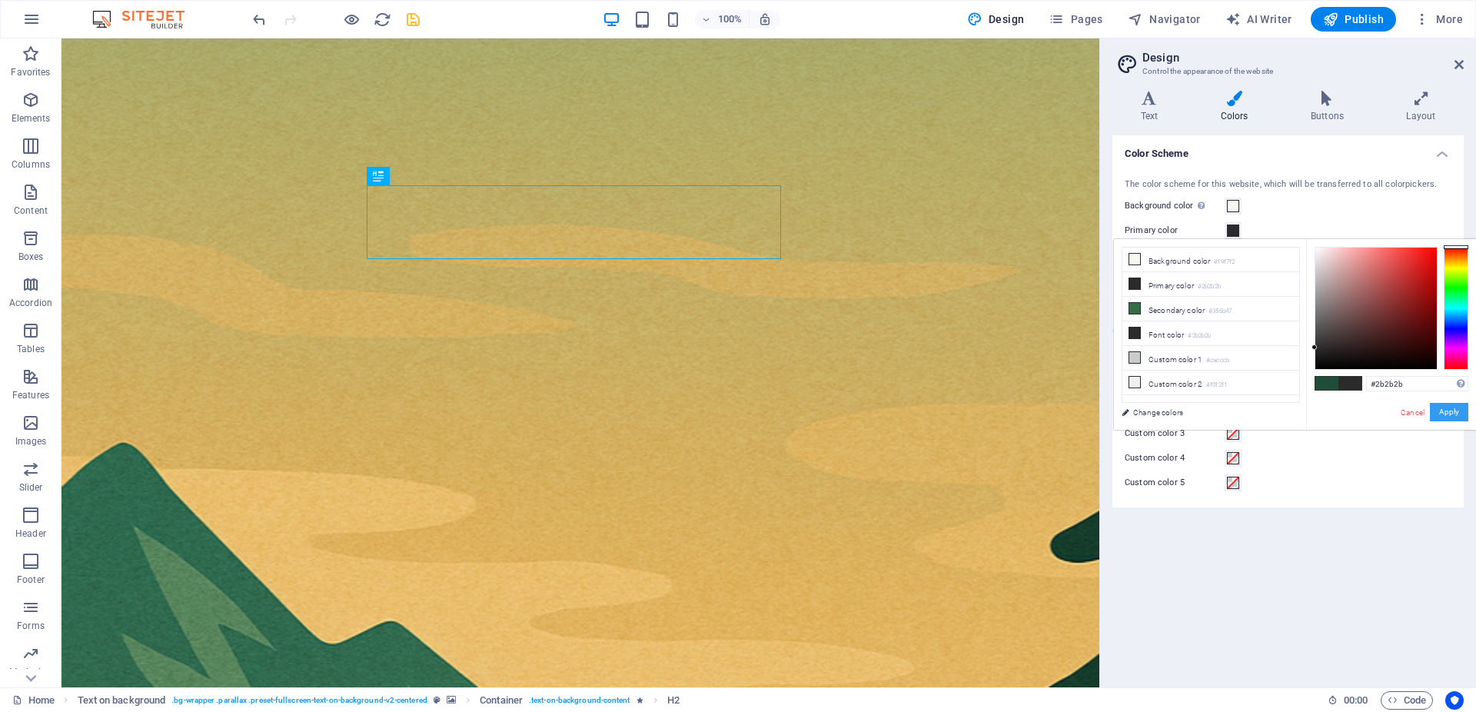
click at [1452, 411] on button "Apply" at bounding box center [1449, 412] width 38 height 18
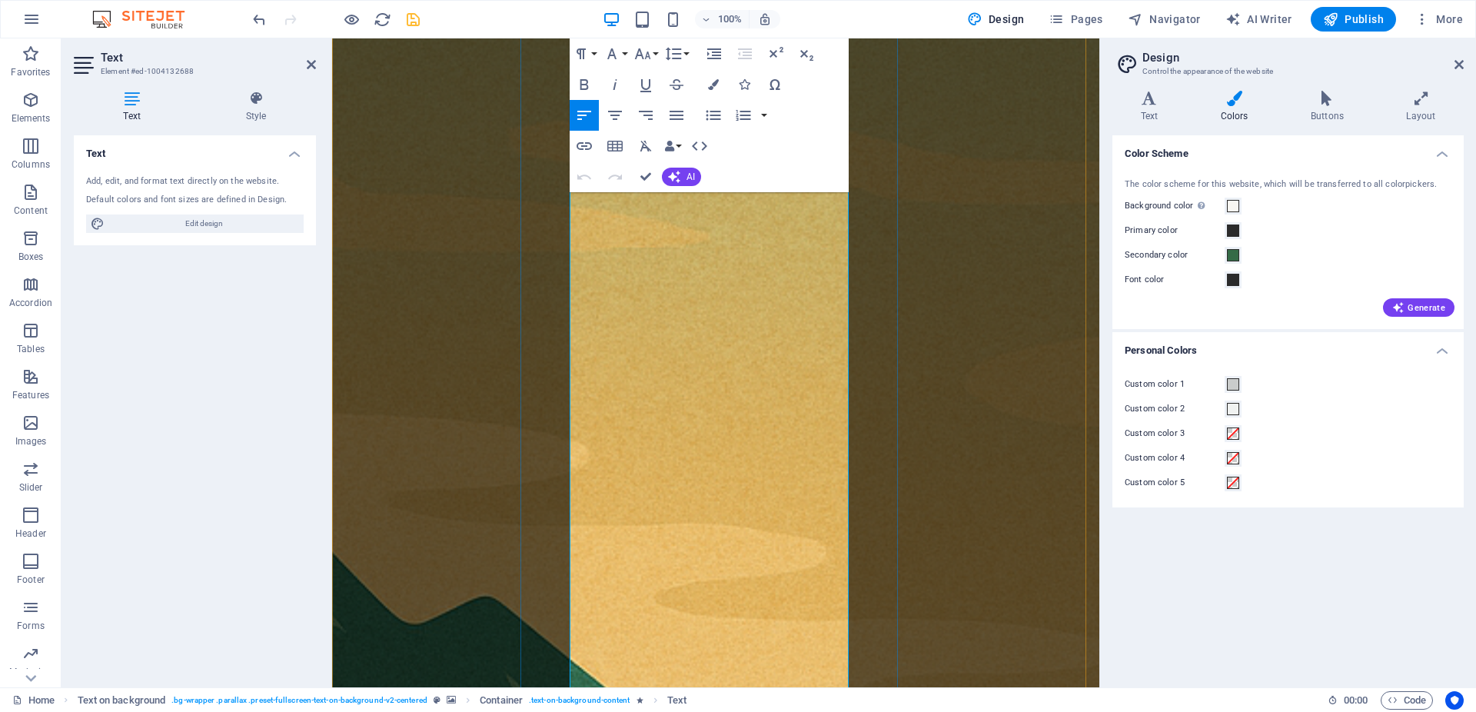
scroll to position [314, 0]
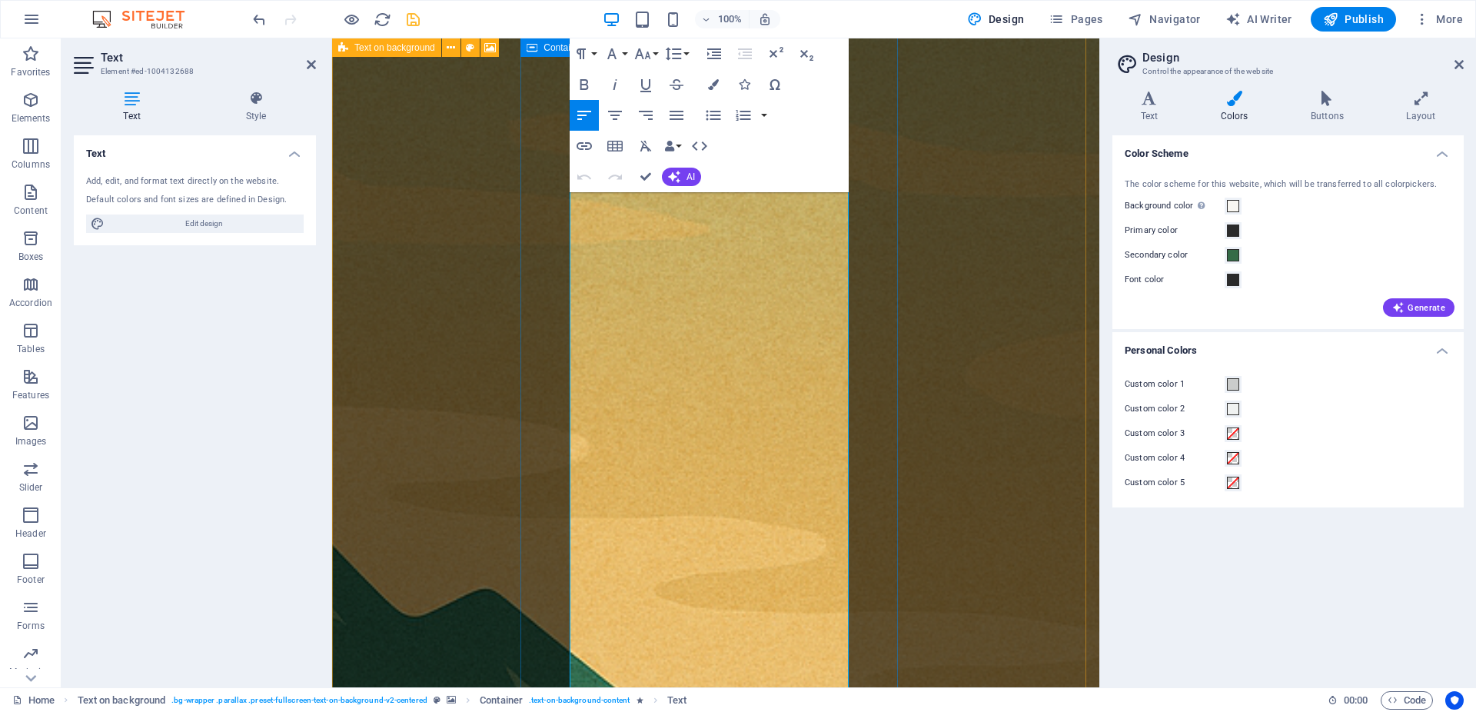
drag, startPoint x: 673, startPoint y: 457, endPoint x: 570, endPoint y: 450, distance: 103.2
click at [586, 50] on icon "button" at bounding box center [581, 54] width 18 height 18
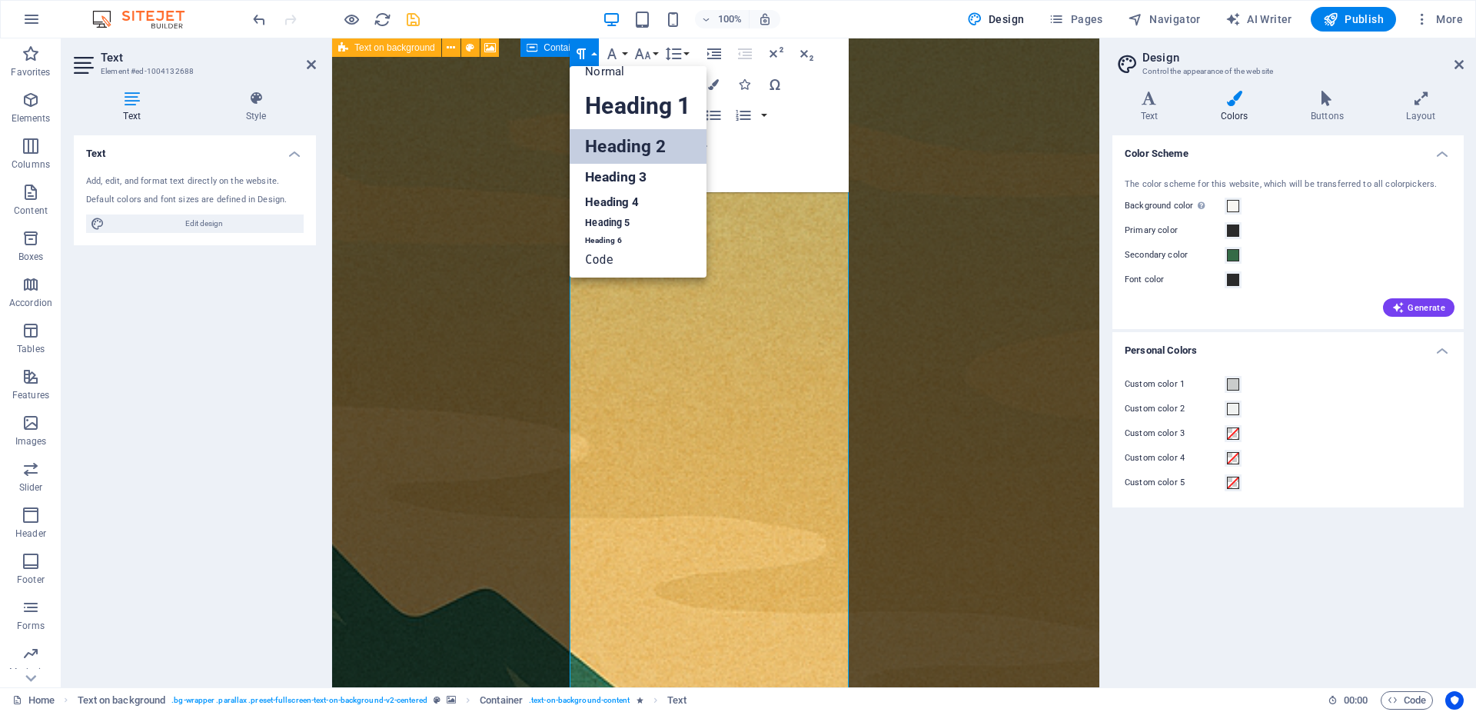
scroll to position [12, 0]
click at [628, 148] on link "Heading 2" at bounding box center [638, 146] width 136 height 35
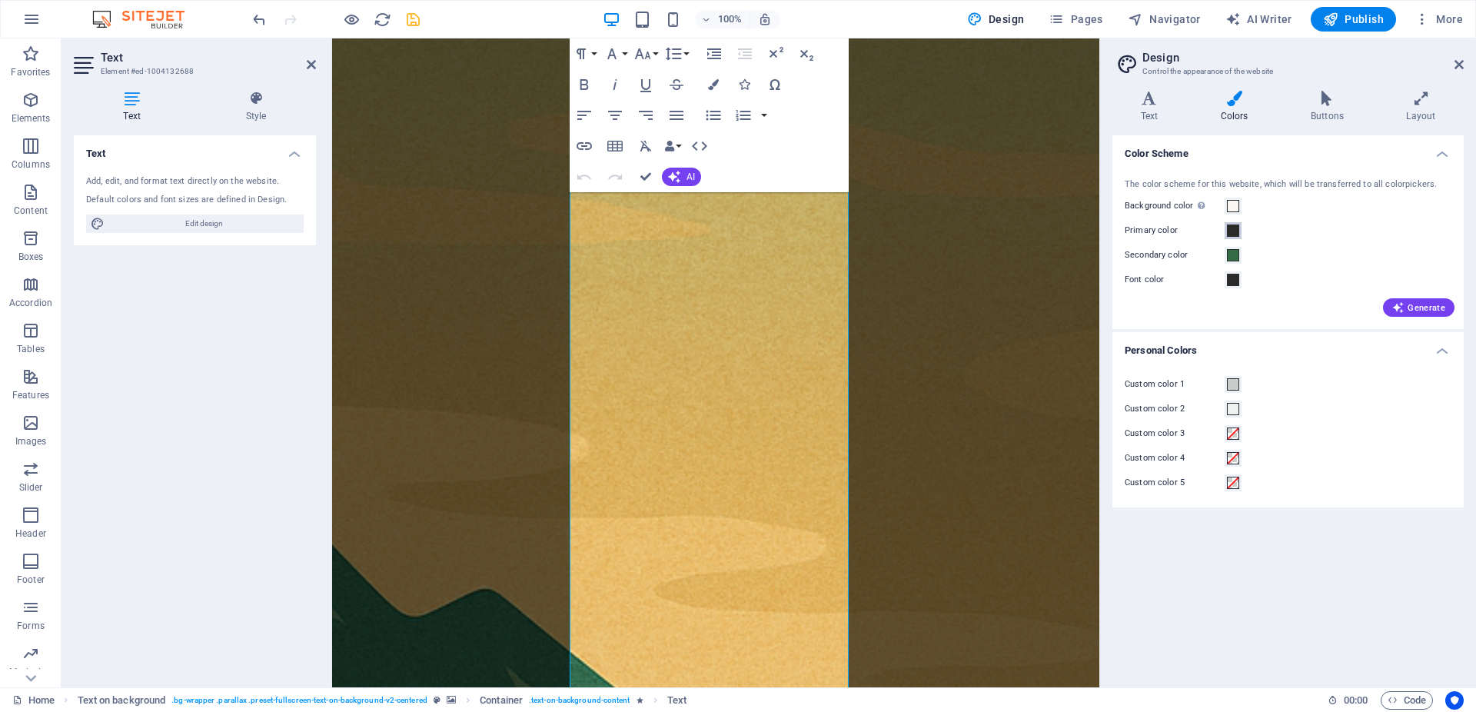
click at [1235, 229] on span at bounding box center [1233, 230] width 12 height 12
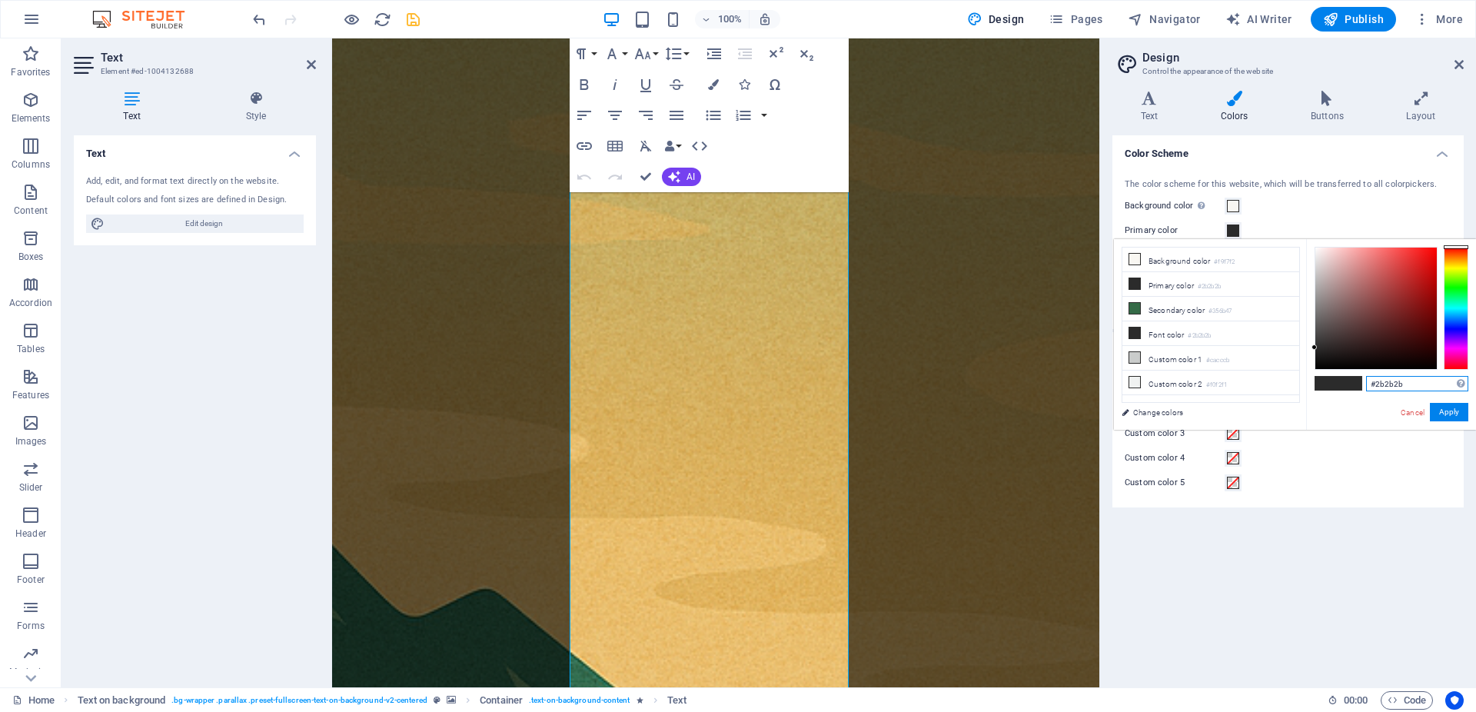
click at [1431, 381] on input "#2b2b2b" at bounding box center [1417, 383] width 102 height 15
paste input "d98e2e"
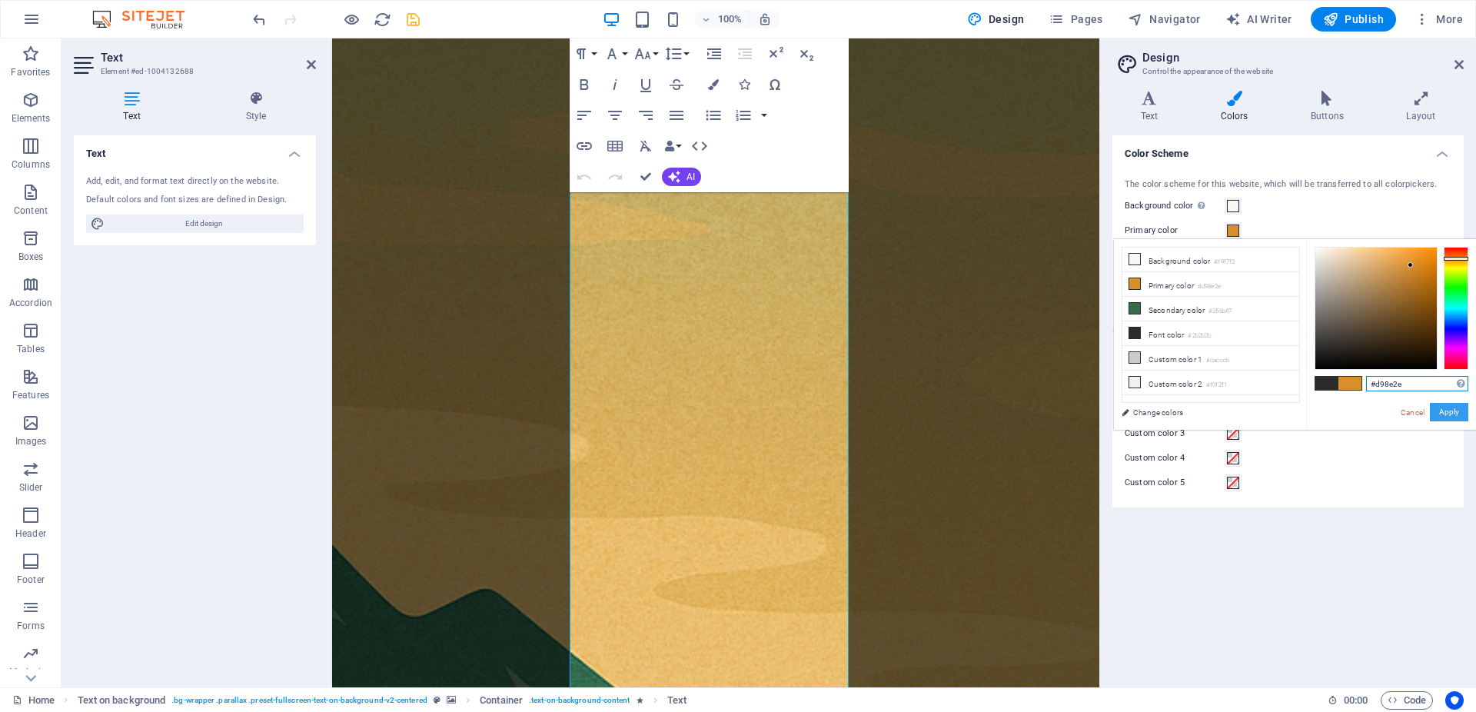
type input "#d98e2e"
click at [1462, 418] on button "Apply" at bounding box center [1449, 412] width 38 height 18
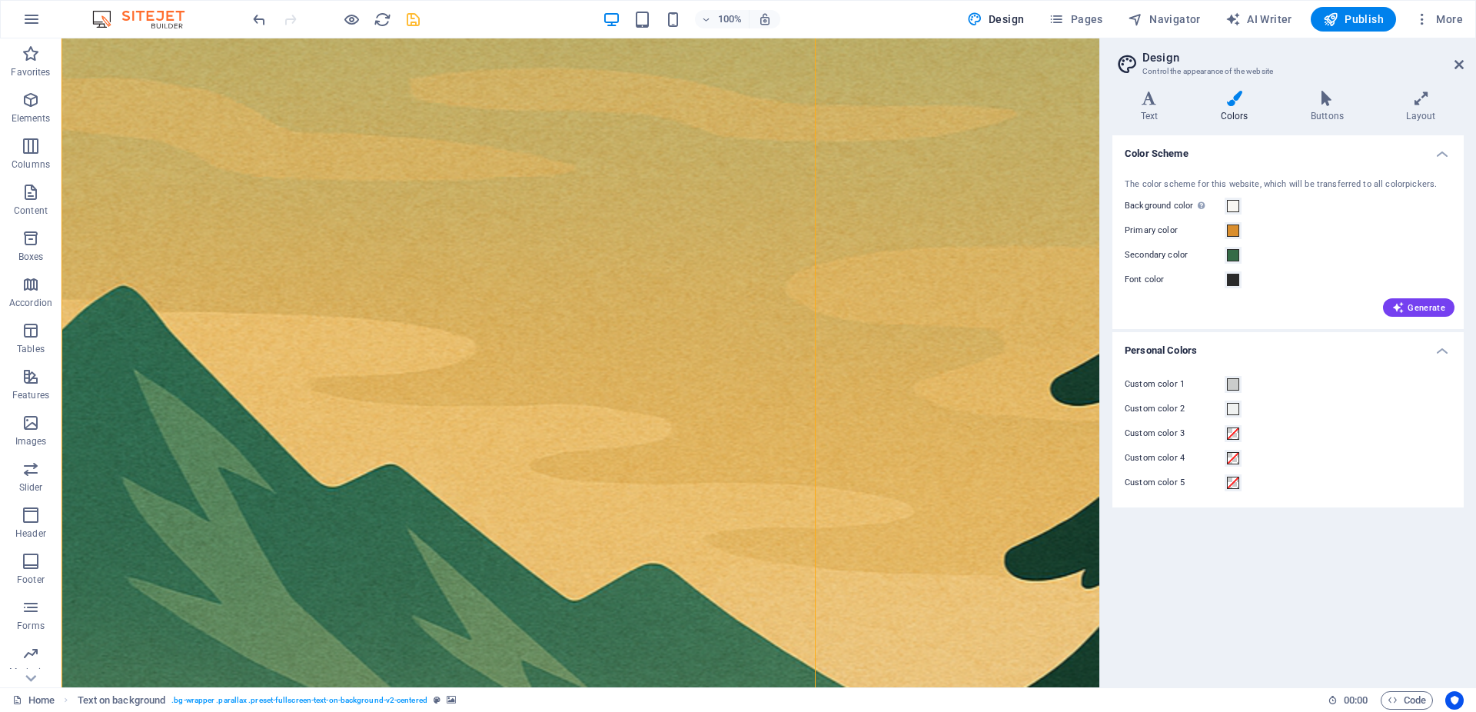
click at [994, 298] on figure at bounding box center [580, 669] width 1038 height 1574
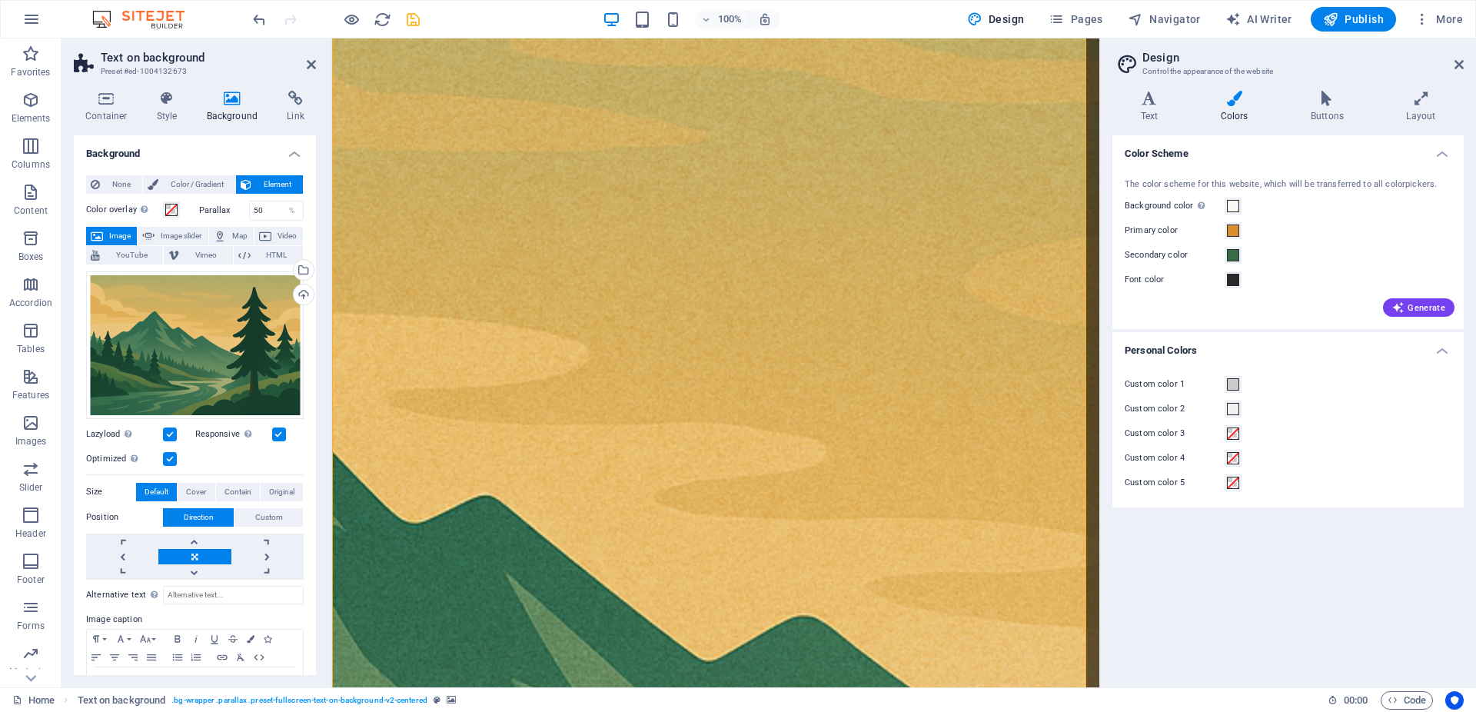
scroll to position [392, 0]
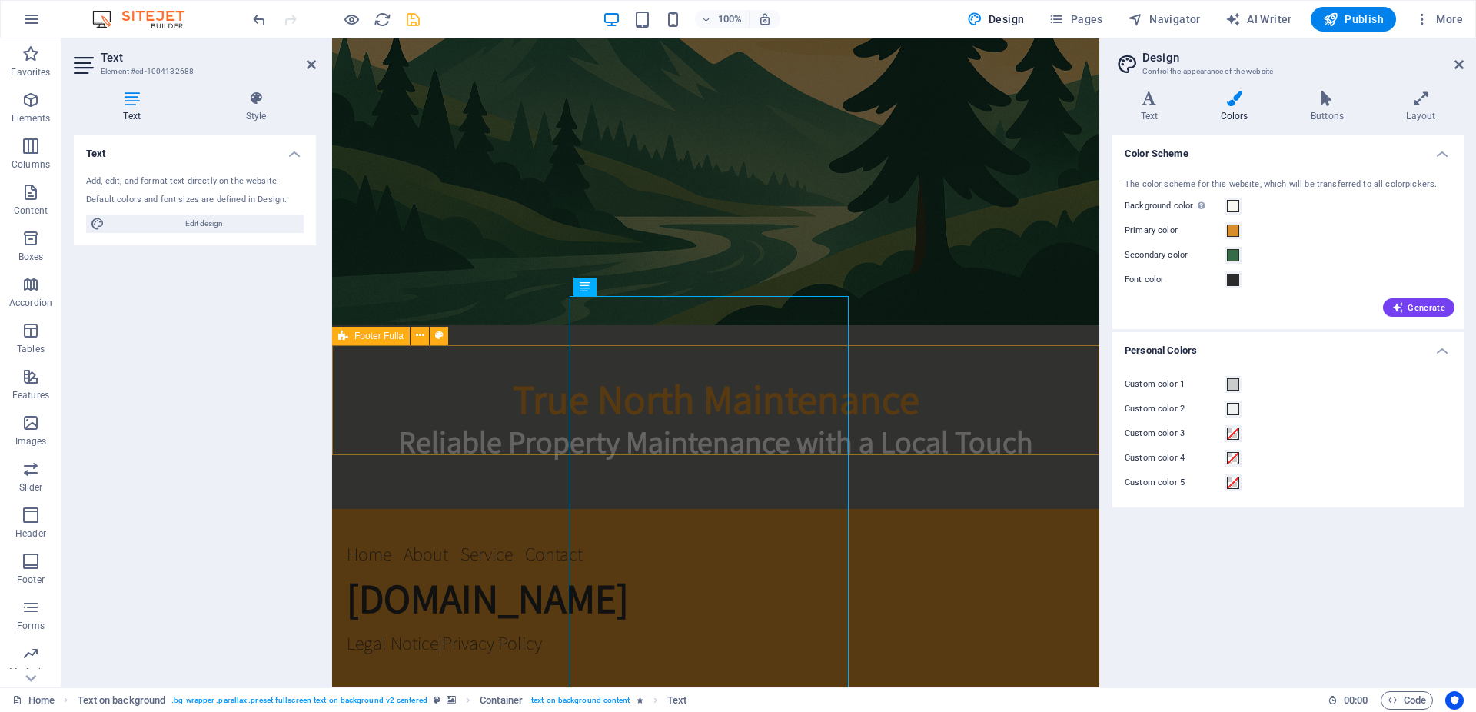
scroll to position [0, 0]
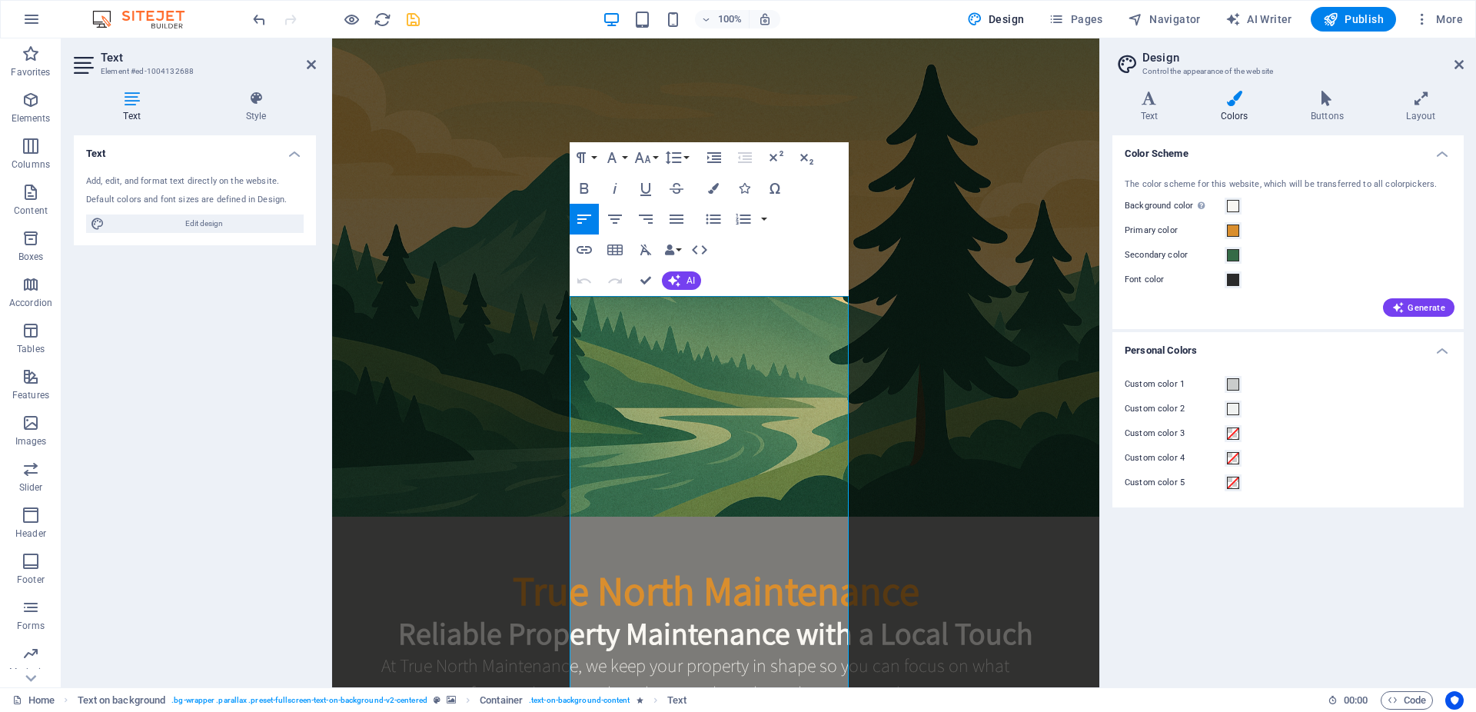
click at [997, 372] on figure at bounding box center [715, 277] width 767 height 478
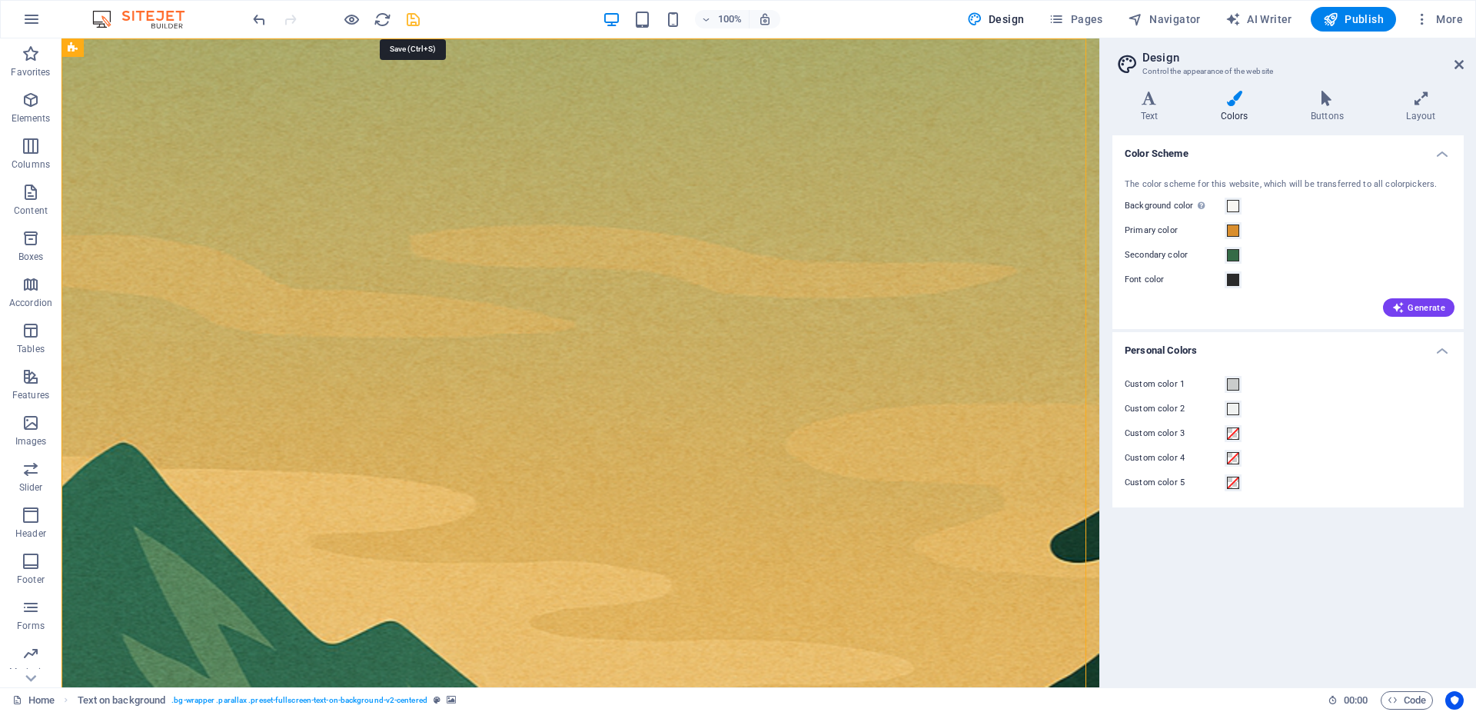
click at [407, 18] on icon "save" at bounding box center [413, 20] width 18 height 18
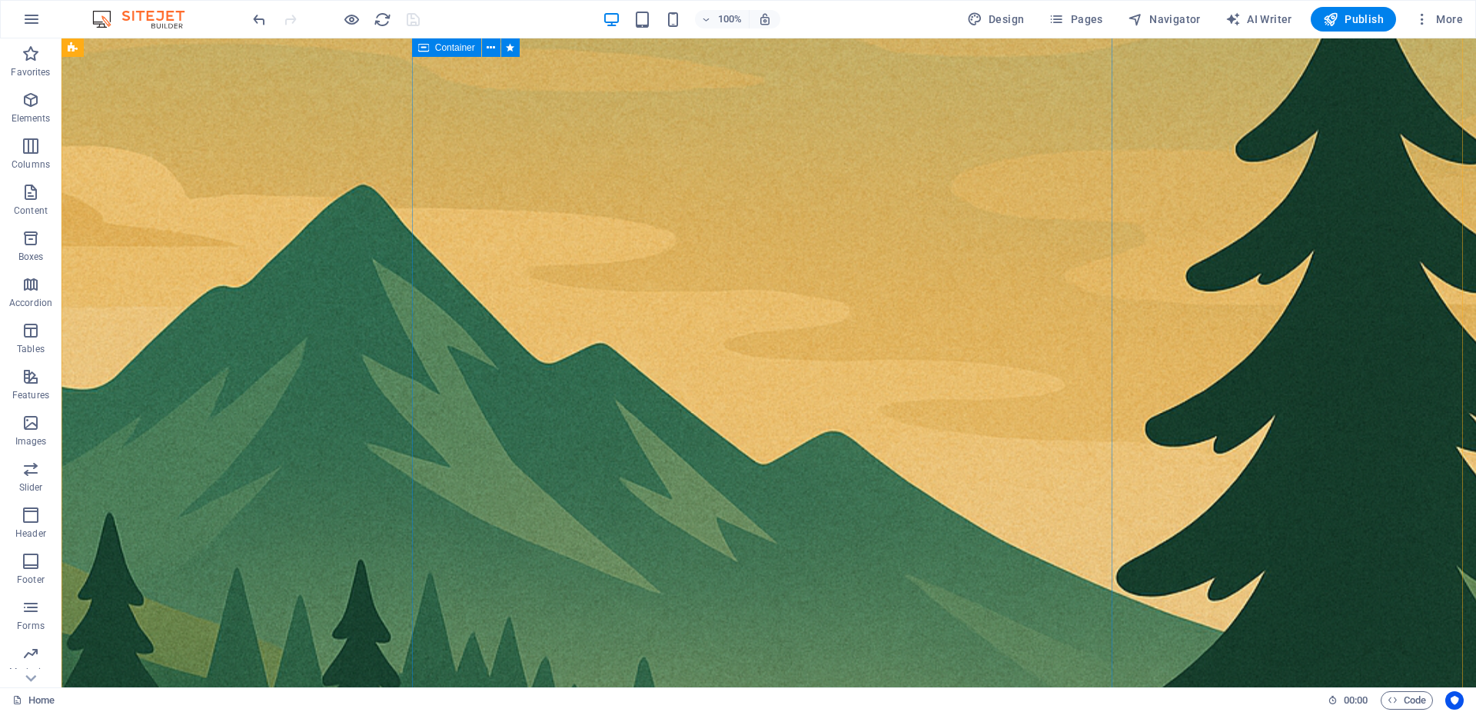
scroll to position [549, 0]
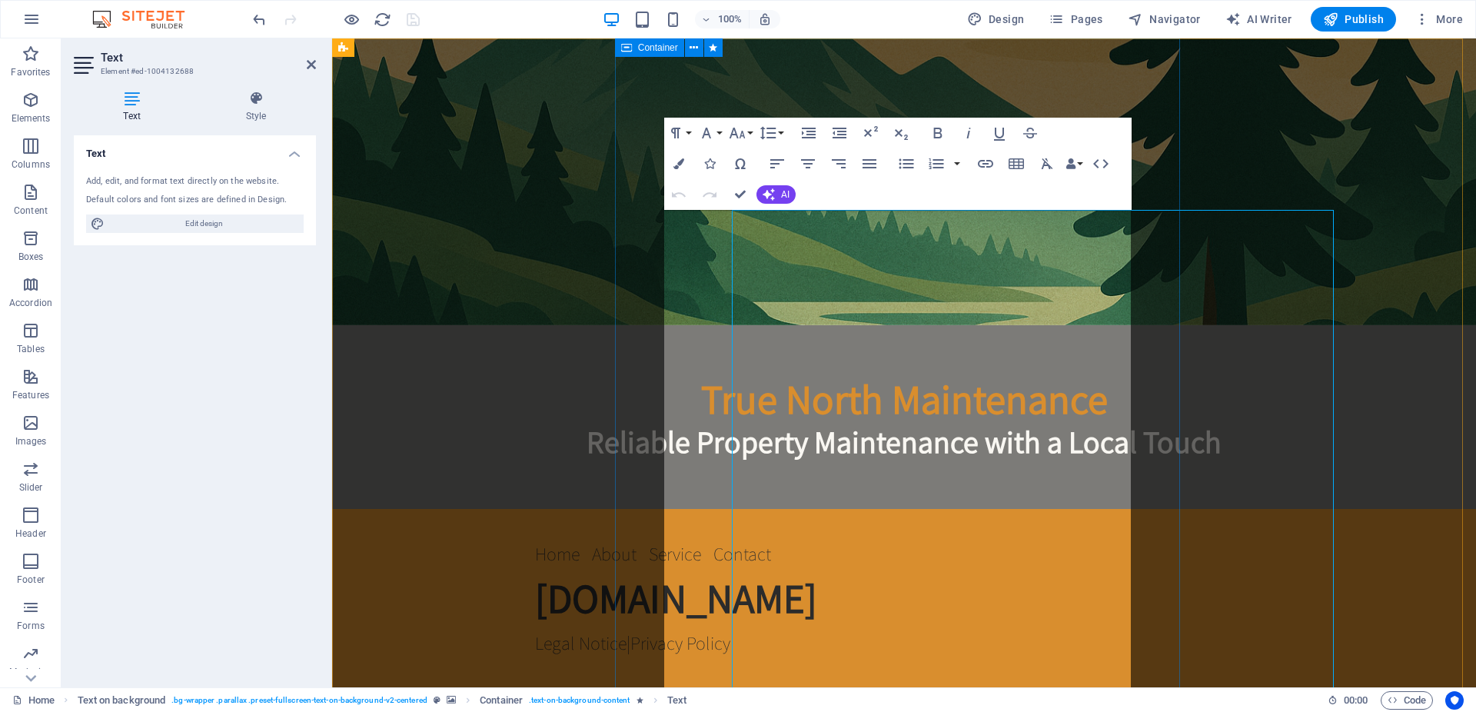
scroll to position [0, 0]
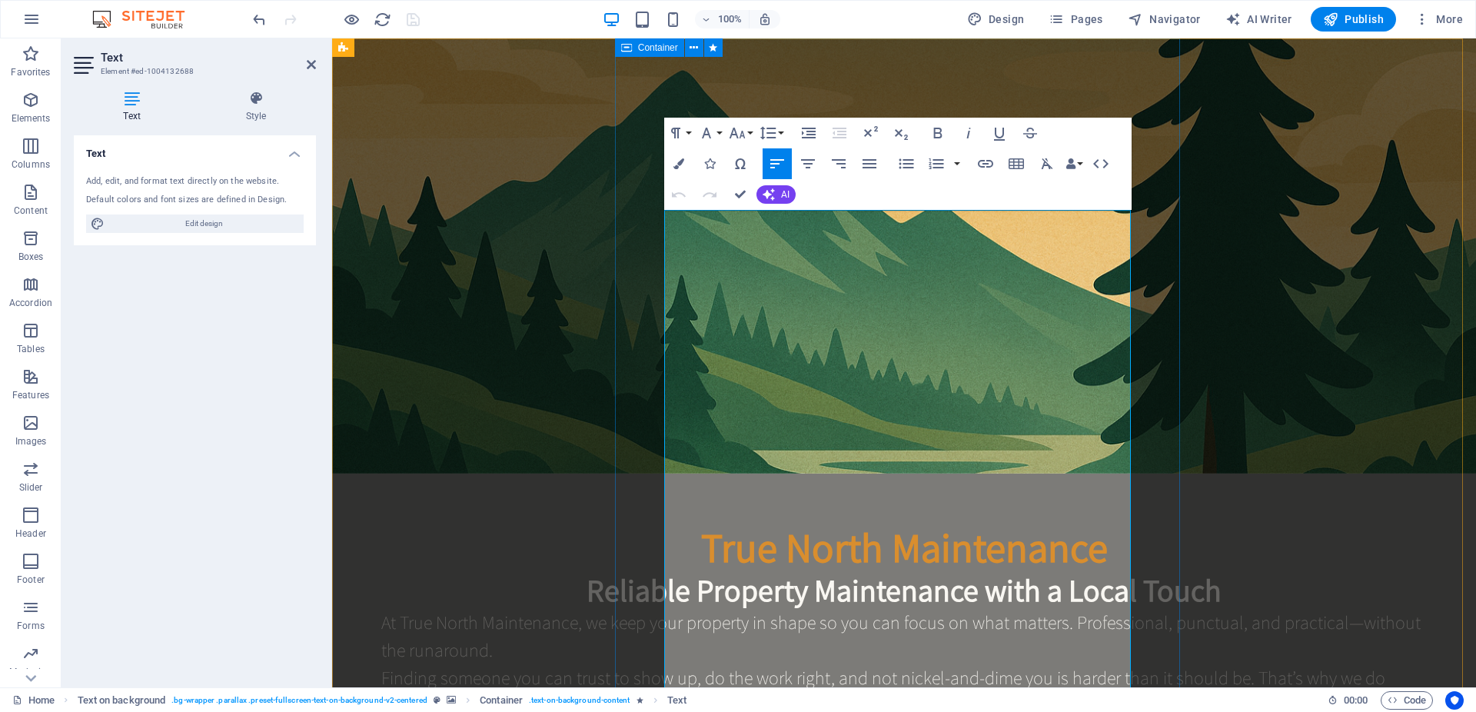
drag, startPoint x: 766, startPoint y: 512, endPoint x: 665, endPoint y: 488, distance: 103.5
click at [685, 127] on button "Paragraph Format" at bounding box center [678, 133] width 29 height 31
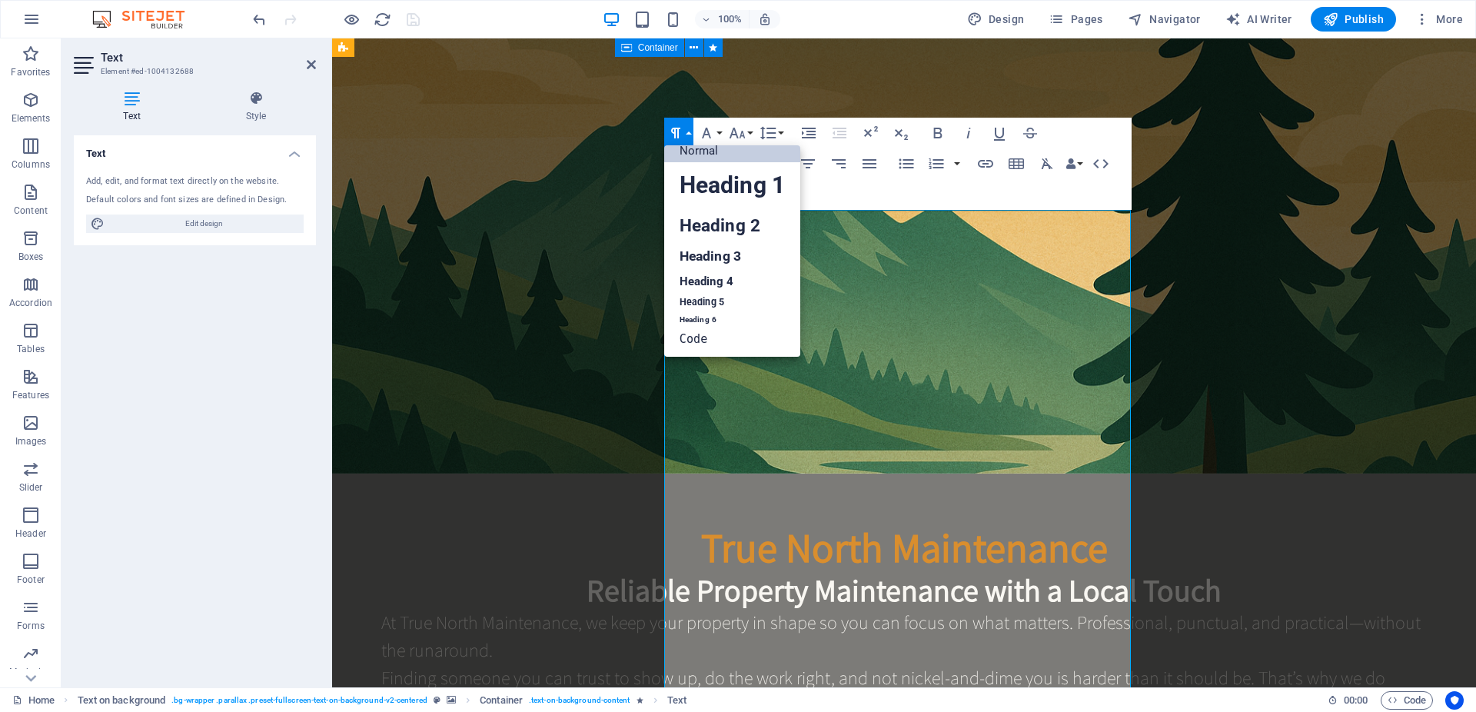
scroll to position [12, 0]
click at [734, 240] on link "Heading 2" at bounding box center [732, 225] width 136 height 35
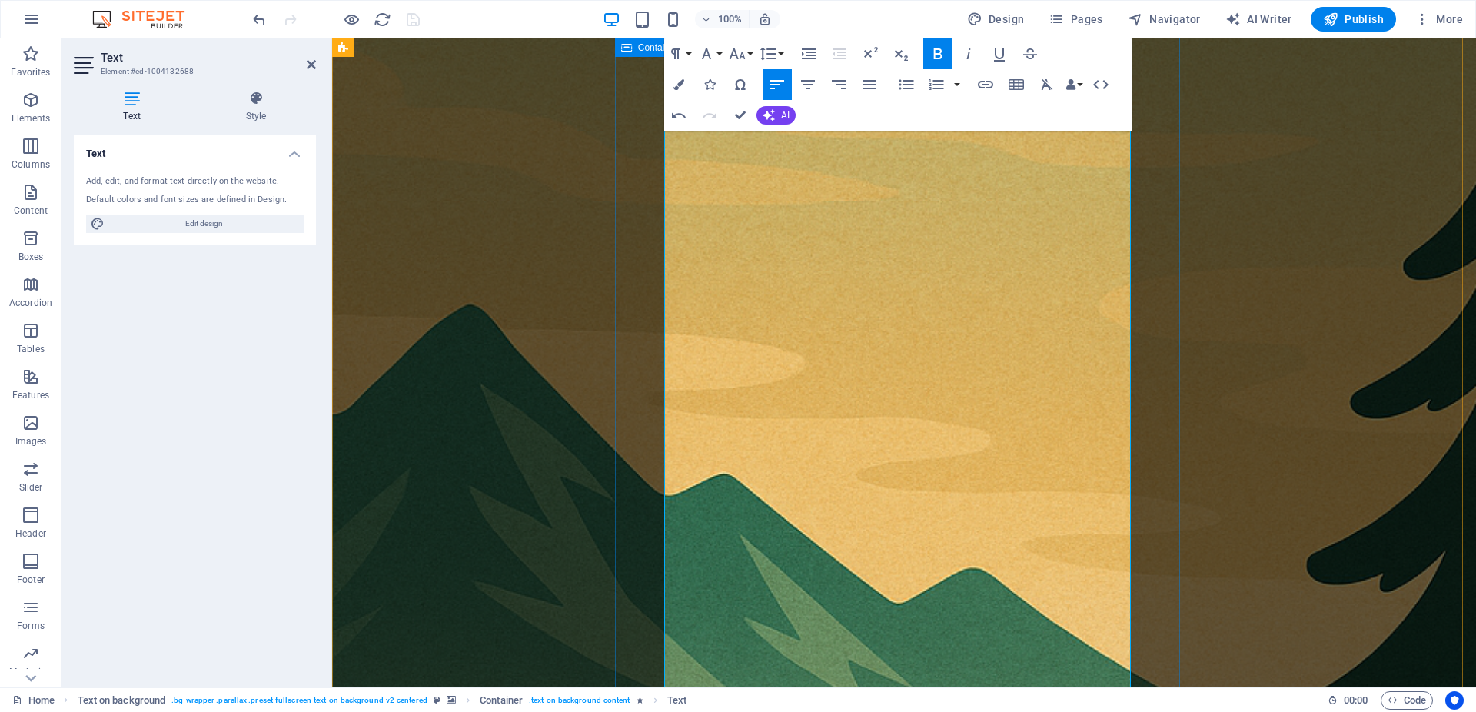
drag, startPoint x: 999, startPoint y: 339, endPoint x: 668, endPoint y: 334, distance: 331.4
click at [687, 58] on button "Paragraph Format" at bounding box center [678, 53] width 29 height 31
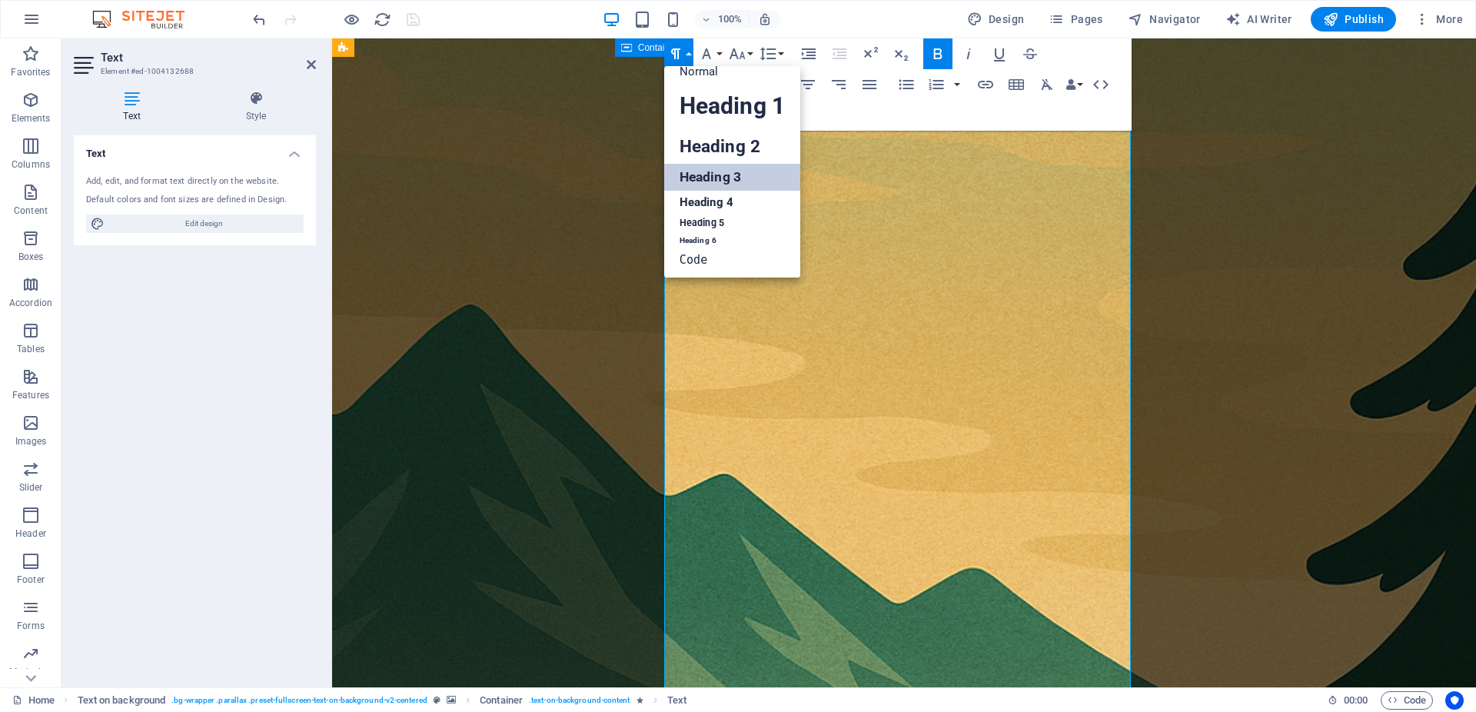
click at [745, 184] on link "Heading 3" at bounding box center [732, 177] width 136 height 27
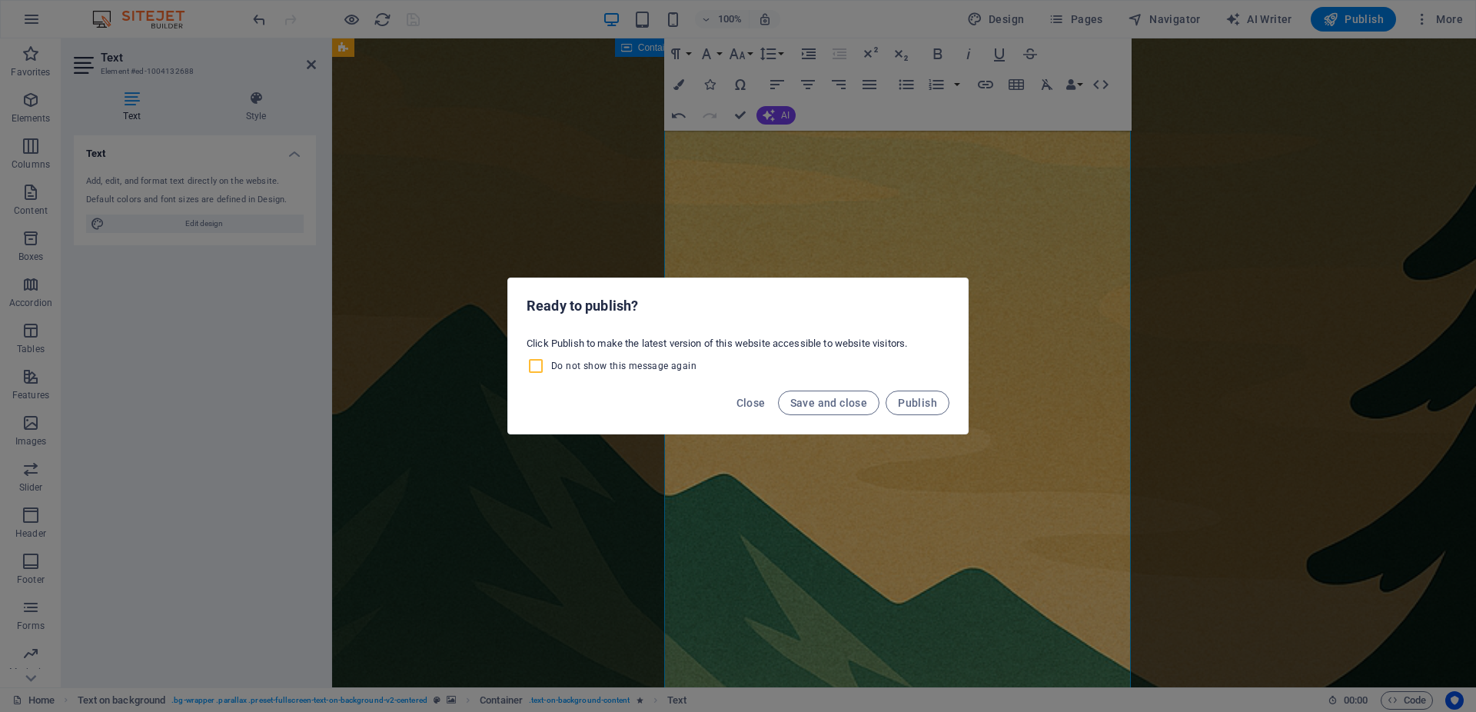
click at [544, 360] on input "Do not show this message again" at bounding box center [539, 366] width 25 height 18
checkbox input "true"
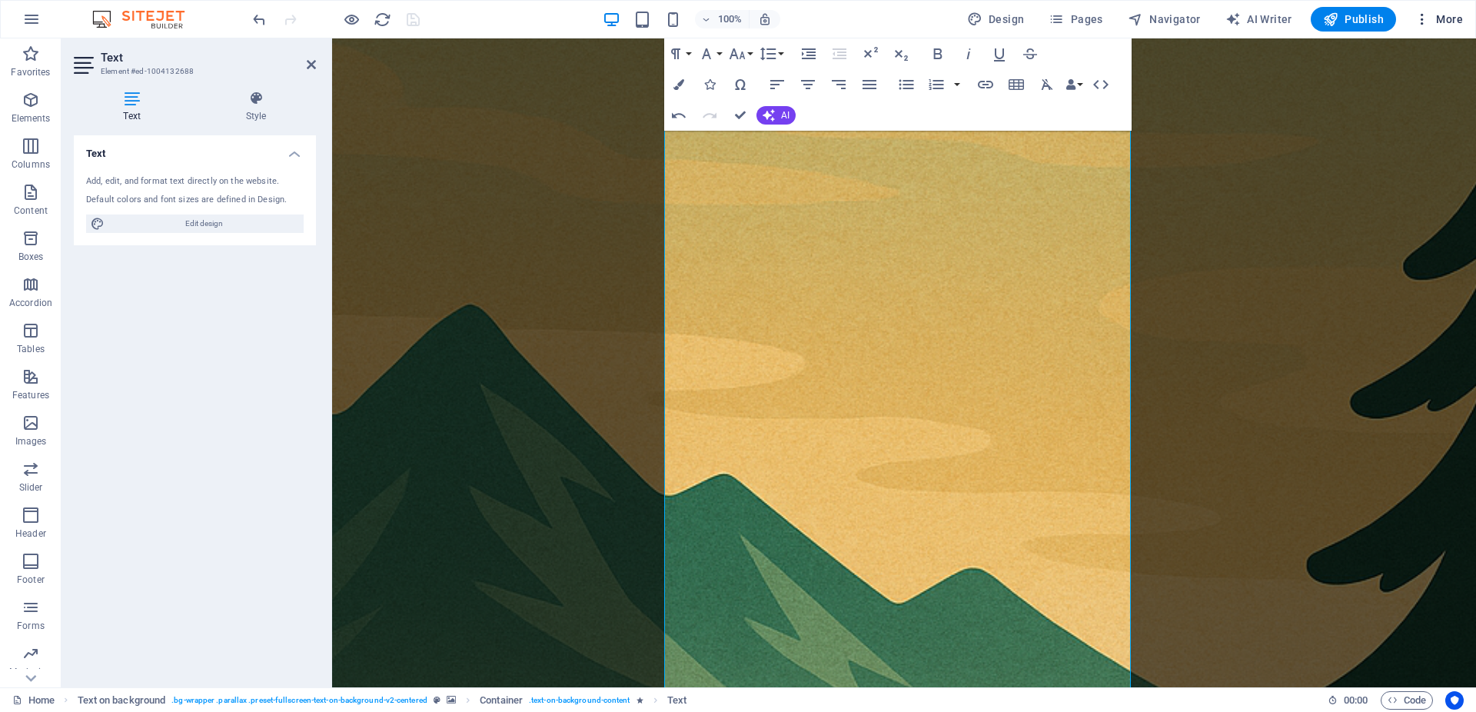
click at [1424, 26] on icon "button" at bounding box center [1421, 19] width 15 height 15
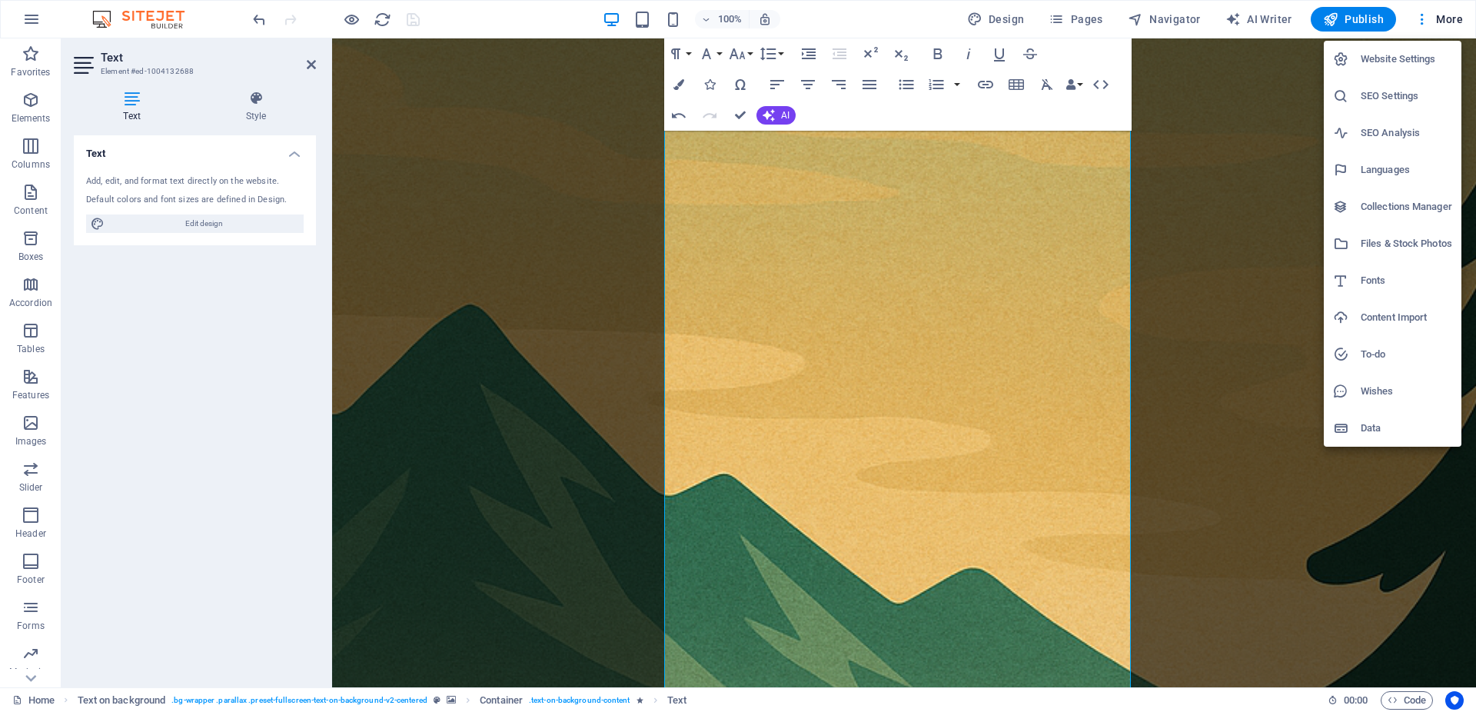
click at [1280, 254] on div at bounding box center [738, 356] width 1476 height 712
